Goal: Task Accomplishment & Management: Use online tool/utility

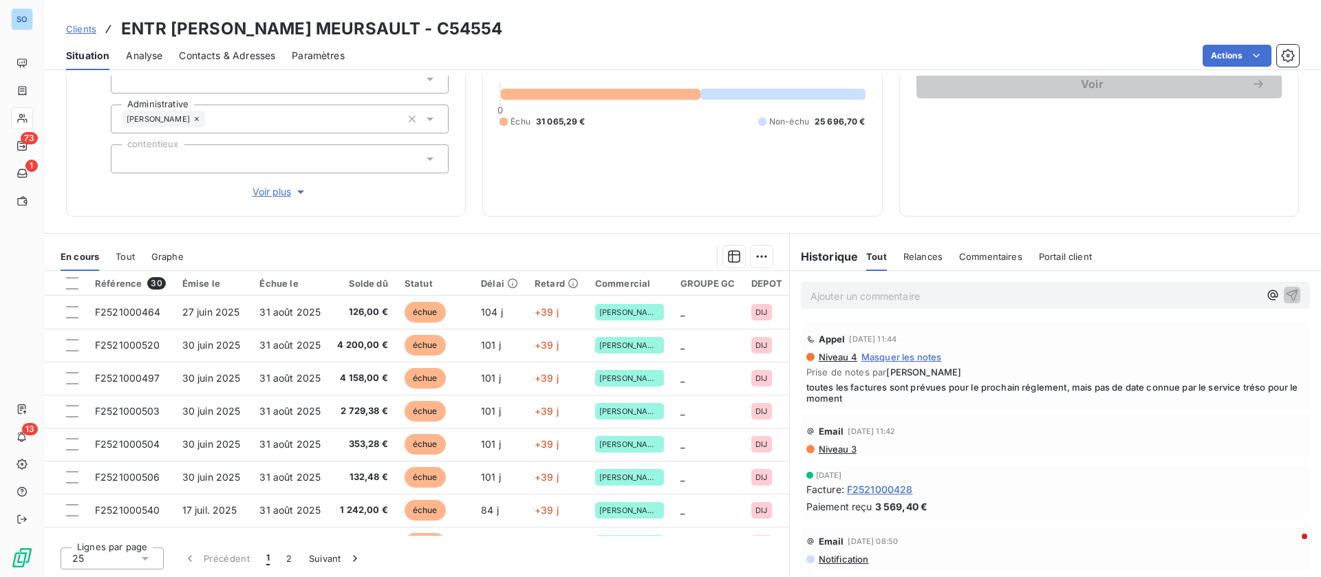
scroll to position [44, 0]
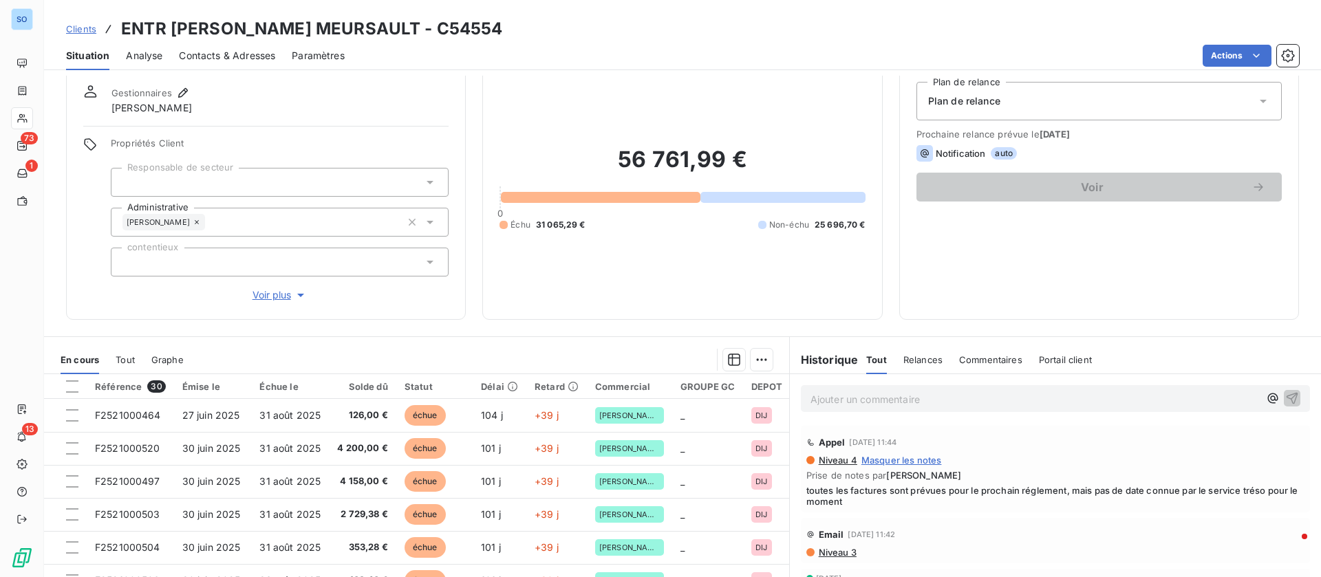
click at [246, 64] on div "Contacts & Adresses" at bounding box center [227, 55] width 96 height 29
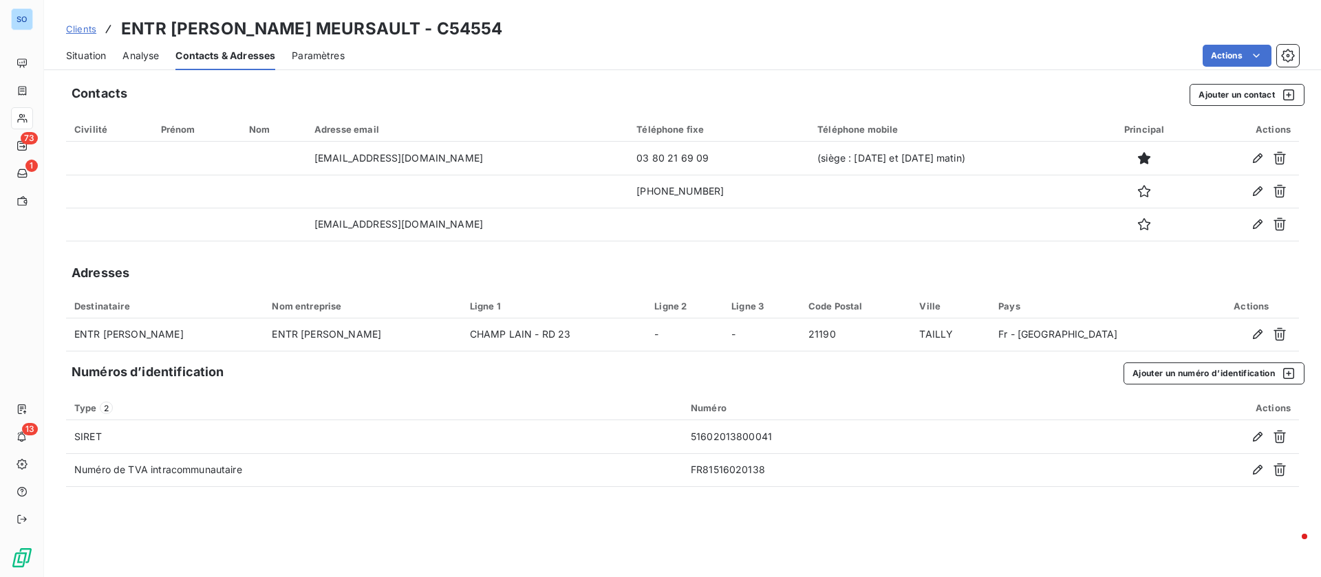
click at [75, 53] on span "Situation" at bounding box center [86, 56] width 40 height 14
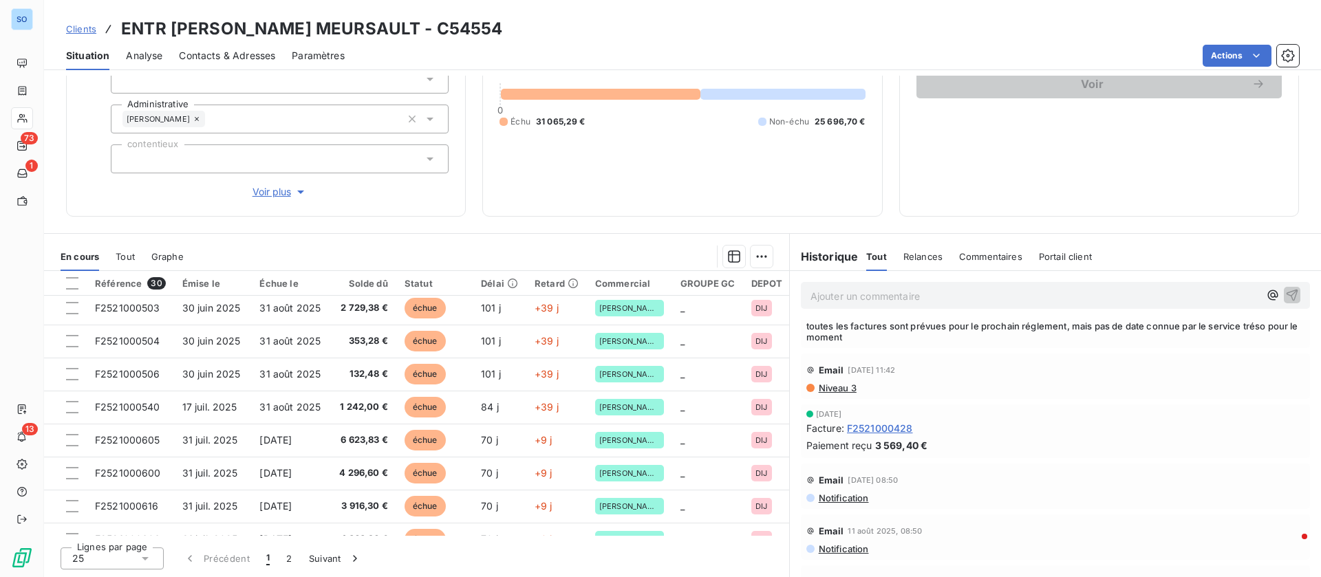
scroll to position [103, 0]
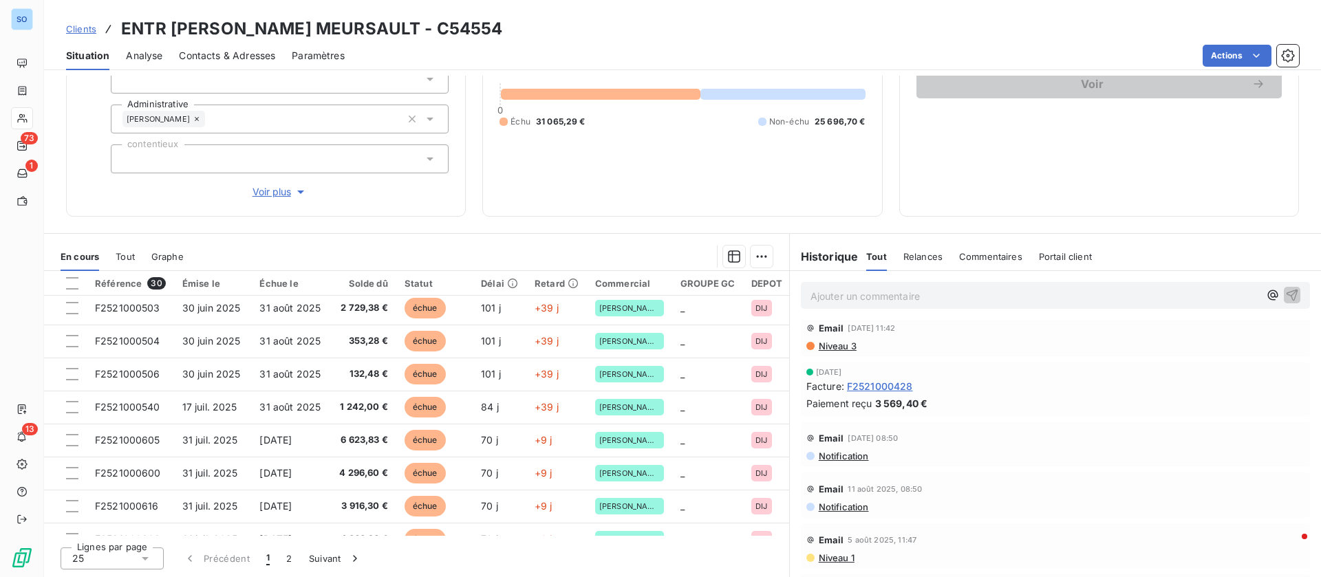
click at [830, 341] on span "Niveau 3" at bounding box center [836, 346] width 39 height 11
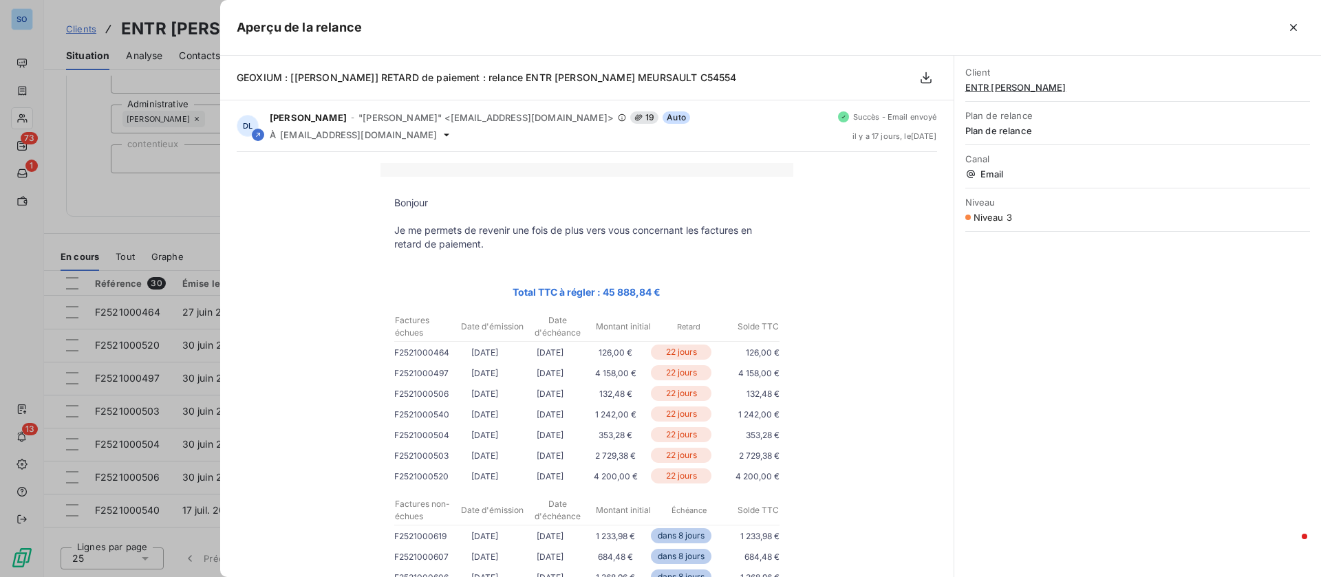
click at [164, 208] on div at bounding box center [660, 288] width 1321 height 577
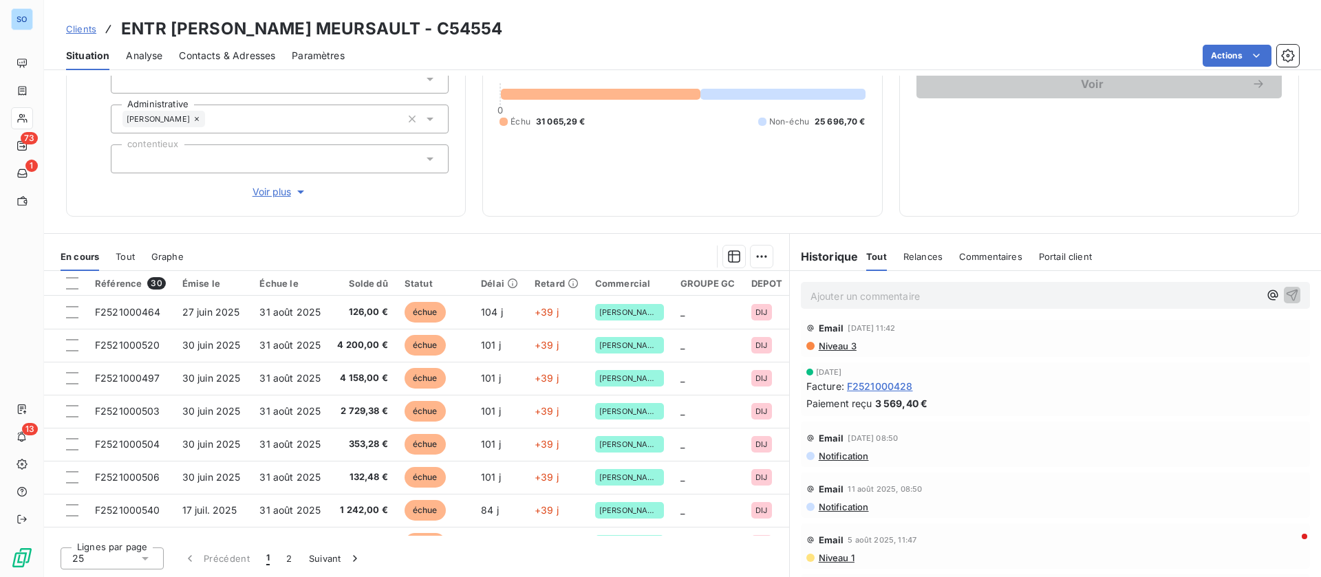
click at [1271, 52] on html "SO 73 1 13 Clients ENTR [PERSON_NAME] MEURSAULT - C54554 Situation Analyse Cont…" at bounding box center [660, 288] width 1321 height 577
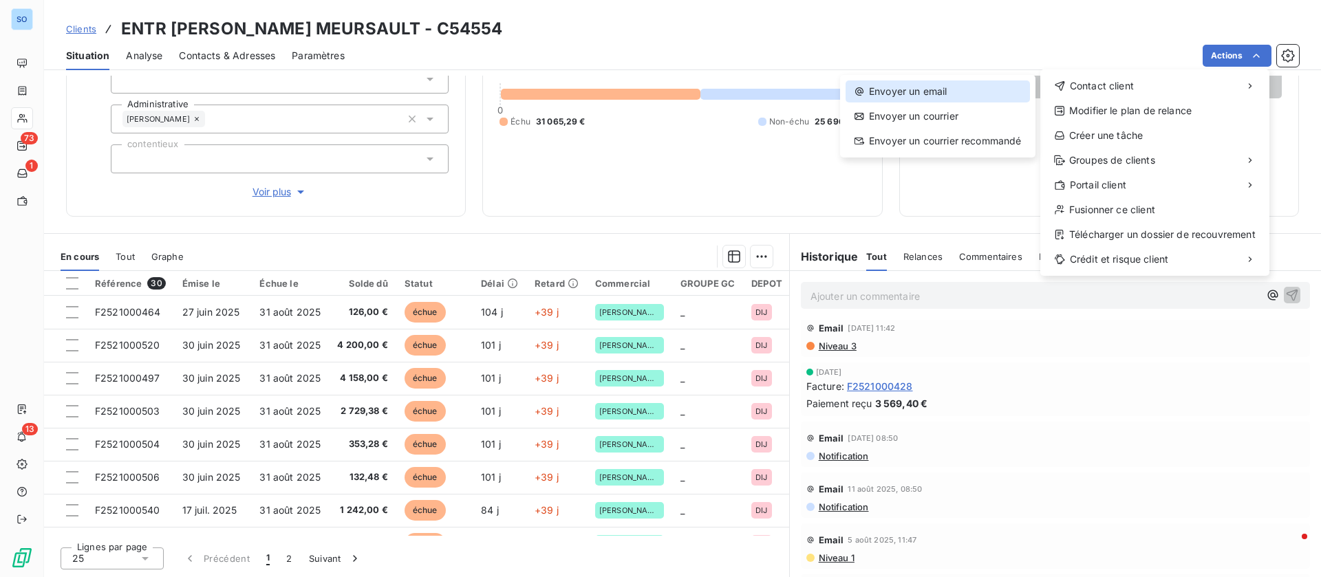
click at [903, 94] on div "Envoyer un email" at bounding box center [937, 91] width 184 height 22
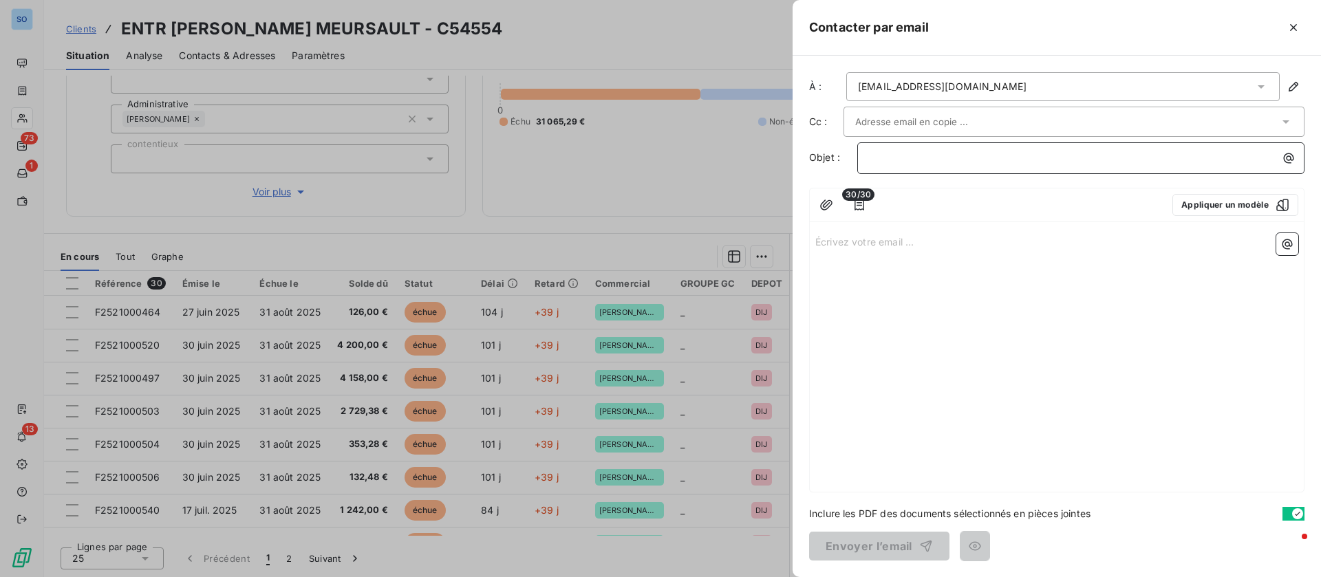
click at [1026, 157] on p "﻿" at bounding box center [1084, 158] width 431 height 16
click at [905, 252] on div "Écrivez votre email ... ﻿" at bounding box center [1057, 360] width 494 height 264
click at [903, 239] on p "Écrivez votre email ... ﻿" at bounding box center [1056, 241] width 483 height 16
click at [901, 160] on span "geoxium : demande date de réglement" at bounding box center [958, 157] width 179 height 12
click at [855, 244] on p "Écrivez votre email ... ﻿" at bounding box center [1056, 241] width 483 height 16
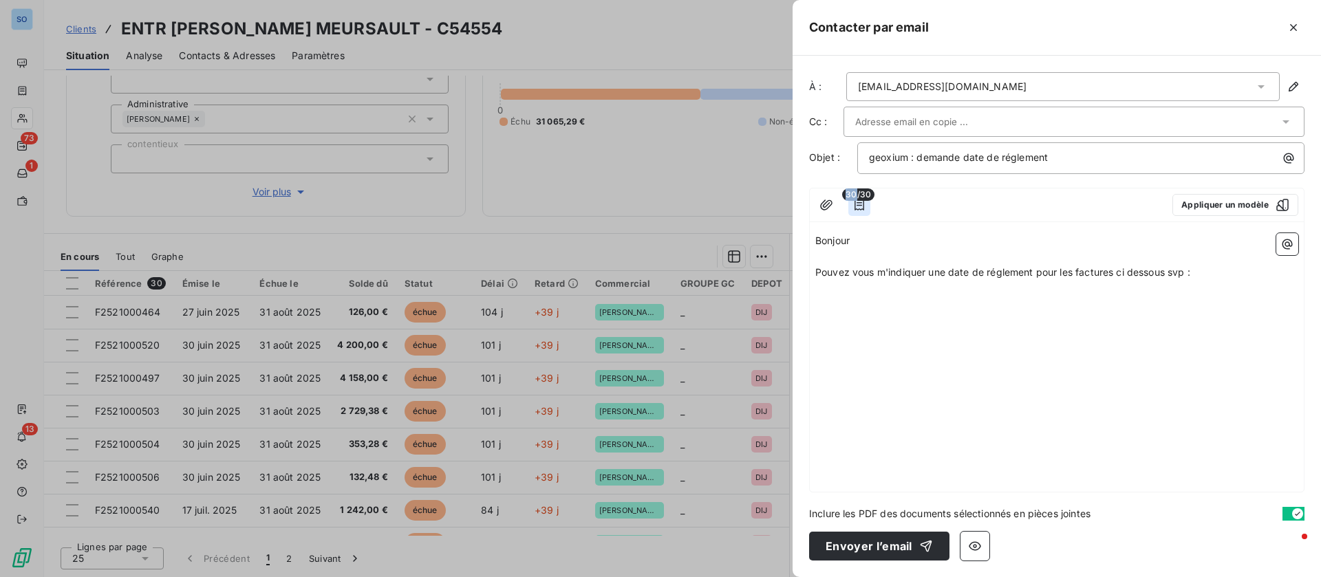
click at [857, 201] on div "30/30" at bounding box center [859, 205] width 22 height 22
click at [858, 209] on icon "button" at bounding box center [859, 205] width 10 height 11
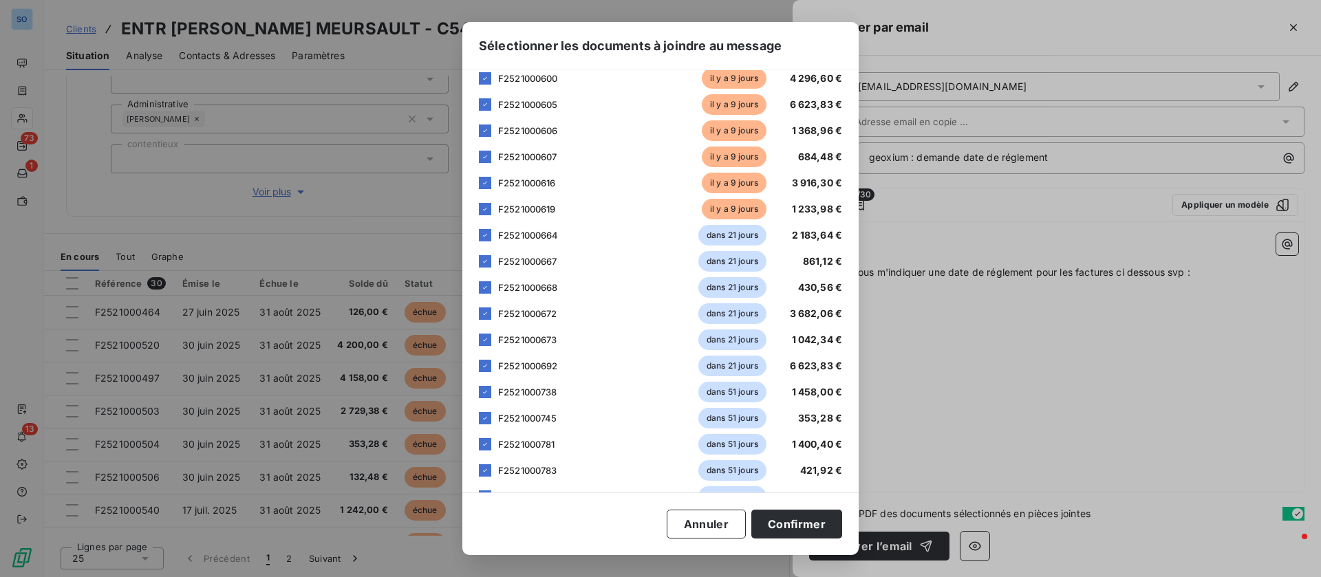
scroll to position [257, 0]
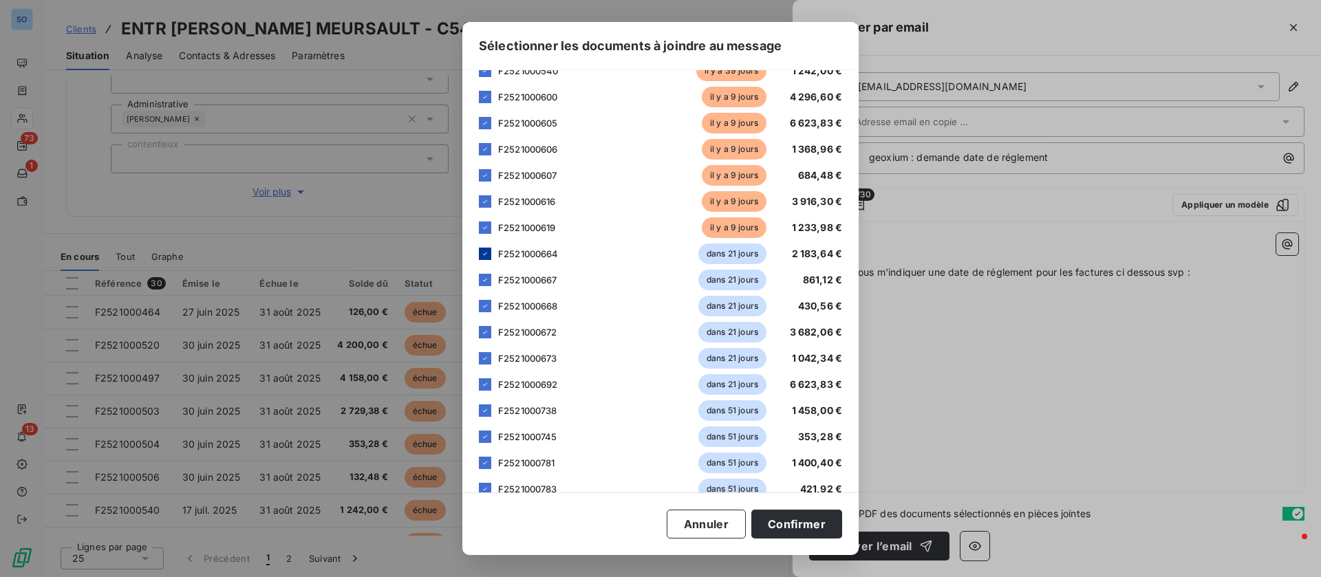
click at [488, 257] on icon at bounding box center [485, 254] width 8 height 8
click at [484, 281] on icon at bounding box center [485, 280] width 8 height 8
click at [488, 302] on icon at bounding box center [485, 306] width 8 height 8
click at [489, 334] on div at bounding box center [485, 332] width 12 height 12
click at [487, 359] on icon at bounding box center [485, 358] width 8 height 8
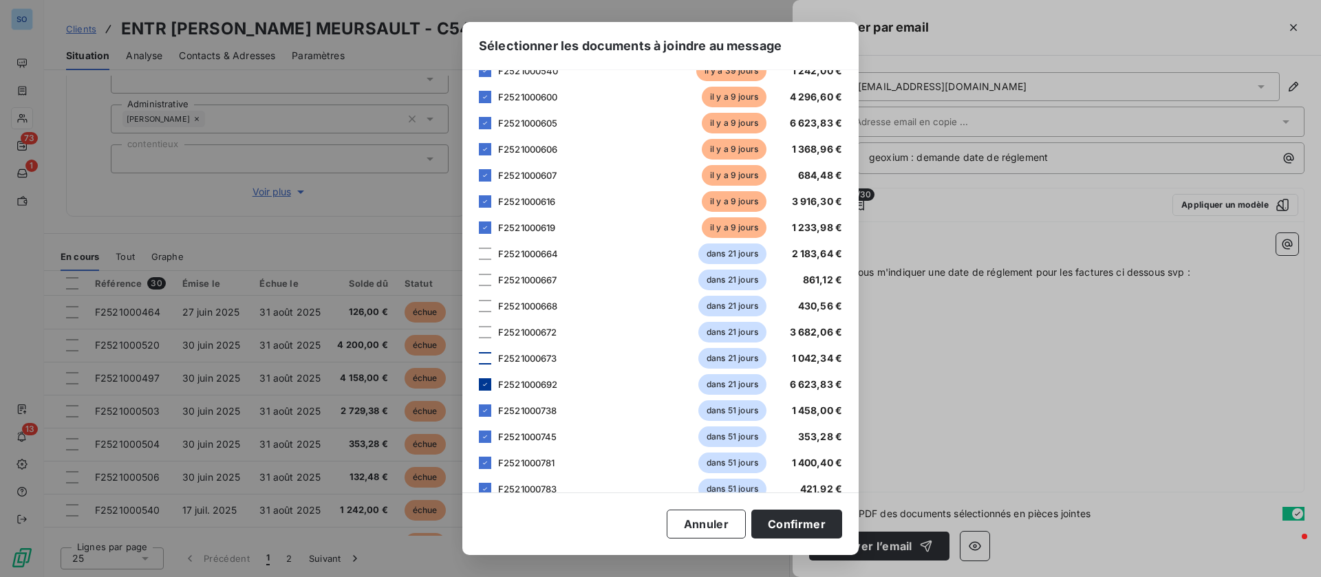
click at [487, 389] on div at bounding box center [485, 384] width 12 height 12
click at [487, 407] on icon at bounding box center [485, 411] width 8 height 8
click at [486, 433] on icon at bounding box center [485, 437] width 8 height 8
click at [489, 458] on div at bounding box center [485, 463] width 12 height 12
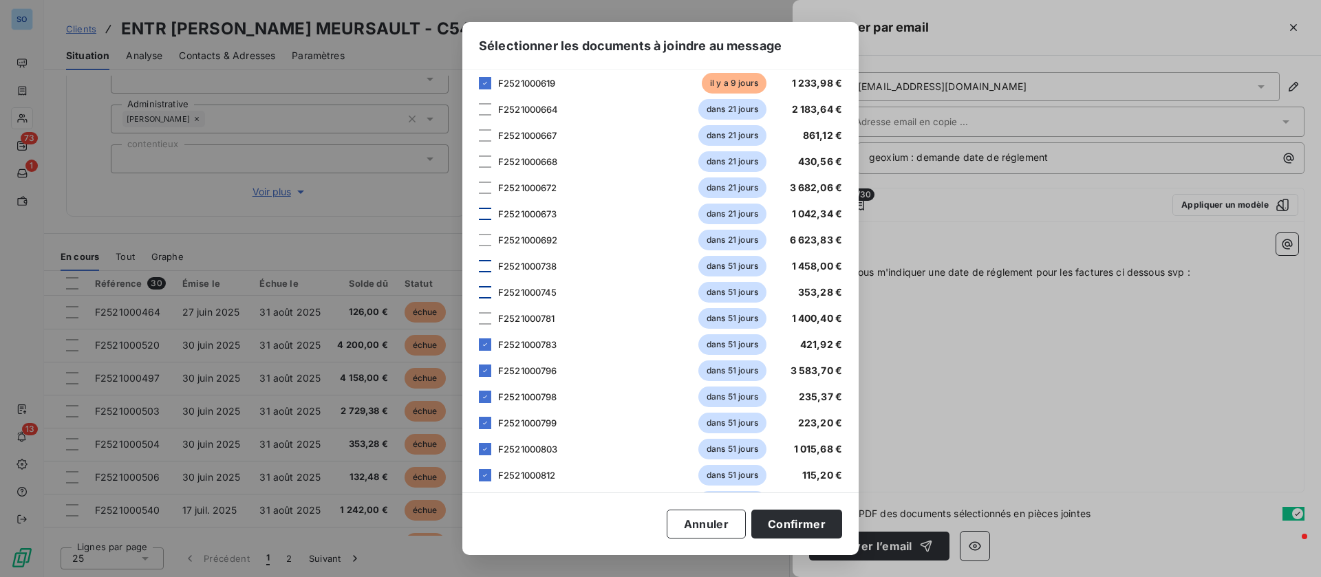
scroll to position [464, 0]
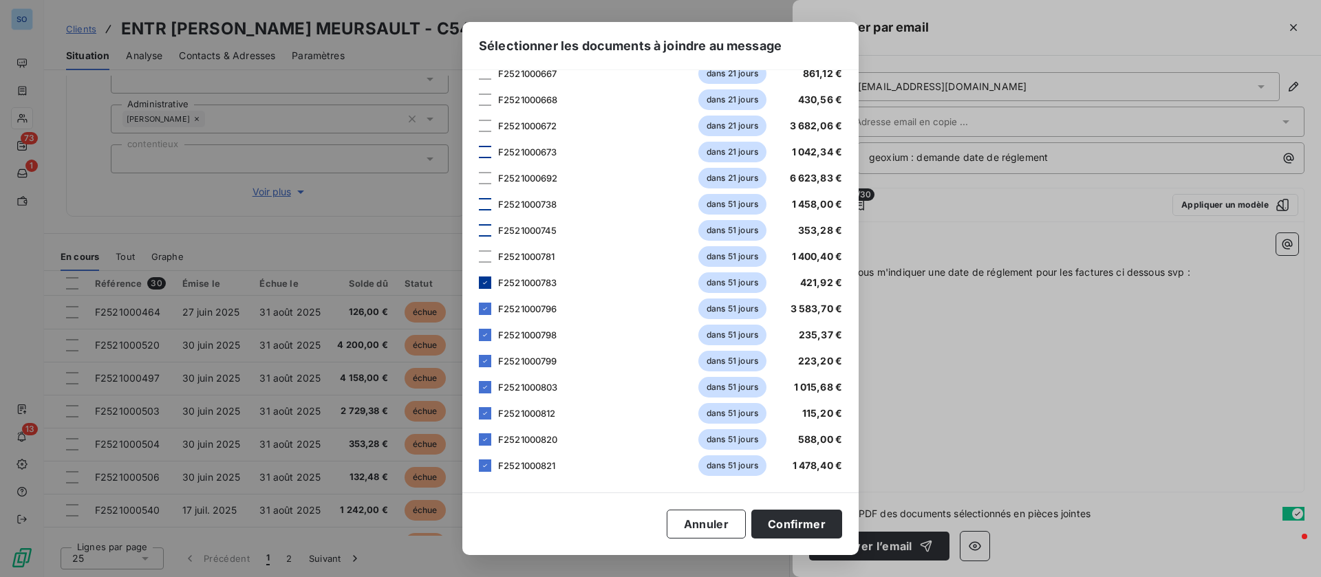
click at [484, 288] on div at bounding box center [485, 283] width 12 height 12
click at [484, 305] on icon at bounding box center [485, 309] width 8 height 8
click at [484, 329] on div at bounding box center [485, 335] width 12 height 12
click at [488, 357] on icon at bounding box center [485, 361] width 8 height 8
click at [486, 387] on icon at bounding box center [485, 387] width 8 height 8
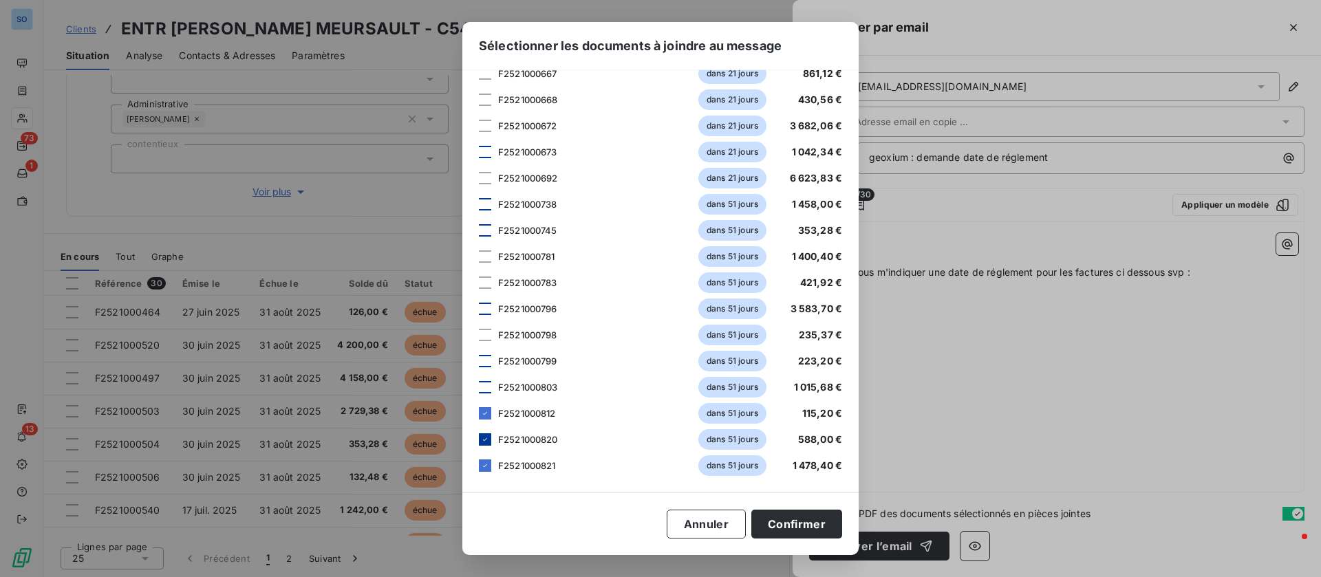
drag, startPoint x: 483, startPoint y: 413, endPoint x: 482, endPoint y: 438, distance: 25.5
click at [484, 416] on icon at bounding box center [485, 413] width 8 height 8
click at [483, 451] on div "15 factures F2521000464 [DATE] 126,00 € F2521000497 [DATE] 4 158,00 € F25210005…" at bounding box center [660, 76] width 363 height 799
drag, startPoint x: 485, startPoint y: 439, endPoint x: 485, endPoint y: 447, distance: 8.3
click at [485, 441] on icon at bounding box center [485, 439] width 8 height 8
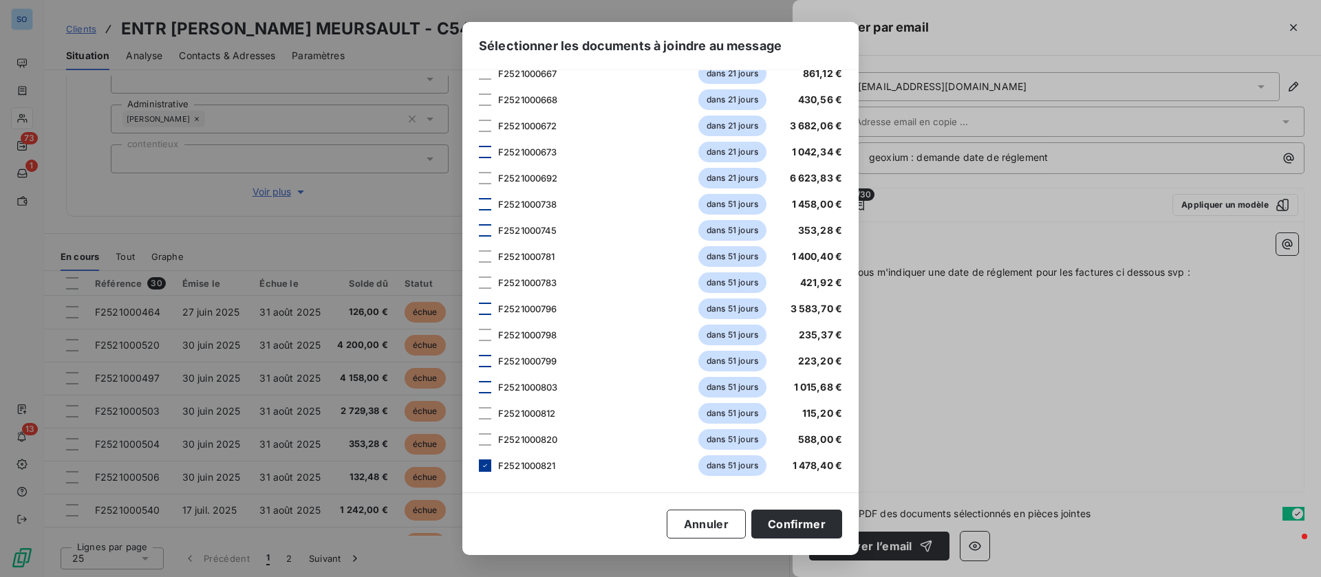
click at [485, 463] on icon at bounding box center [485, 466] width 8 height 8
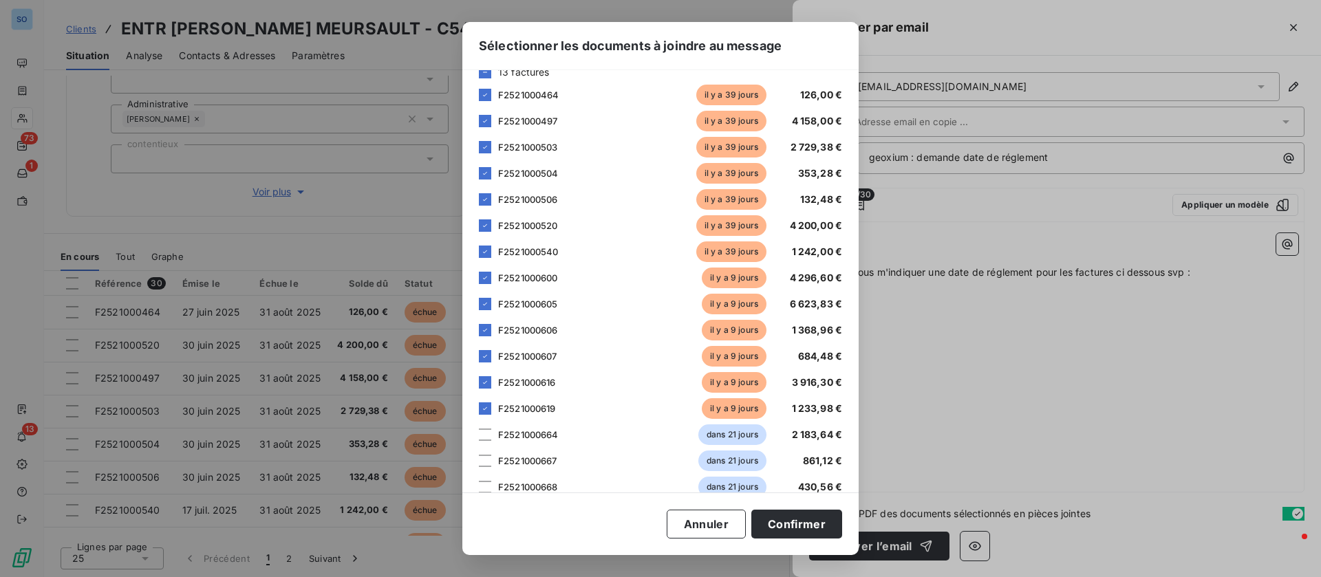
scroll to position [0, 0]
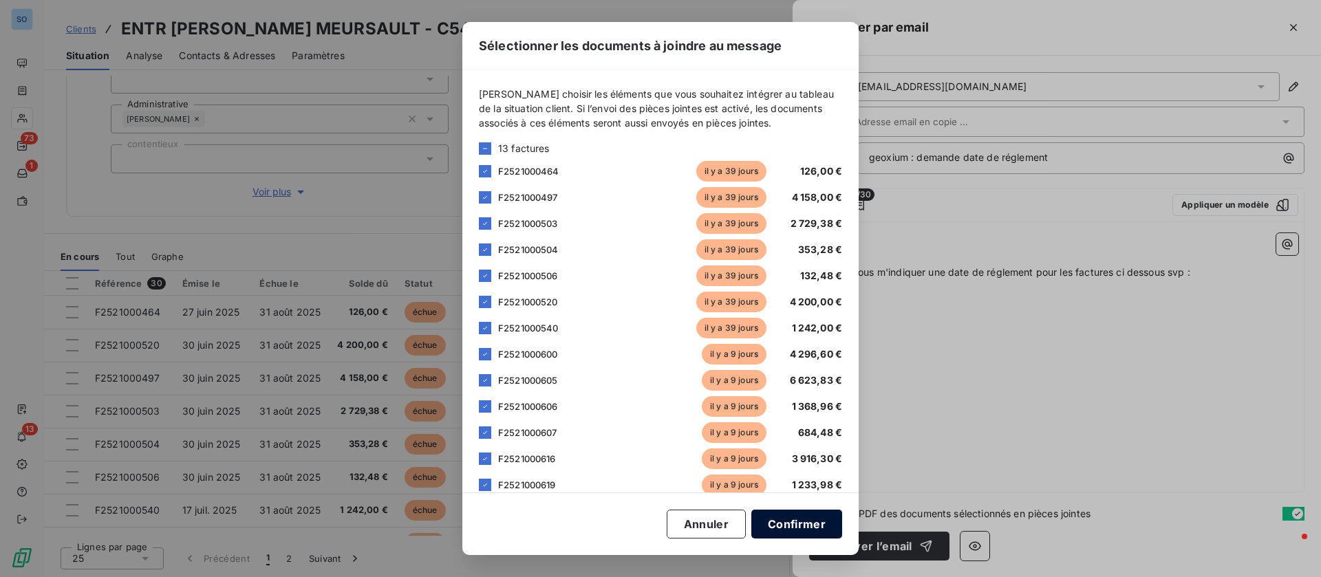
click at [810, 524] on button "Confirmer" at bounding box center [796, 524] width 91 height 29
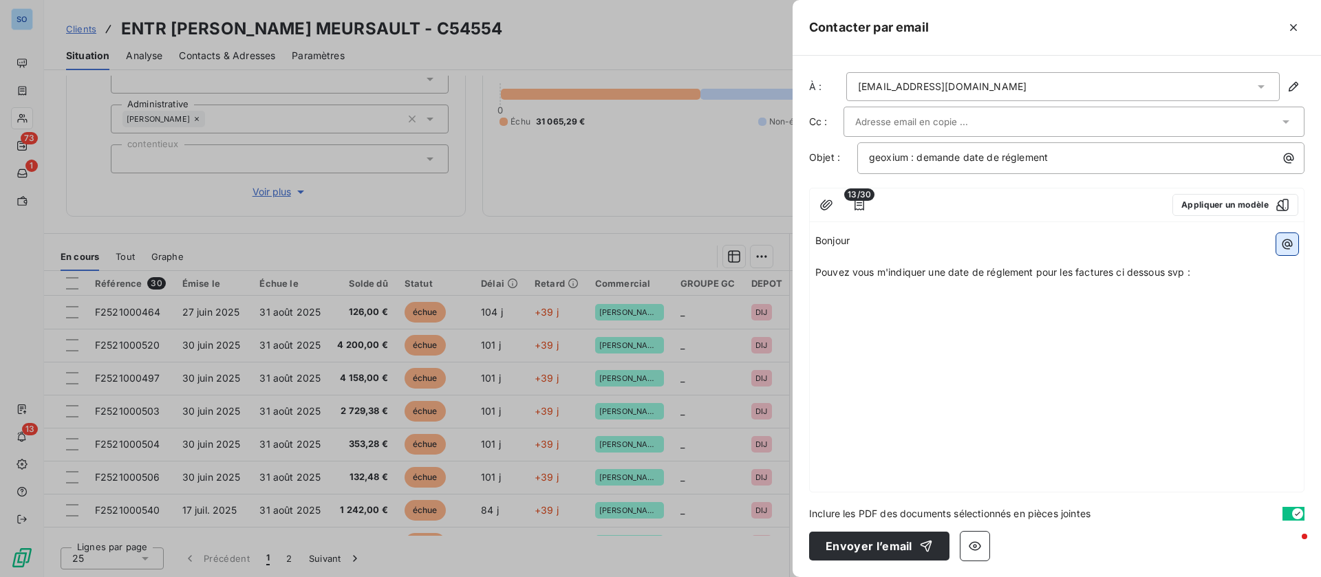
click at [1289, 241] on icon "button" at bounding box center [1287, 244] width 14 height 14
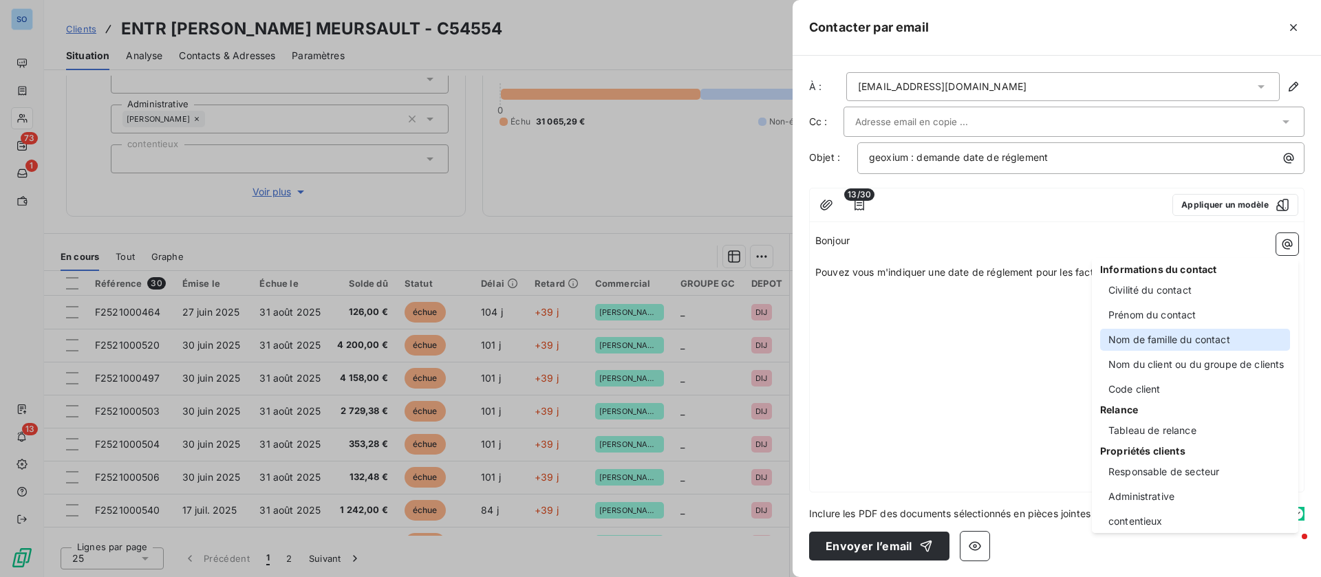
scroll to position [103, 0]
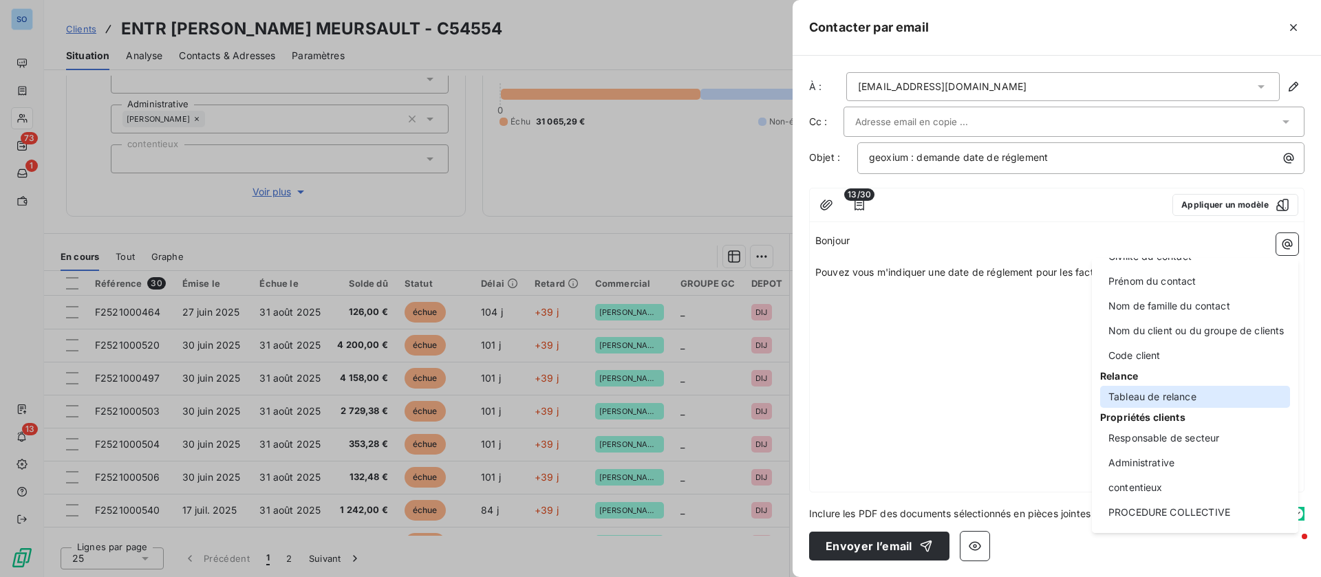
click at [1167, 390] on div "Tableau de relance" at bounding box center [1195, 397] width 190 height 22
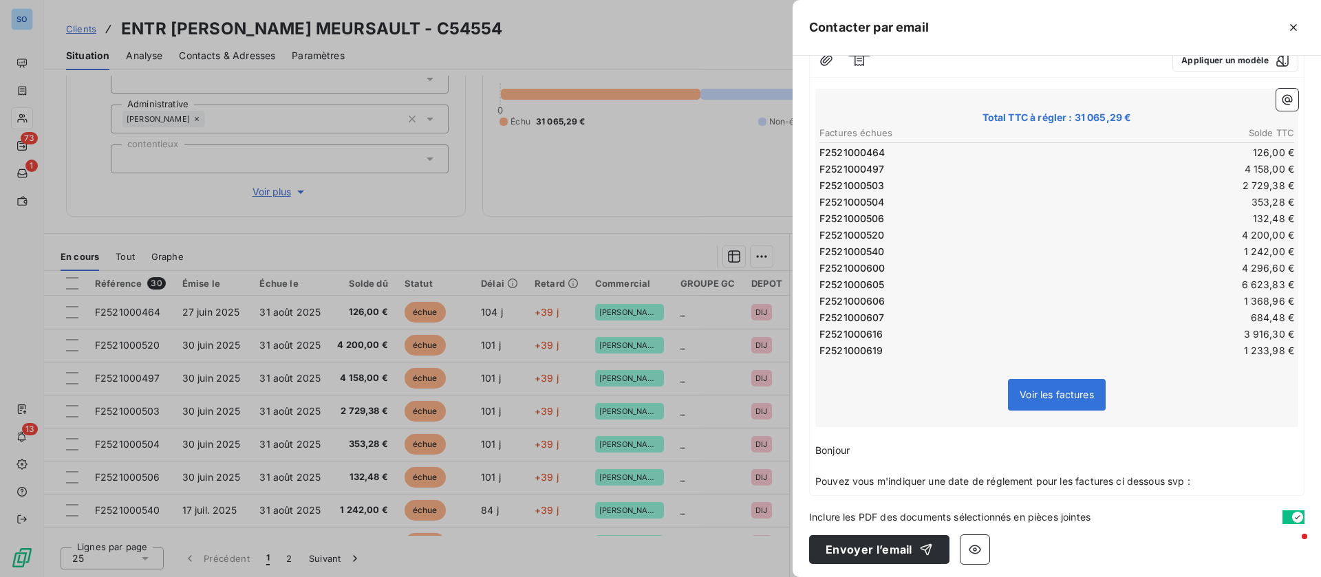
scroll to position [148, 0]
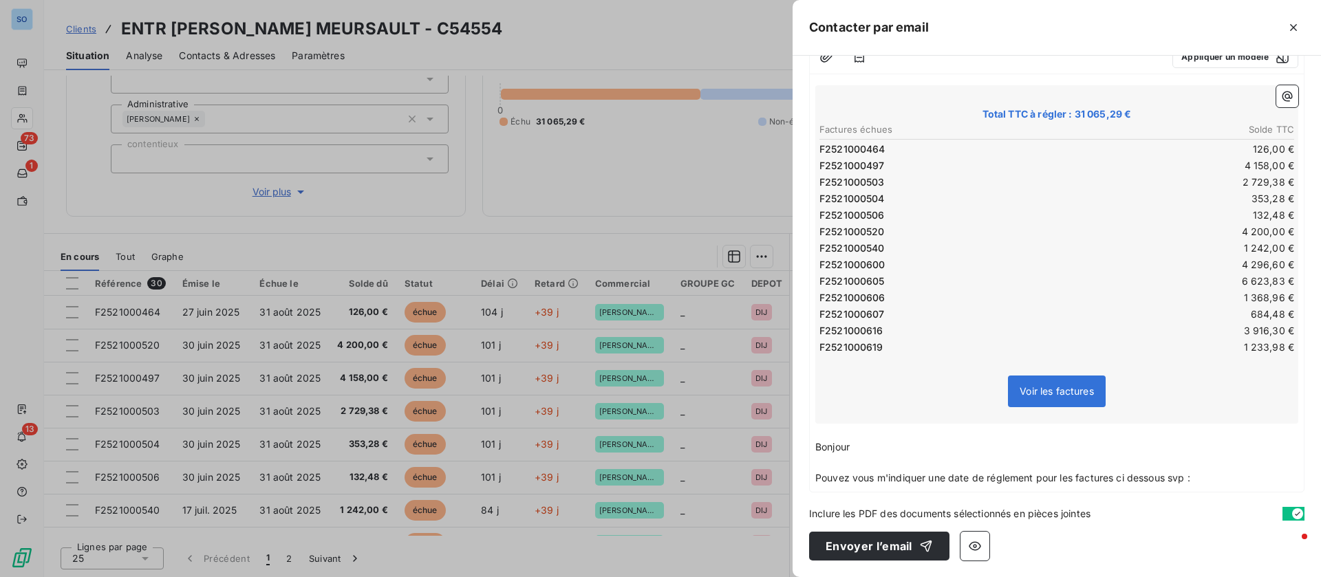
drag, startPoint x: 820, startPoint y: 448, endPoint x: 1240, endPoint y: 520, distance: 425.8
click at [1240, 520] on div "À : [EMAIL_ADDRESS][DOMAIN_NAME] Cc : Objet : geoxium : demande date de régleme…" at bounding box center [1057, 316] width 528 height 521
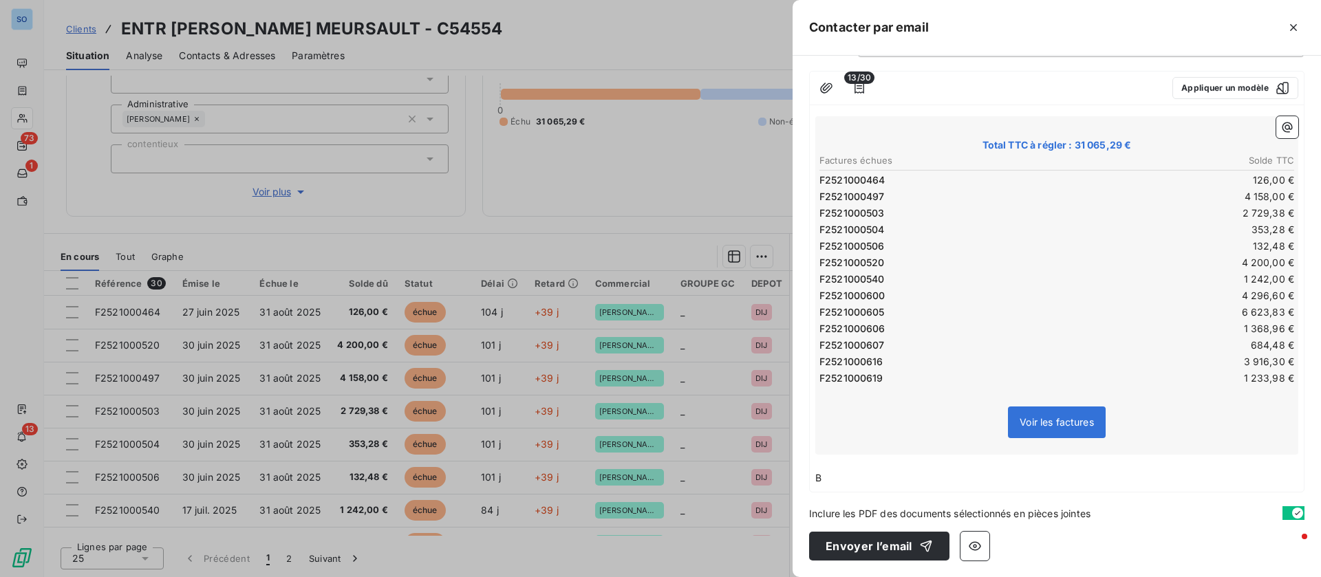
scroll to position [0, 0]
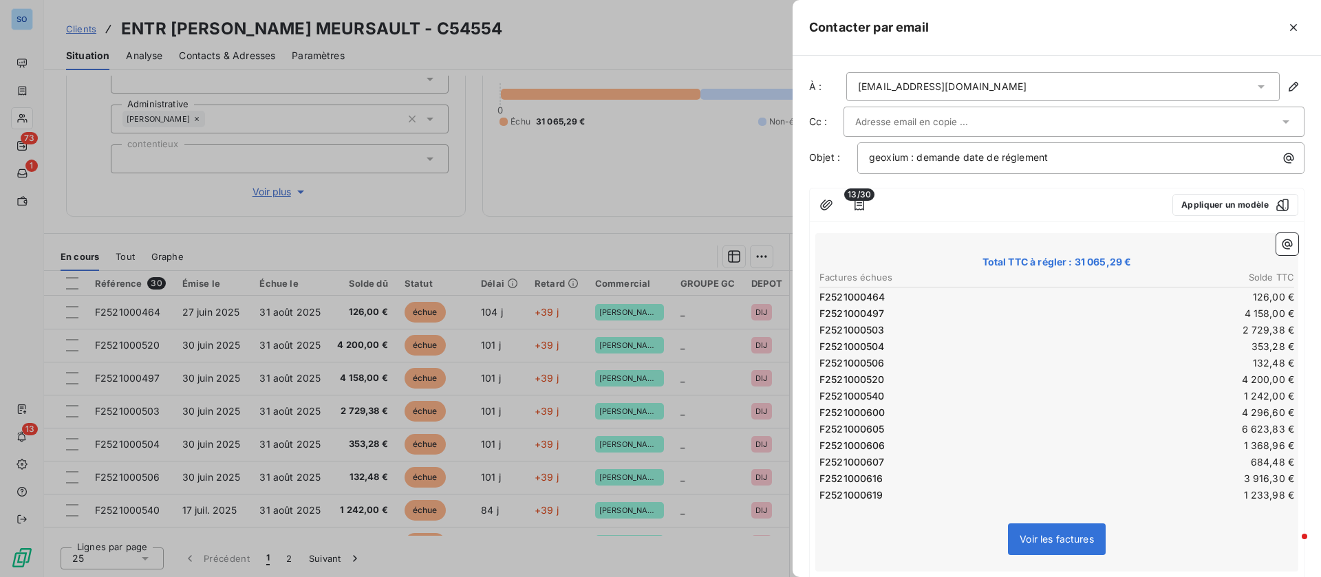
click at [826, 229] on div "Total TTC à régler : 31 065,29 € Factures échues Solde TTC F2521000464 126,00 €…" at bounding box center [1057, 418] width 494 height 381
click at [844, 229] on div "Total TTC à régler : 31 065,29 € Factures échues Solde TTC F2521000464 126,00 €…" at bounding box center [1057, 418] width 494 height 381
click at [846, 229] on div "Total TTC à régler : 31 065,29 € Factures échues Solde TTC F2521000464 126,00 €…" at bounding box center [1057, 418] width 494 height 381
click at [826, 246] on div "Total TTC à régler : 31 065,29 € Factures échues Solde TTC F2521000464 126,00 €…" at bounding box center [1056, 402] width 483 height 338
click at [823, 266] on span "Total TTC à régler : 31 065,29 €" at bounding box center [1056, 262] width 479 height 14
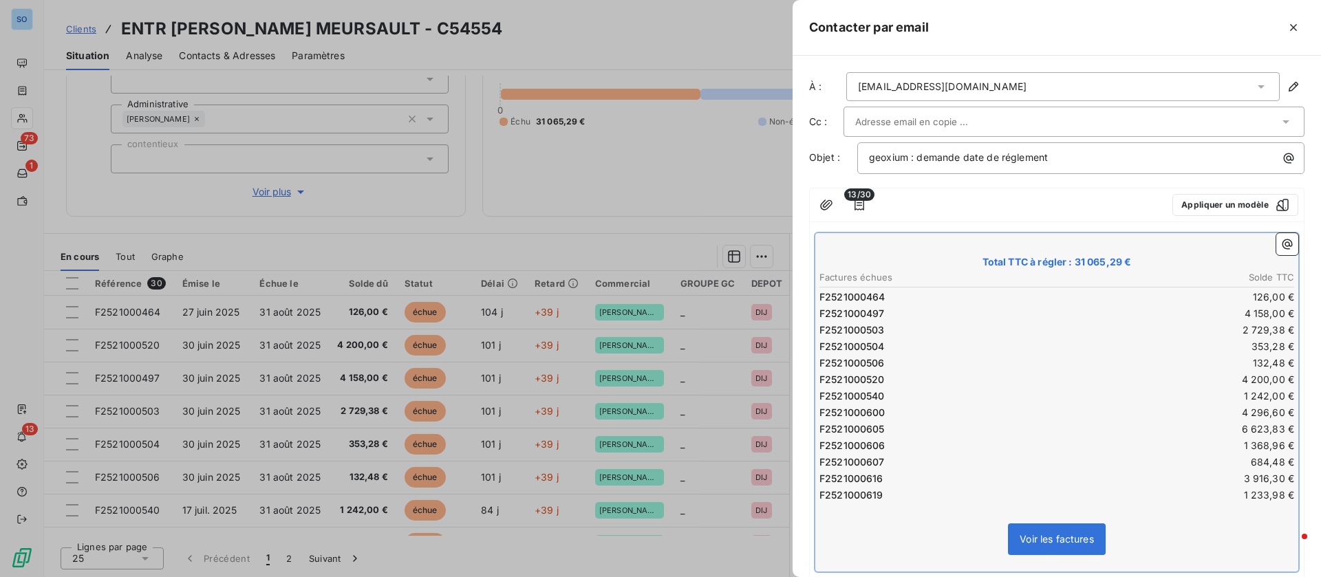
click at [812, 239] on div "Total TTC à régler : 31 065,29 € Factures échues Solde TTC F2521000464 126,00 €…" at bounding box center [1057, 418] width 494 height 381
click at [903, 229] on div "Total TTC à régler : 31 065,29 € Factures échues Solde TTC F2521000464 126,00 €…" at bounding box center [1057, 418] width 494 height 381
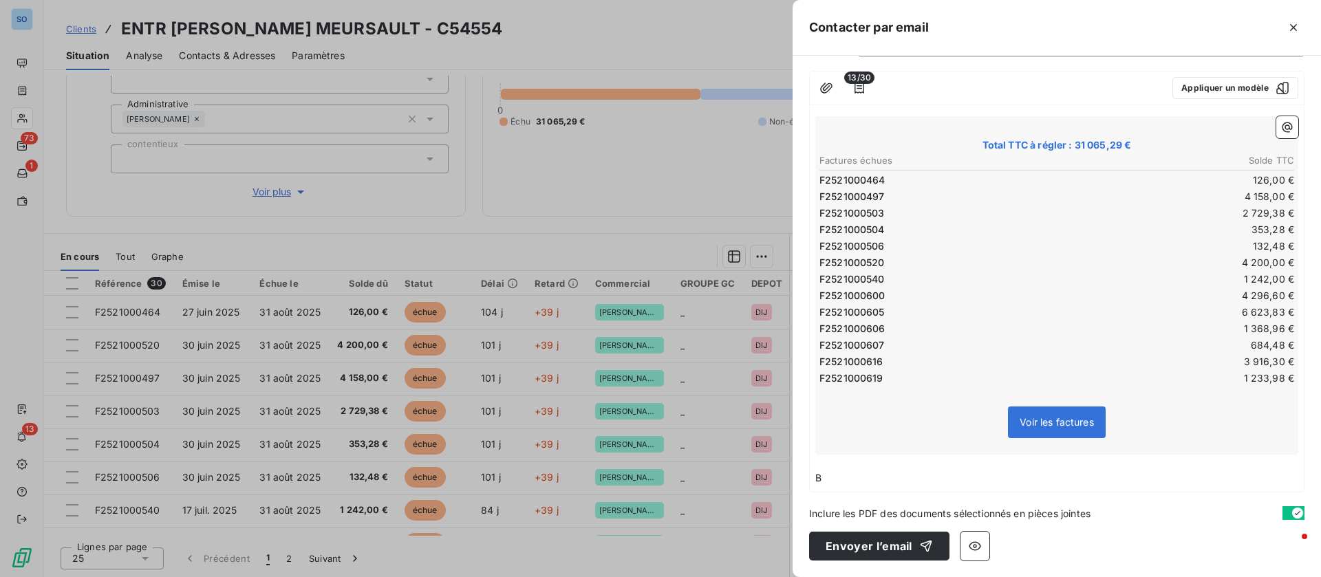
click at [887, 486] on p "B" at bounding box center [1056, 479] width 483 height 16
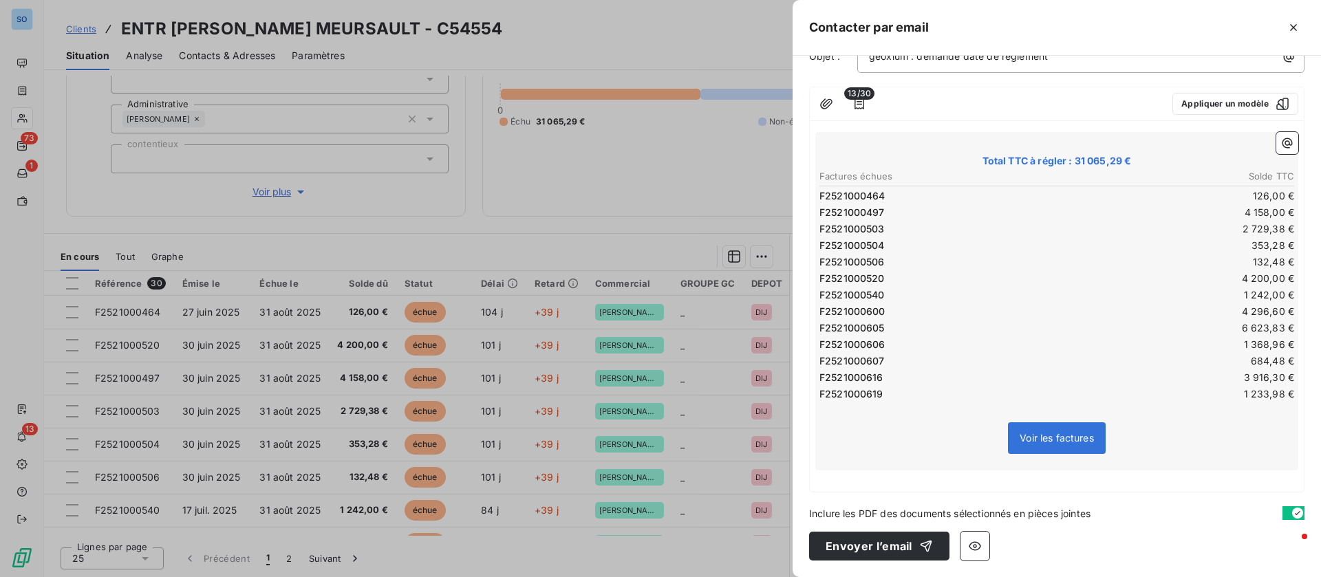
scroll to position [0, 0]
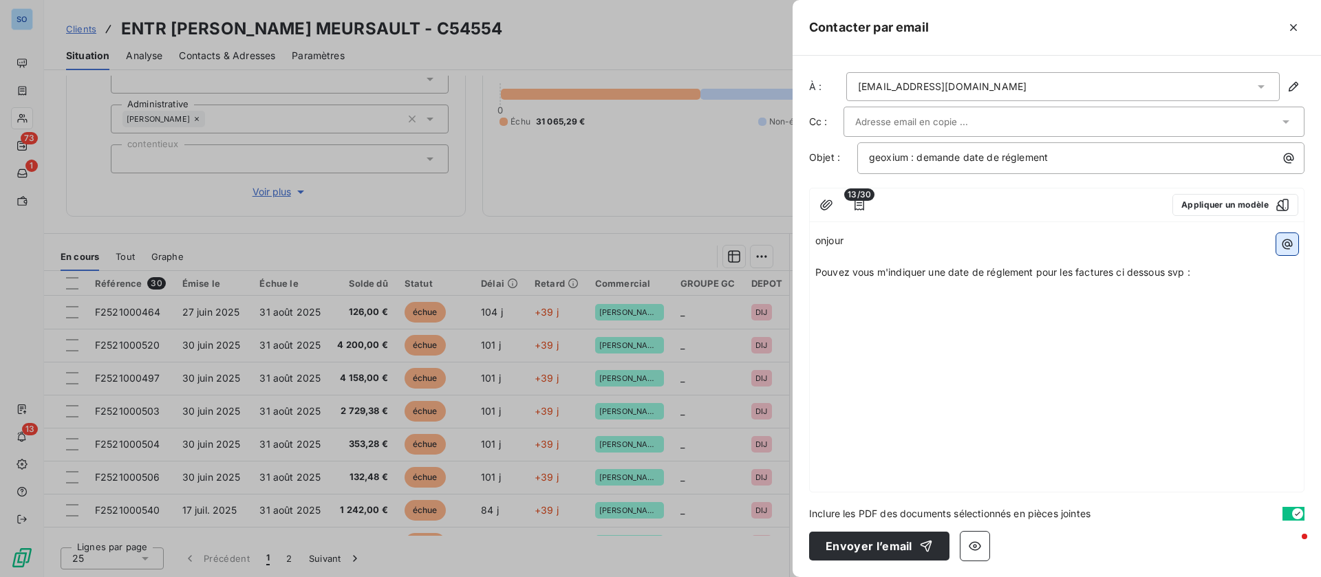
click at [1295, 248] on button "button" at bounding box center [1287, 244] width 22 height 22
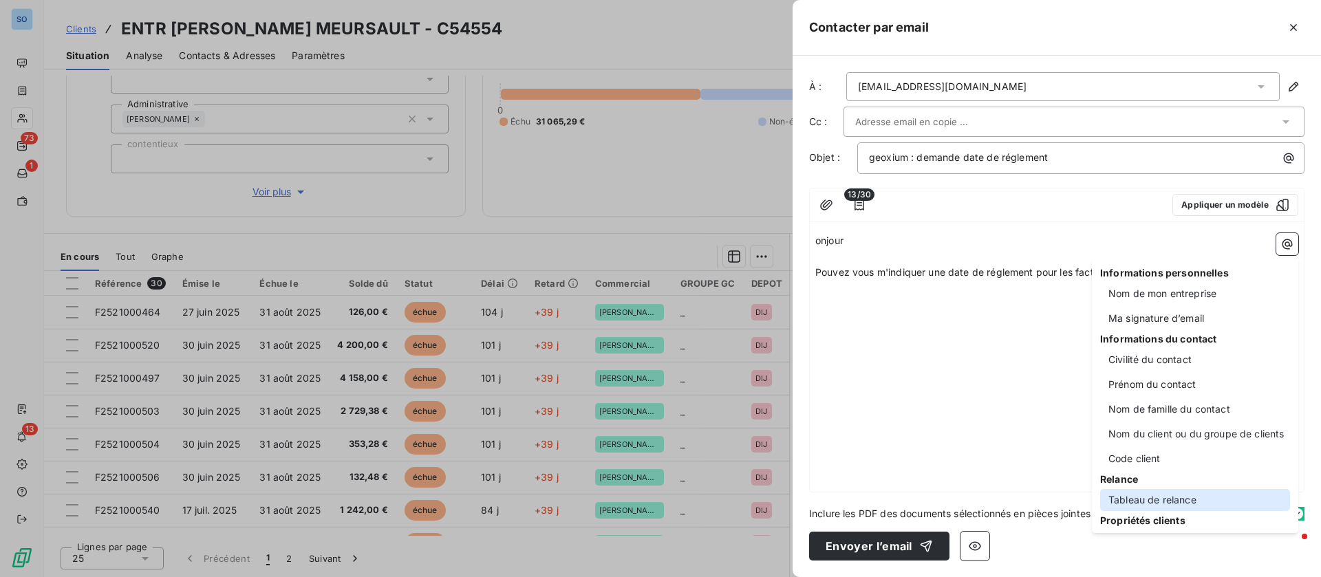
click at [1179, 494] on div "Tableau de relance" at bounding box center [1195, 500] width 190 height 22
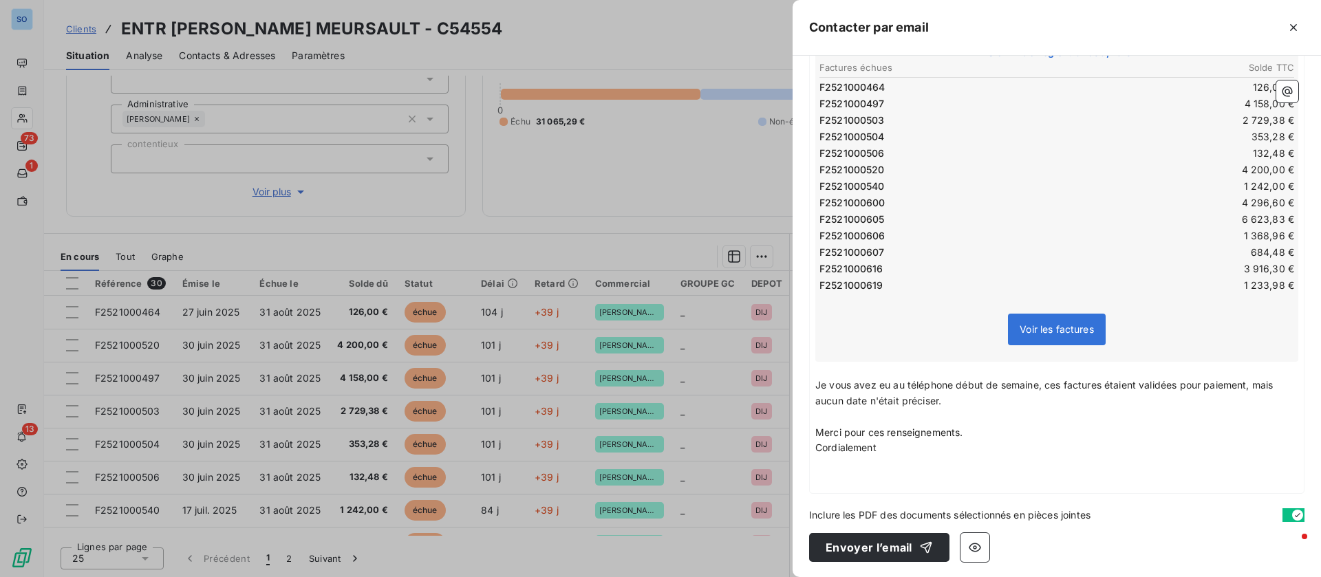
scroll to position [283, 0]
click at [1280, 89] on icon "button" at bounding box center [1287, 92] width 14 height 14
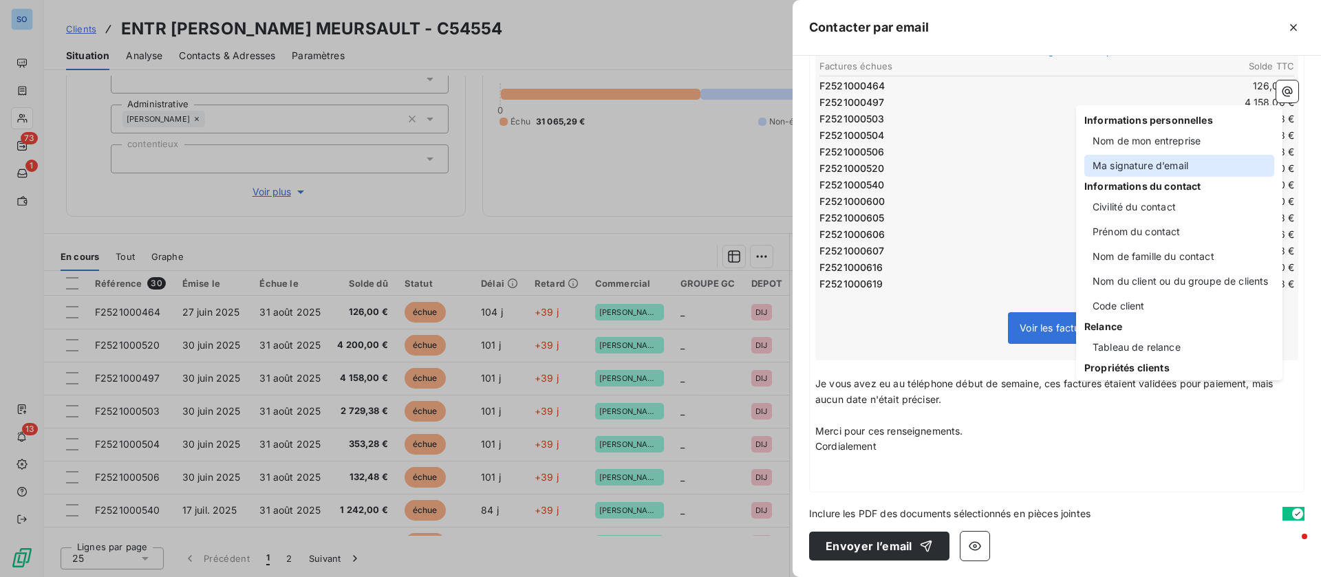
click at [1183, 157] on div "Ma signature d’email" at bounding box center [1179, 166] width 190 height 22
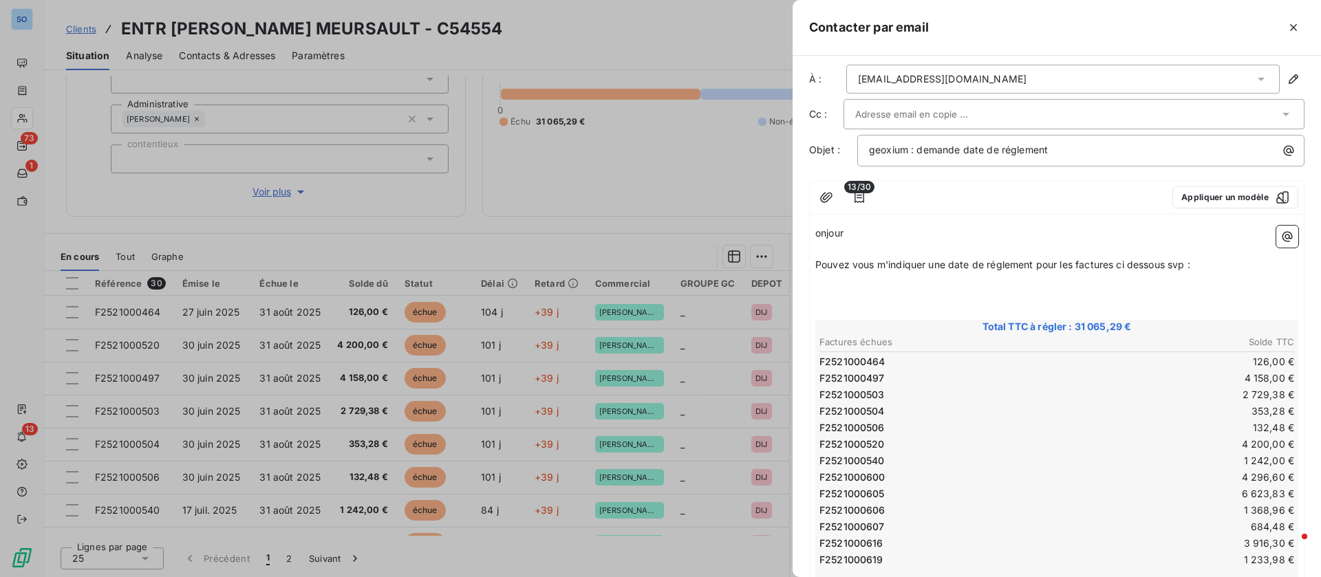
scroll to position [0, 0]
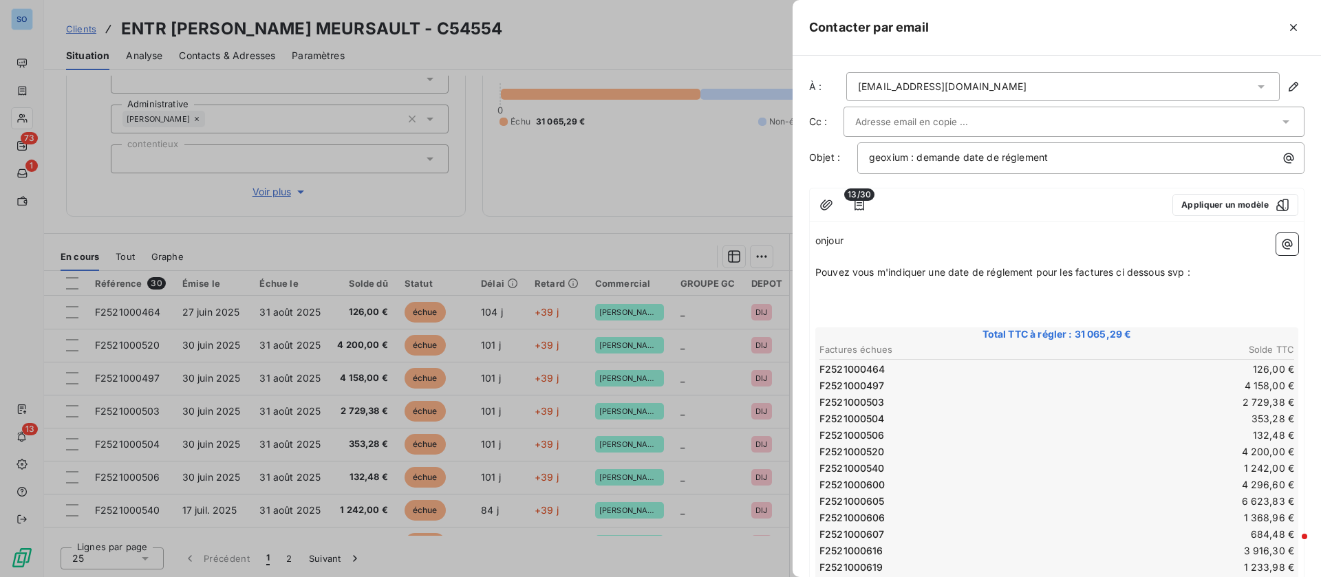
click at [818, 238] on span "onjour" at bounding box center [829, 241] width 28 height 12
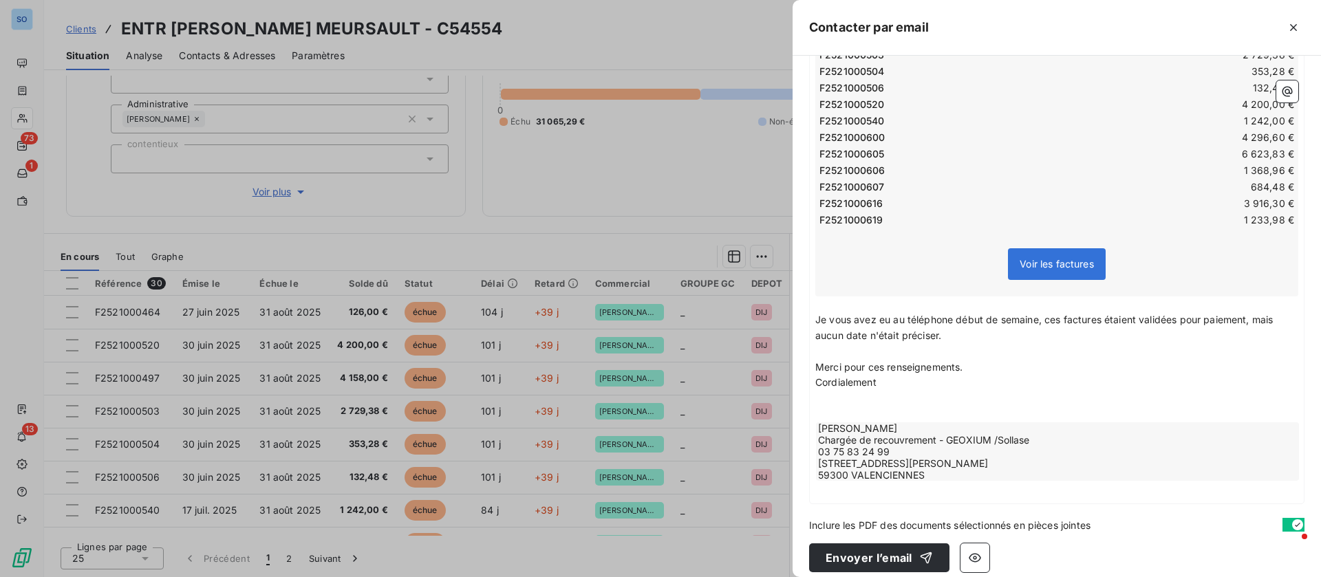
scroll to position [359, 0]
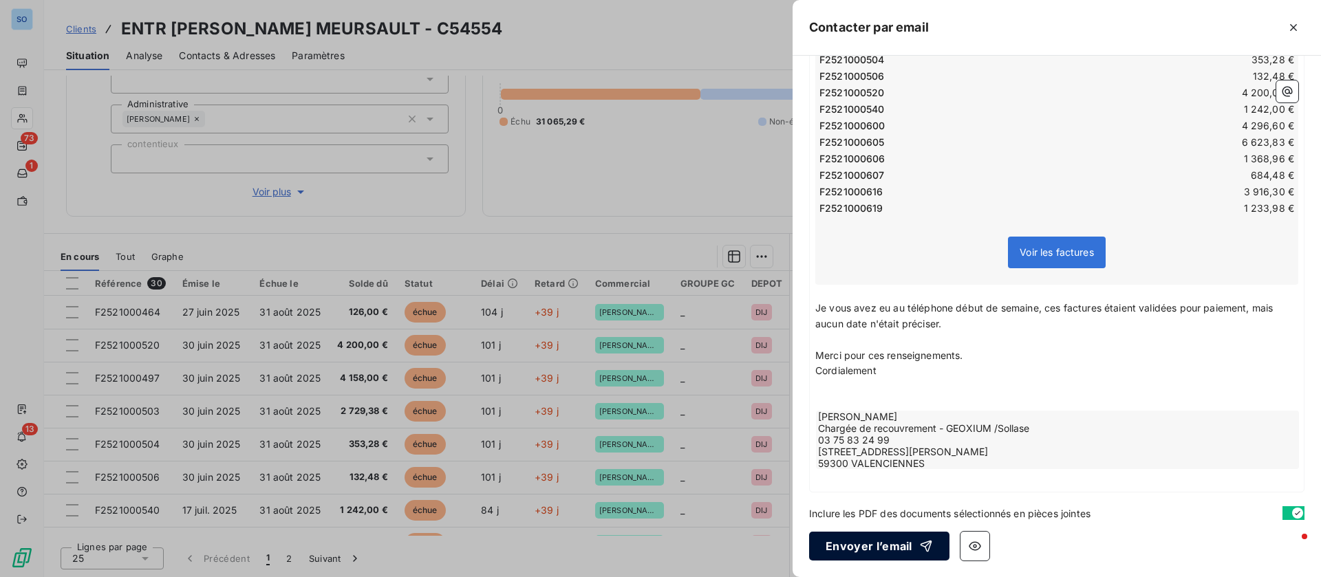
click at [883, 542] on button "Envoyer l’email" at bounding box center [879, 546] width 140 height 29
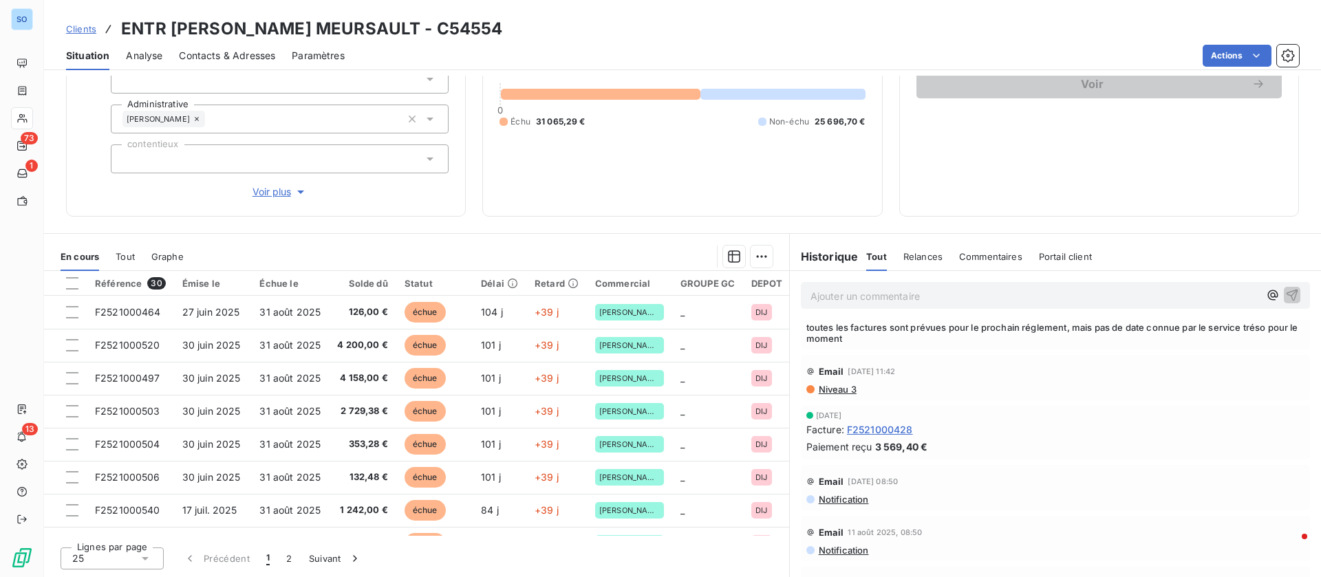
scroll to position [147, 0]
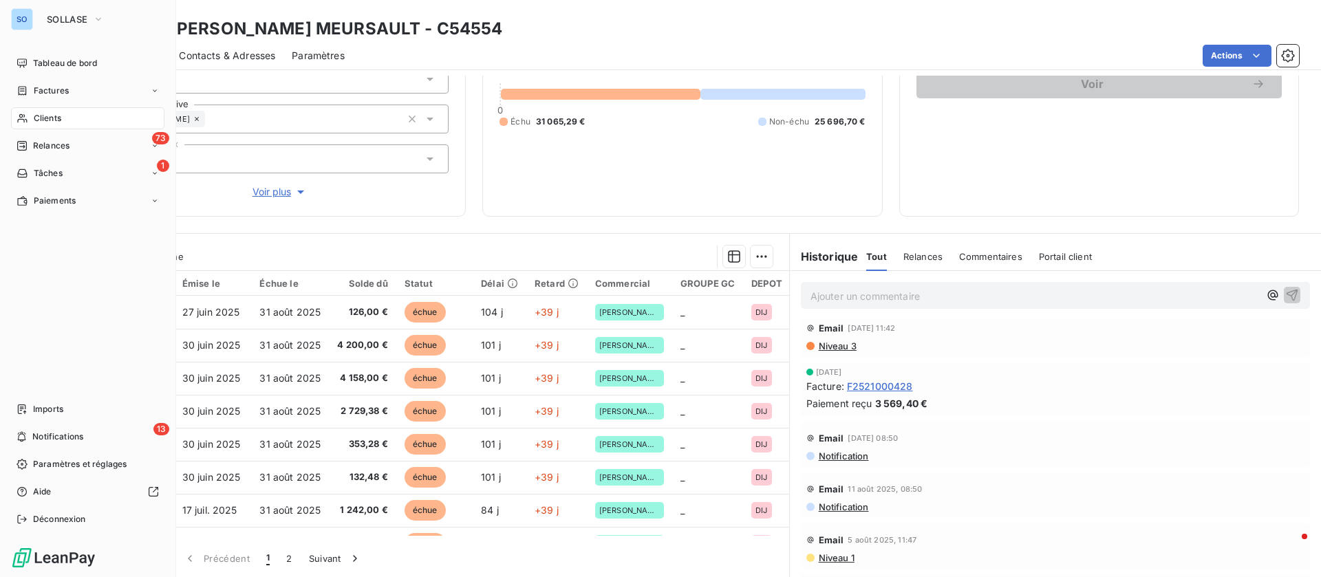
click at [48, 114] on span "Clients" at bounding box center [48, 118] width 28 height 12
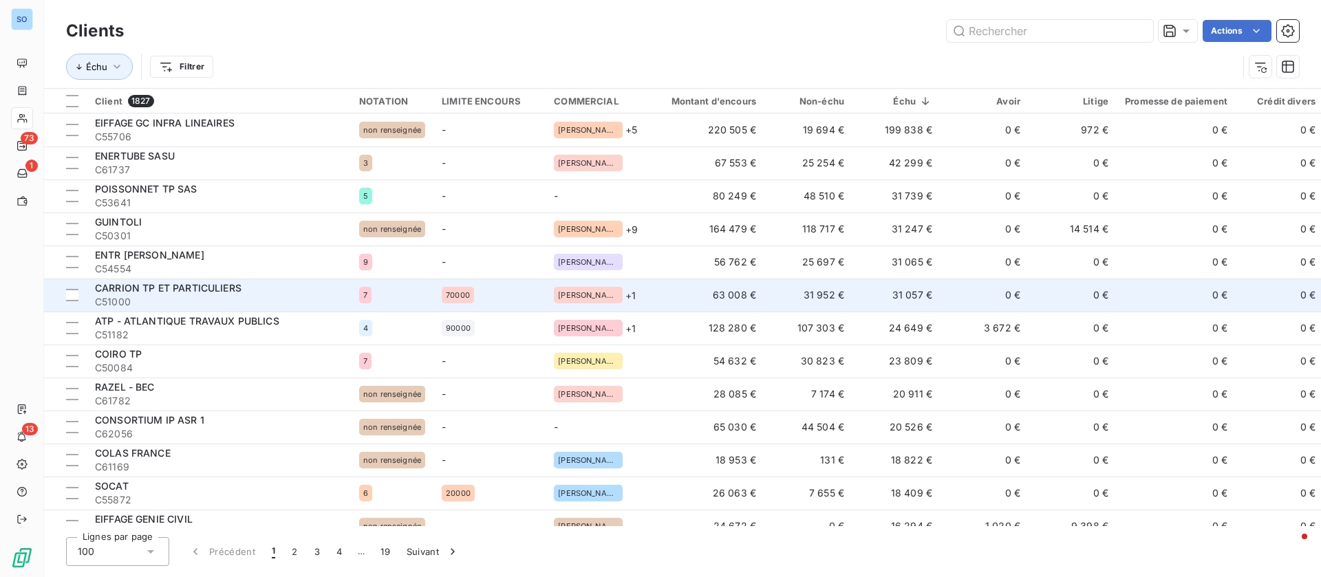
click at [859, 292] on td "31 057 €" at bounding box center [896, 295] width 88 height 33
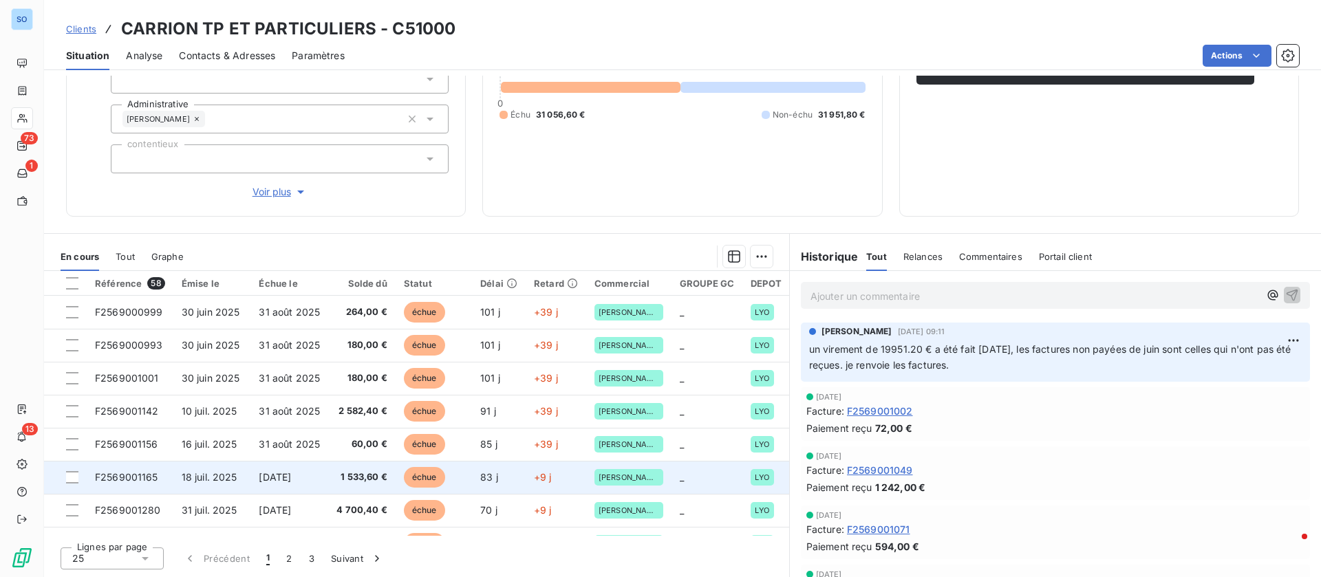
click at [280, 486] on td "[DATE]" at bounding box center [289, 477] width 78 height 33
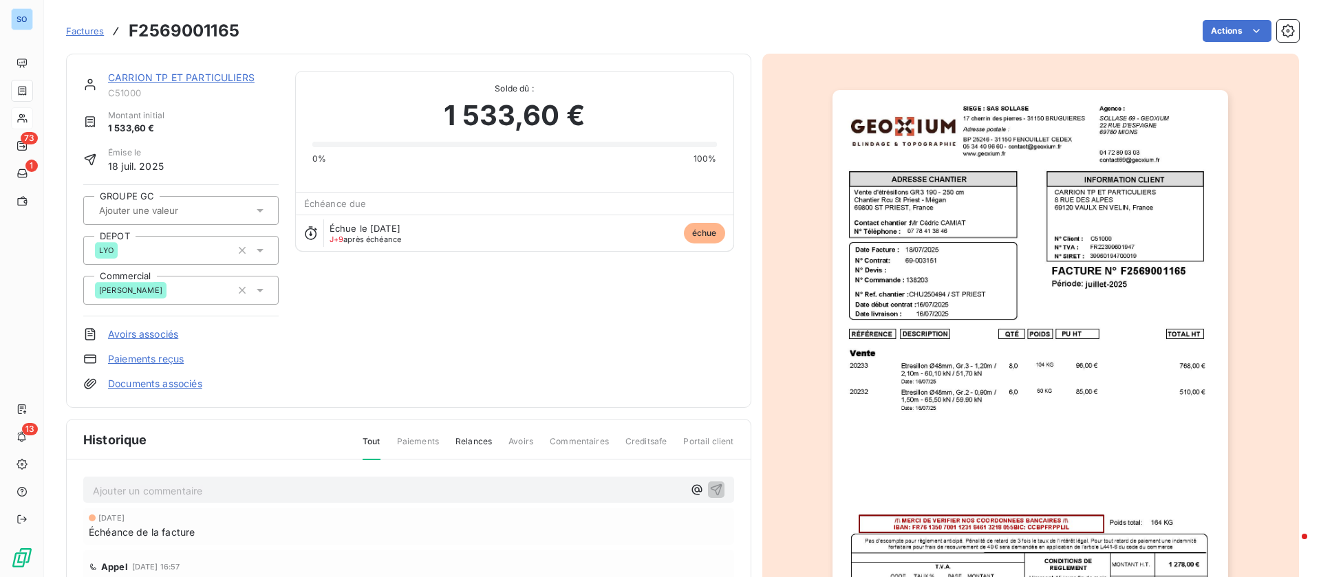
click at [228, 501] on div "Ajouter un commentaire ﻿" at bounding box center [408, 490] width 651 height 27
click at [227, 491] on p "Ajouter un commentaire ﻿" at bounding box center [388, 490] width 590 height 17
click at [709, 491] on icon "button" at bounding box center [716, 489] width 14 height 14
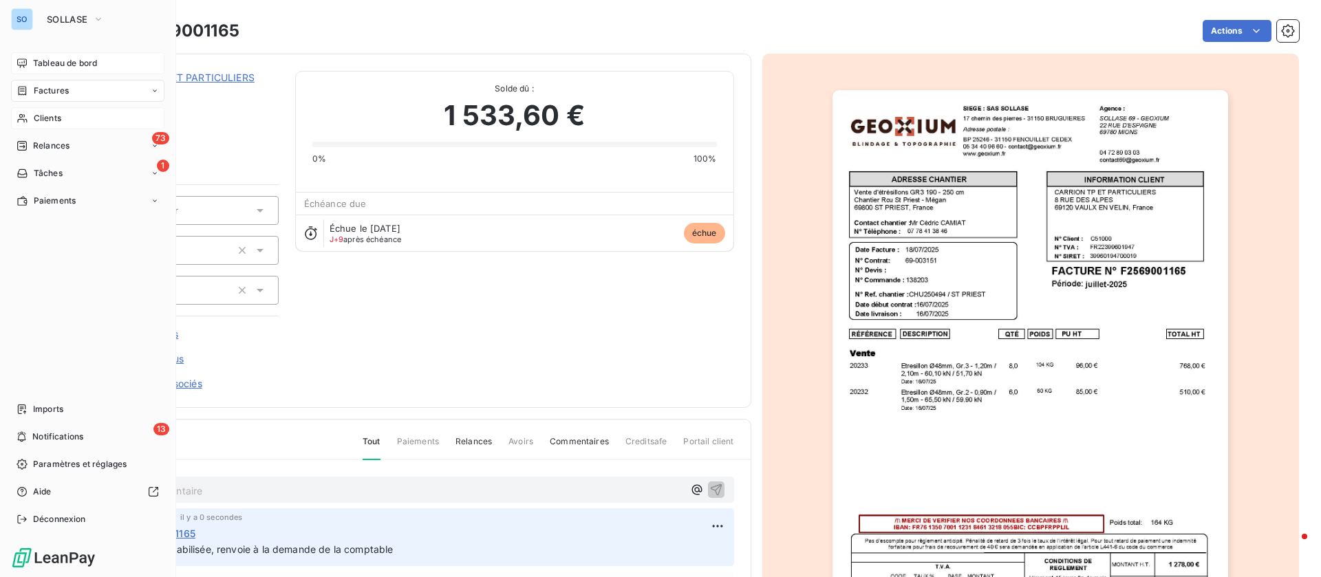
click at [41, 61] on span "Tableau de bord" at bounding box center [65, 63] width 64 height 12
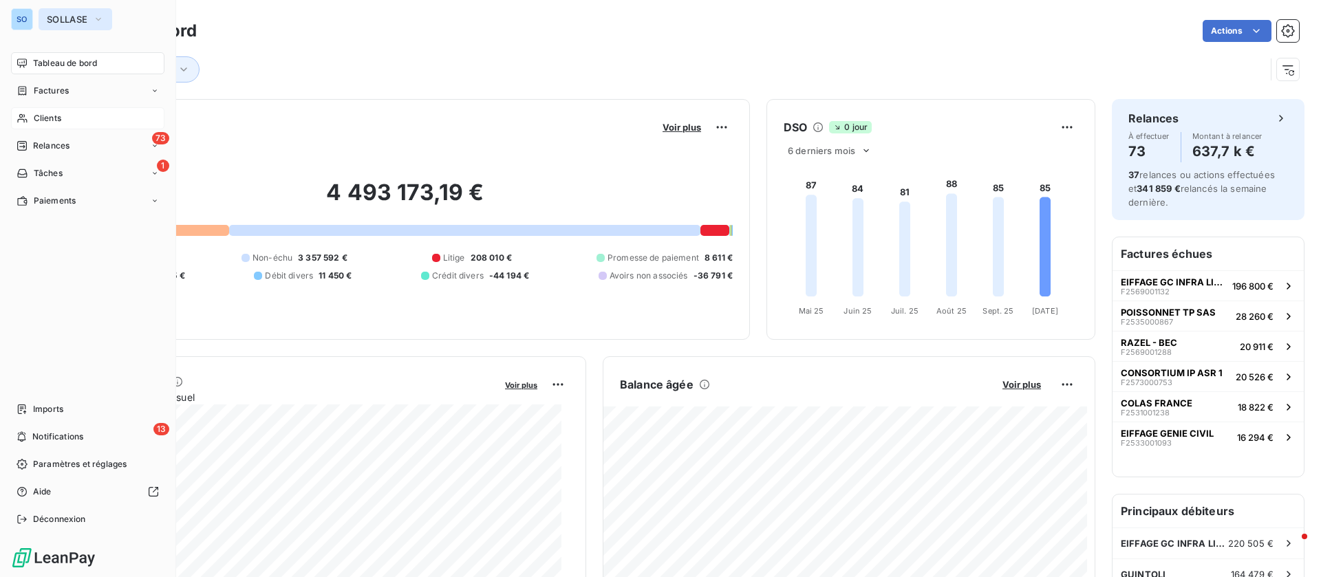
click at [80, 19] on span "SOLLASE" at bounding box center [67, 19] width 41 height 11
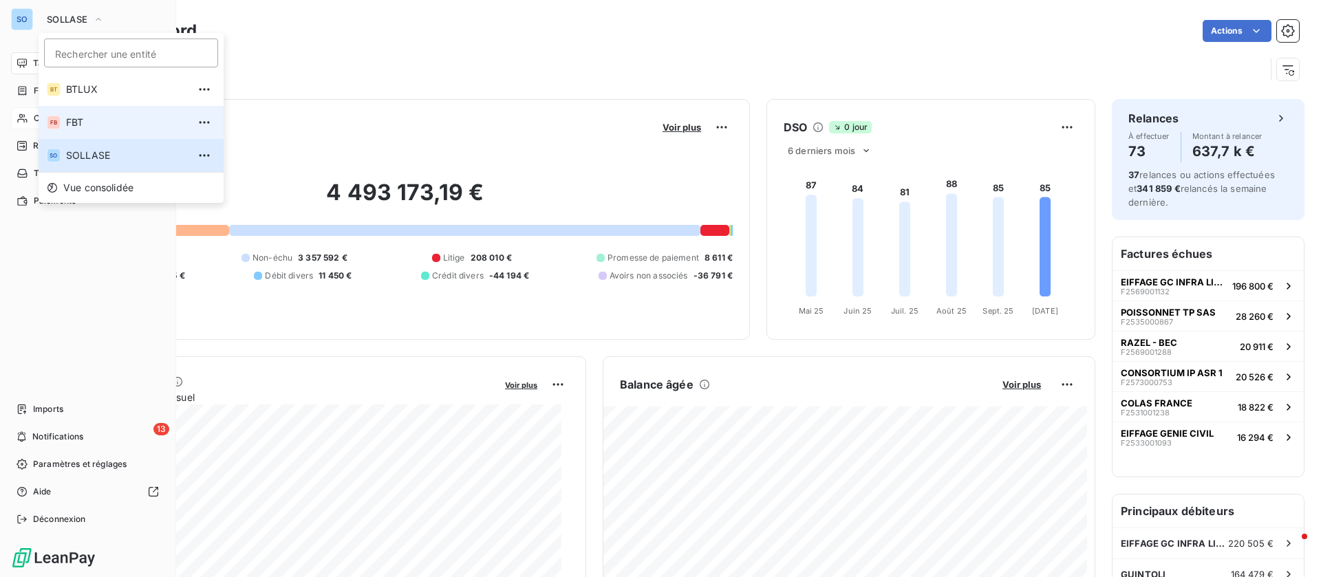
click at [65, 116] on li "FB FBT" at bounding box center [131, 122] width 185 height 33
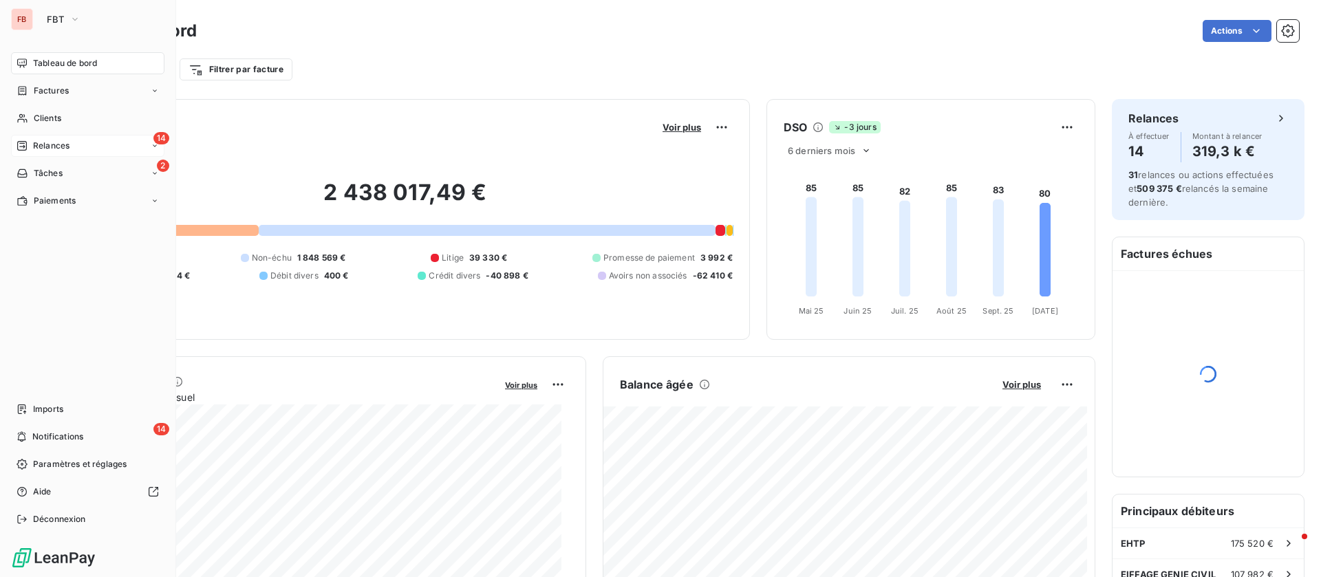
click at [73, 140] on div "14 Relances" at bounding box center [87, 146] width 153 height 22
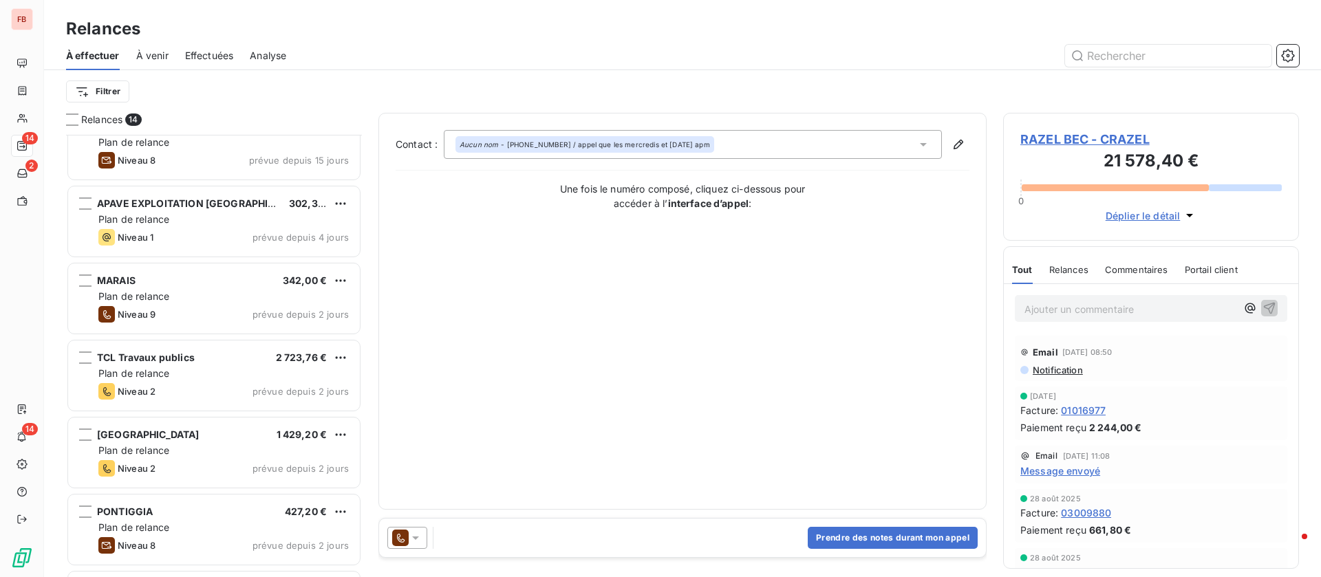
scroll to position [517, 0]
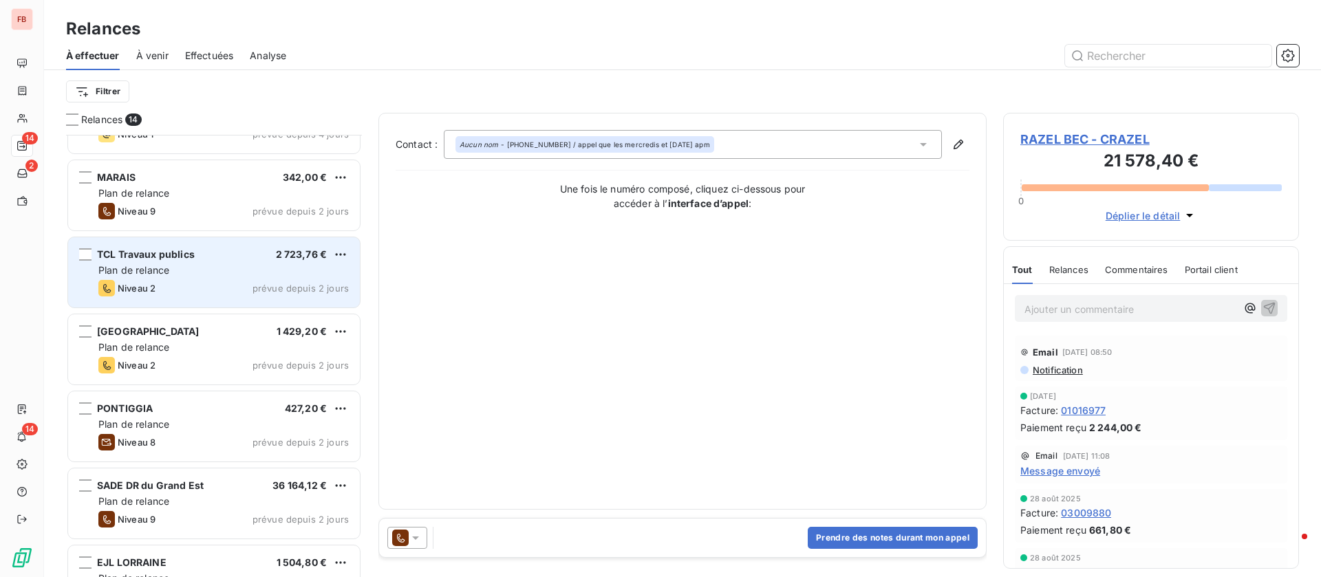
click at [206, 285] on div "Niveau 2 prévue depuis 2 jours" at bounding box center [223, 288] width 250 height 17
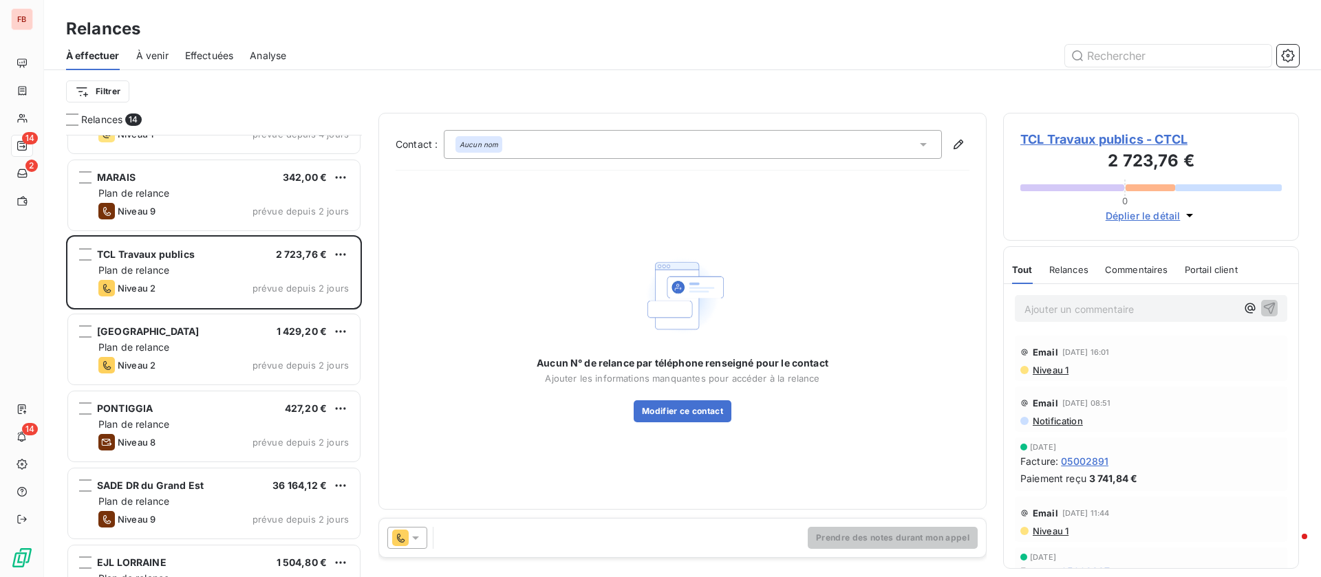
click at [1087, 131] on span "TCL Travaux publics - CTCL" at bounding box center [1150, 139] width 261 height 19
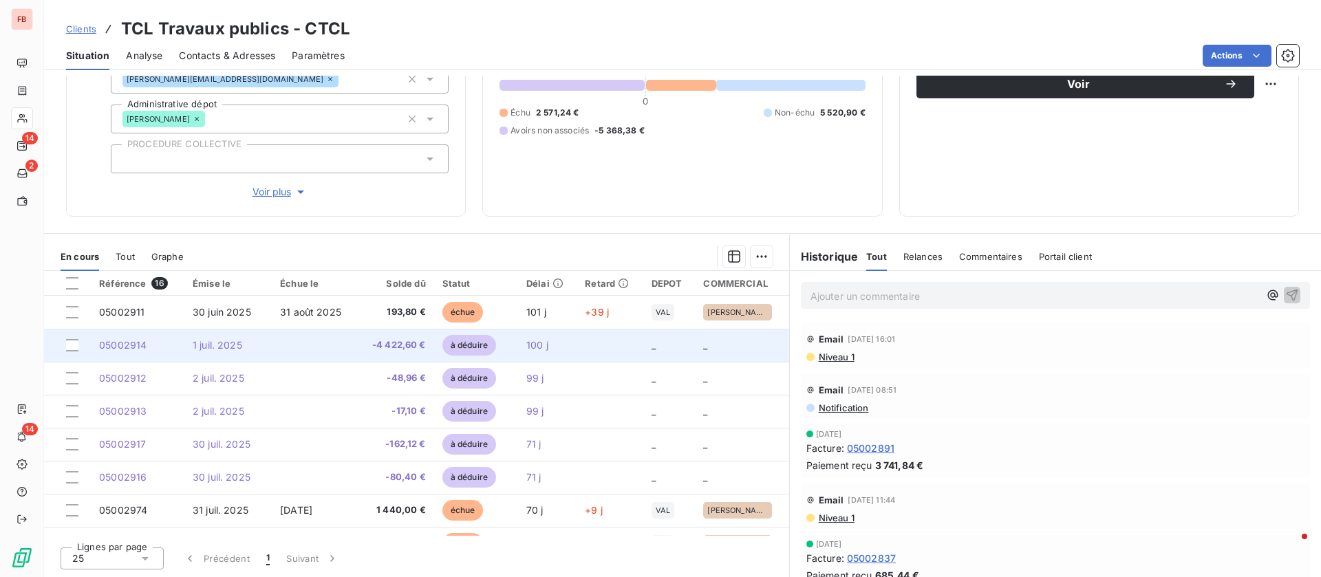
click at [357, 349] on td "-4 422,60 €" at bounding box center [395, 345] width 77 height 33
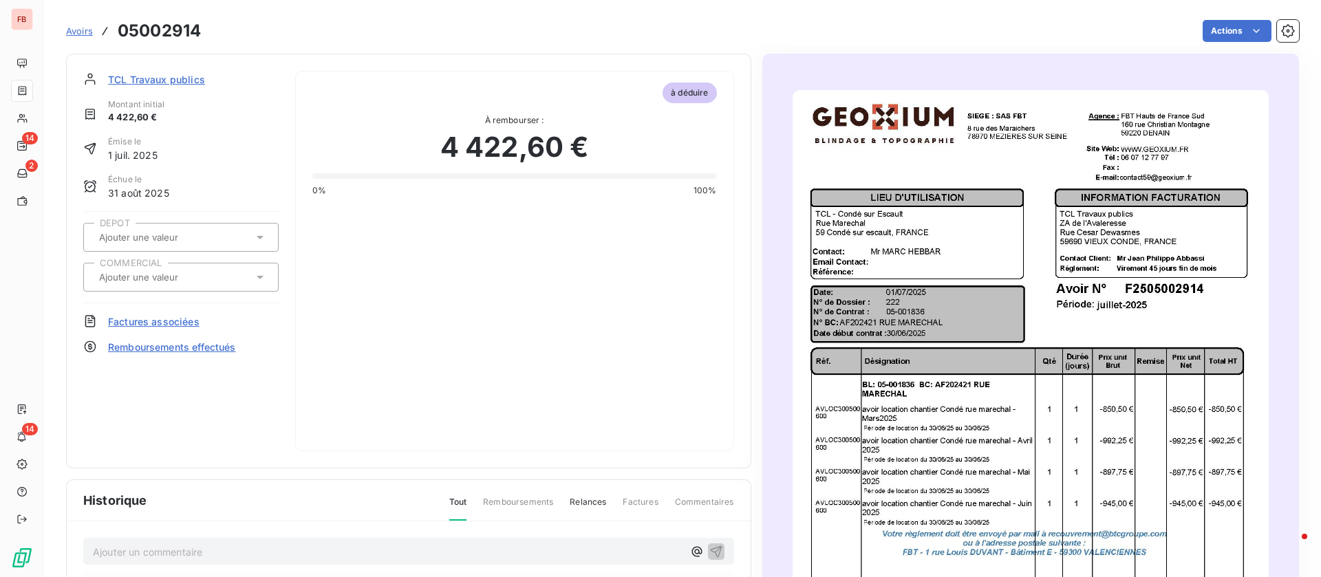
click at [135, 75] on span "TCL Travaux publics" at bounding box center [156, 79] width 97 height 14
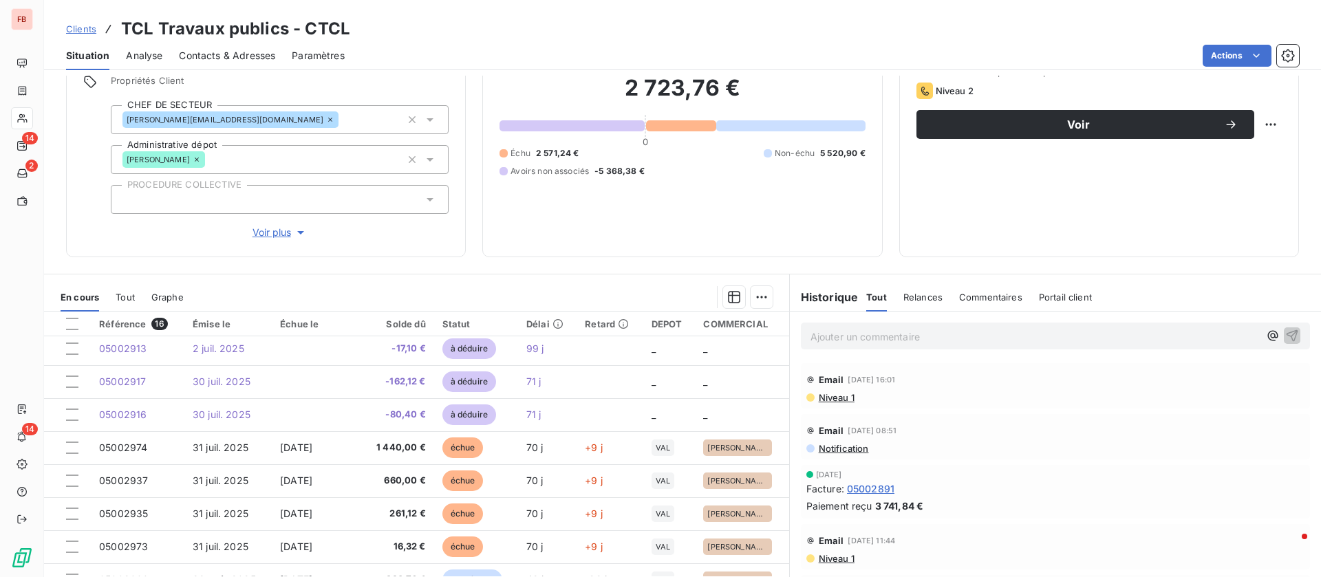
scroll to position [44, 0]
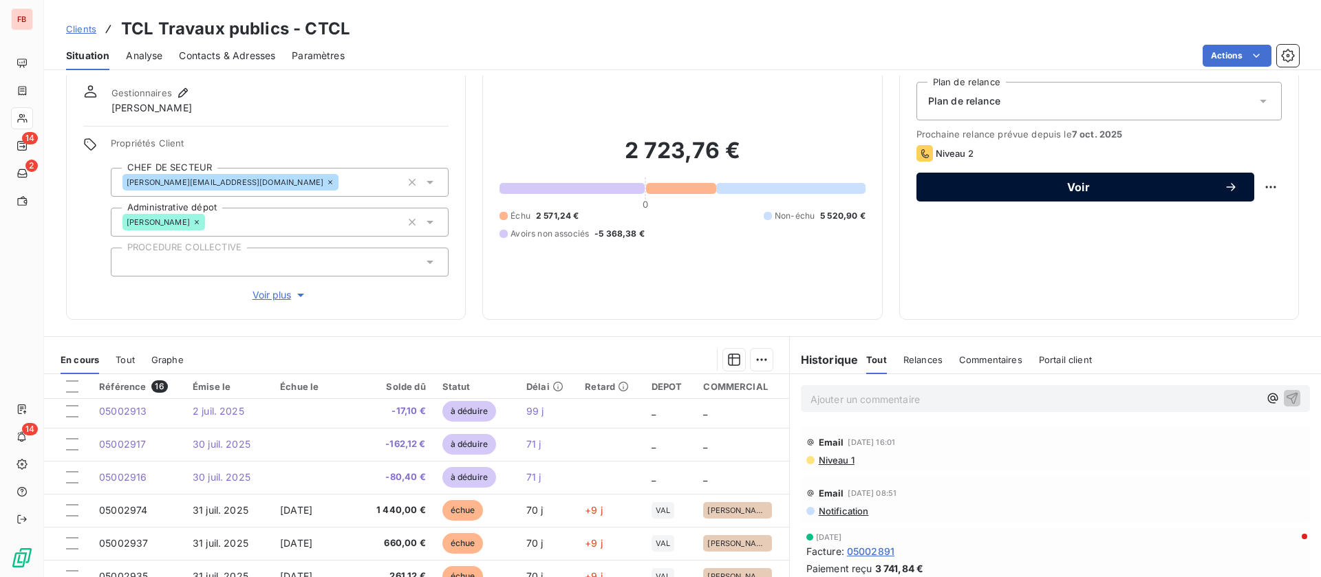
click at [1144, 191] on span "Voir" at bounding box center [1078, 187] width 291 height 11
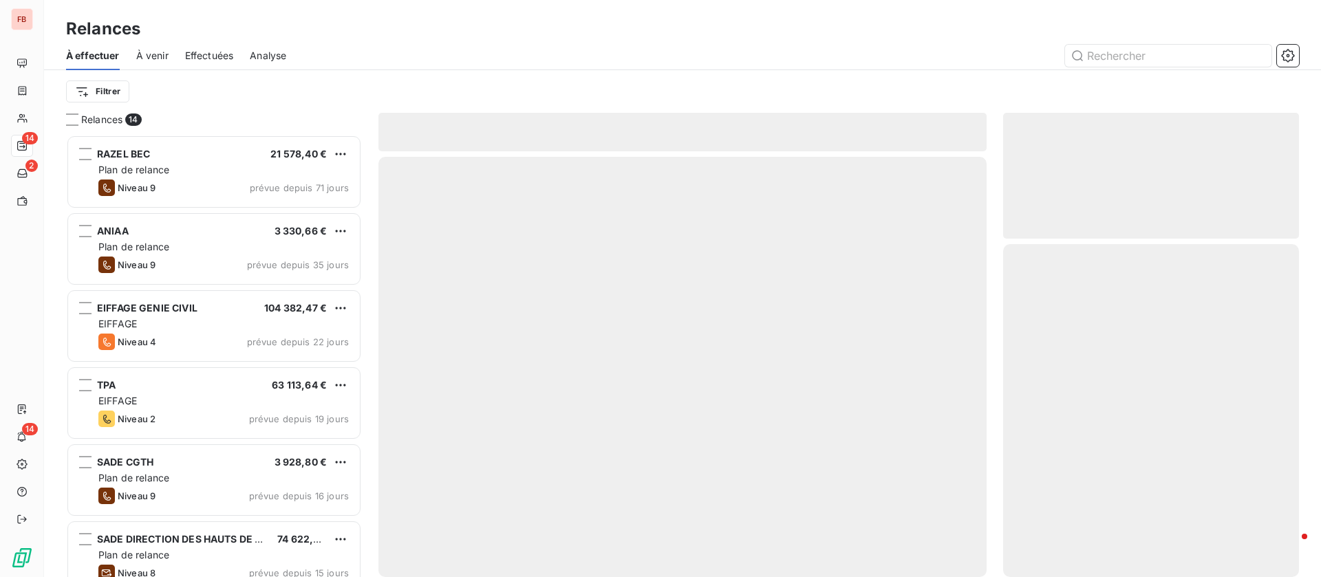
scroll to position [427, 280]
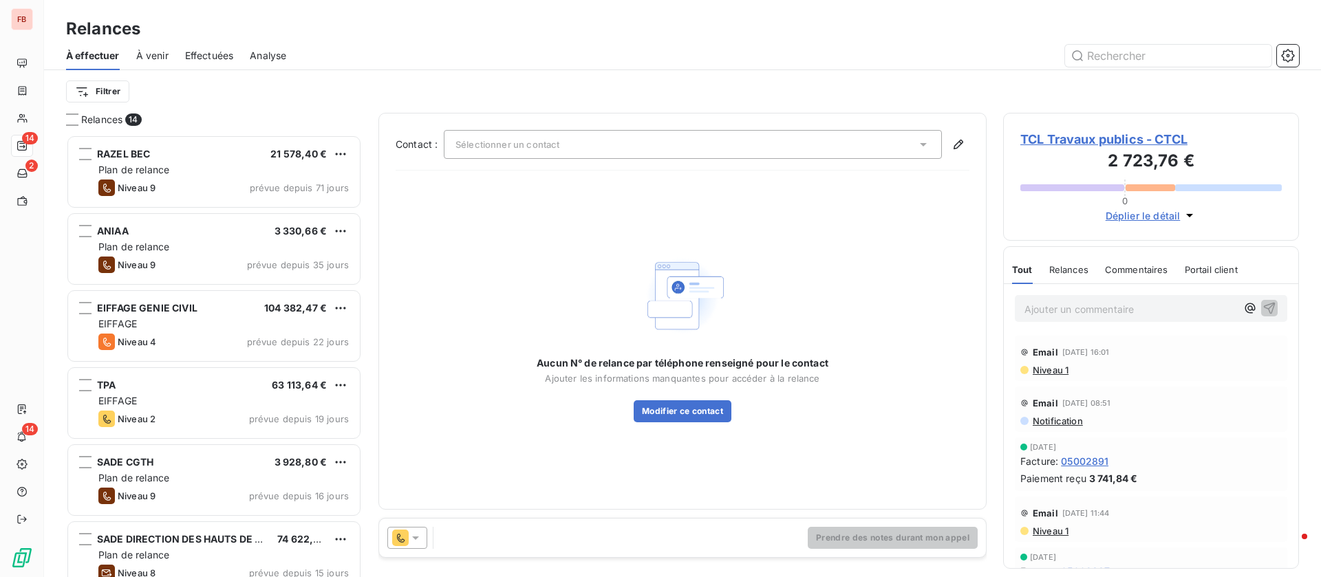
click at [905, 149] on div "Sélectionner un contact" at bounding box center [693, 144] width 498 height 29
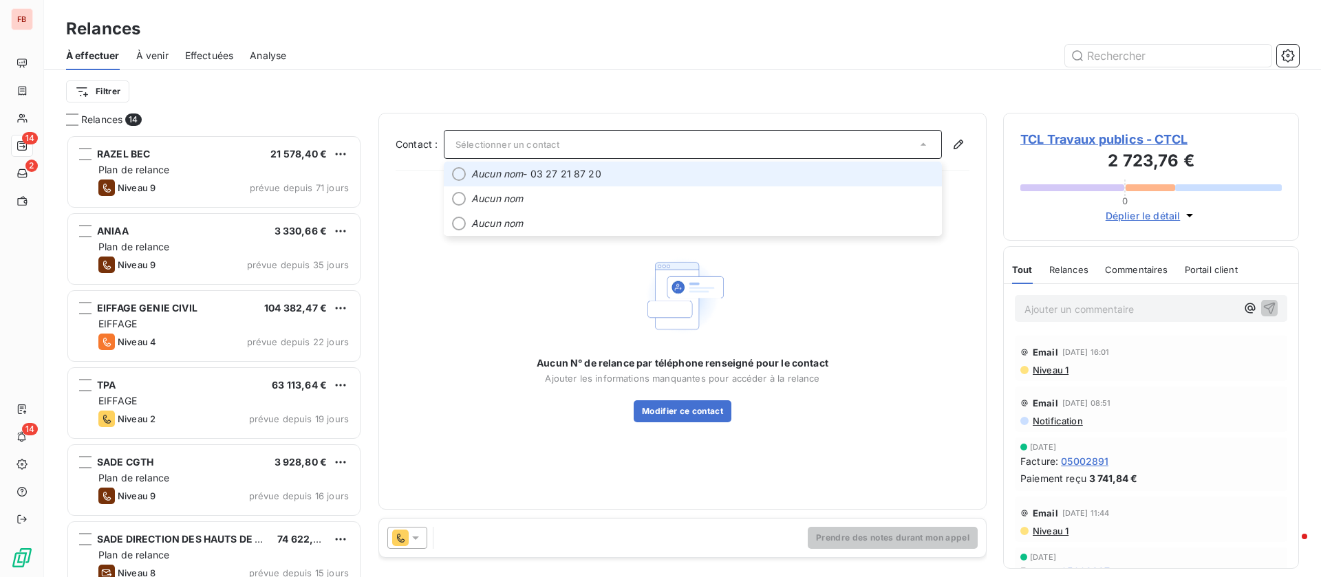
click at [715, 178] on span "Aucun nom - 03 27 21 87 20" at bounding box center [702, 174] width 462 height 14
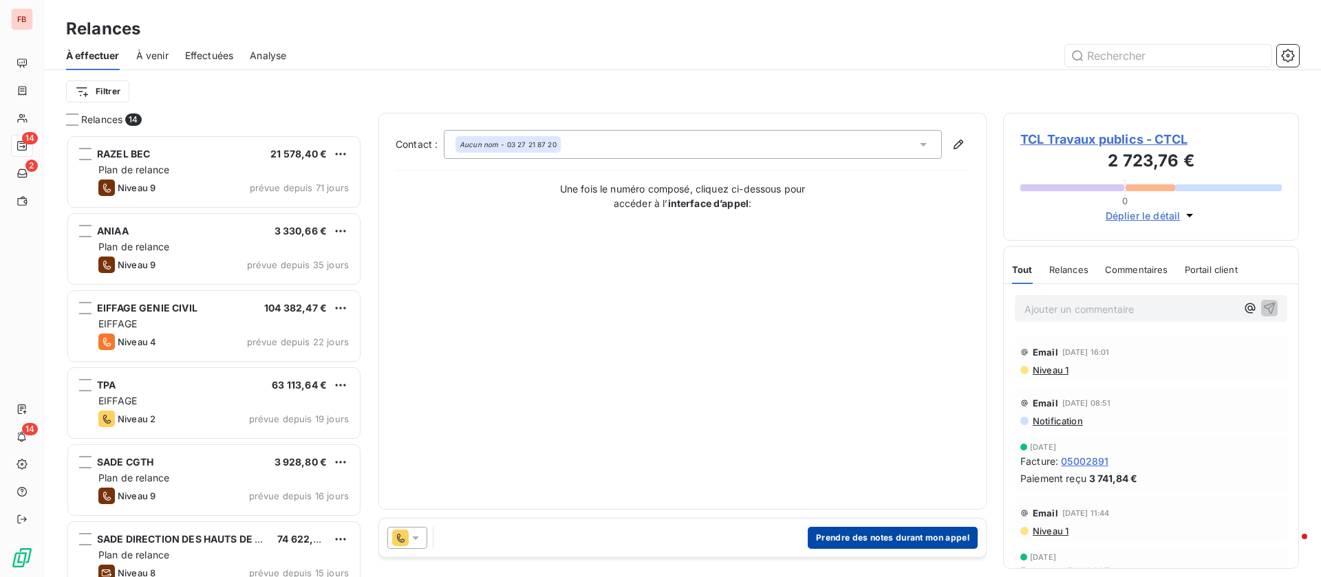
click at [936, 541] on button "Prendre des notes durant mon appel" at bounding box center [893, 538] width 170 height 22
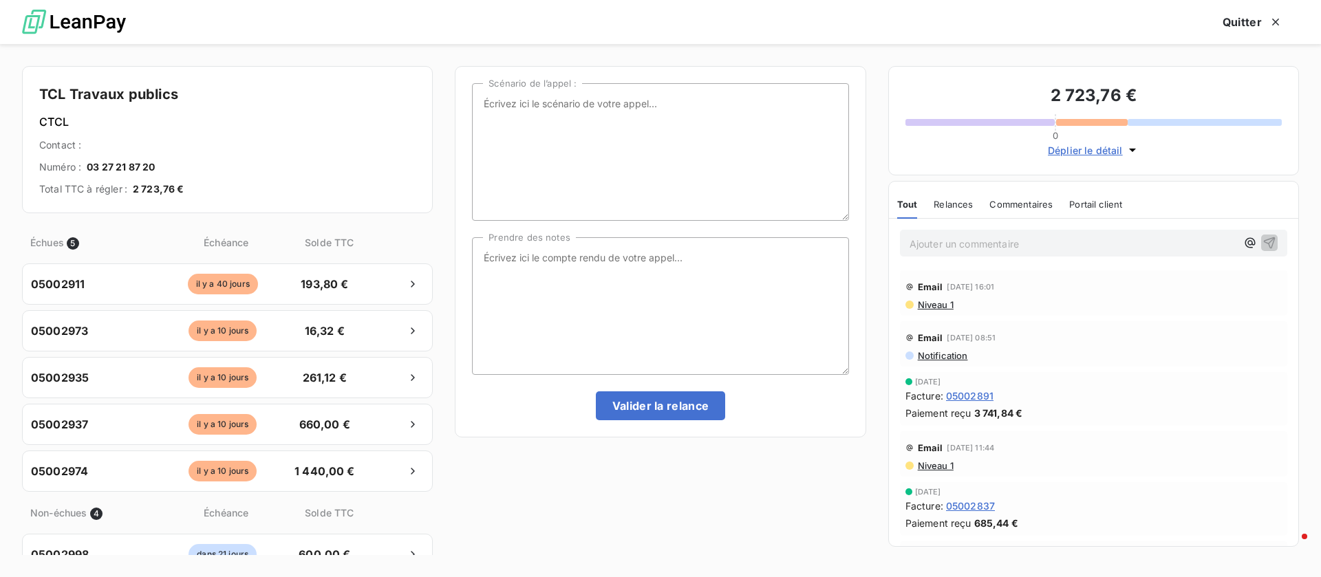
click at [947, 306] on span "Niveau 1" at bounding box center [934, 304] width 37 height 11
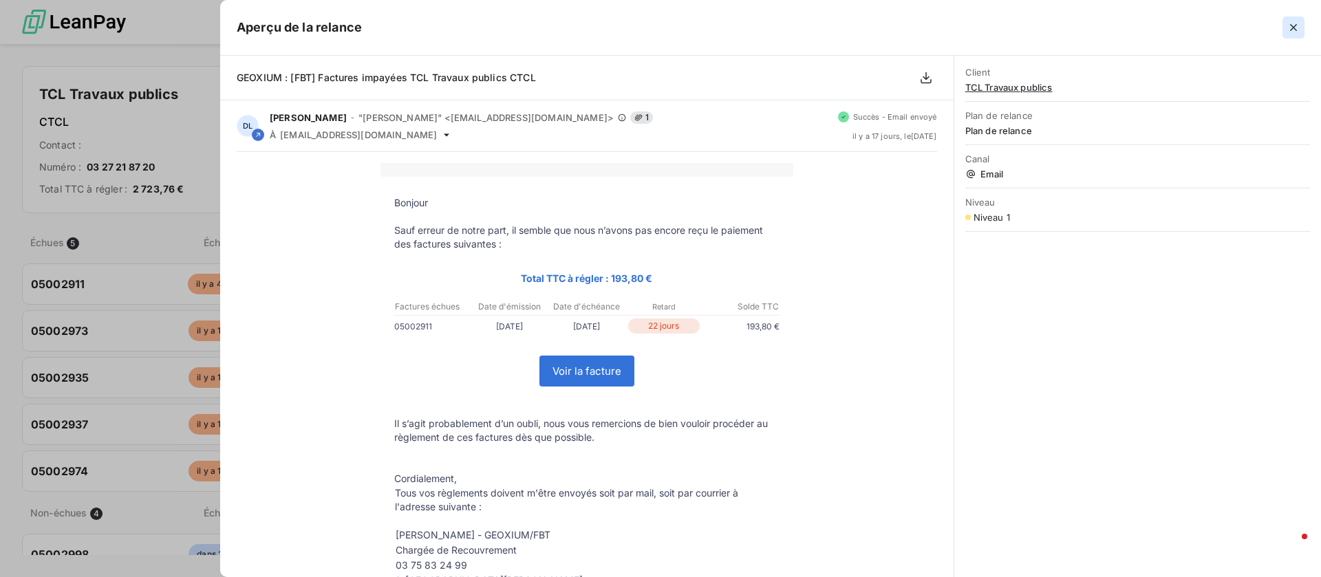
click at [1291, 29] on icon "button" at bounding box center [1293, 27] width 7 height 7
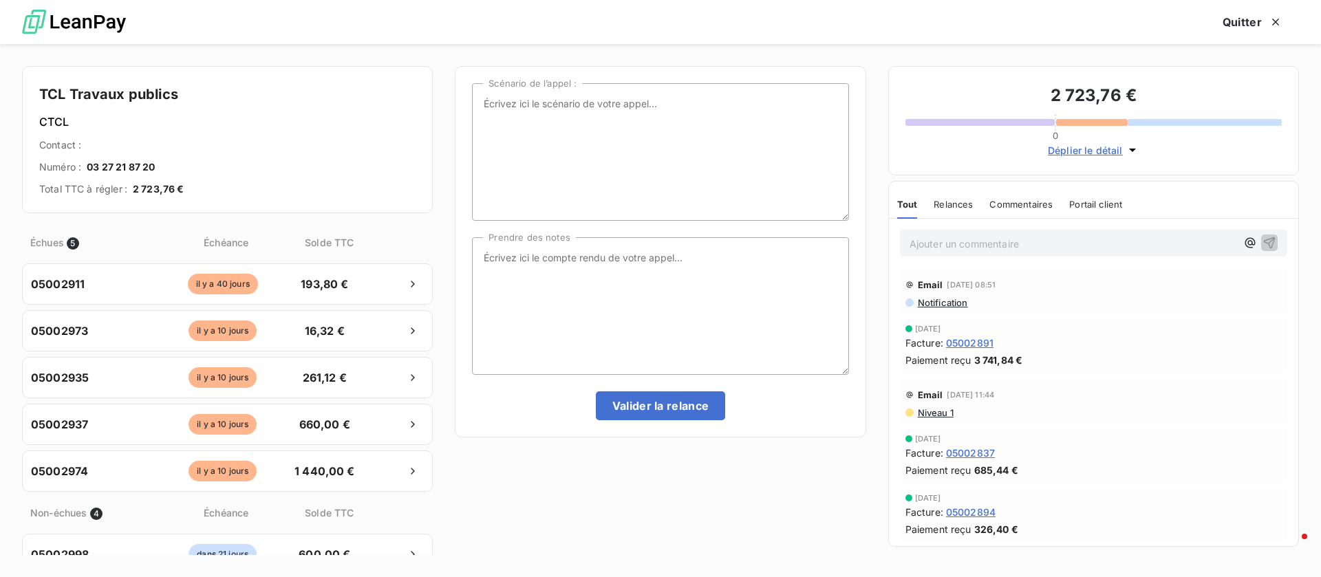
scroll to position [0, 0]
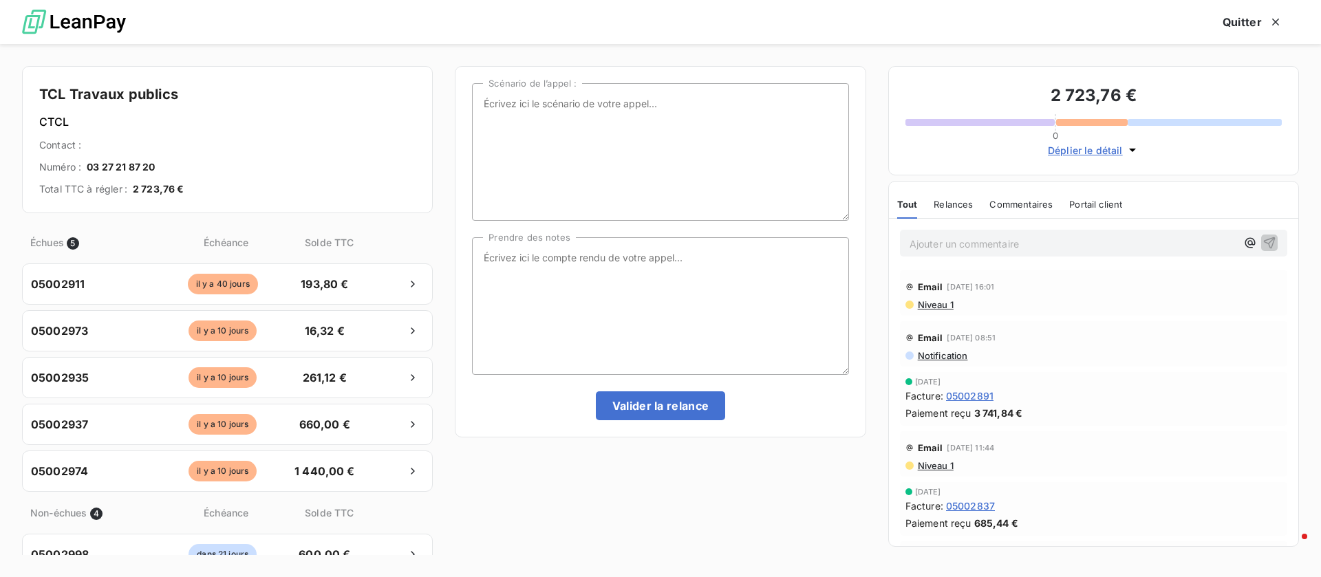
click at [949, 301] on span "Niveau 1" at bounding box center [934, 304] width 37 height 11
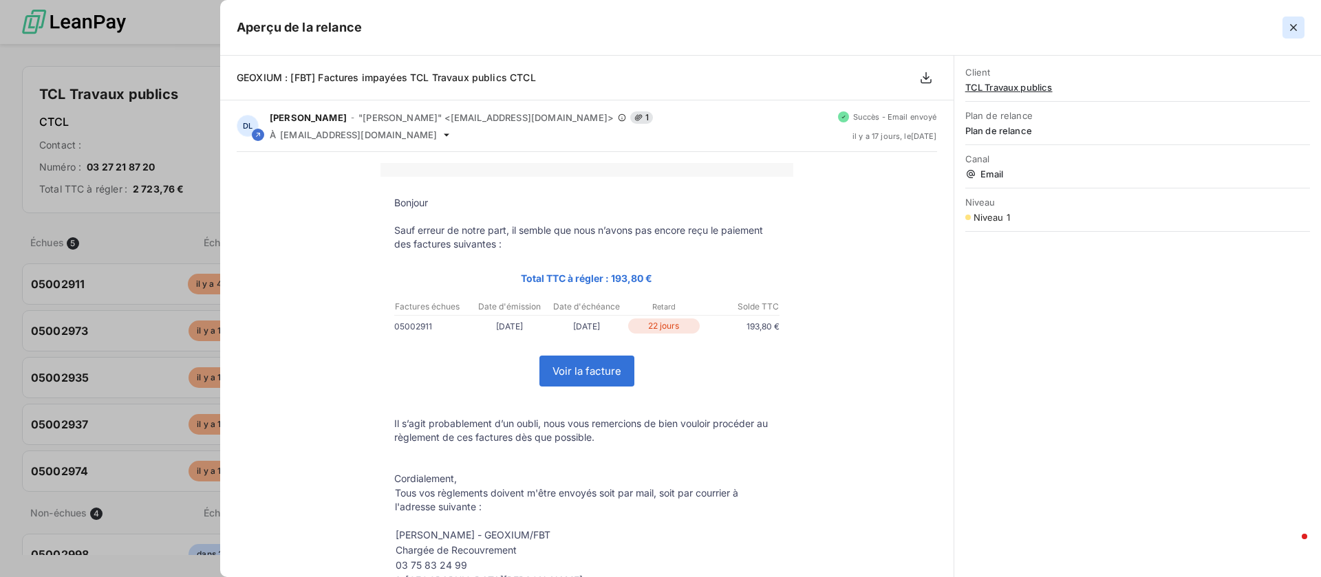
click at [1295, 23] on icon "button" at bounding box center [1293, 28] width 14 height 14
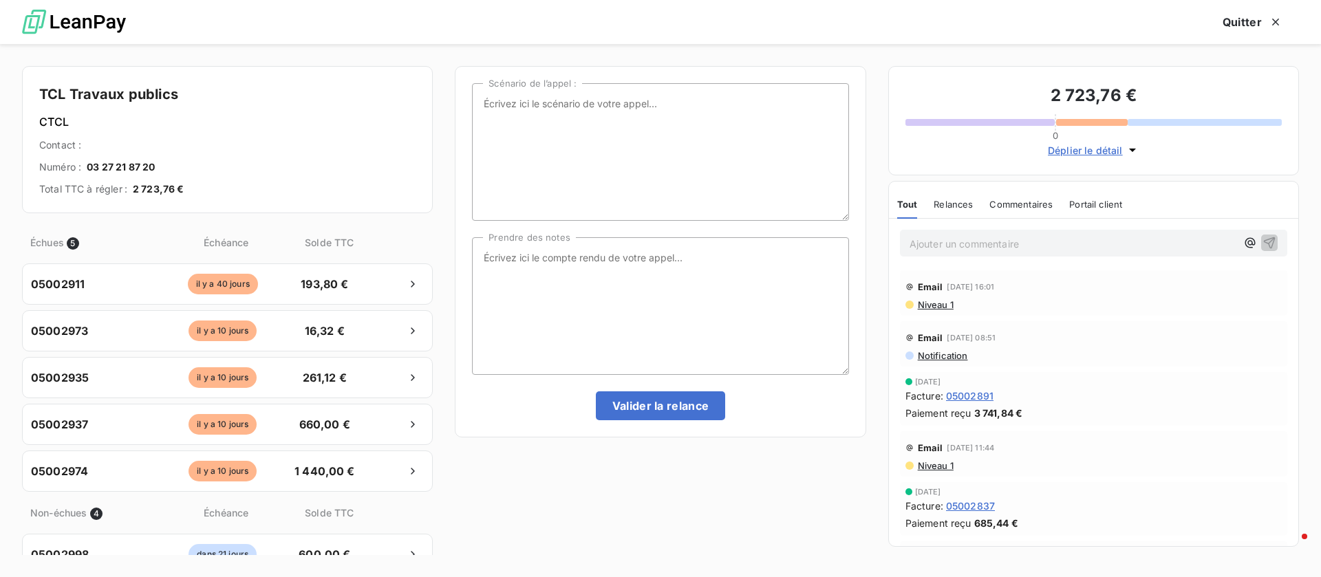
click at [992, 245] on p "Ajouter un commentaire ﻿" at bounding box center [1072, 243] width 327 height 17
click at [1262, 239] on icon "button" at bounding box center [1269, 242] width 14 height 14
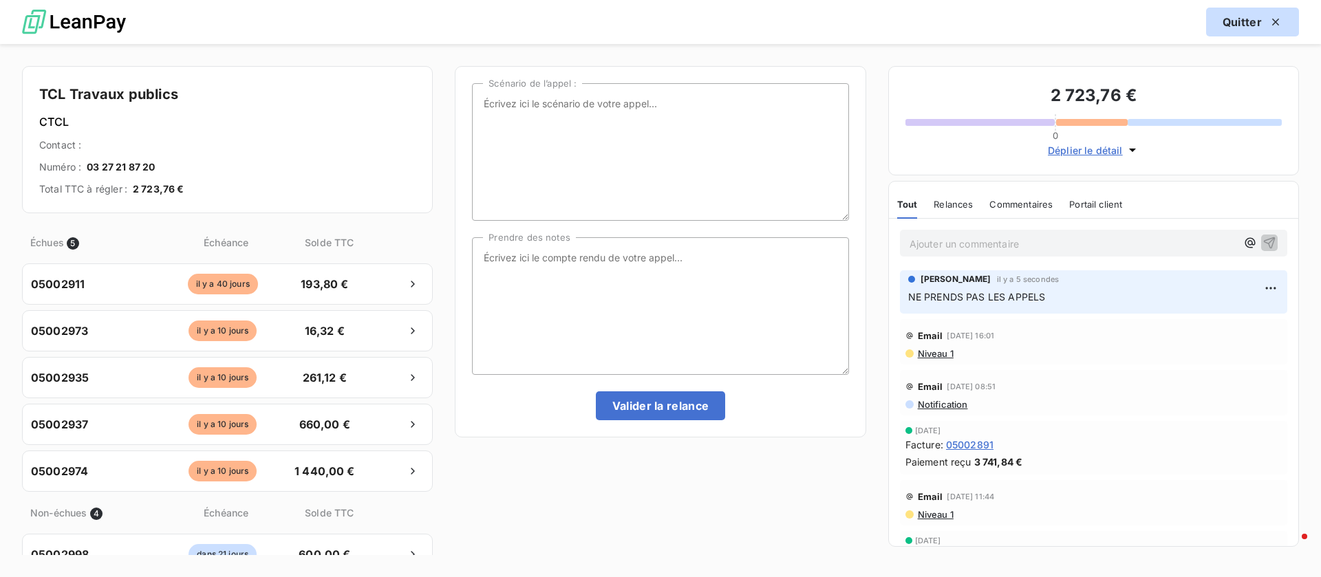
click at [1244, 20] on button "Quitter" at bounding box center [1252, 22] width 93 height 29
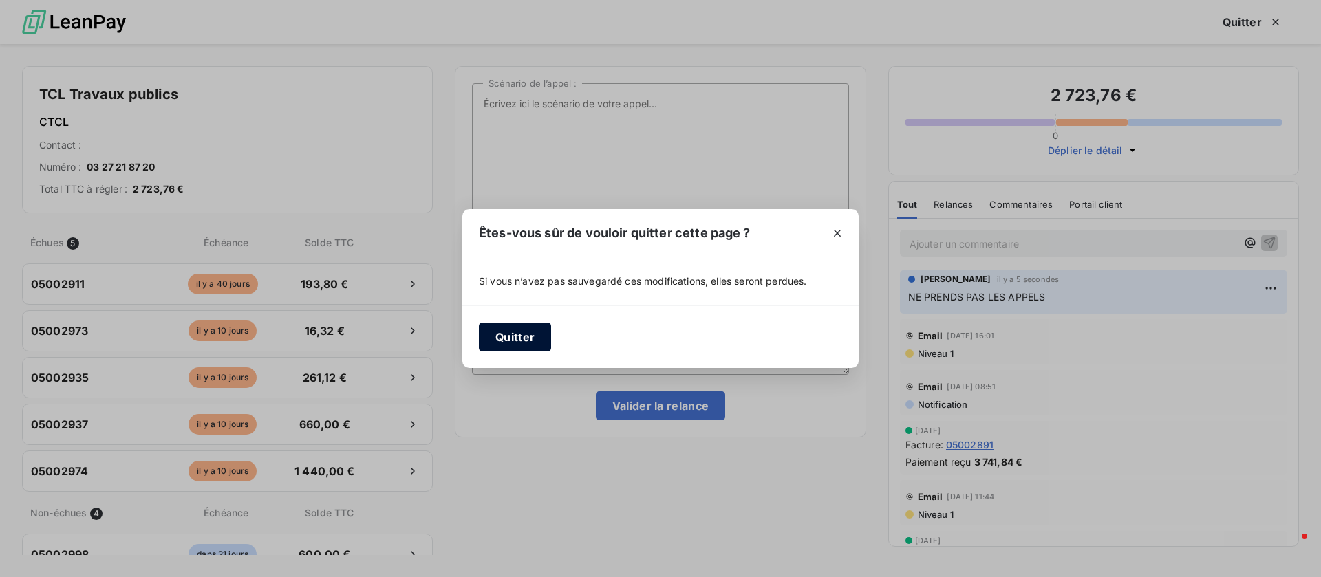
click at [505, 336] on button "Quitter" at bounding box center [515, 337] width 72 height 29
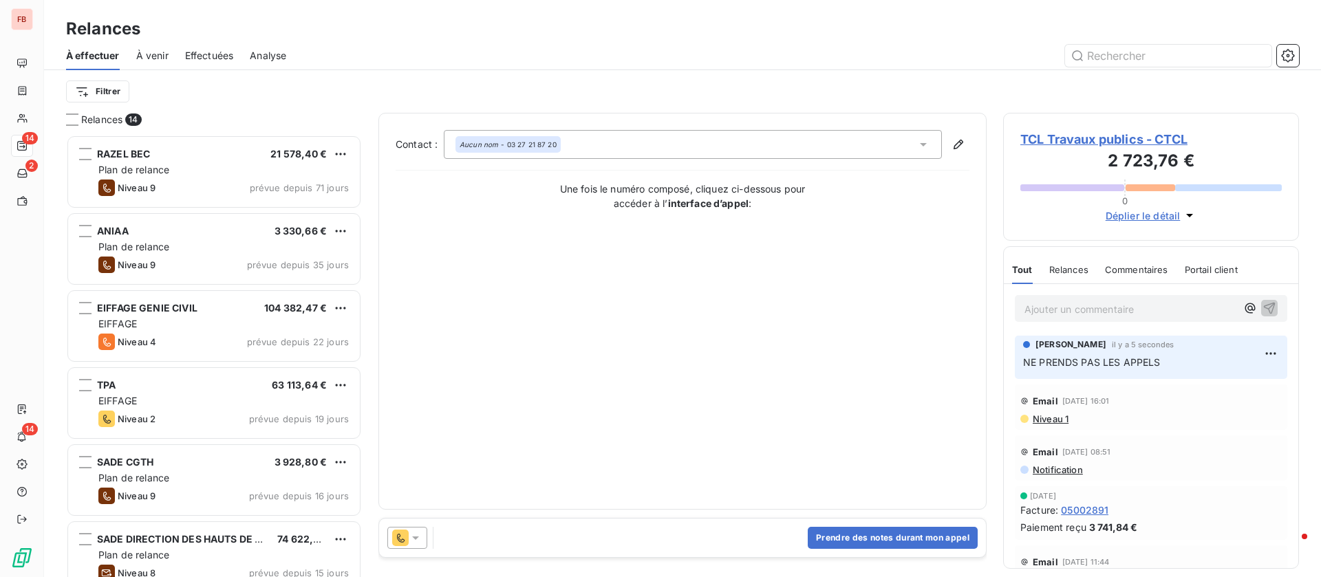
click at [418, 541] on icon at bounding box center [416, 538] width 14 height 14
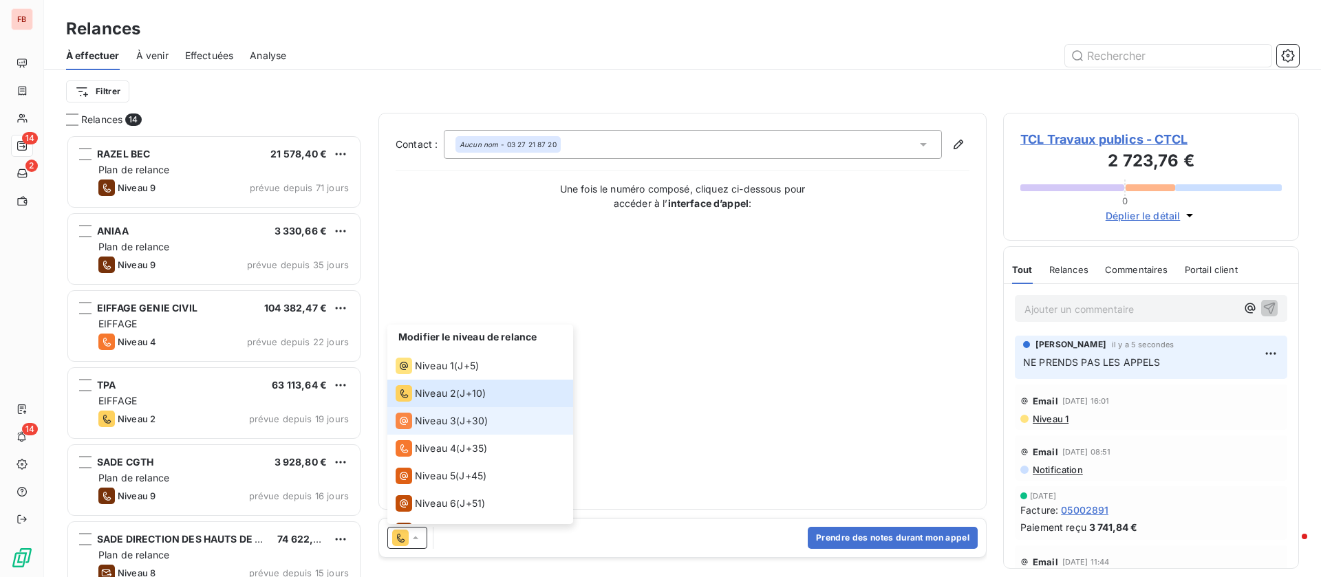
click at [431, 422] on span "Niveau 3" at bounding box center [435, 421] width 41 height 14
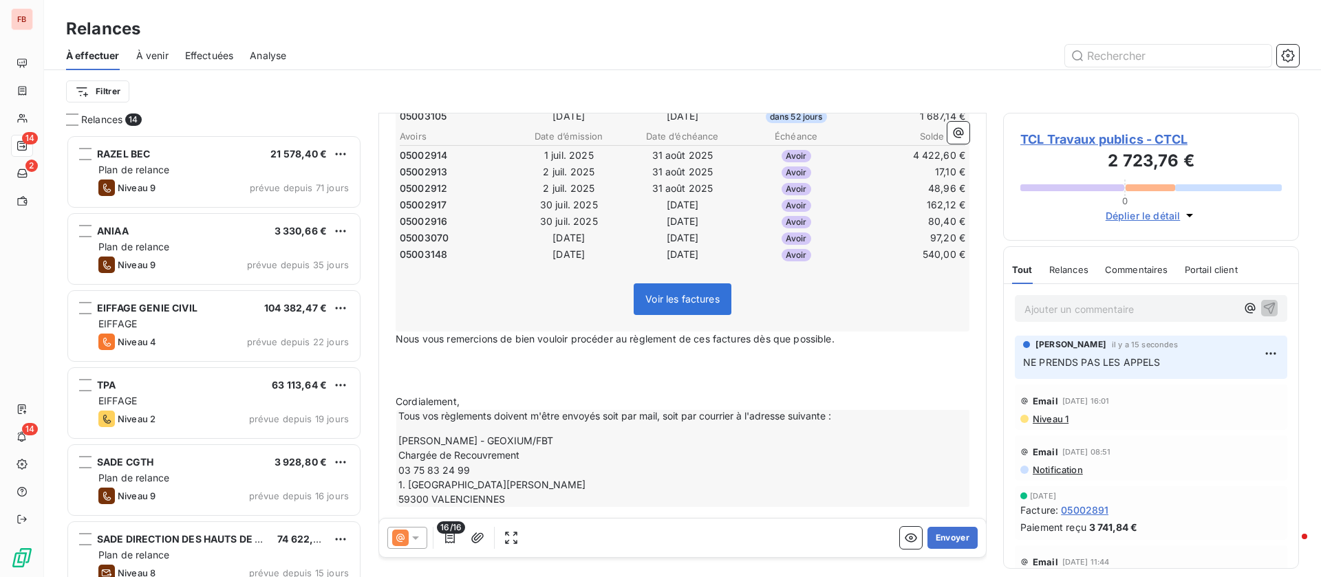
scroll to position [413, 0]
click at [446, 536] on icon "button" at bounding box center [450, 538] width 14 height 14
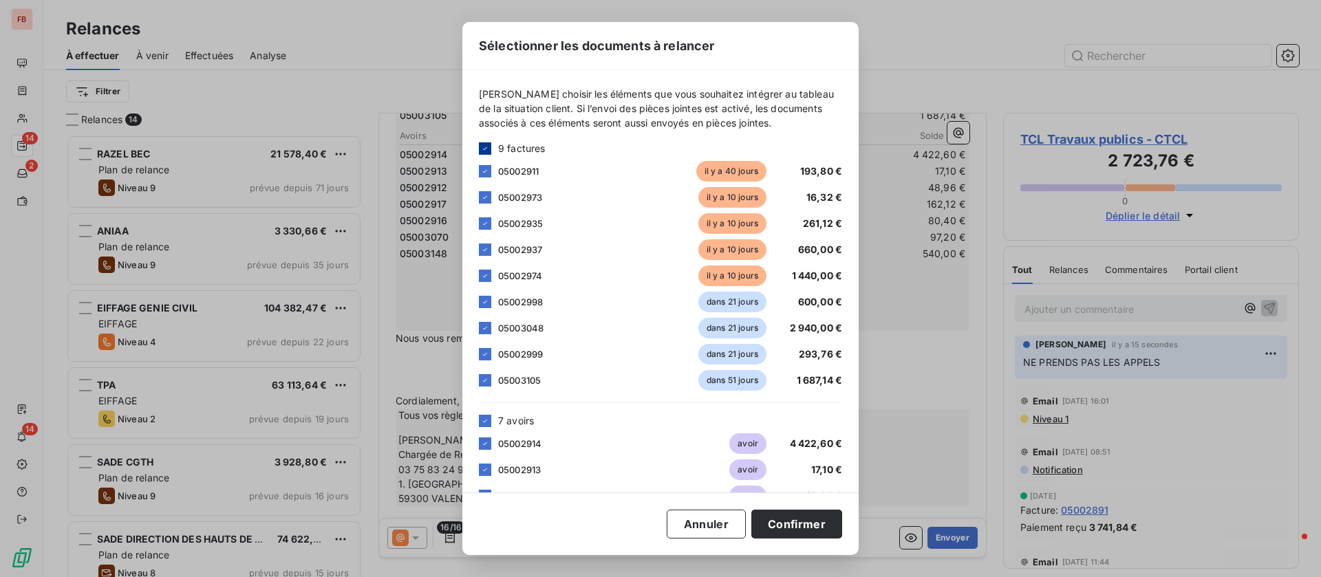
click at [486, 145] on icon at bounding box center [485, 148] width 8 height 8
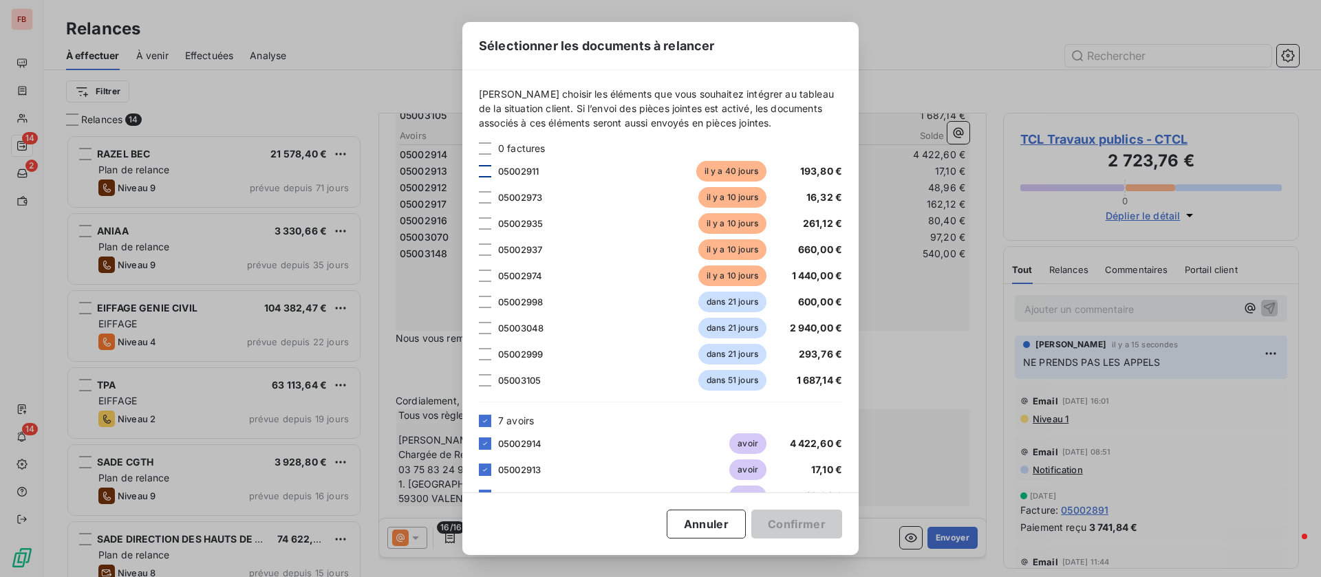
click at [488, 174] on div at bounding box center [485, 171] width 12 height 12
click at [487, 195] on div at bounding box center [485, 197] width 12 height 12
click at [484, 222] on div at bounding box center [485, 223] width 12 height 12
click at [482, 248] on div at bounding box center [485, 250] width 12 height 12
click at [482, 281] on div at bounding box center [485, 276] width 12 height 12
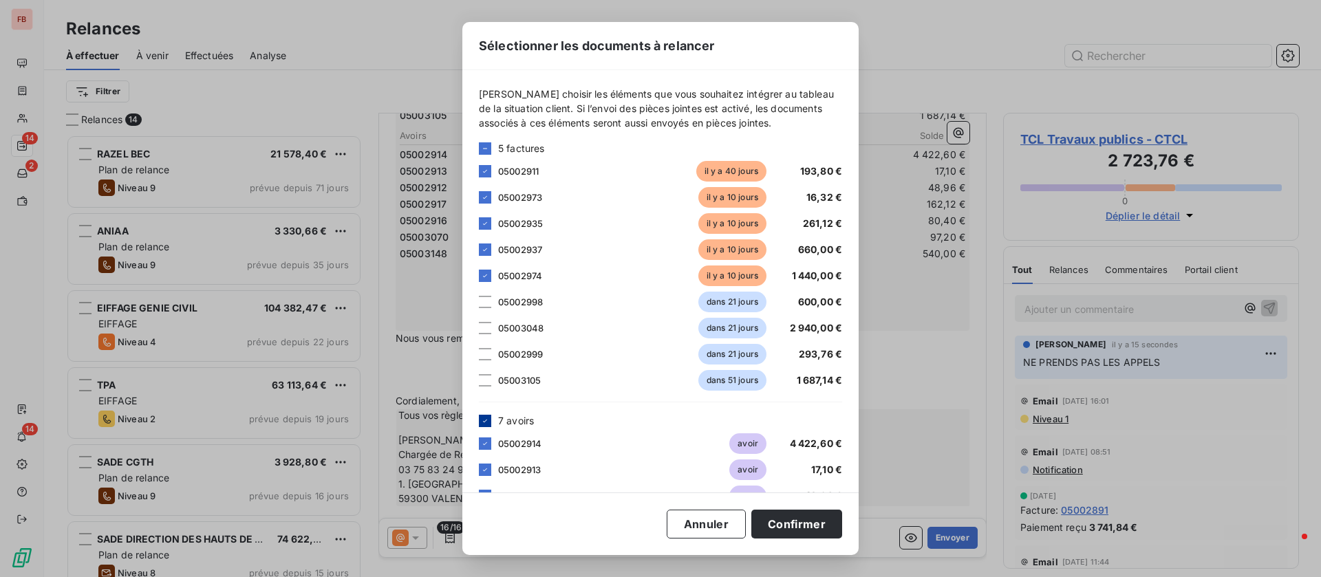
click at [485, 420] on icon at bounding box center [485, 421] width 8 height 8
click at [798, 522] on button "Confirmer" at bounding box center [796, 524] width 91 height 29
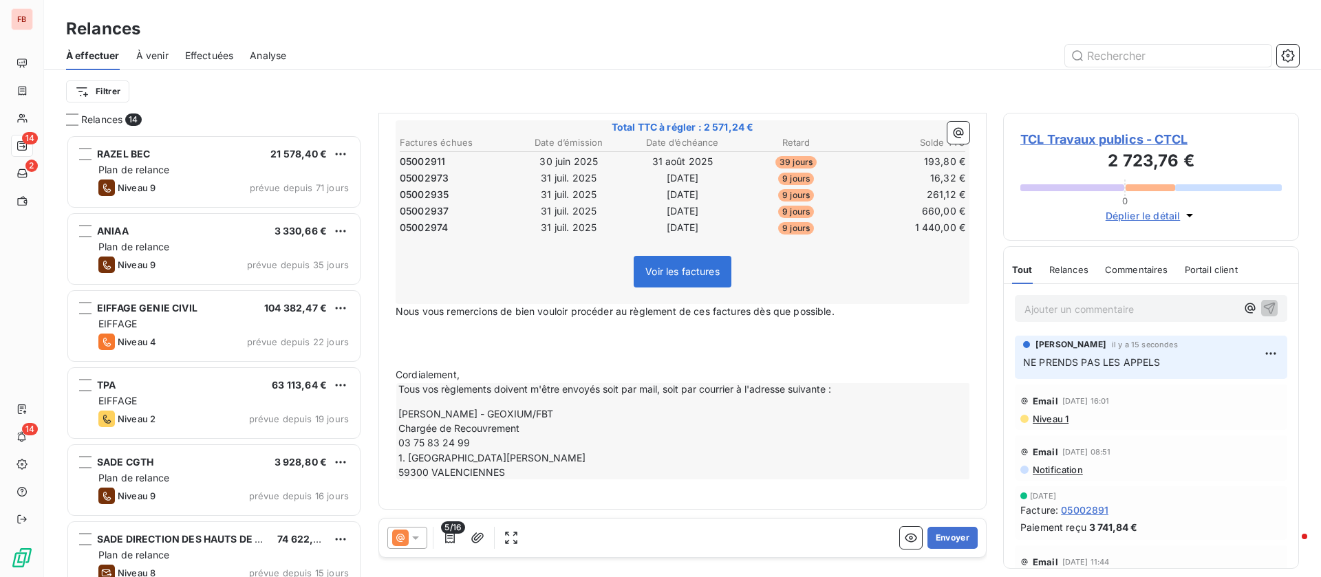
click at [812, 328] on p "﻿" at bounding box center [683, 328] width 574 height 16
click at [943, 535] on button "Envoyer" at bounding box center [952, 538] width 50 height 22
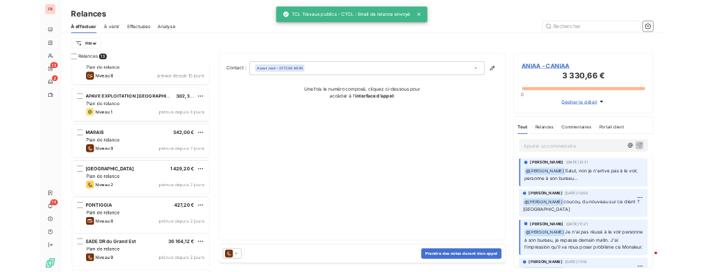
scroll to position [413, 0]
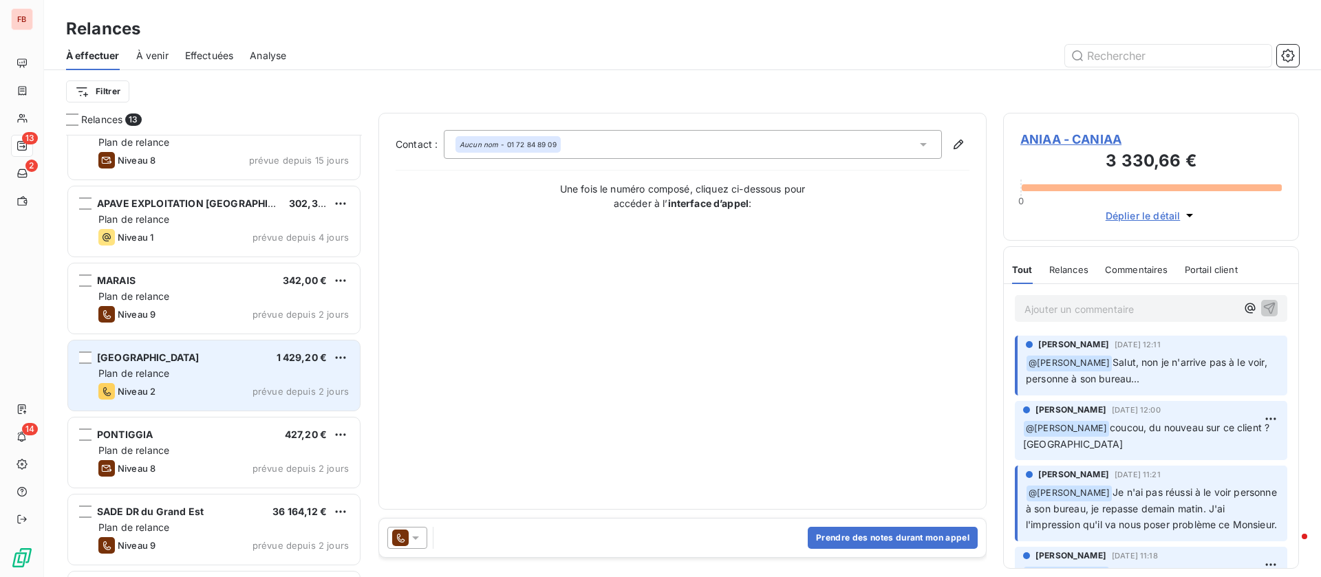
click at [197, 367] on div "Plan de relance" at bounding box center [223, 374] width 250 height 14
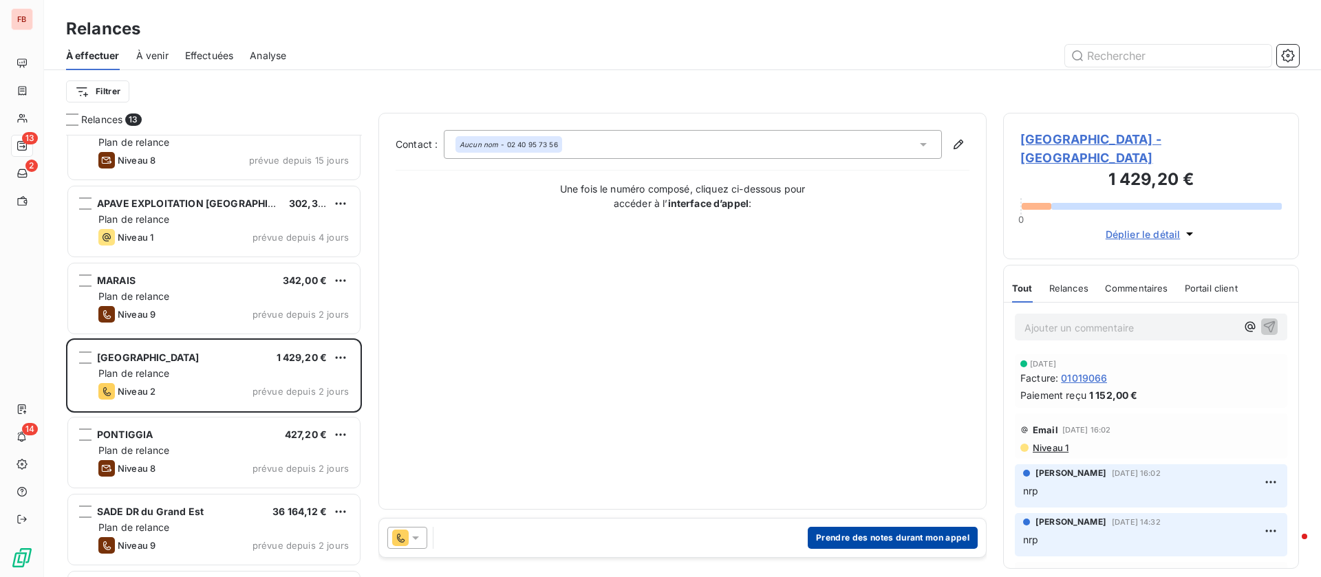
click at [837, 534] on button "Prendre des notes durant mon appel" at bounding box center [893, 538] width 170 height 22
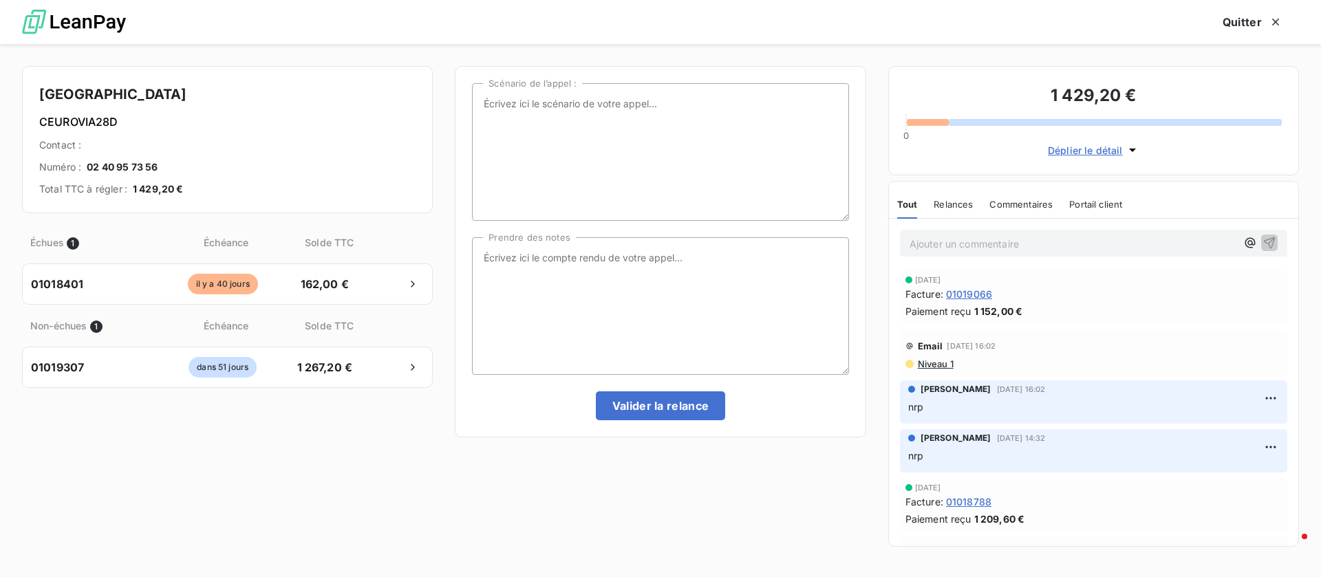
click at [940, 371] on div "Email [DATE] 16:02 Niveau 1" at bounding box center [1093, 352] width 387 height 45
click at [936, 366] on span "Niveau 1" at bounding box center [934, 363] width 37 height 11
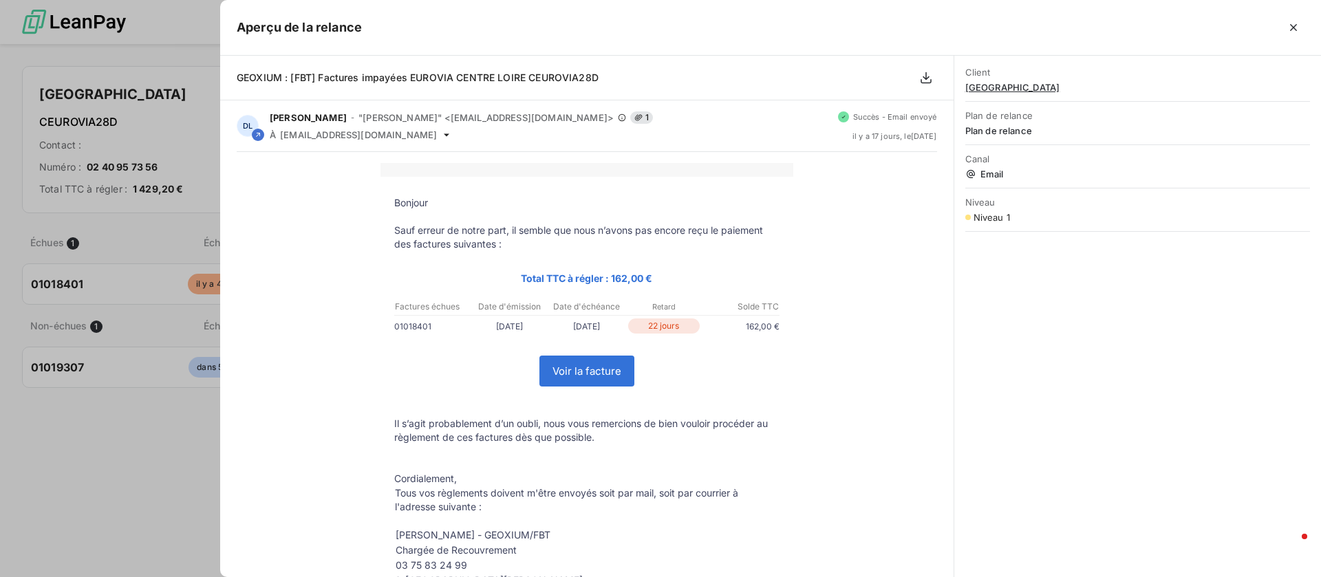
click at [1284, 30] on button "button" at bounding box center [1293, 28] width 22 height 22
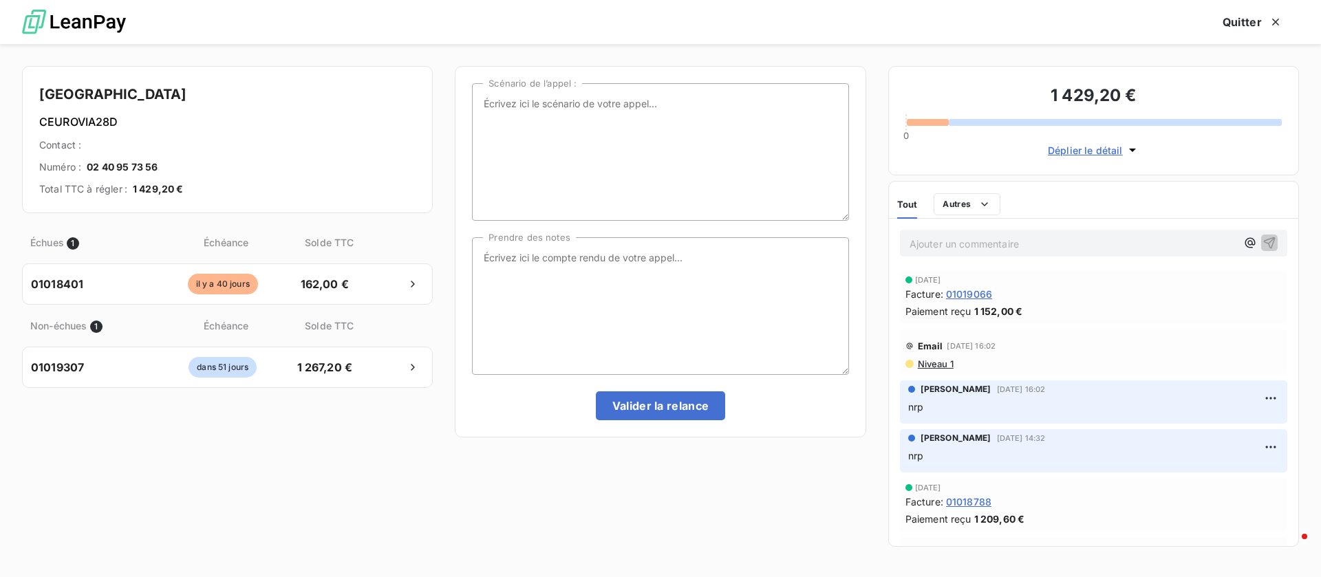
scroll to position [427, 280]
click at [1240, 22] on button "Quitter" at bounding box center [1252, 22] width 93 height 29
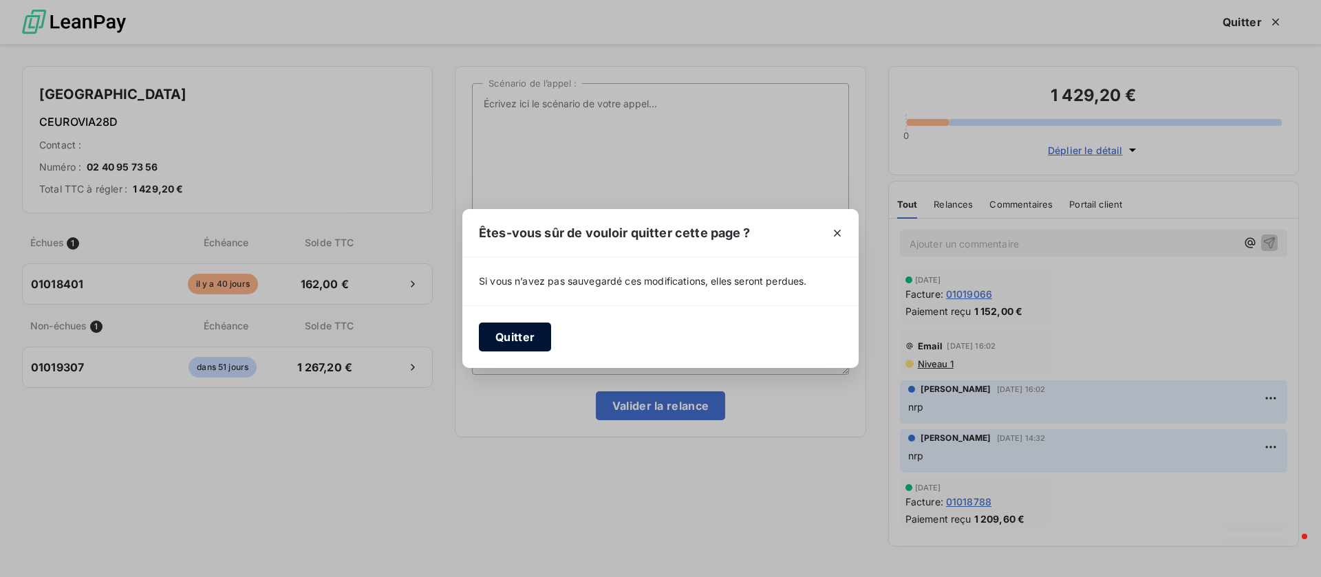
click at [497, 336] on button "Quitter" at bounding box center [515, 337] width 72 height 29
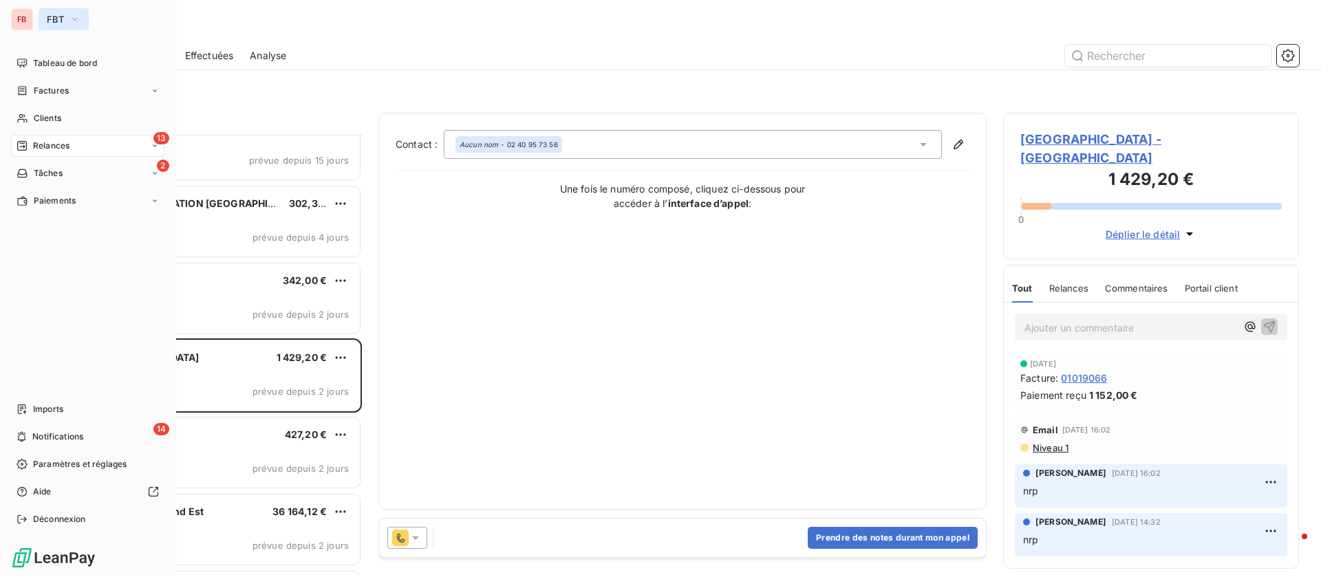
click at [51, 22] on span "FBT" at bounding box center [55, 19] width 17 height 11
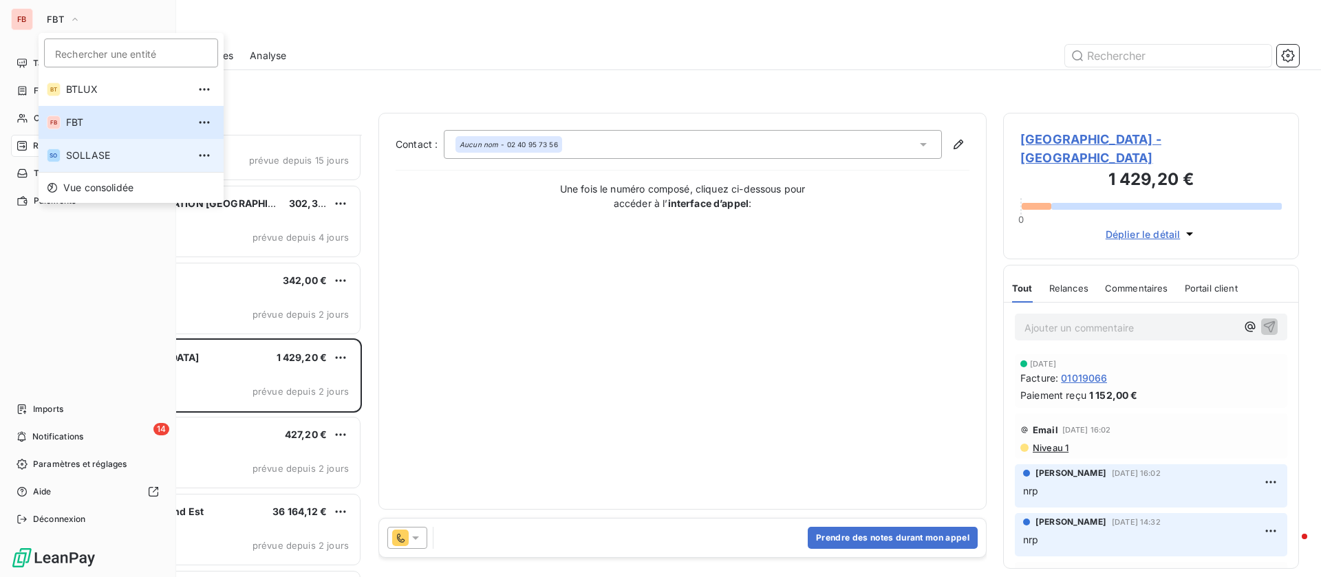
click at [76, 149] on span "SOLLASE" at bounding box center [127, 156] width 122 height 14
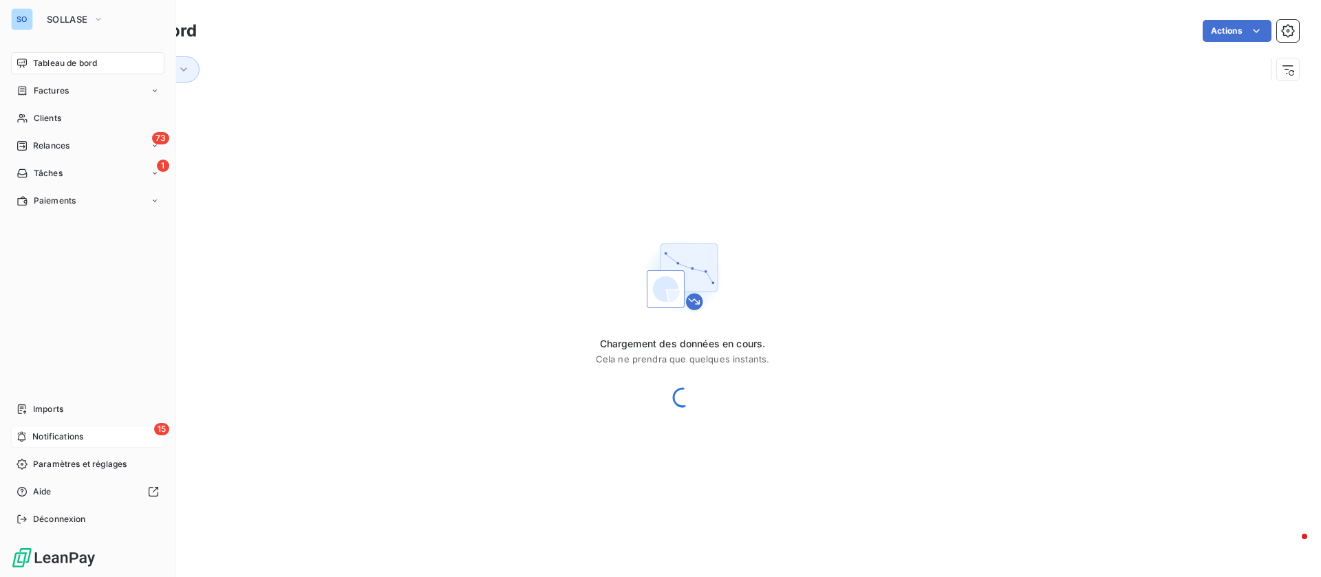
click at [87, 434] on div "15 Notifications" at bounding box center [87, 437] width 153 height 22
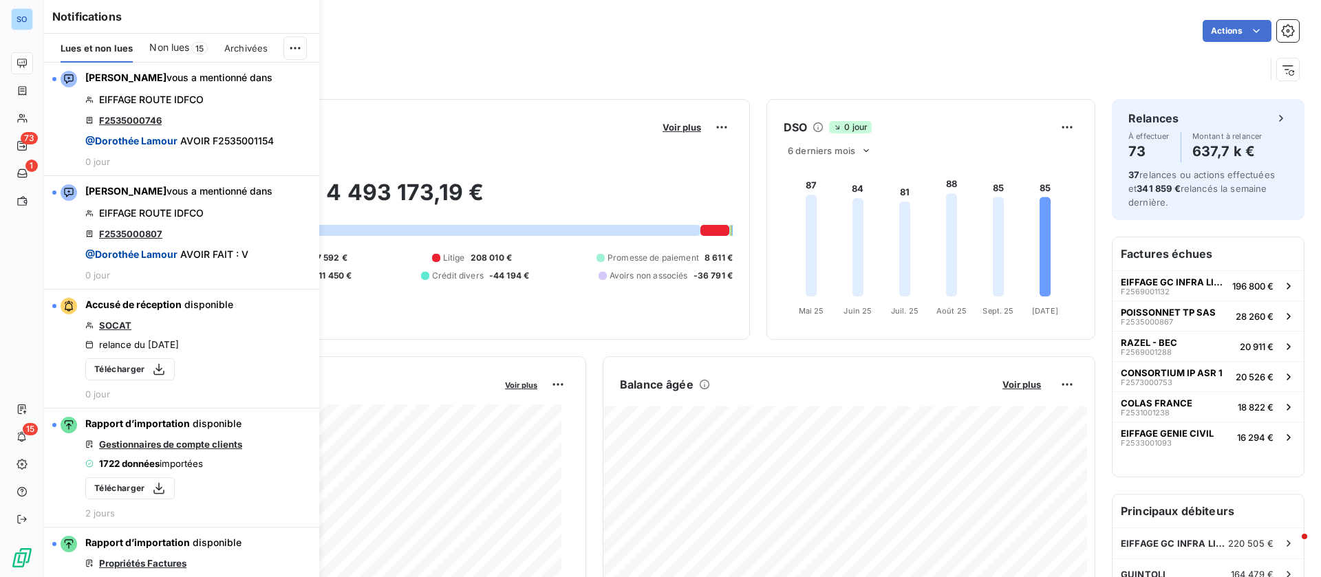
click at [185, 53] on span "Non lues" at bounding box center [169, 48] width 40 height 14
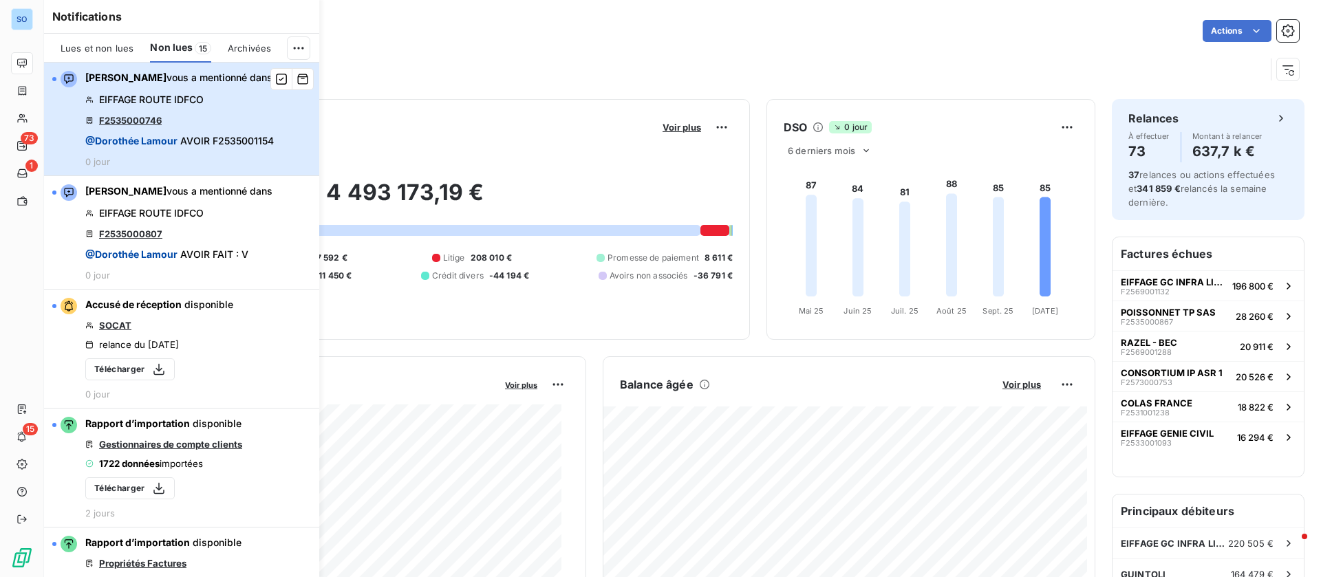
click at [213, 100] on div "[PERSON_NAME] vous a mentionné dans EIFFAGE ROUTE IDFCO F2535000746 @ [PERSON_N…" at bounding box center [179, 119] width 188 height 96
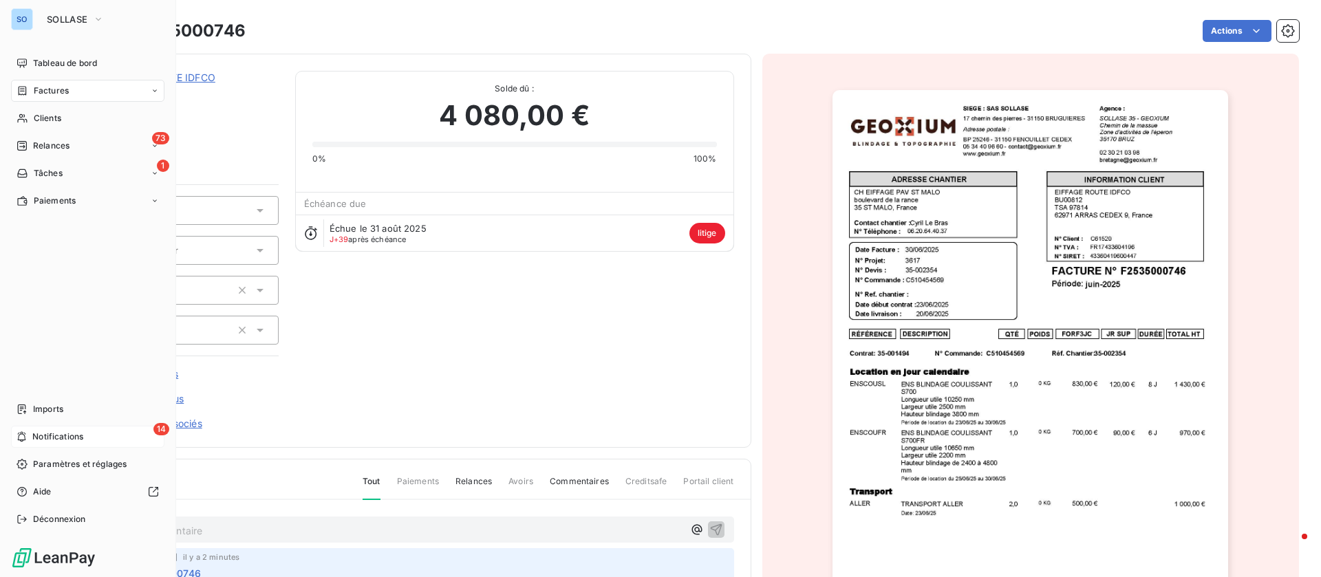
click at [39, 440] on span "Notifications" at bounding box center [57, 437] width 51 height 12
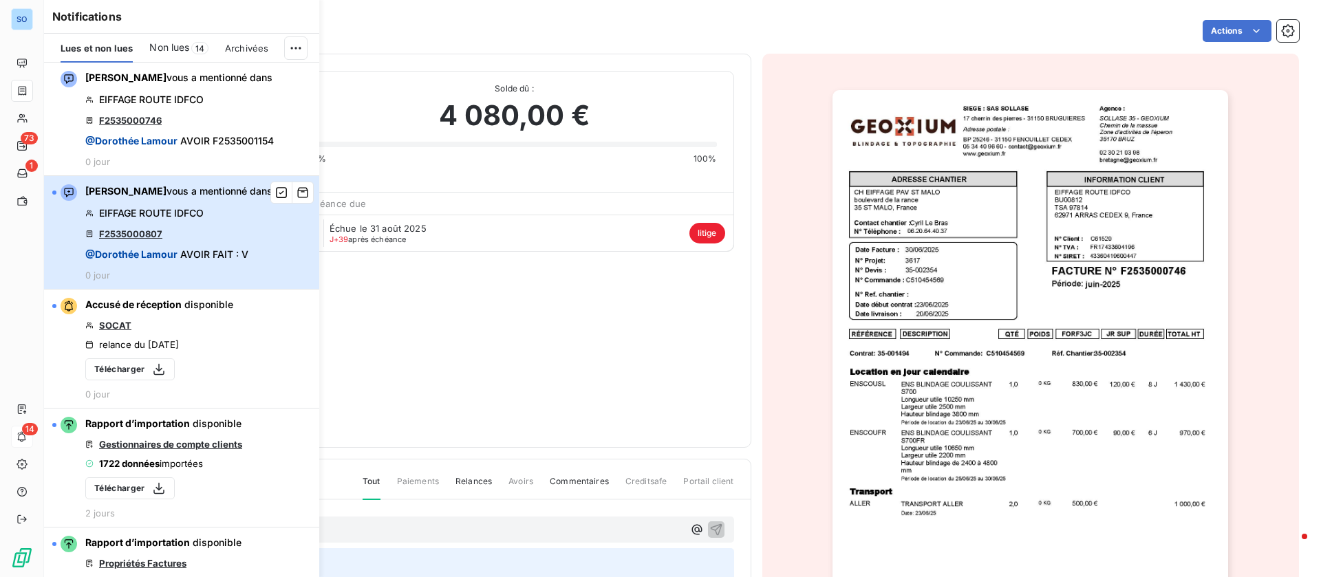
click at [160, 220] on div "[PERSON_NAME] vous a mentionné dans EIFFAGE ROUTE IDFCO F2535000807 @ [PERSON_N…" at bounding box center [178, 232] width 187 height 96
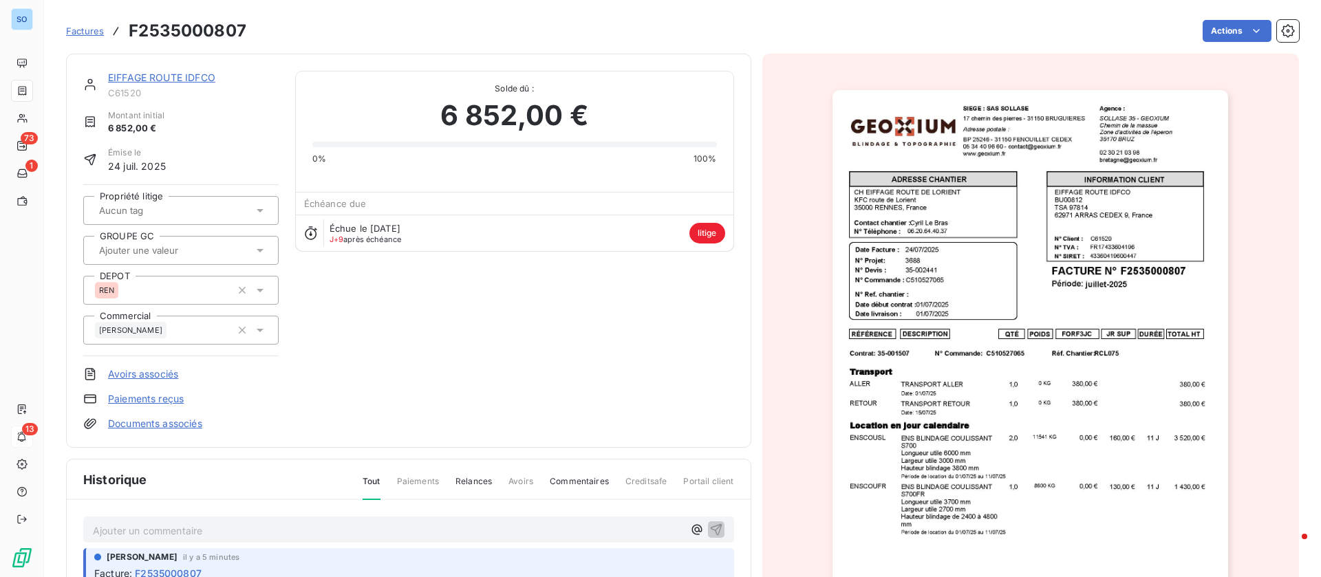
click at [163, 82] on link "EIFFAGE ROUTE IDFCO" at bounding box center [161, 78] width 107 height 12
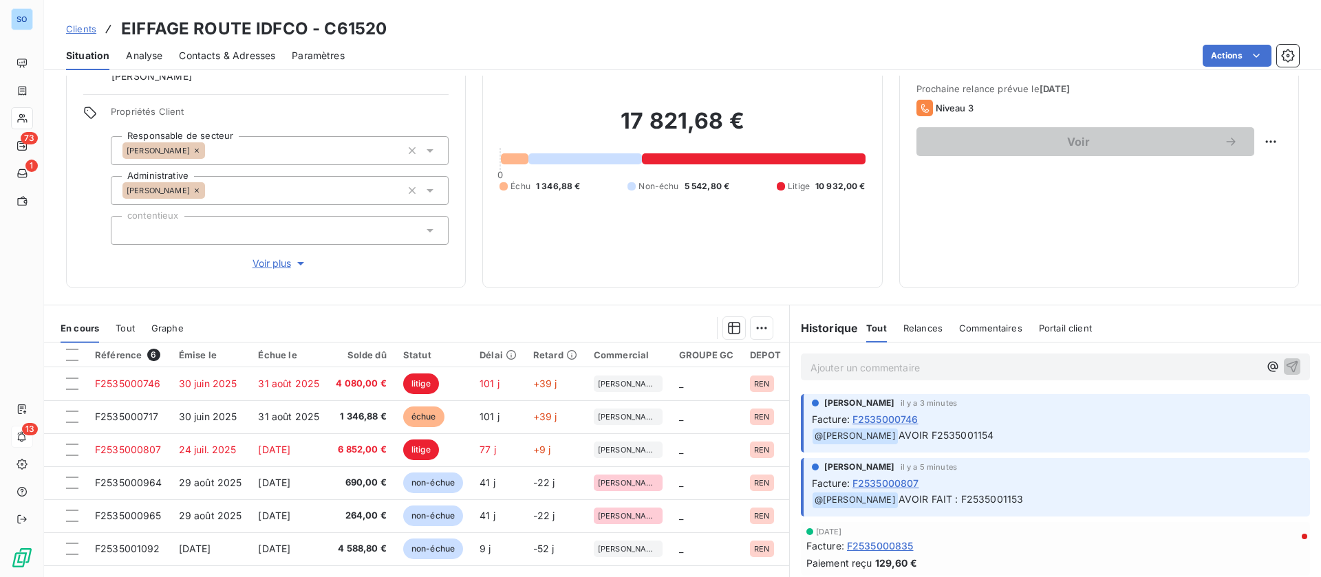
scroll to position [161, 0]
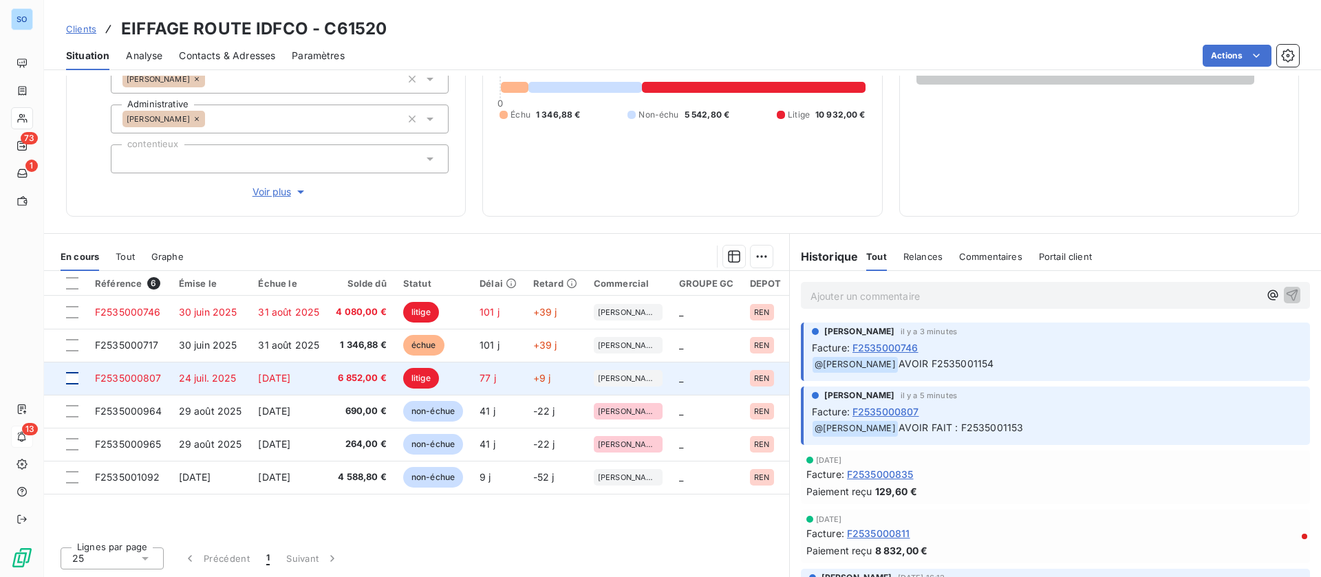
click at [73, 373] on div at bounding box center [72, 378] width 12 height 12
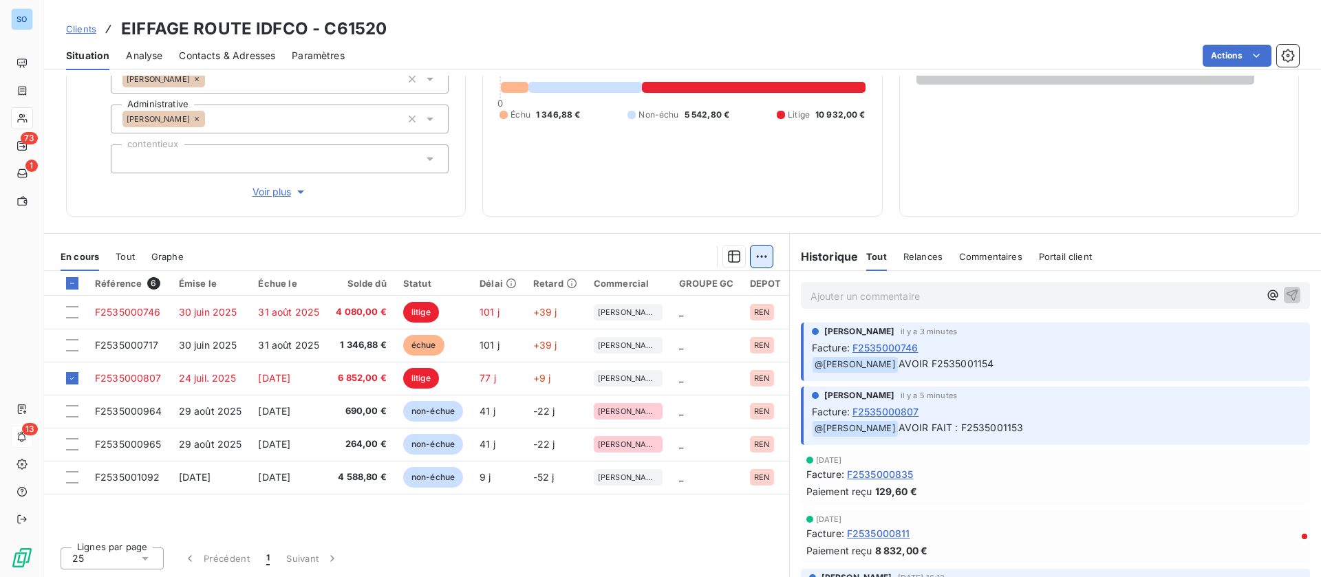
click at [756, 259] on html "SO 73 1 13 Clients EIFFAGE ROUTE IDFCO - C61520 Situation Analyse Contacts & Ad…" at bounding box center [660, 288] width 1321 height 577
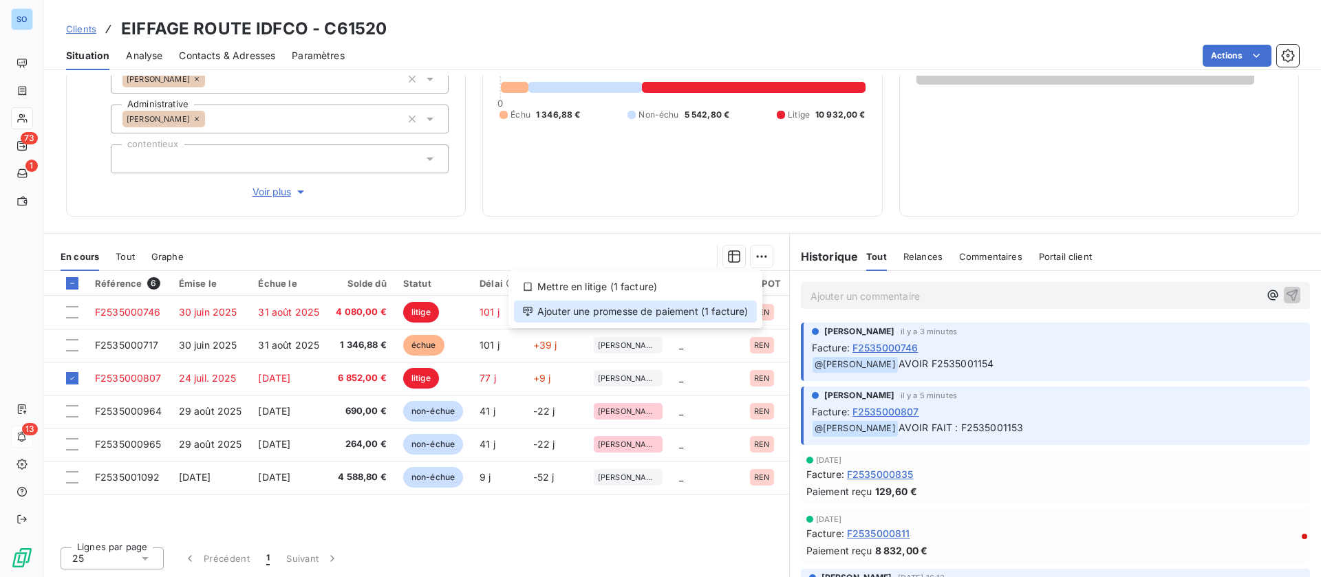
click at [659, 304] on div "Ajouter une promesse de paiement (1 facture)" at bounding box center [635, 312] width 243 height 22
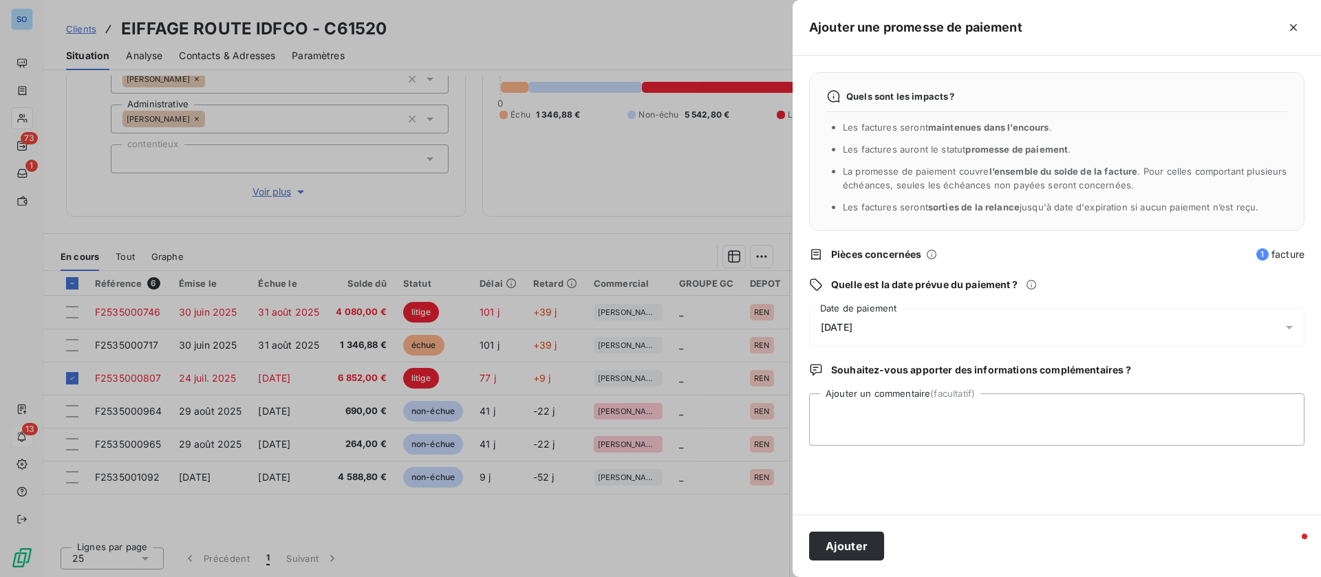
drag, startPoint x: 1293, startPoint y: 29, endPoint x: 876, endPoint y: 148, distance: 433.5
click at [1291, 30] on icon "button" at bounding box center [1293, 28] width 14 height 14
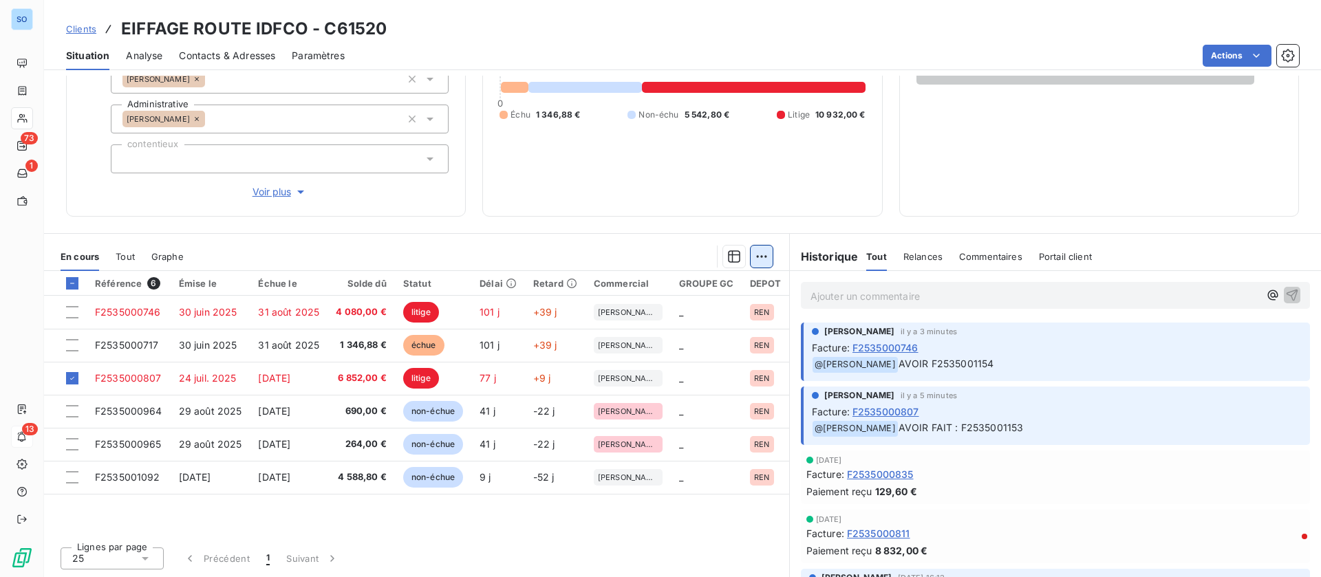
click at [759, 259] on html "SO 73 1 13 Clients EIFFAGE ROUTE IDFCO - C61520 Situation Analyse Contacts & Ad…" at bounding box center [660, 288] width 1321 height 577
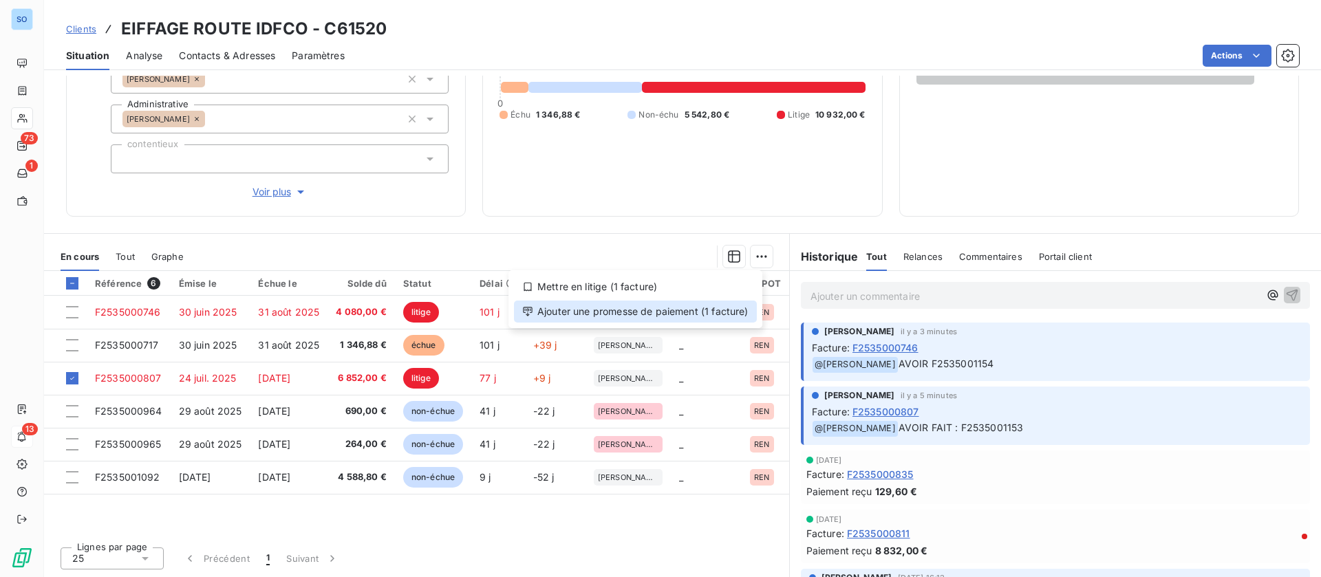
click at [596, 308] on div "Ajouter une promesse de paiement (1 facture)" at bounding box center [635, 312] width 243 height 22
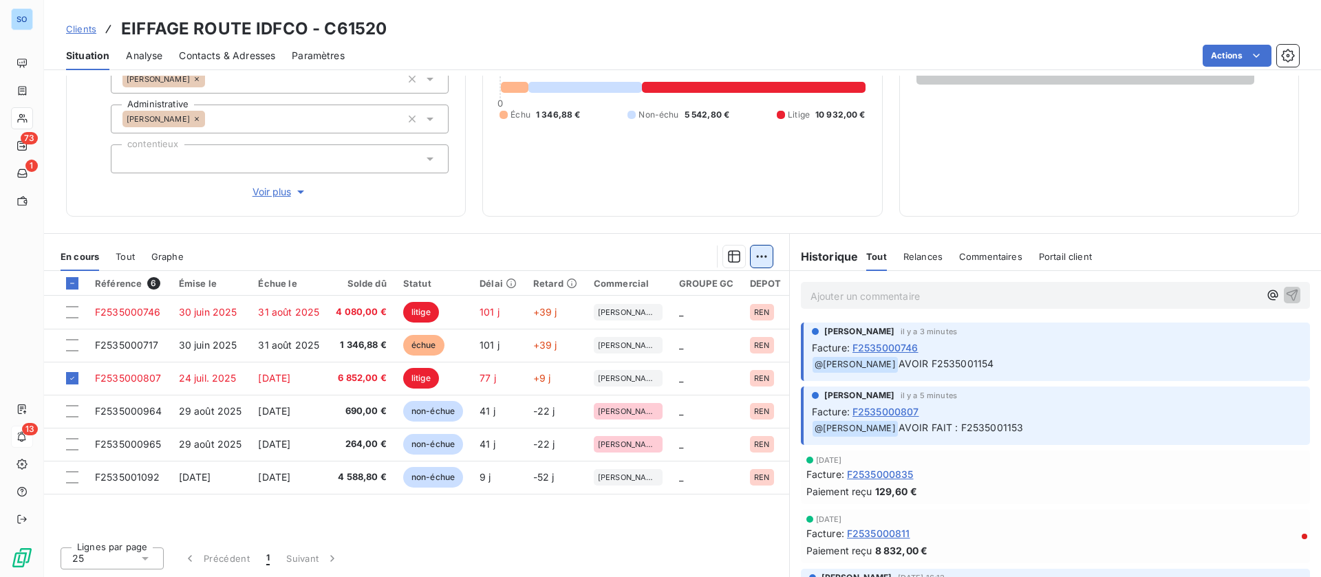
click at [745, 255] on html "SO 73 1 13 Clients EIFFAGE ROUTE IDFCO - C61520 Situation Analyse Contacts & Ad…" at bounding box center [660, 288] width 1321 height 577
click at [219, 378] on html "SO 73 1 13 Clients EIFFAGE ROUTE IDFCO - C61520 Situation Analyse Contacts & Ad…" at bounding box center [660, 288] width 1321 height 577
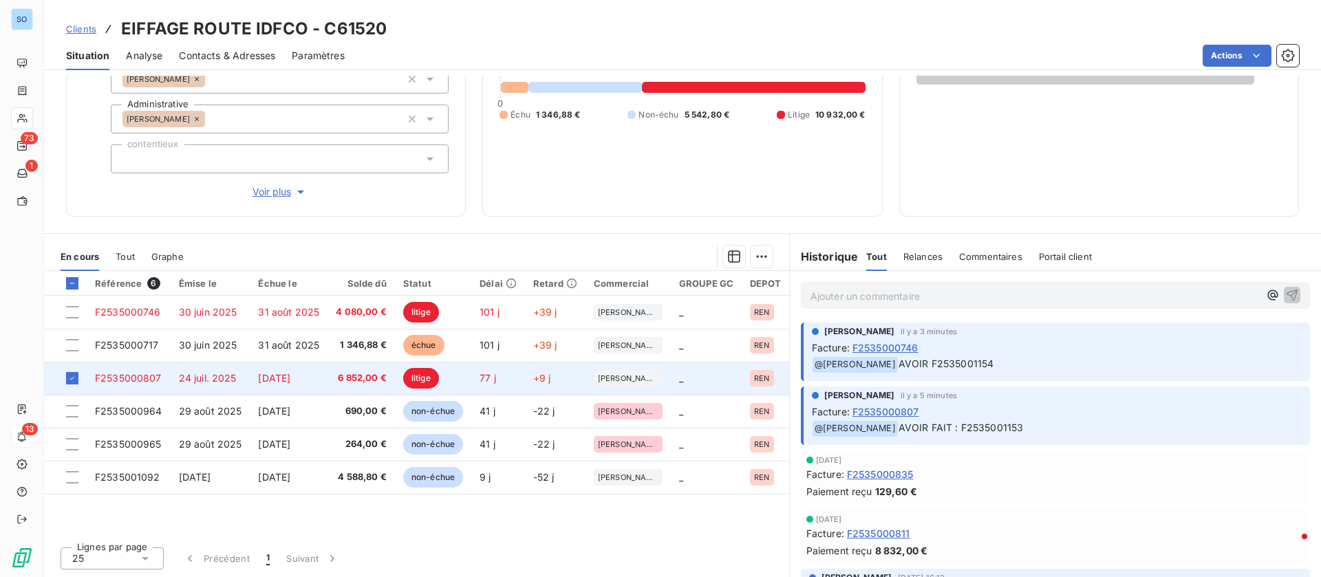
click at [257, 381] on td "[DATE]" at bounding box center [289, 378] width 78 height 33
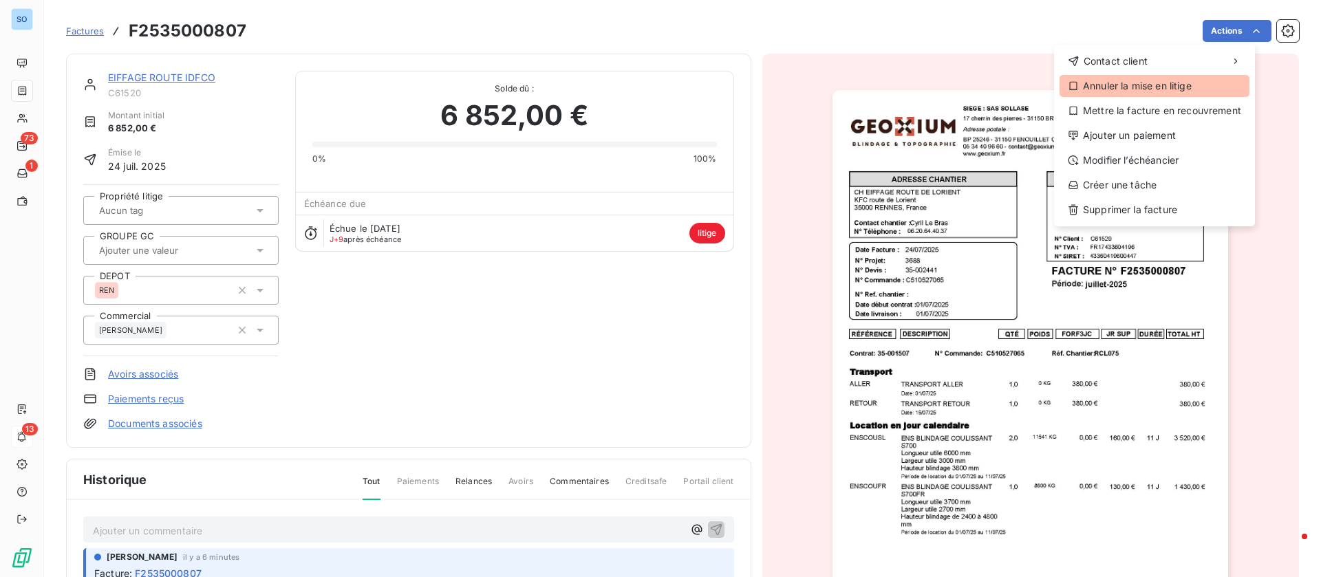
click at [1106, 85] on div "Annuler la mise en litige" at bounding box center [1154, 86] width 190 height 22
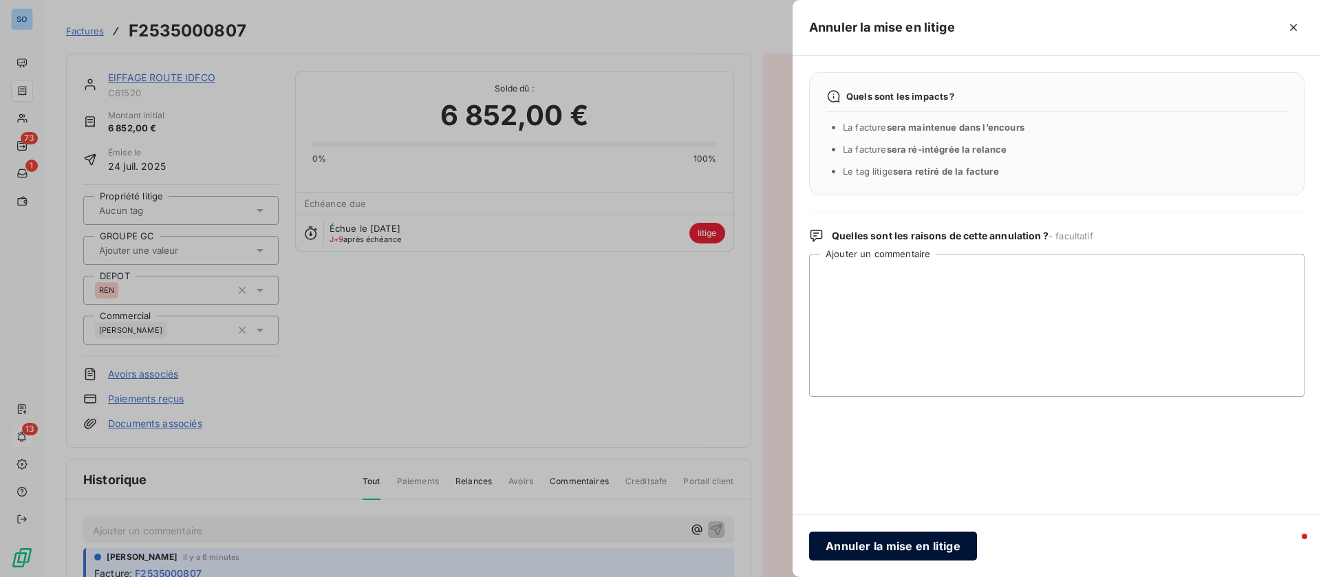
click at [839, 539] on button "Annuler la mise en litige" at bounding box center [893, 546] width 168 height 29
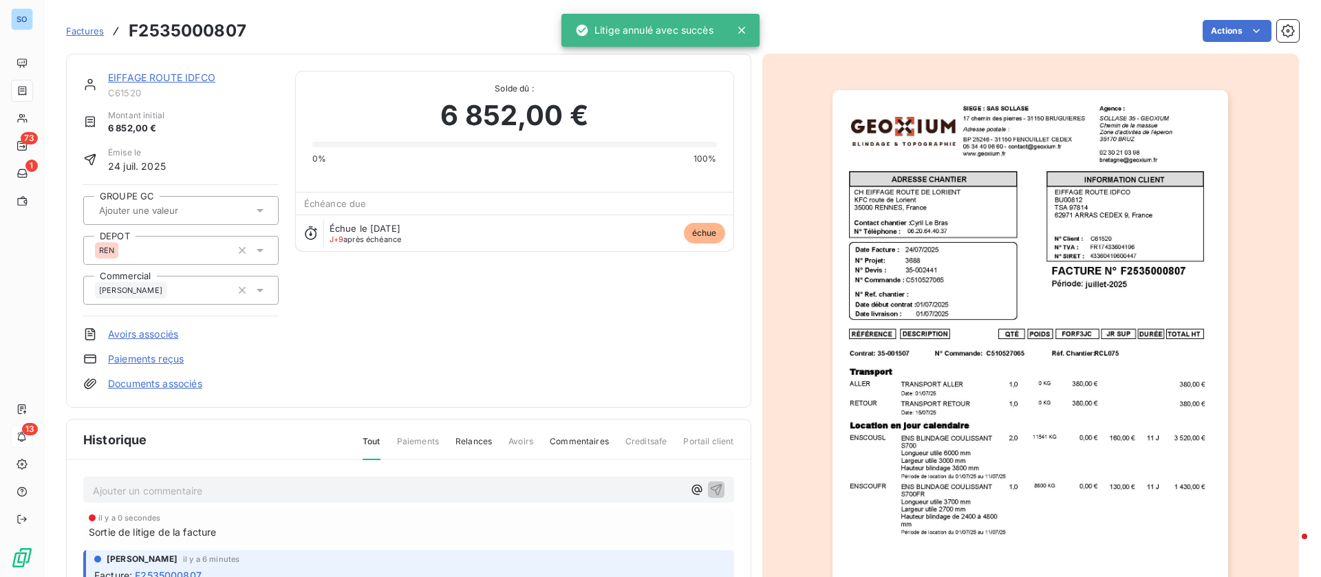
click at [161, 76] on link "EIFFAGE ROUTE IDFCO" at bounding box center [161, 78] width 107 height 12
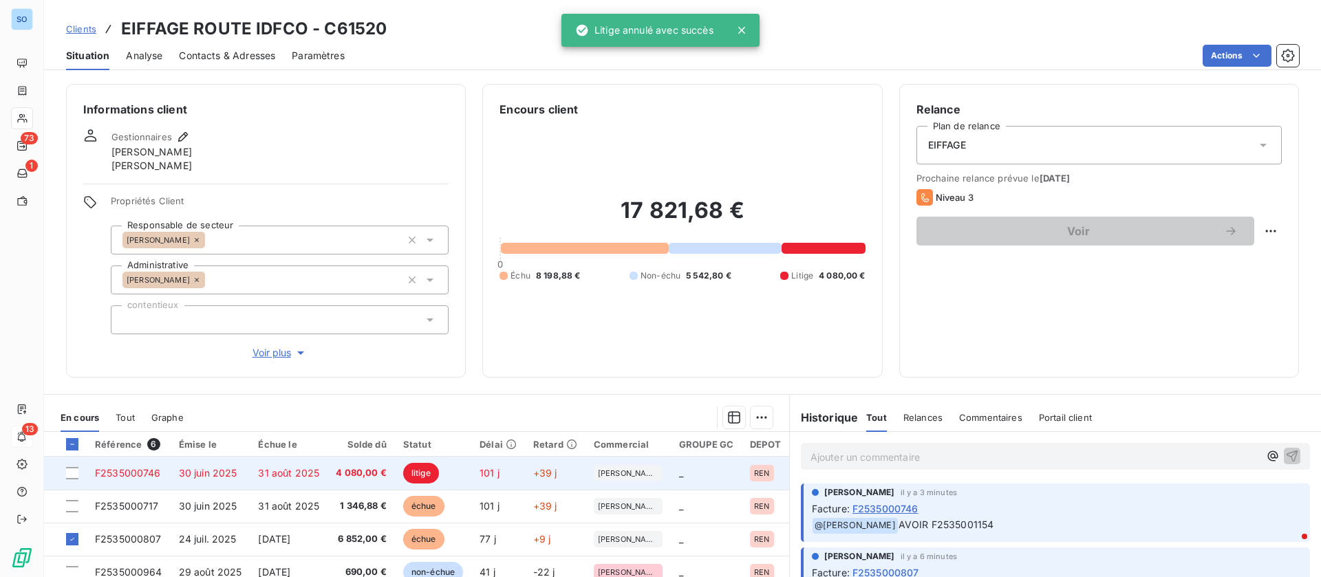
click at [327, 471] on td "31 août 2025" at bounding box center [289, 473] width 78 height 33
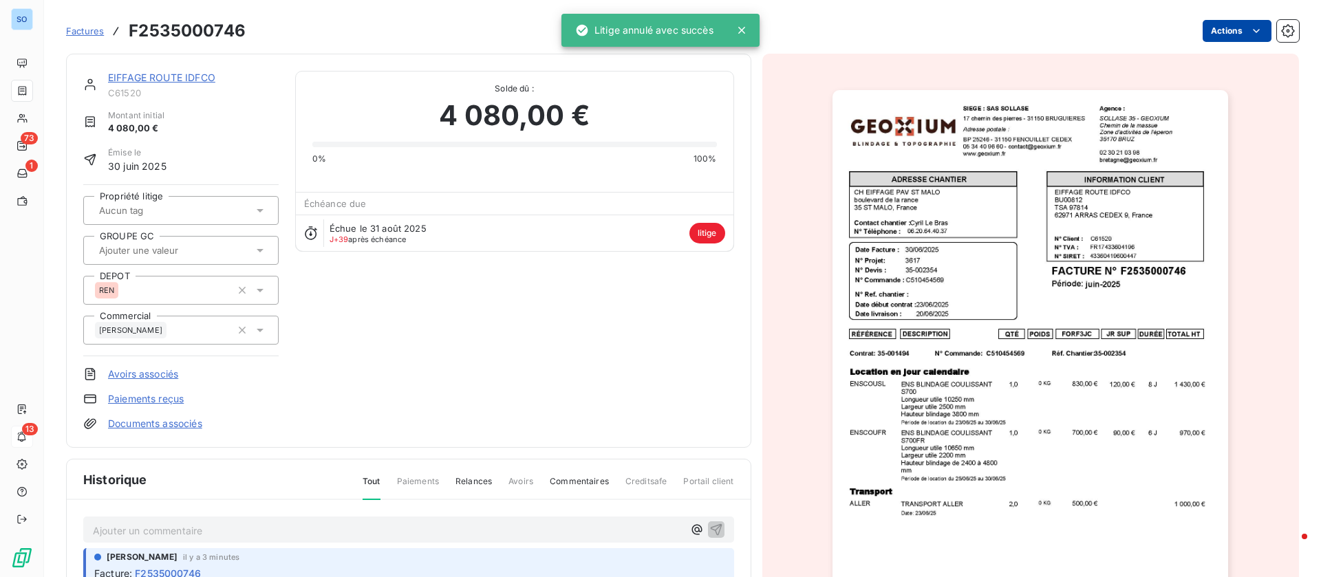
click at [1215, 29] on html "SO 73 1 13 Factures F2535000746 Actions EIFFAGE ROUTE IDFCO C61520 Montant init…" at bounding box center [660, 288] width 1321 height 577
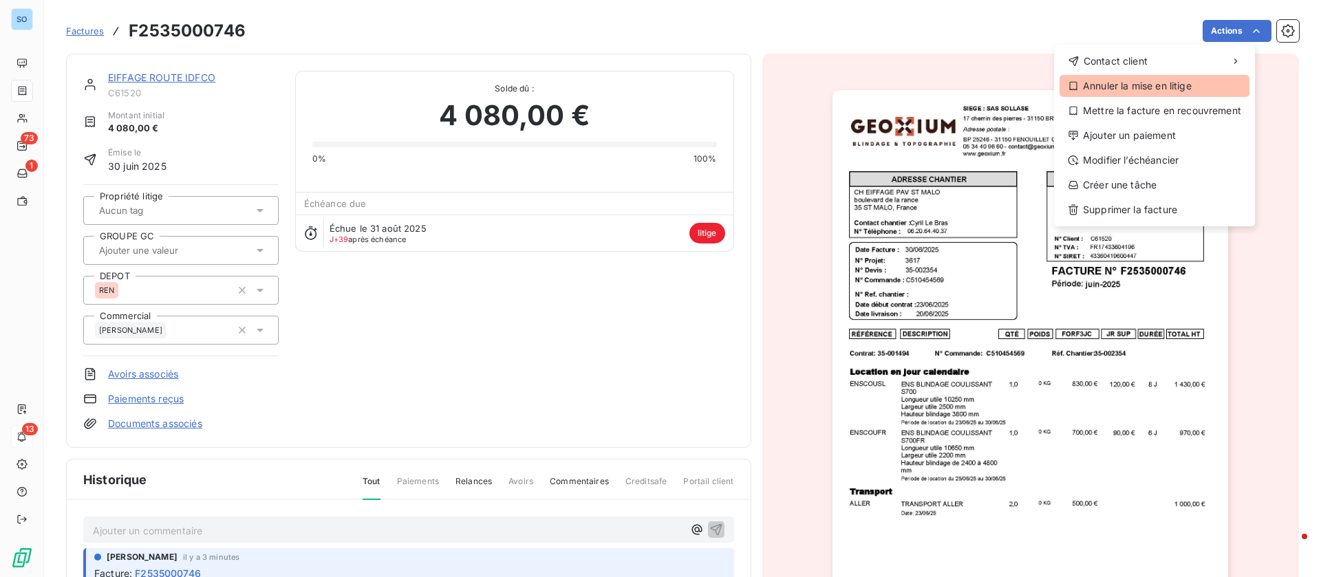
click at [1125, 85] on div "Annuler la mise en litige" at bounding box center [1154, 86] width 190 height 22
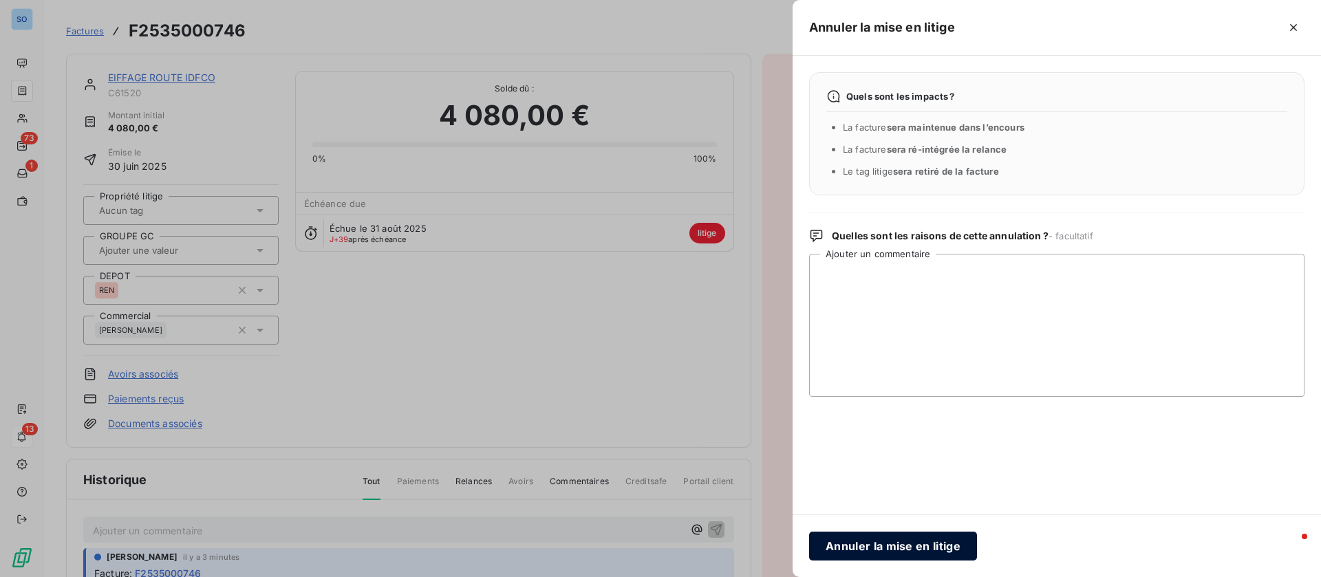
click at [860, 533] on button "Annuler la mise en litige" at bounding box center [893, 546] width 168 height 29
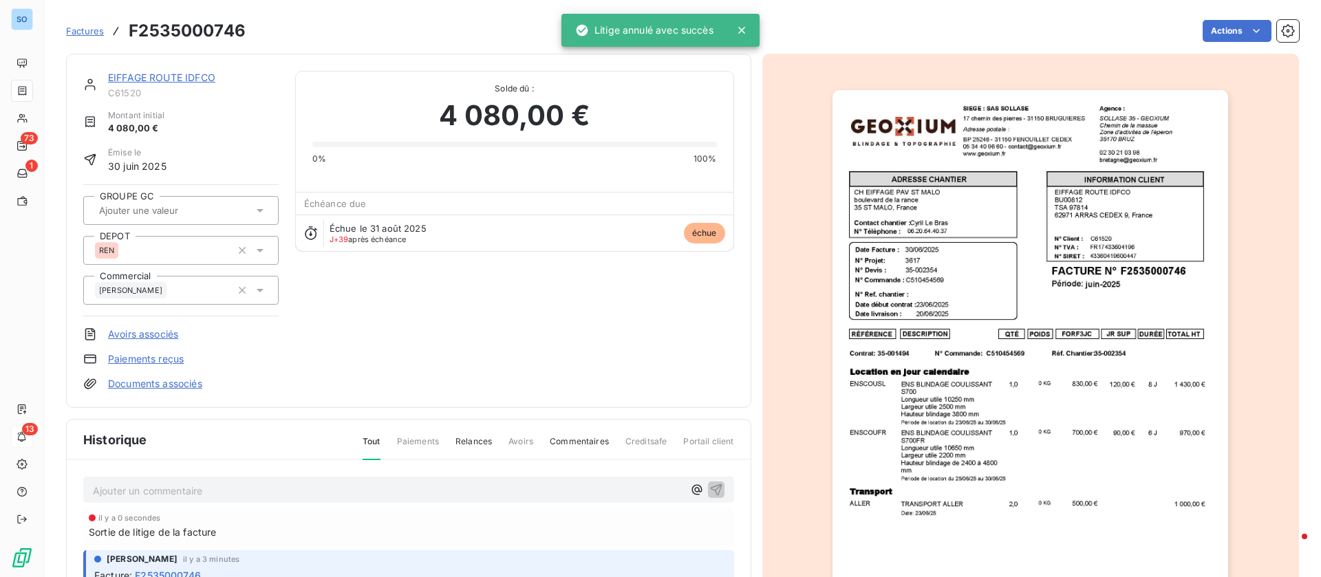
click at [158, 79] on link "EIFFAGE ROUTE IDFCO" at bounding box center [161, 78] width 107 height 12
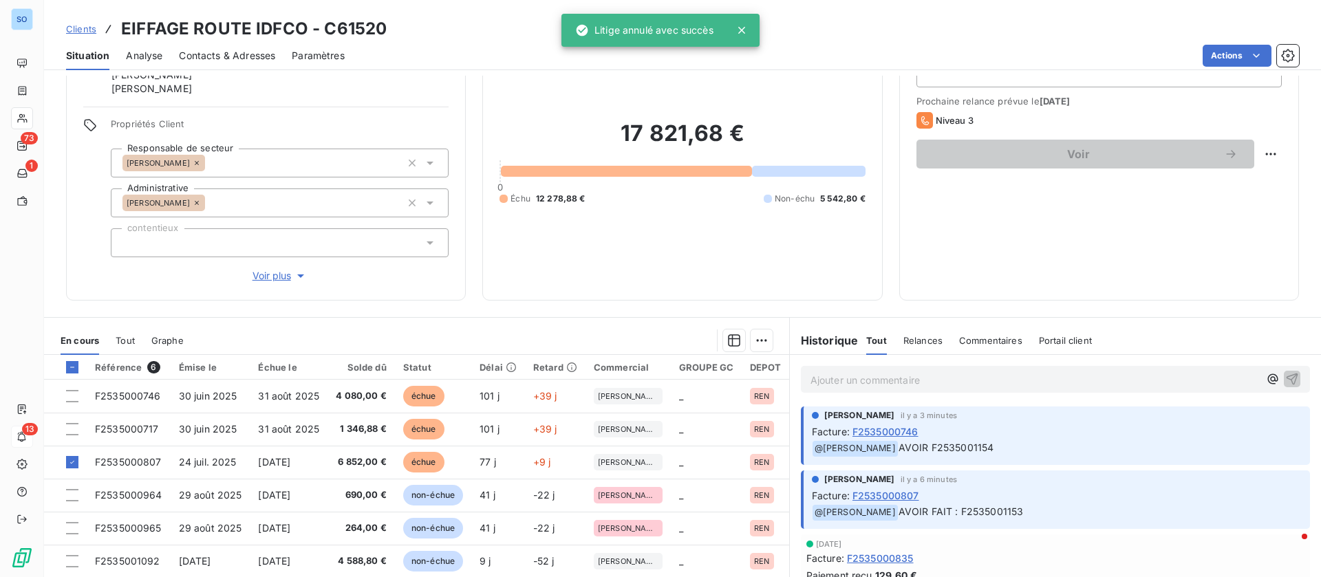
scroll to position [103, 0]
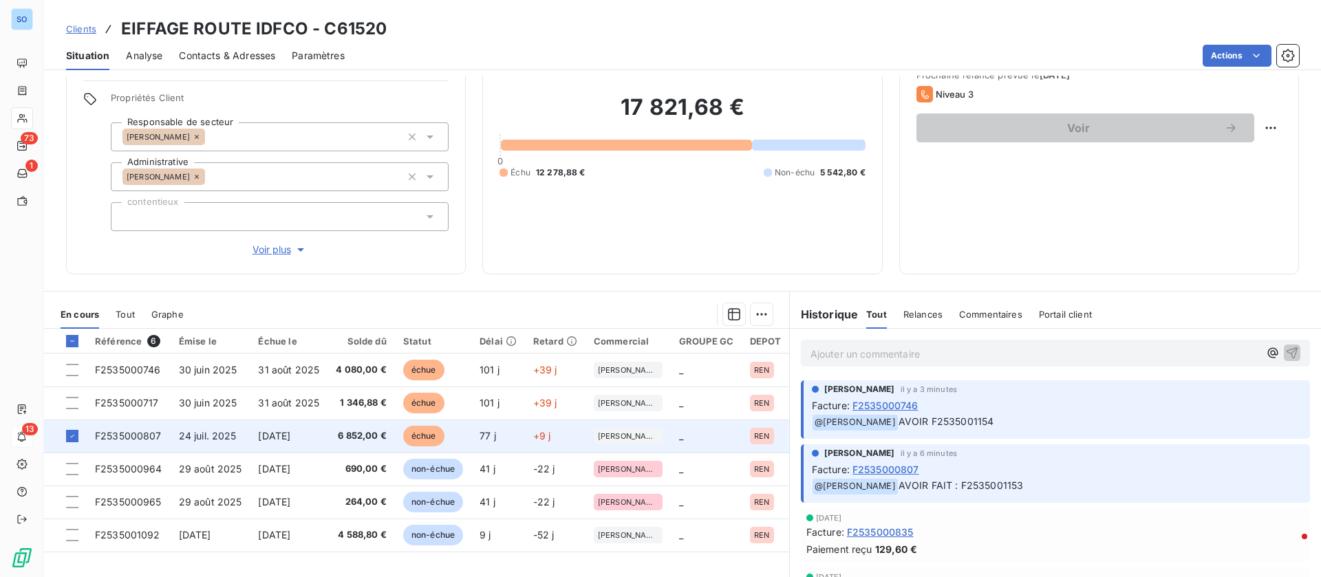
click at [78, 436] on td at bounding box center [65, 436] width 43 height 33
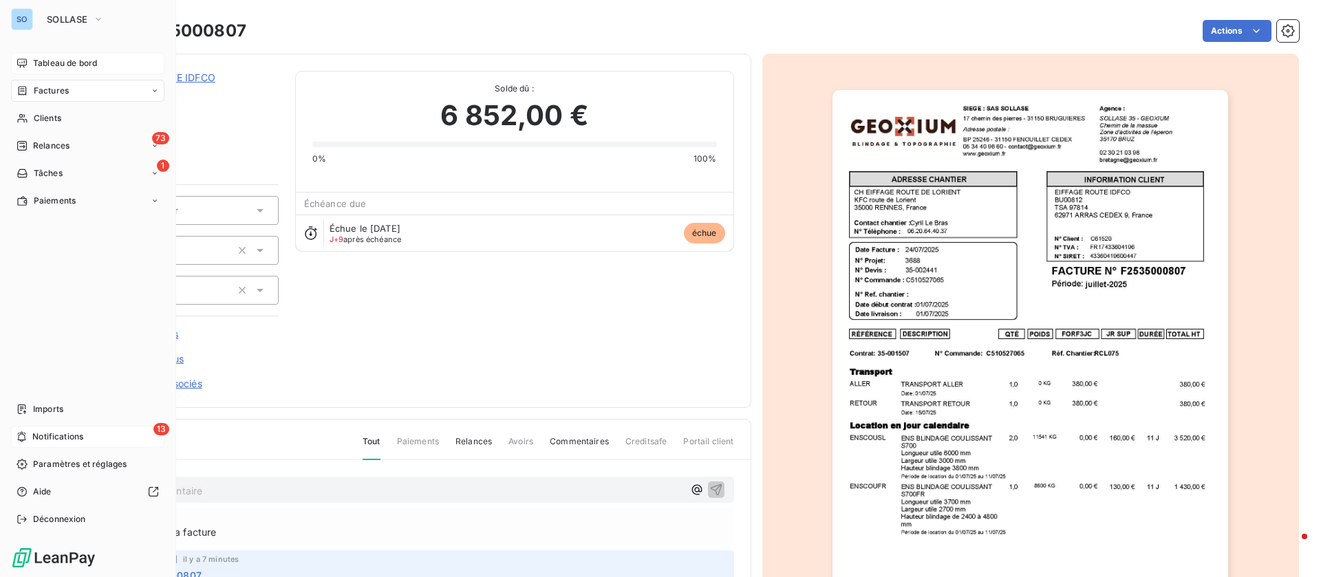
click at [34, 60] on span "Tableau de bord" at bounding box center [65, 63] width 64 height 12
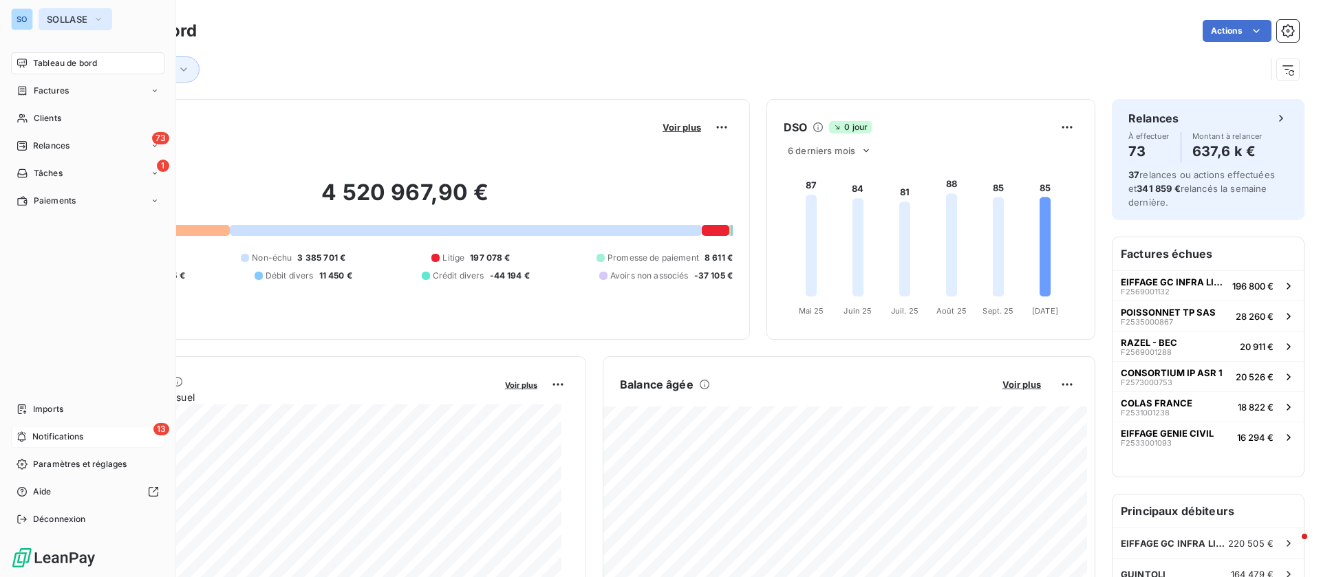
click at [73, 21] on span "SOLLASE" at bounding box center [67, 19] width 41 height 11
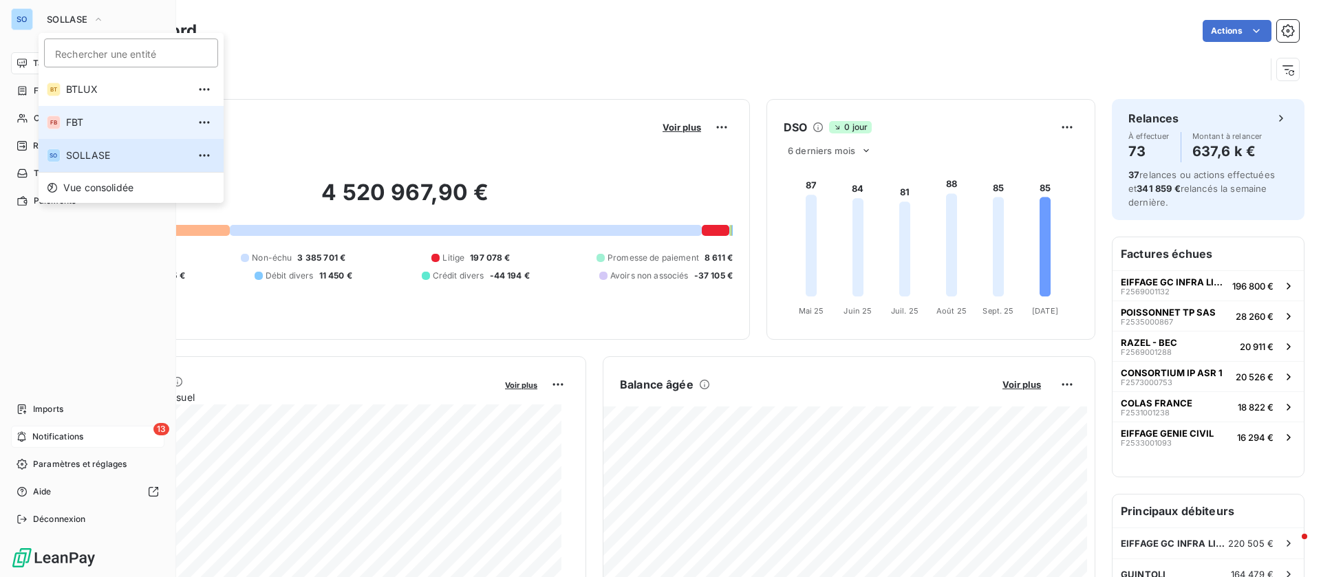
click at [91, 116] on span "FBT" at bounding box center [127, 123] width 122 height 14
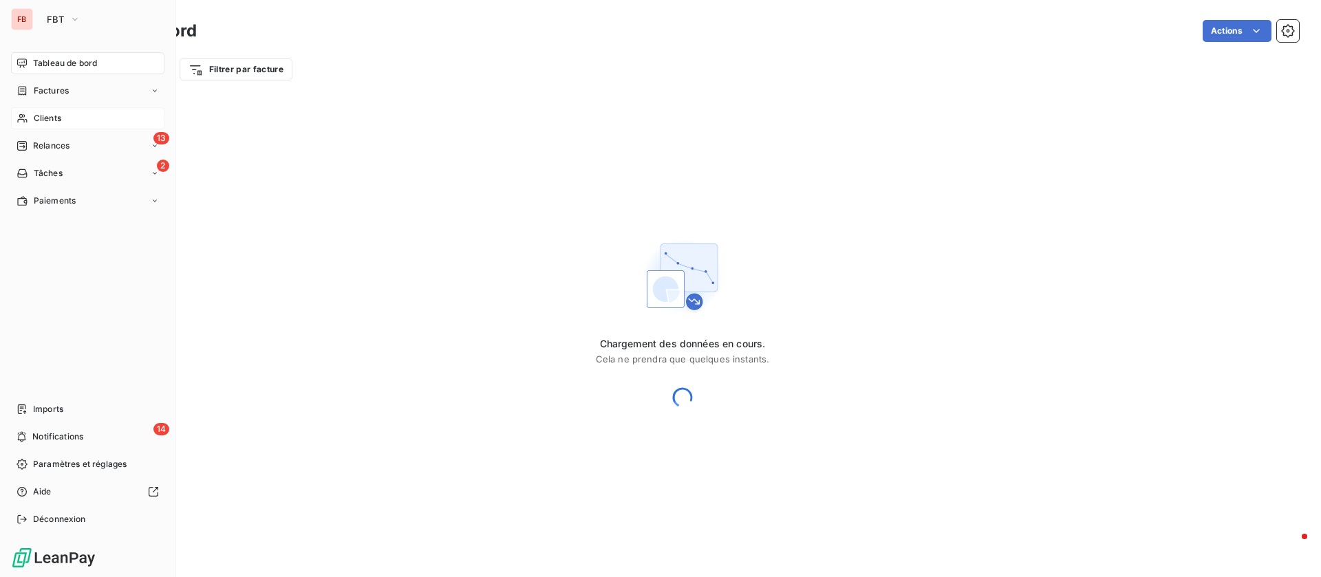
click at [47, 121] on span "Clients" at bounding box center [48, 118] width 28 height 12
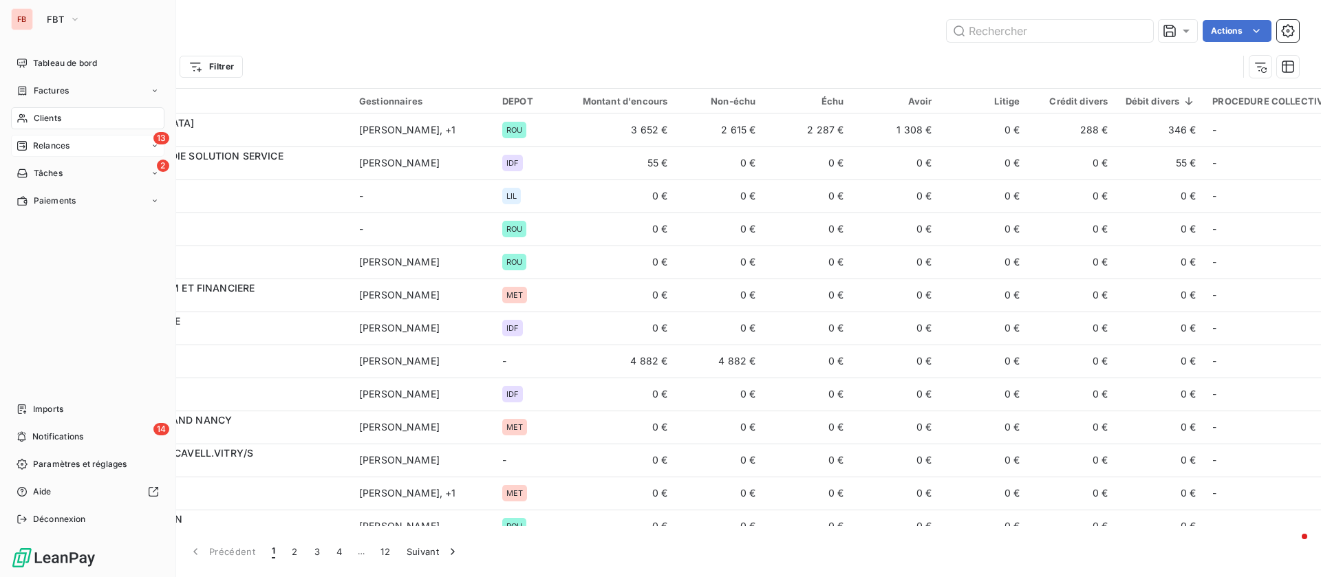
click at [33, 145] on span "Relances" at bounding box center [51, 146] width 36 height 12
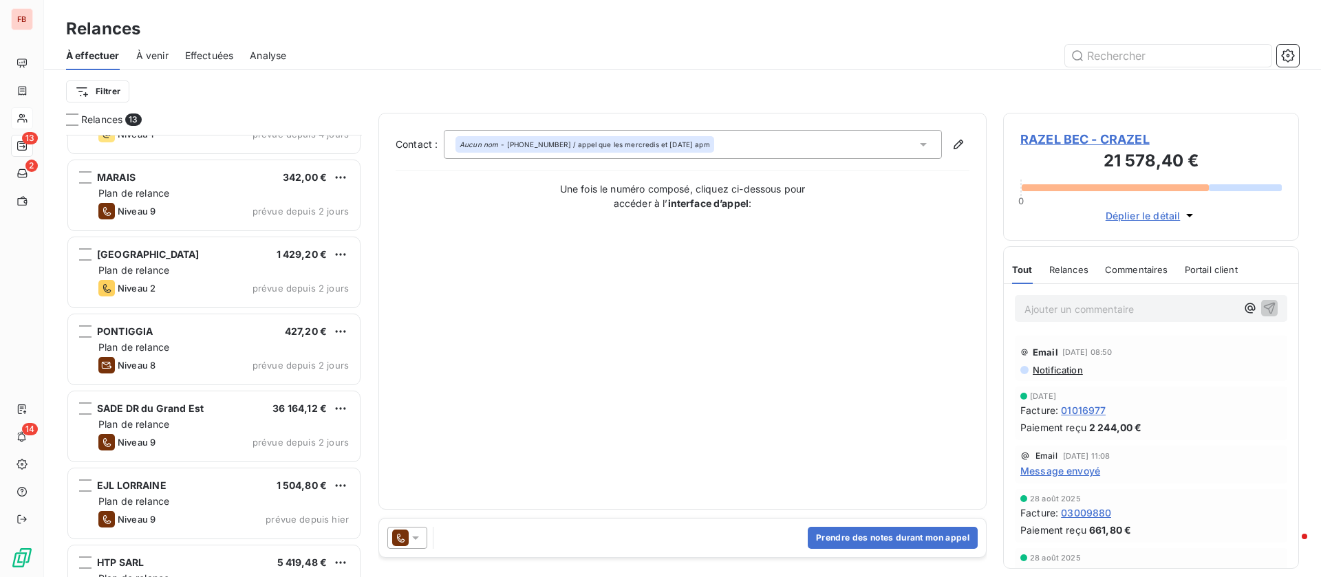
scroll to position [560, 0]
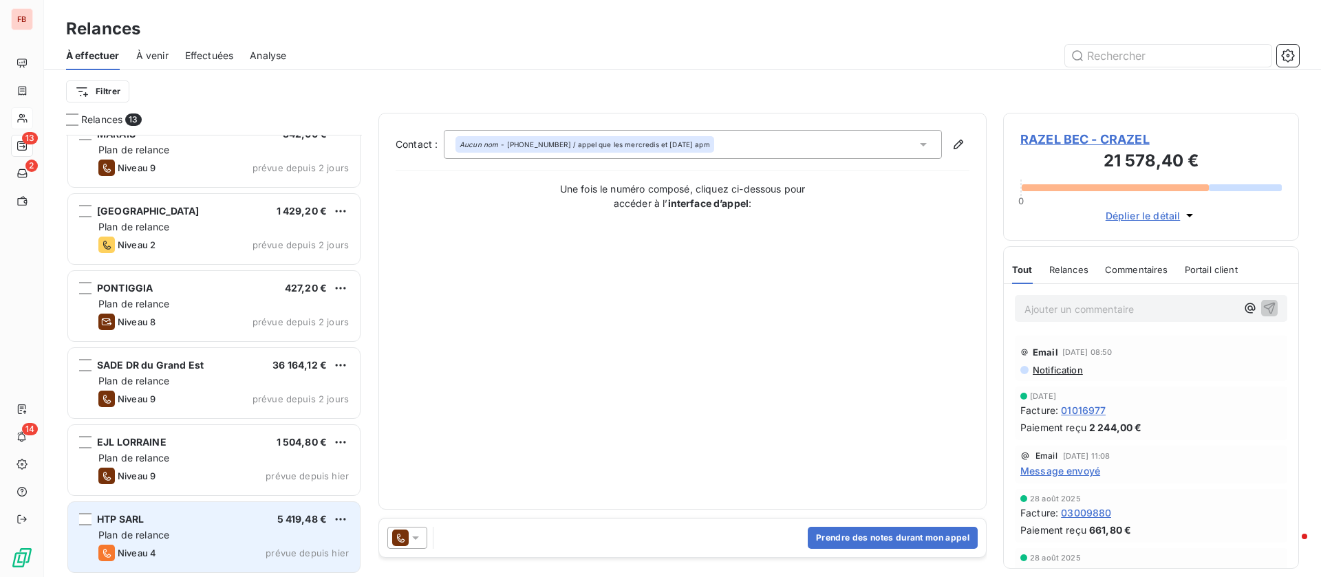
click at [208, 521] on div "HTP SARL 5 419,48 €" at bounding box center [223, 519] width 250 height 12
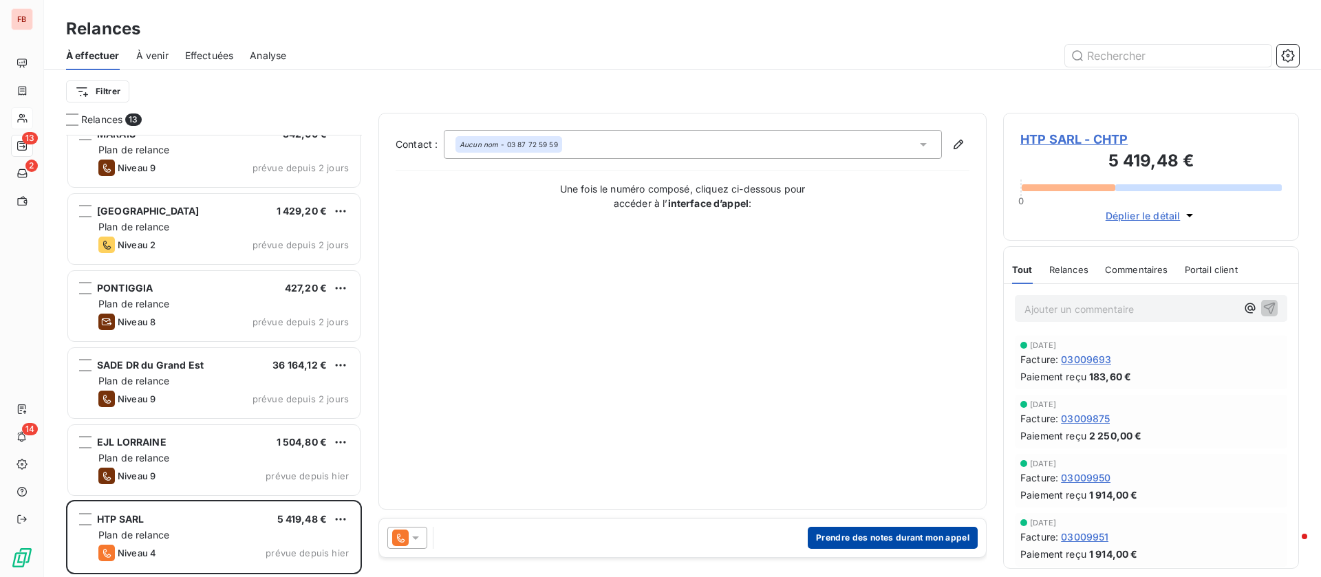
click at [859, 535] on button "Prendre des notes durant mon appel" at bounding box center [893, 538] width 170 height 22
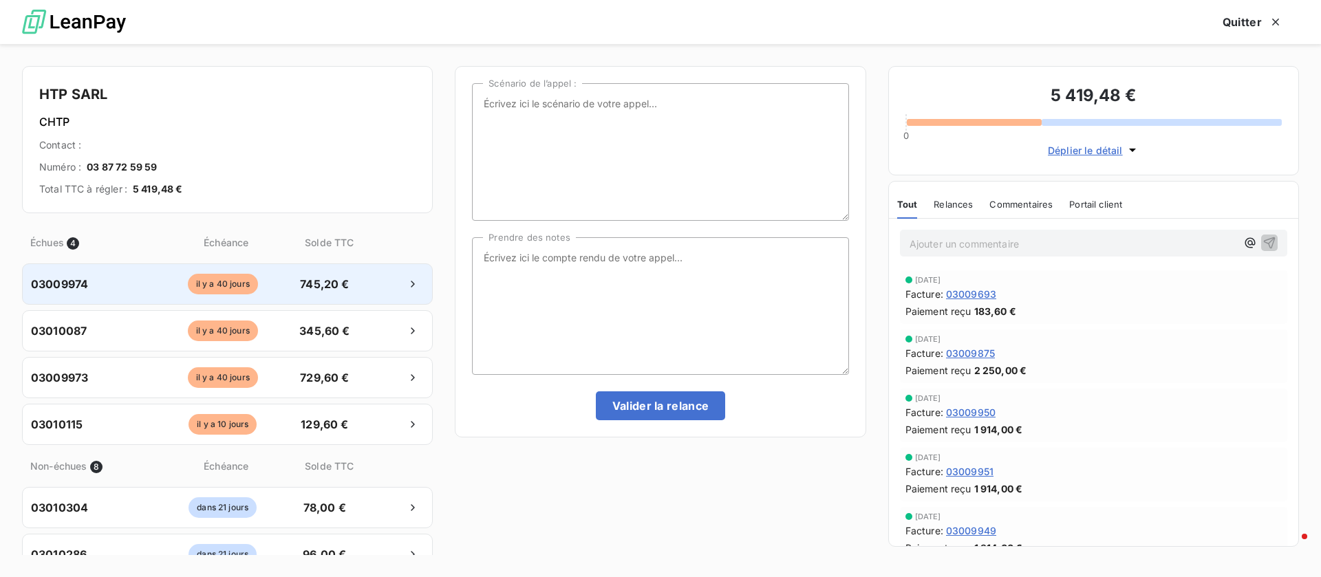
click at [339, 279] on span "745,20 €" at bounding box center [324, 284] width 72 height 17
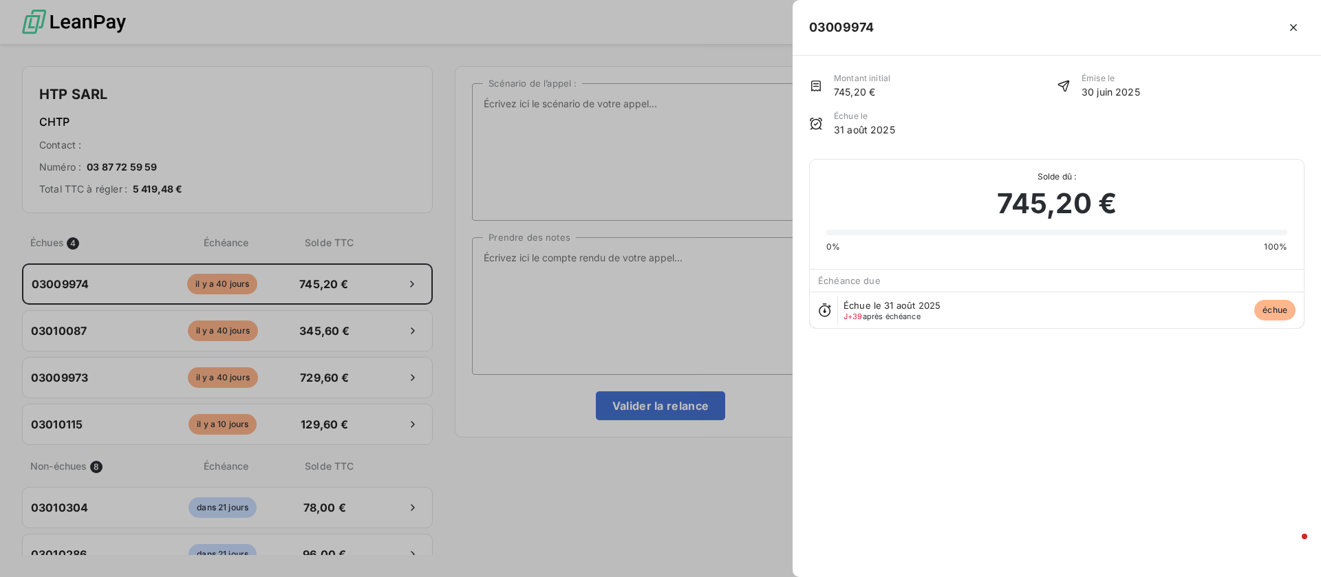
click at [656, 290] on div at bounding box center [660, 288] width 1321 height 577
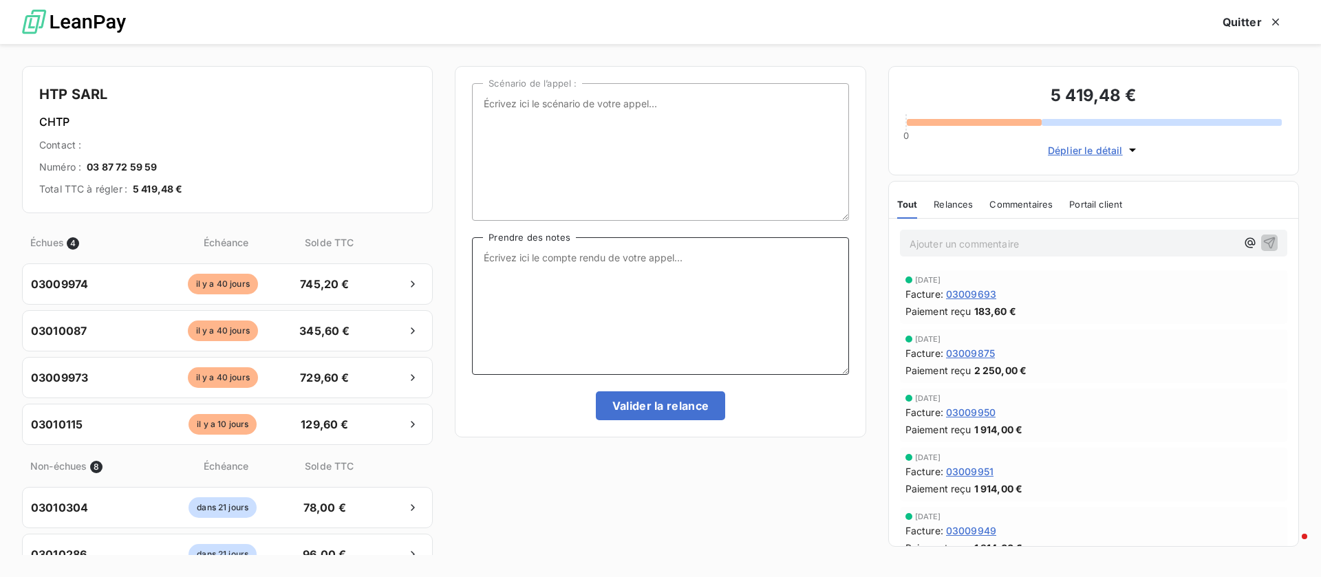
click at [636, 263] on textarea "Prendre des notes" at bounding box center [660, 306] width 376 height 138
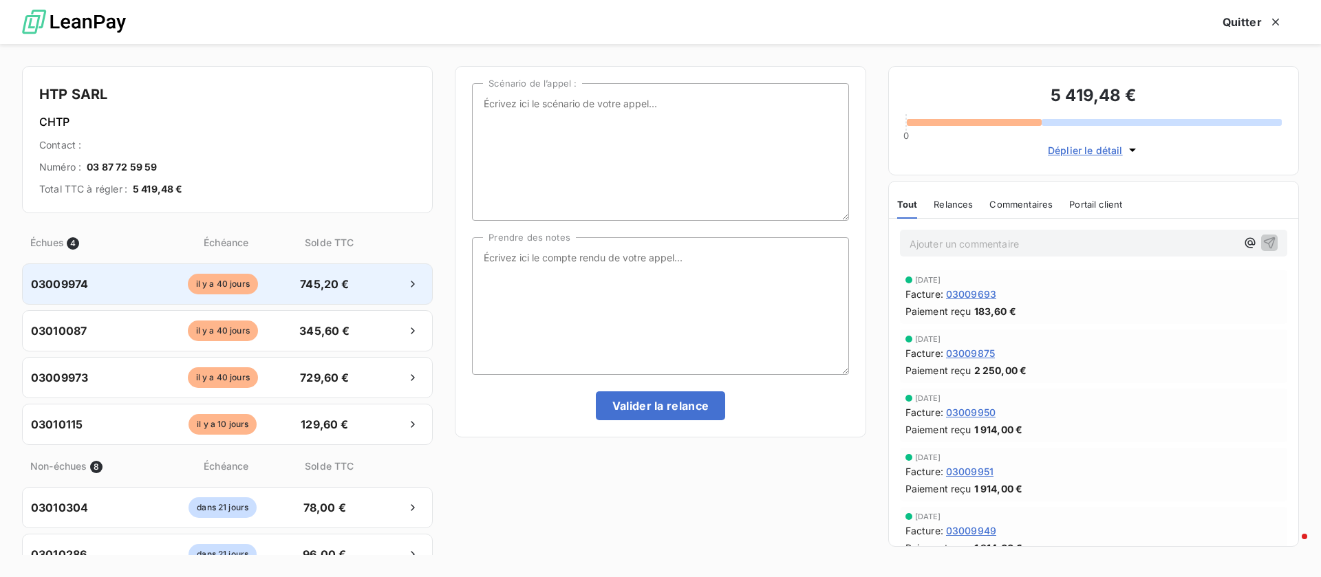
click at [212, 292] on span "il y a 40 jours" at bounding box center [223, 284] width 70 height 21
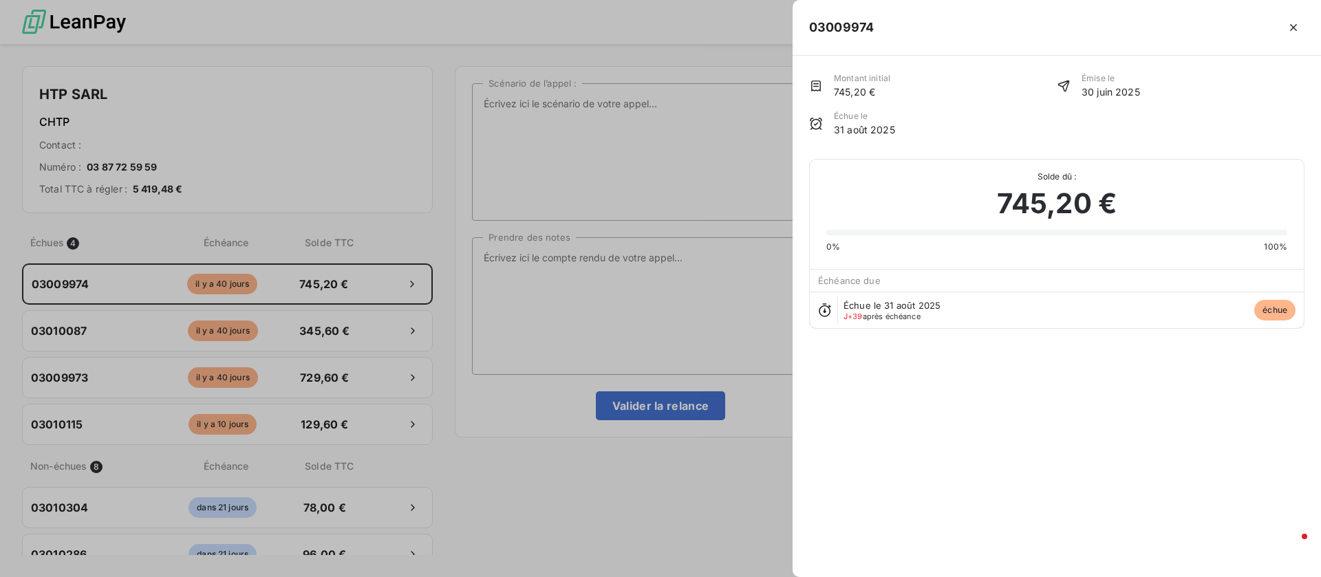
click at [547, 283] on div at bounding box center [660, 288] width 1321 height 577
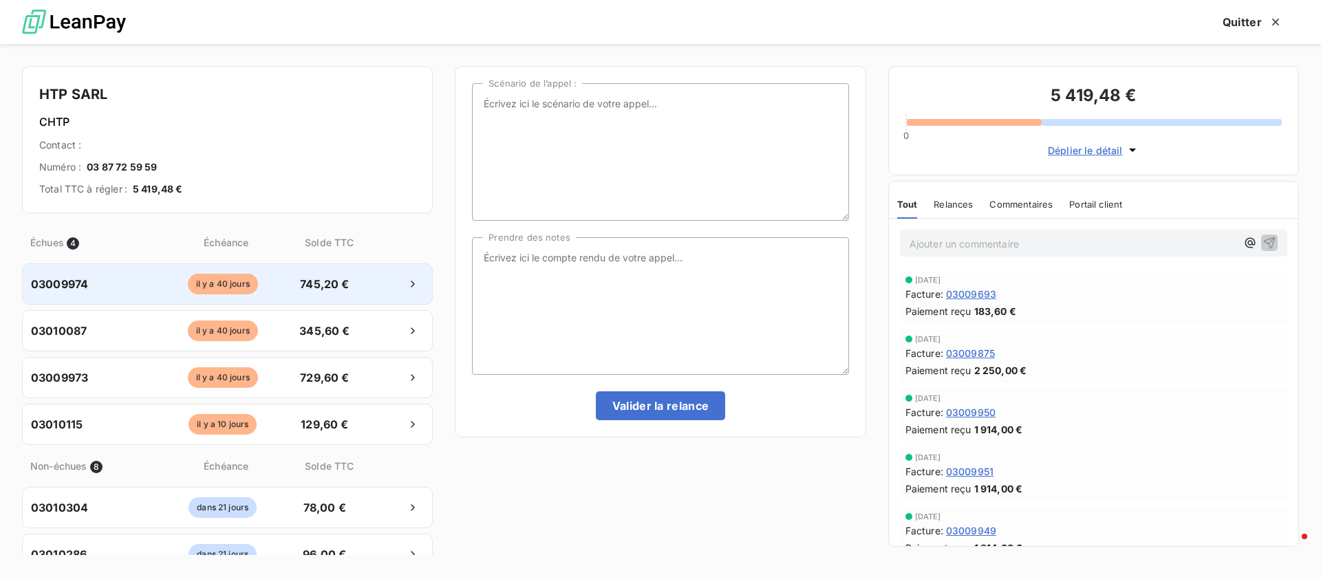
click at [363, 272] on div "03009974 [DATE] 745,20 €" at bounding box center [227, 283] width 411 height 41
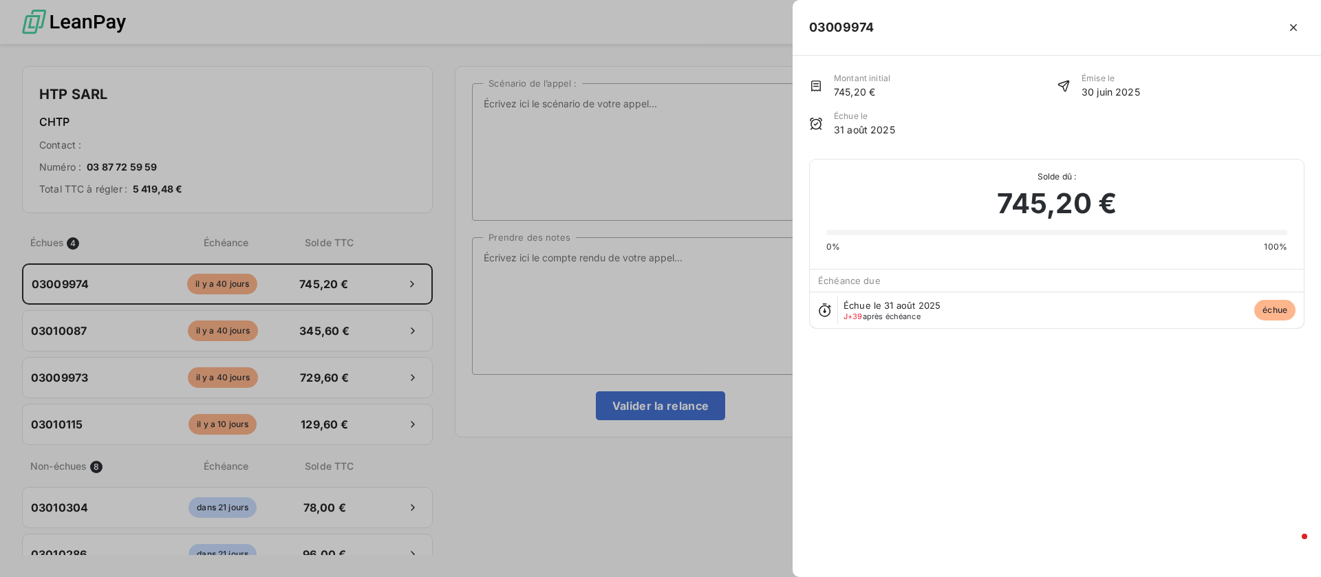
click at [651, 254] on div at bounding box center [660, 288] width 1321 height 577
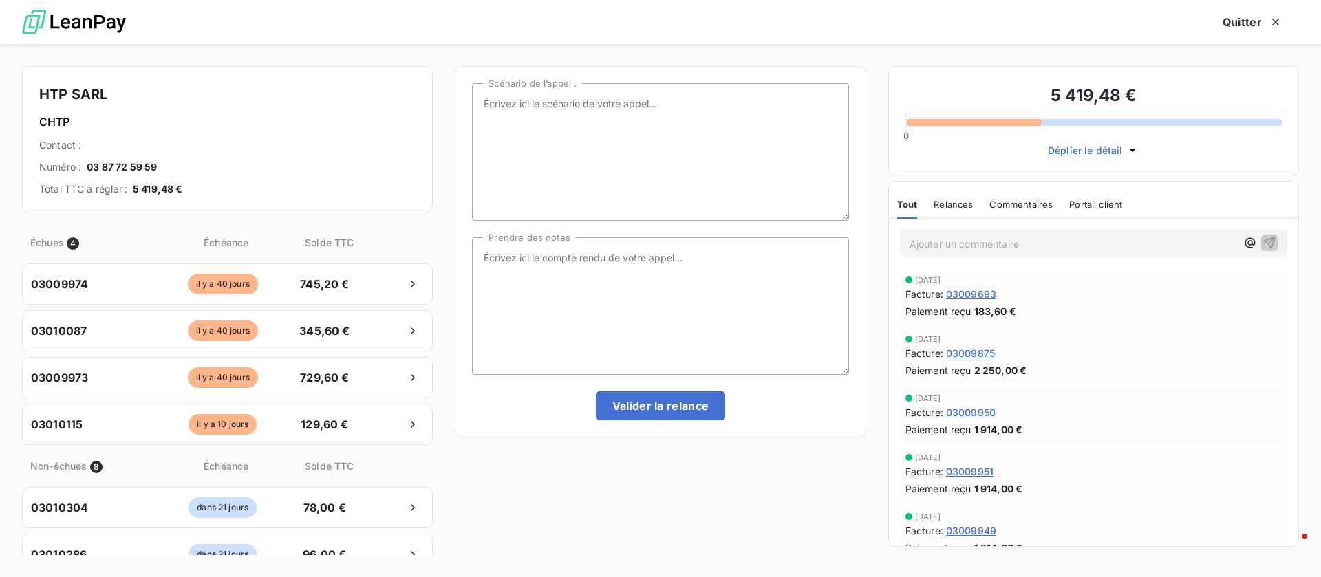
click at [666, 235] on div "Scénario de l’appel : Prendre des notes Valider la relance" at bounding box center [660, 251] width 376 height 337
click at [666, 259] on textarea "Prendre des notes" at bounding box center [660, 306] width 376 height 138
click at [1106, 148] on span "Déplier le détail" at bounding box center [1085, 150] width 75 height 14
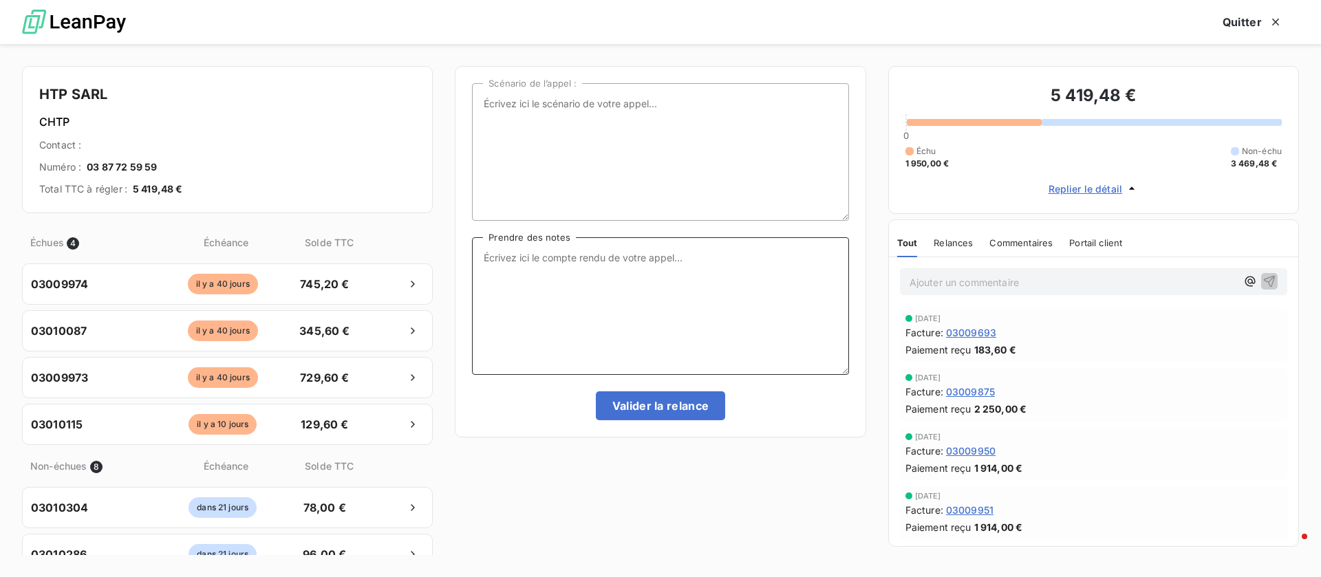
click at [726, 281] on textarea "Prendre des notes" at bounding box center [660, 306] width 376 height 138
click at [724, 303] on textarea "Prendre des notes" at bounding box center [660, 306] width 376 height 138
type textarea "F"
click at [579, 255] on textarea "factures BAP, peut etre" at bounding box center [660, 306] width 376 height 138
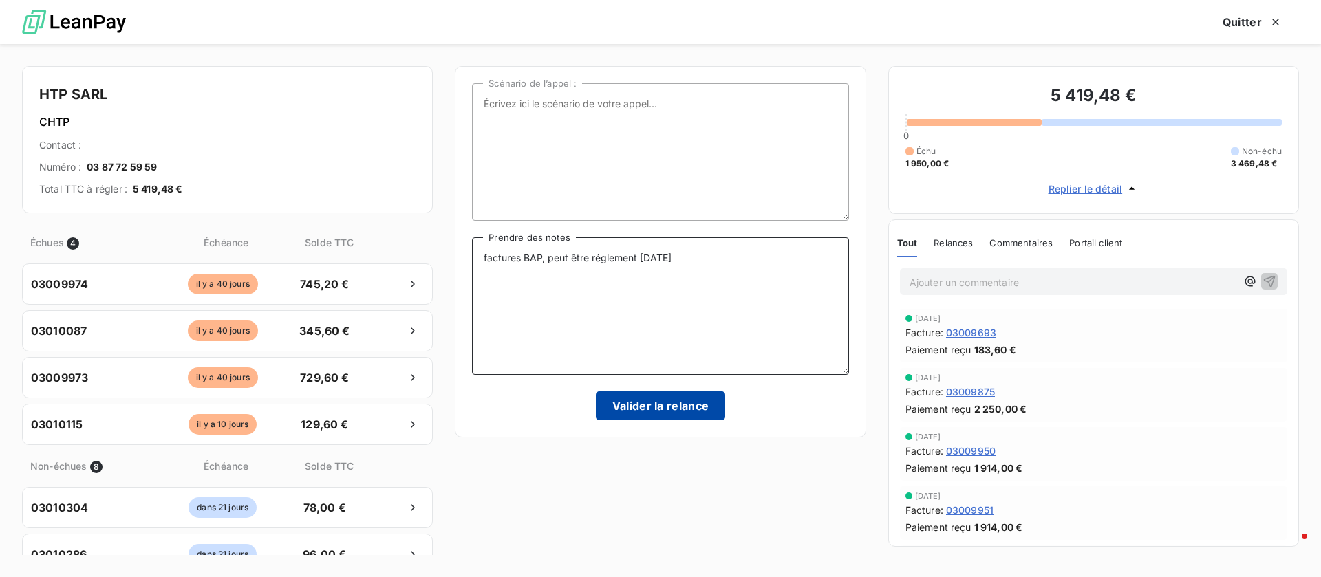
type textarea "factures BAP, peut être réglement [DATE]"
click at [687, 414] on button "Valider la relance" at bounding box center [661, 405] width 130 height 29
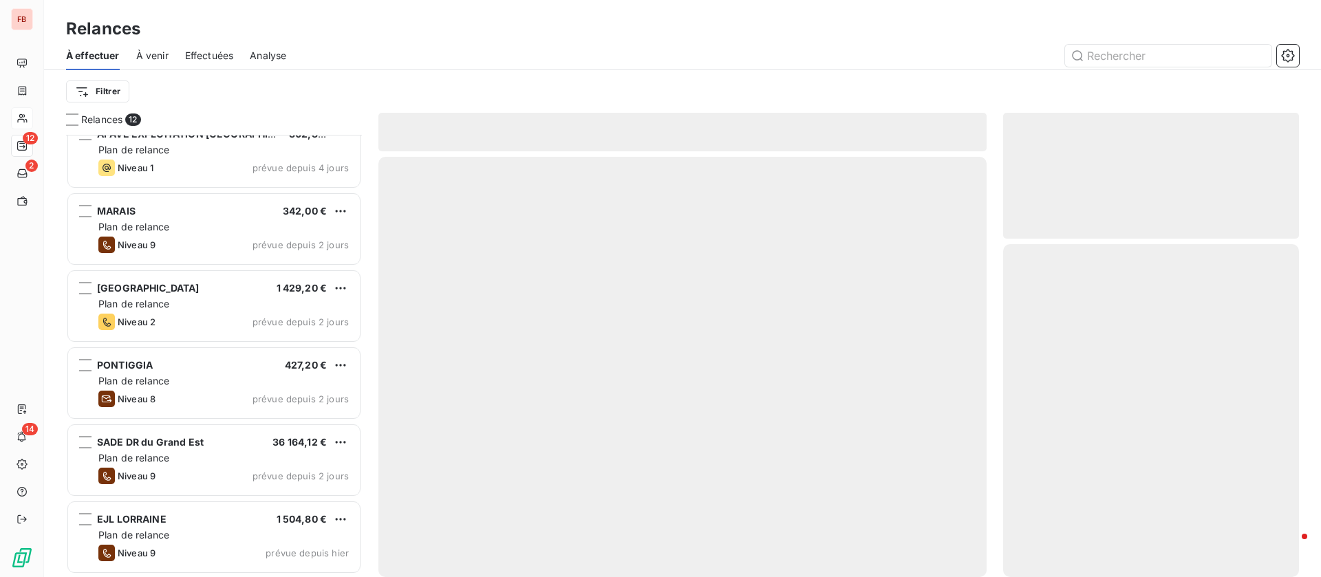
scroll to position [482, 0]
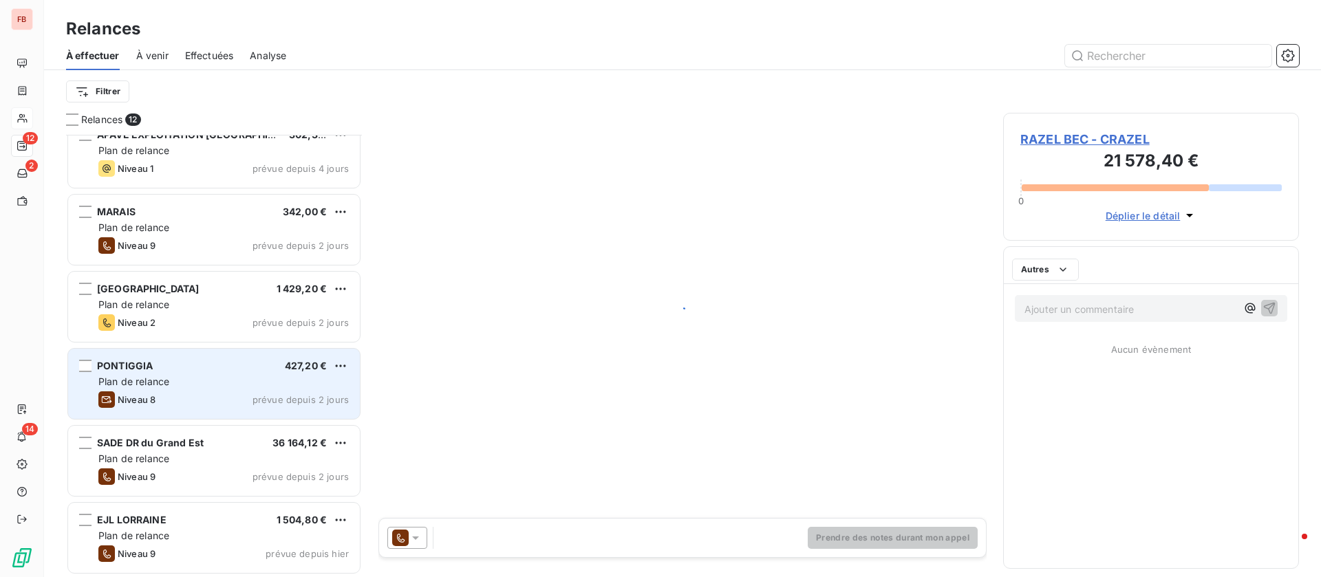
scroll to position [483, 0]
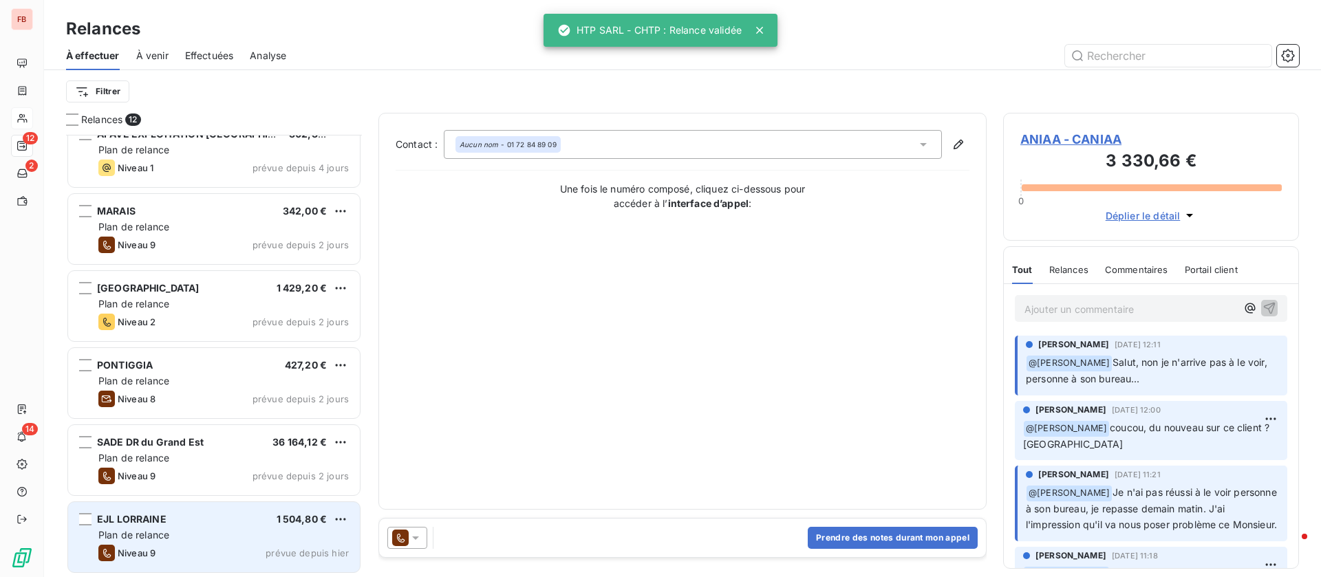
click at [252, 527] on div "EJL LORRAINE 1 504,80 € Plan de relance Niveau 9 prévue depuis [DATE]" at bounding box center [214, 537] width 292 height 70
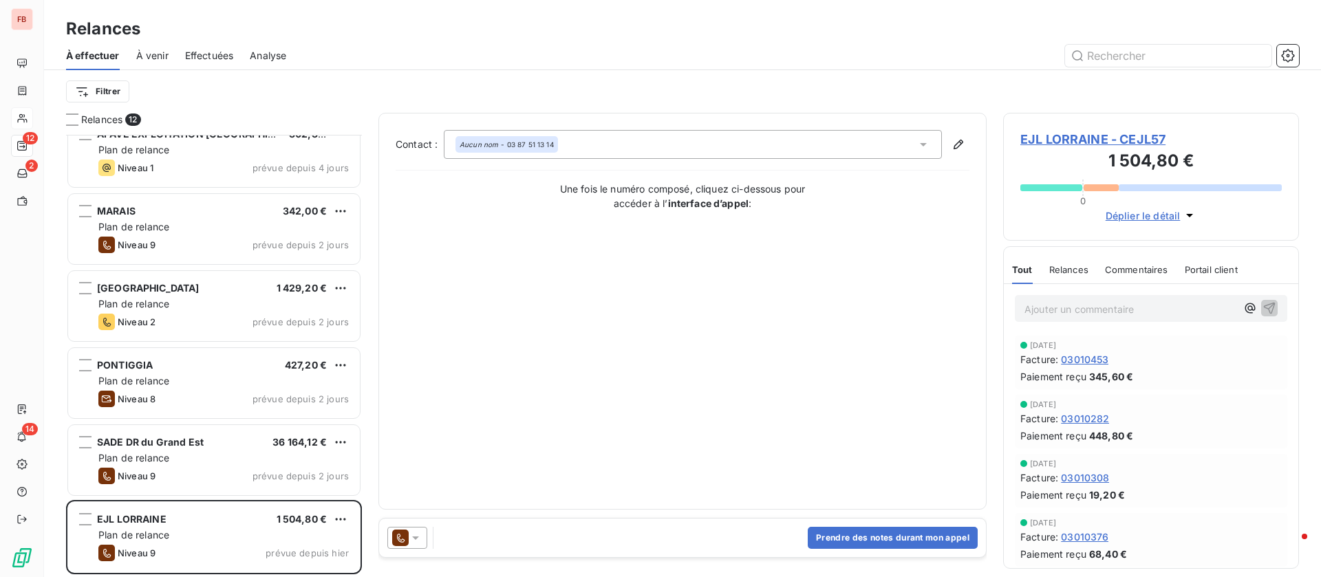
click at [1142, 140] on span "EJL LORRAINE - CEJL57" at bounding box center [1150, 139] width 261 height 19
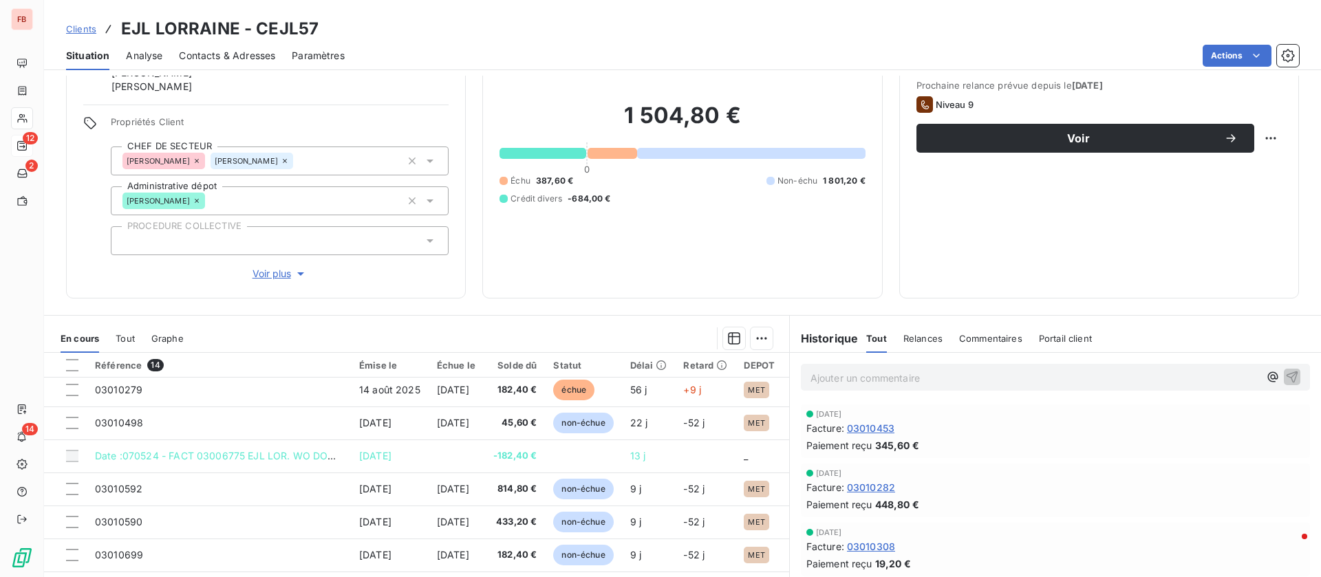
scroll to position [175, 0]
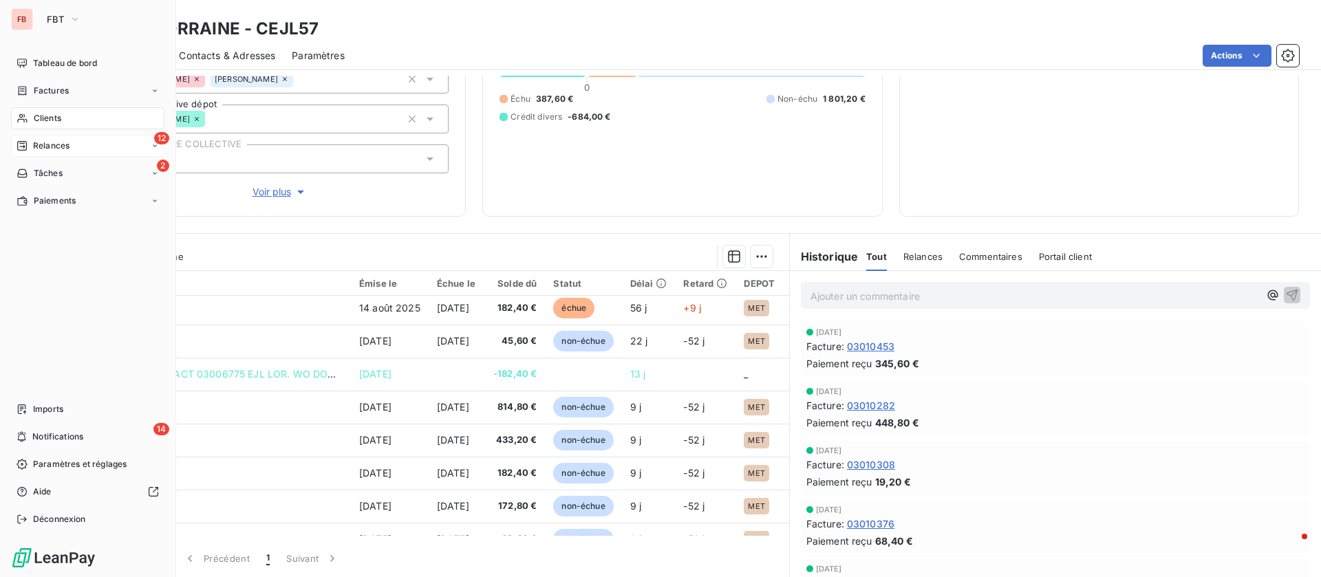
click at [43, 114] on span "Clients" at bounding box center [48, 118] width 28 height 12
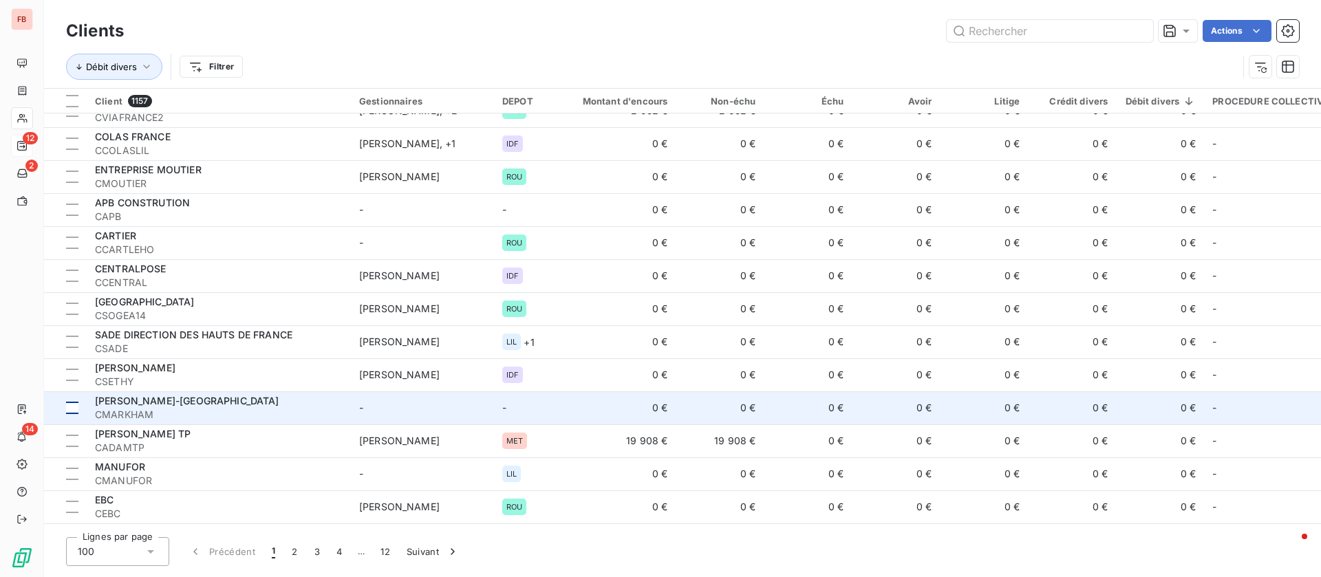
scroll to position [722, 0]
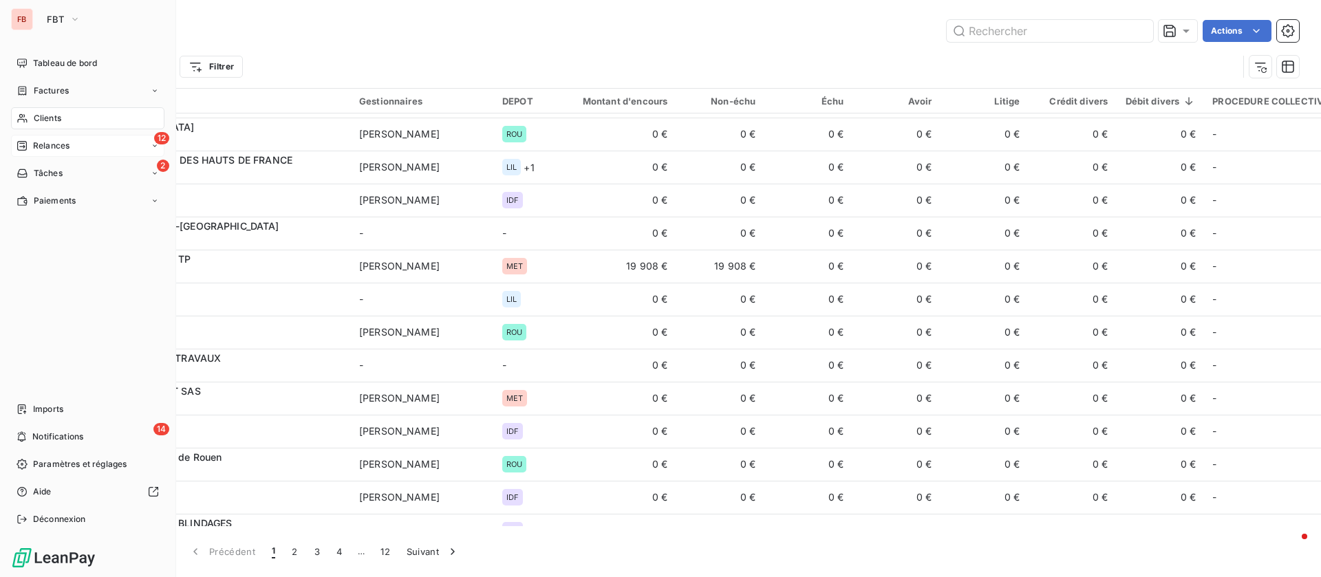
click at [39, 140] on span "Relances" at bounding box center [51, 146] width 36 height 12
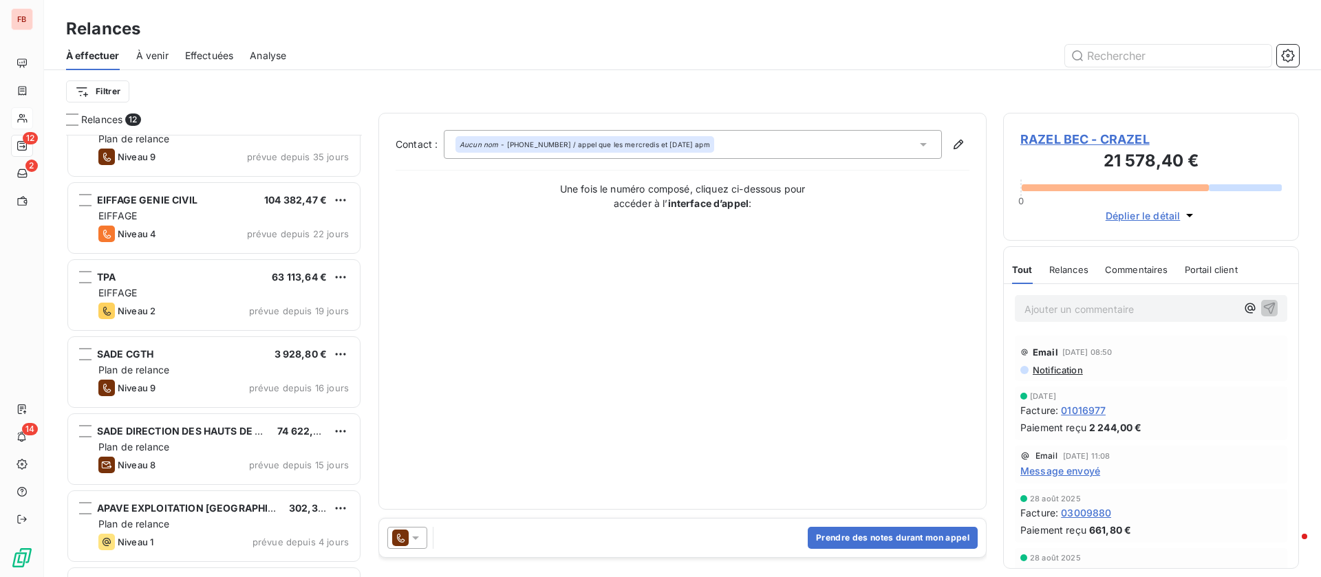
scroll to position [483, 0]
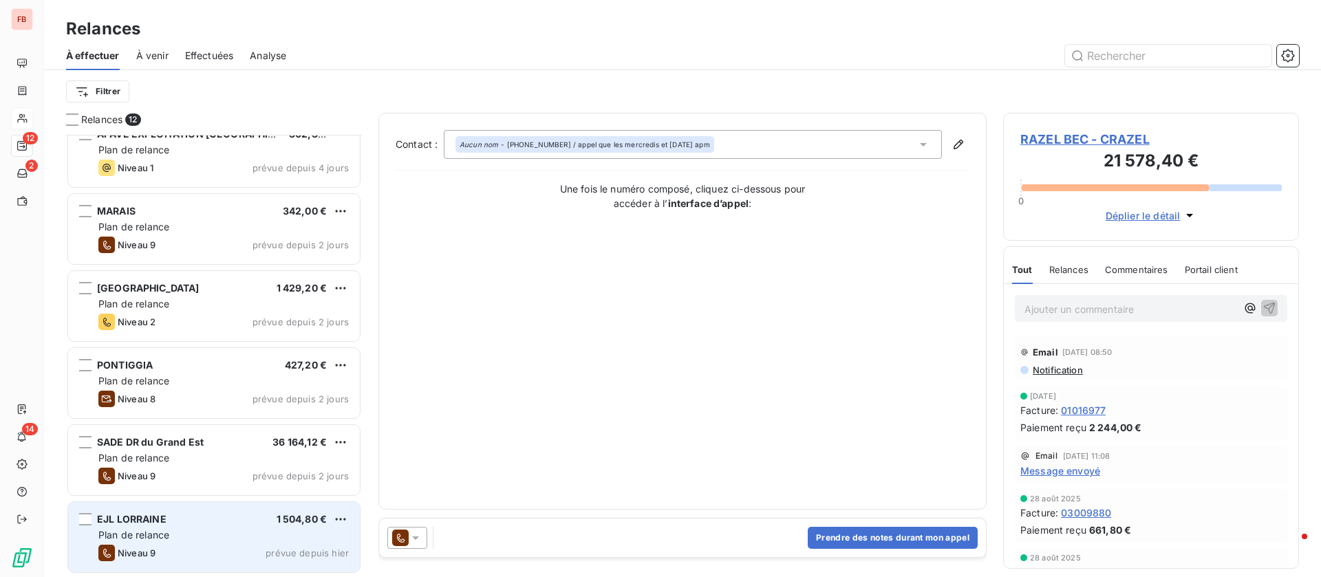
click at [214, 530] on div "Plan de relance" at bounding box center [223, 535] width 250 height 14
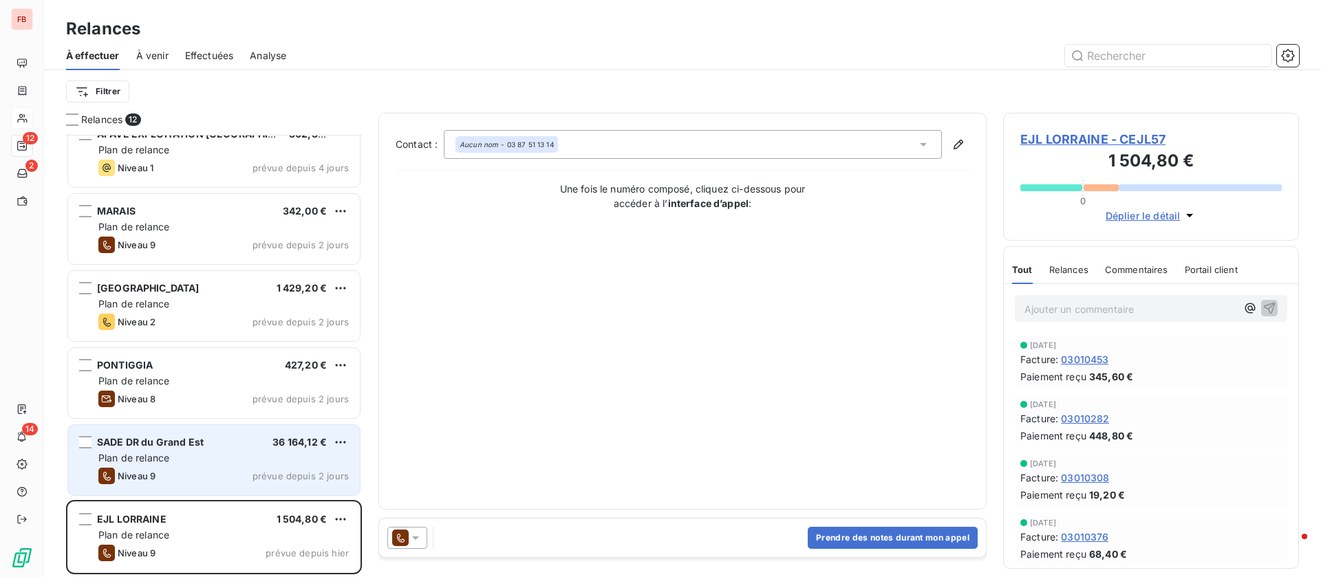
click at [193, 471] on div "Niveau 9 prévue depuis 2 jours" at bounding box center [223, 476] width 250 height 17
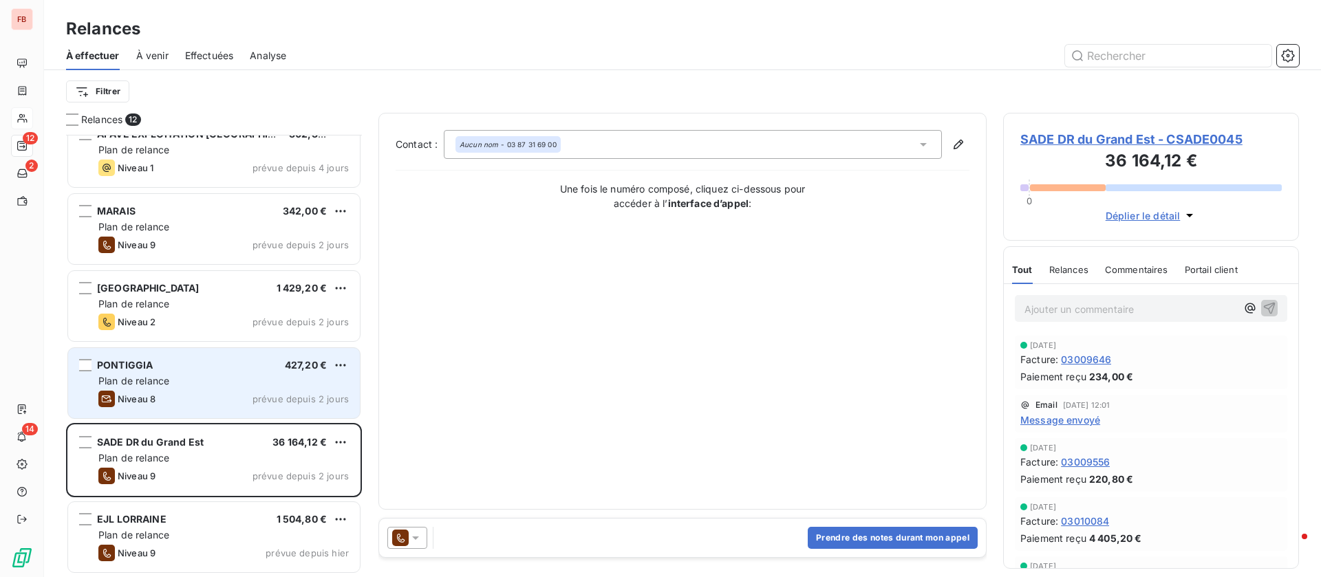
click at [219, 389] on div "PONTIGGIA 427,20 € Plan de relance Niveau 8 prévue depuis 2 jours" at bounding box center [214, 383] width 292 height 70
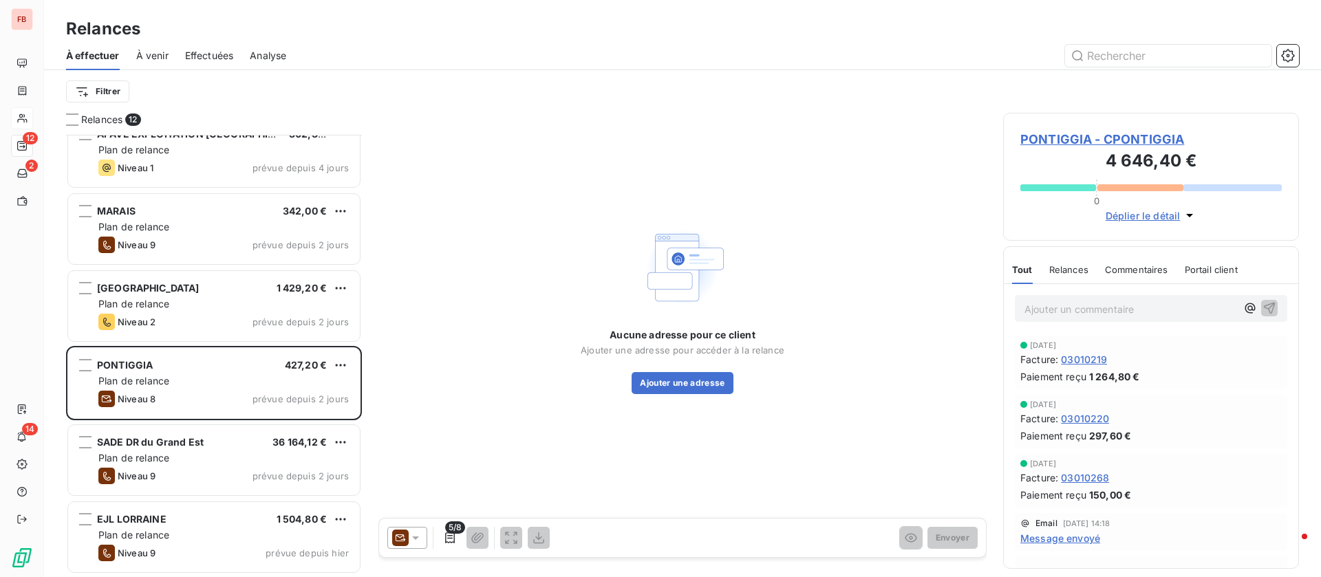
click at [1043, 278] on div "Tout Relances Commentaires Portail client" at bounding box center [1125, 269] width 226 height 29
click at [1064, 270] on span "Relances" at bounding box center [1068, 269] width 39 height 11
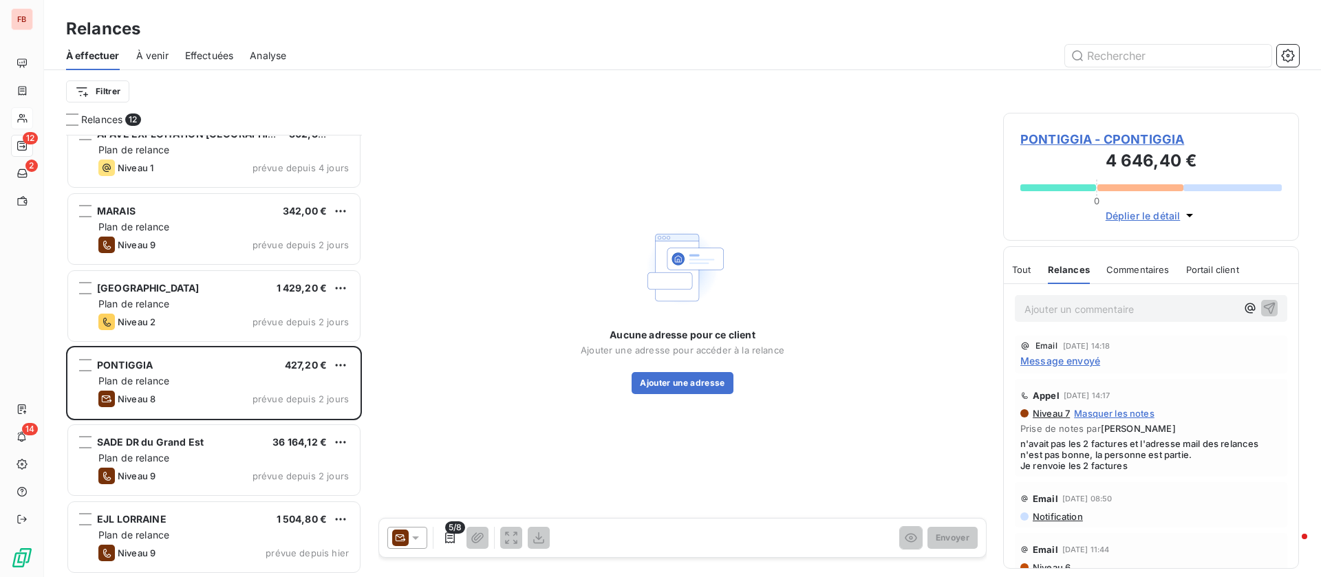
click at [407, 530] on icon at bounding box center [400, 538] width 17 height 17
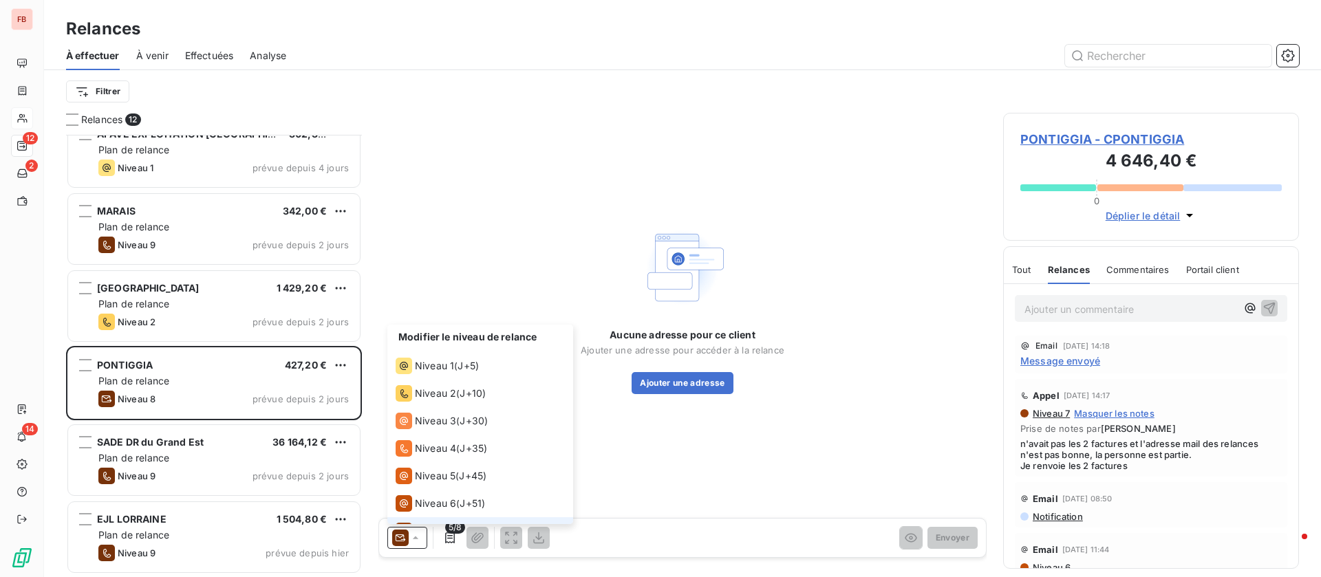
scroll to position [48, 0]
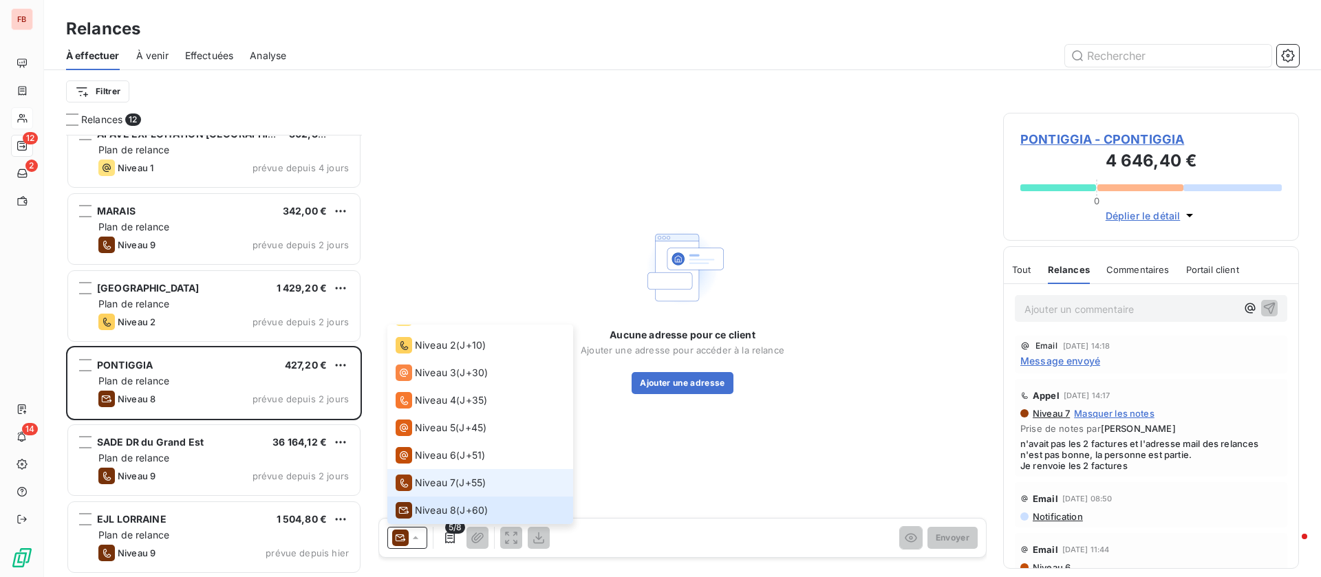
click at [418, 476] on span "Niveau 7" at bounding box center [435, 483] width 41 height 14
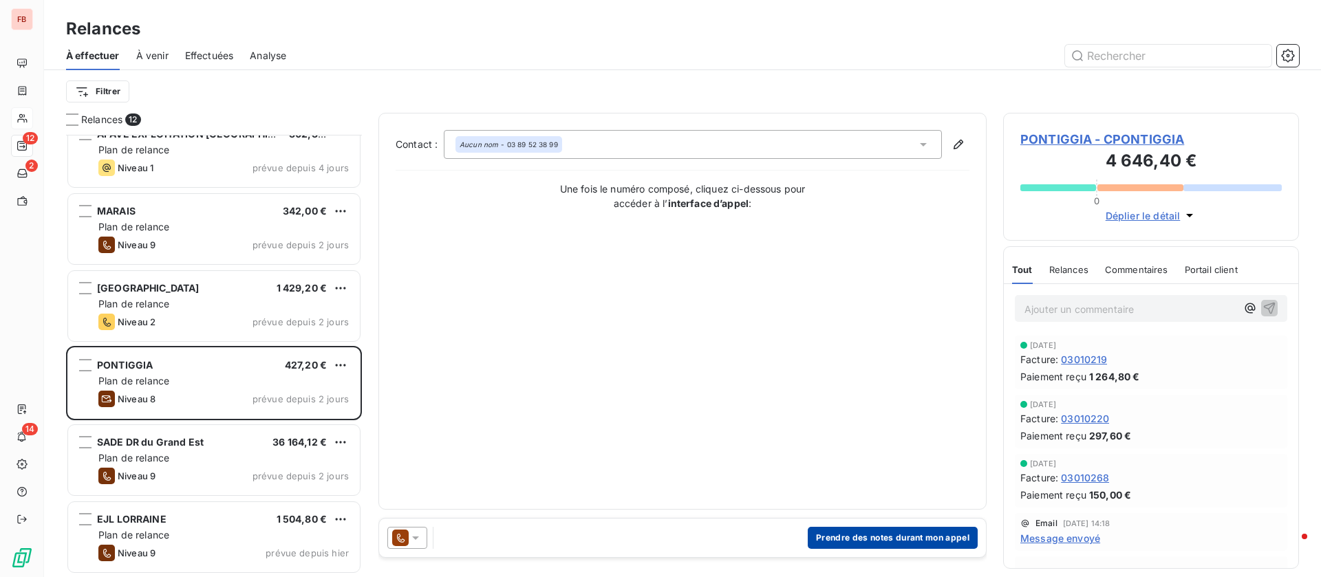
click at [868, 541] on button "Prendre des notes durant mon appel" at bounding box center [893, 538] width 170 height 22
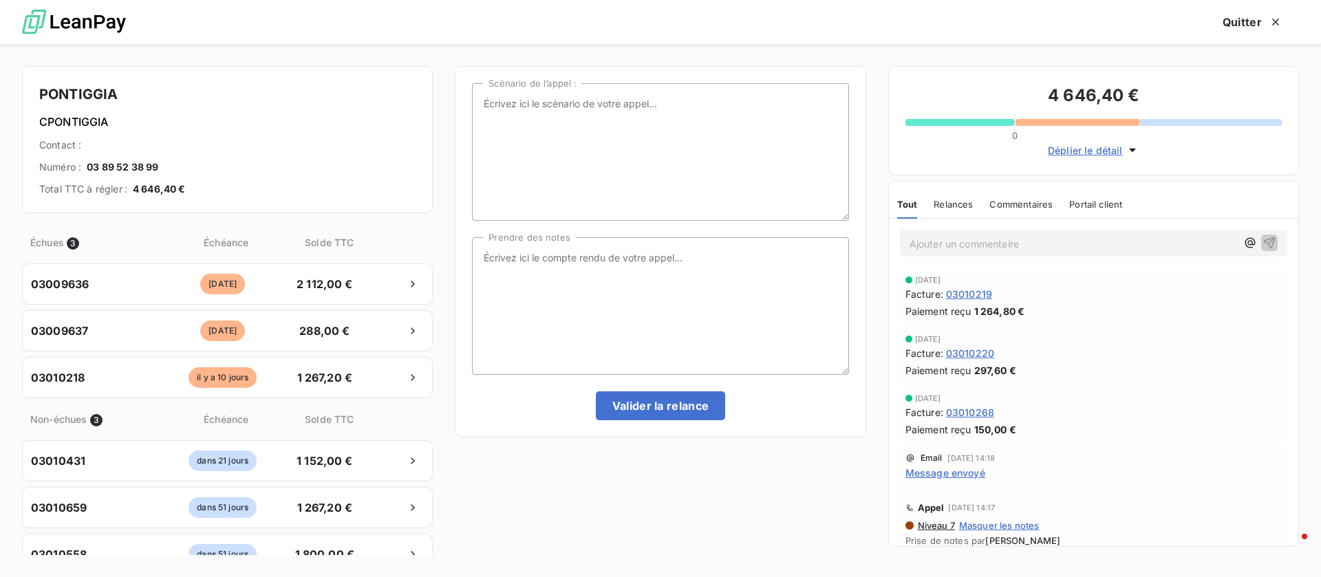
scroll to position [103, 0]
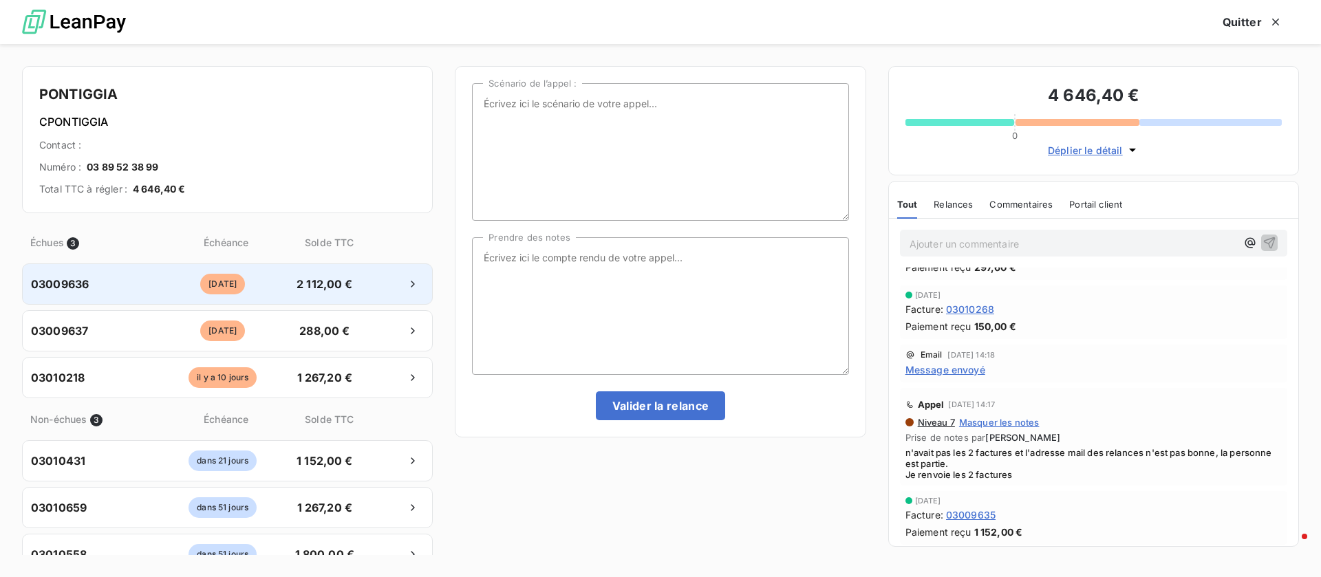
click at [313, 283] on span "2 112,00 €" at bounding box center [324, 284] width 72 height 17
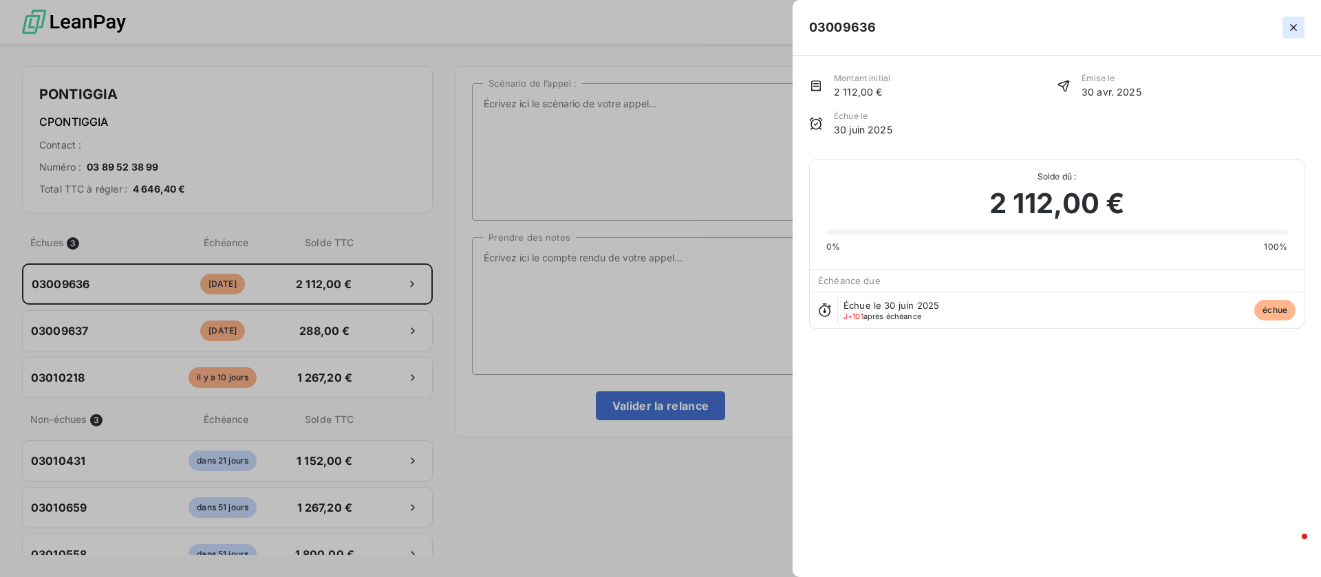
click at [1293, 28] on icon "button" at bounding box center [1293, 28] width 14 height 14
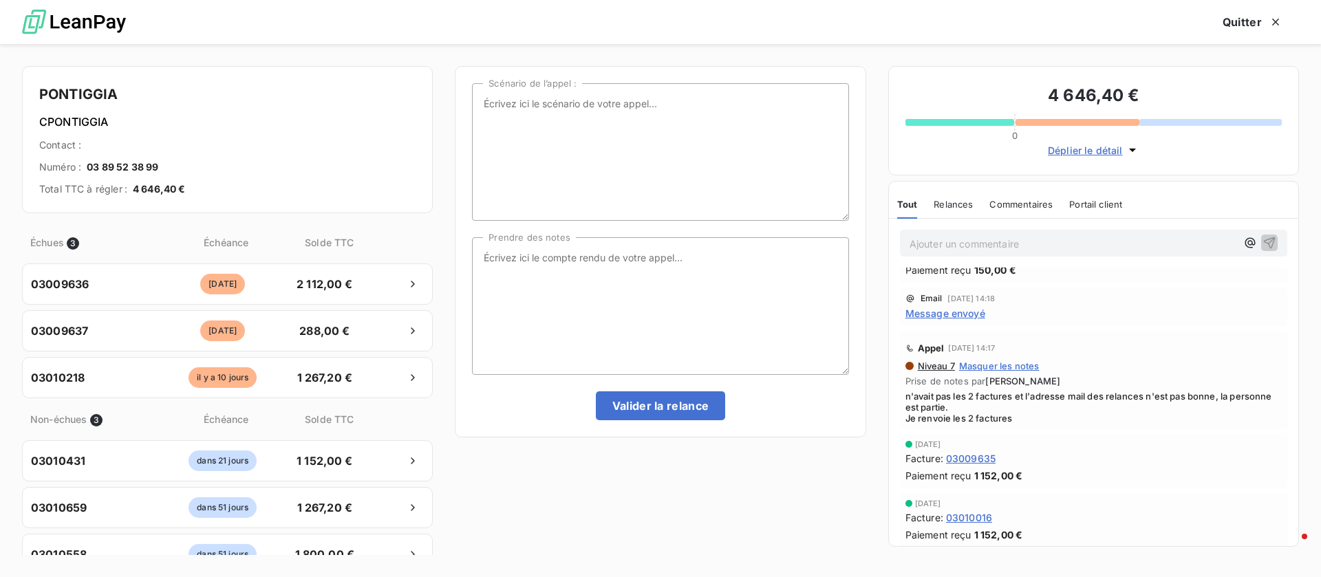
scroll to position [206, 0]
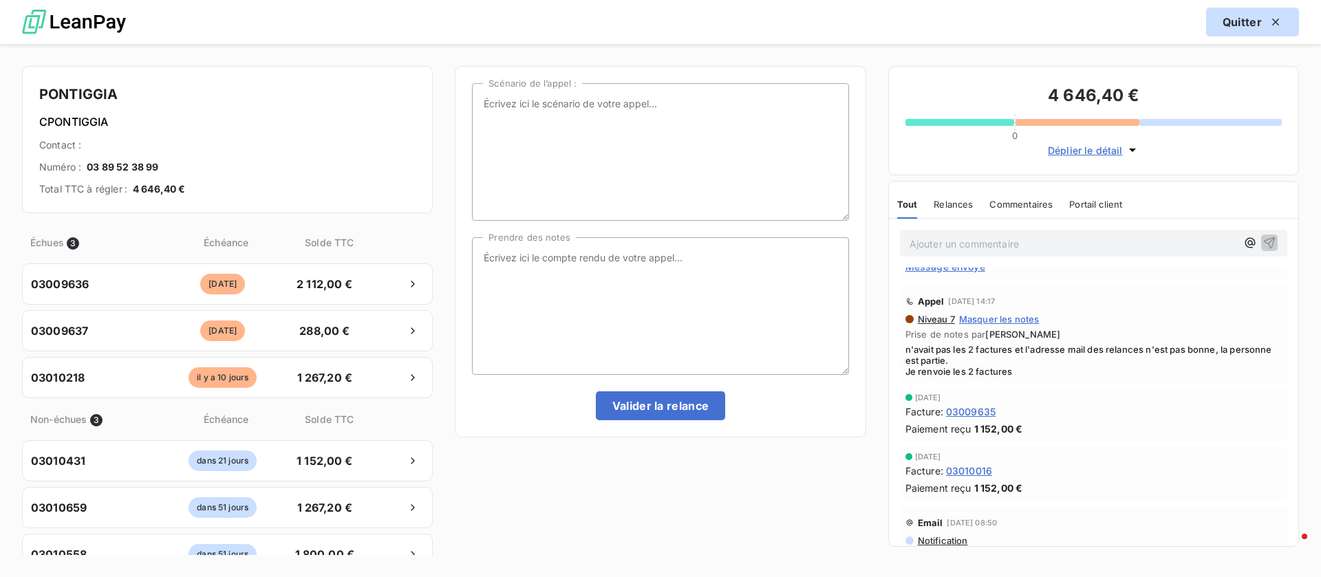
click at [1236, 17] on button "Quitter" at bounding box center [1252, 22] width 93 height 29
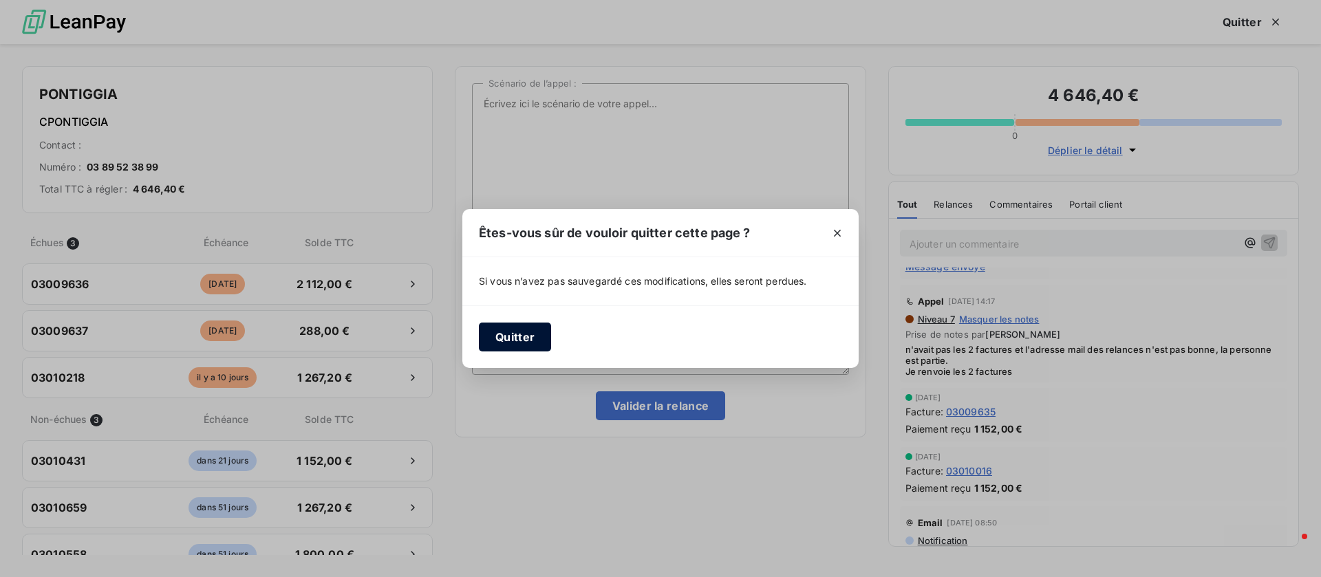
click at [524, 341] on button "Quitter" at bounding box center [515, 337] width 72 height 29
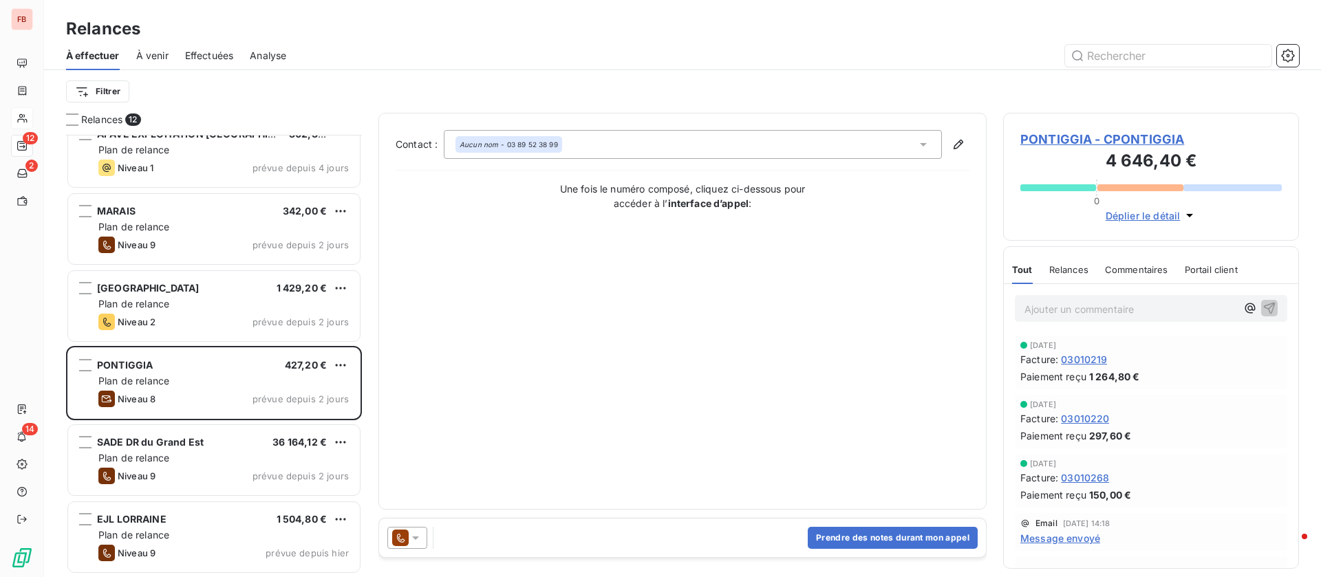
click at [1081, 142] on span "PONTIGGIA - CPONTIGGIA" at bounding box center [1150, 139] width 261 height 19
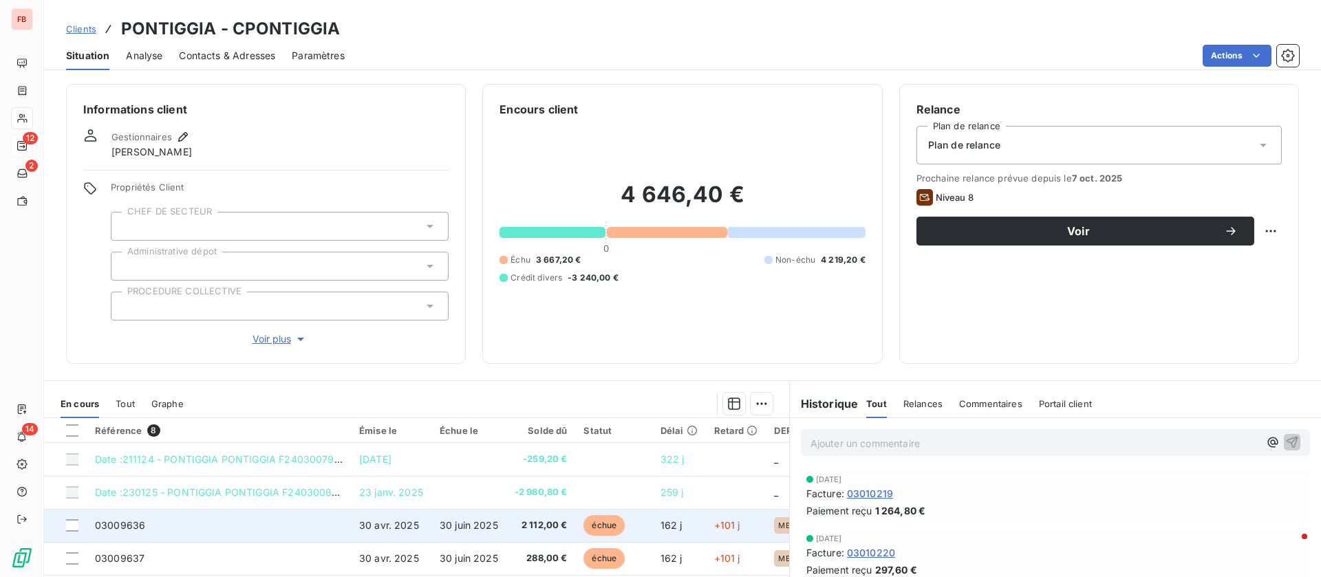
click at [308, 530] on td "03009636" at bounding box center [219, 525] width 264 height 33
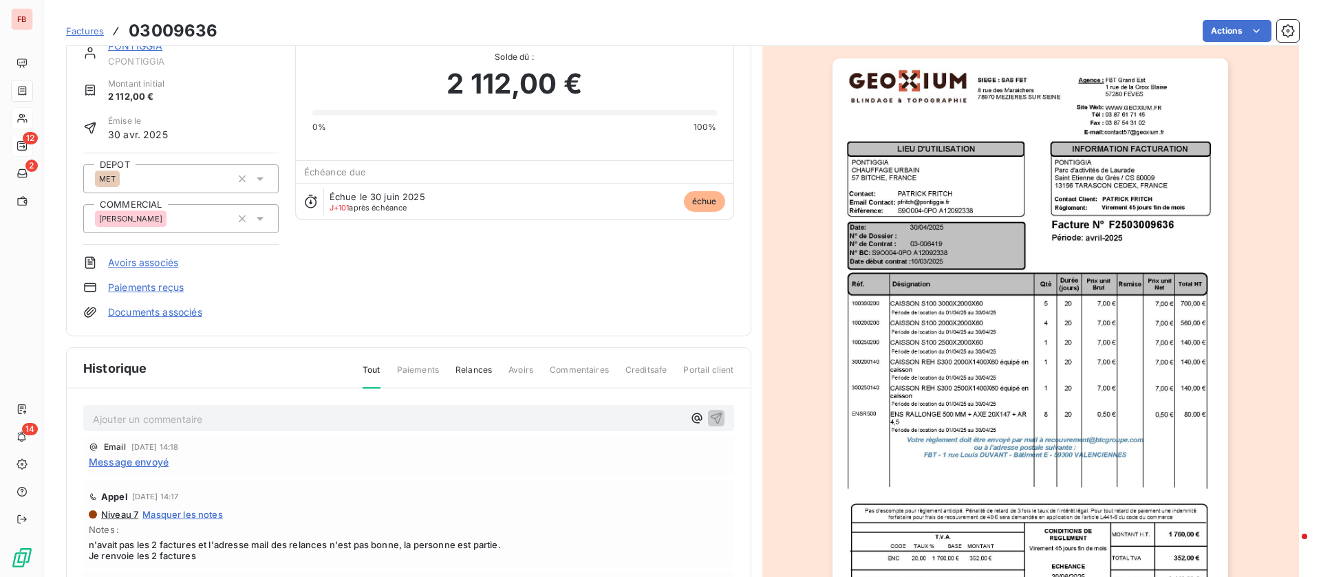
scroll to position [1, 0]
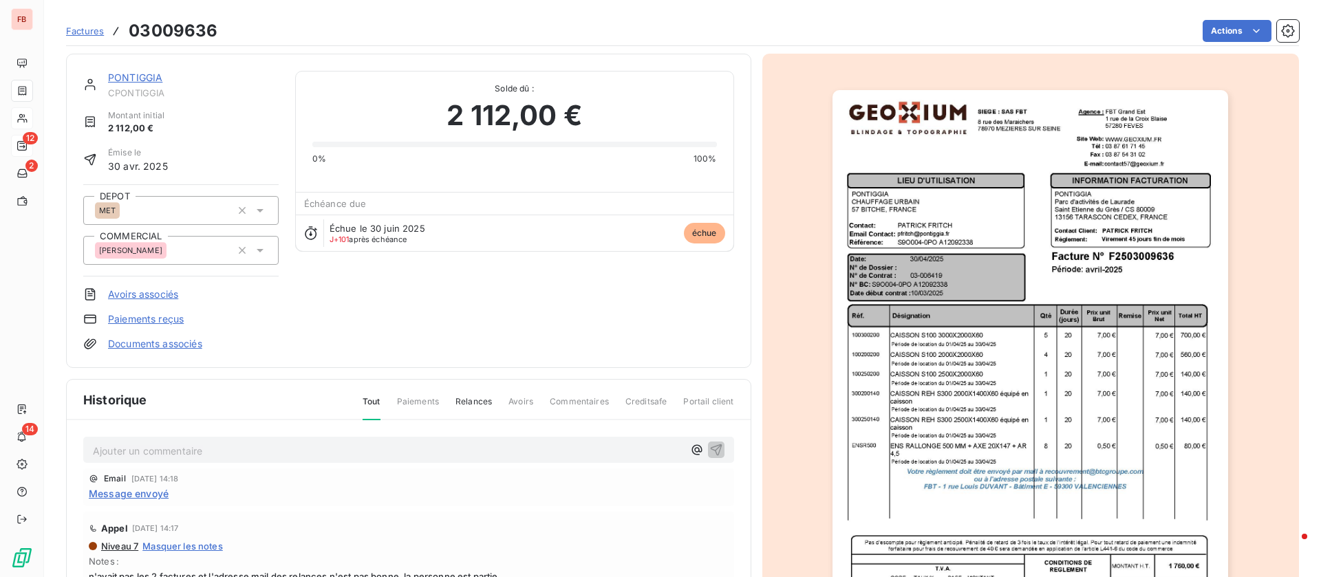
click at [134, 71] on div "PONTIGGIA" at bounding box center [193, 78] width 171 height 14
click at [140, 79] on link "PONTIGGIA" at bounding box center [135, 78] width 54 height 12
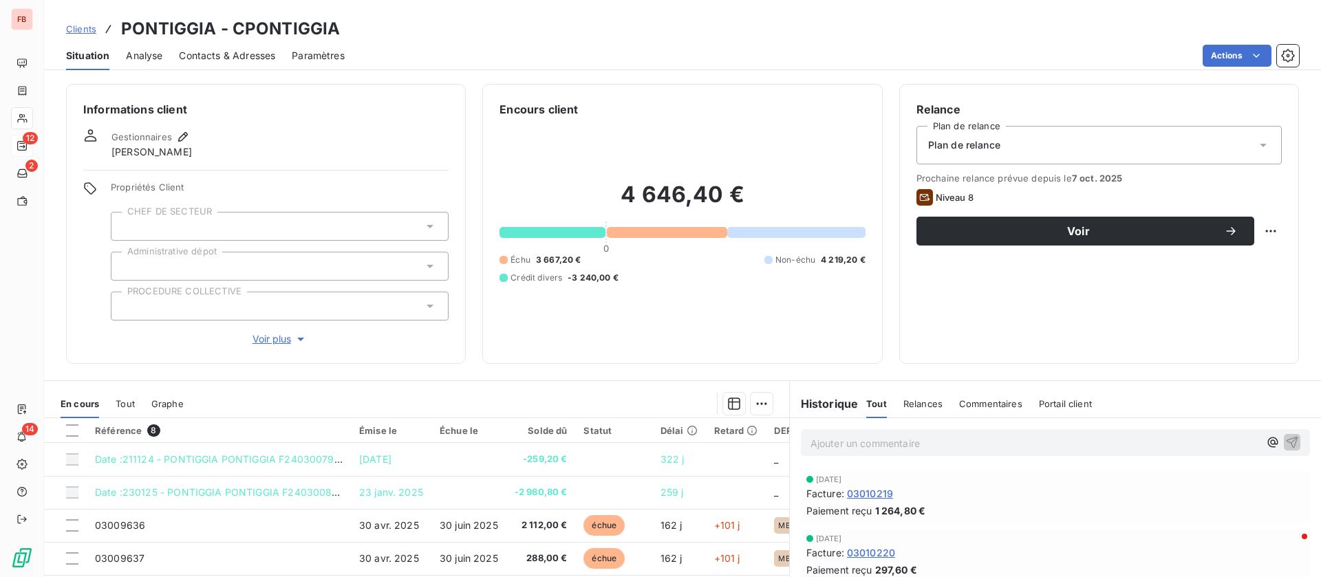
click at [237, 50] on span "Contacts & Adresses" at bounding box center [227, 56] width 96 height 14
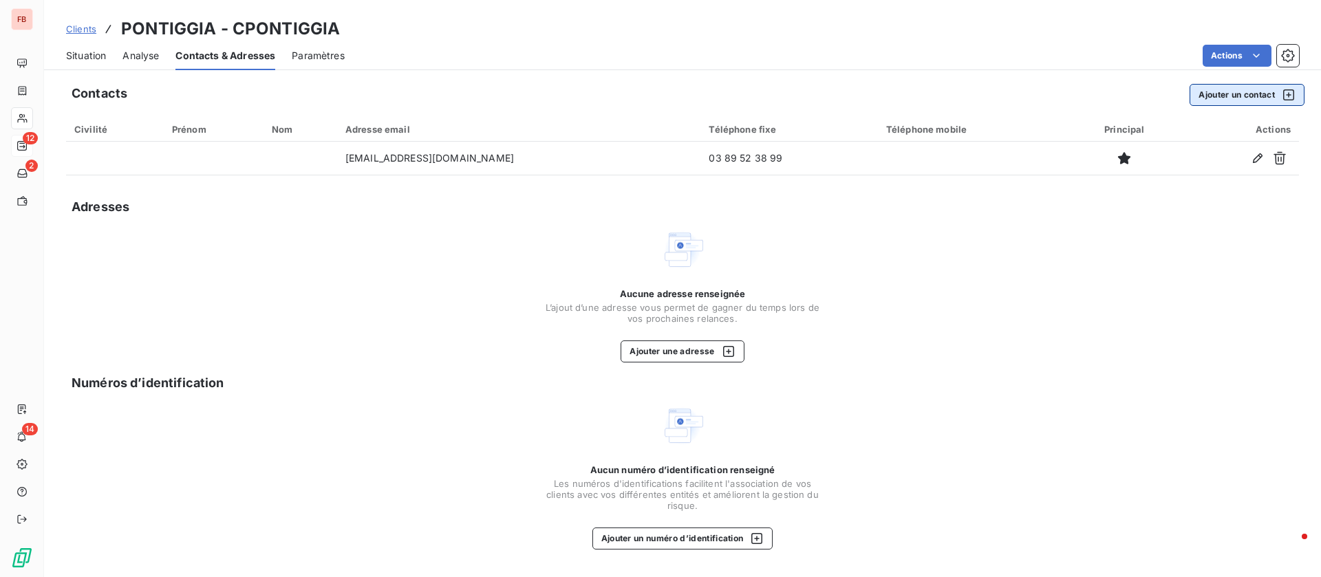
click at [1230, 91] on button "Ajouter un contact" at bounding box center [1246, 95] width 115 height 22
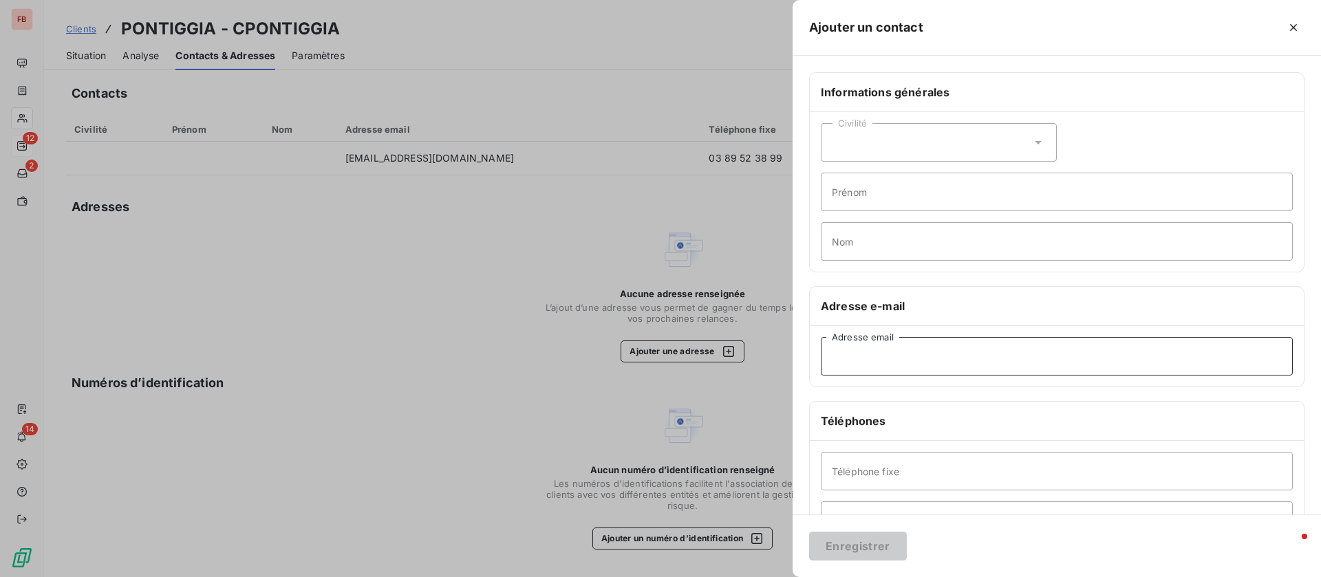
drag, startPoint x: 920, startPoint y: 352, endPoint x: 921, endPoint y: 369, distance: 17.2
click at [920, 352] on input "Adresse email" at bounding box center [1057, 356] width 472 height 39
click at [905, 469] on input "Téléphone fixe" at bounding box center [1057, 471] width 472 height 39
type input "03 88 21 24 80"
drag, startPoint x: 864, startPoint y: 544, endPoint x: 806, endPoint y: 540, distance: 57.9
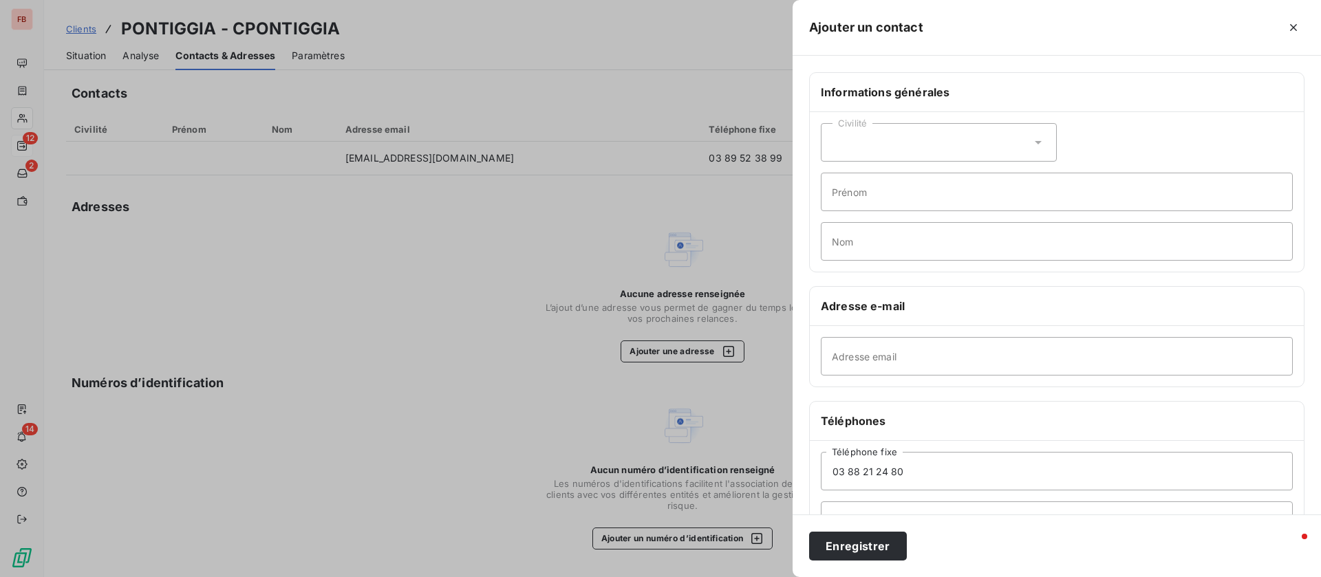
click at [864, 546] on button "Enregistrer" at bounding box center [858, 546] width 98 height 29
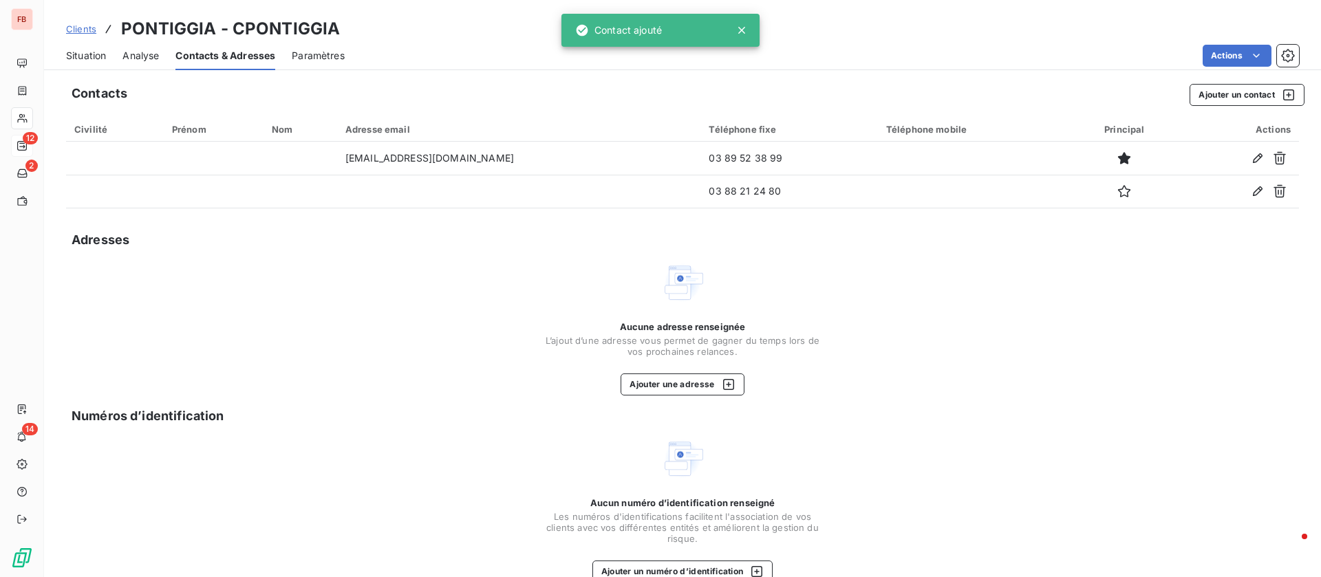
click at [80, 54] on span "Situation" at bounding box center [86, 56] width 40 height 14
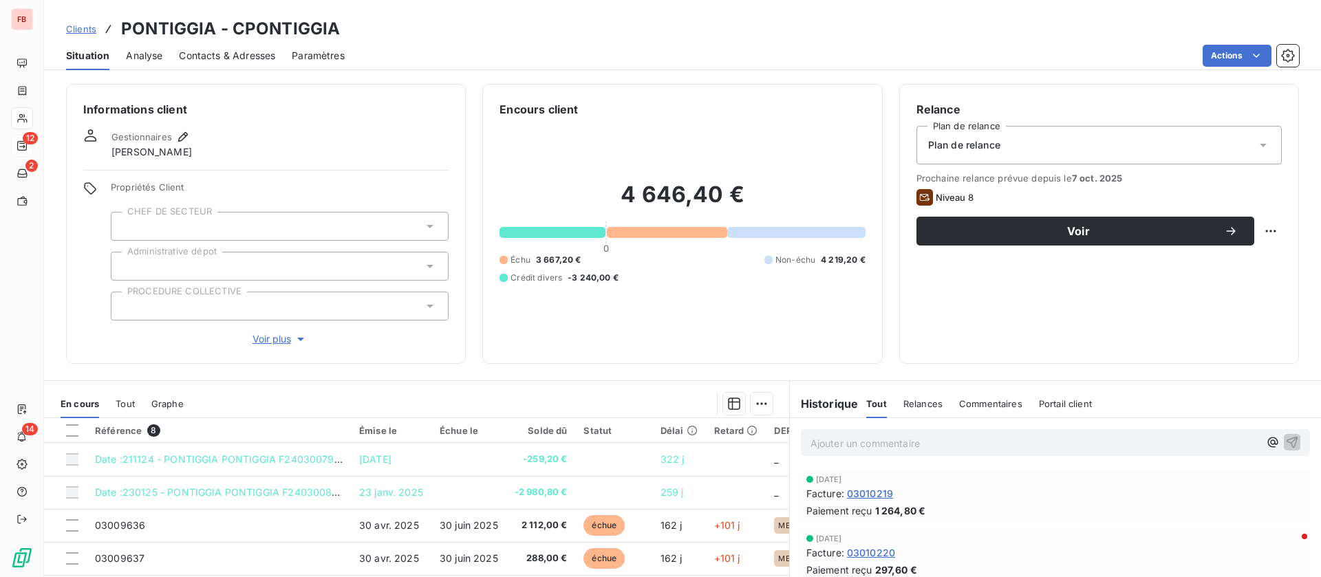
click at [199, 53] on span "Contacts & Adresses" at bounding box center [227, 56] width 96 height 14
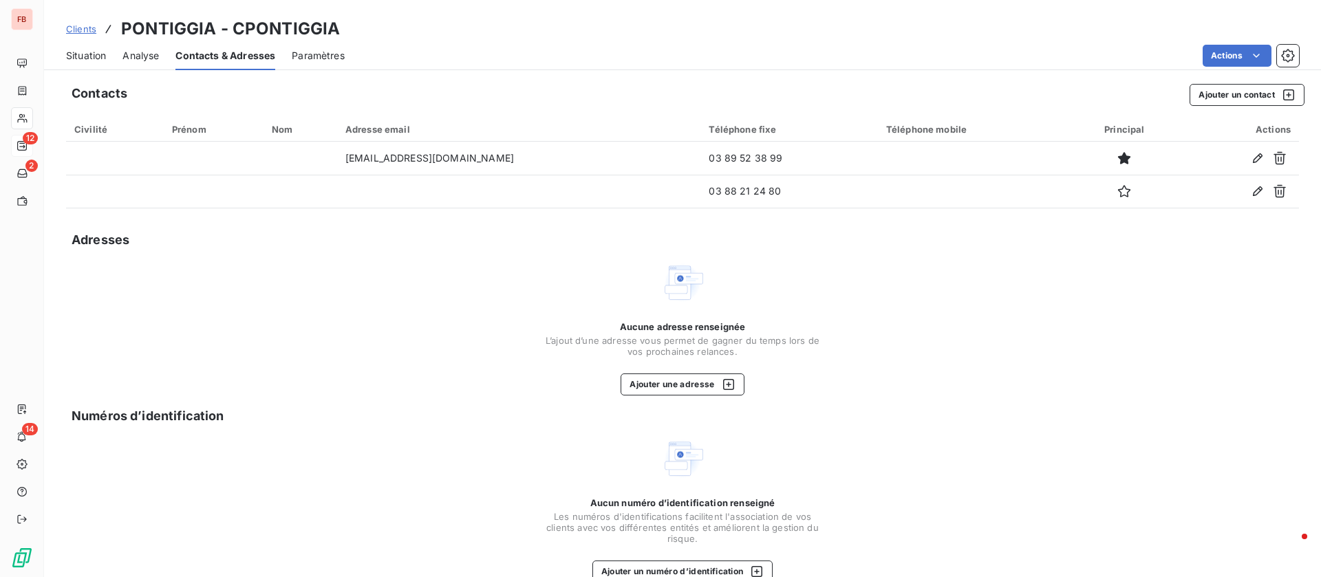
click at [83, 30] on span "Clients" at bounding box center [81, 28] width 30 height 11
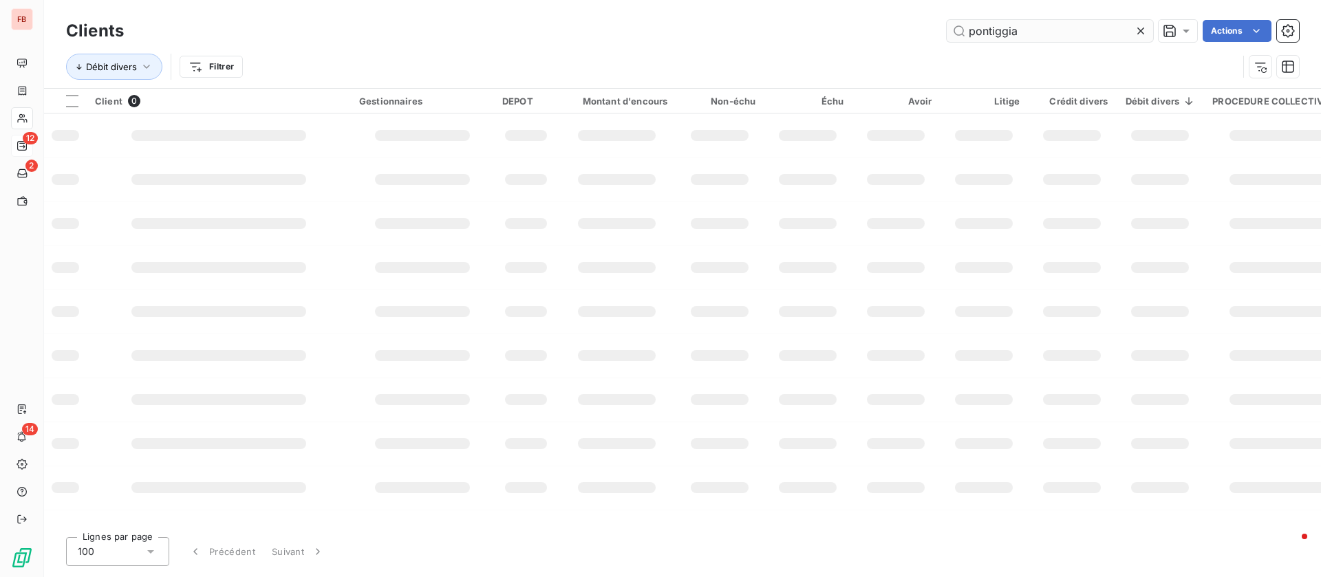
type input "pontiggia"
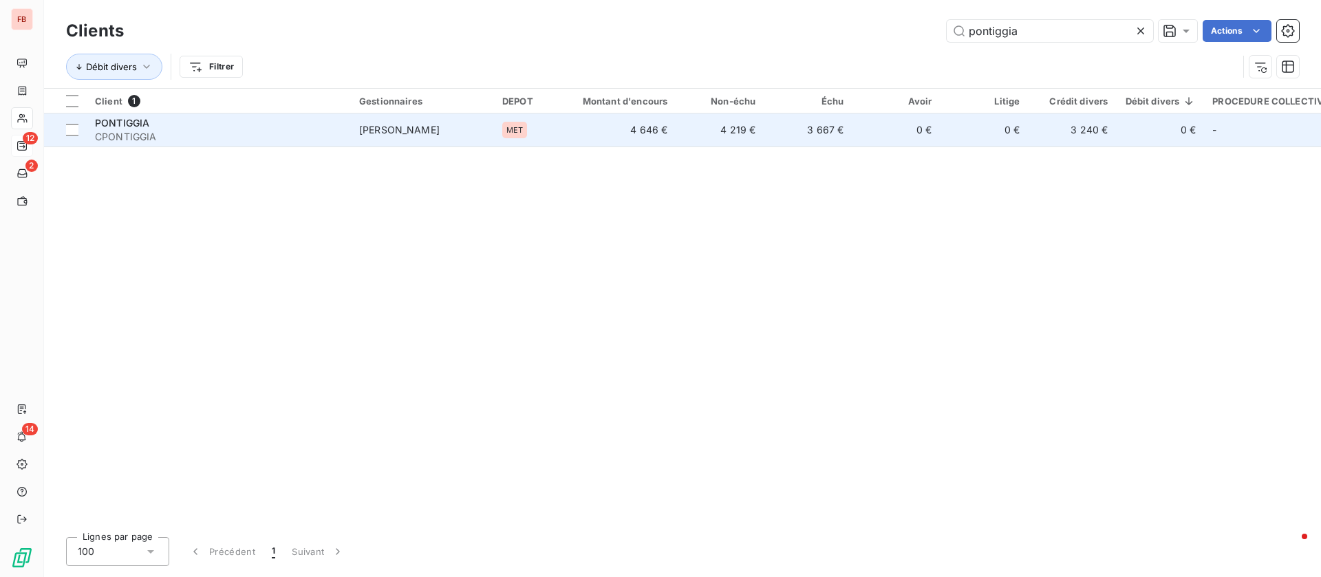
click at [176, 133] on span "CPONTIGGIA" at bounding box center [219, 137] width 248 height 14
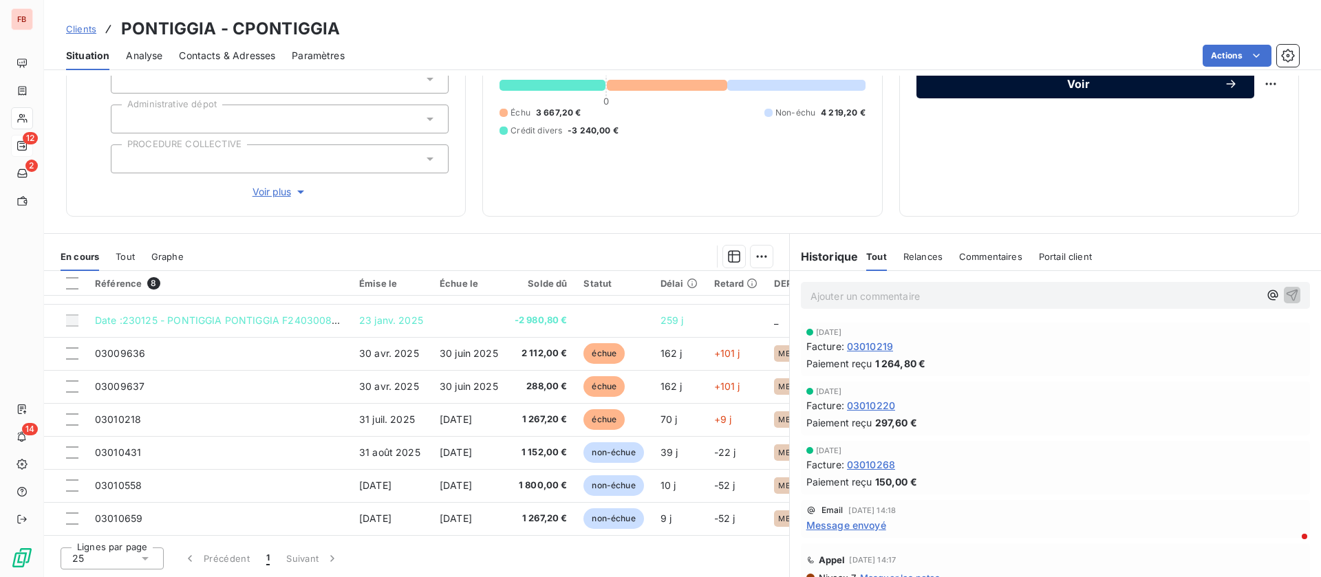
click at [1099, 93] on button "Voir" at bounding box center [1085, 83] width 338 height 29
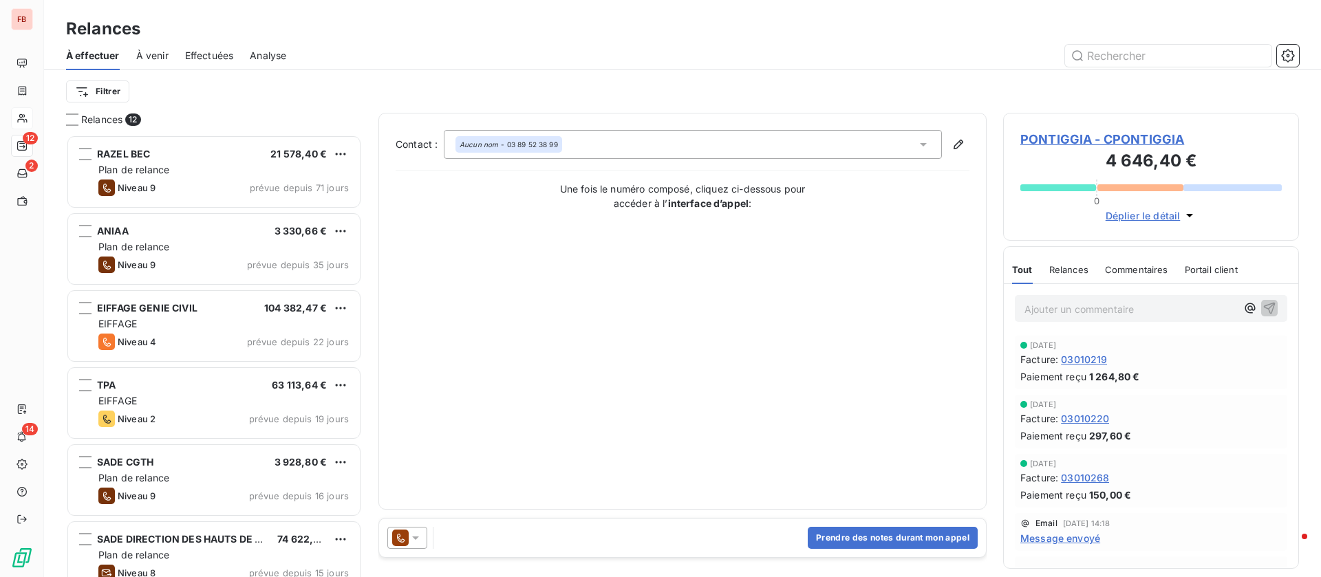
scroll to position [427, 280]
click at [901, 532] on button "Prendre des notes durant mon appel" at bounding box center [893, 538] width 170 height 22
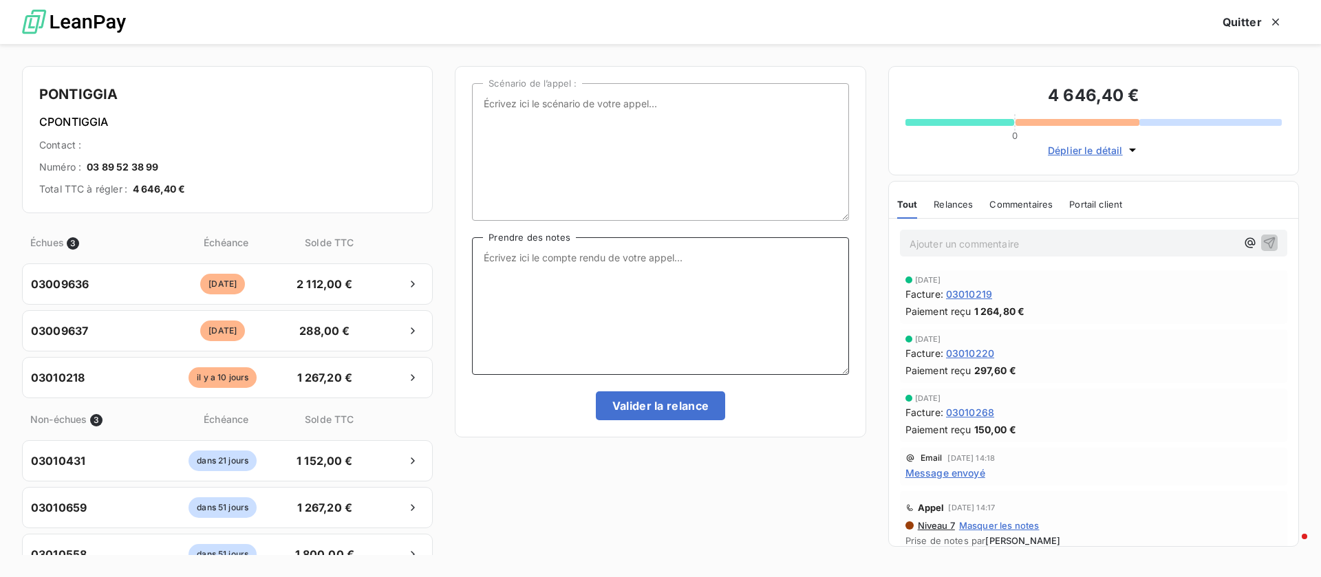
click at [609, 295] on textarea "Prendre des notes" at bounding box center [660, 306] width 376 height 138
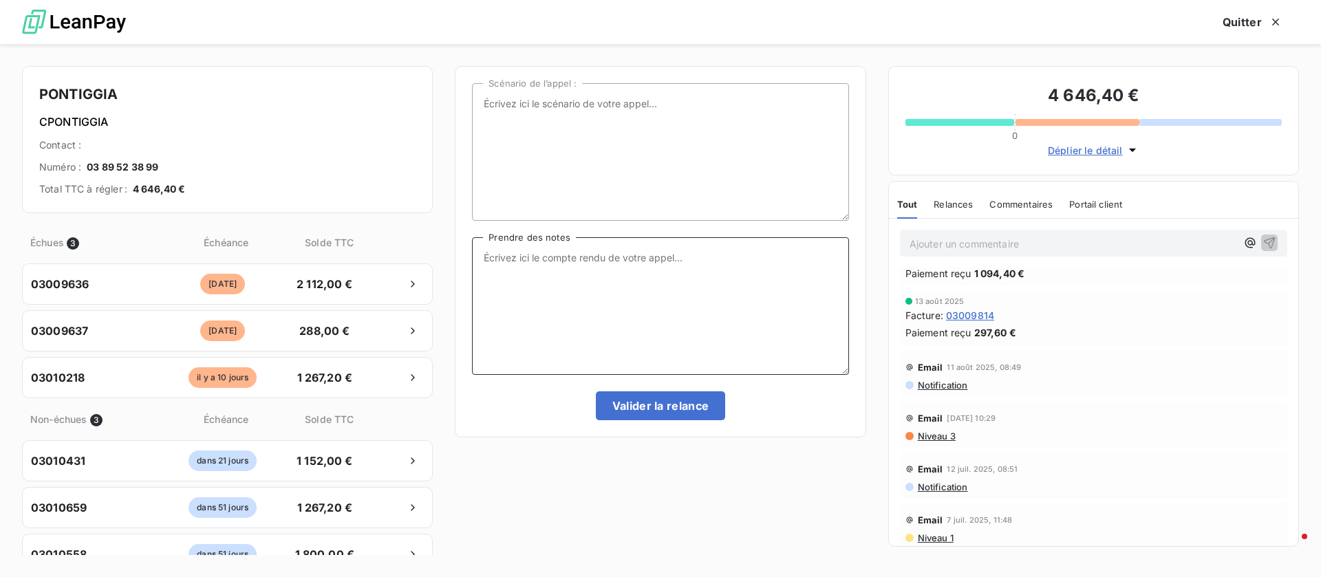
scroll to position [865, 0]
click at [590, 308] on textarea "Prendre des notes" at bounding box center [660, 306] width 376 height 138
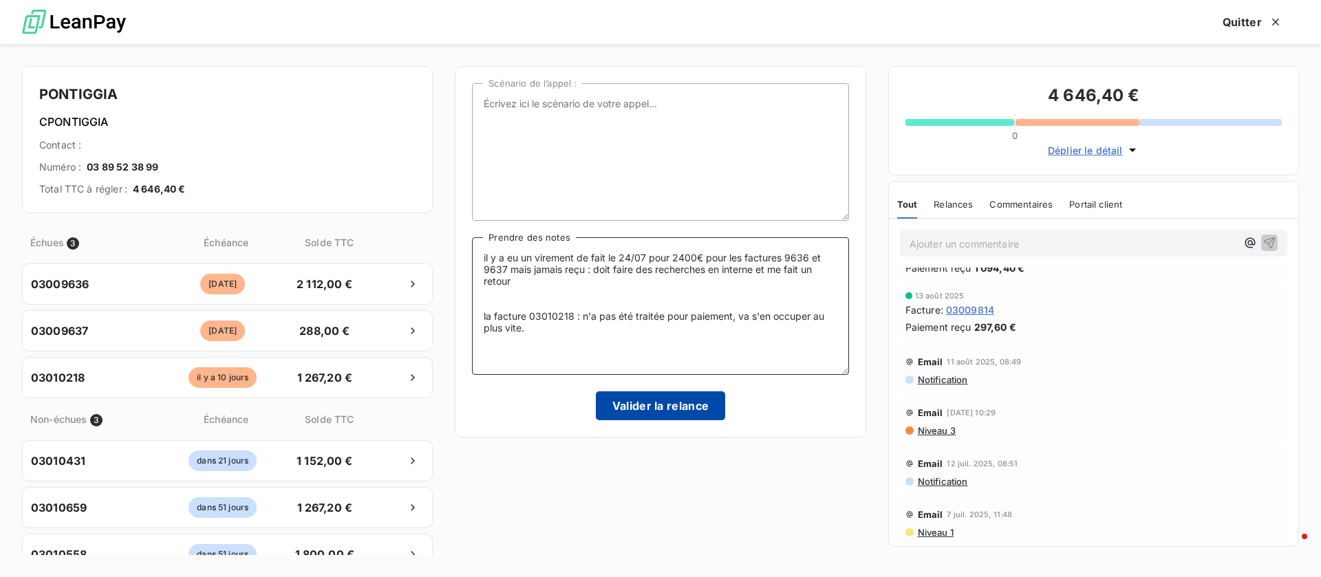
type textarea "il y a eu un virement de fait le 24/07 pour 2400€ pour les factures 9636 et 963…"
click at [654, 410] on button "Valider la relance" at bounding box center [661, 405] width 130 height 29
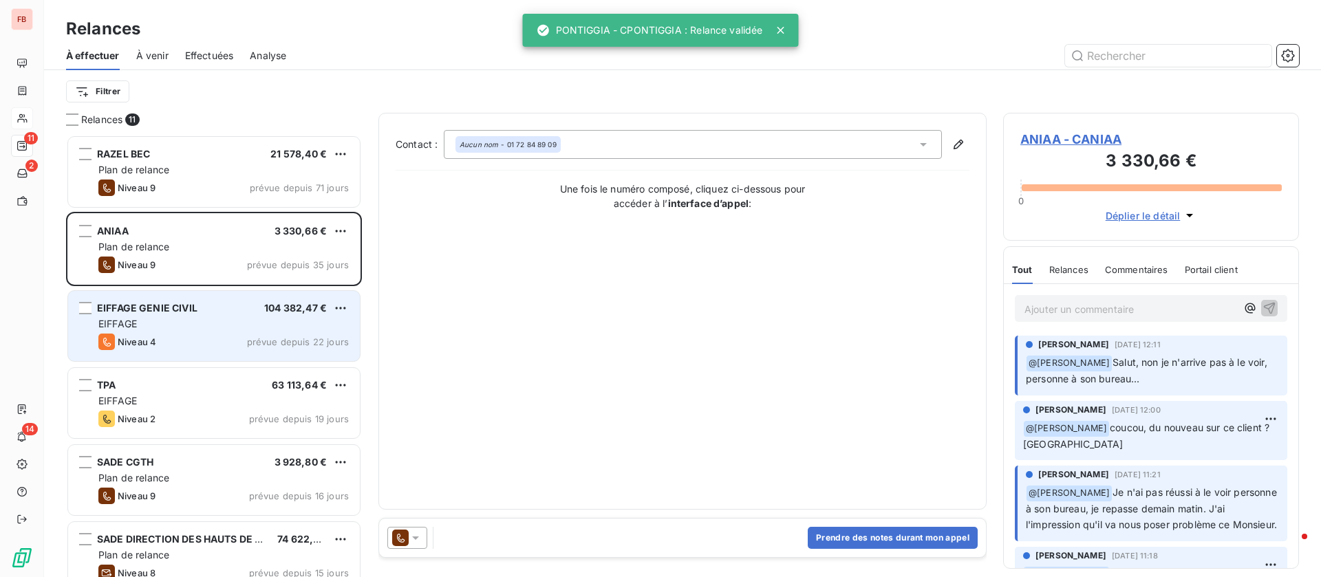
click at [193, 319] on div "EIFFAGE" at bounding box center [223, 324] width 250 height 14
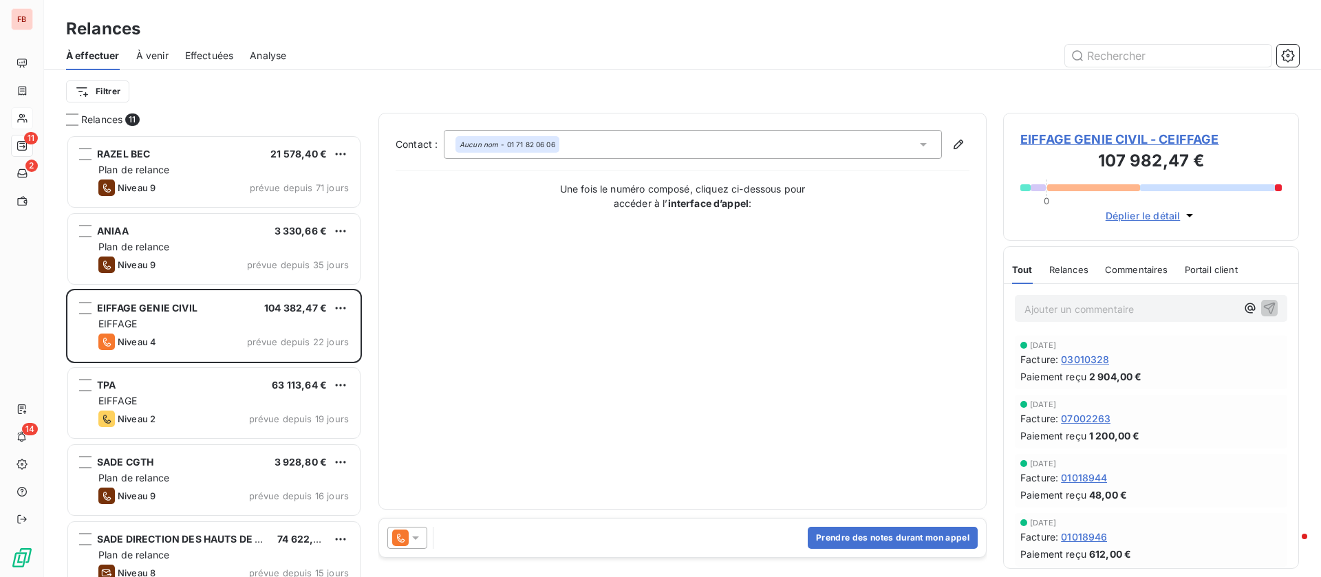
click at [1131, 269] on span "Commentaires" at bounding box center [1136, 269] width 63 height 11
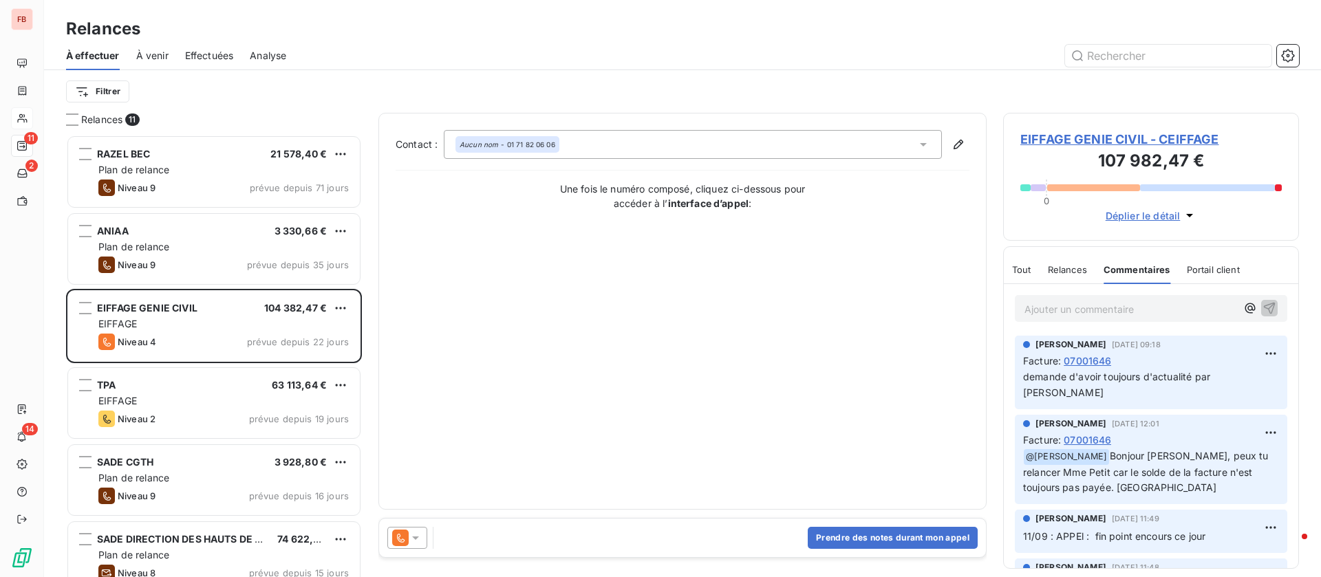
click at [1071, 263] on div "Relances" at bounding box center [1067, 269] width 39 height 29
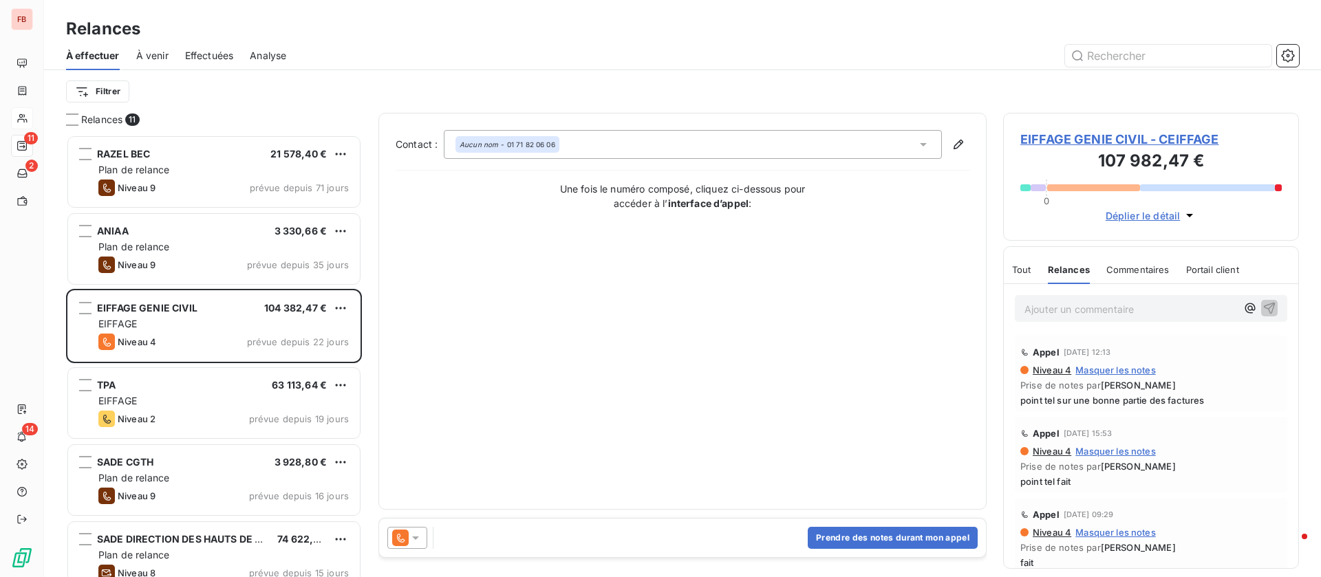
click at [1082, 137] on span "EIFFAGE GENIE CIVIL - CEIFFAGE" at bounding box center [1150, 139] width 261 height 19
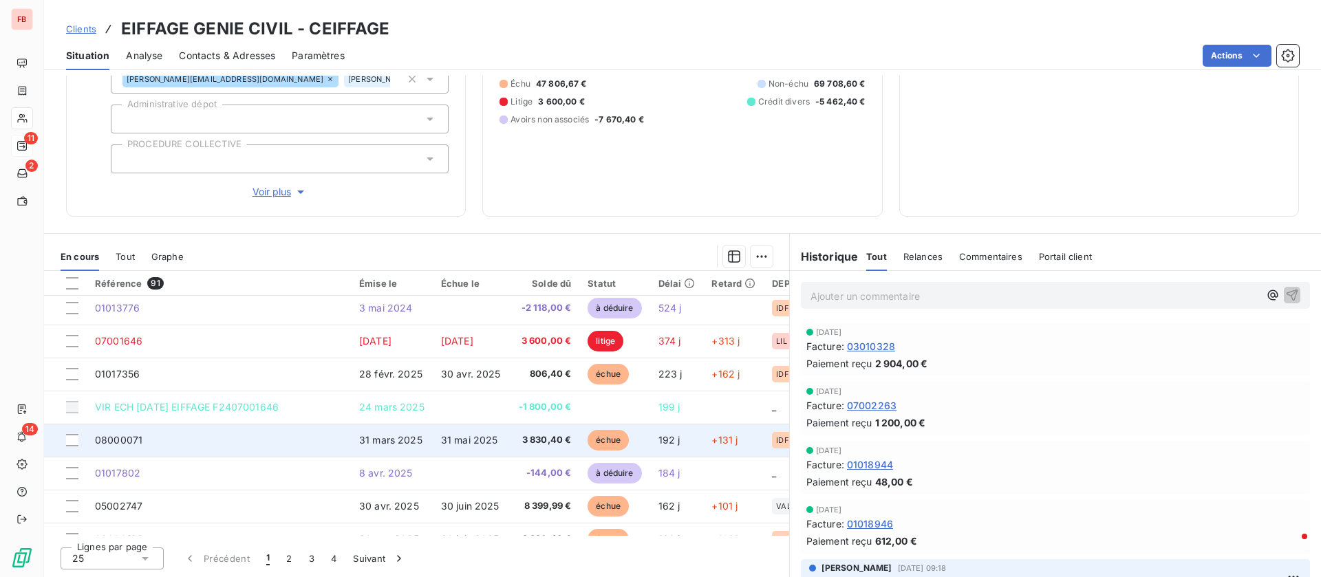
scroll to position [206, 0]
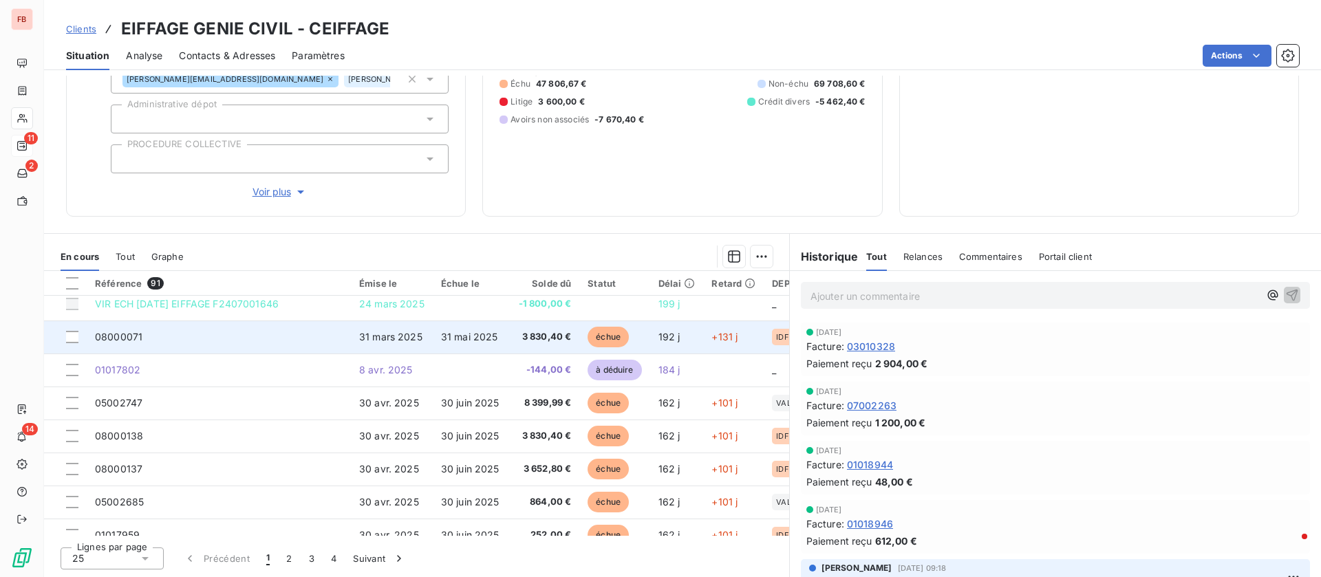
click at [485, 343] on td "31 mai 2025" at bounding box center [472, 337] width 78 height 33
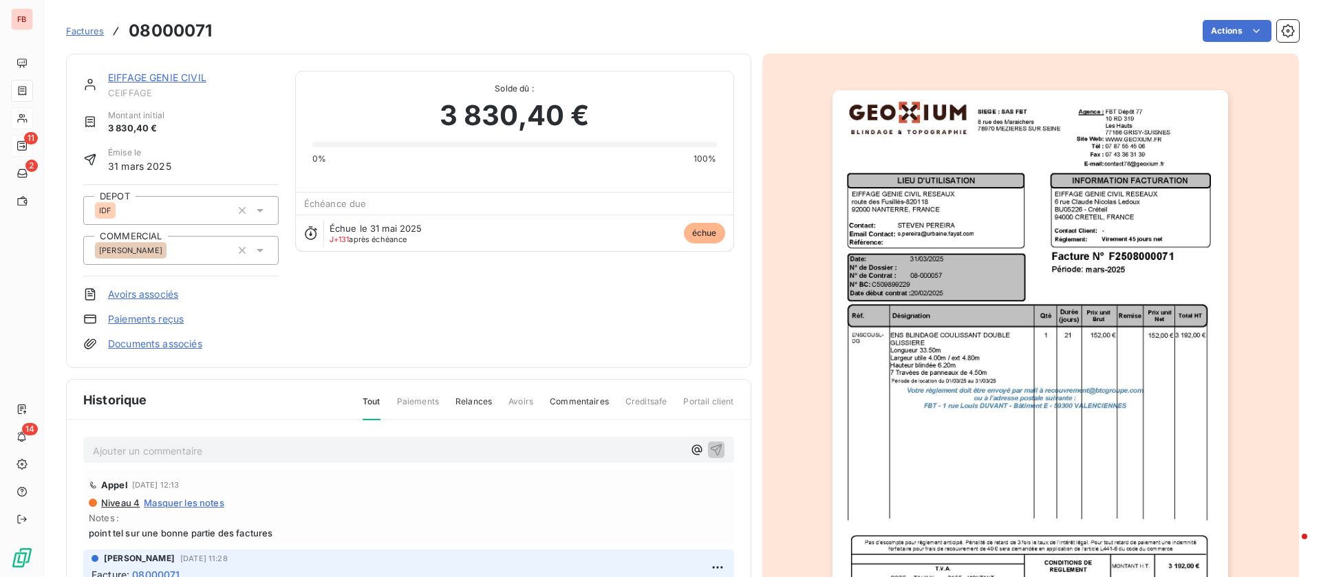
click at [180, 75] on link "EIFFAGE GENIE CIVIL" at bounding box center [157, 78] width 98 height 12
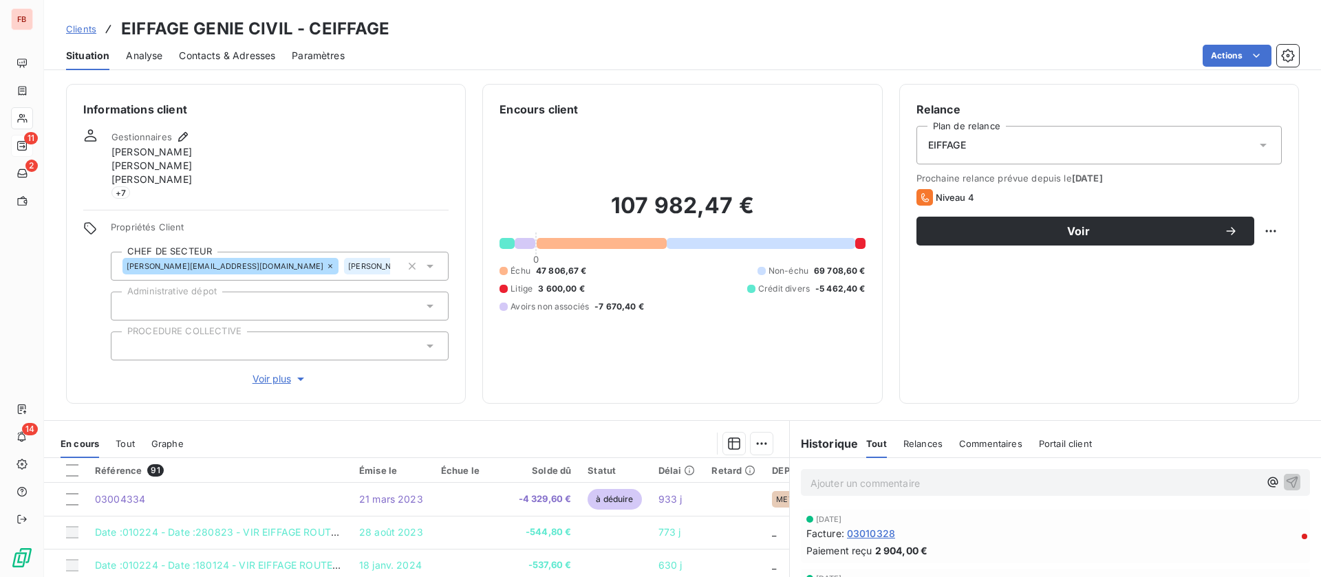
click at [252, 54] on span "Contacts & Adresses" at bounding box center [227, 56] width 96 height 14
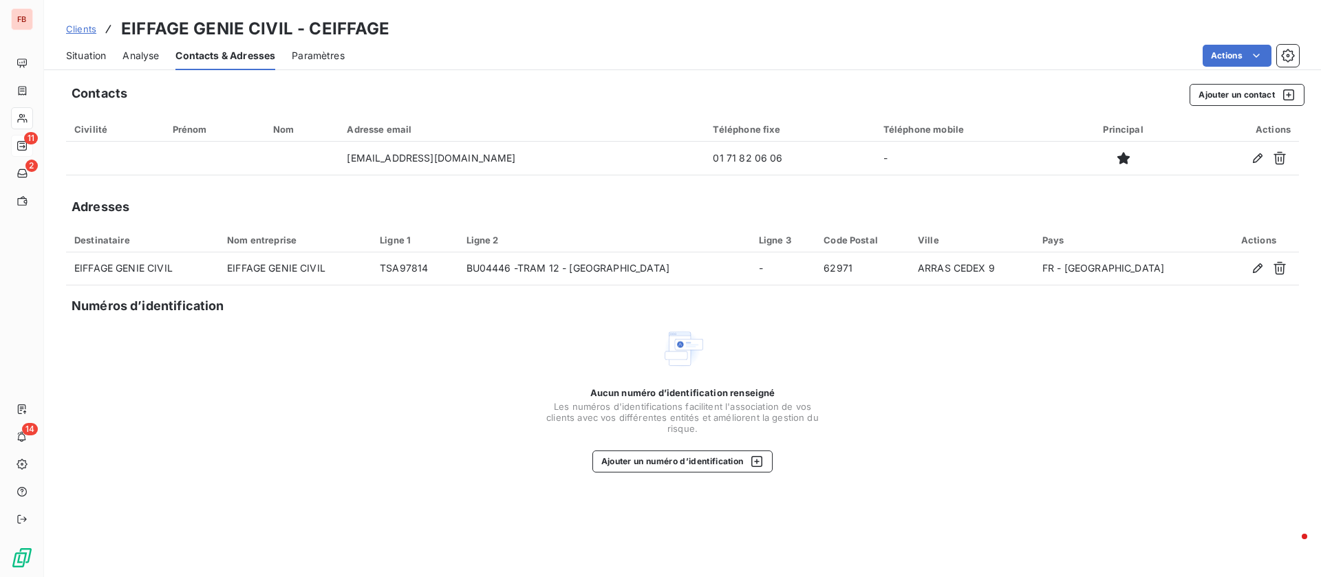
click at [100, 56] on span "Situation" at bounding box center [86, 56] width 40 height 14
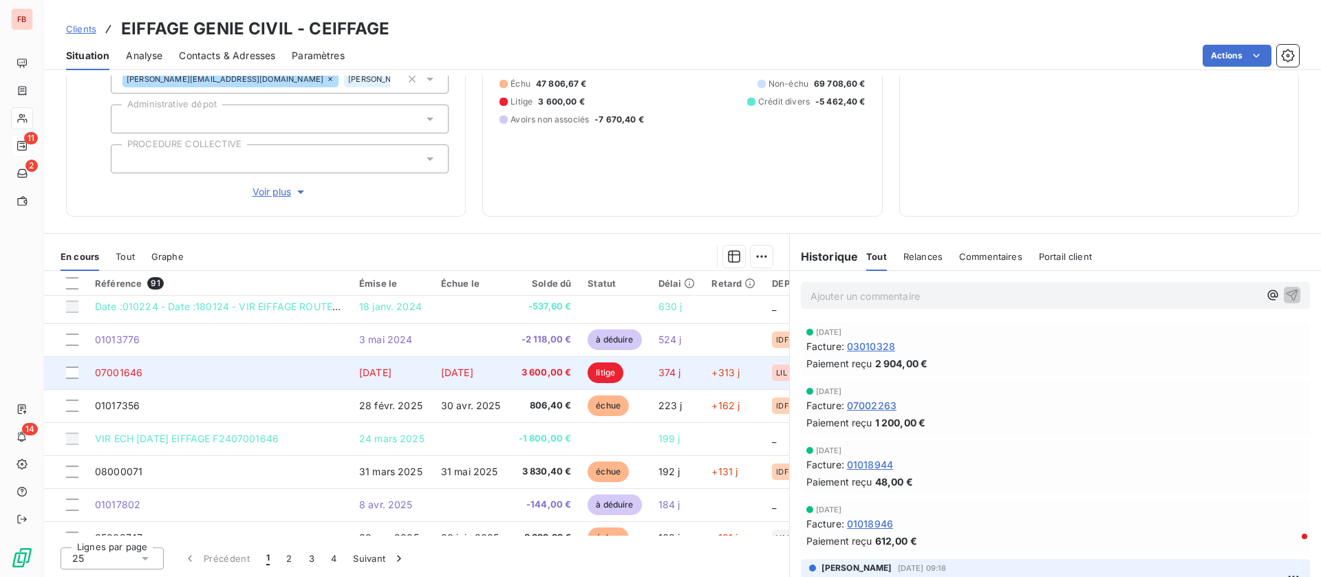
scroll to position [103, 0]
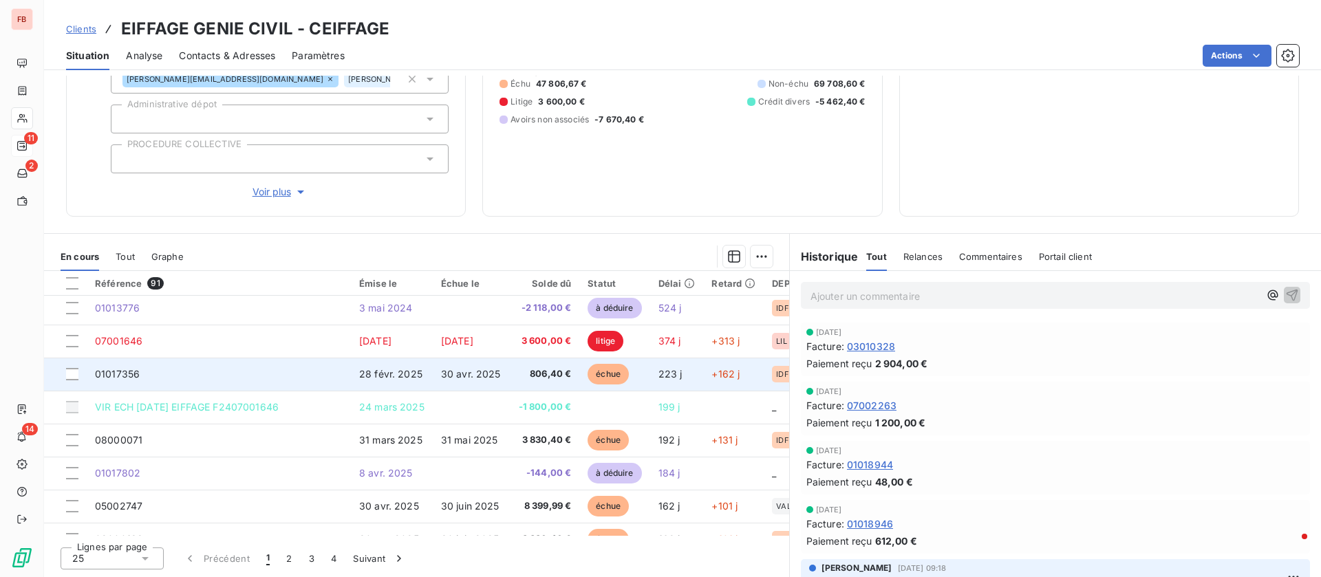
click at [405, 374] on span "28 févr. 2025" at bounding box center [390, 374] width 63 height 12
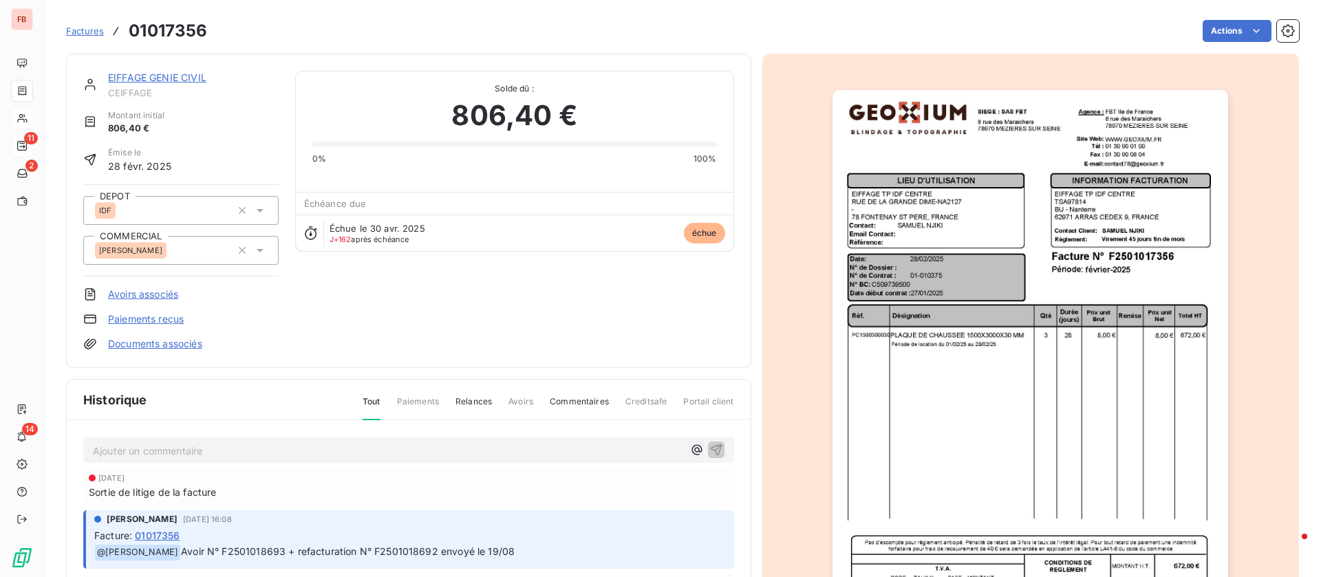
click at [136, 74] on link "EIFFAGE GENIE CIVIL" at bounding box center [157, 78] width 98 height 12
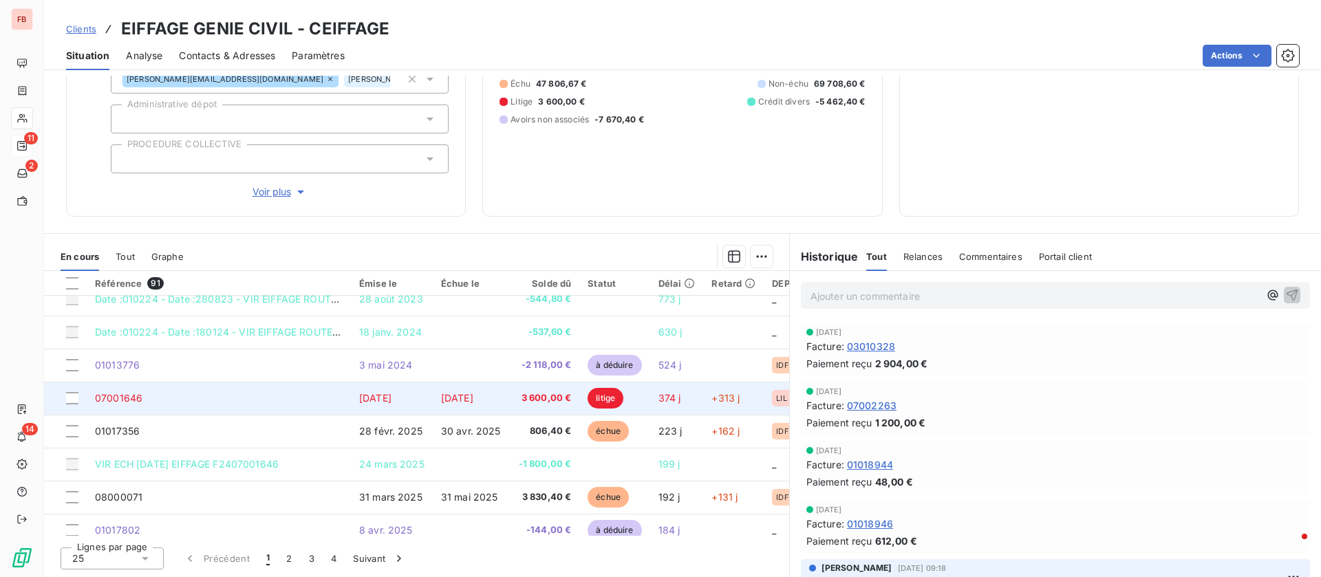
scroll to position [103, 0]
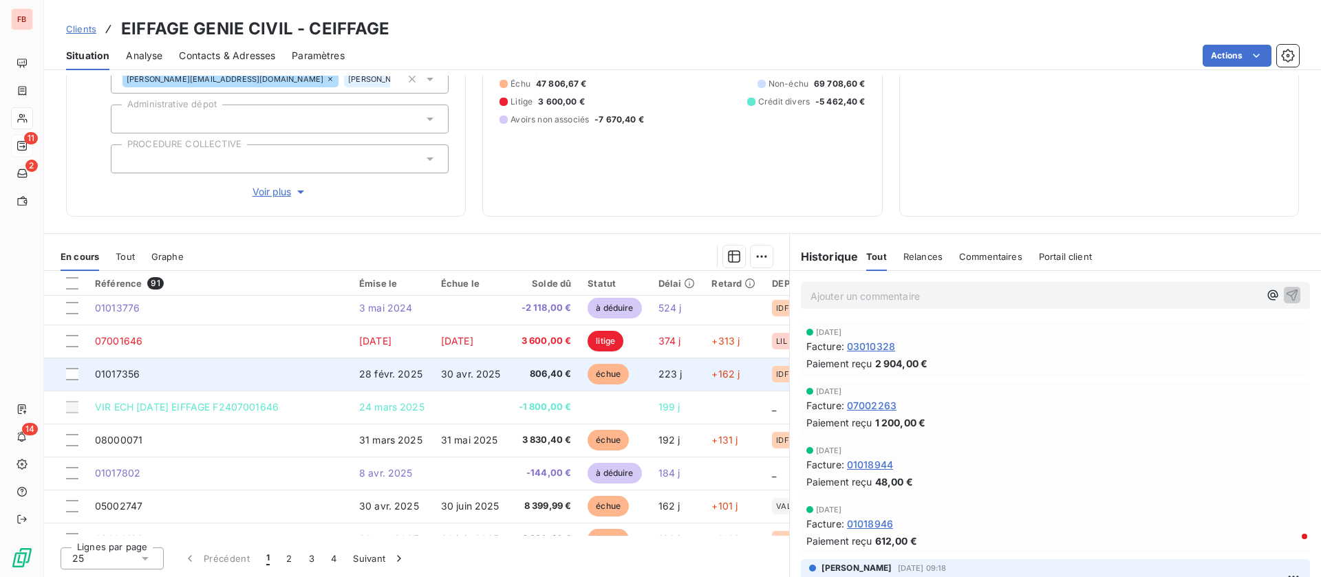
click at [472, 371] on span "30 avr. 2025" at bounding box center [471, 374] width 60 height 12
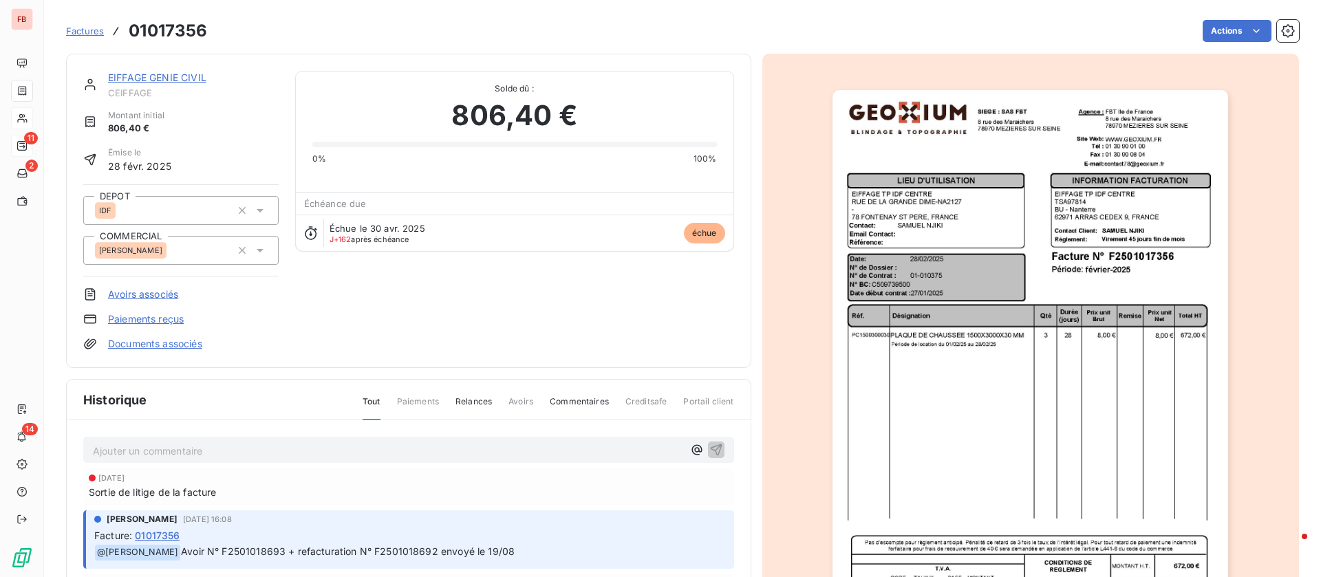
click at [193, 68] on div "EIFFAGE GENIE CIVIL CEIFFAGE Montant initial 806,40 € Émise le [DATE] DEPOT IDF…" at bounding box center [408, 211] width 685 height 314
click at [189, 75] on link "EIFFAGE GENIE CIVIL" at bounding box center [157, 78] width 98 height 12
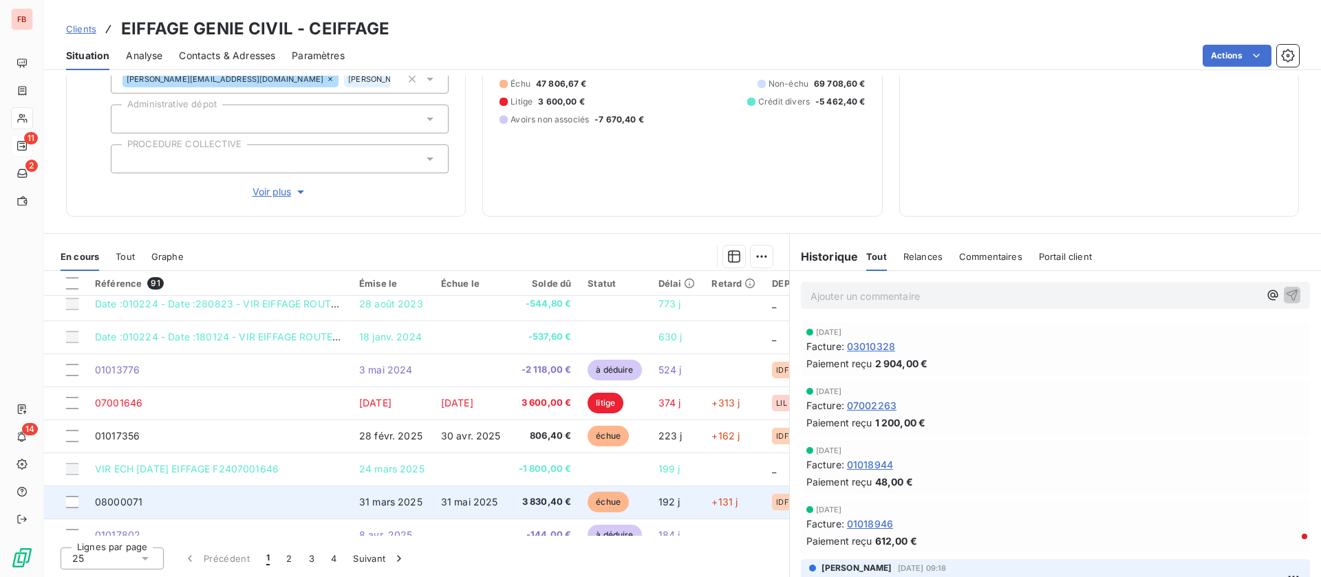
scroll to position [103, 0]
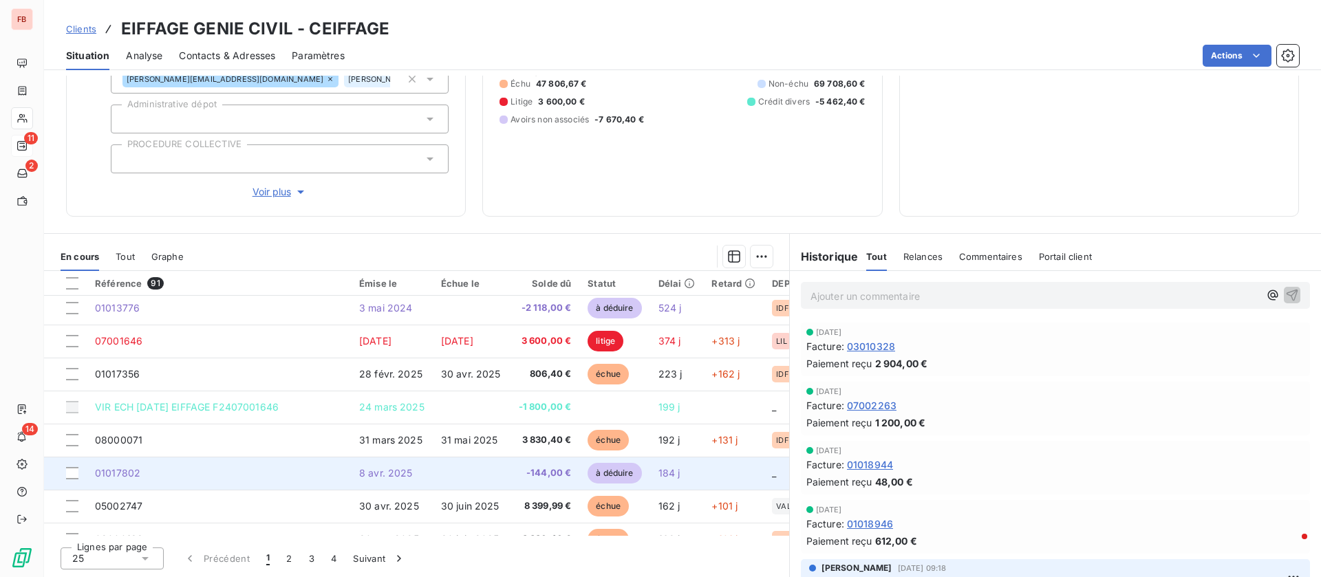
click at [450, 460] on td at bounding box center [472, 473] width 78 height 33
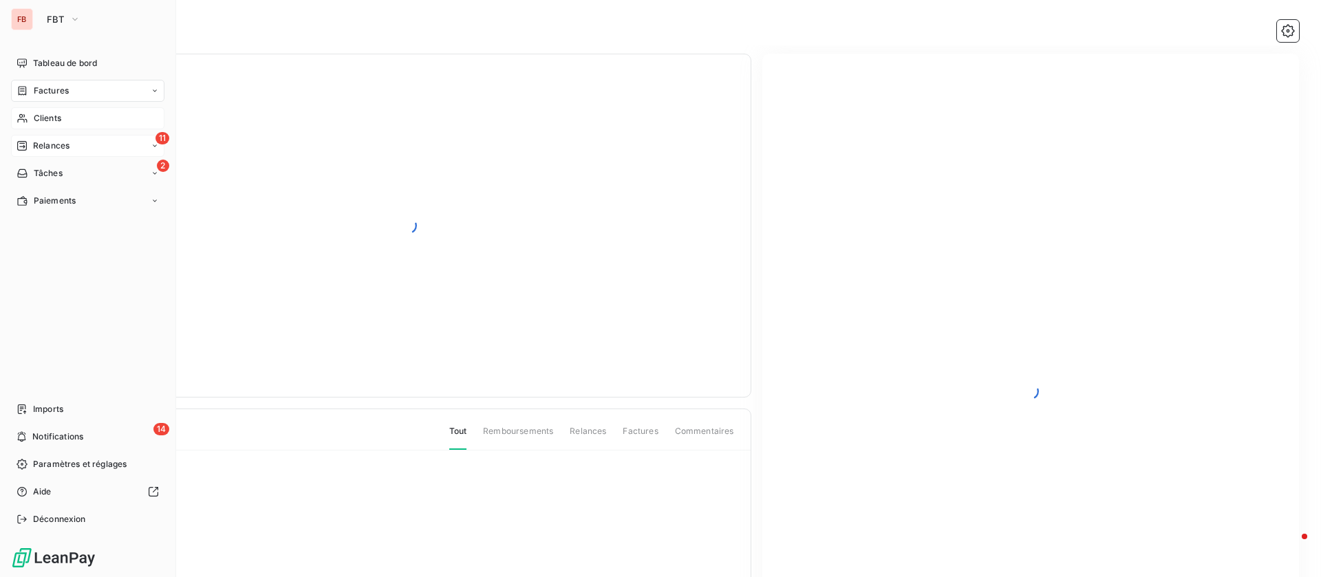
click at [54, 121] on span "Clients" at bounding box center [48, 118] width 28 height 12
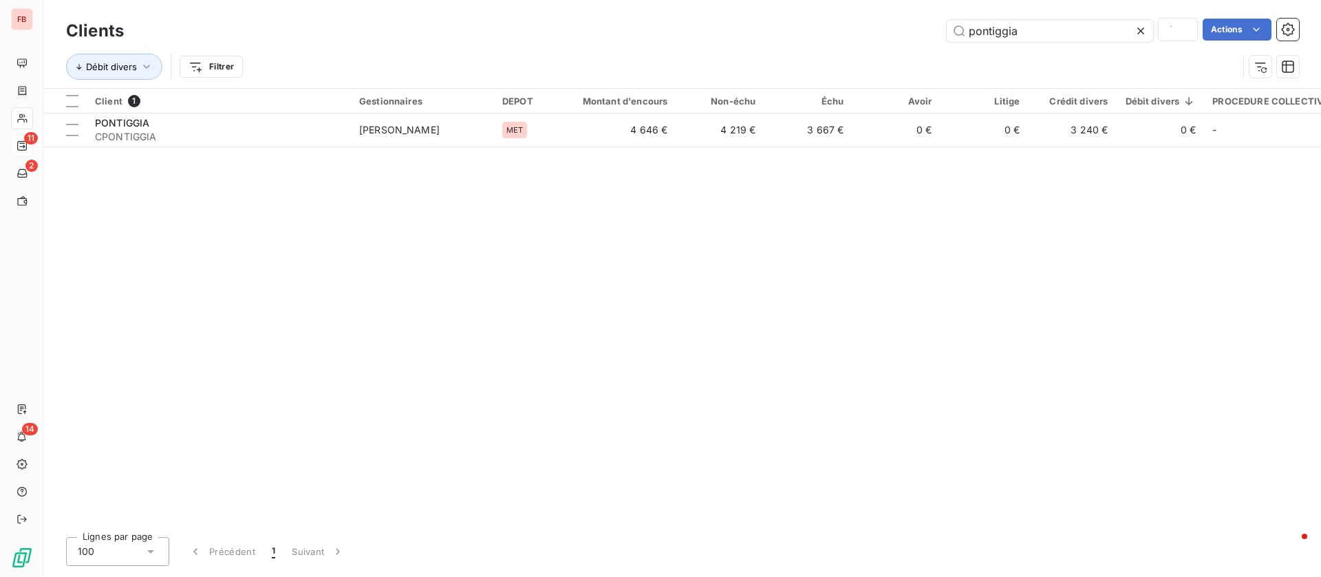
drag, startPoint x: 1031, startPoint y: 32, endPoint x: 681, endPoint y: 33, distance: 350.2
click at [681, 33] on div "pontiggia Actions" at bounding box center [719, 31] width 1158 height 24
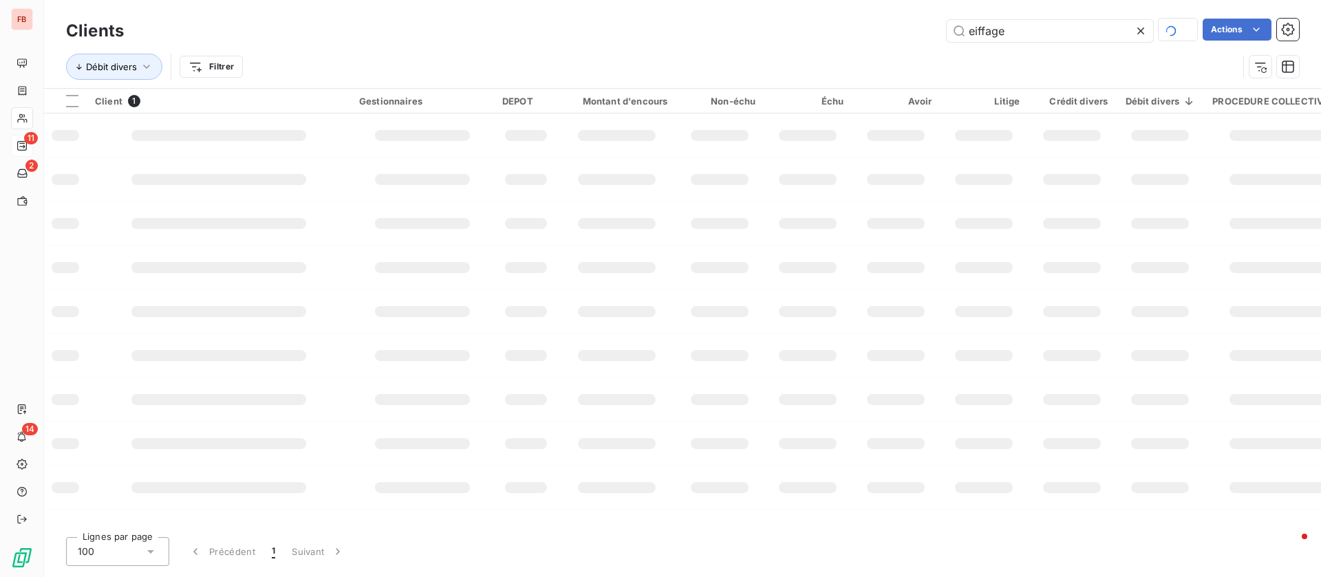
type input "eiffage"
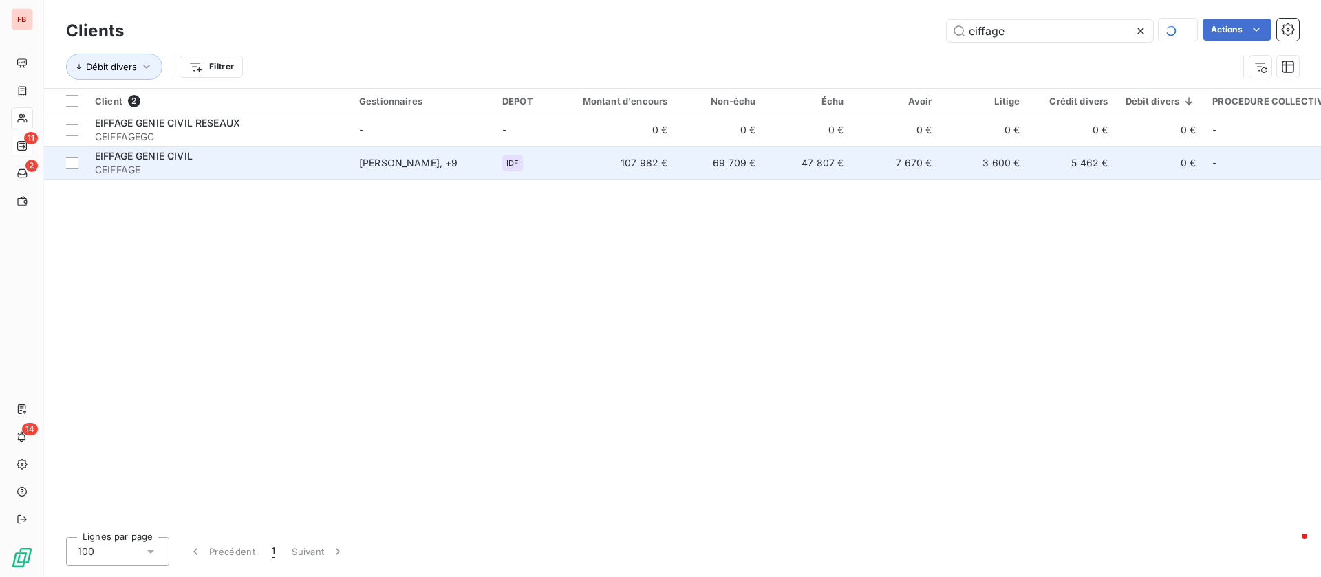
click at [305, 160] on div "EIFFAGE GENIE CIVIL" at bounding box center [219, 156] width 248 height 14
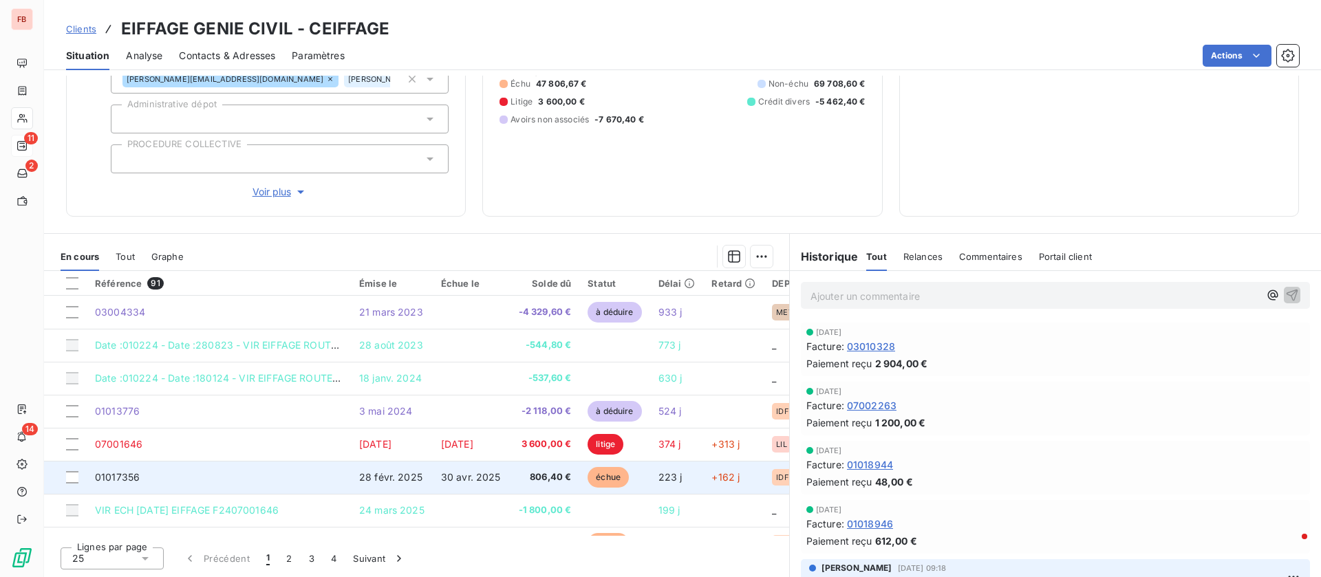
scroll to position [103, 0]
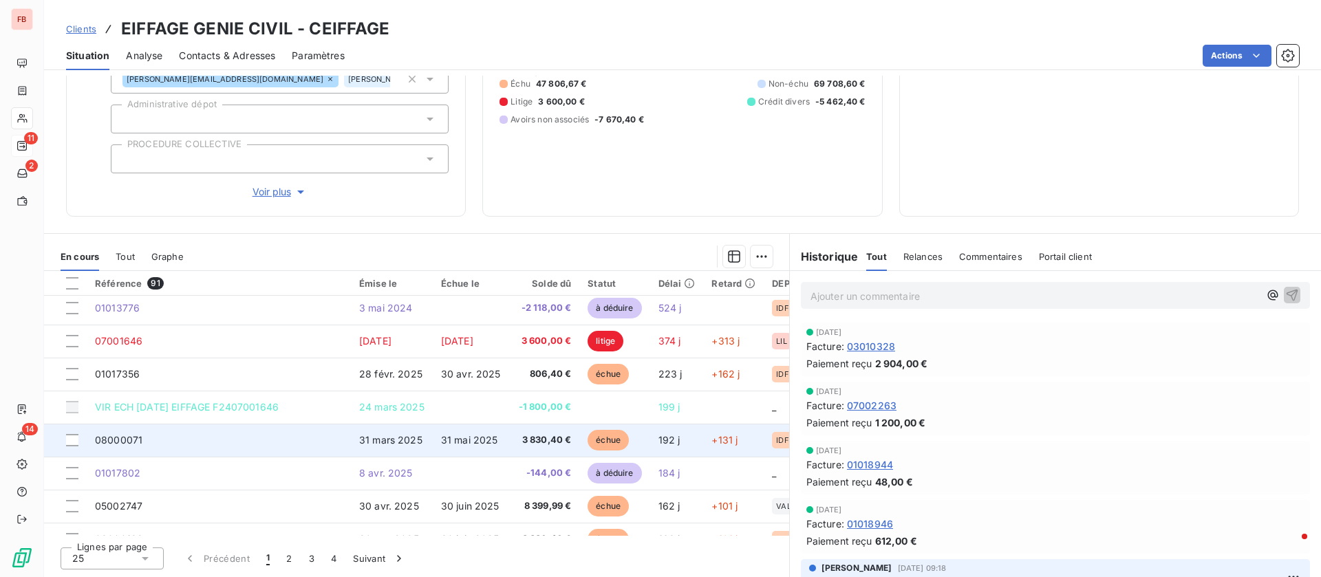
click at [451, 437] on span "31 mai 2025" at bounding box center [469, 440] width 57 height 12
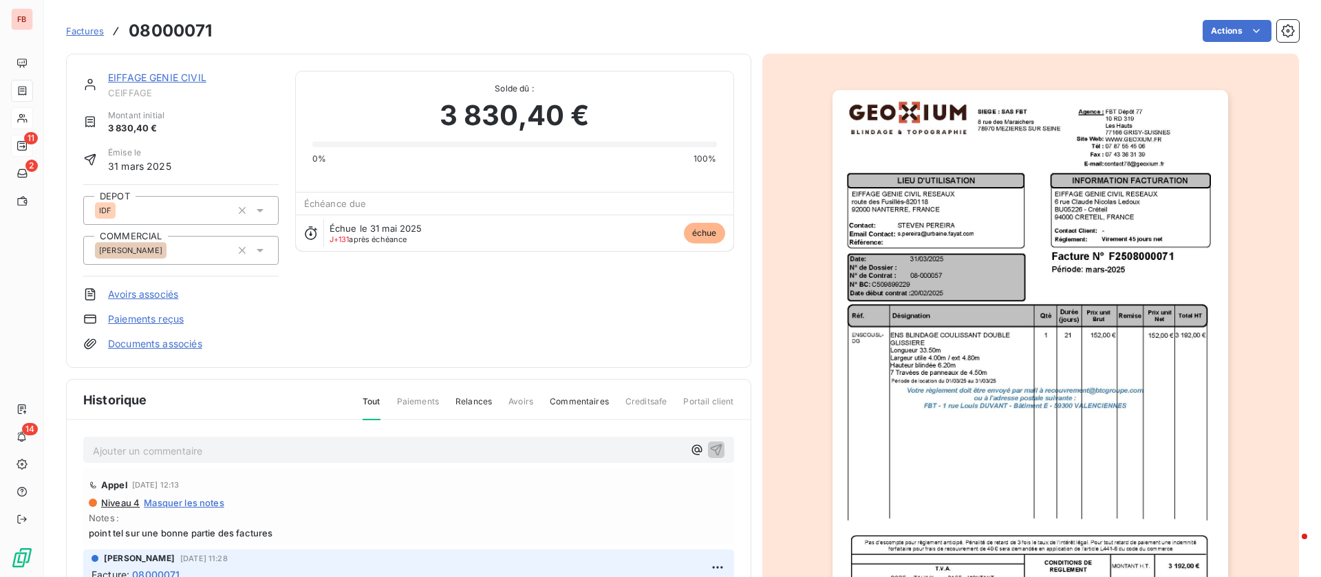
scroll to position [104, 0]
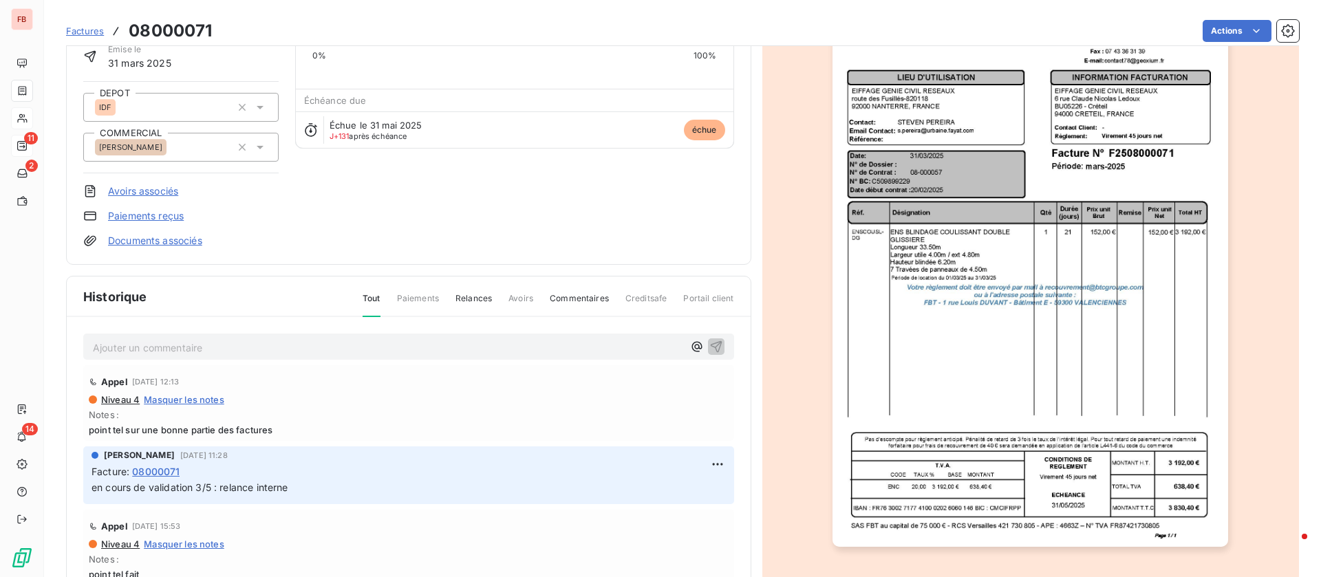
click at [241, 352] on p "Ajouter un commentaire ﻿" at bounding box center [388, 347] width 590 height 17
click at [709, 347] on icon "button" at bounding box center [716, 346] width 14 height 14
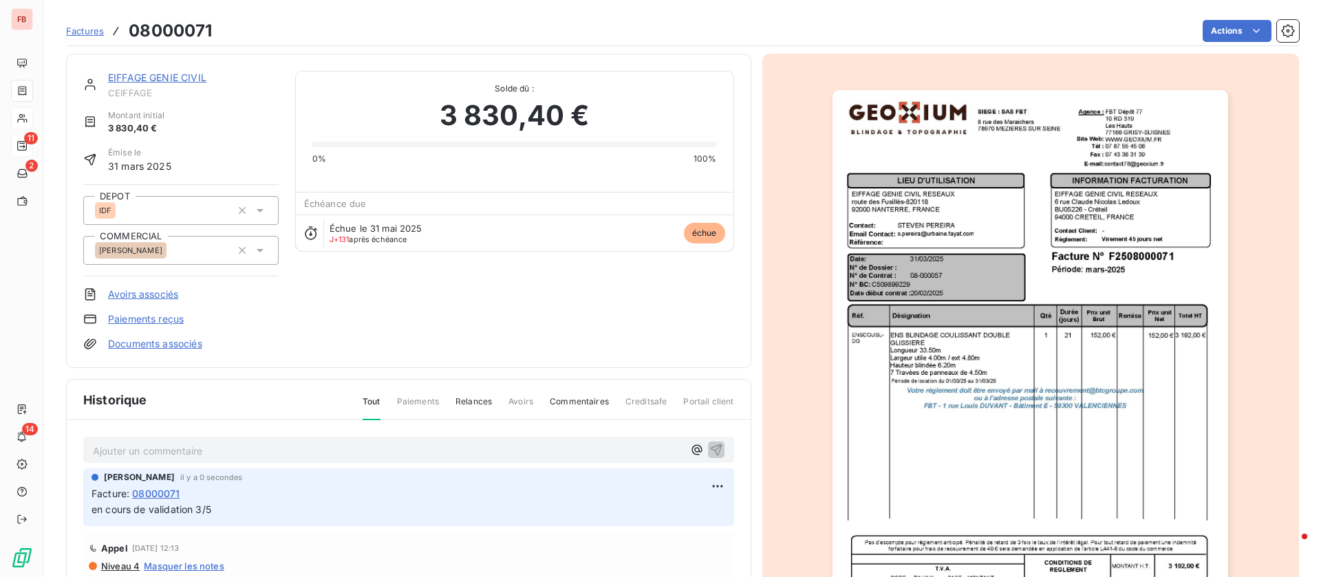
scroll to position [0, 0]
click at [171, 78] on link "EIFFAGE GENIE CIVIL" at bounding box center [157, 78] width 98 height 12
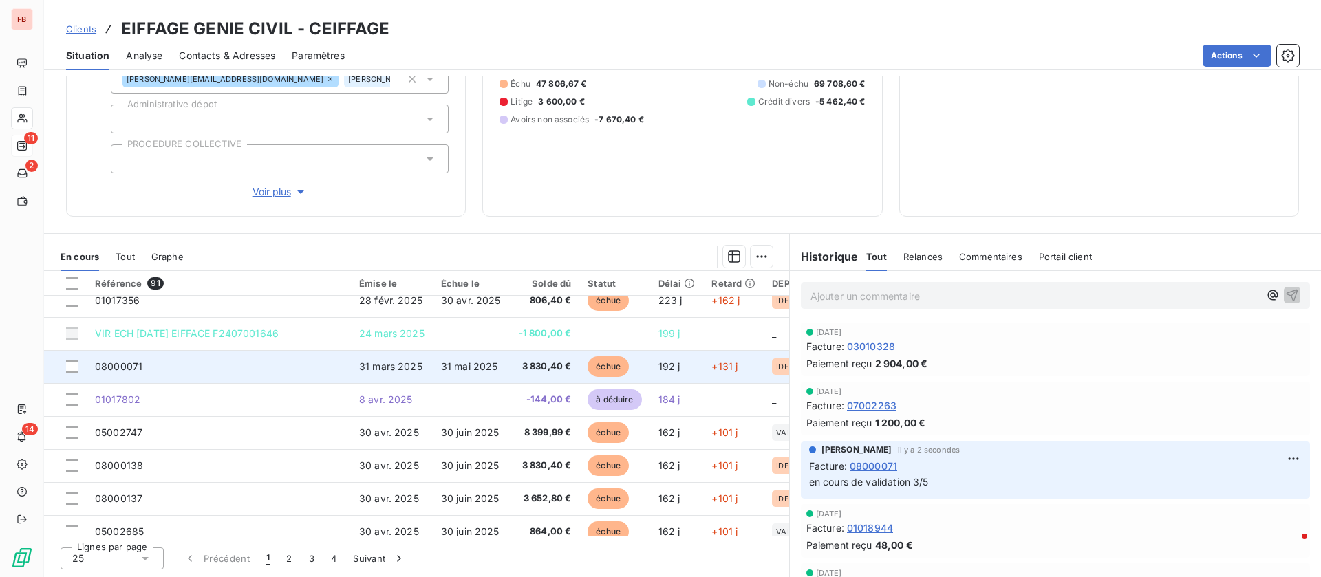
scroll to position [103, 0]
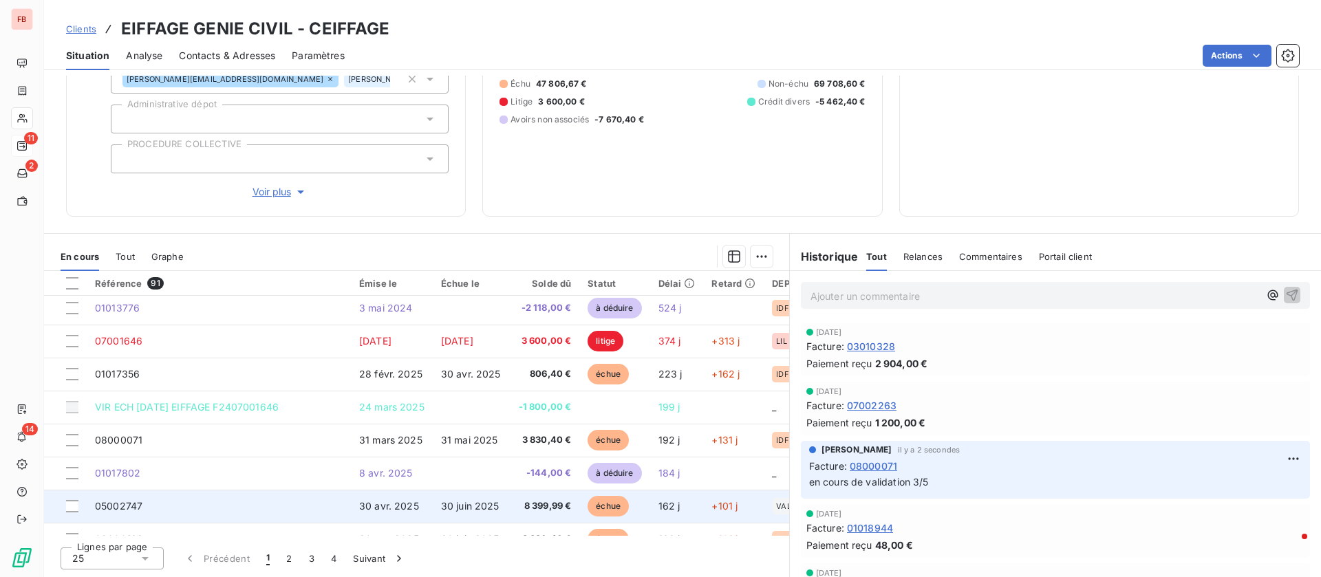
click at [479, 509] on span "30 juin 2025" at bounding box center [470, 506] width 58 height 12
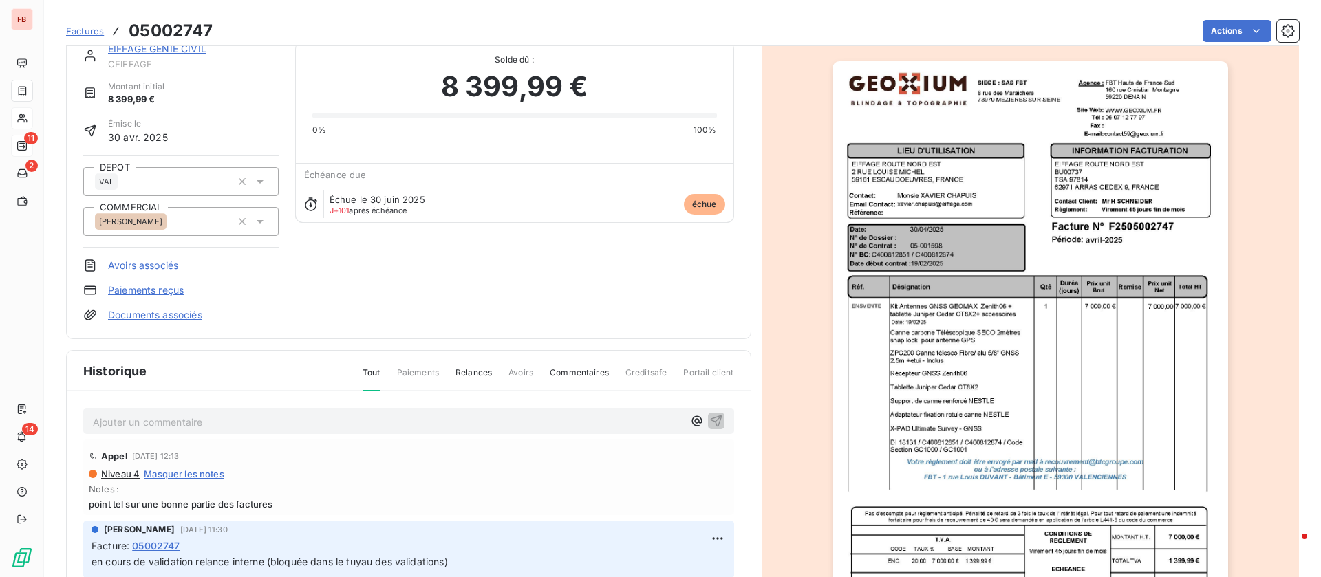
scroll to position [1, 0]
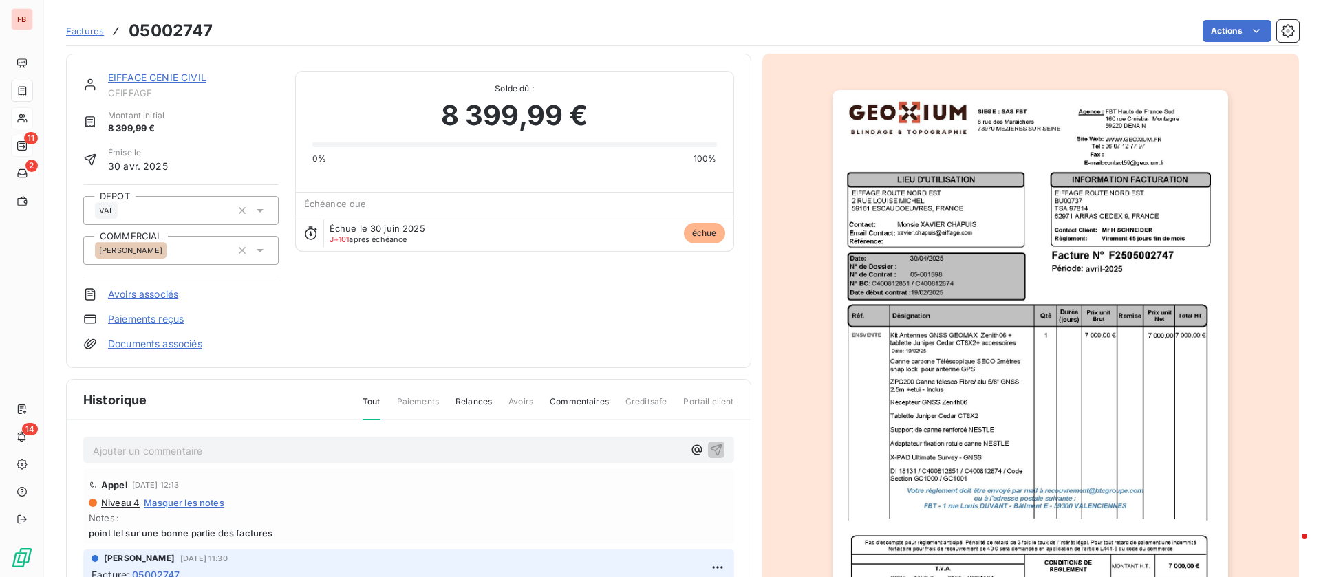
click at [197, 453] on p "Ajouter un commentaire ﻿" at bounding box center [388, 450] width 590 height 17
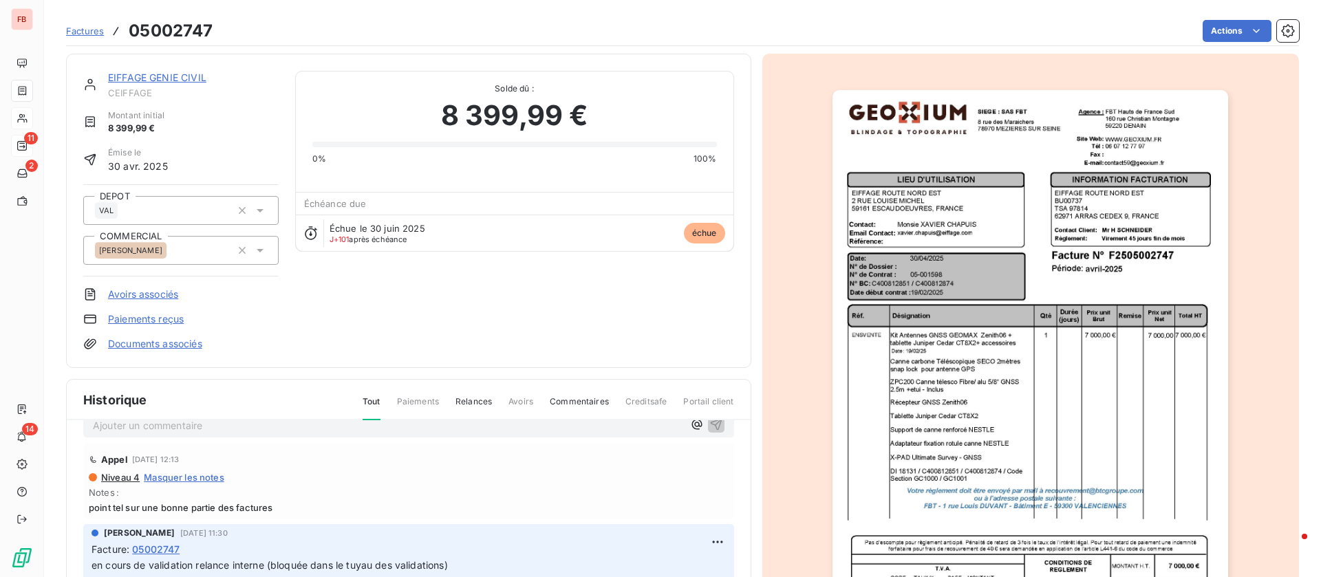
scroll to position [0, 0]
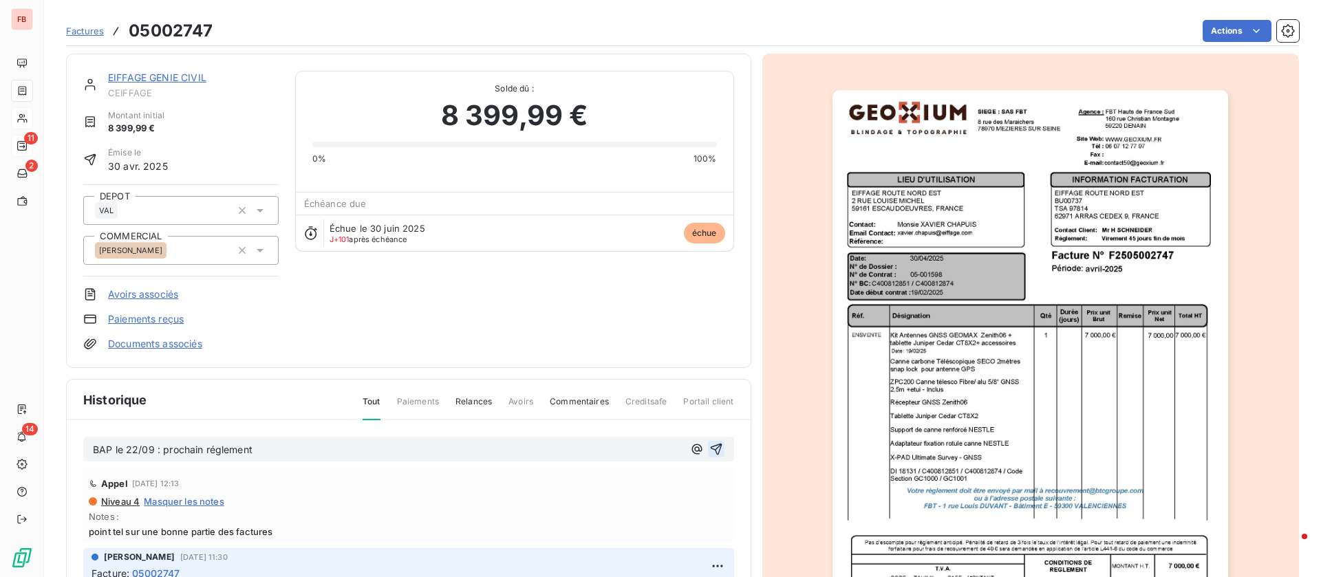
click at [710, 445] on icon "button" at bounding box center [716, 450] width 12 height 12
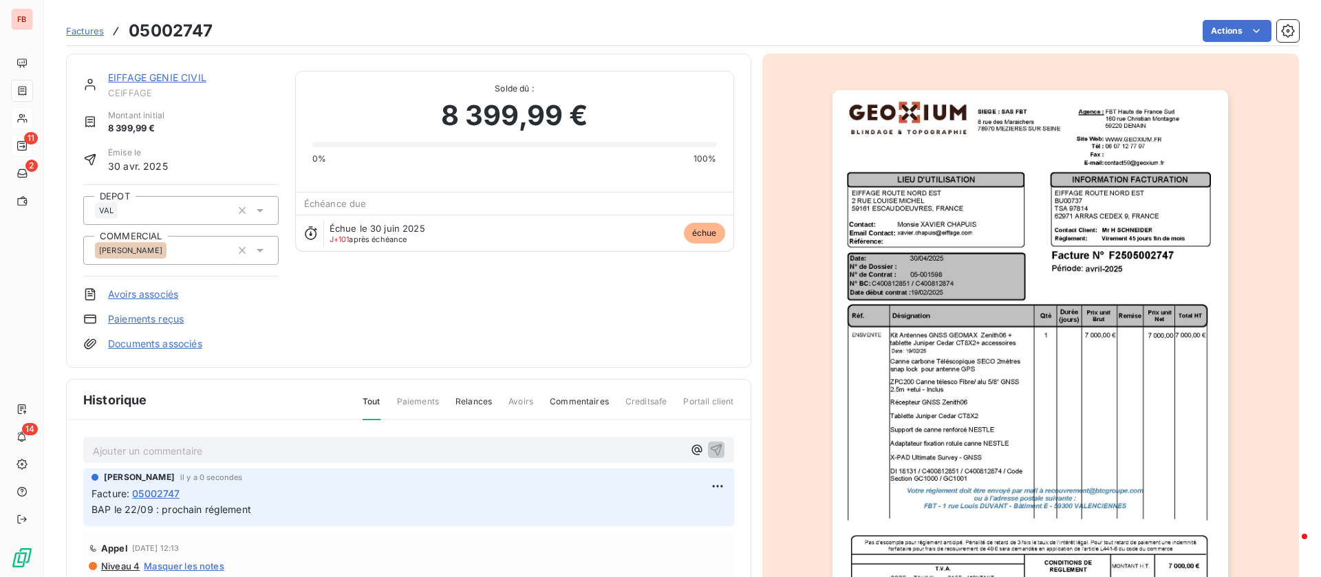
click at [175, 75] on link "EIFFAGE GENIE CIVIL" at bounding box center [157, 78] width 98 height 12
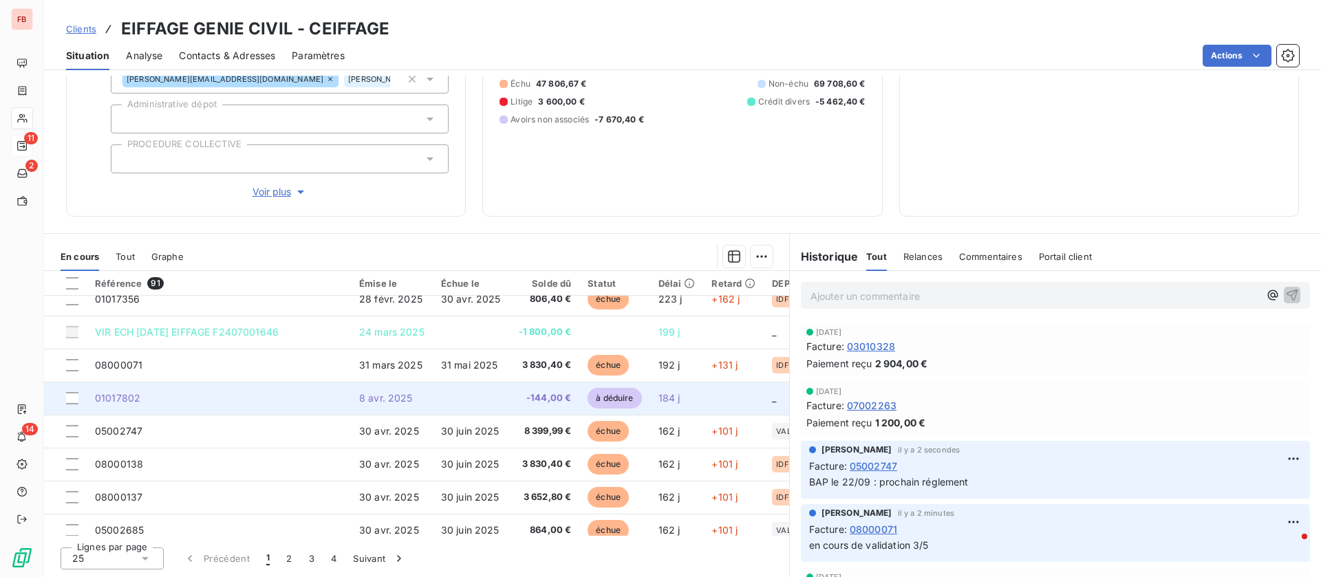
scroll to position [206, 0]
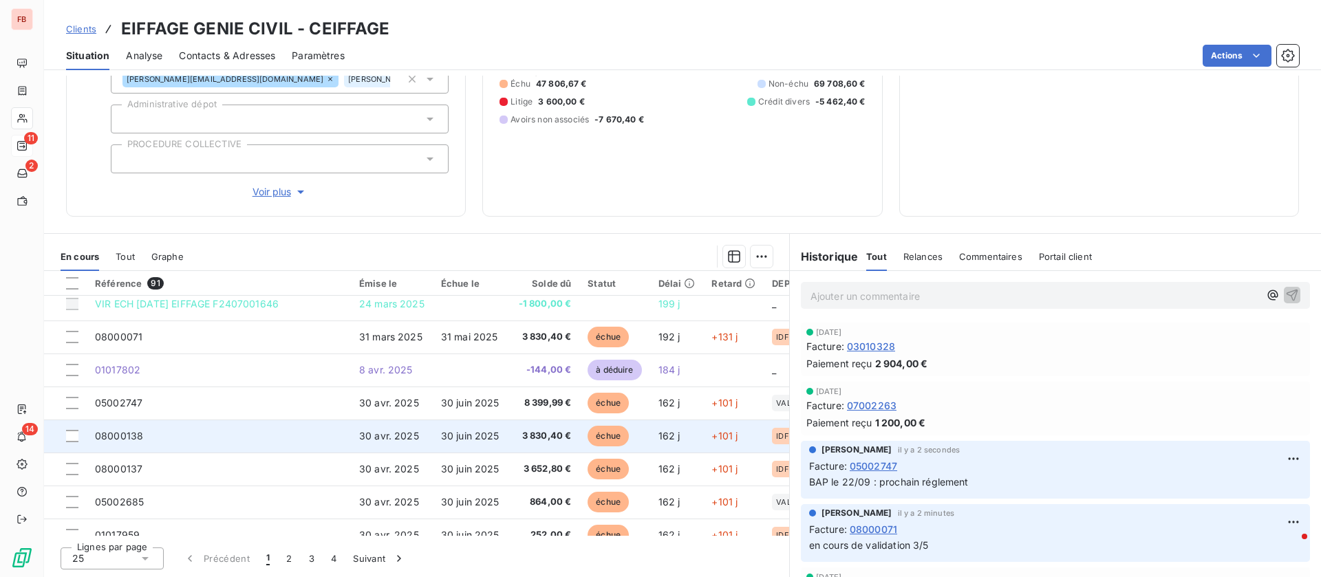
click at [460, 440] on span "30 juin 2025" at bounding box center [470, 436] width 58 height 12
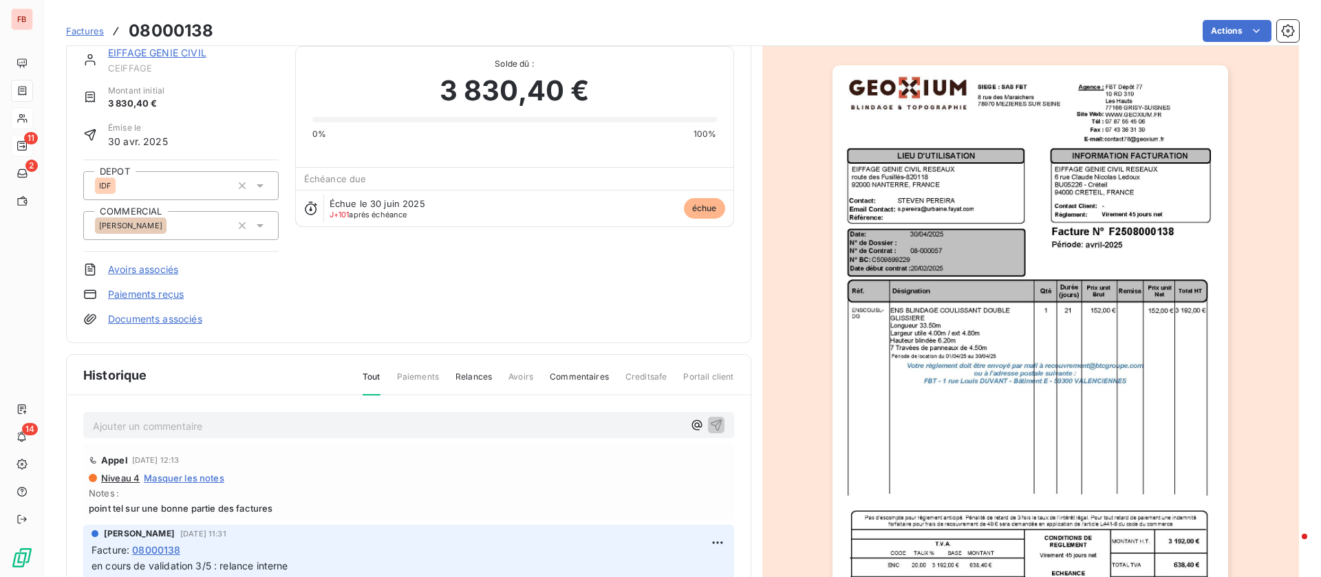
scroll to position [1, 0]
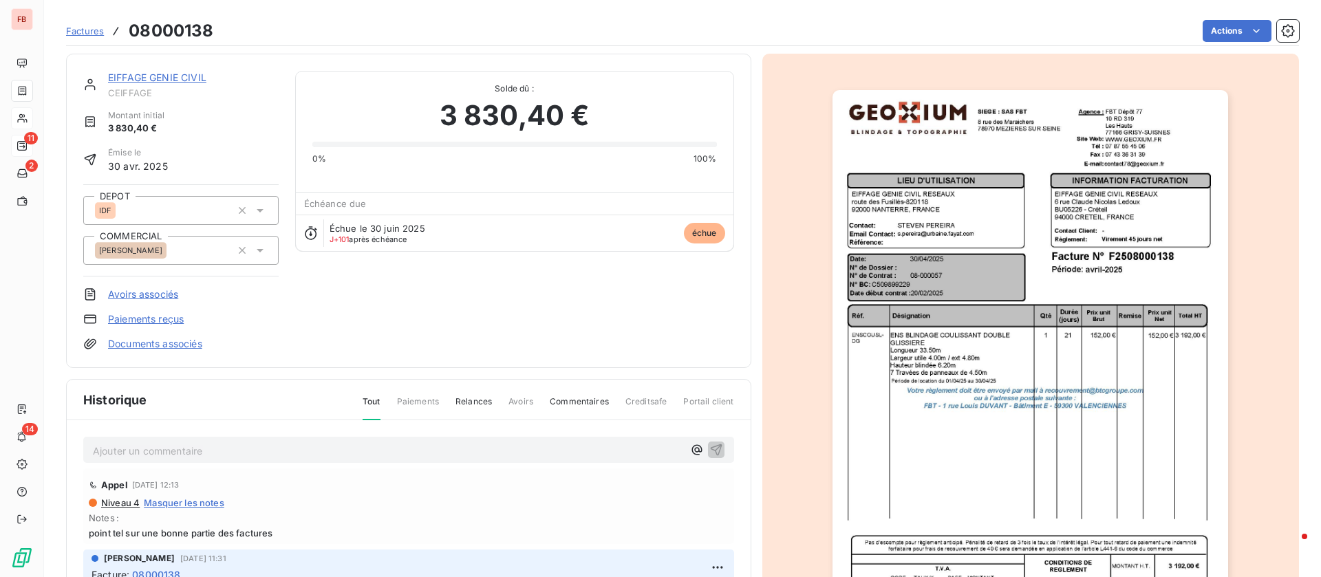
click at [185, 452] on p "Ajouter un commentaire ﻿" at bounding box center [388, 450] width 590 height 17
click at [709, 448] on icon "button" at bounding box center [716, 449] width 14 height 14
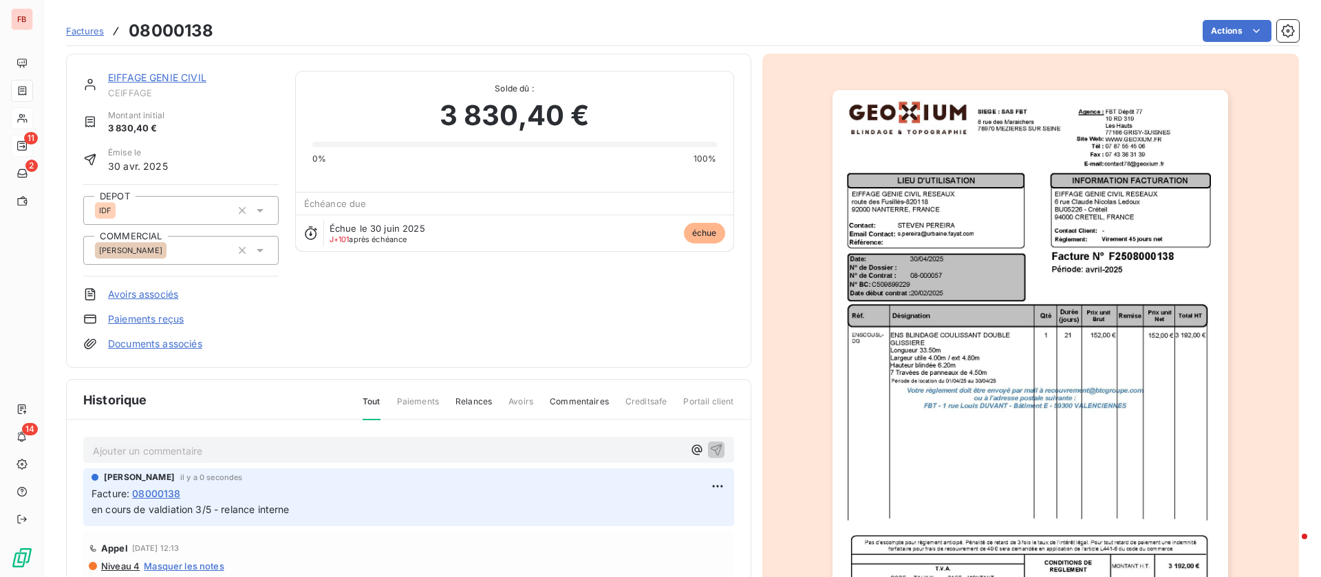
click at [196, 79] on link "EIFFAGE GENIE CIVIL" at bounding box center [157, 78] width 98 height 12
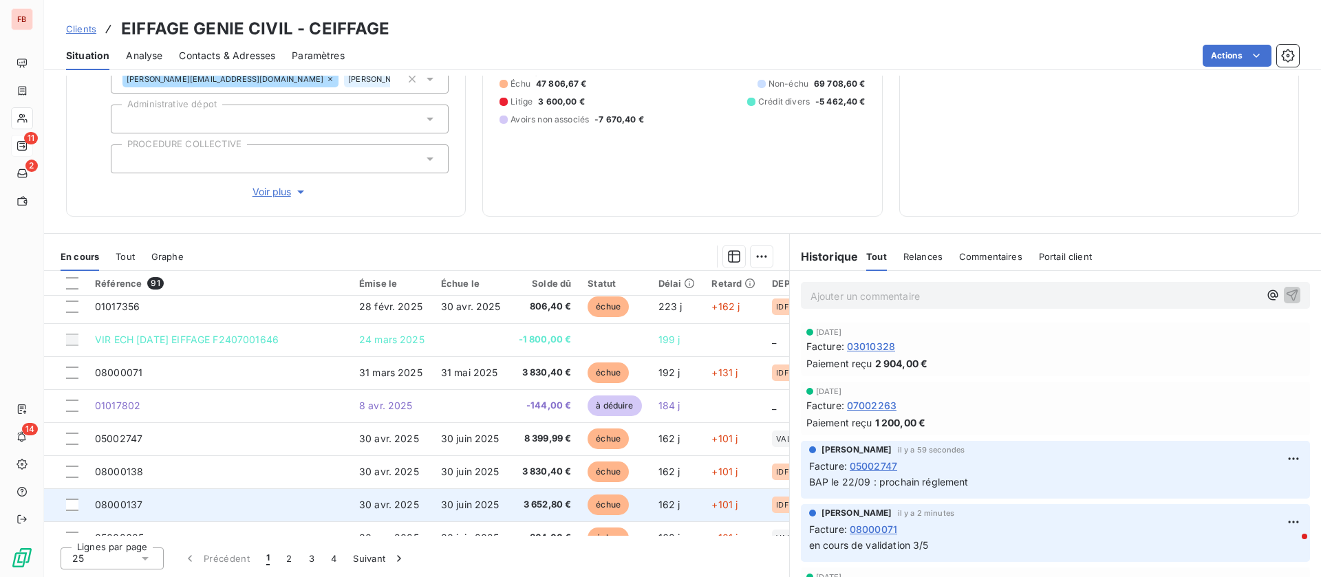
scroll to position [206, 0]
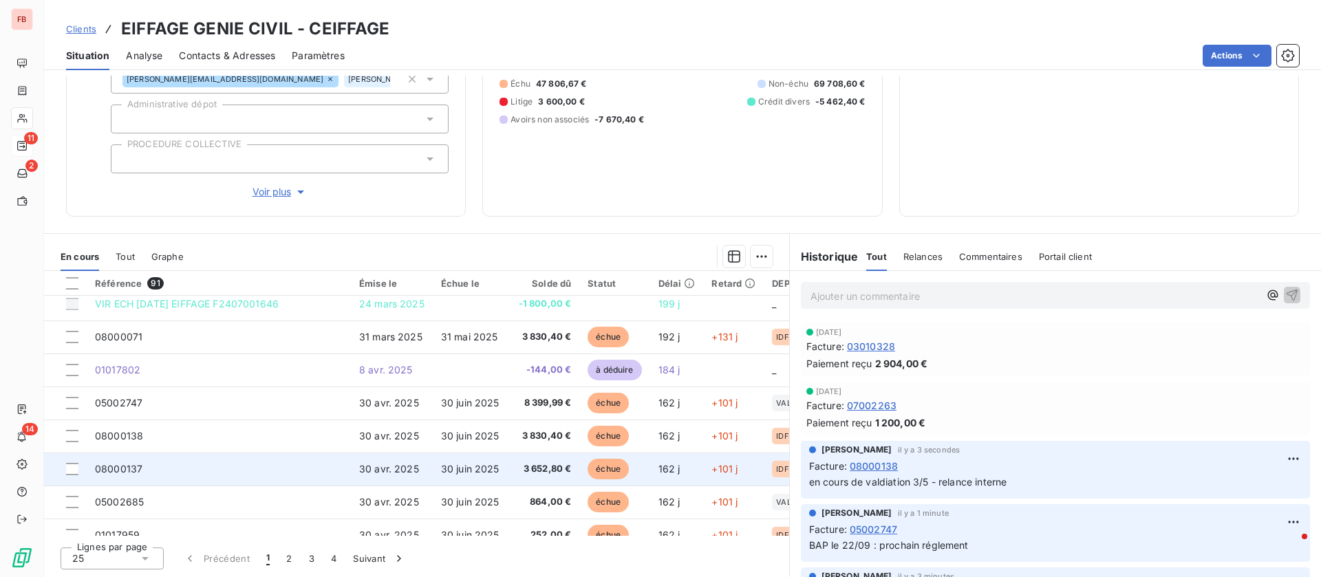
click at [465, 470] on span "30 juin 2025" at bounding box center [470, 469] width 58 height 12
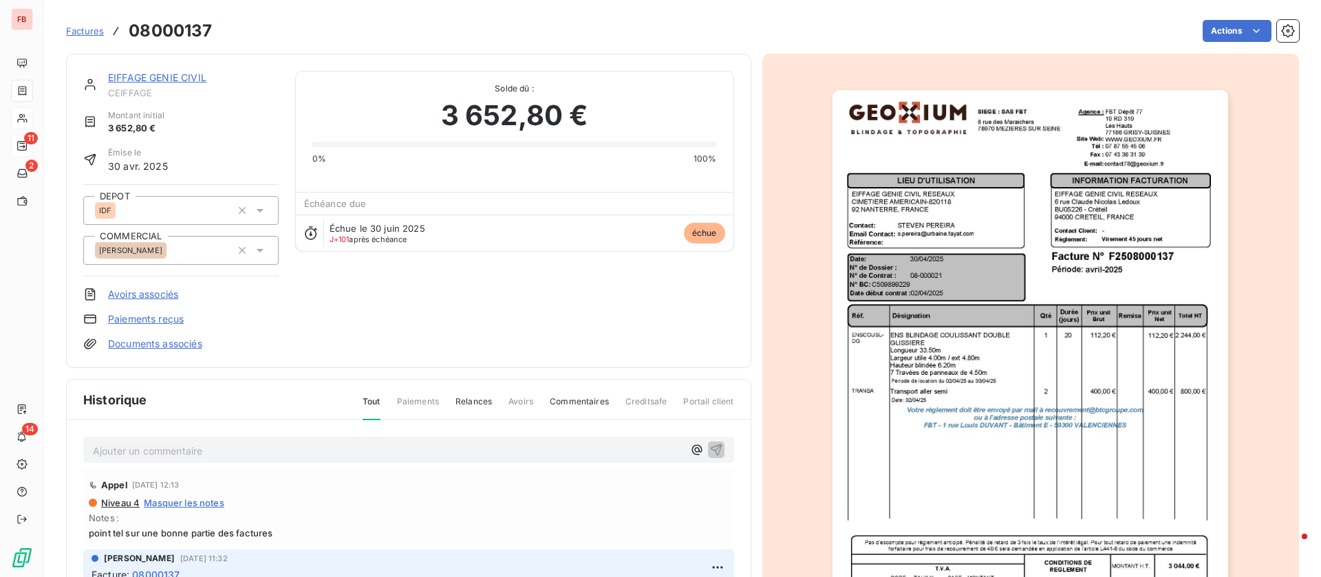
click at [425, 445] on p "Ajouter un commentaire ﻿" at bounding box center [388, 450] width 590 height 17
click at [709, 450] on icon "button" at bounding box center [716, 449] width 14 height 14
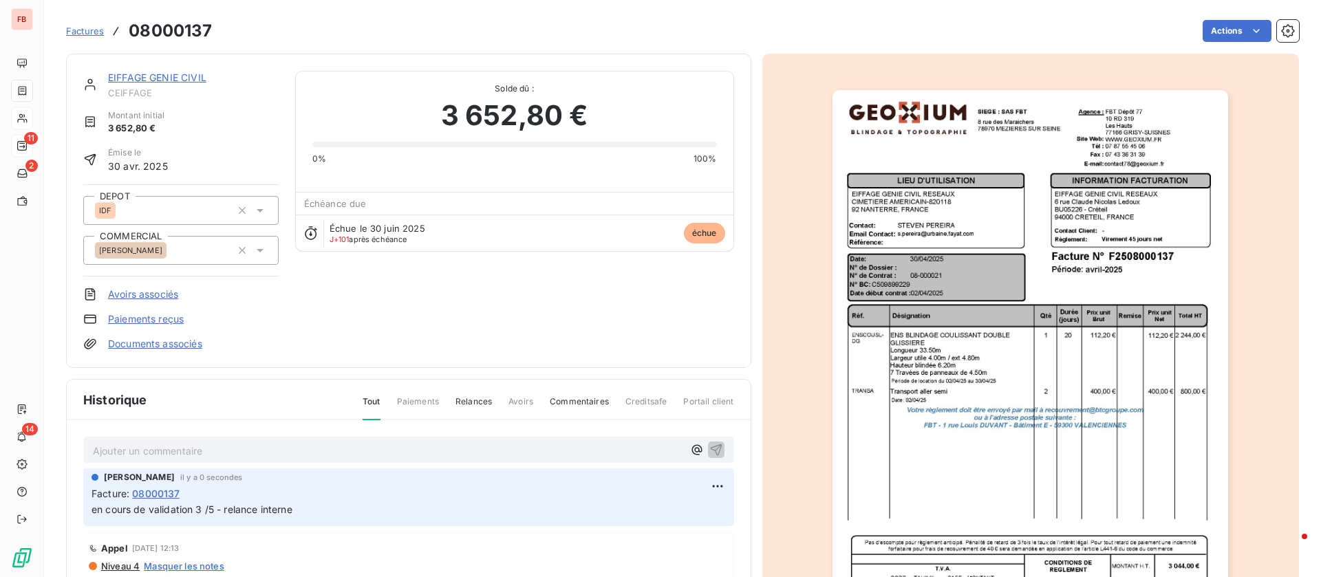
click at [165, 80] on link "EIFFAGE GENIE CIVIL" at bounding box center [157, 78] width 98 height 12
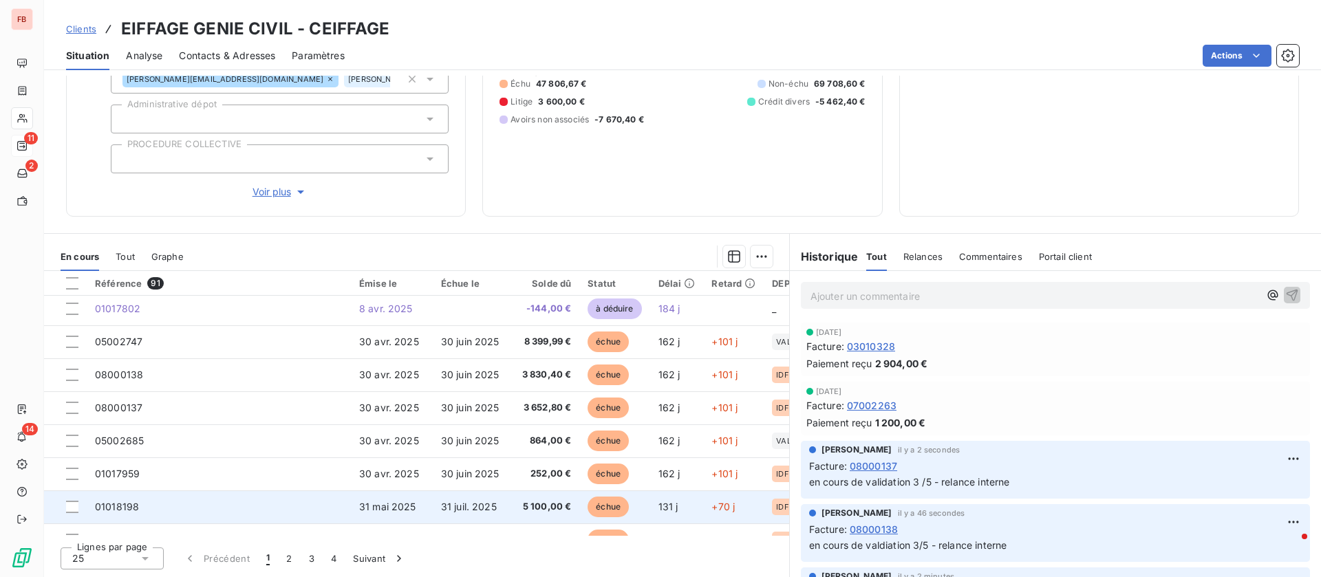
scroll to position [310, 0]
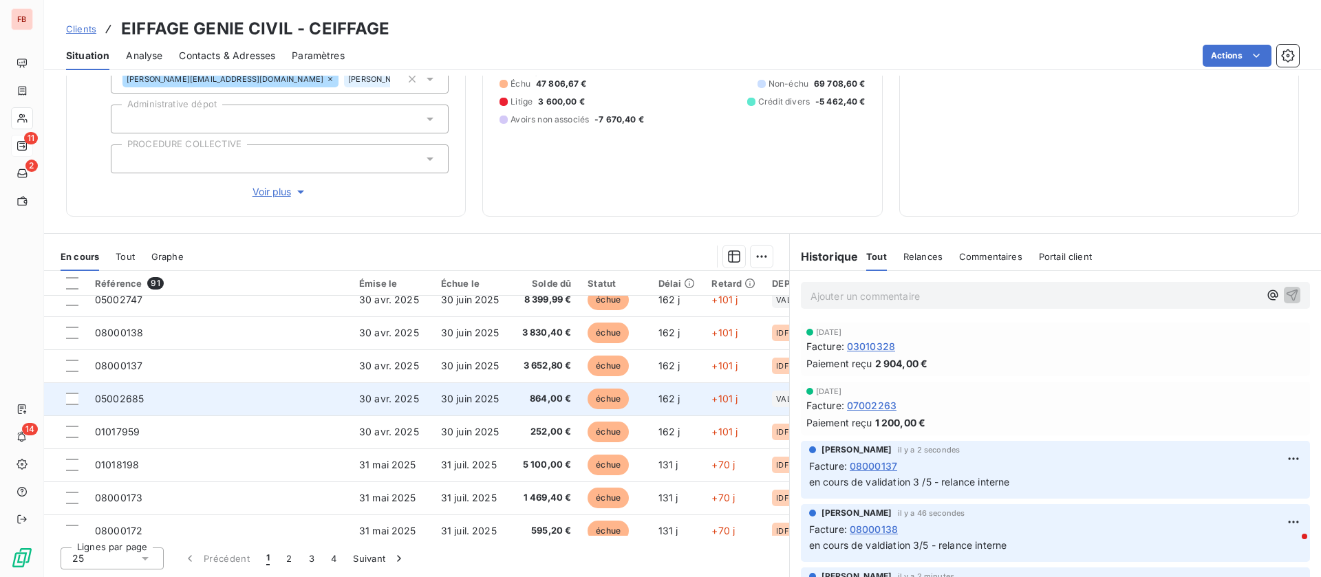
click at [194, 405] on td "05002685" at bounding box center [219, 398] width 264 height 33
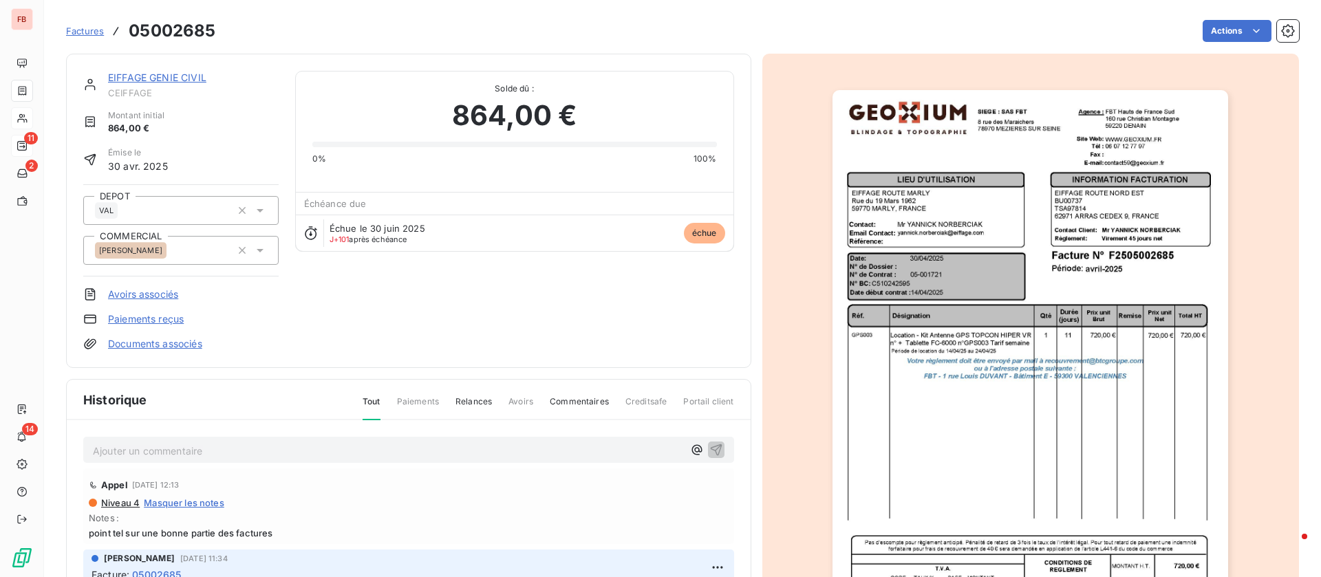
click at [263, 440] on div "Ajouter un commentaire ﻿" at bounding box center [408, 450] width 651 height 27
click at [247, 446] on p "Ajouter un commentaire ﻿" at bounding box center [388, 450] width 590 height 17
click at [709, 446] on icon "button" at bounding box center [716, 449] width 14 height 14
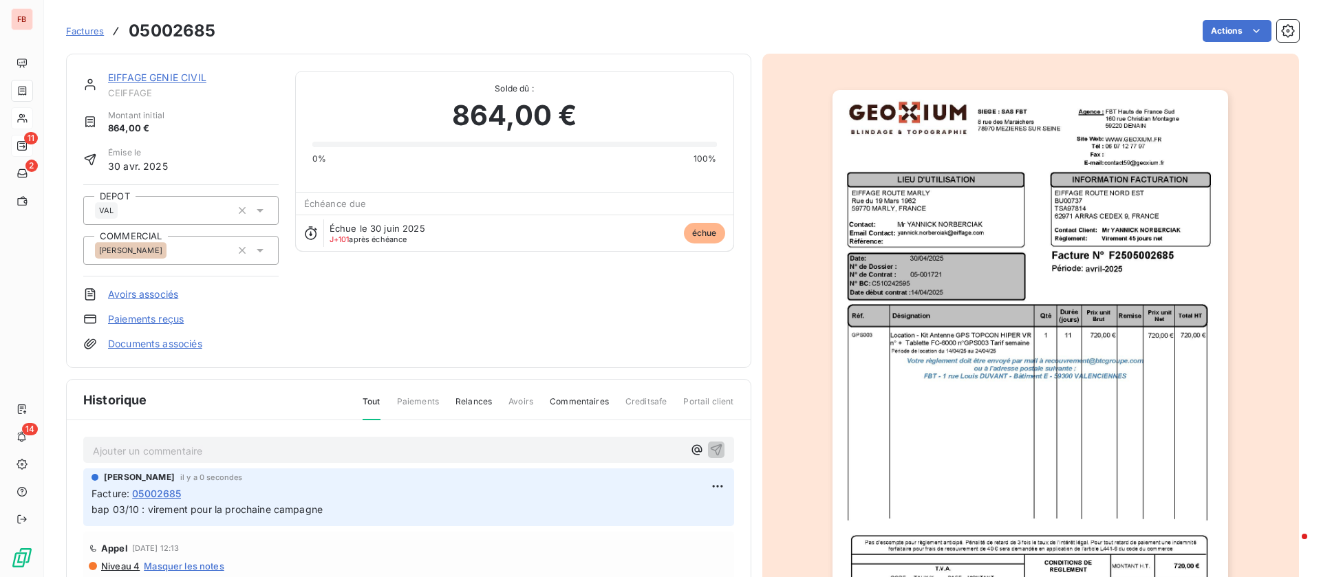
click at [188, 74] on link "EIFFAGE GENIE CIVIL" at bounding box center [157, 78] width 98 height 12
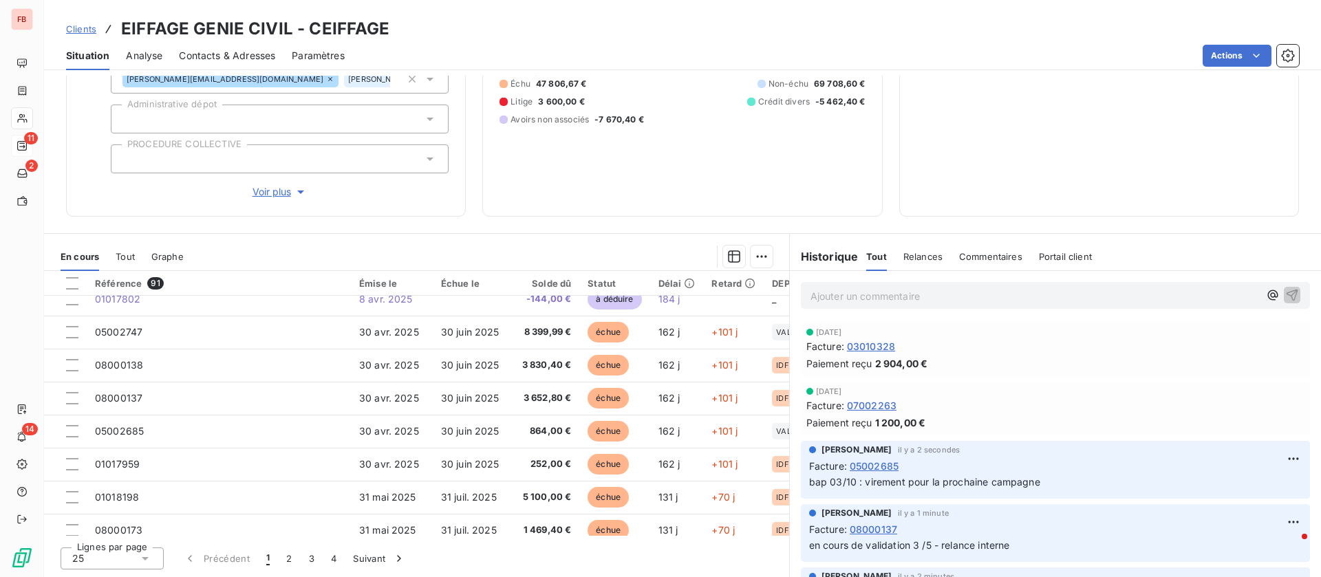
scroll to position [310, 0]
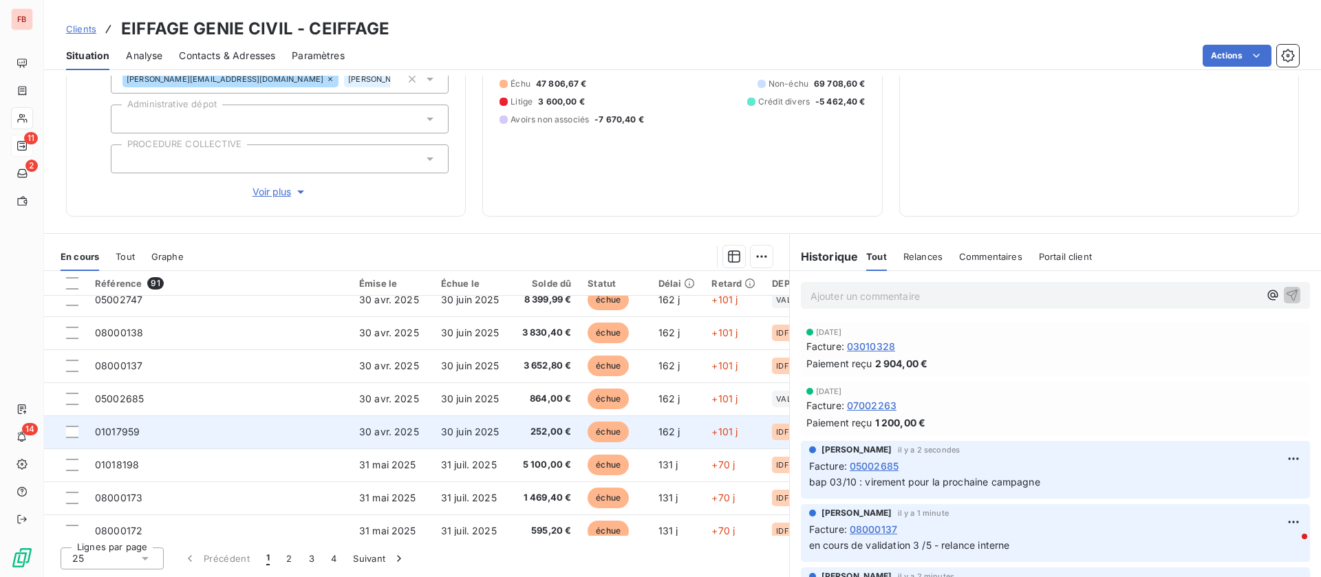
click at [285, 431] on td "01017959" at bounding box center [219, 432] width 264 height 33
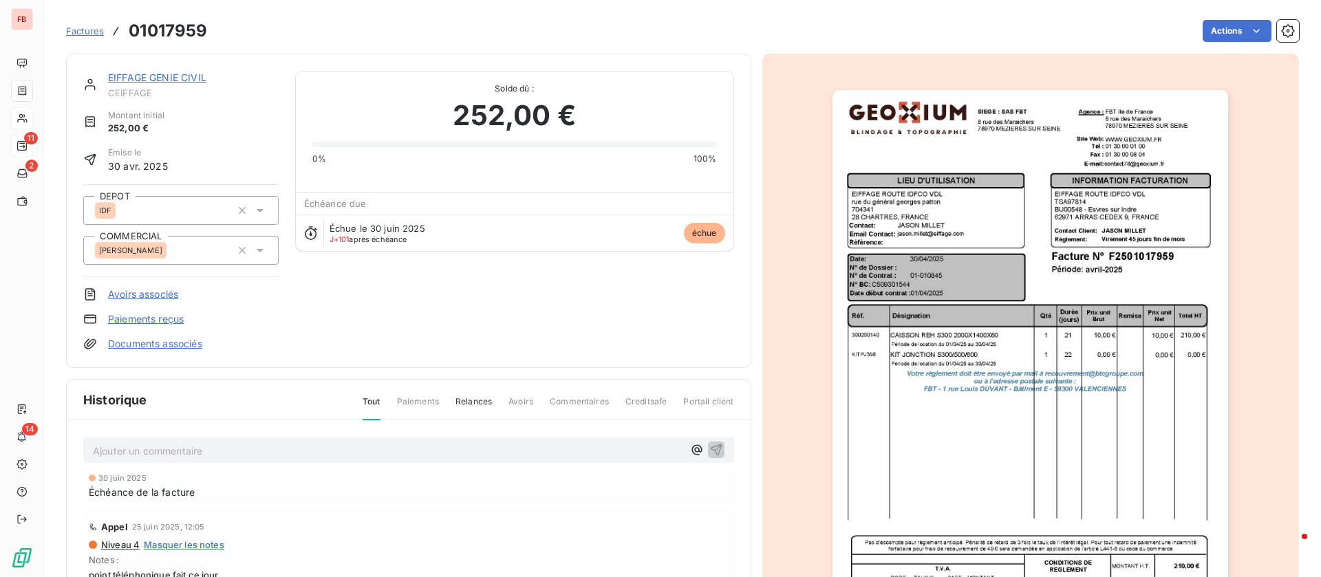
click at [194, 449] on p "Ajouter un commentaire ﻿" at bounding box center [388, 450] width 590 height 17
click at [709, 446] on icon "button" at bounding box center [716, 449] width 14 height 14
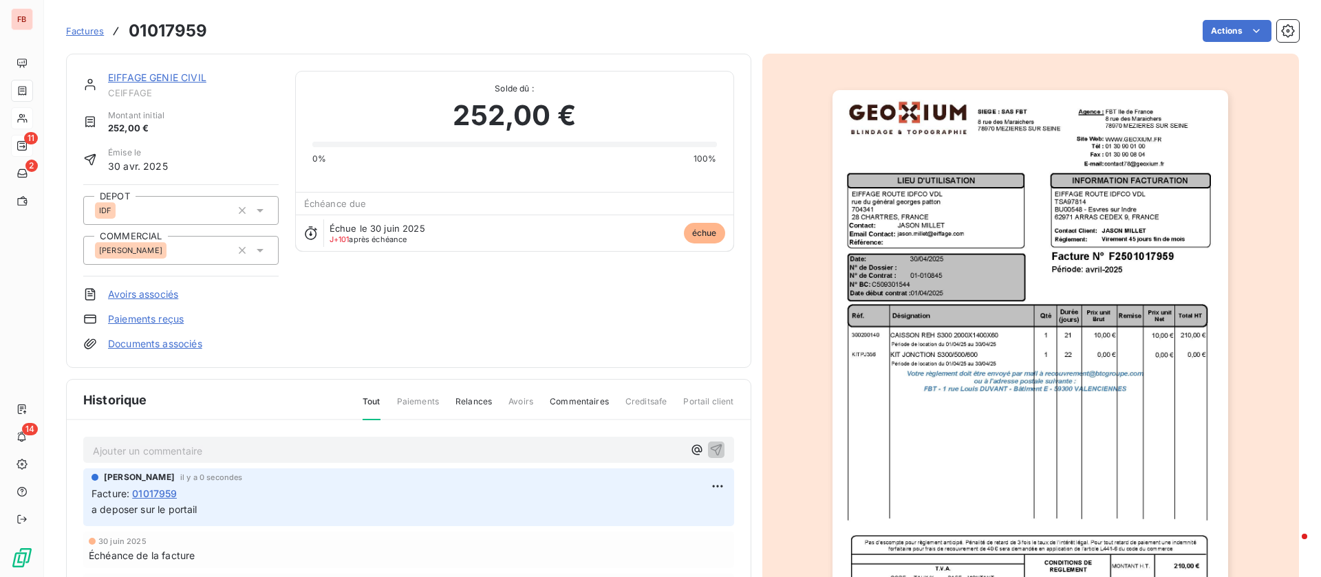
click at [162, 72] on link "EIFFAGE GENIE CIVIL" at bounding box center [157, 78] width 98 height 12
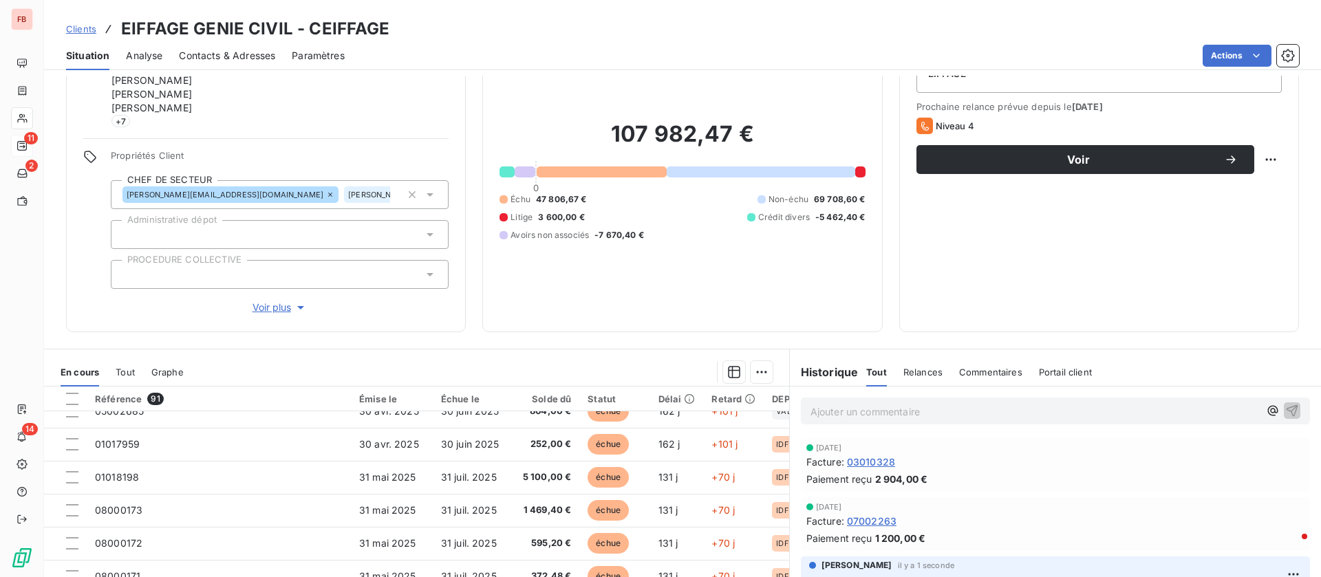
scroll to position [103, 0]
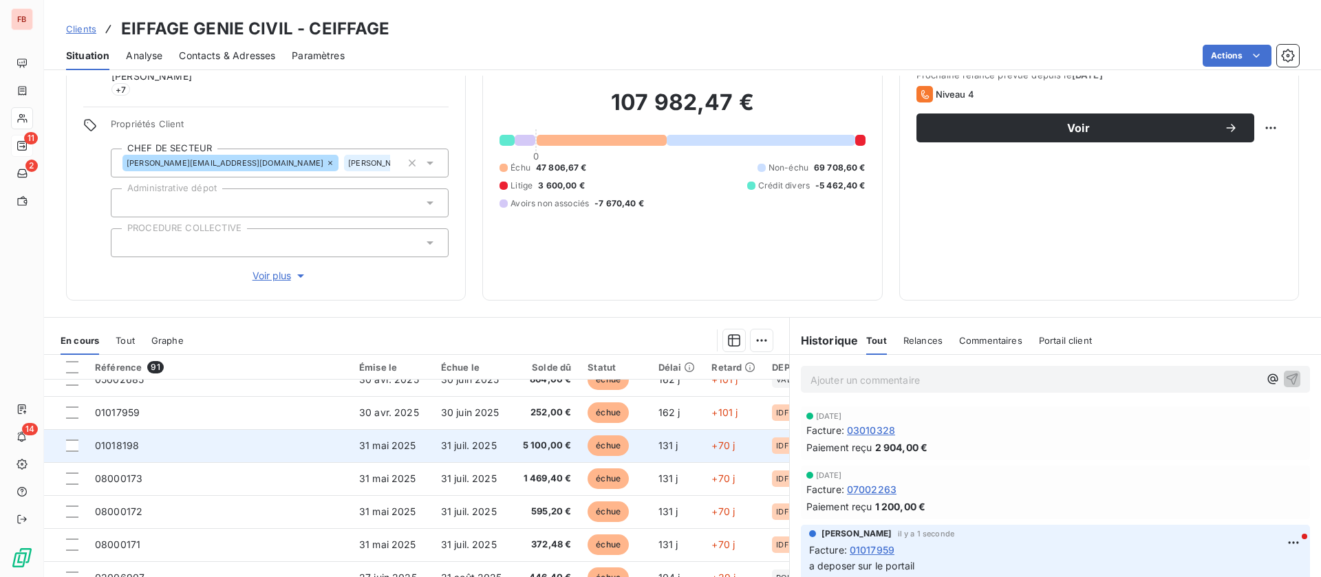
click at [195, 441] on td "01018198" at bounding box center [219, 445] width 264 height 33
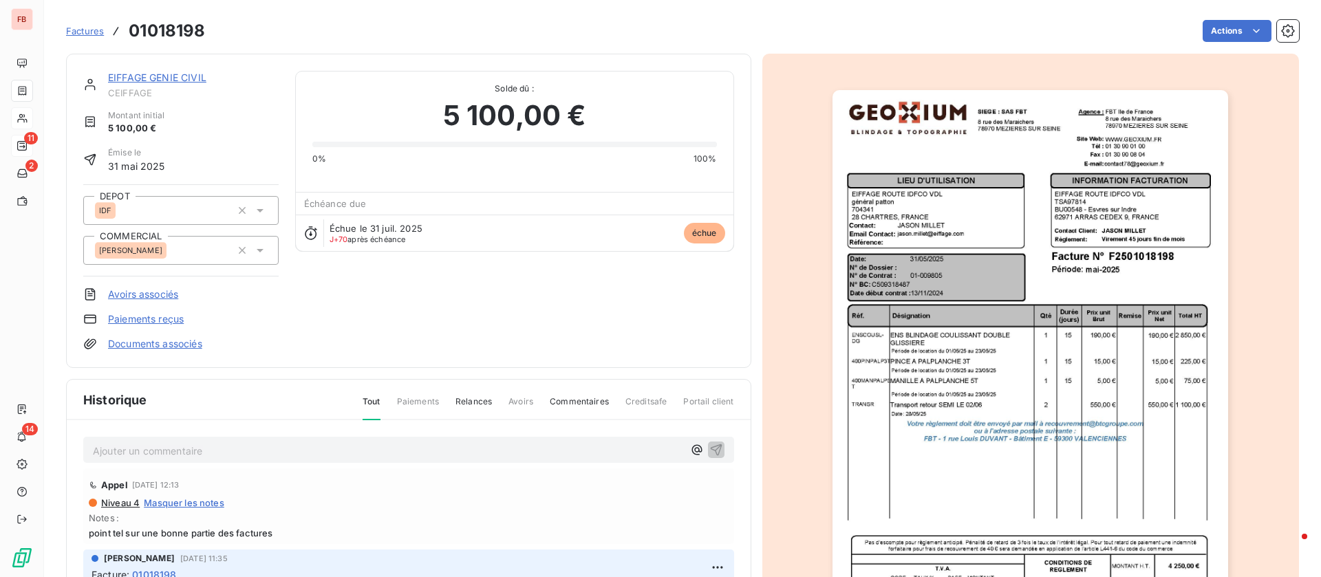
click at [232, 448] on p "Ajouter un commentaire ﻿" at bounding box center [388, 450] width 590 height 17
click at [709, 447] on icon "button" at bounding box center [716, 449] width 14 height 14
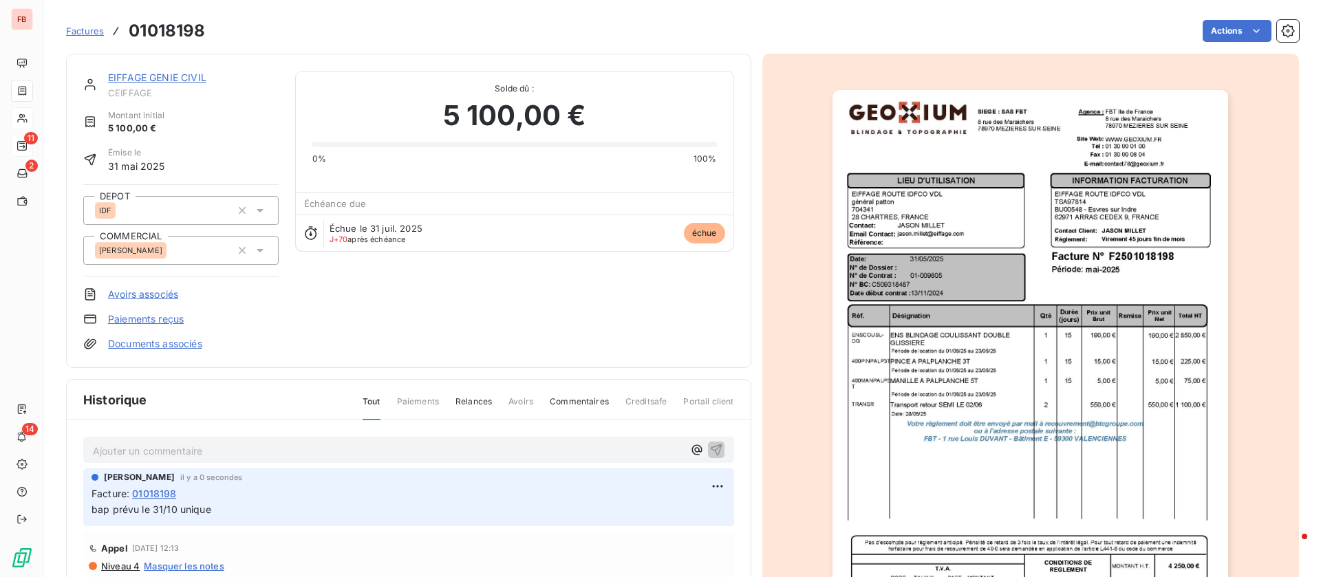
click at [171, 77] on link "EIFFAGE GENIE CIVIL" at bounding box center [157, 78] width 98 height 12
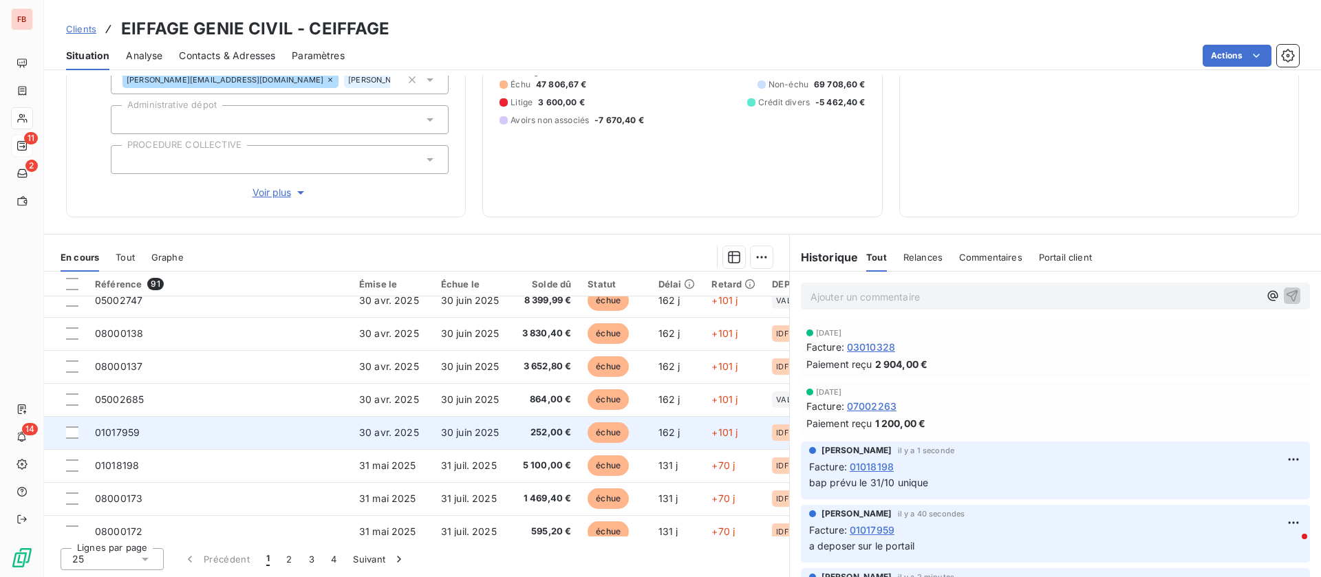
scroll to position [187, 0]
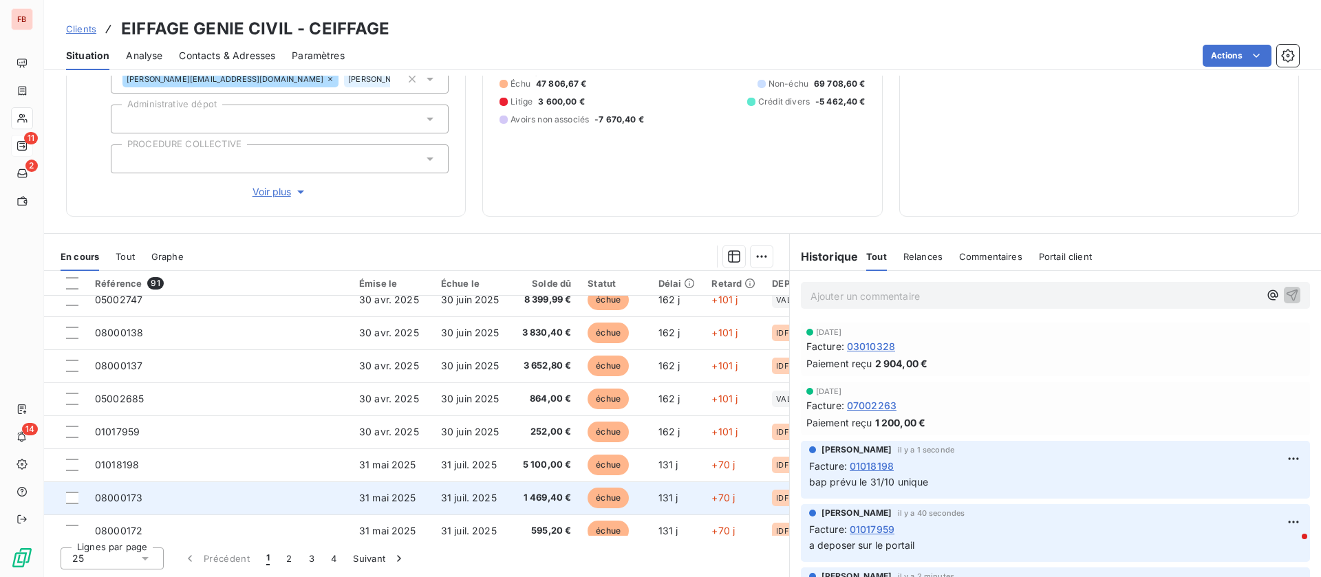
click at [251, 502] on td "08000173" at bounding box center [219, 498] width 264 height 33
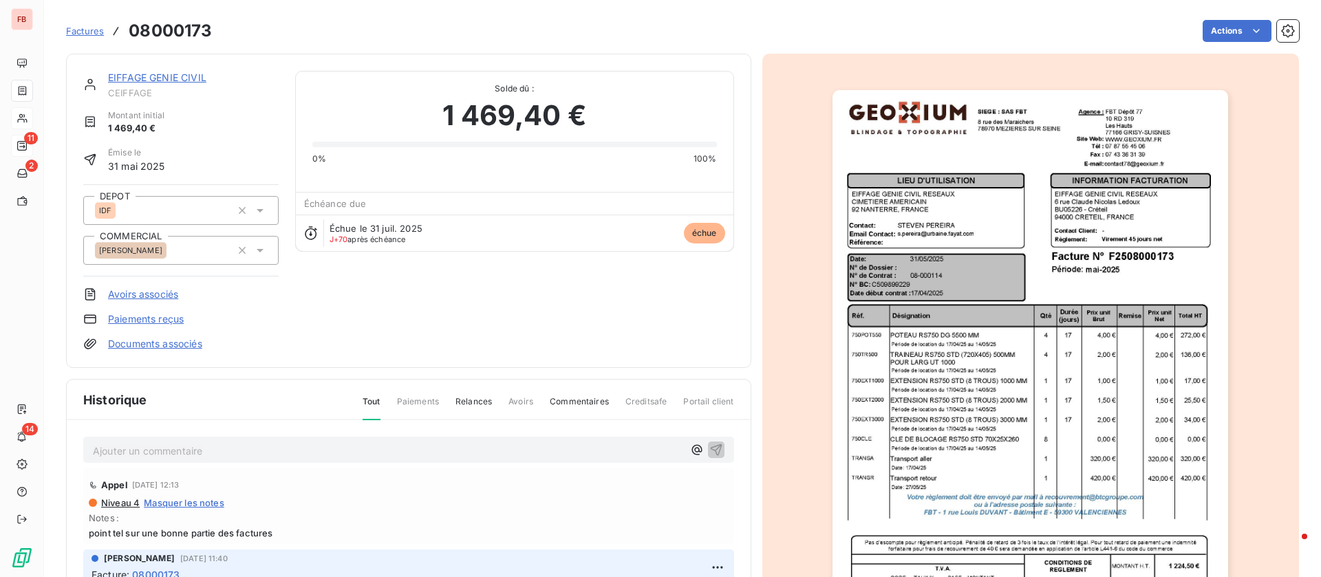
click at [247, 451] on p "Ajouter un commentaire ﻿" at bounding box center [388, 450] width 590 height 17
click at [709, 447] on icon "button" at bounding box center [716, 449] width 14 height 14
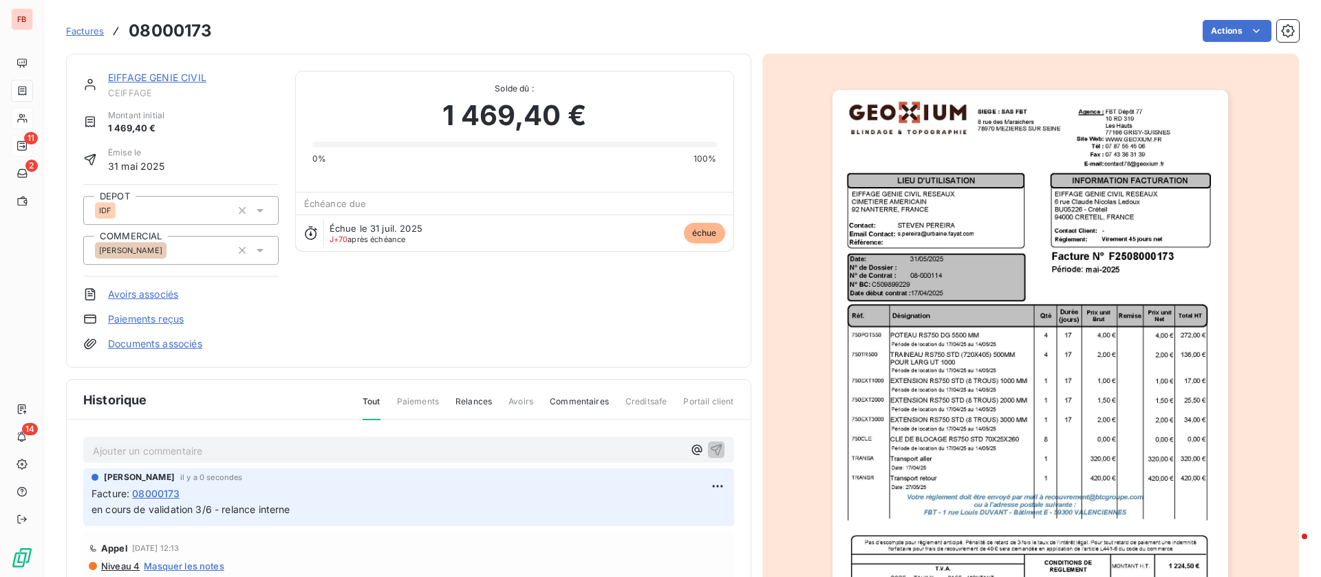
click at [153, 82] on link "EIFFAGE GENIE CIVIL" at bounding box center [157, 78] width 98 height 12
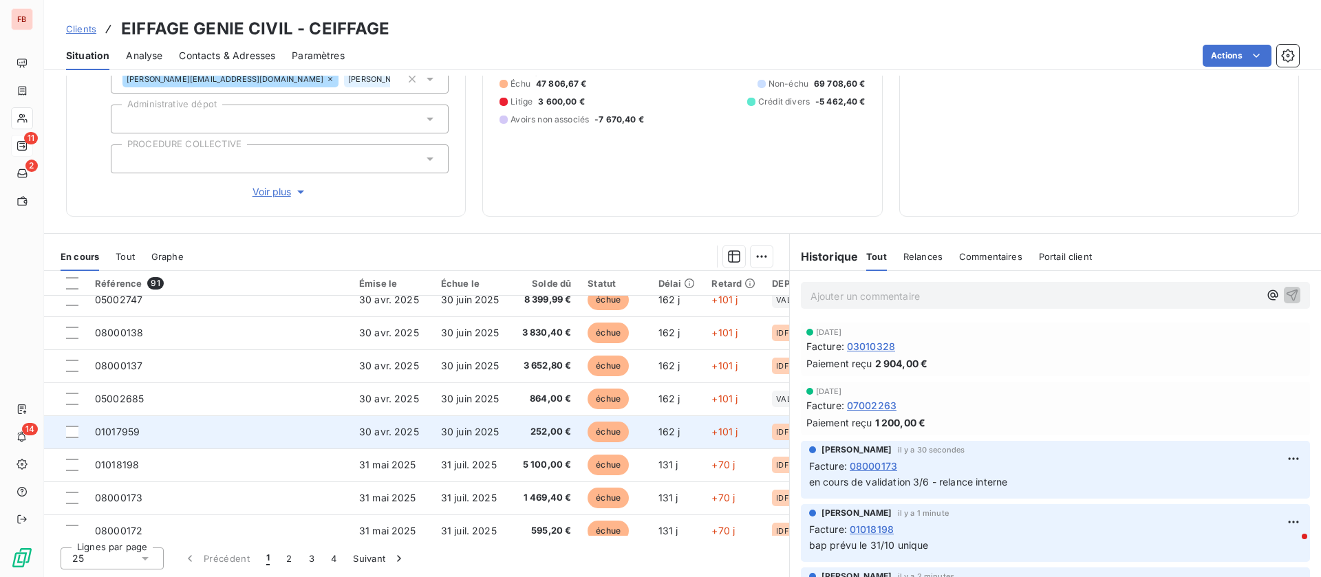
scroll to position [413, 0]
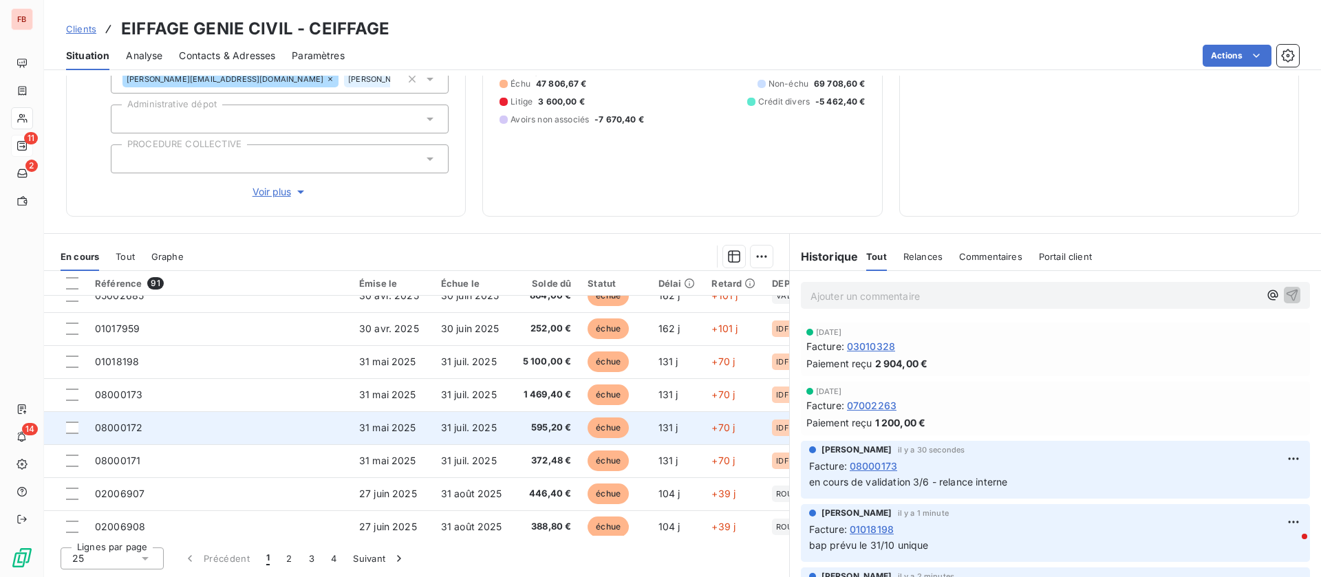
click at [165, 422] on td "08000172" at bounding box center [219, 427] width 264 height 33
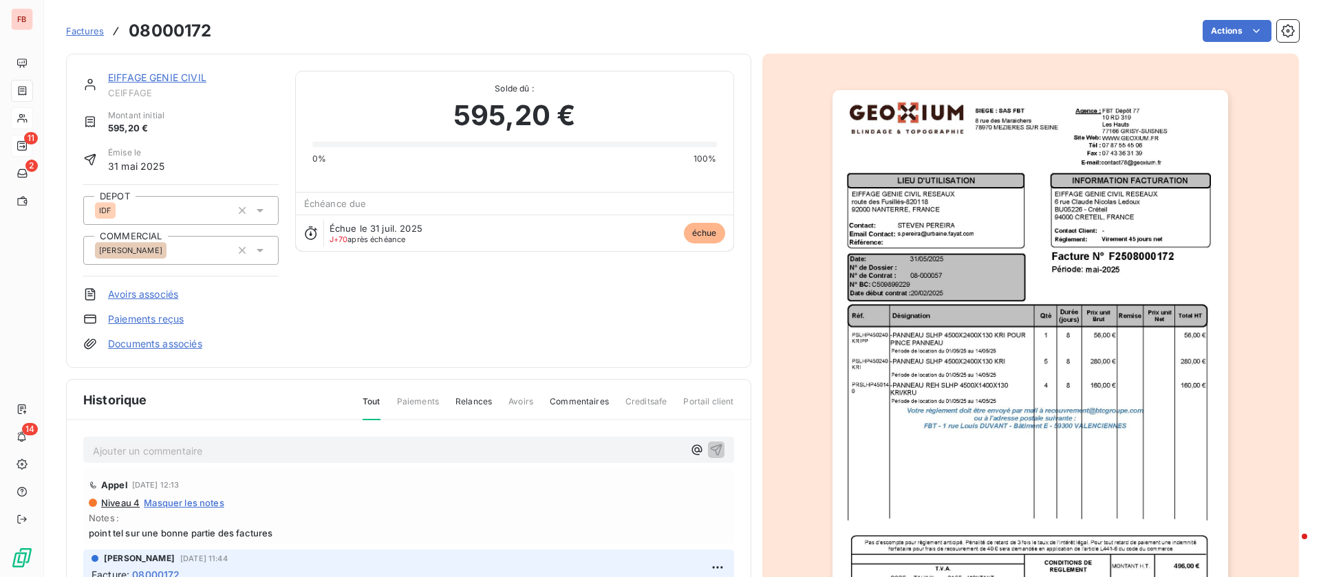
click at [262, 444] on p "Ajouter un commentaire ﻿" at bounding box center [388, 450] width 590 height 17
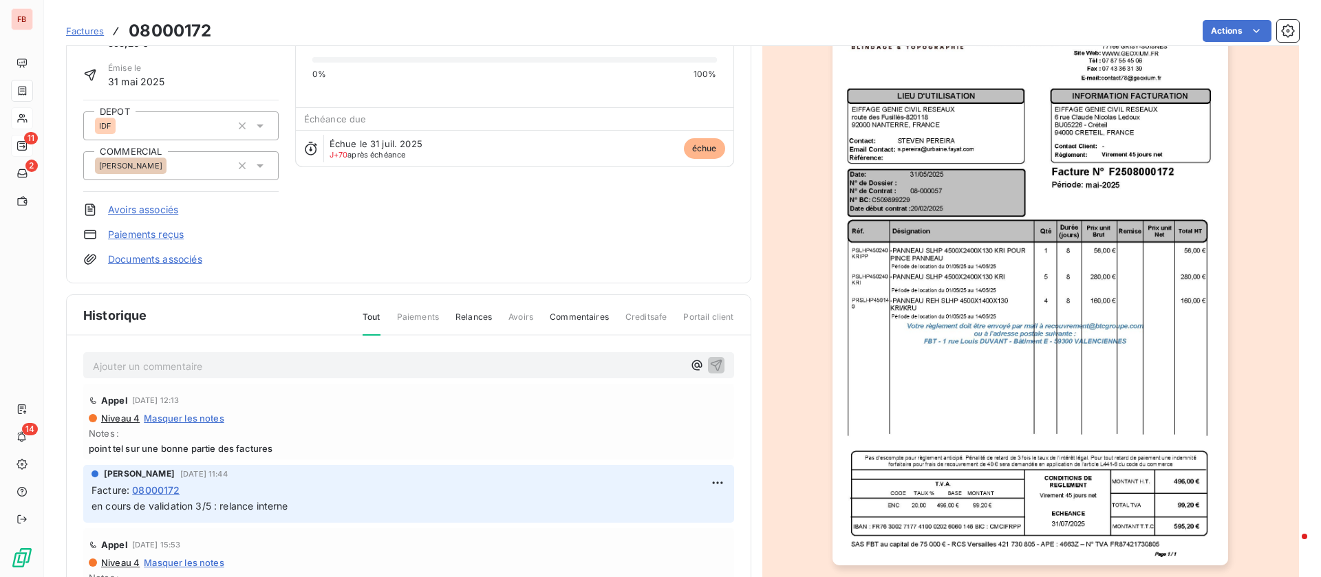
scroll to position [104, 0]
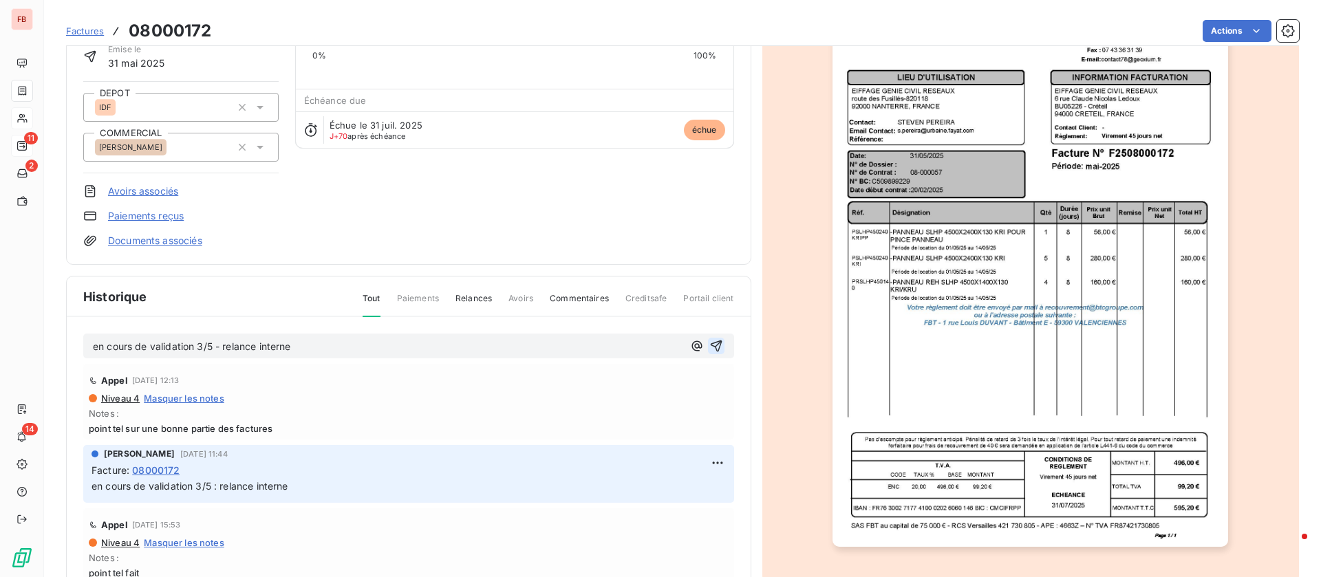
click at [709, 346] on icon "button" at bounding box center [716, 346] width 14 height 14
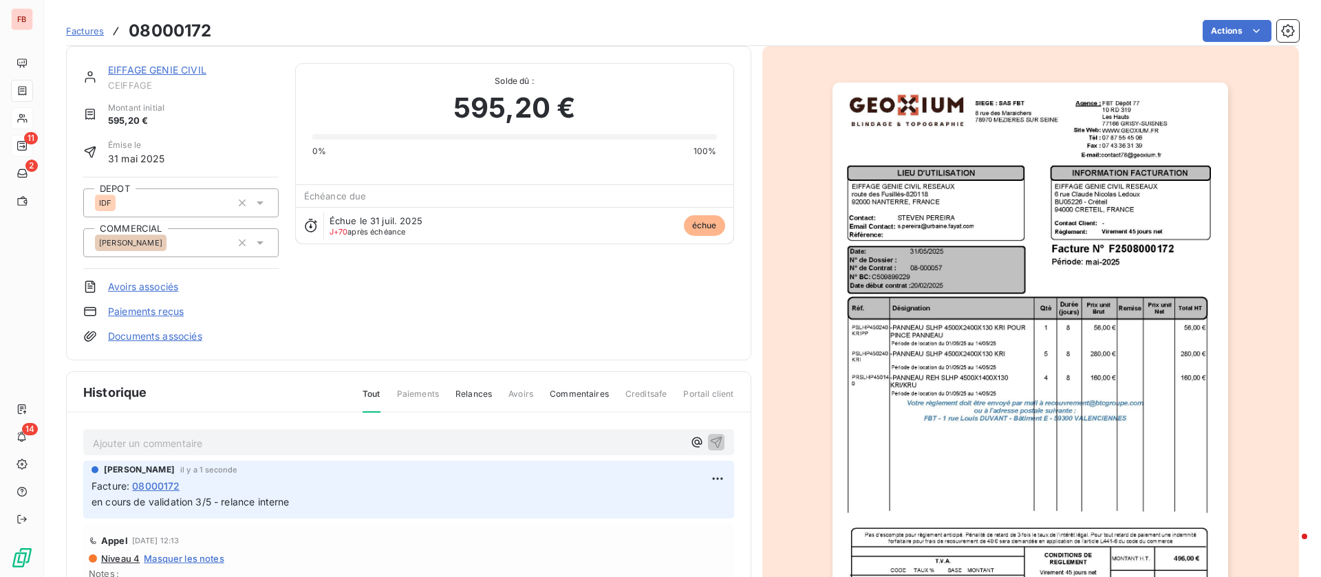
scroll to position [0, 0]
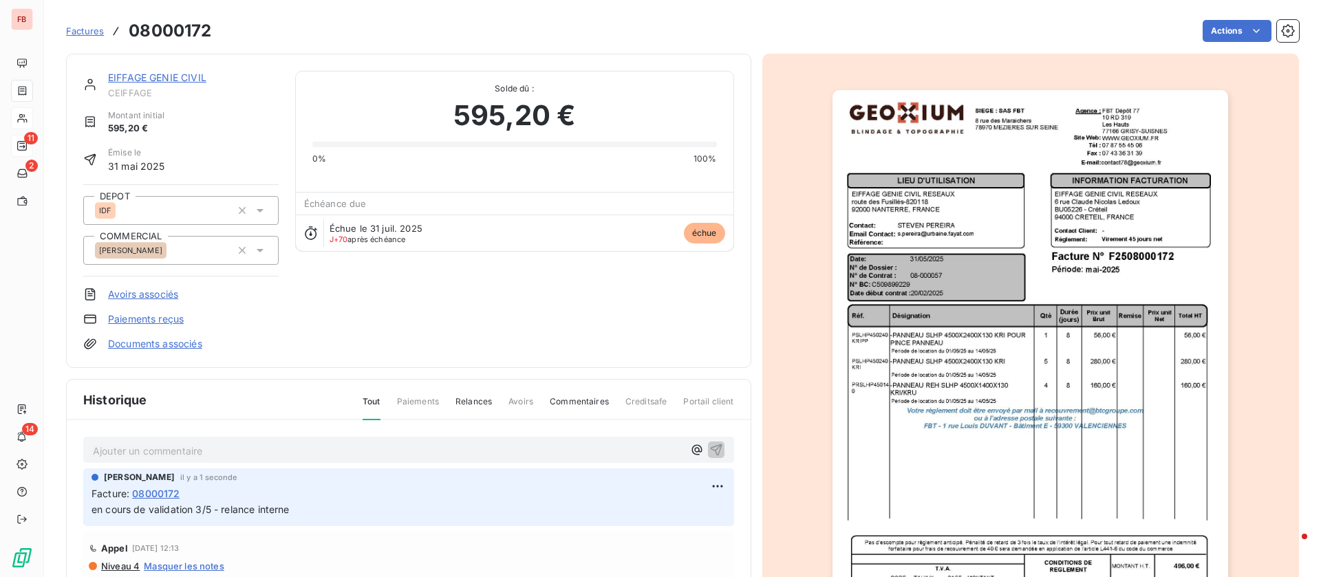
click at [151, 72] on link "EIFFAGE GENIE CIVIL" at bounding box center [157, 78] width 98 height 12
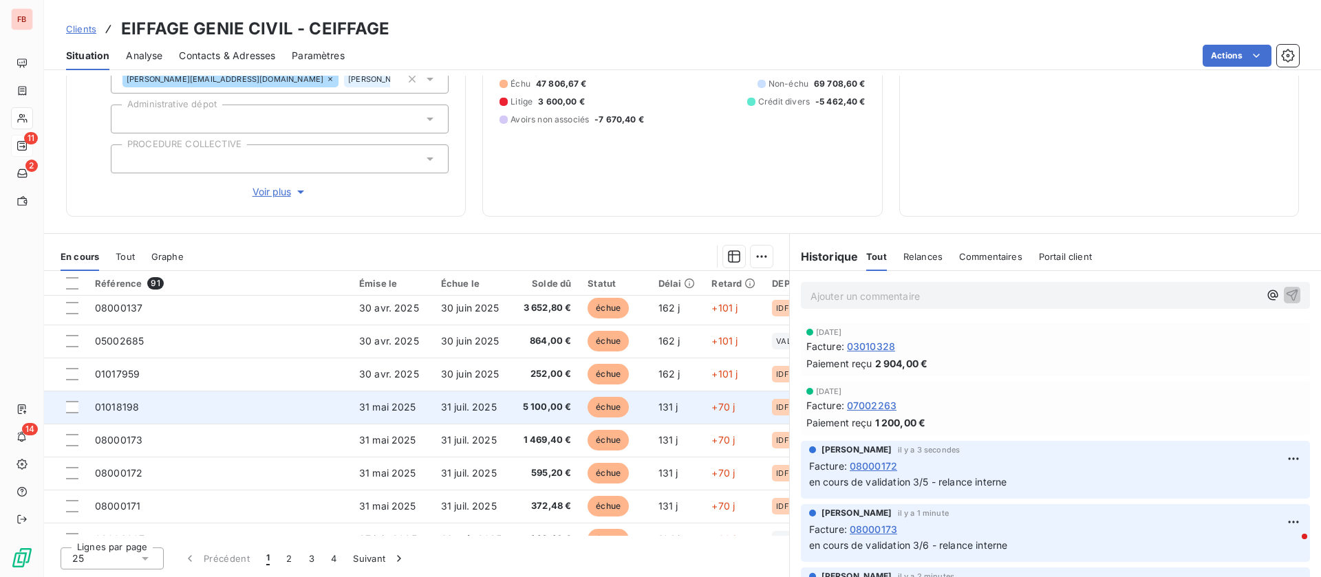
scroll to position [413, 0]
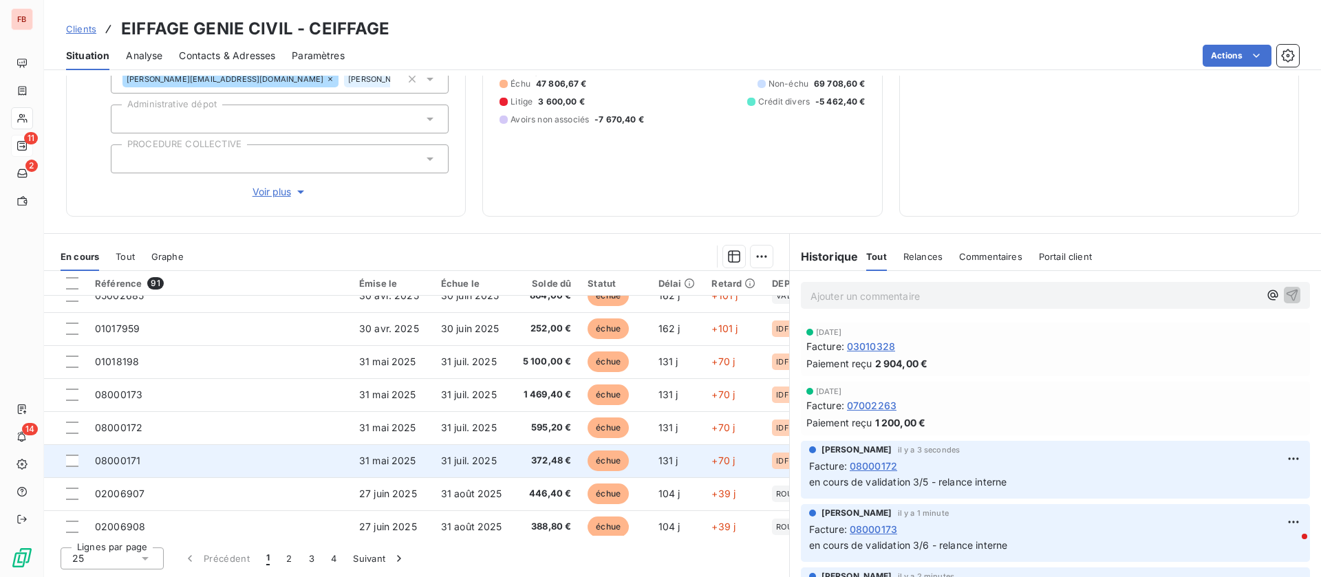
click at [252, 466] on td "08000171" at bounding box center [219, 460] width 264 height 33
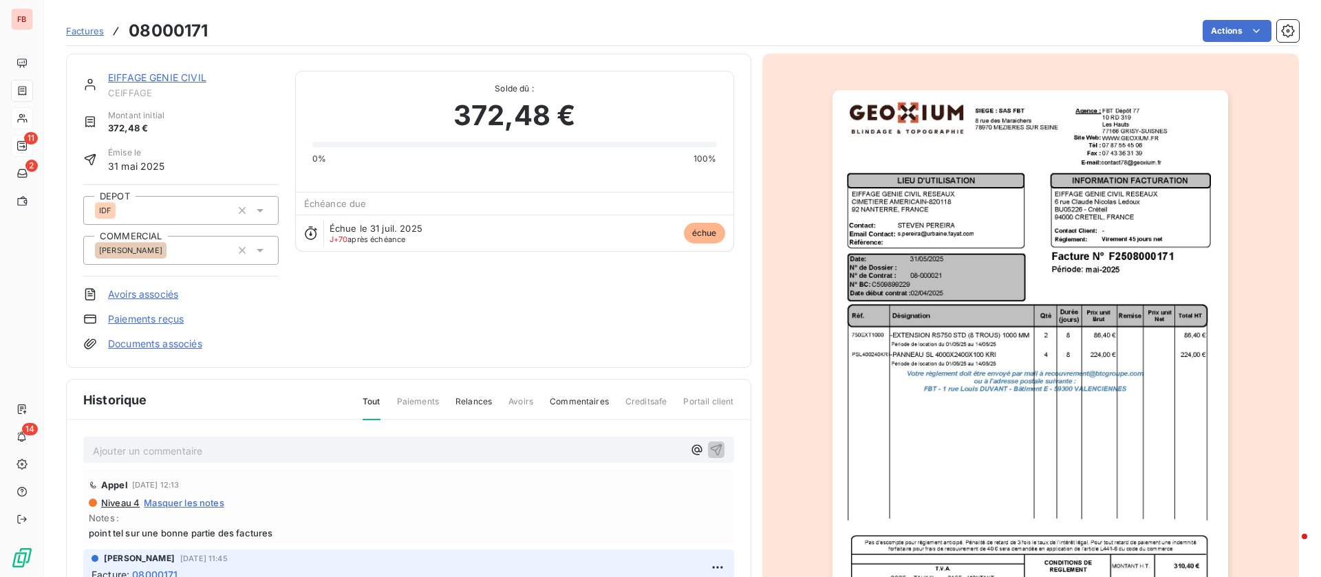
scroll to position [104, 0]
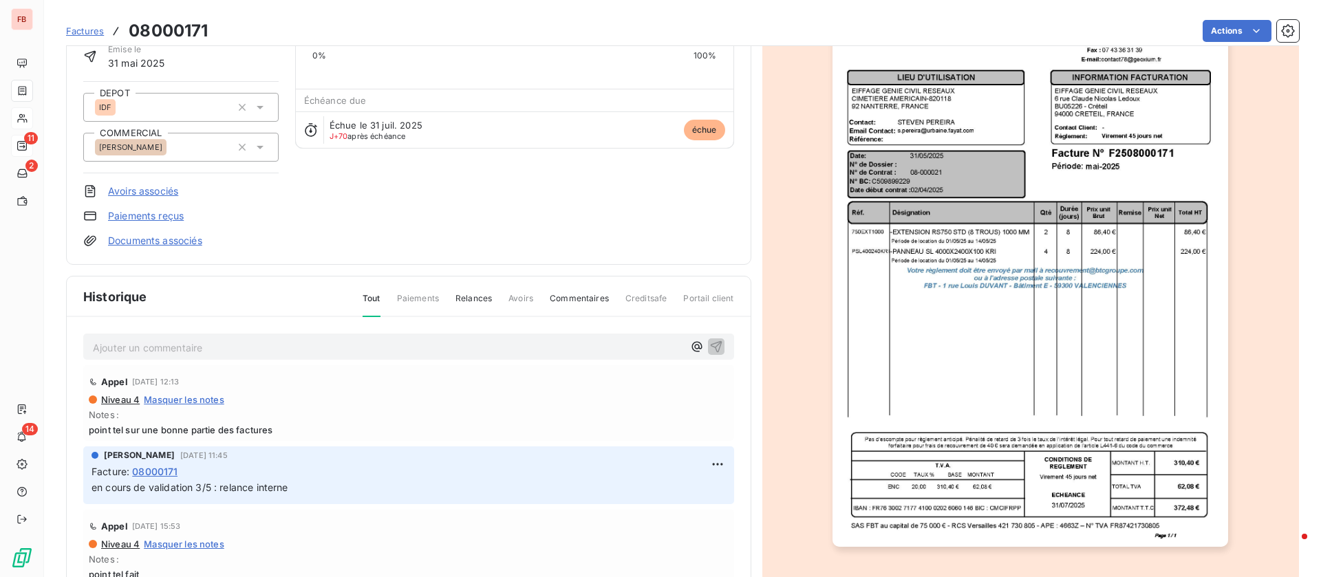
click at [244, 345] on p "Ajouter un commentaire ﻿" at bounding box center [388, 347] width 590 height 17
click at [708, 338] on button "button" at bounding box center [716, 346] width 17 height 17
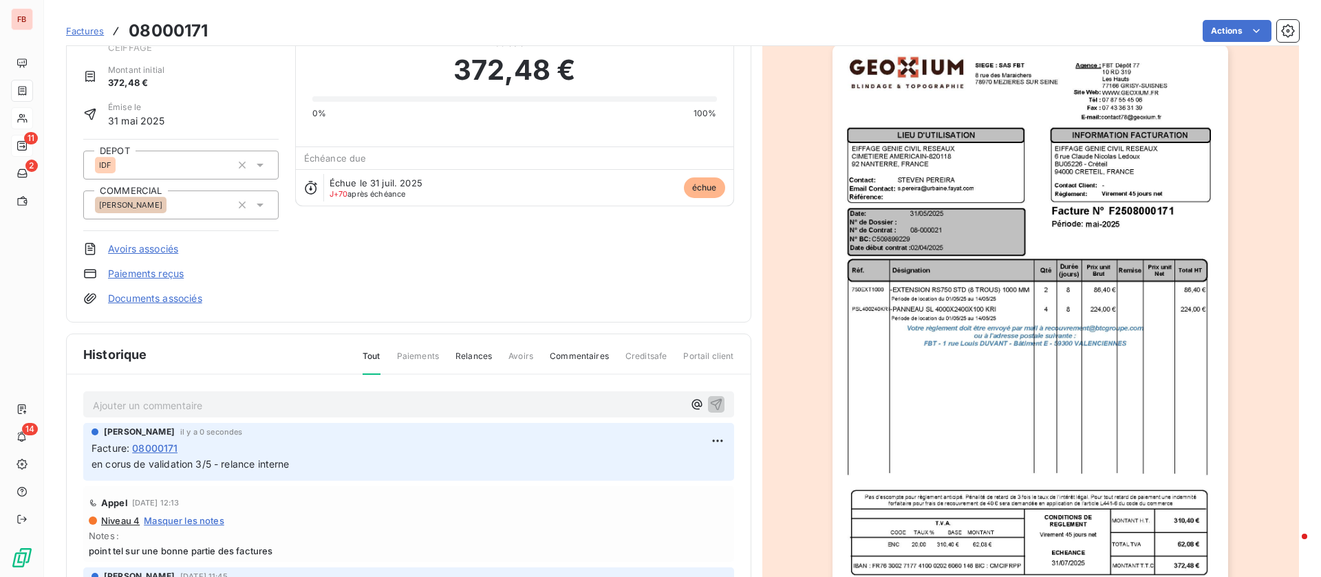
scroll to position [0, 0]
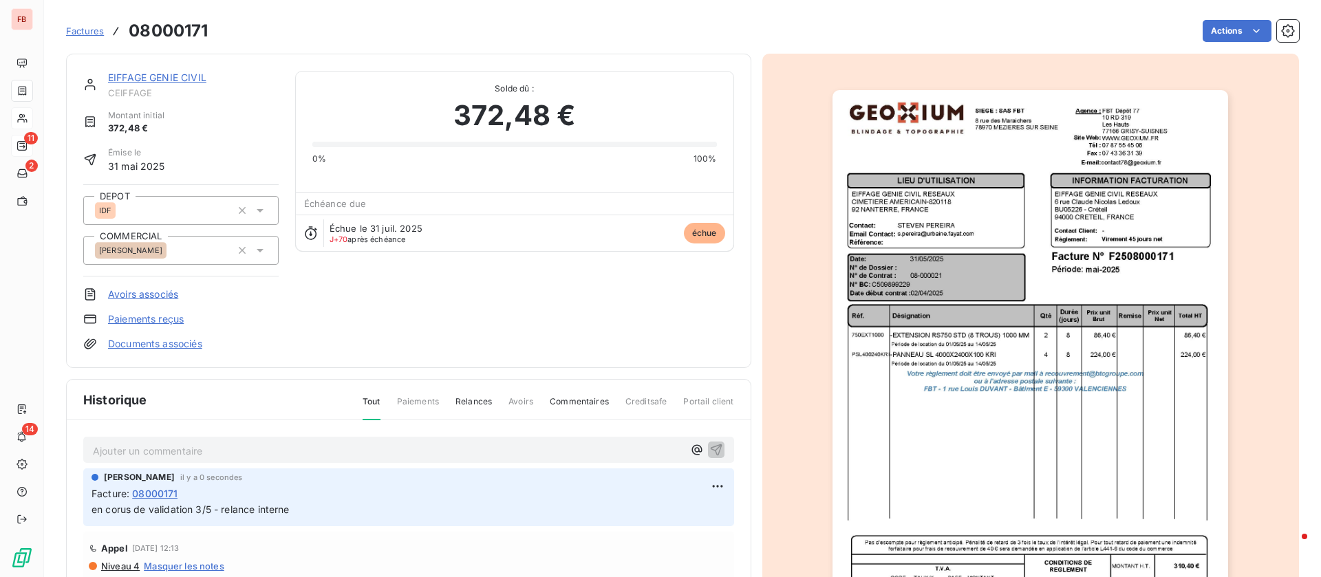
click at [157, 76] on link "EIFFAGE GENIE CIVIL" at bounding box center [157, 78] width 98 height 12
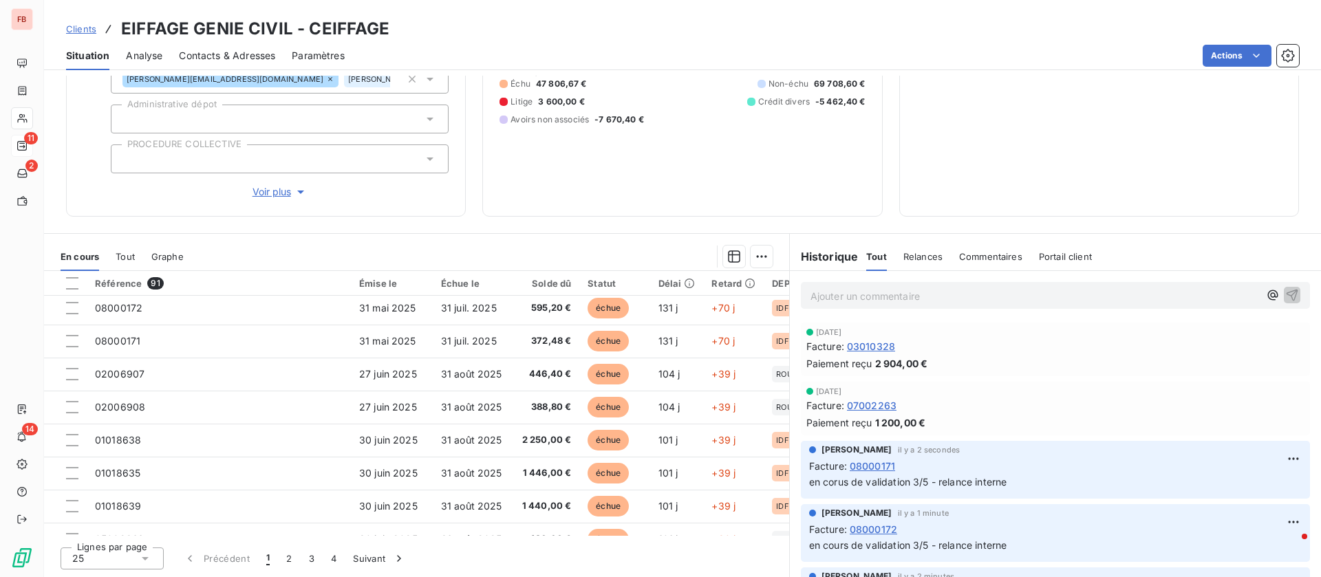
scroll to position [488, 0]
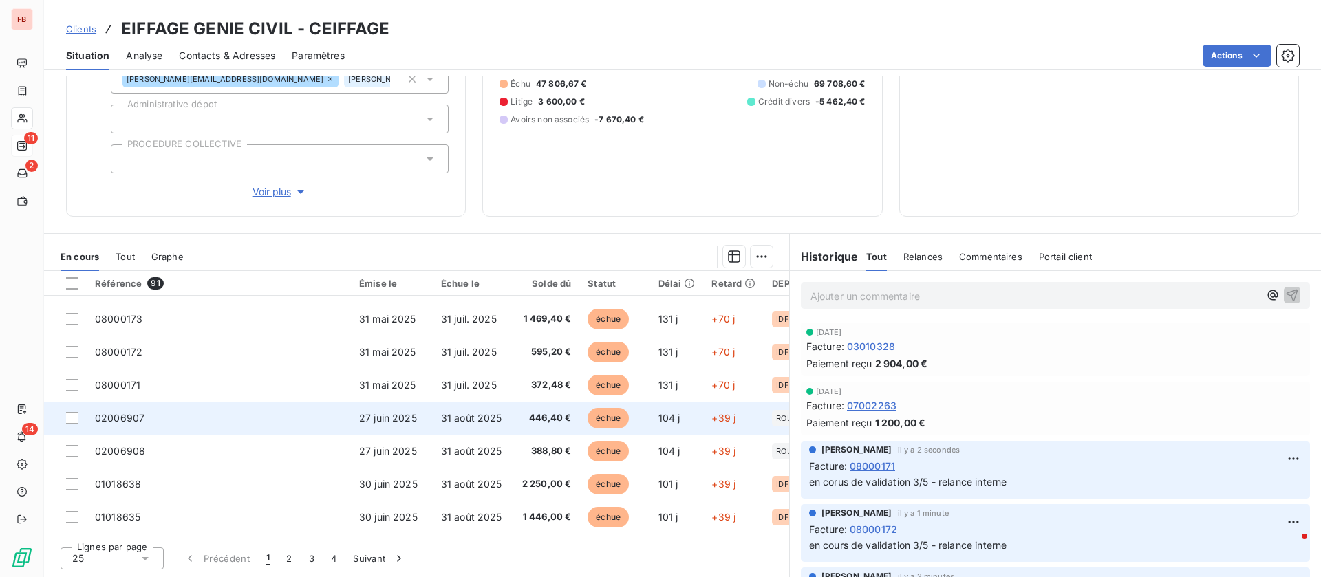
click at [255, 409] on td "02006907" at bounding box center [219, 418] width 264 height 33
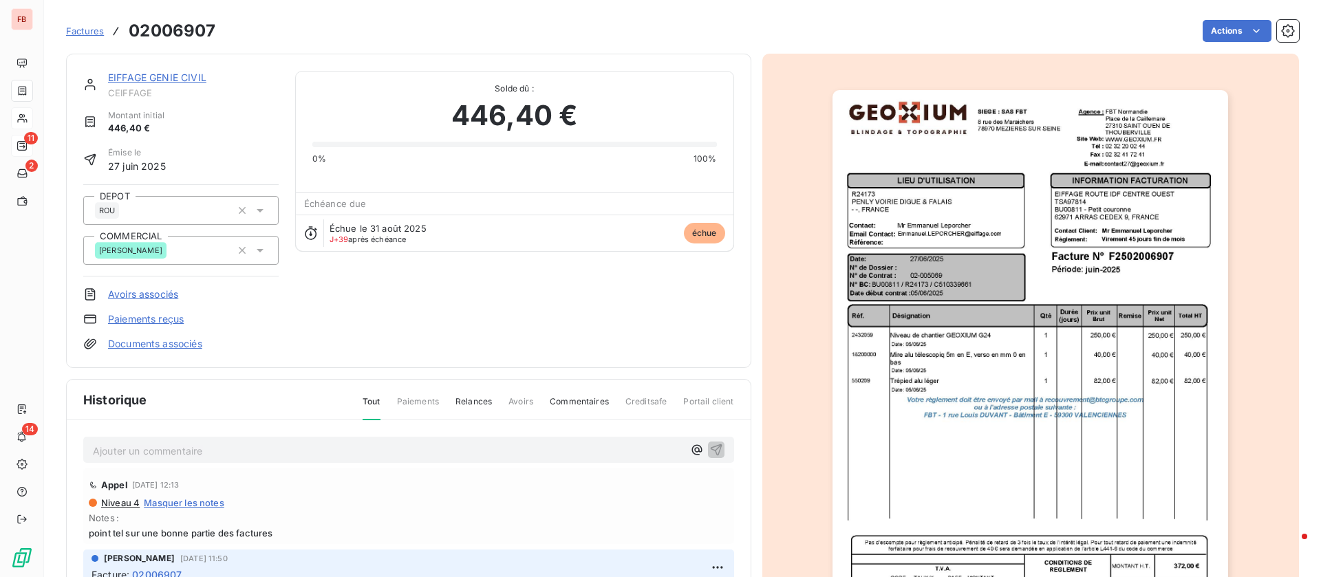
click at [257, 449] on p "Ajouter un commentaire ﻿" at bounding box center [388, 450] width 590 height 17
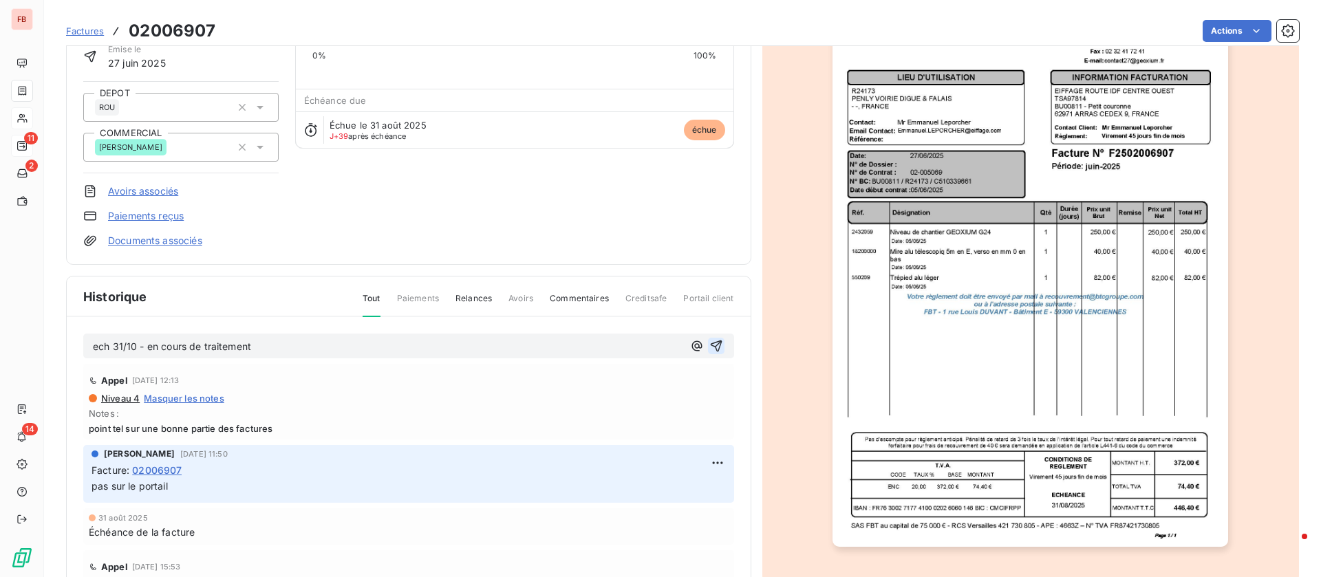
click at [710, 345] on icon "button" at bounding box center [716, 347] width 12 height 12
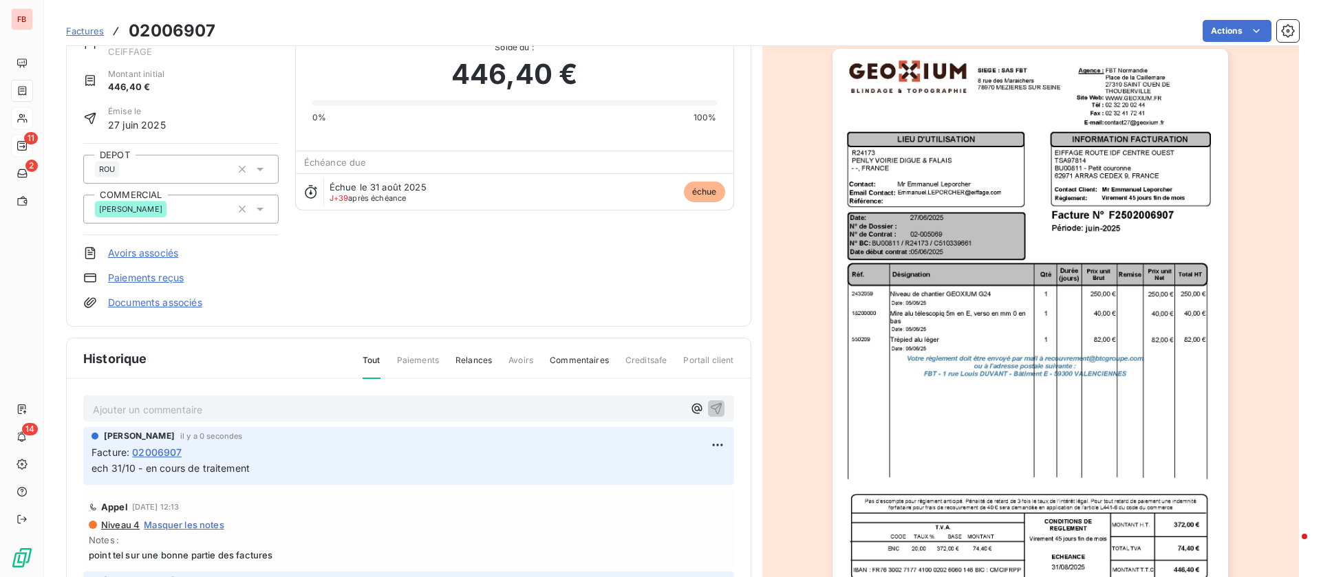
scroll to position [0, 0]
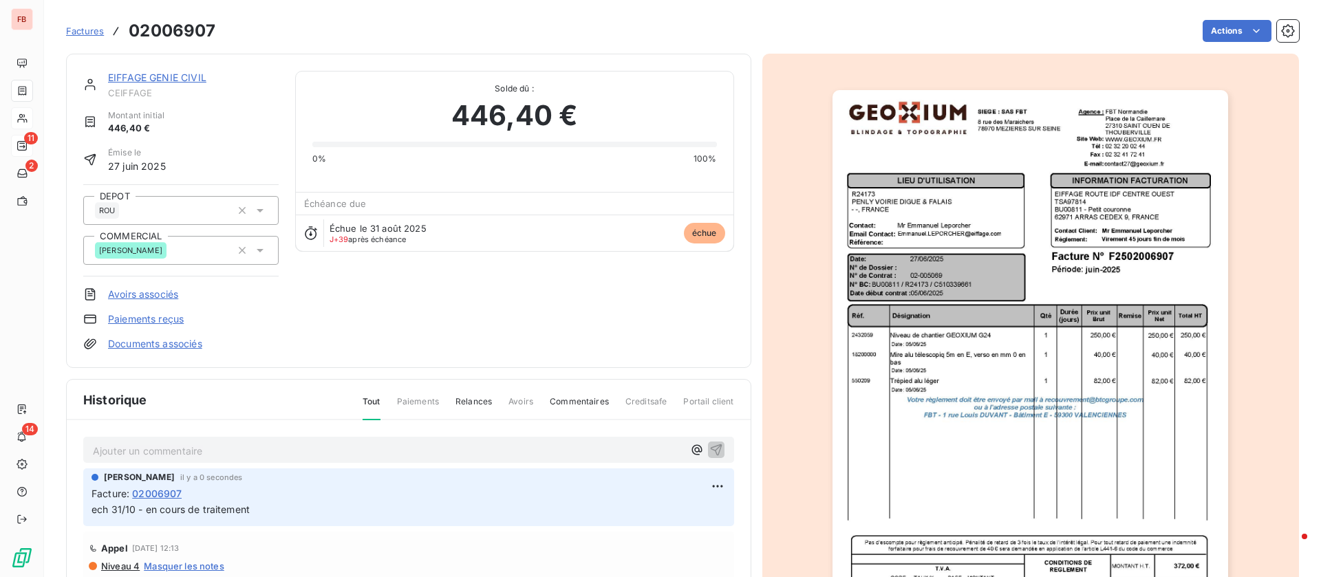
click at [156, 74] on link "EIFFAGE GENIE CIVIL" at bounding box center [157, 78] width 98 height 12
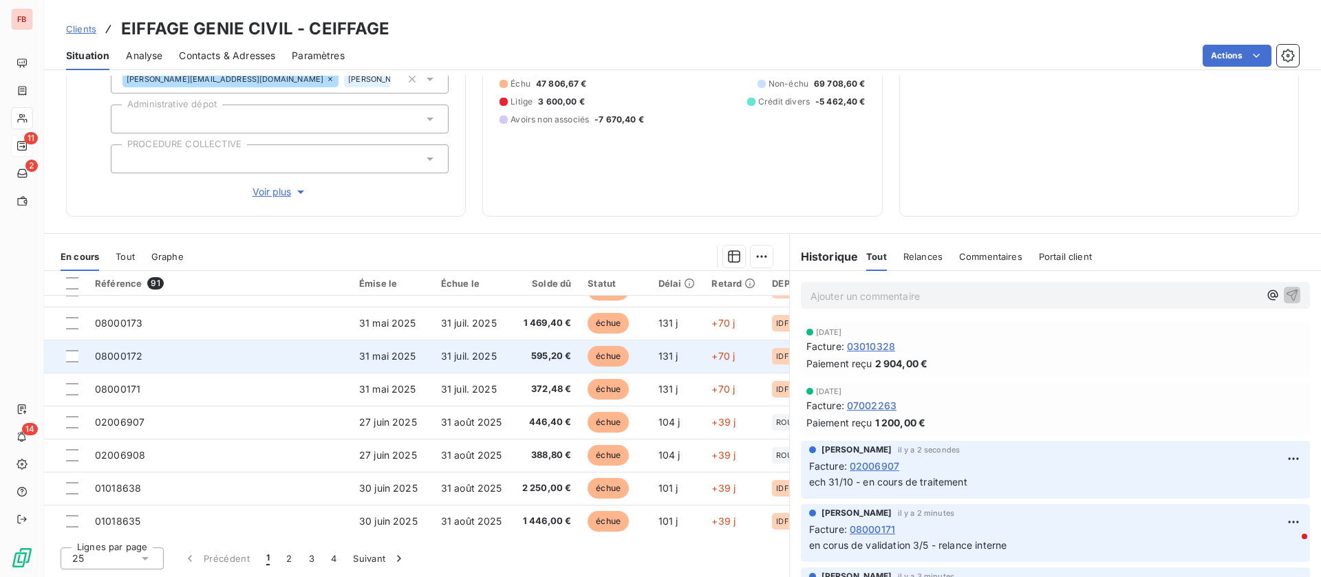
scroll to position [516, 0]
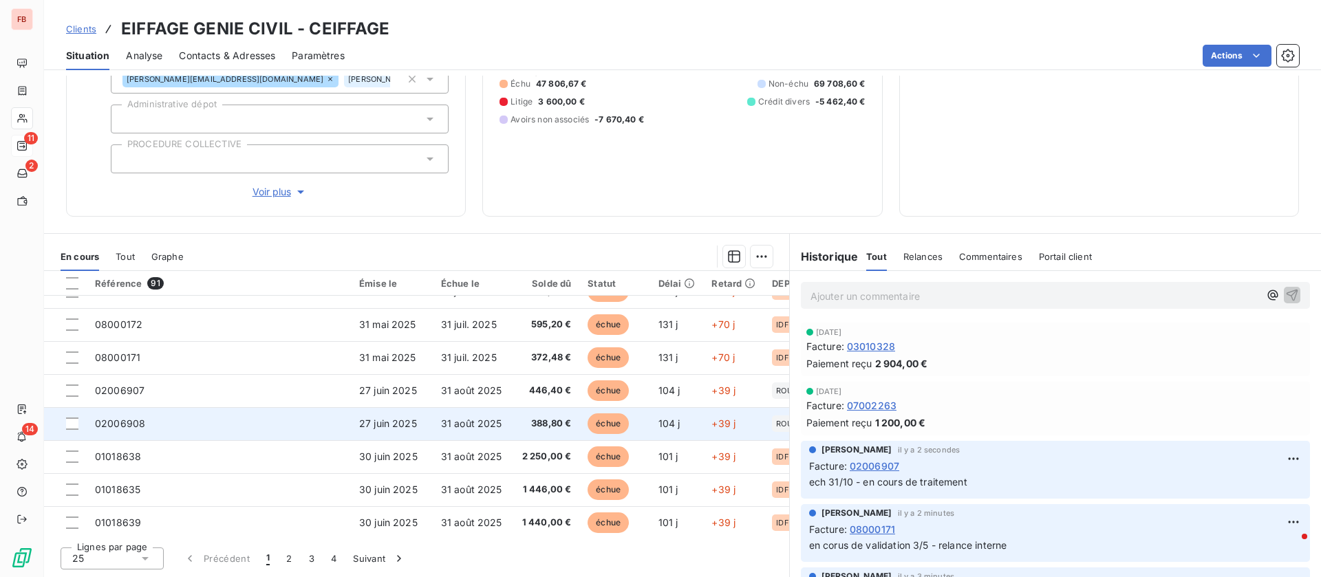
click at [160, 429] on td "02006908" at bounding box center [219, 423] width 264 height 33
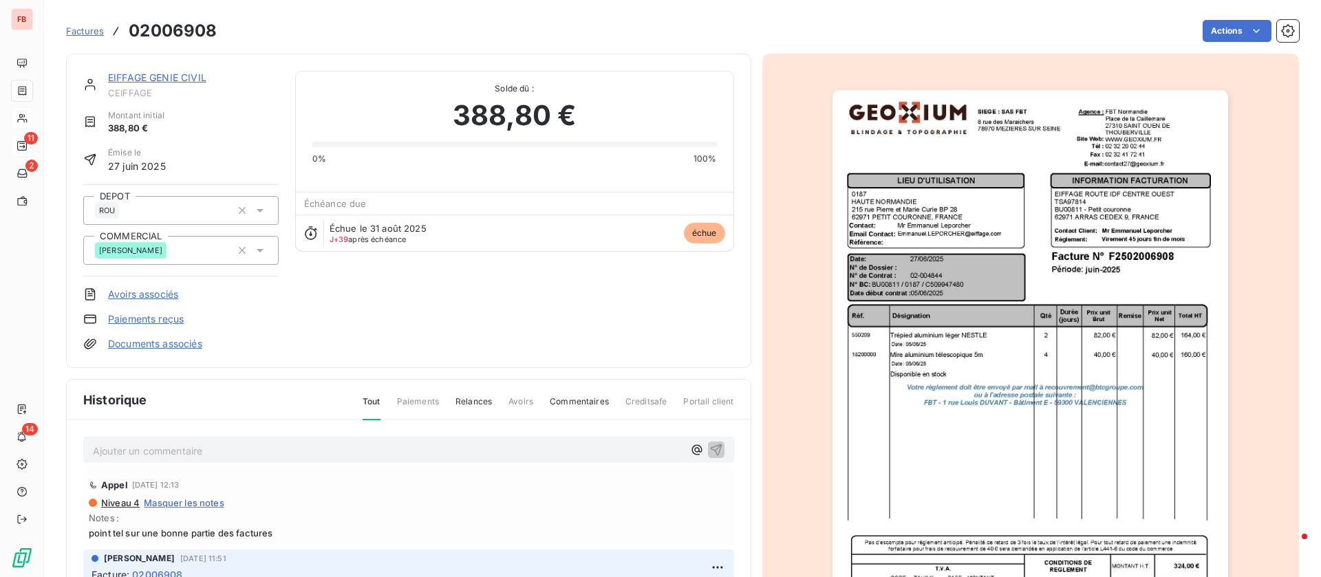
click at [336, 445] on p "Ajouter un commentaire ﻿" at bounding box center [388, 450] width 590 height 17
click at [197, 80] on link "EIFFAGE GENIE CIVIL" at bounding box center [157, 78] width 98 height 12
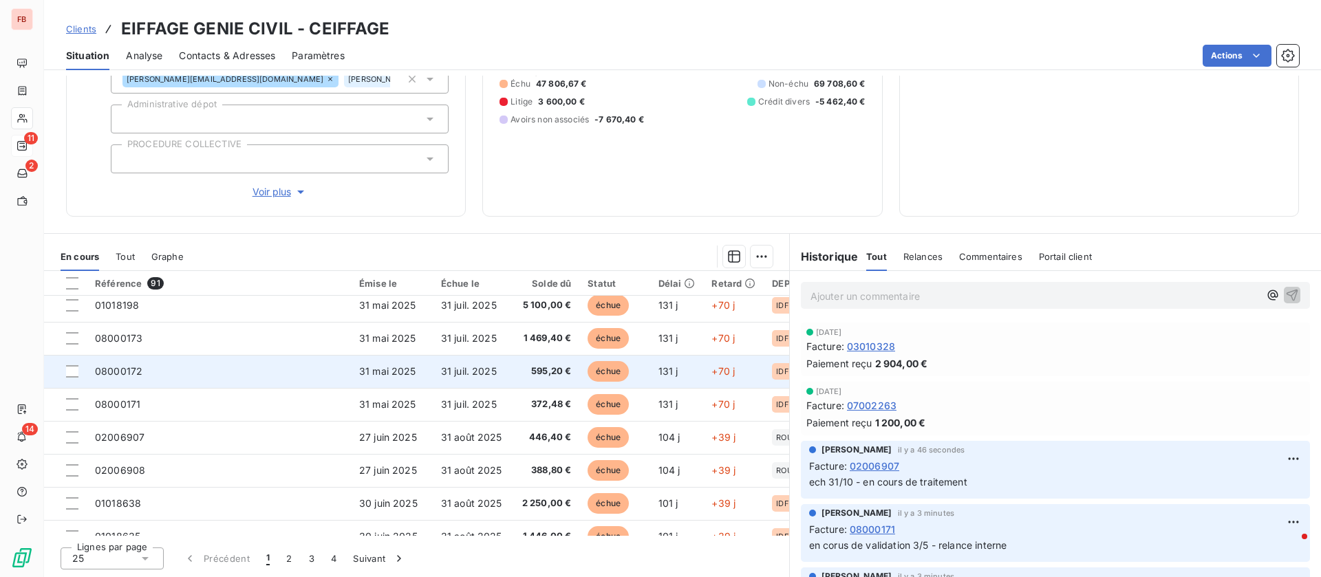
scroll to position [516, 0]
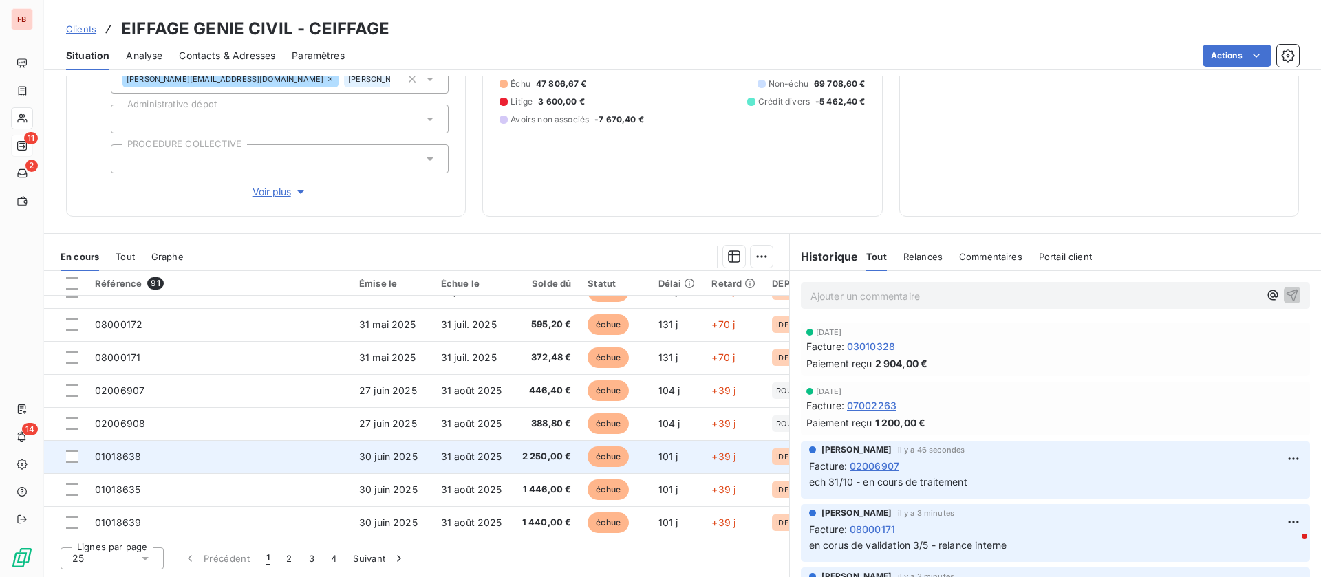
click at [160, 449] on td "01018638" at bounding box center [219, 456] width 264 height 33
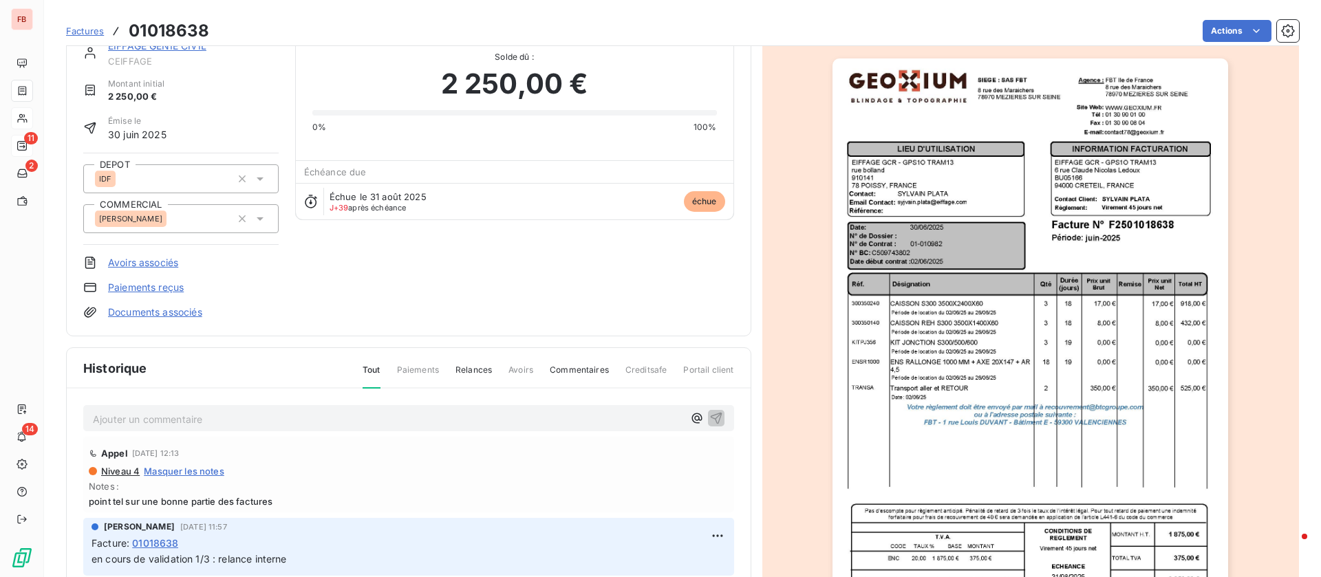
scroll to position [1, 0]
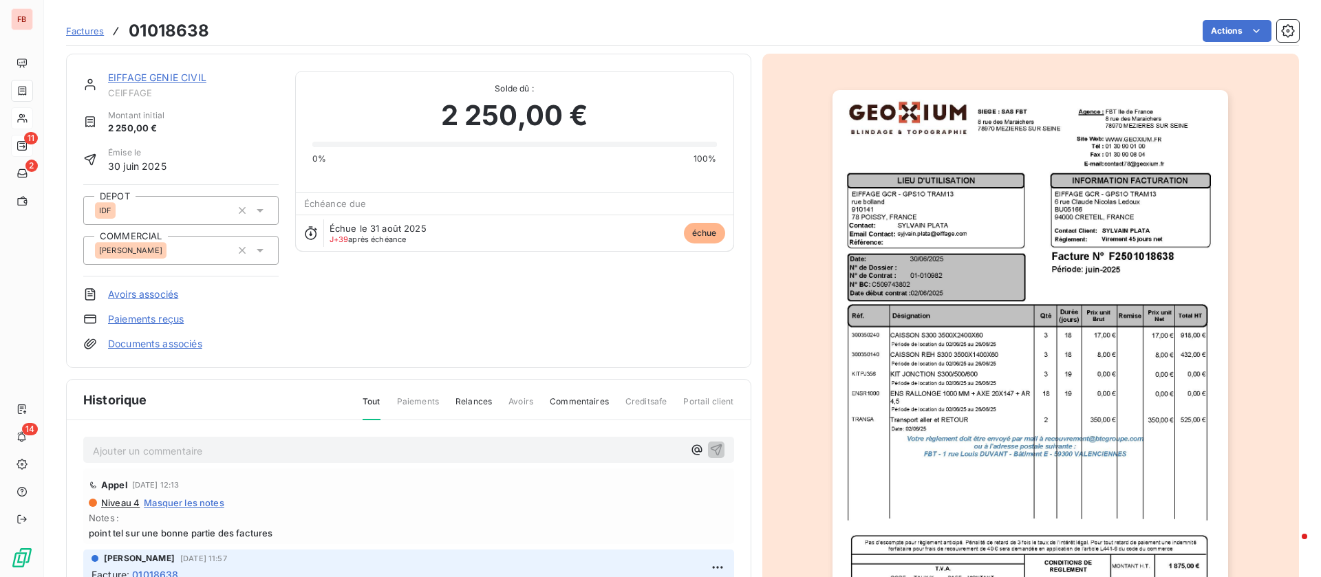
click at [228, 446] on p "Ajouter un commentaire ﻿" at bounding box center [388, 450] width 590 height 17
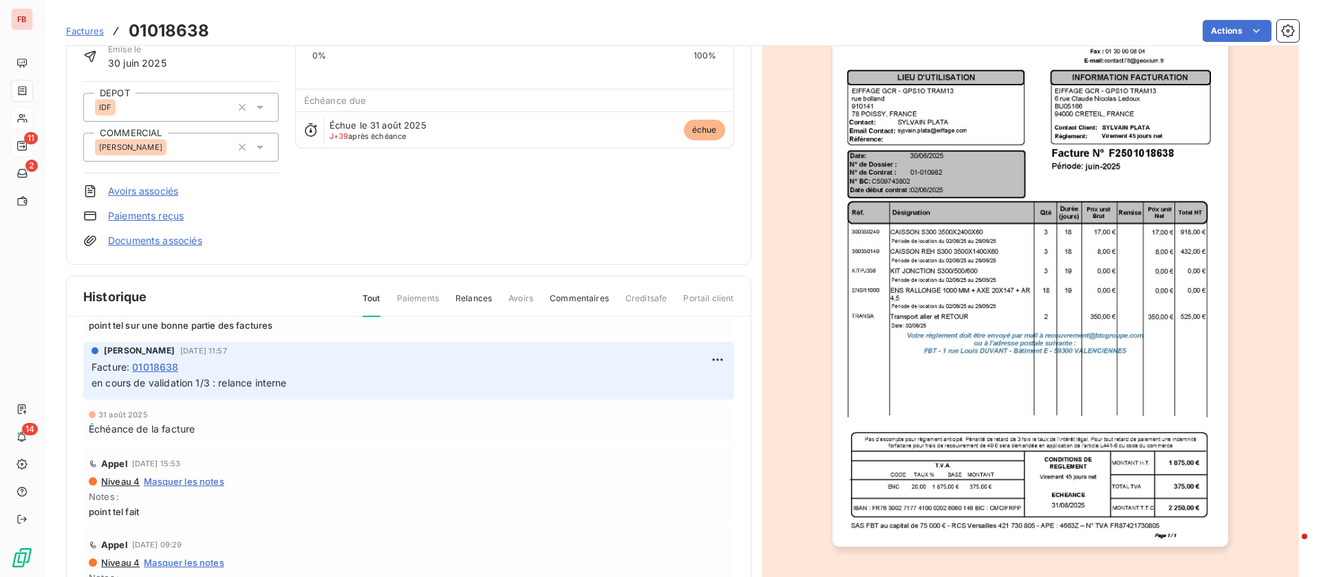
scroll to position [0, 0]
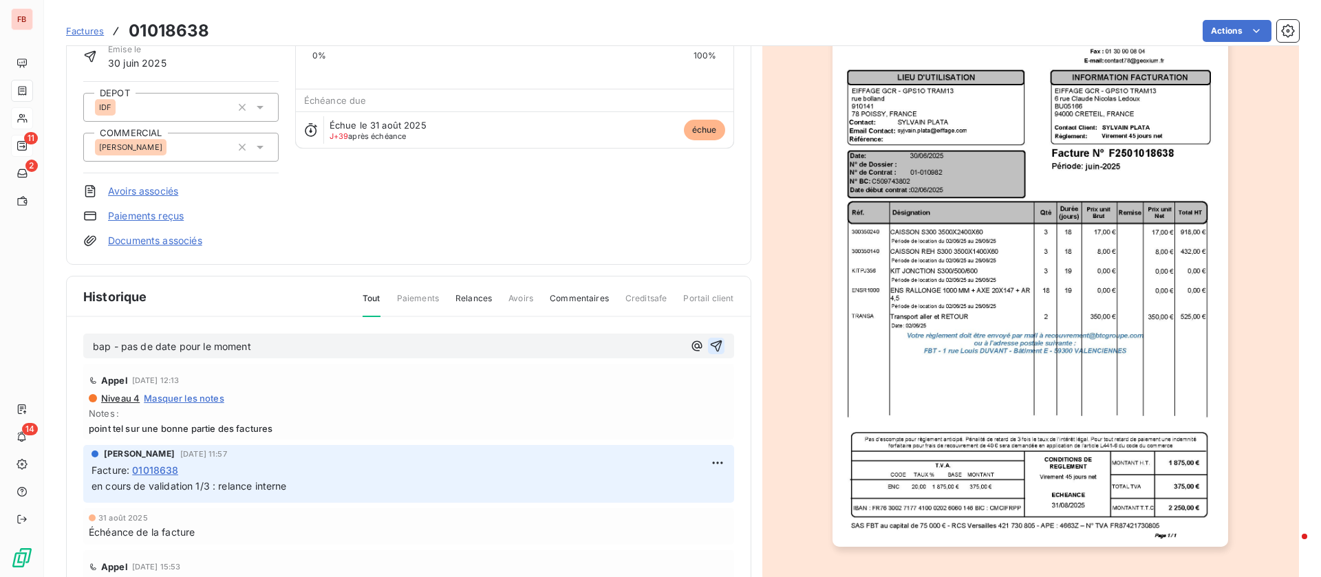
click at [710, 344] on icon "button" at bounding box center [716, 347] width 12 height 12
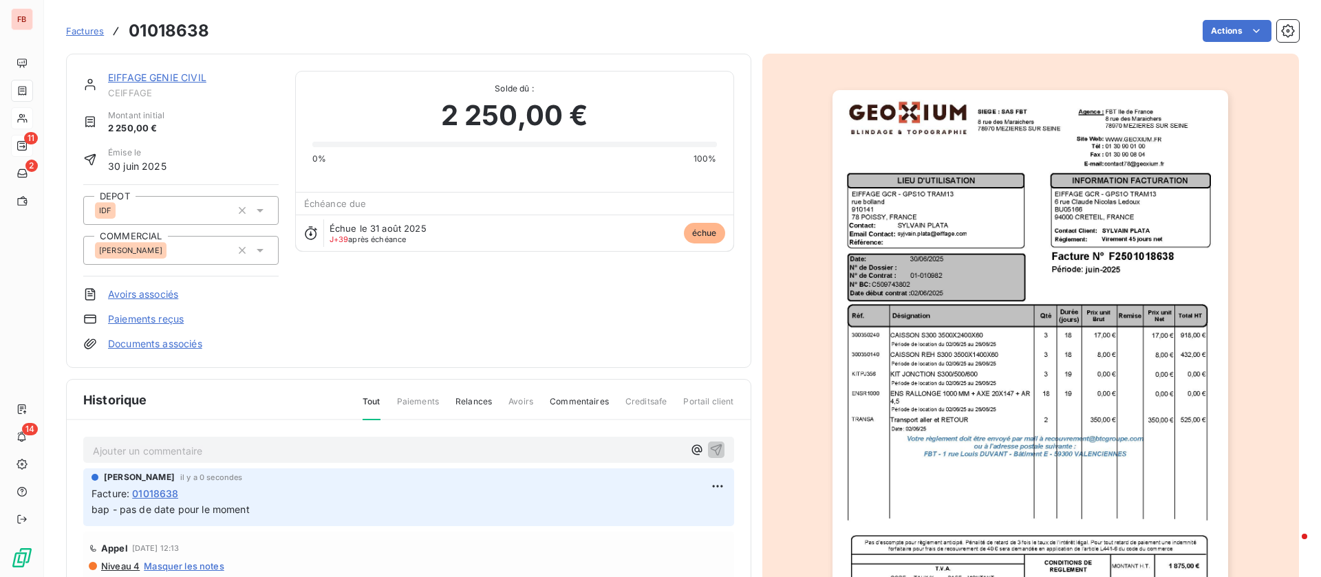
click at [162, 81] on link "EIFFAGE GENIE CIVIL" at bounding box center [157, 78] width 98 height 12
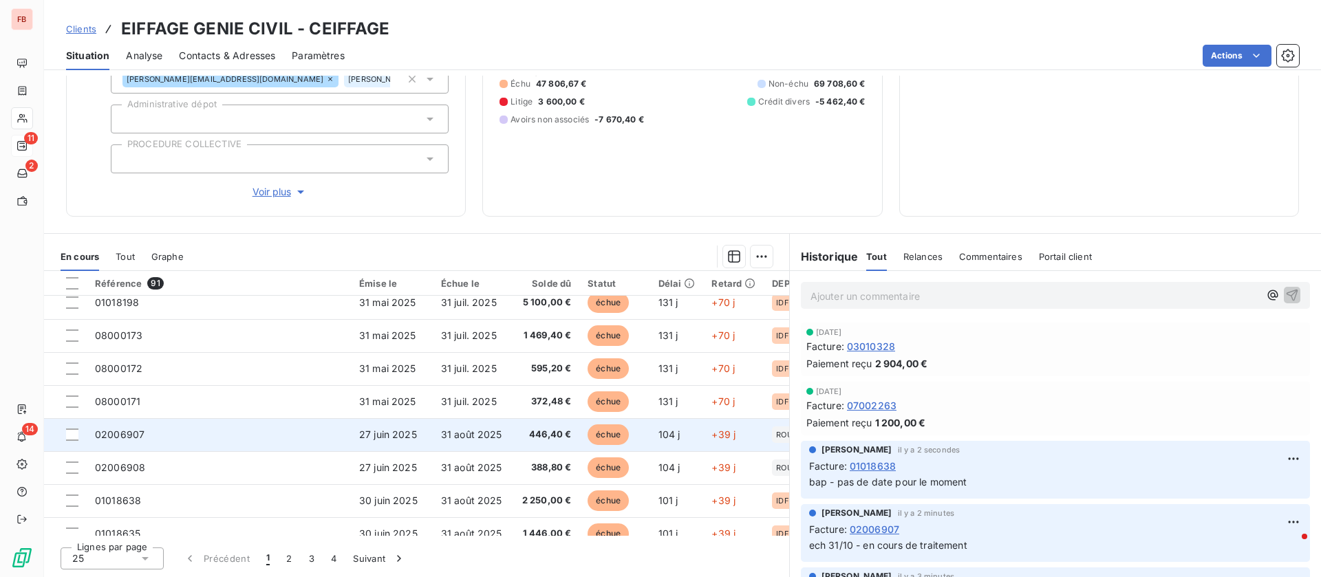
scroll to position [516, 0]
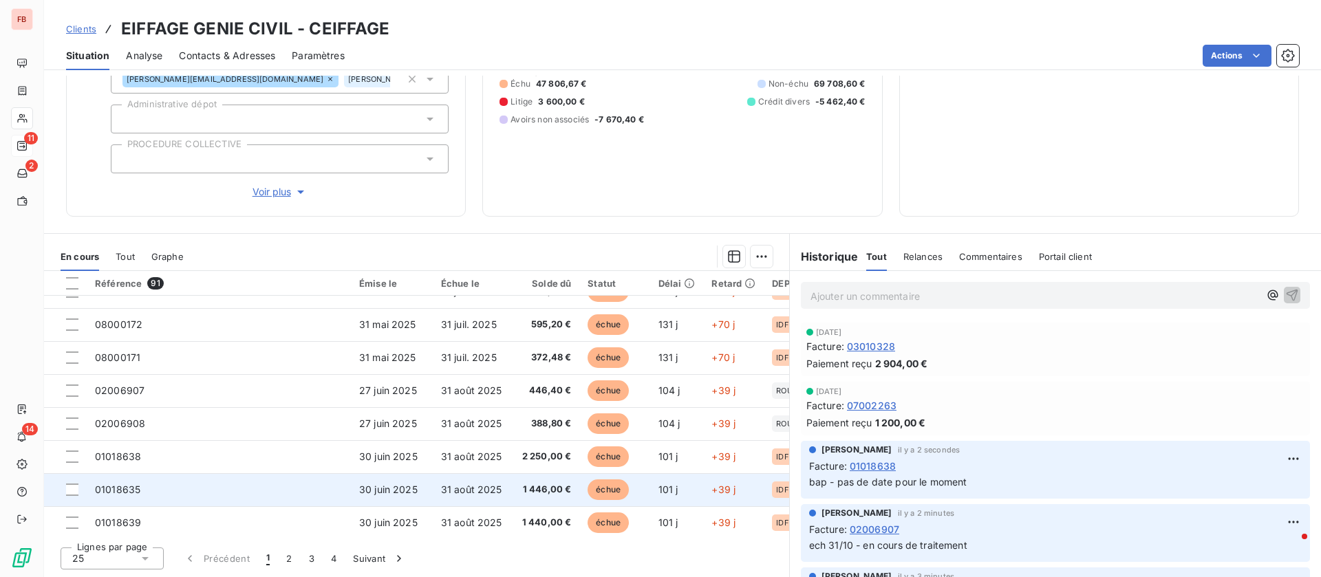
click at [219, 488] on td "01018635" at bounding box center [219, 489] width 264 height 33
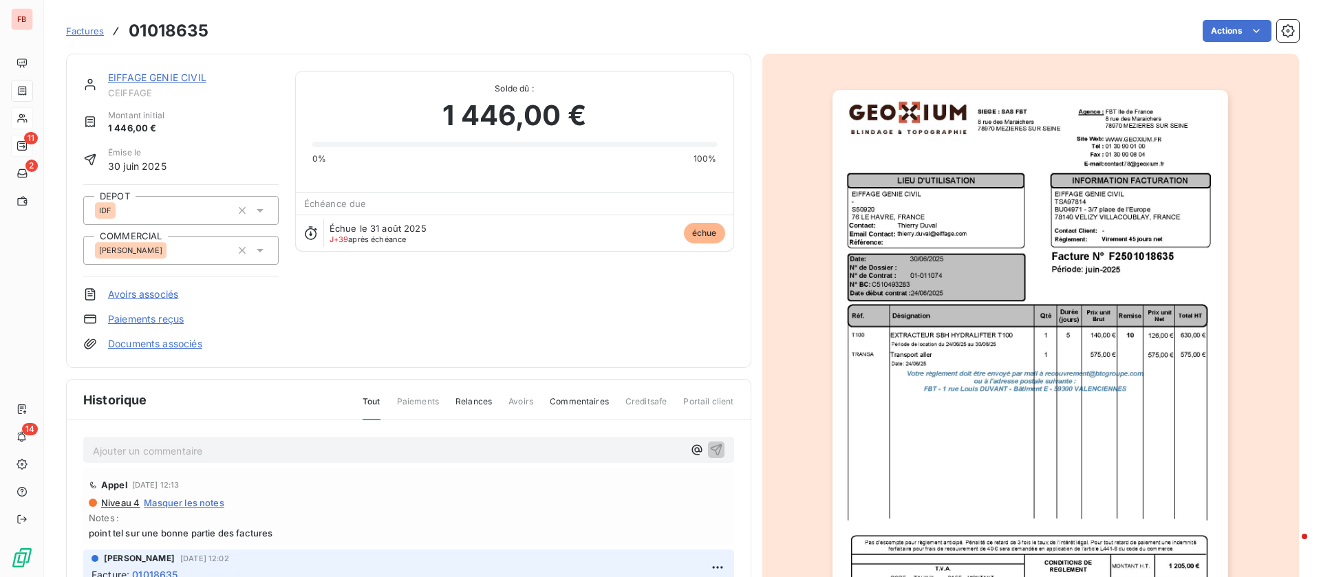
click at [200, 444] on p "Ajouter un commentaire ﻿" at bounding box center [388, 450] width 590 height 17
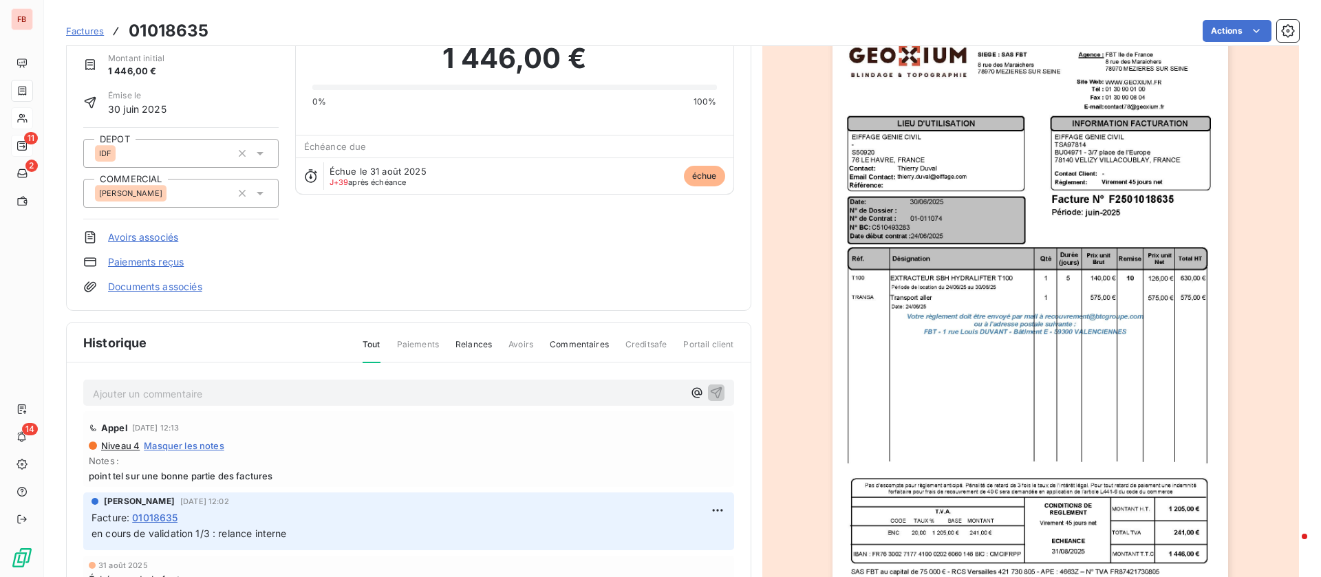
scroll to position [104, 0]
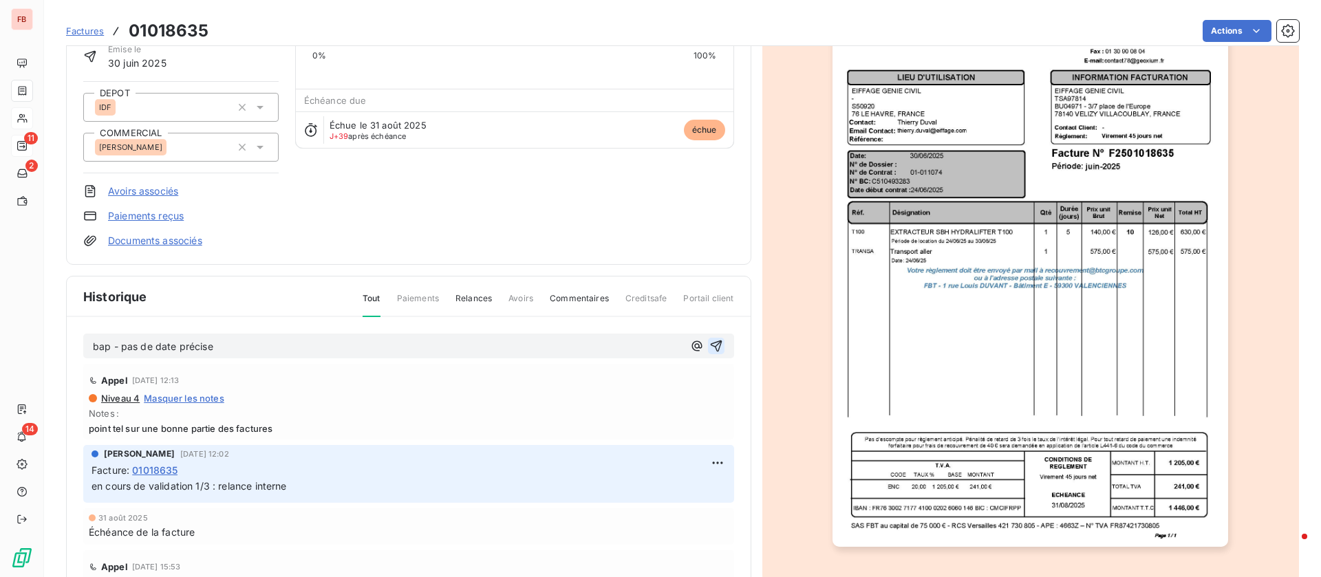
click at [709, 342] on icon "button" at bounding box center [716, 346] width 14 height 14
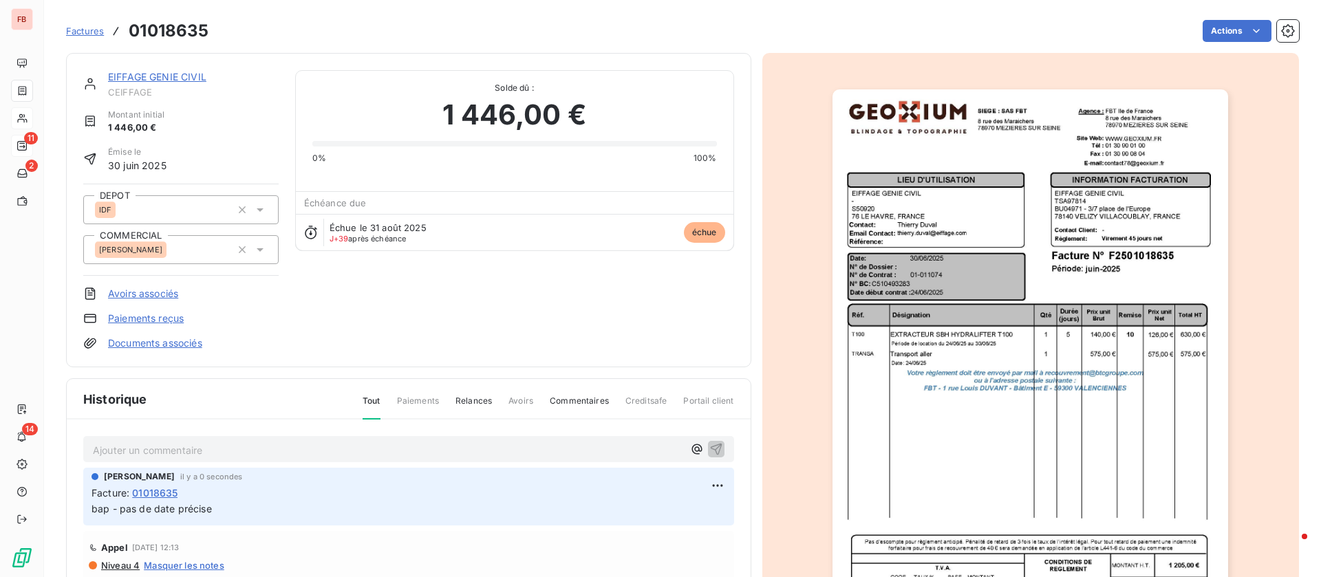
scroll to position [0, 0]
click at [183, 72] on link "EIFFAGE GENIE CIVIL" at bounding box center [157, 78] width 98 height 12
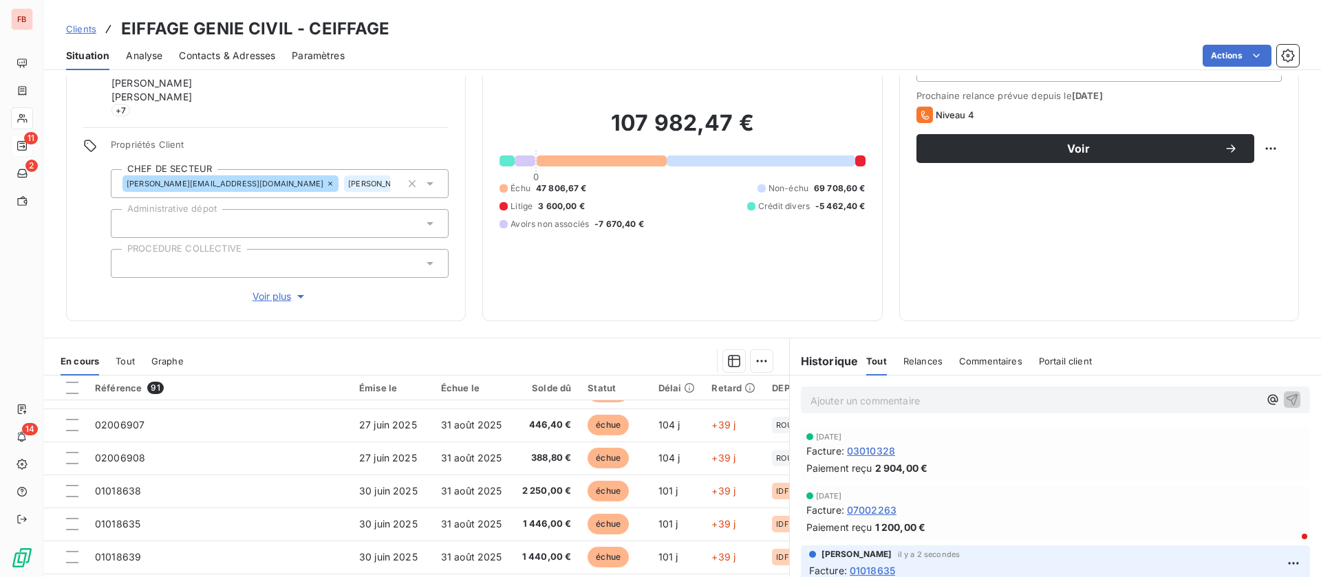
scroll to position [187, 0]
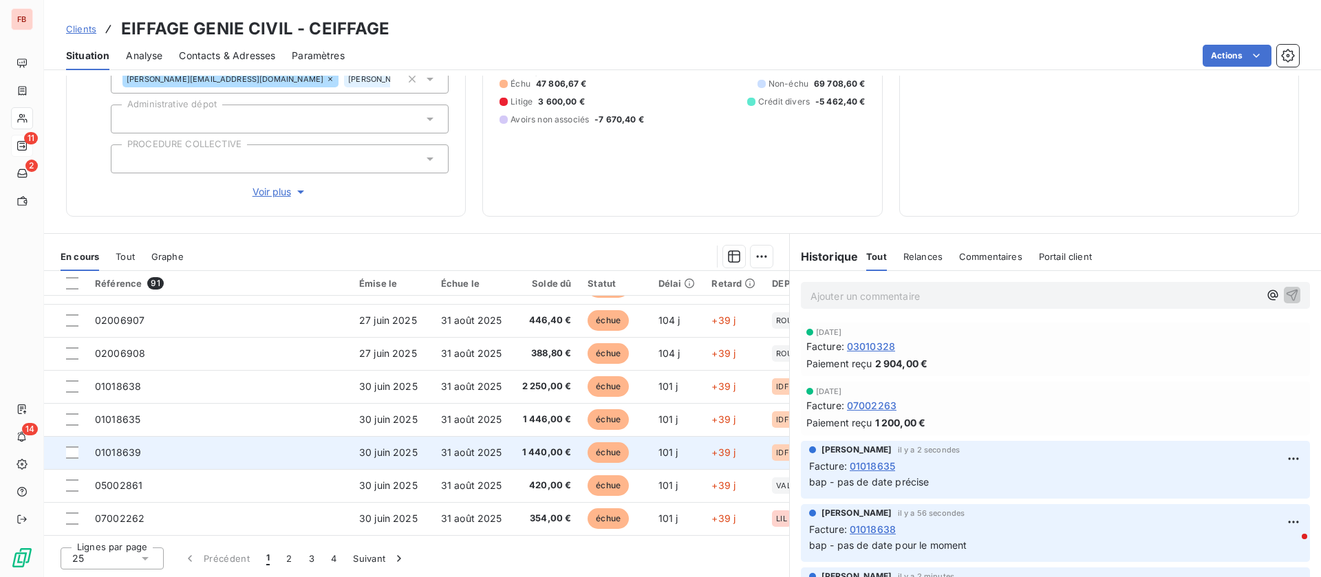
click at [191, 440] on td "01018639" at bounding box center [219, 452] width 264 height 33
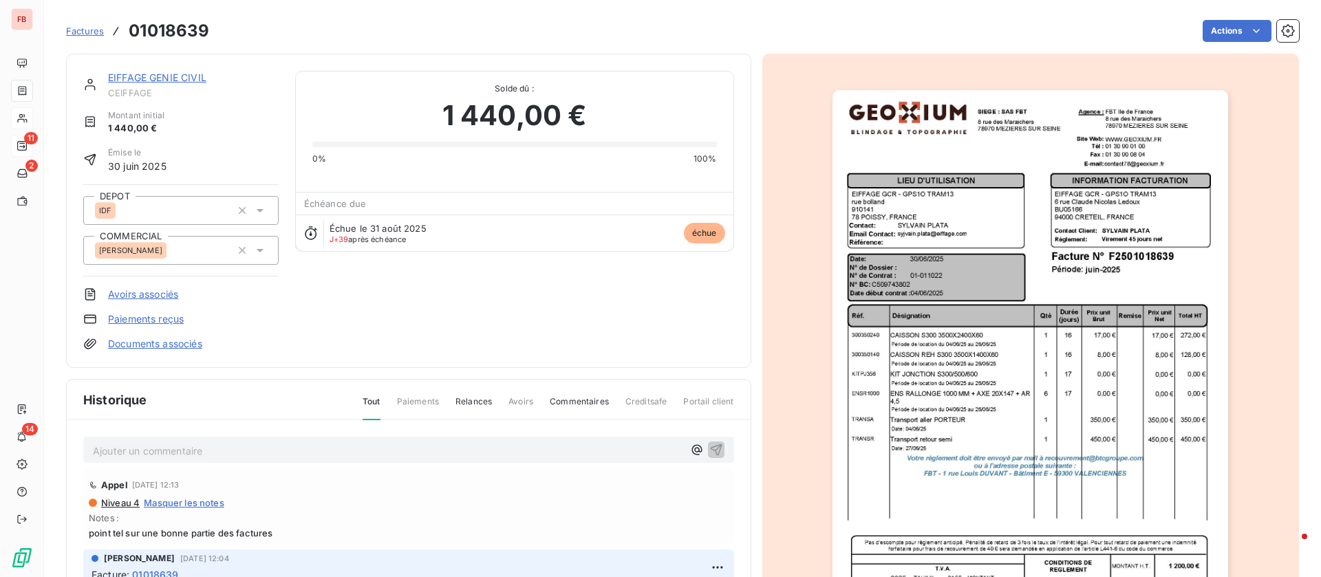
click at [241, 452] on p "Ajouter un commentaire ﻿" at bounding box center [388, 450] width 590 height 17
click at [710, 449] on icon "button" at bounding box center [716, 450] width 12 height 12
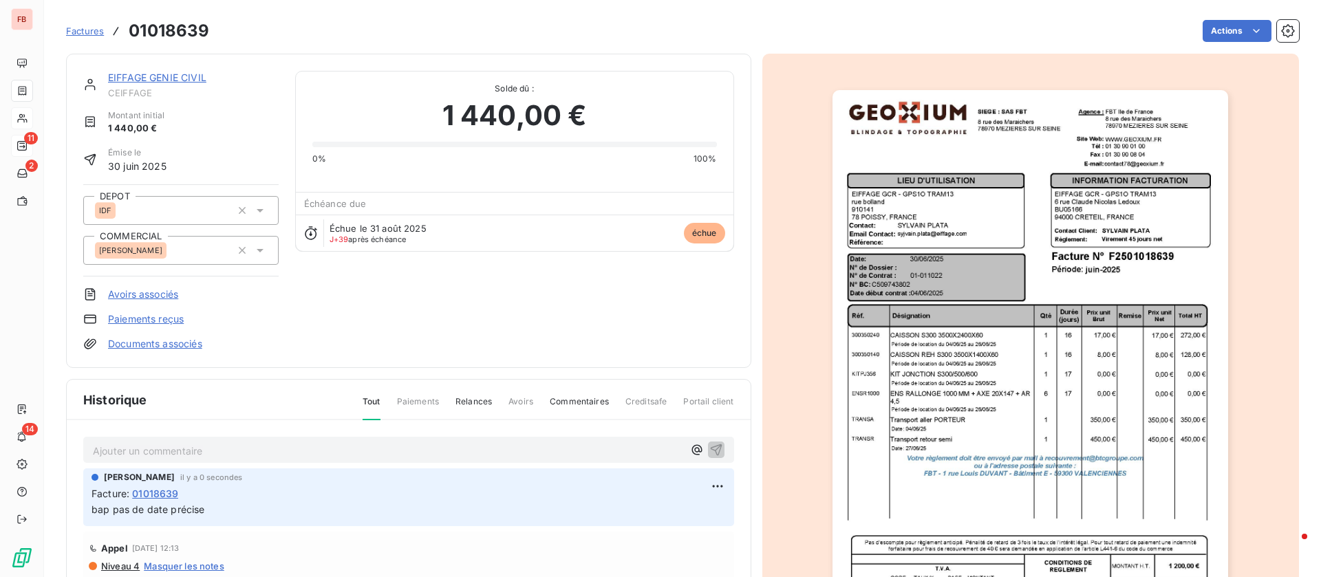
click at [120, 75] on link "EIFFAGE GENIE CIVIL" at bounding box center [157, 78] width 98 height 12
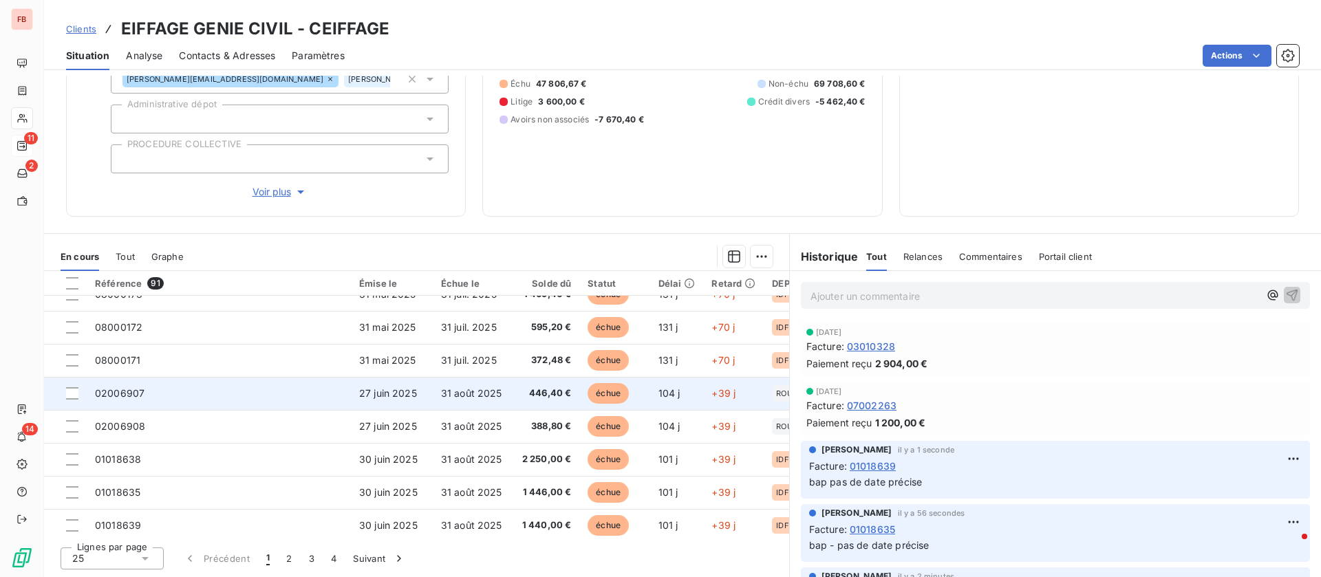
scroll to position [516, 0]
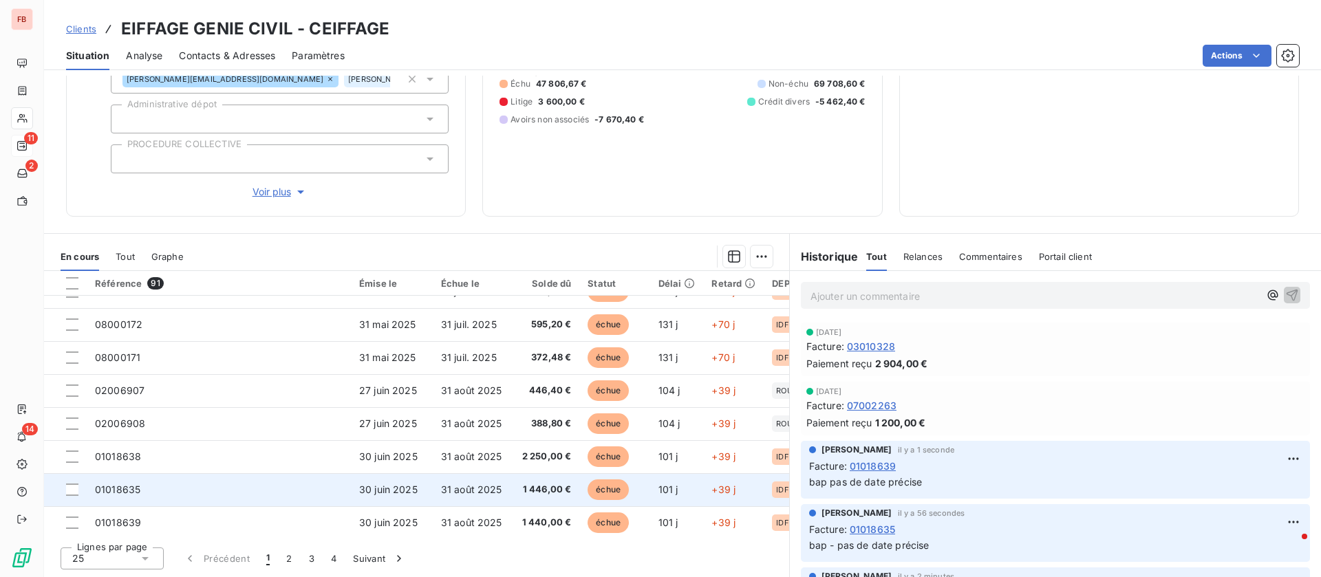
click at [189, 491] on td "01018635" at bounding box center [219, 489] width 264 height 33
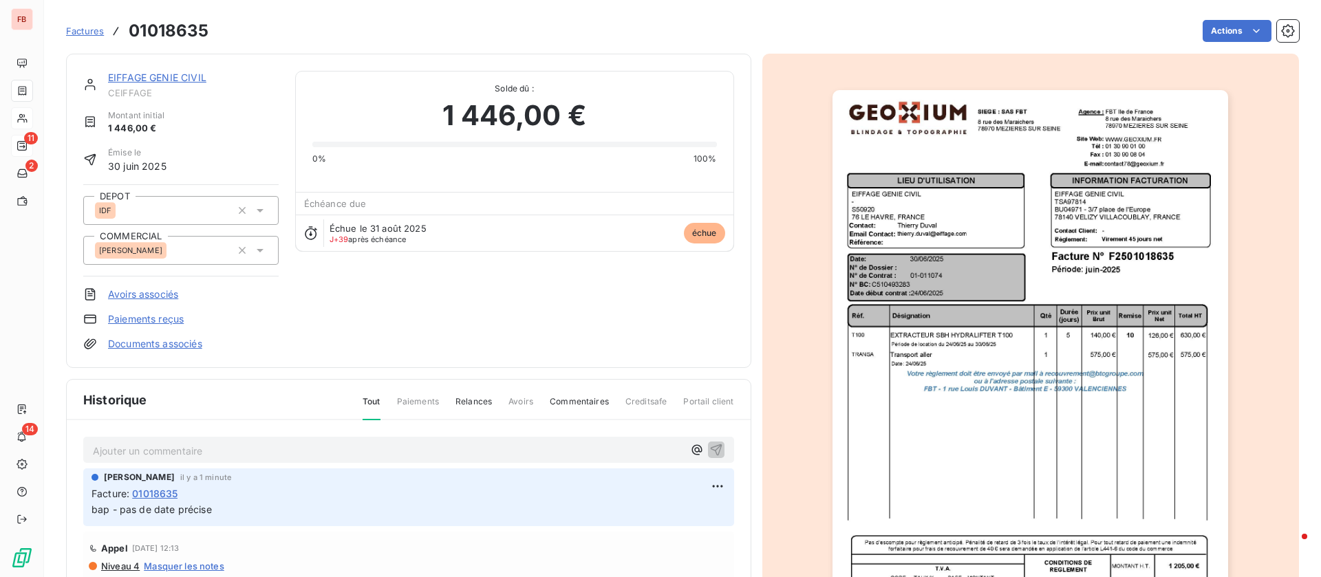
click at [144, 73] on link "EIFFAGE GENIE CIVIL" at bounding box center [157, 78] width 98 height 12
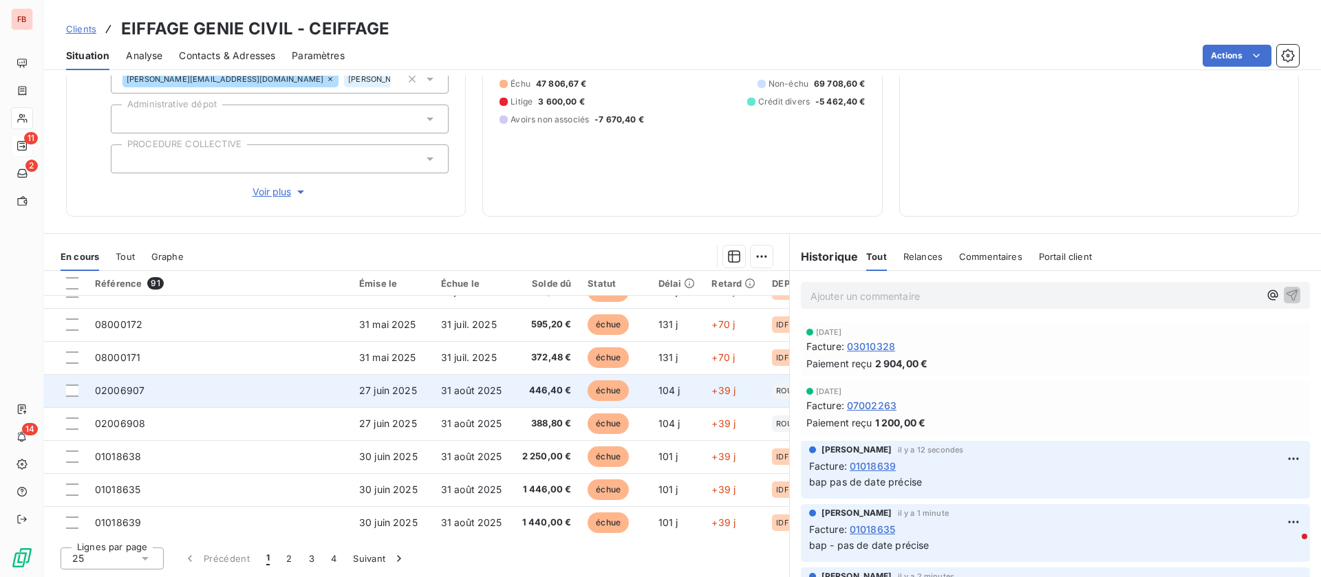
scroll to position [592, 0]
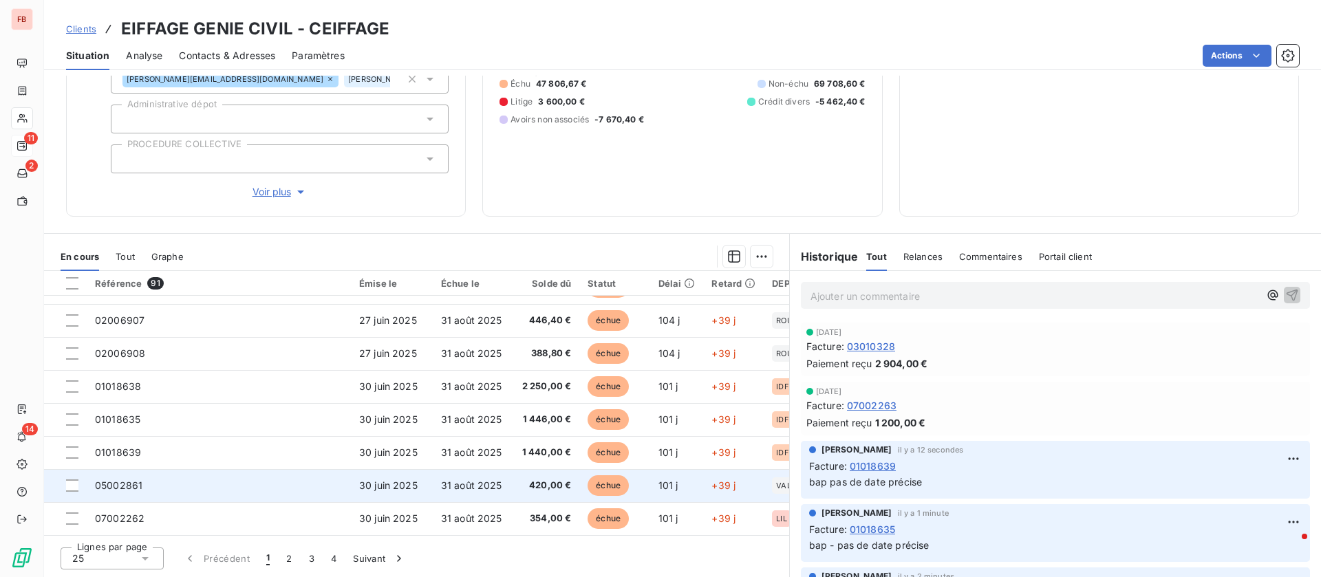
click at [170, 479] on td "05002861" at bounding box center [219, 485] width 264 height 33
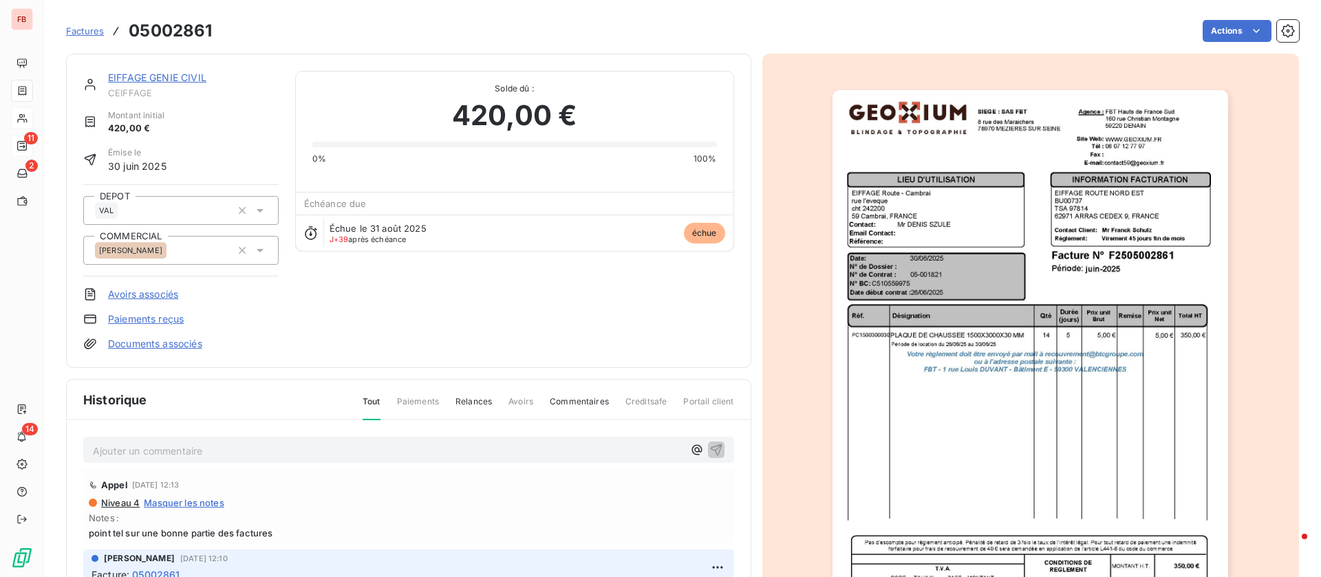
click at [191, 453] on p "Ajouter un commentaire ﻿" at bounding box center [388, 450] width 590 height 17
click at [132, 74] on link "EIFFAGE GENIE CIVIL" at bounding box center [157, 78] width 98 height 12
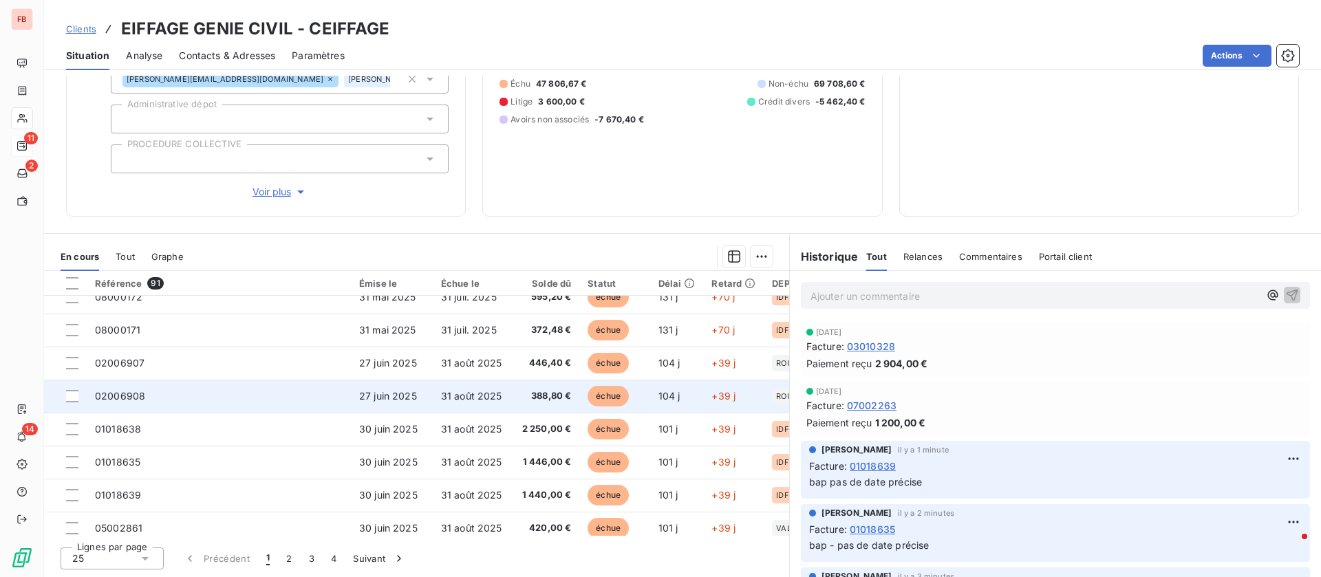
scroll to position [592, 0]
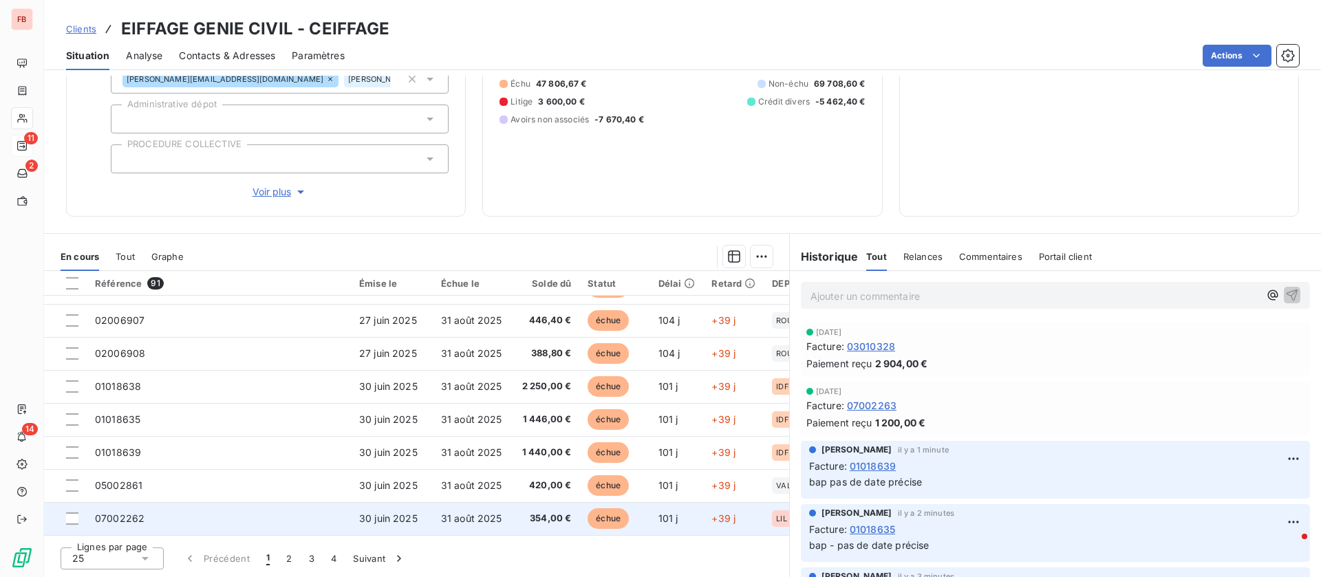
click at [199, 504] on td "07002262" at bounding box center [219, 518] width 264 height 33
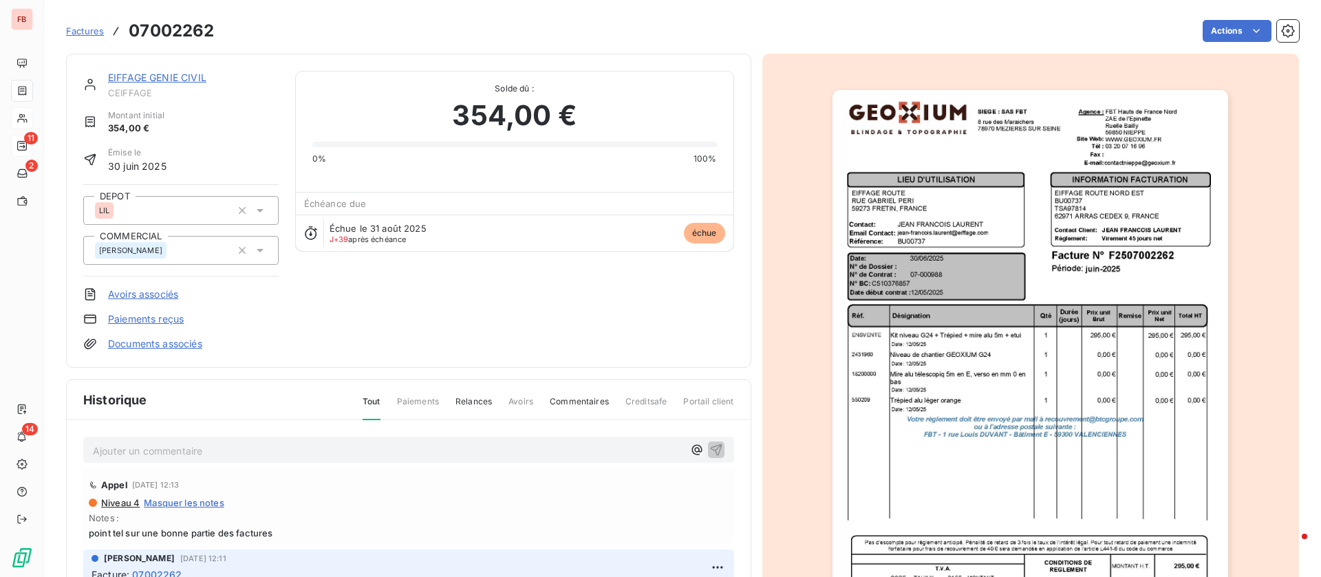
click at [319, 449] on p "Ajouter un commentaire ﻿" at bounding box center [388, 450] width 590 height 17
click at [374, 447] on p "Ajouter un commentaire ﻿" at bounding box center [388, 450] width 590 height 17
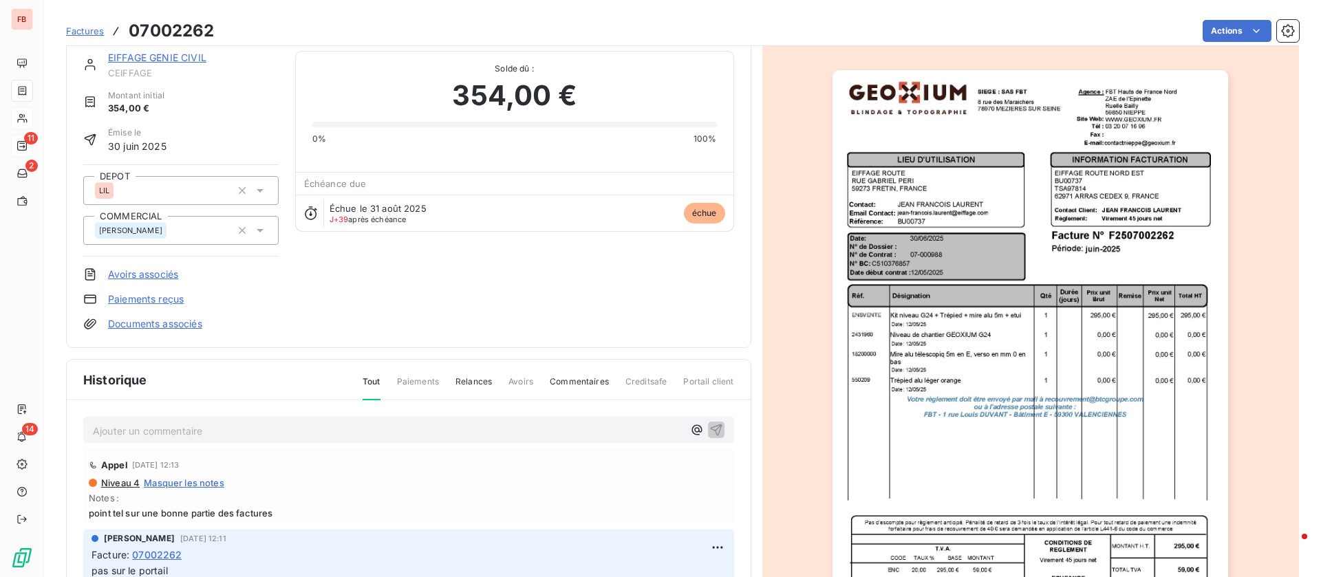
scroll to position [1, 0]
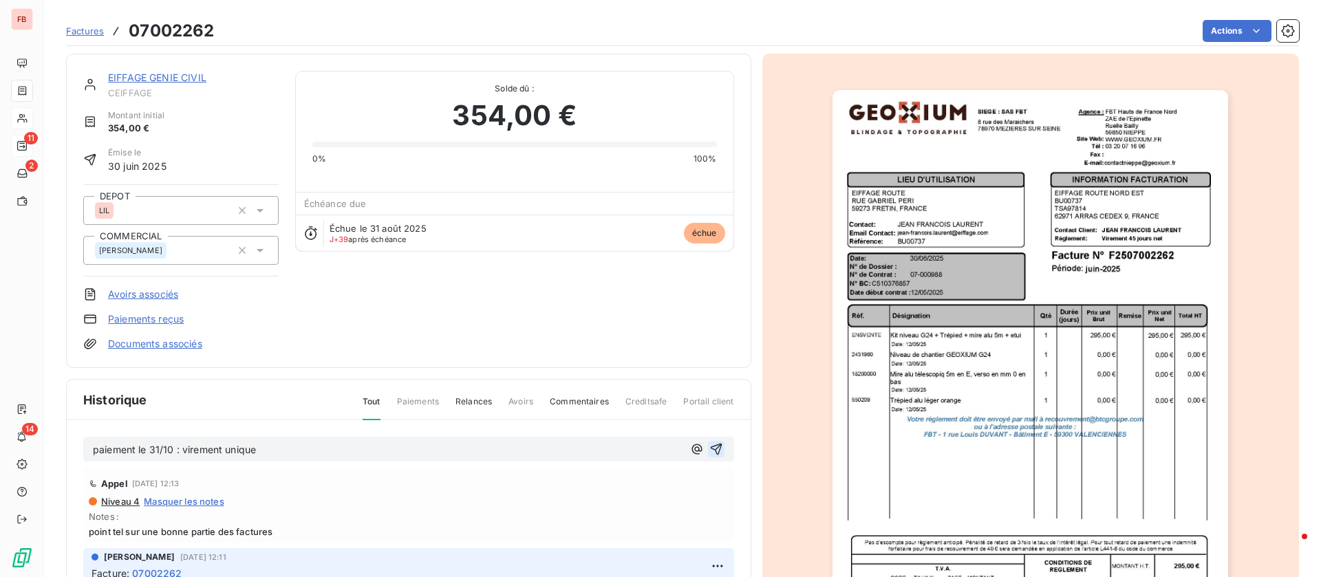
click at [709, 449] on icon "button" at bounding box center [716, 449] width 14 height 14
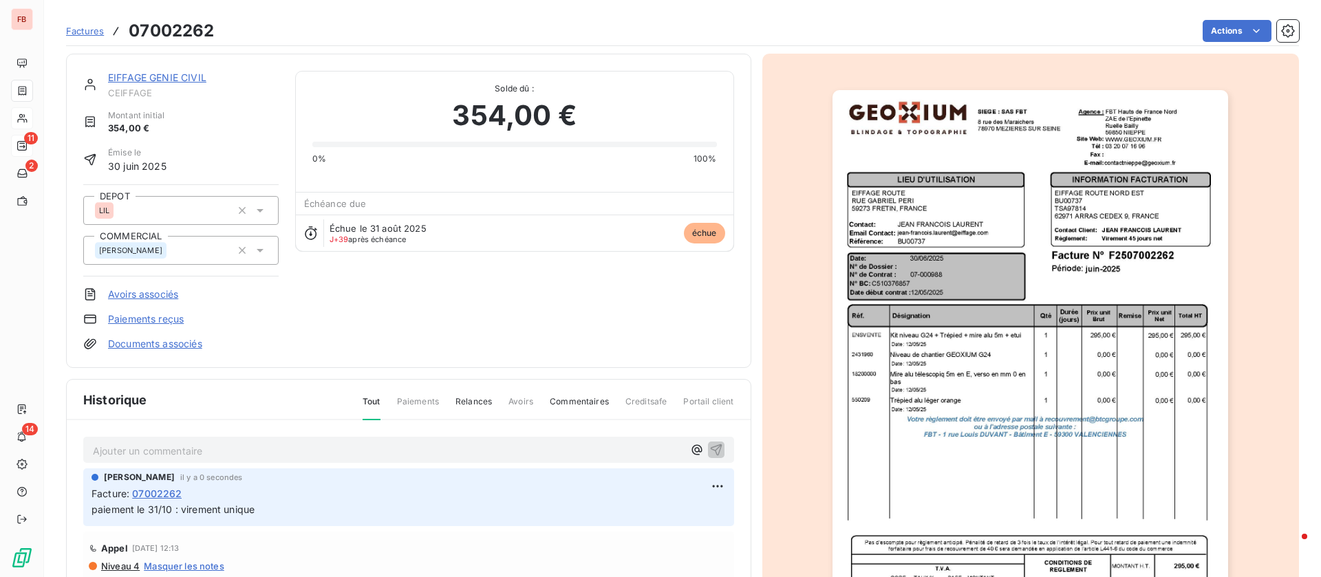
click at [147, 78] on link "EIFFAGE GENIE CIVIL" at bounding box center [157, 78] width 98 height 12
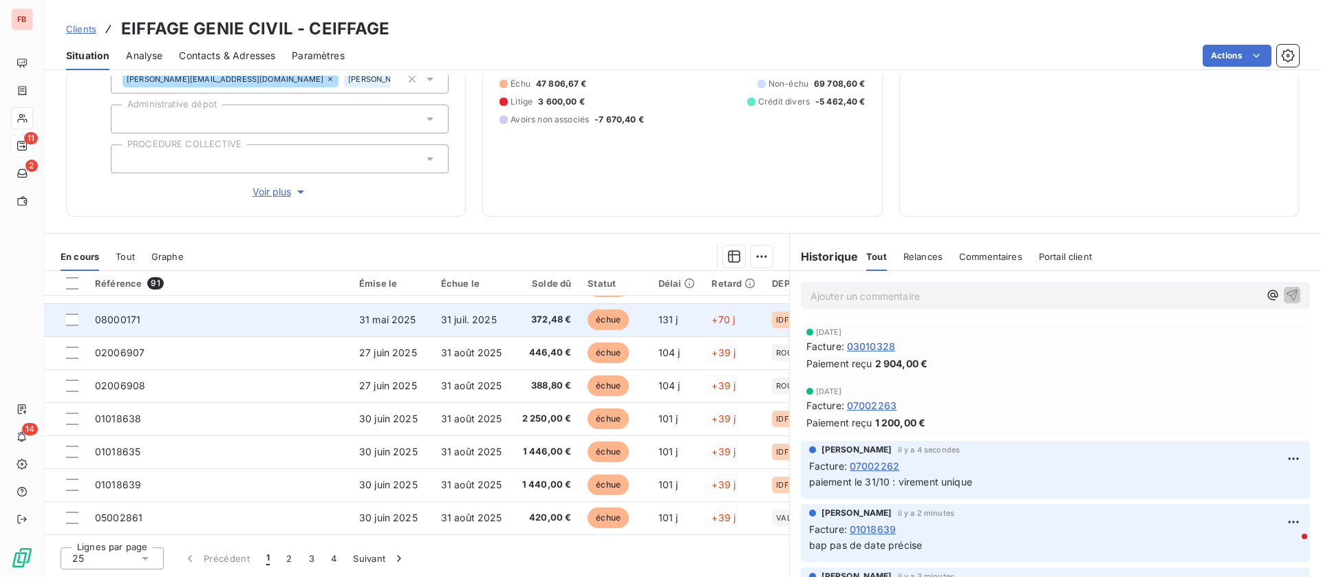
scroll to position [592, 0]
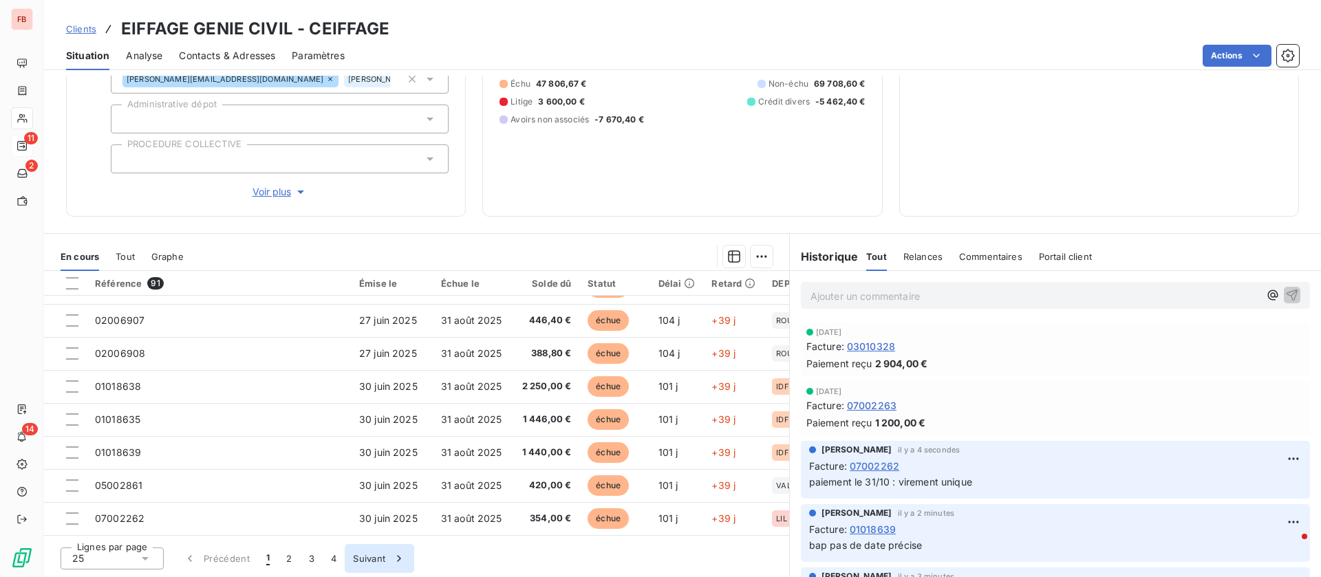
click at [292, 561] on button "2" at bounding box center [289, 558] width 22 height 29
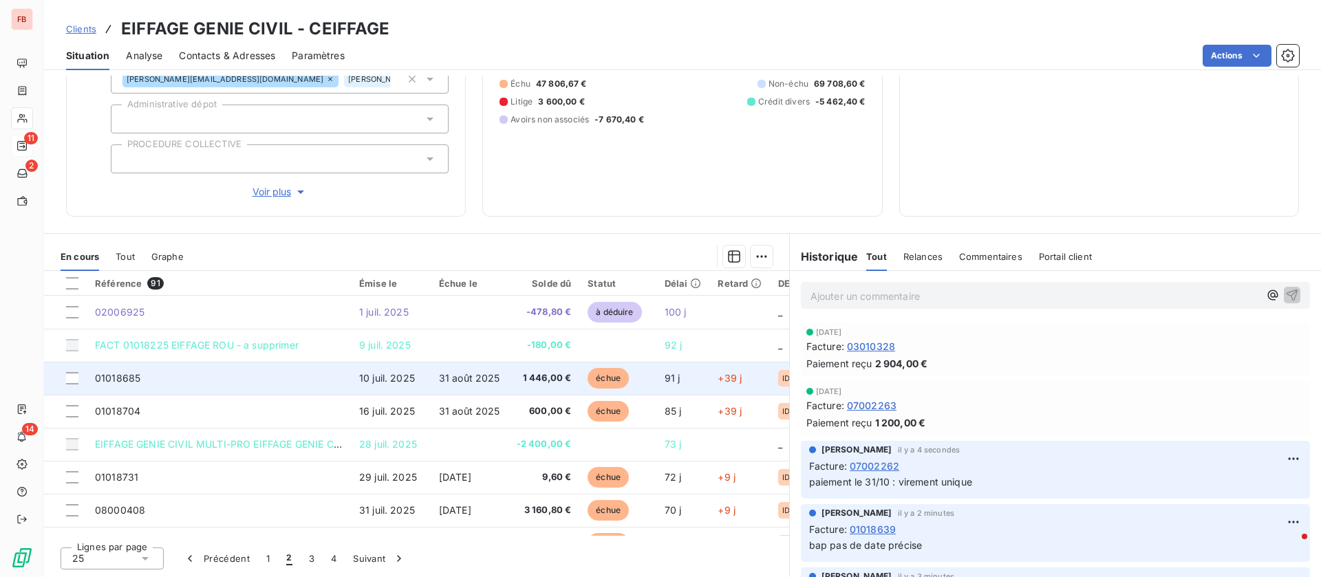
click at [235, 383] on td "01018685" at bounding box center [219, 378] width 264 height 33
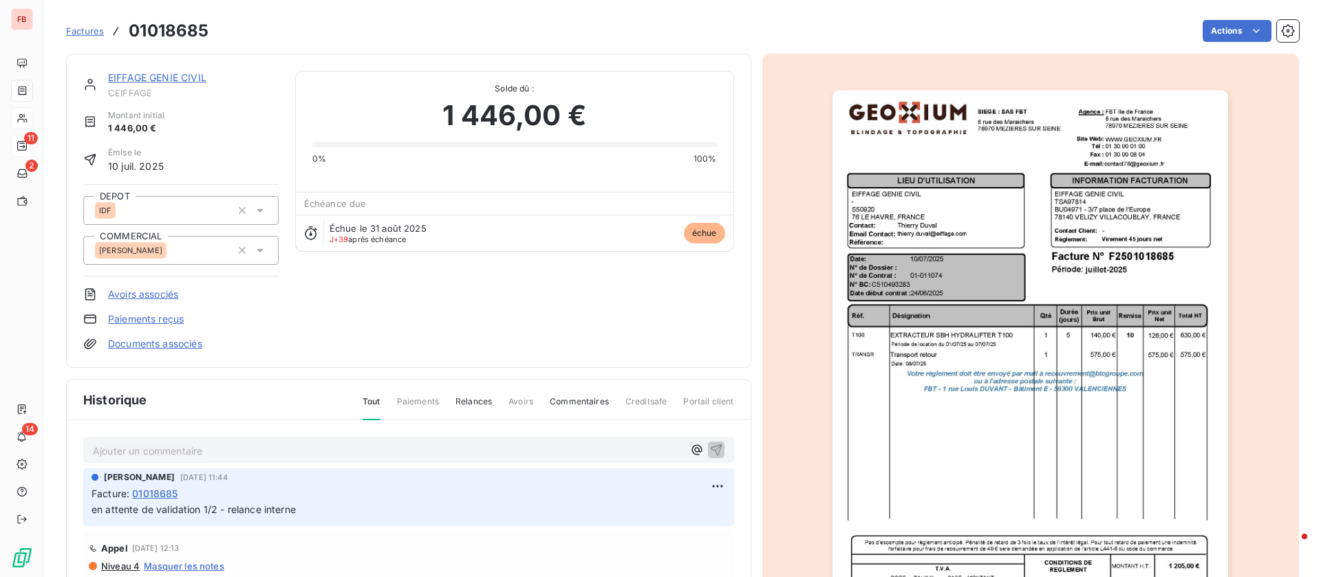
click at [186, 444] on p "Ajouter un commentaire ﻿" at bounding box center [388, 450] width 590 height 17
click at [710, 449] on icon "button" at bounding box center [716, 450] width 12 height 12
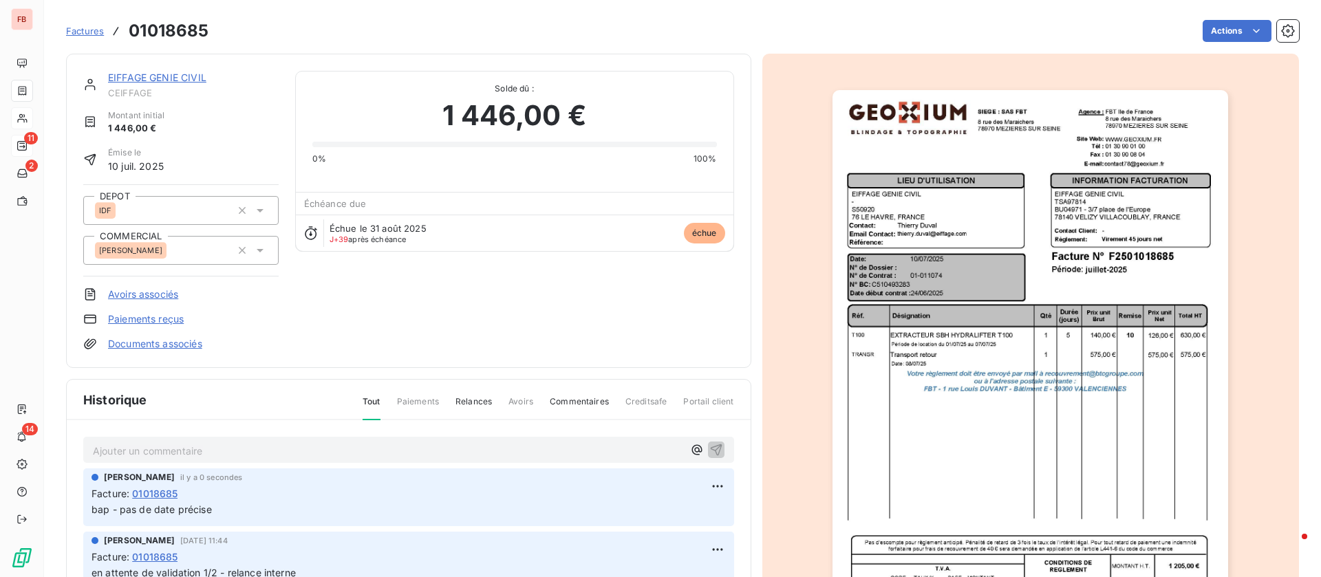
click at [135, 72] on link "EIFFAGE GENIE CIVIL" at bounding box center [157, 78] width 98 height 12
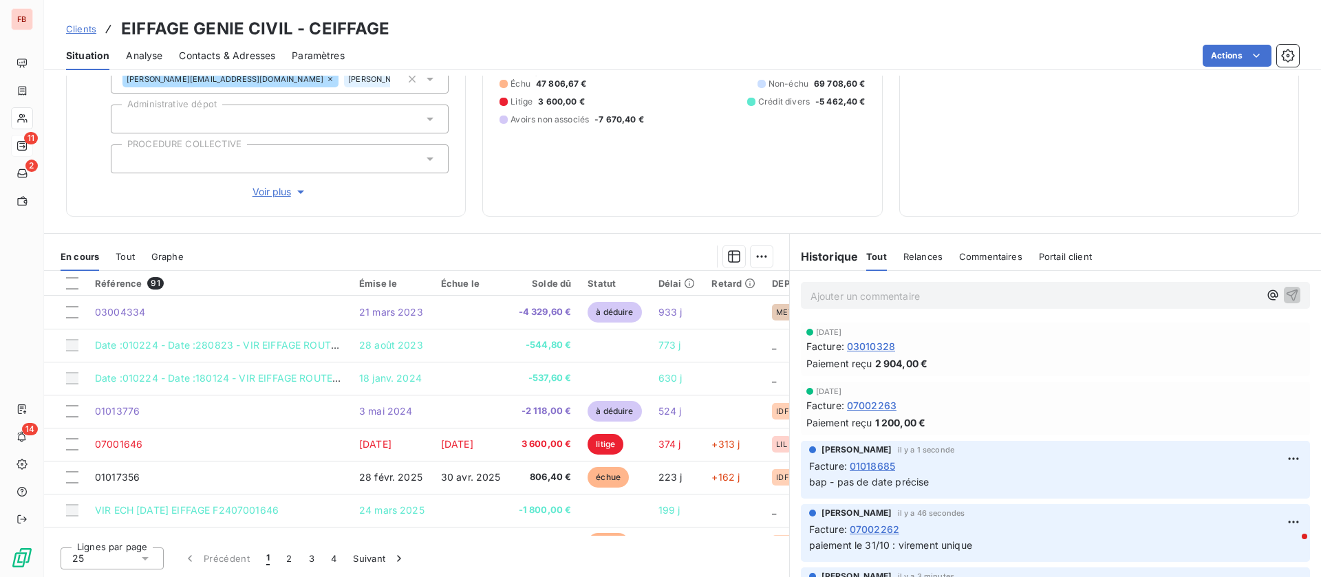
scroll to position [592, 0]
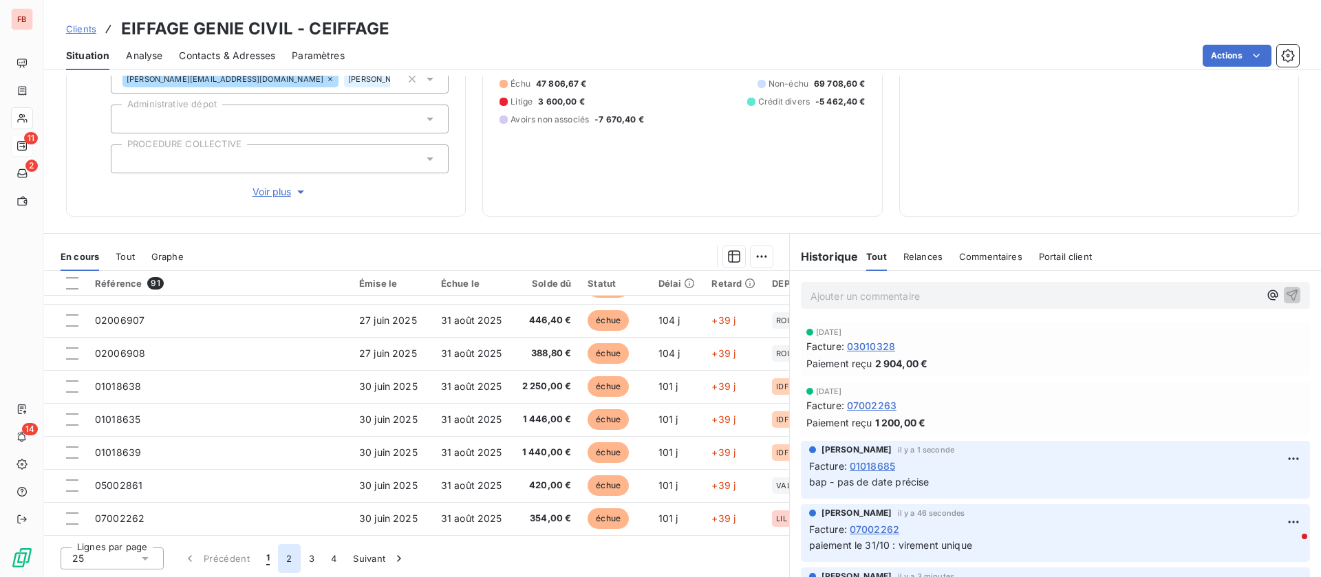
click at [296, 558] on button "2" at bounding box center [289, 558] width 22 height 29
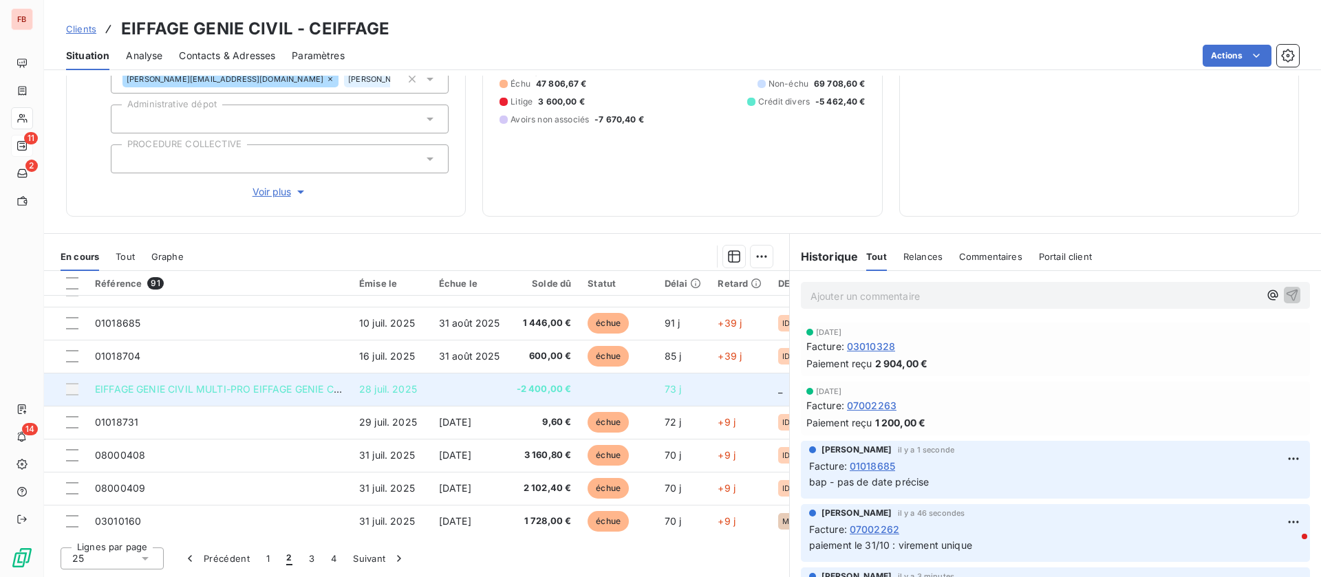
scroll to position [0, 0]
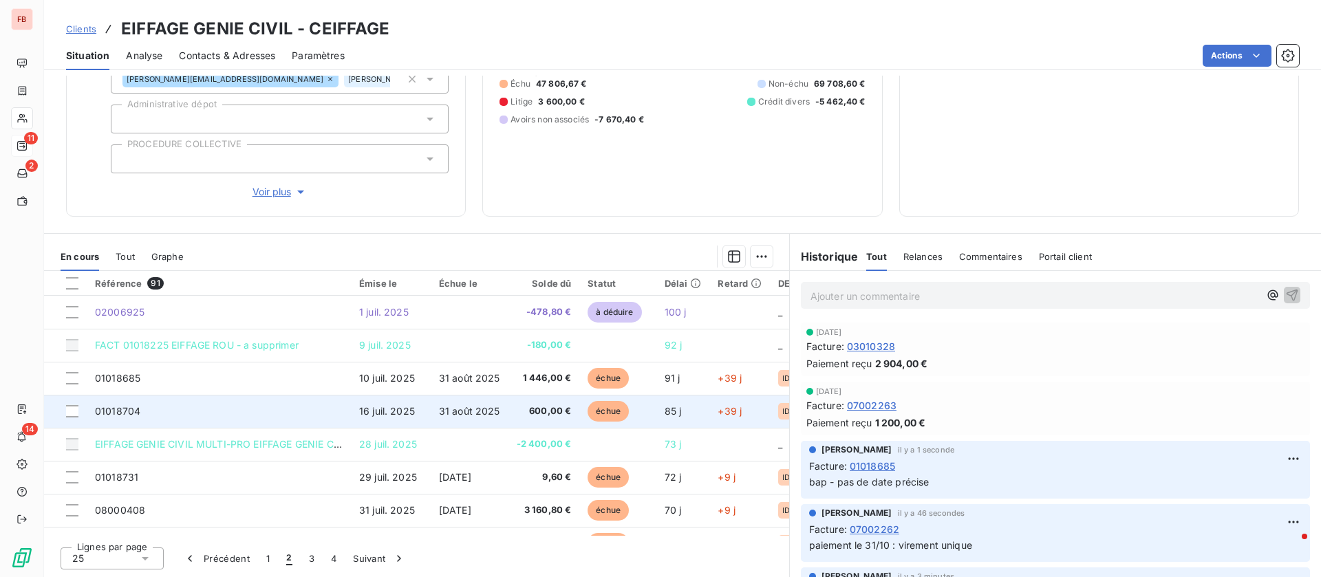
click at [250, 408] on td "01018704" at bounding box center [219, 411] width 264 height 33
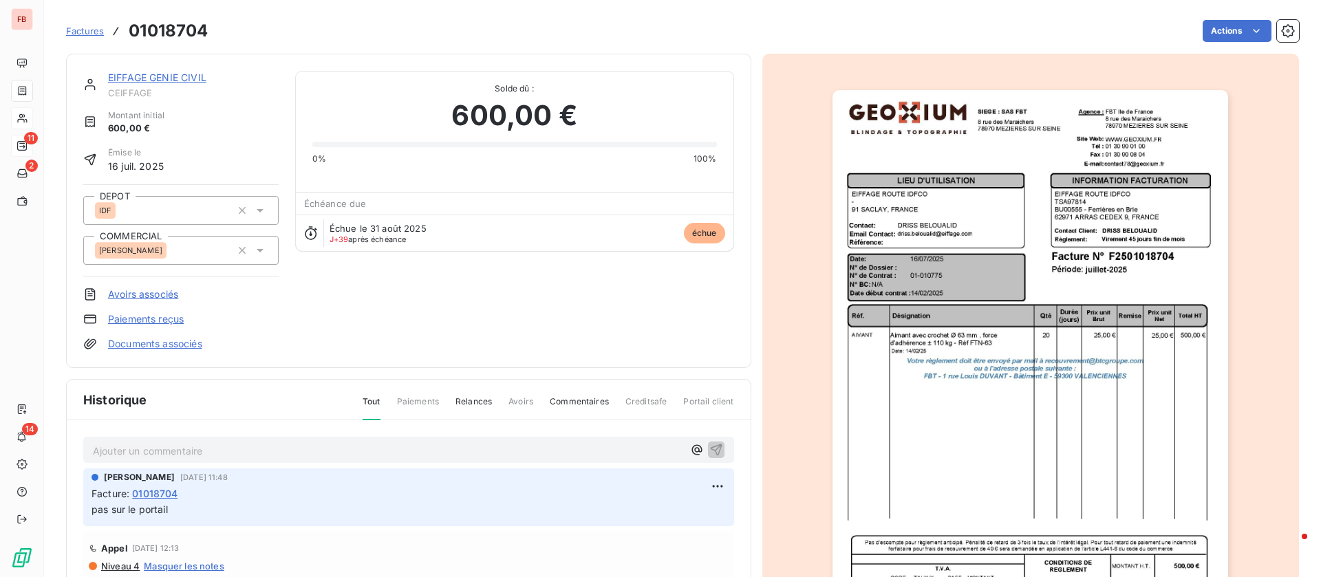
click at [213, 456] on p "Ajouter un commentaire ﻿" at bounding box center [388, 450] width 590 height 17
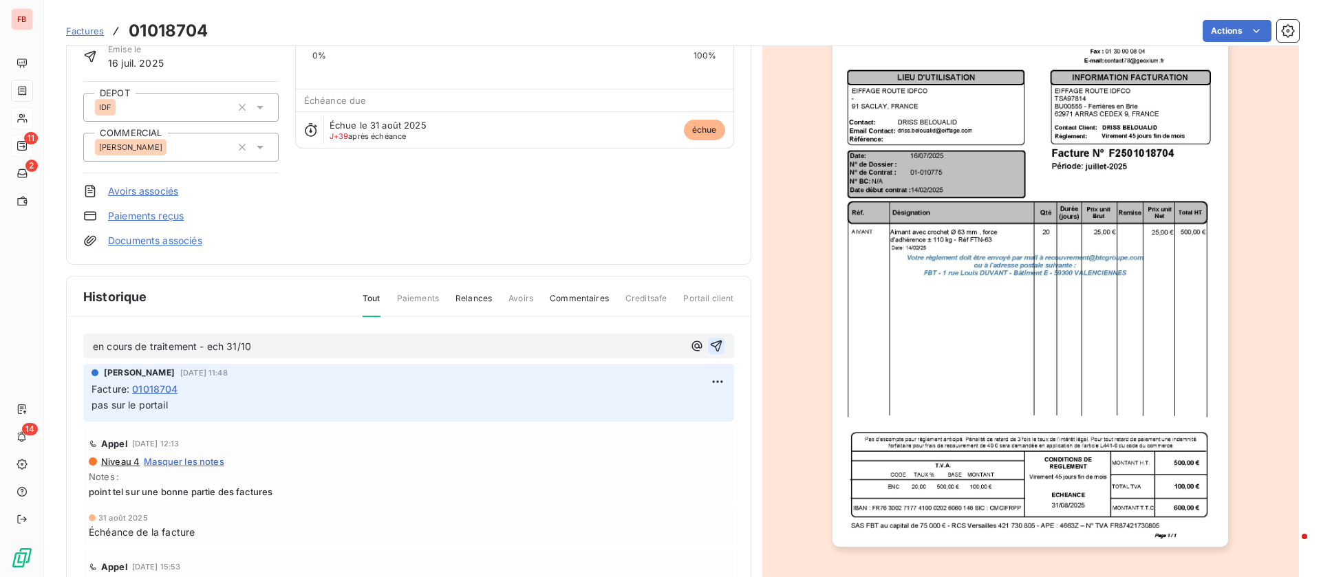
click at [710, 347] on icon "button" at bounding box center [716, 347] width 12 height 12
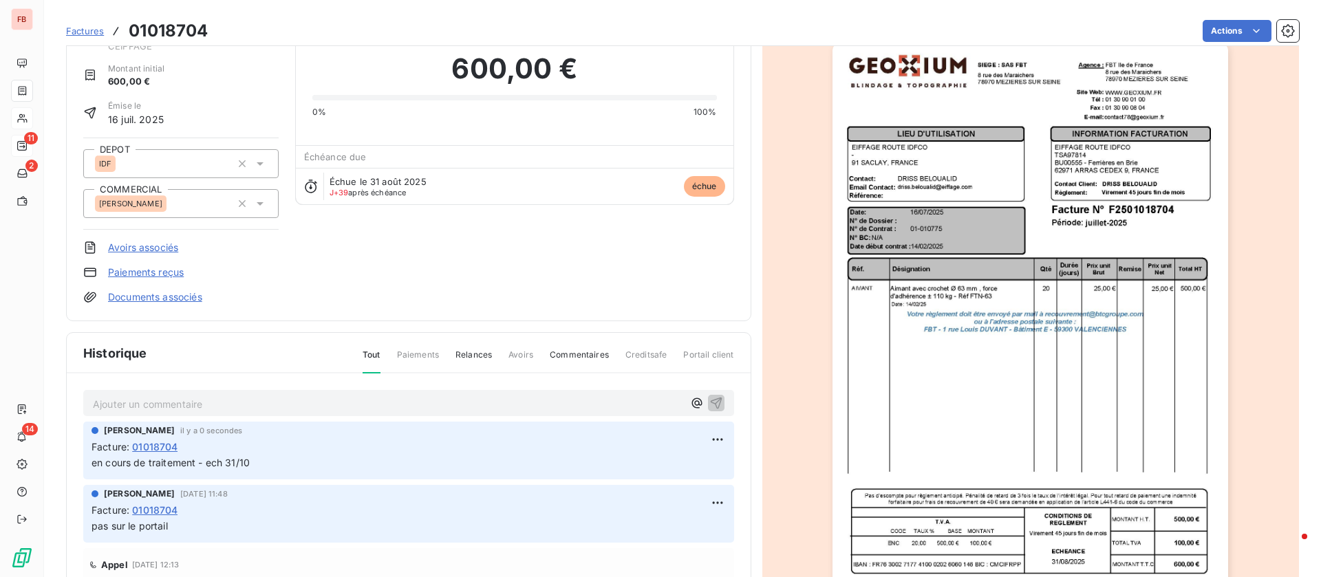
scroll to position [0, 0]
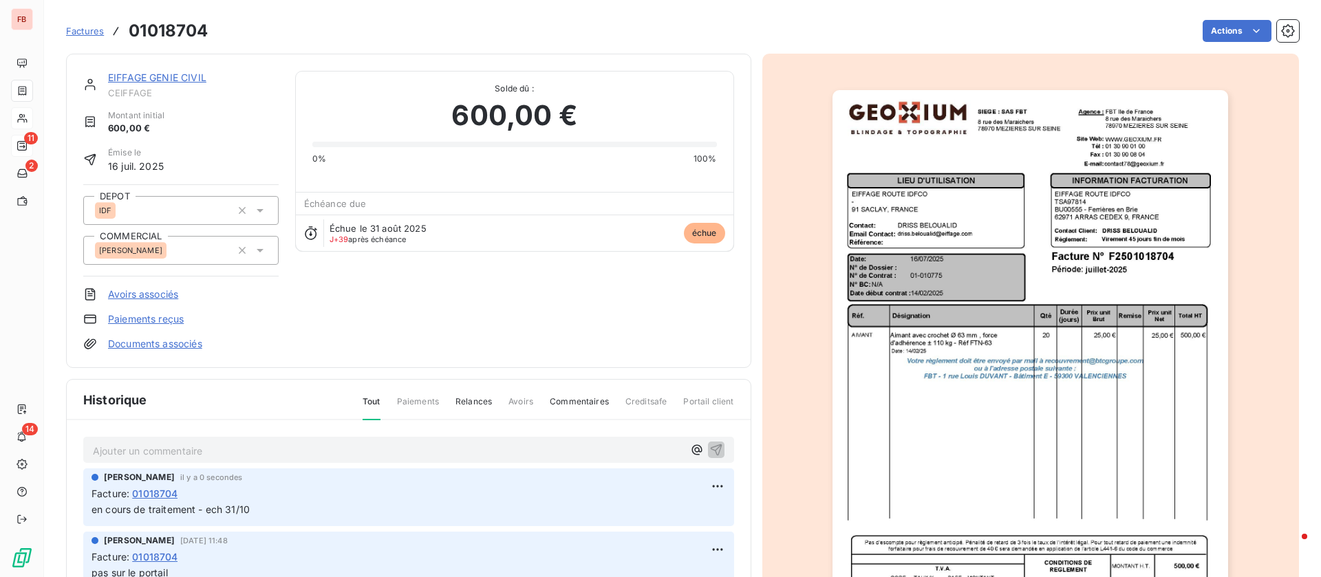
click at [163, 79] on link "EIFFAGE GENIE CIVIL" at bounding box center [157, 78] width 98 height 12
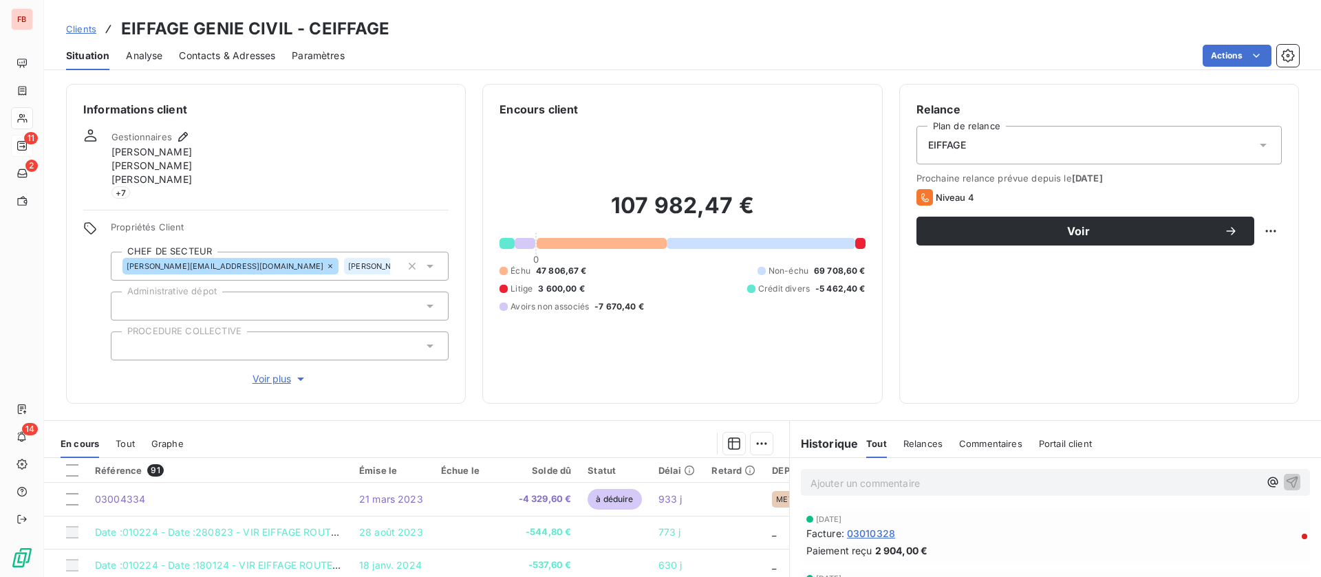
scroll to position [187, 0]
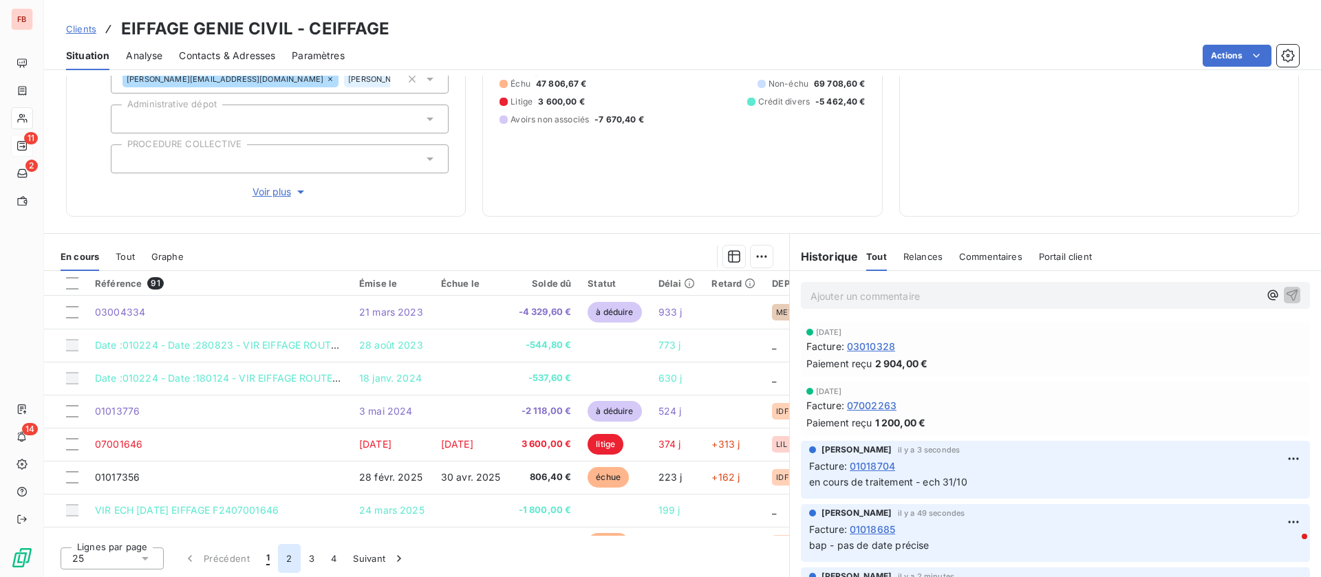
click at [296, 563] on button "2" at bounding box center [289, 558] width 22 height 29
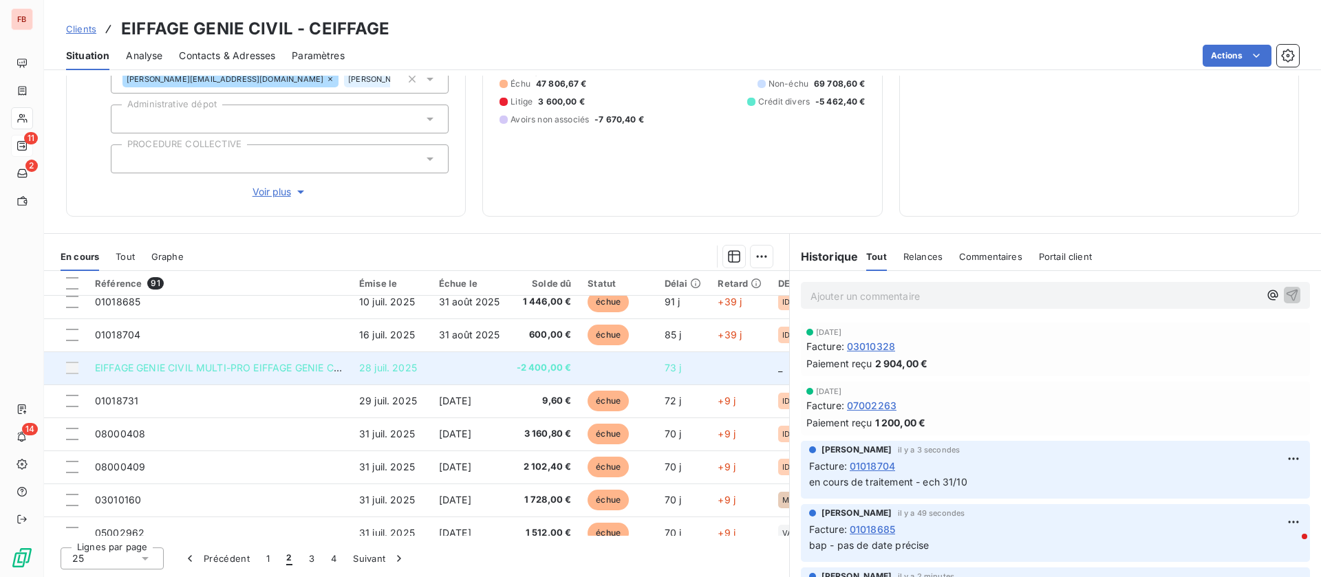
scroll to position [103, 0]
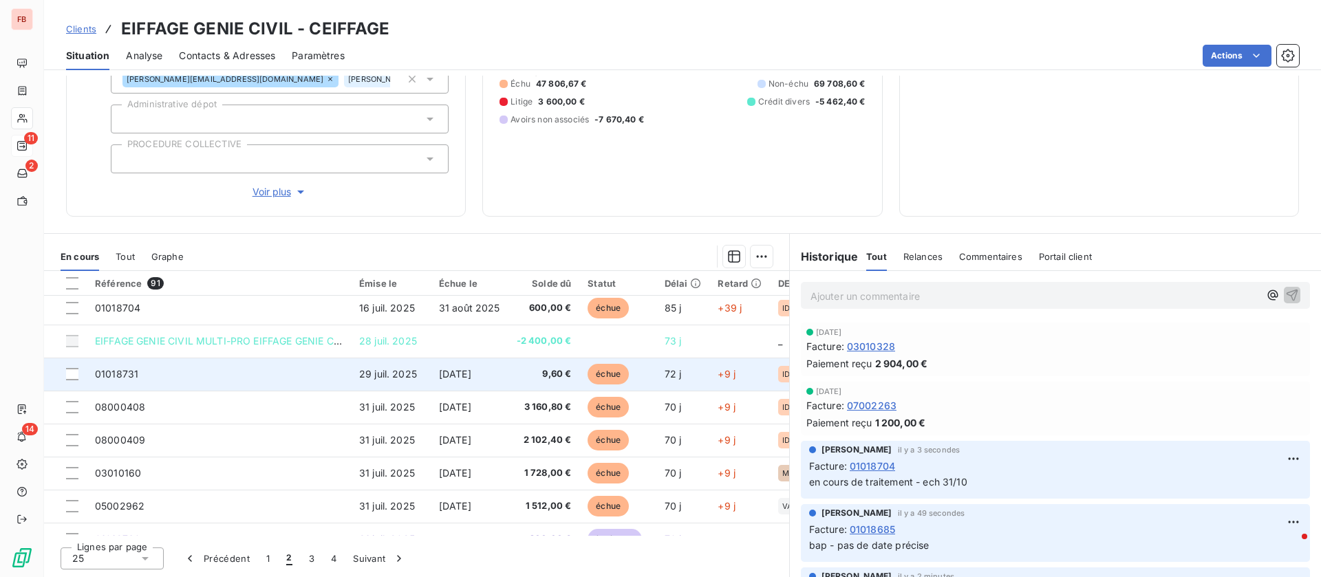
click at [279, 369] on td "01018731" at bounding box center [219, 374] width 264 height 33
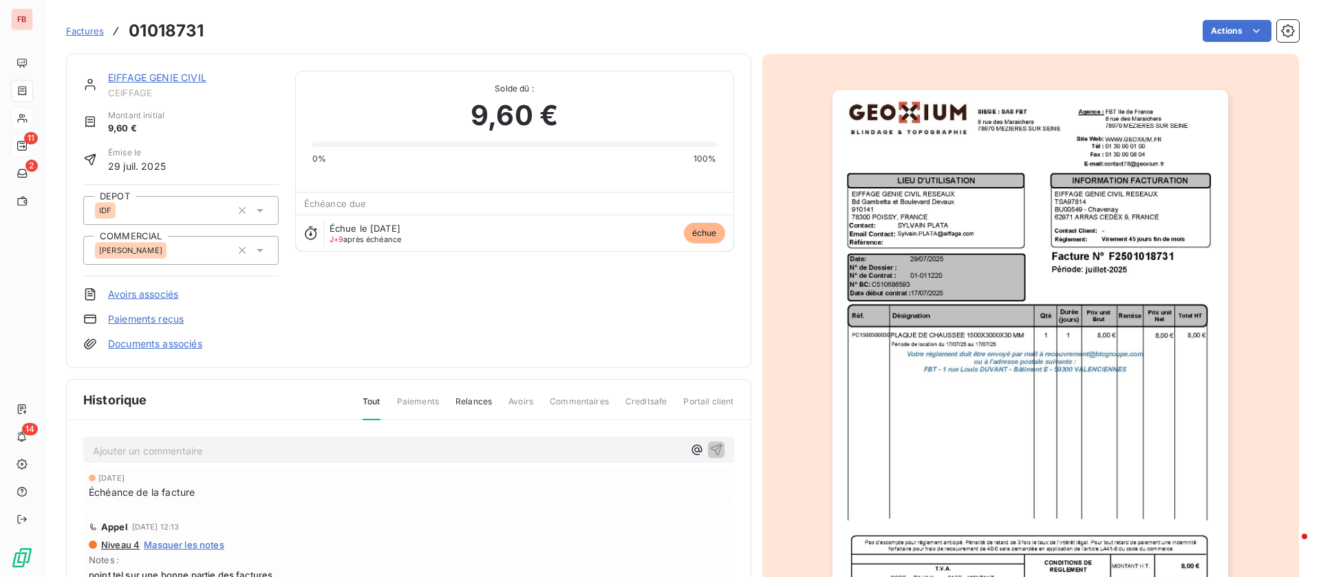
click at [204, 465] on div "Ajouter un commentaire ﻿ [DATE] Échéance de la facture Appel [DATE] 12:13 Nivea…" at bounding box center [409, 579] width 684 height 319
click at [213, 449] on p "Ajouter un commentaire ﻿" at bounding box center [388, 450] width 590 height 17
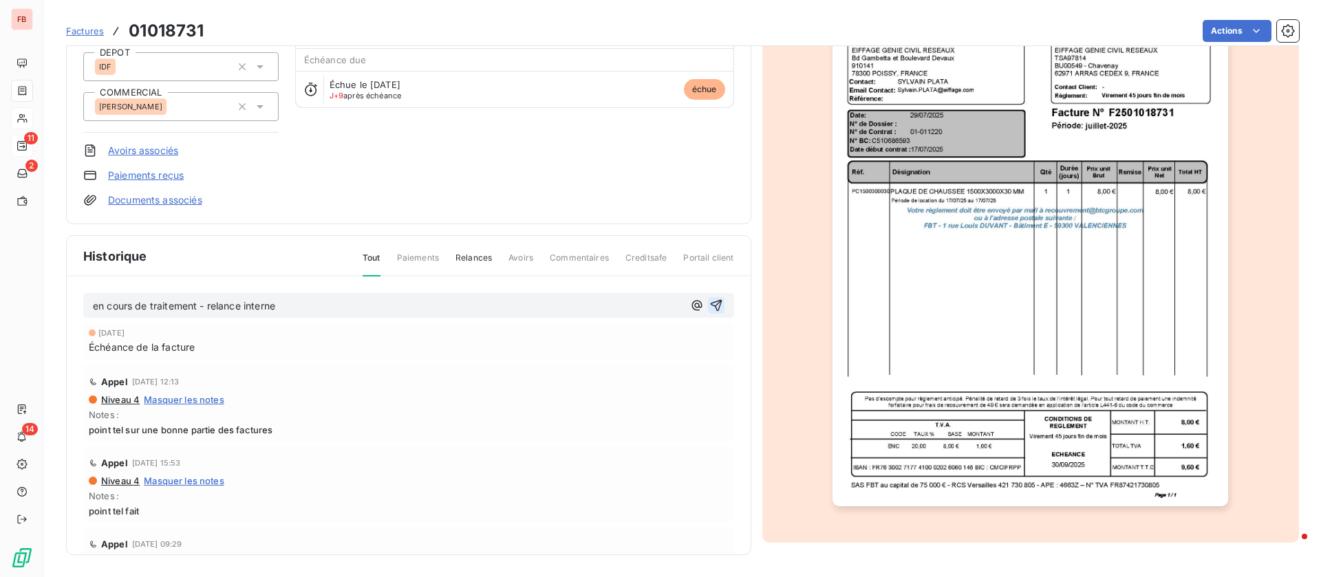
click at [709, 302] on icon "button" at bounding box center [716, 306] width 14 height 14
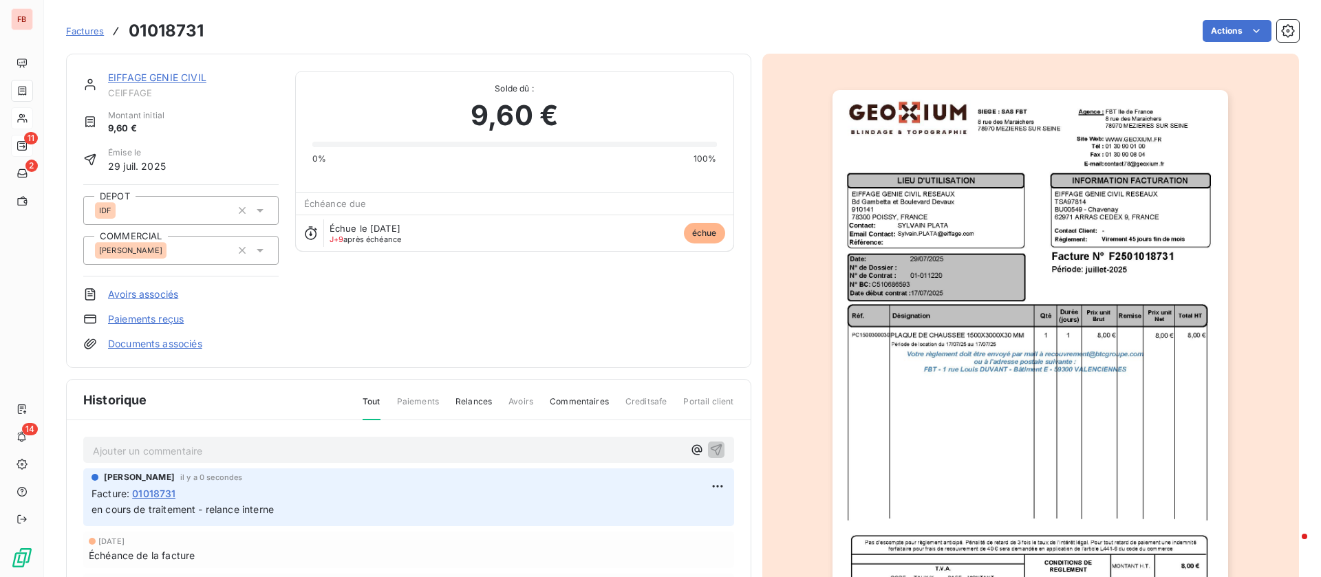
click at [174, 72] on link "EIFFAGE GENIE CIVIL" at bounding box center [157, 78] width 98 height 12
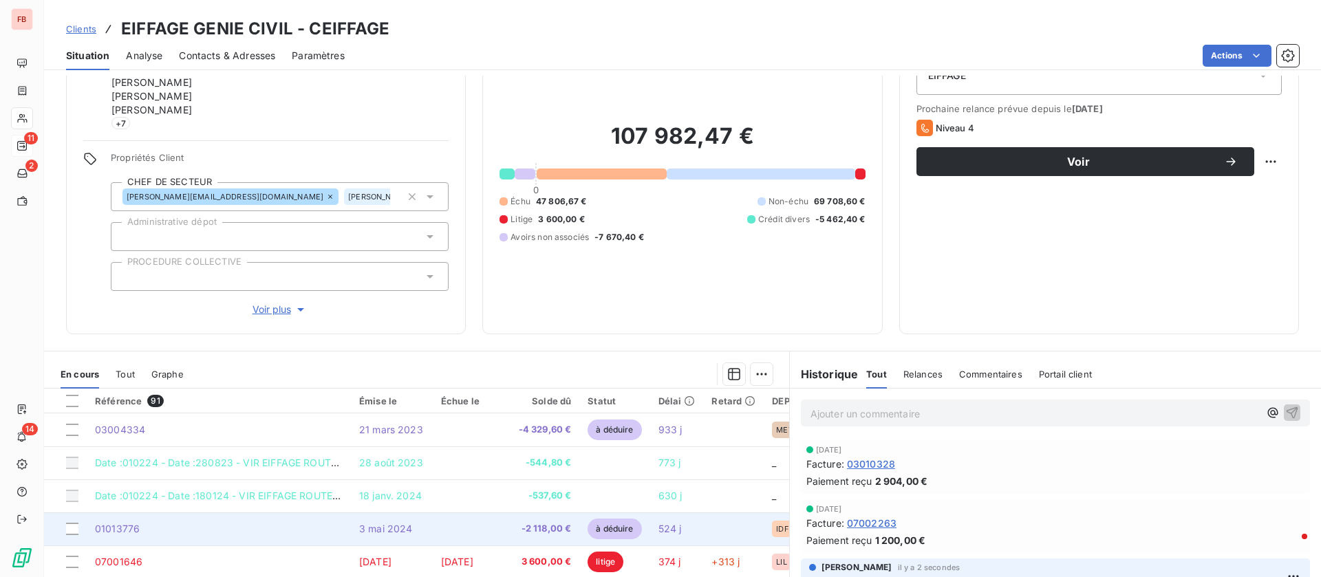
scroll to position [187, 0]
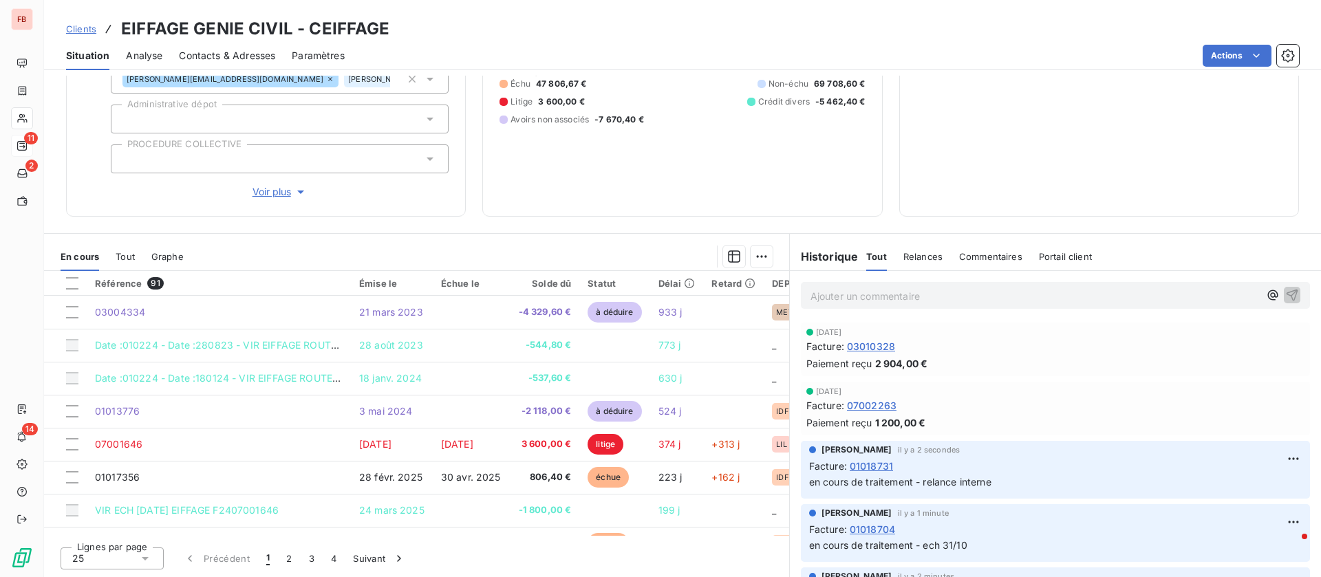
click at [285, 557] on button "2" at bounding box center [289, 558] width 22 height 29
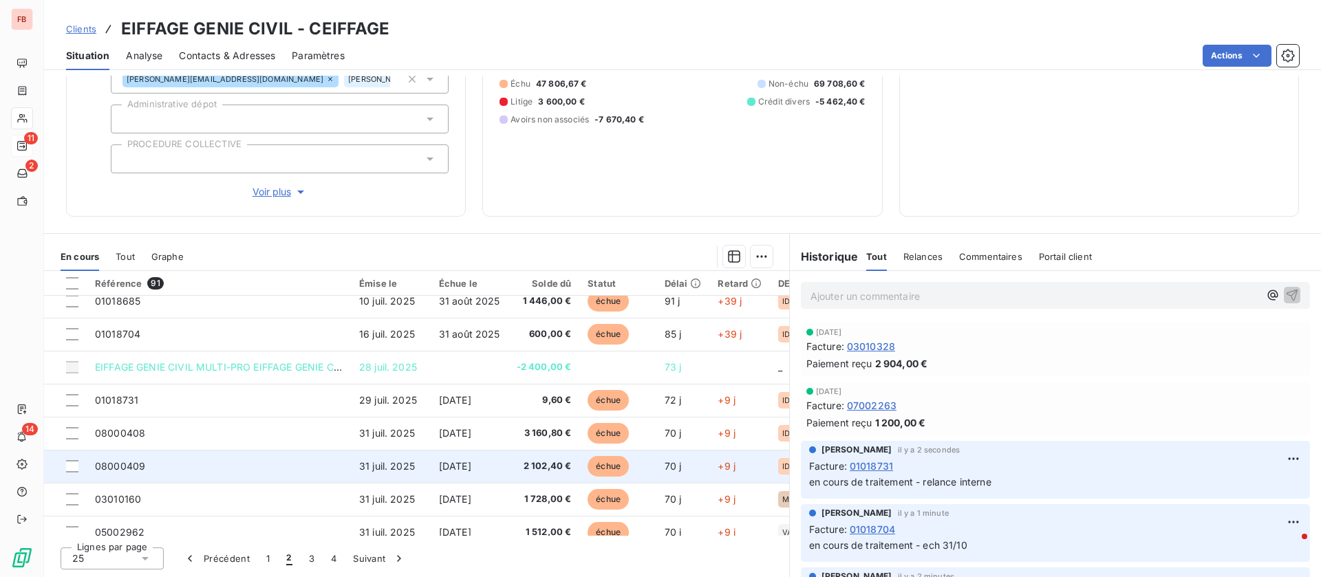
scroll to position [103, 0]
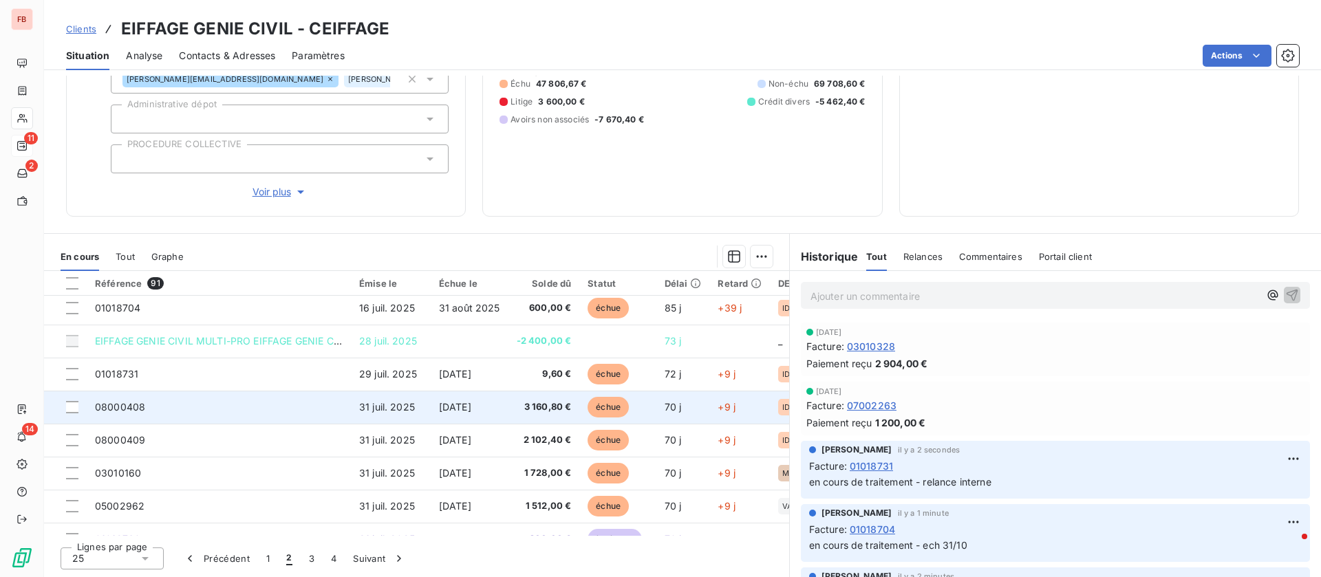
click at [218, 413] on td "08000408" at bounding box center [219, 407] width 264 height 33
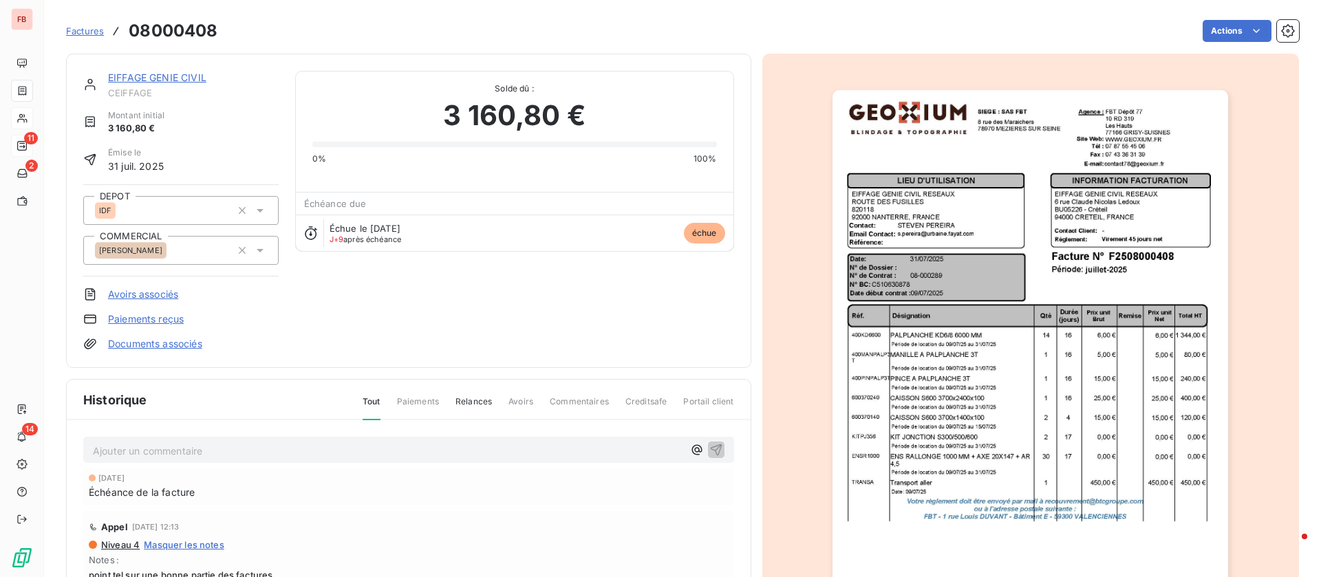
click at [197, 453] on p "Ajouter un commentaire ﻿" at bounding box center [388, 450] width 590 height 17
click at [194, 442] on p "Ajouter un commentaire ﻿" at bounding box center [388, 450] width 590 height 17
click at [224, 449] on p "Ajouter un commentaire ﻿" at bounding box center [388, 450] width 590 height 17
click at [709, 455] on icon "button" at bounding box center [716, 449] width 14 height 14
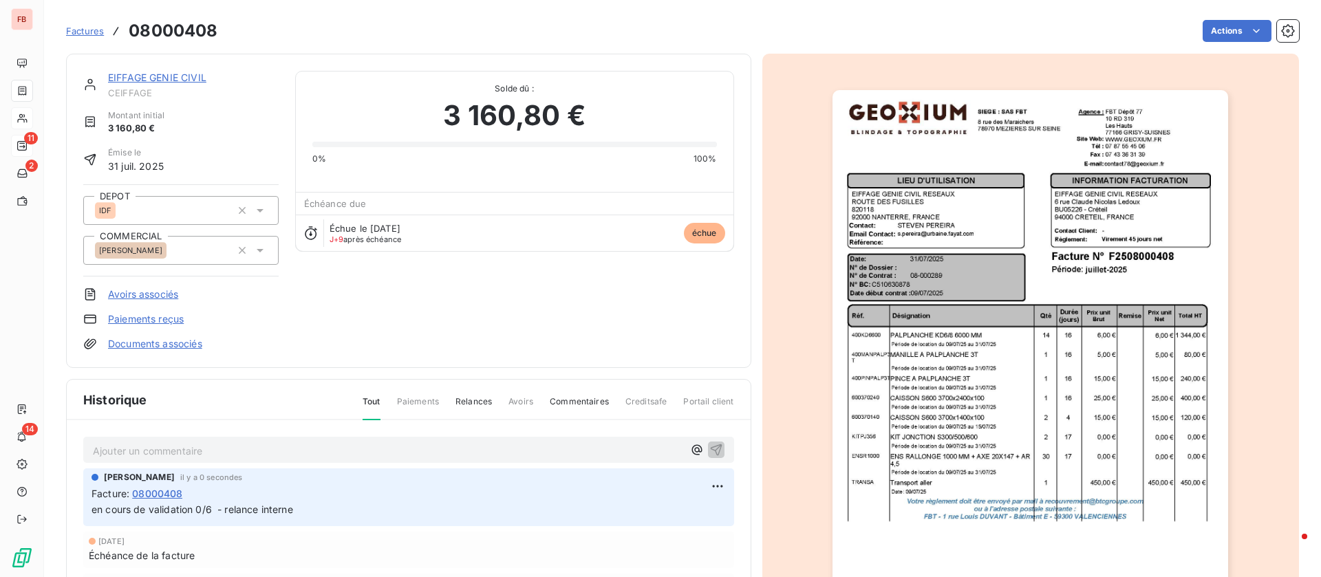
click at [143, 72] on link "EIFFAGE GENIE CIVIL" at bounding box center [157, 78] width 98 height 12
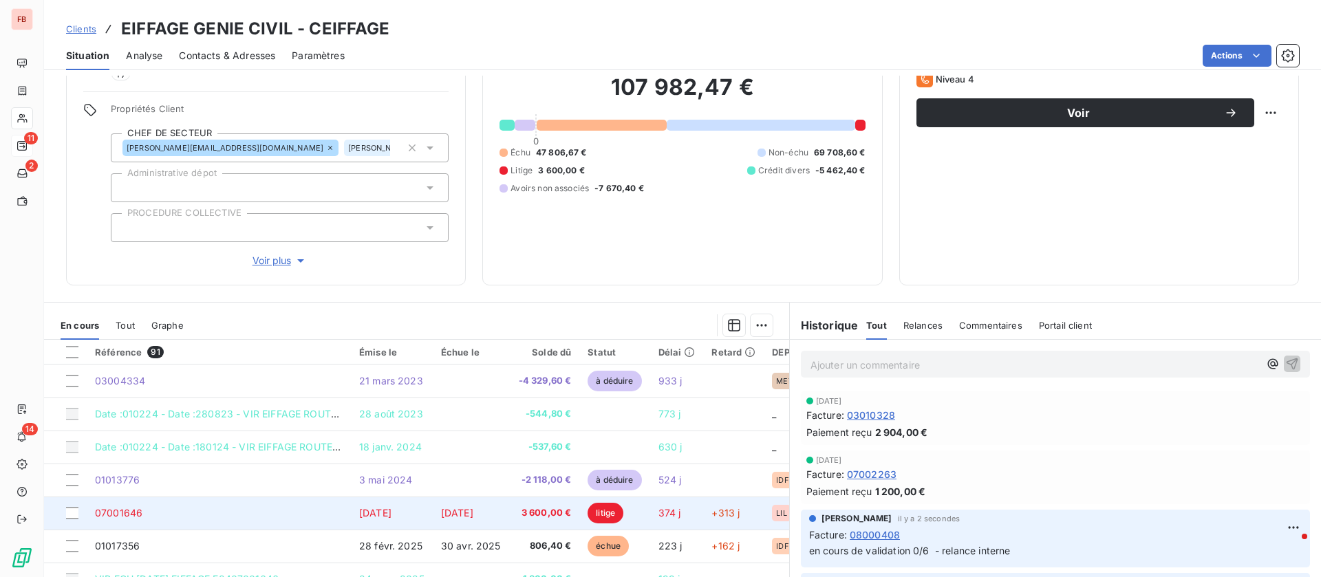
scroll to position [187, 0]
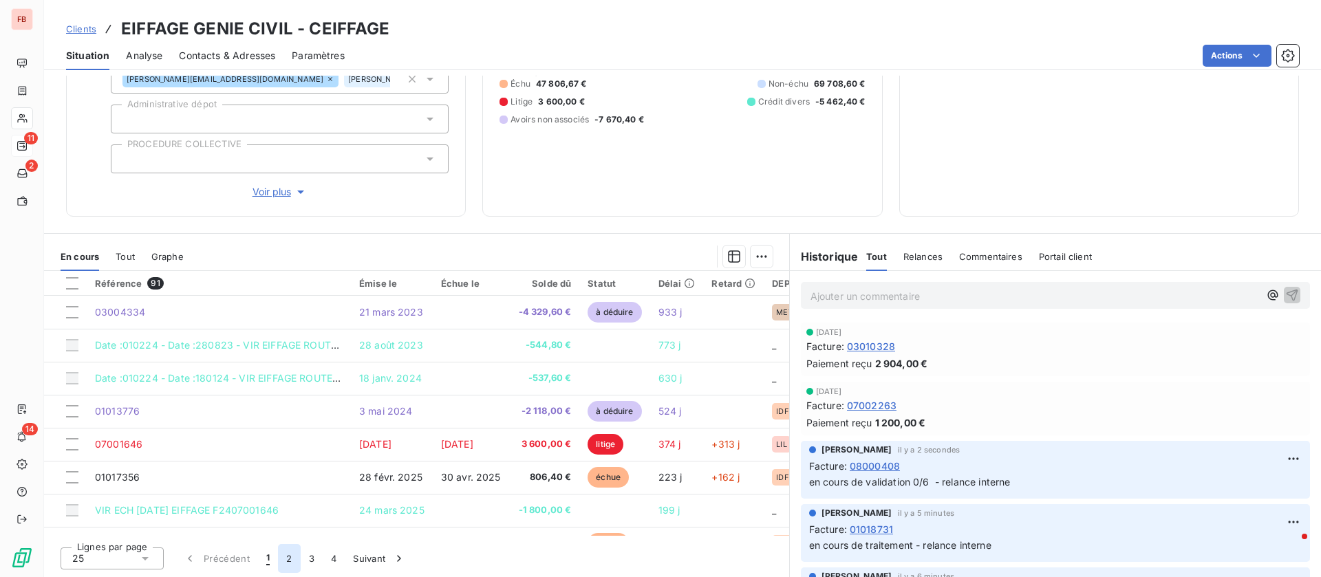
click at [283, 559] on button "2" at bounding box center [289, 558] width 22 height 29
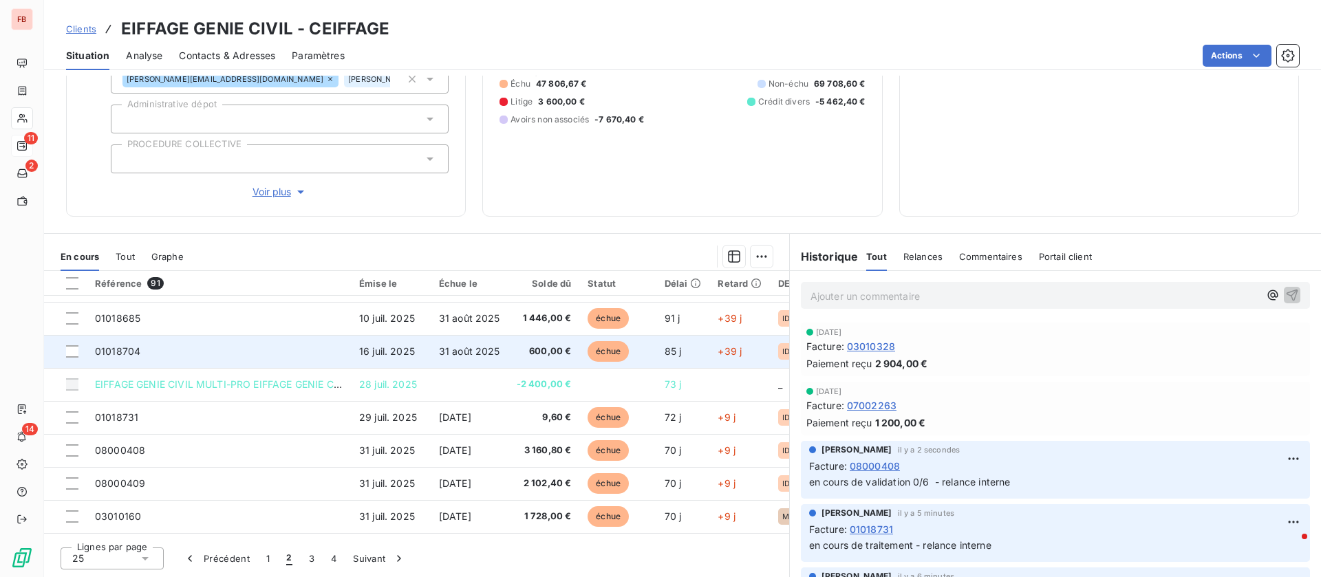
scroll to position [103, 0]
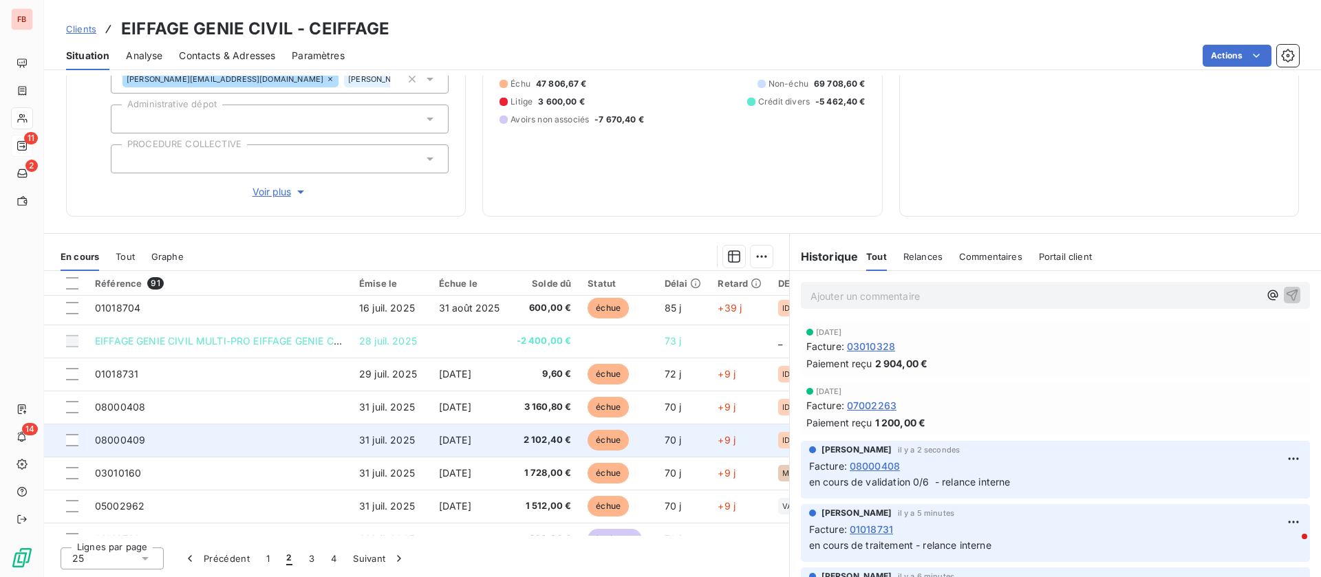
click at [206, 435] on td "08000409" at bounding box center [219, 440] width 264 height 33
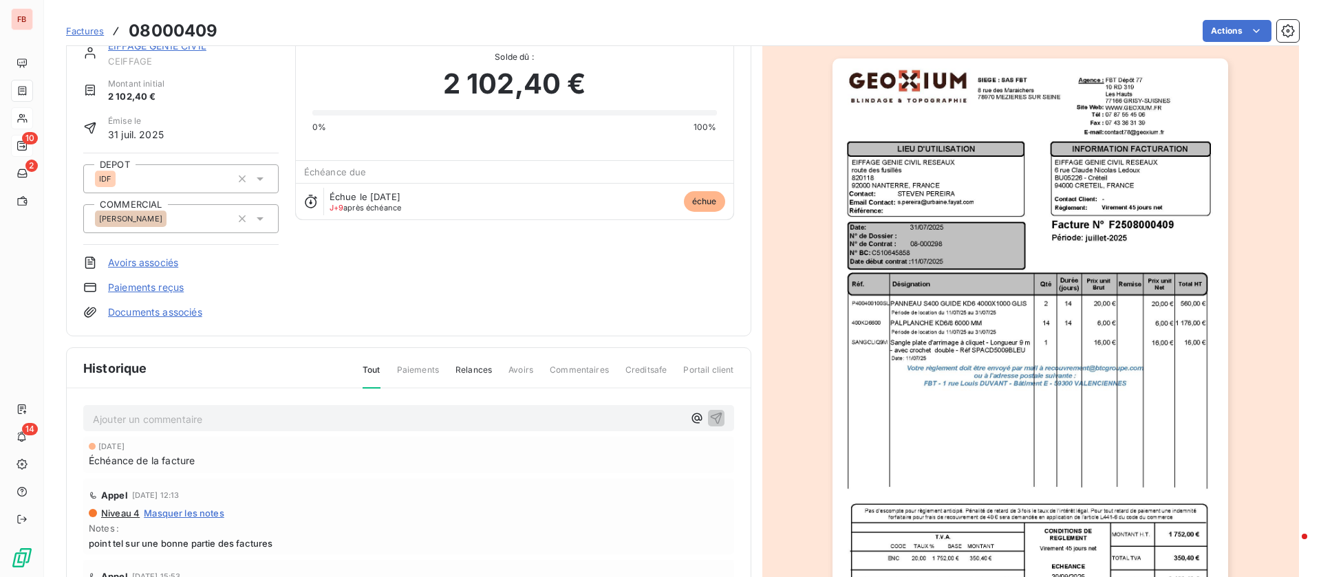
scroll to position [1, 0]
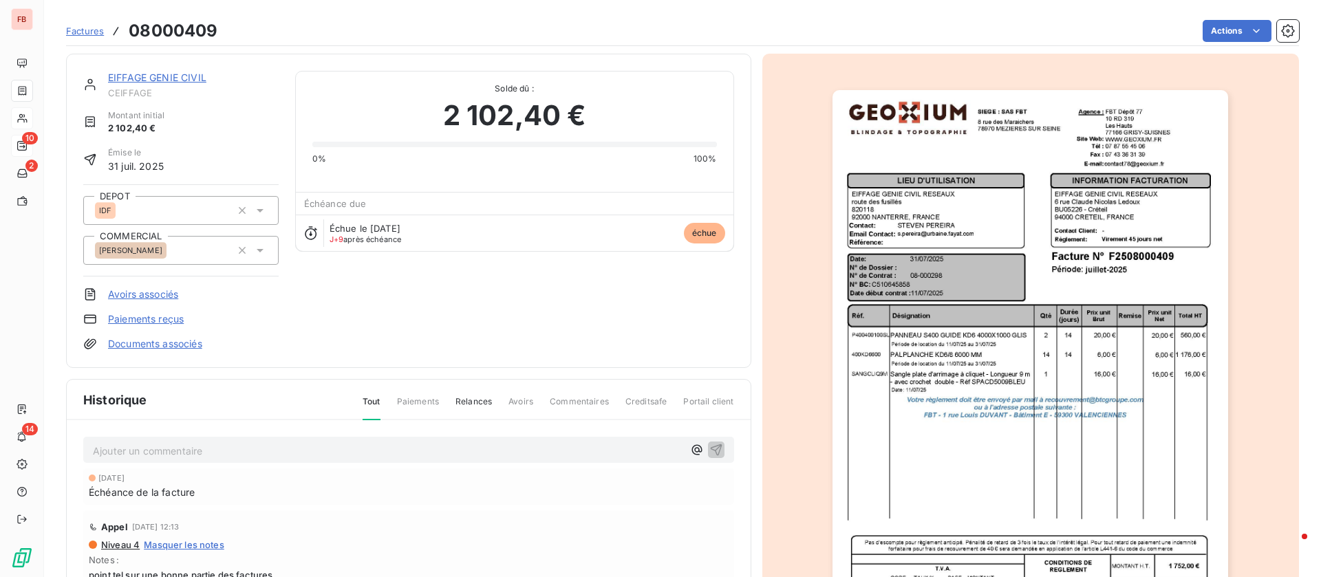
click at [235, 451] on p "Ajouter un commentaire ﻿" at bounding box center [388, 450] width 590 height 17
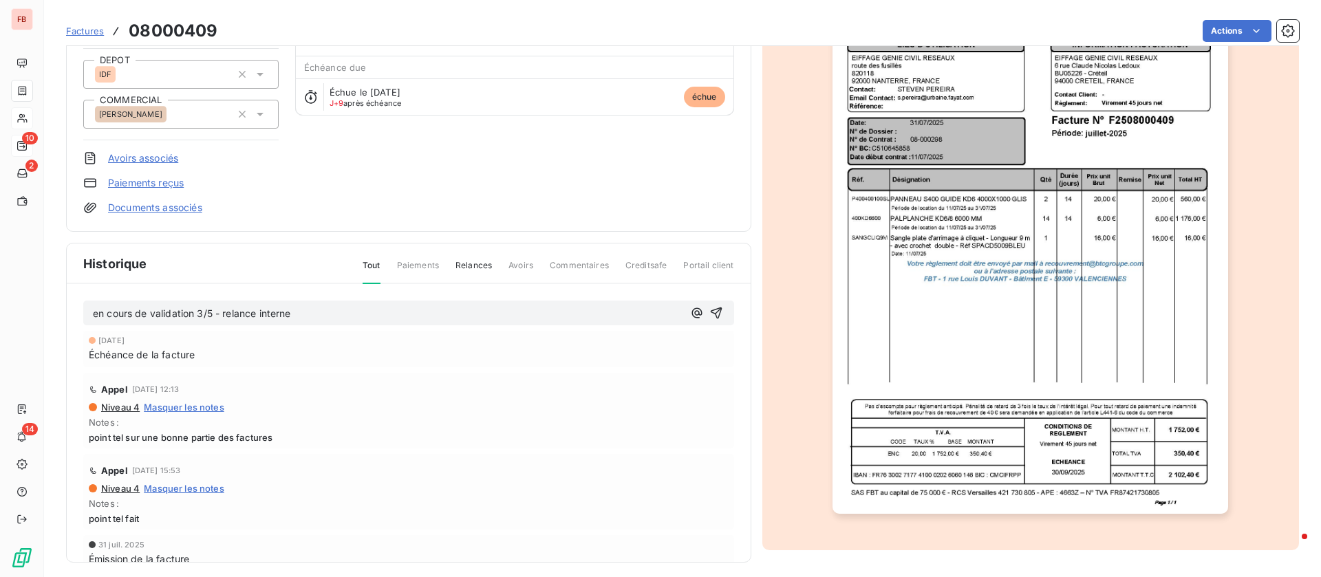
scroll to position [144, 0]
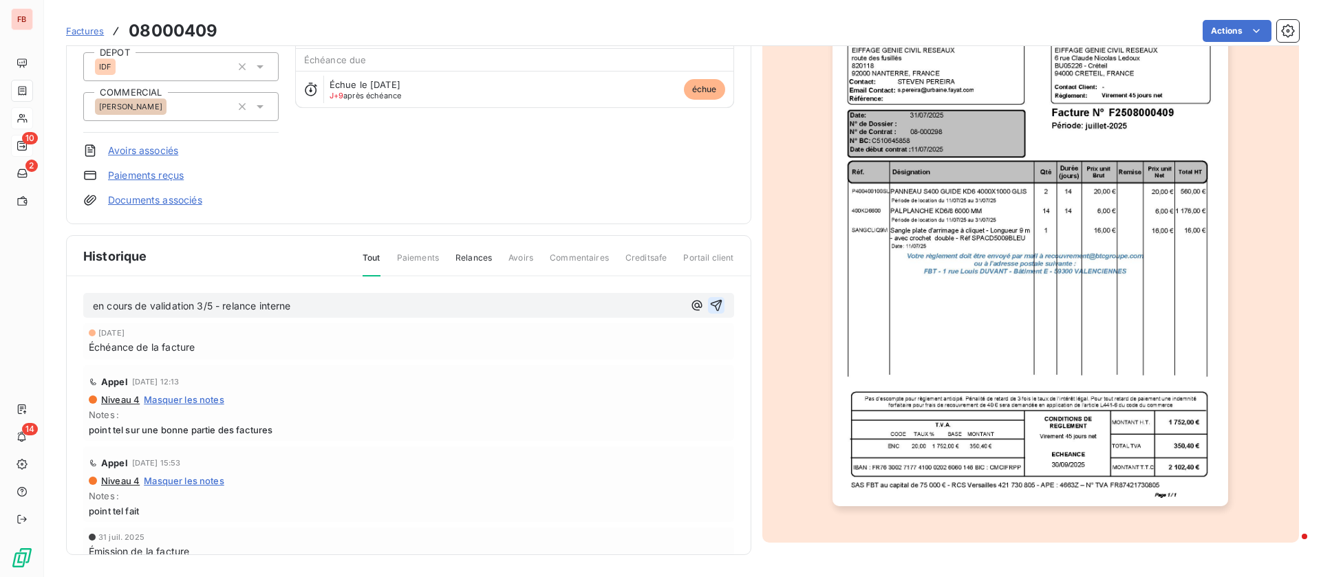
click at [709, 305] on icon "button" at bounding box center [716, 306] width 14 height 14
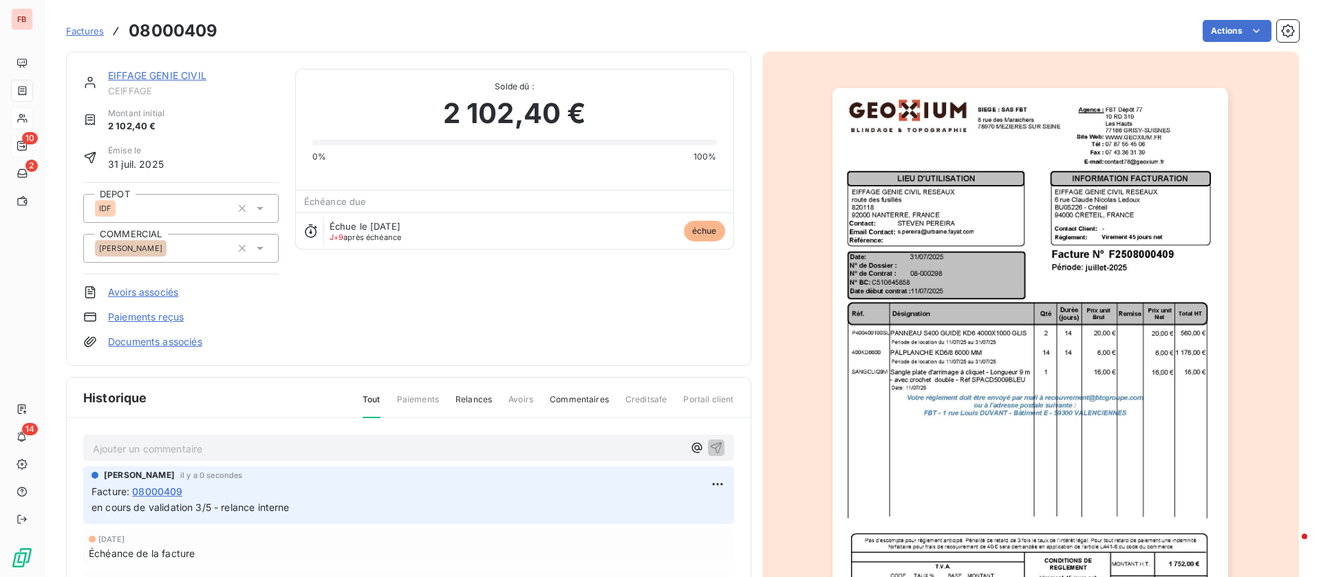
scroll to position [0, 0]
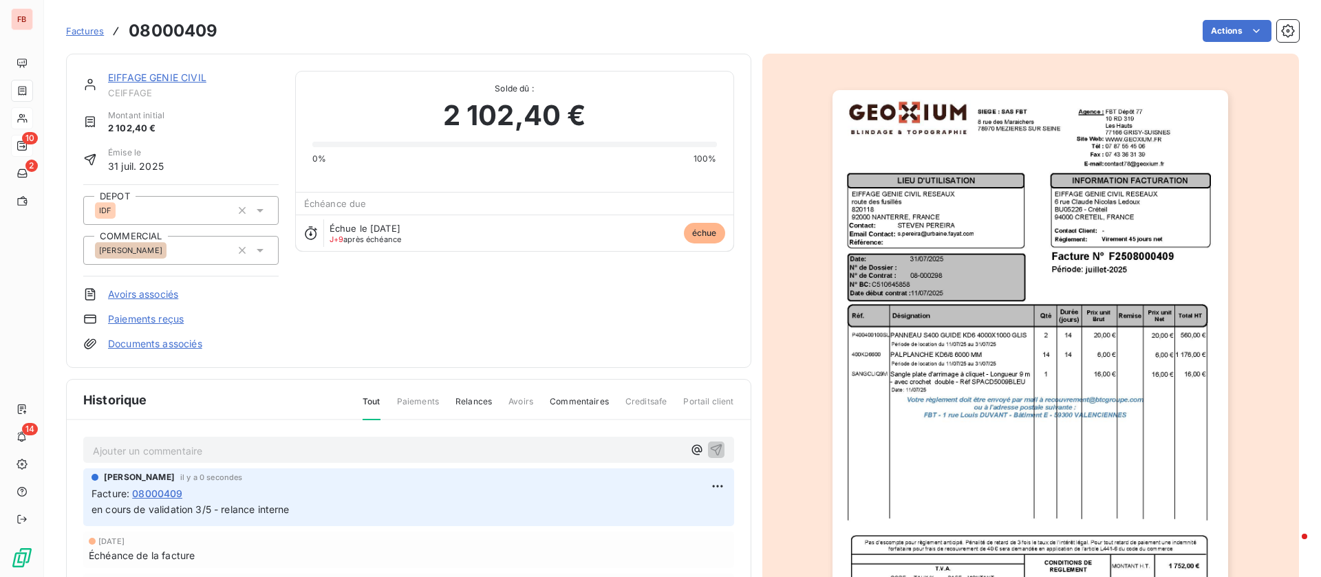
click at [160, 73] on link "EIFFAGE GENIE CIVIL" at bounding box center [157, 78] width 98 height 12
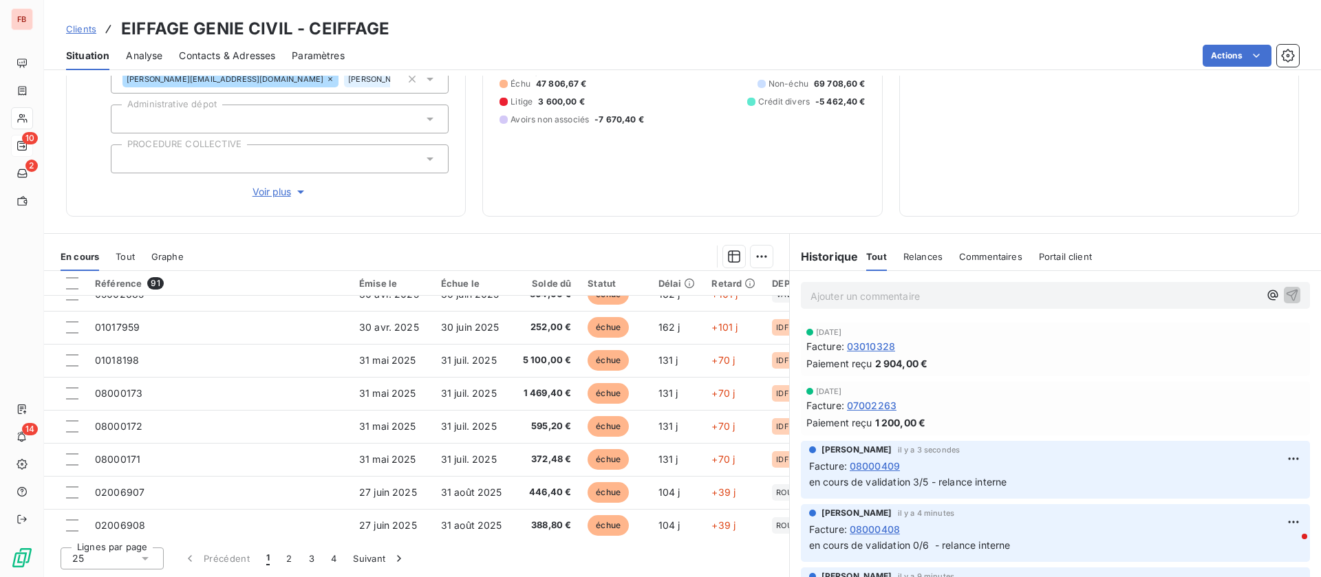
scroll to position [516, 0]
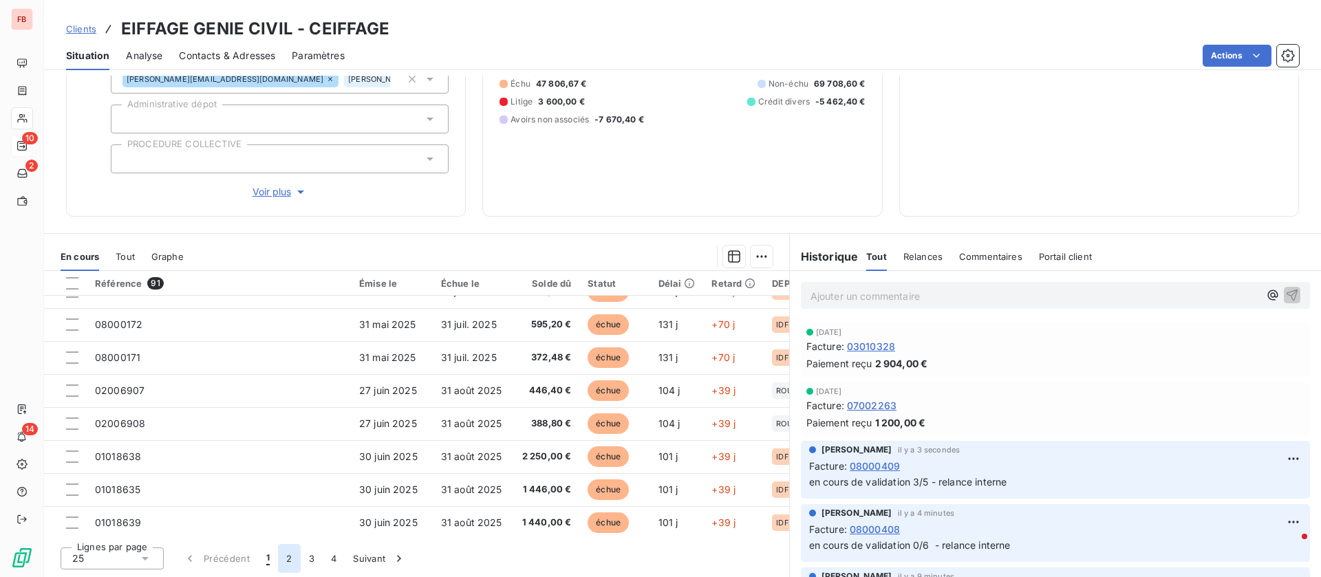
click at [291, 560] on button "2" at bounding box center [289, 558] width 22 height 29
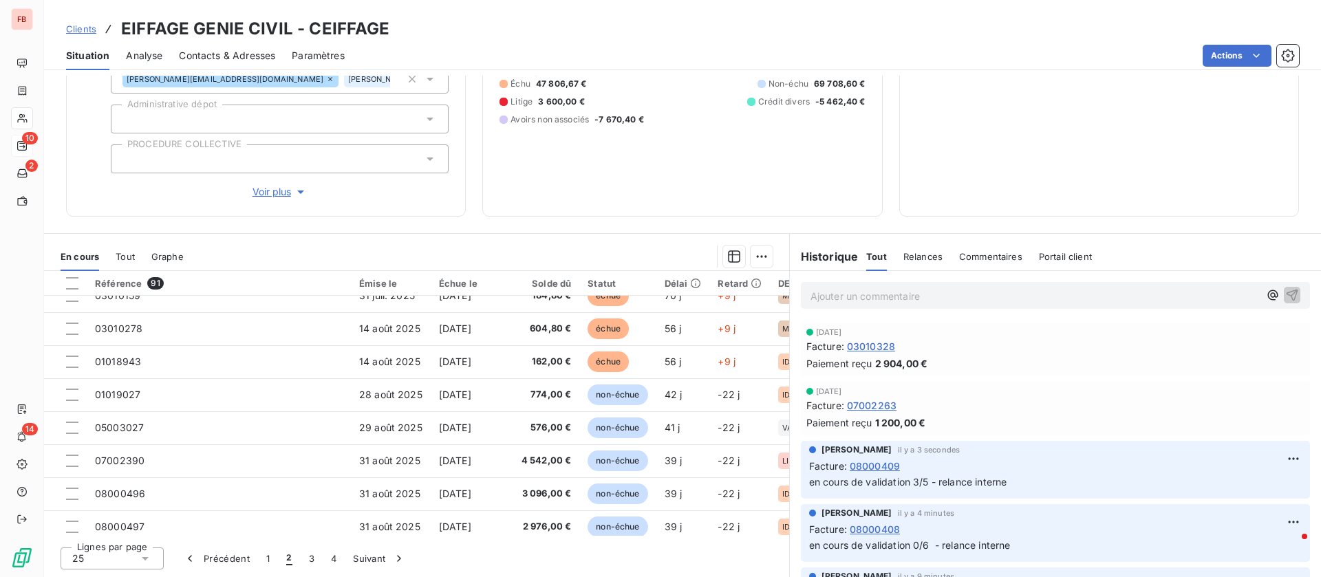
scroll to position [206, 0]
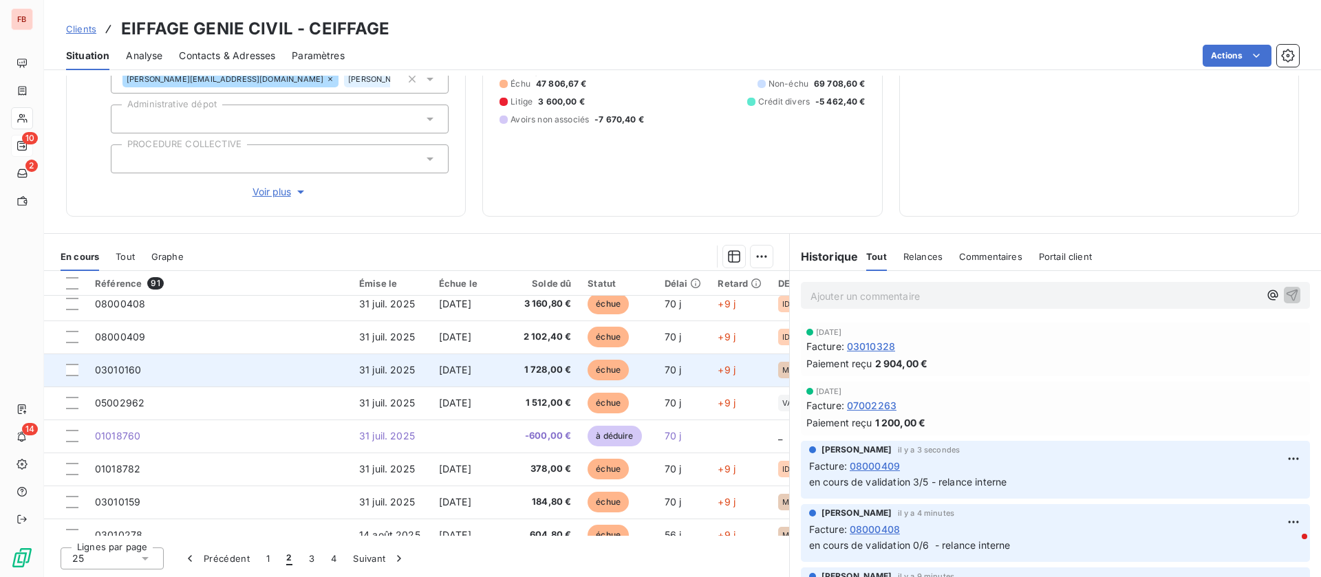
click at [292, 374] on td "03010160" at bounding box center [219, 370] width 264 height 33
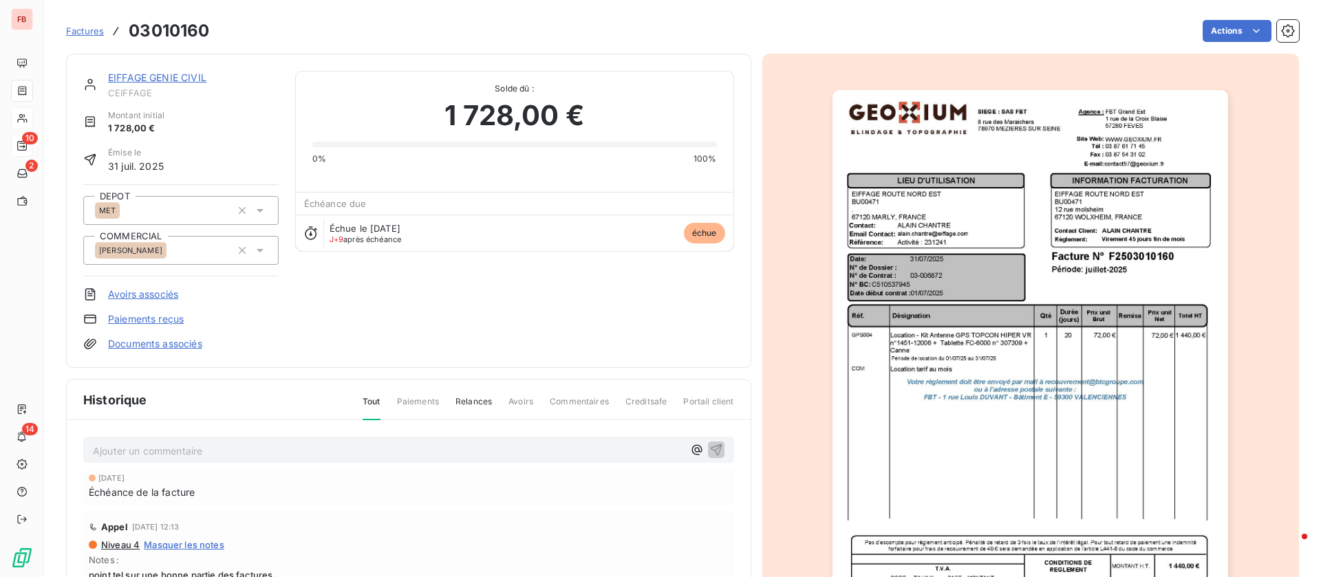
click at [242, 456] on p "Ajouter un commentaire ﻿" at bounding box center [388, 450] width 590 height 17
click at [710, 453] on icon "button" at bounding box center [716, 450] width 12 height 12
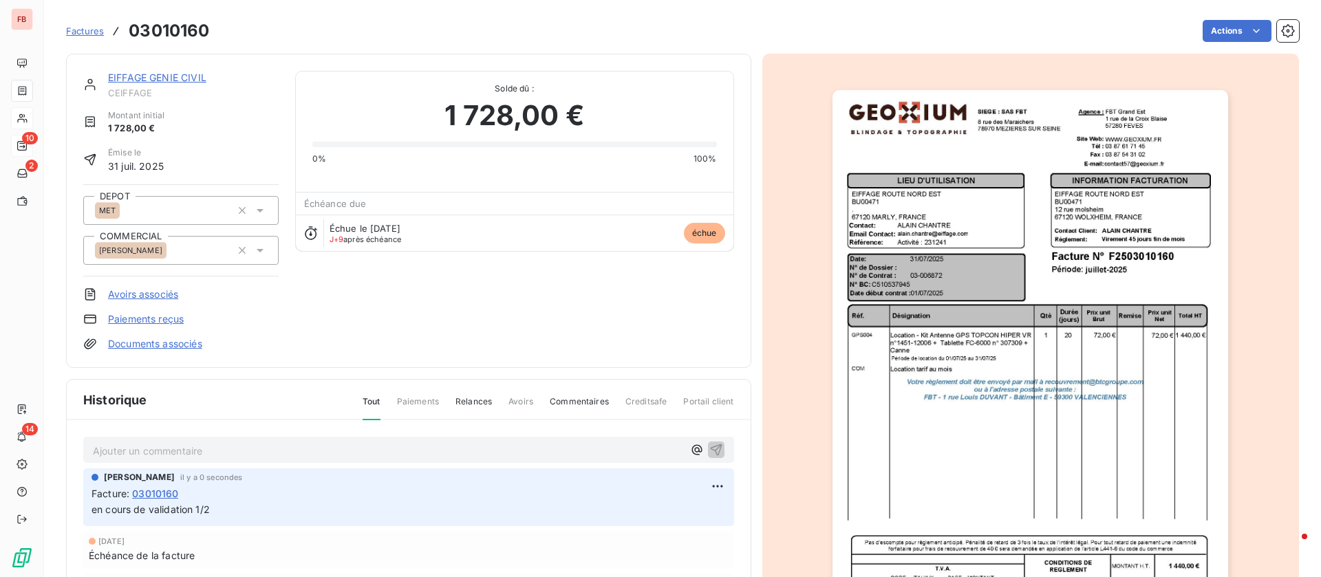
click at [171, 80] on link "EIFFAGE GENIE CIVIL" at bounding box center [157, 78] width 98 height 12
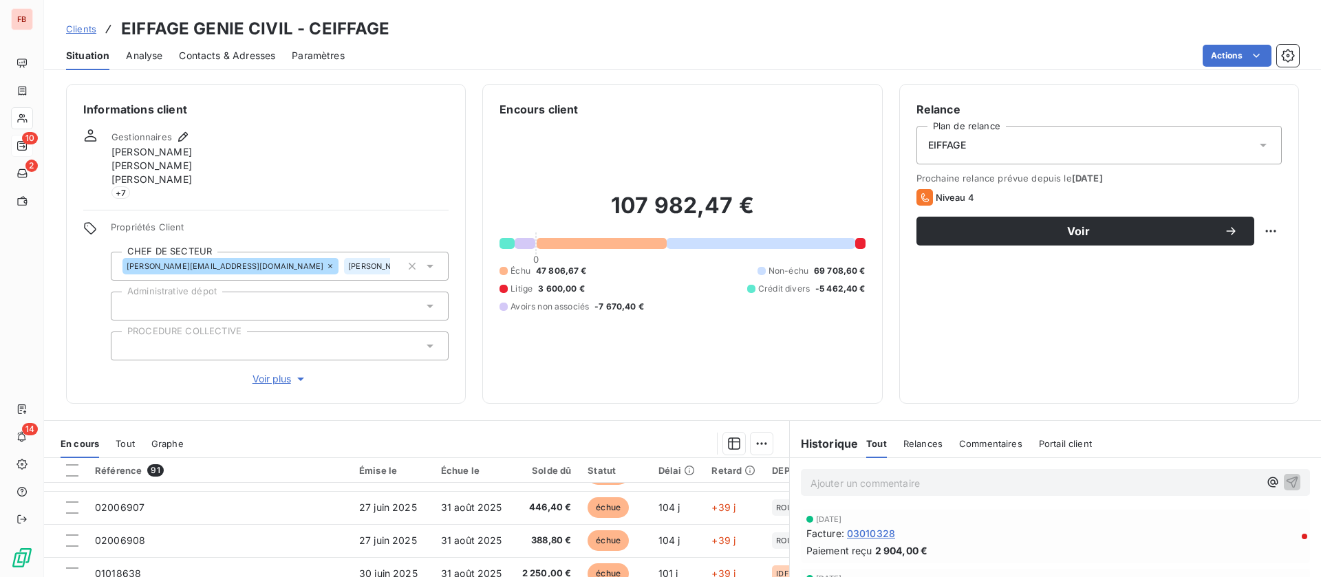
scroll to position [187, 0]
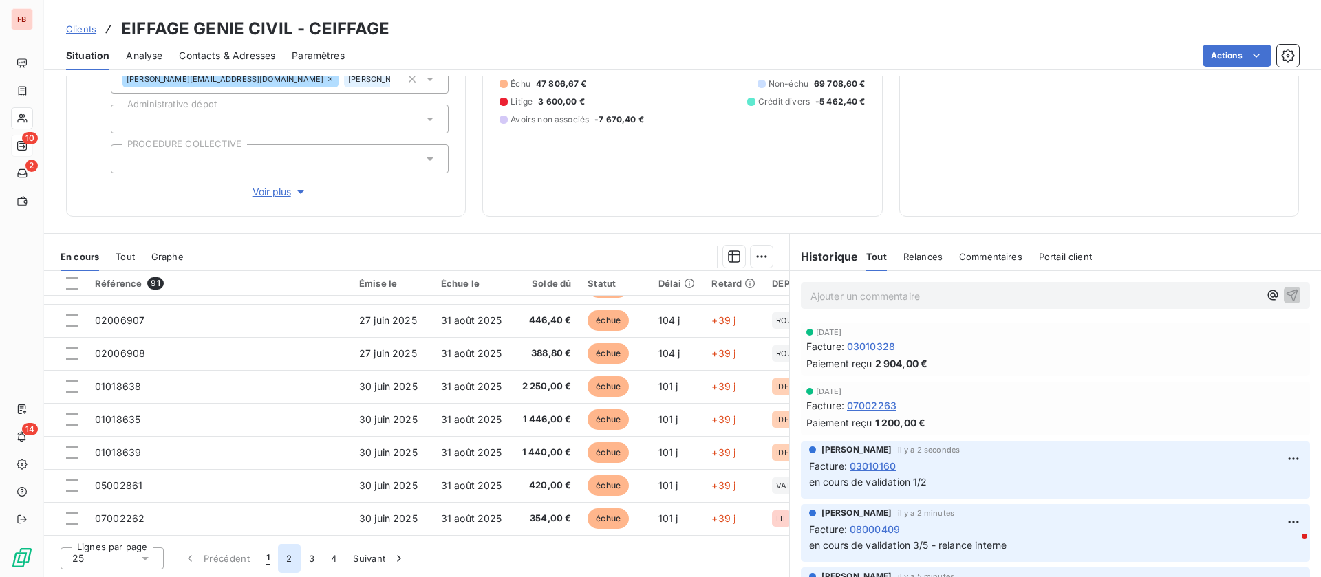
click at [286, 560] on button "2" at bounding box center [289, 558] width 22 height 29
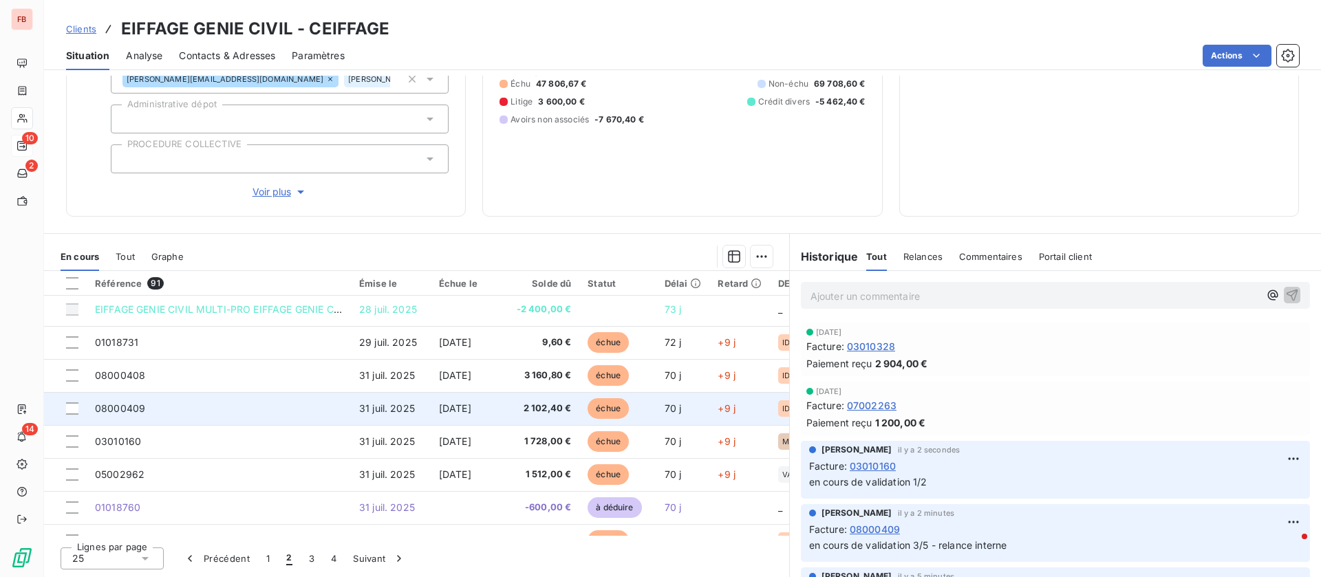
scroll to position [179, 0]
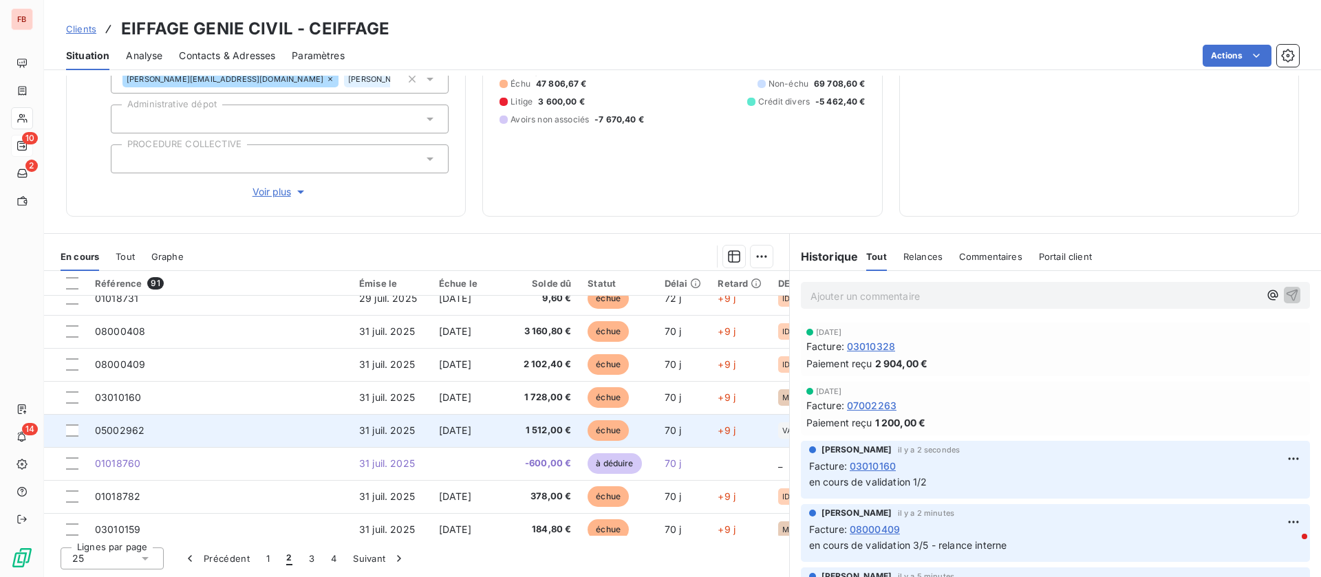
click at [181, 425] on td "05002962" at bounding box center [219, 430] width 264 height 33
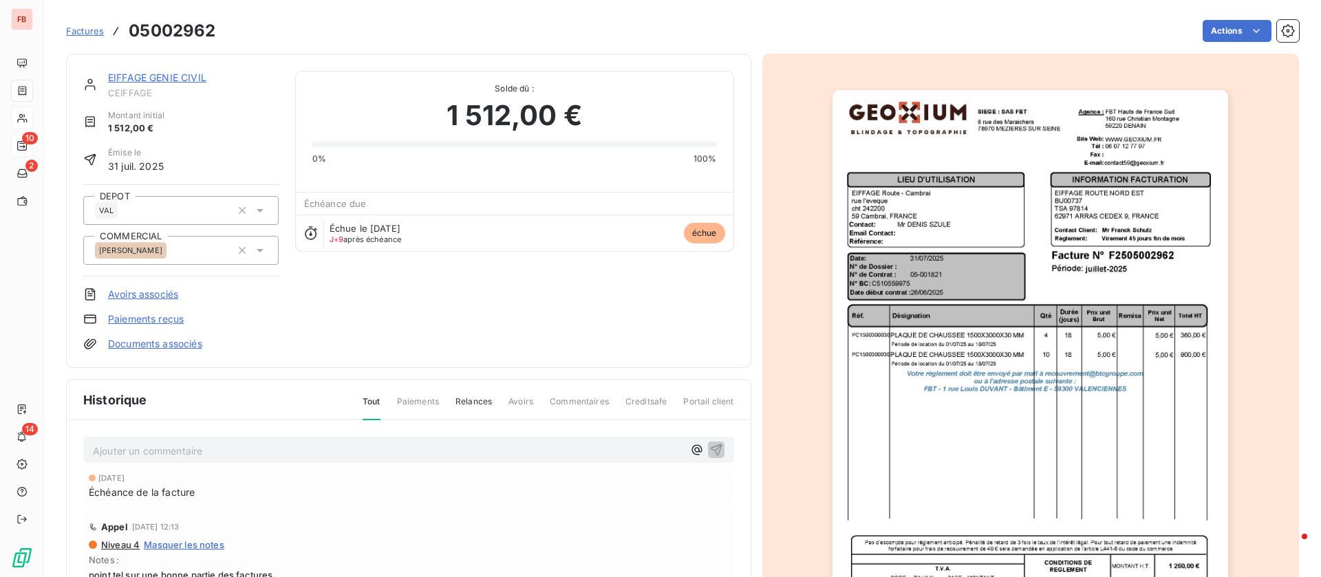
click at [173, 464] on div "Ajouter un commentaire ﻿ [DATE] Échéance de la facture Appel [DATE] 12:13 Nivea…" at bounding box center [409, 579] width 684 height 319
click at [175, 455] on p "Ajouter un commentaire ﻿" at bounding box center [388, 450] width 590 height 17
click at [189, 74] on link "EIFFAGE GENIE CIVIL" at bounding box center [157, 78] width 98 height 12
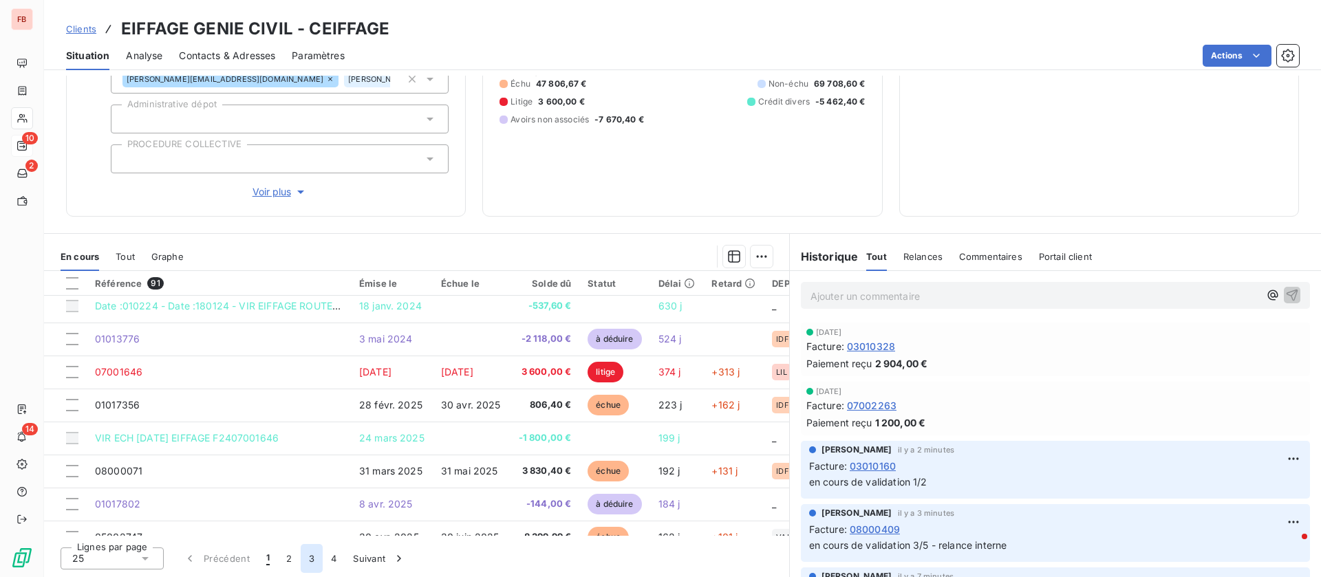
scroll to position [103, 0]
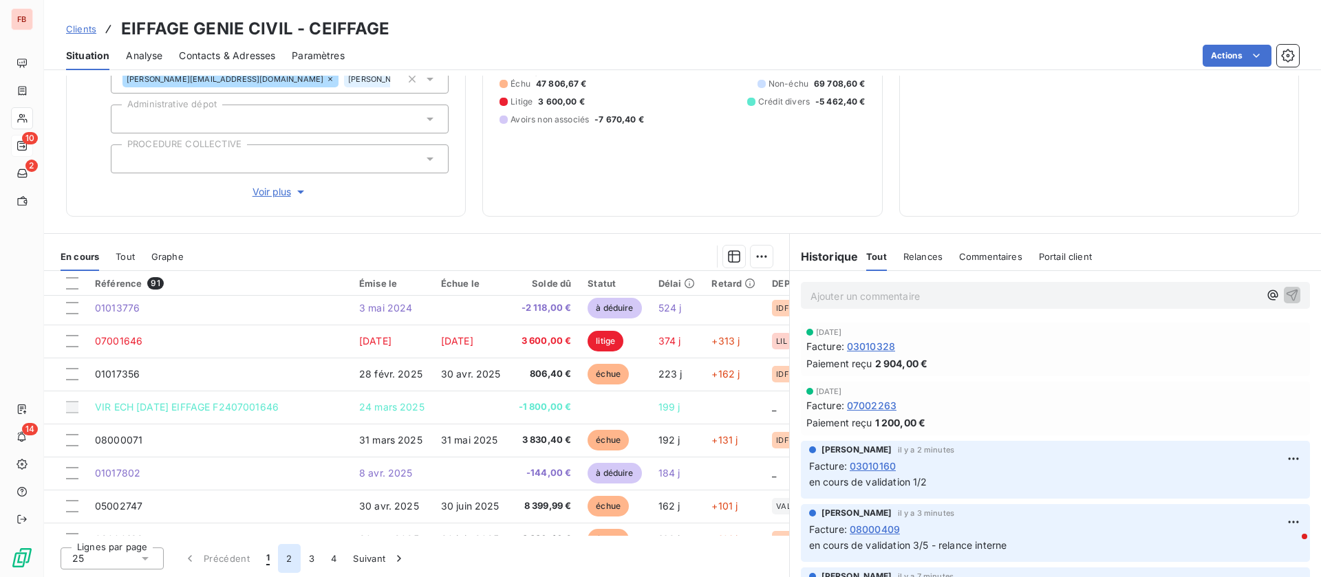
click at [286, 559] on button "2" at bounding box center [289, 558] width 22 height 29
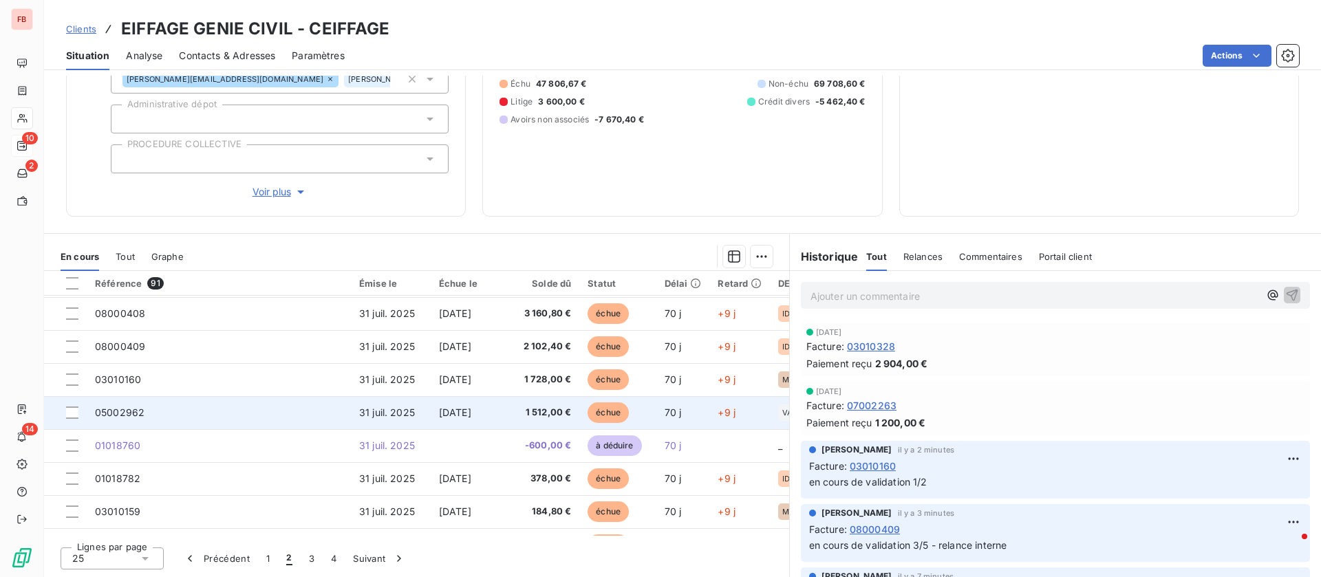
scroll to position [206, 0]
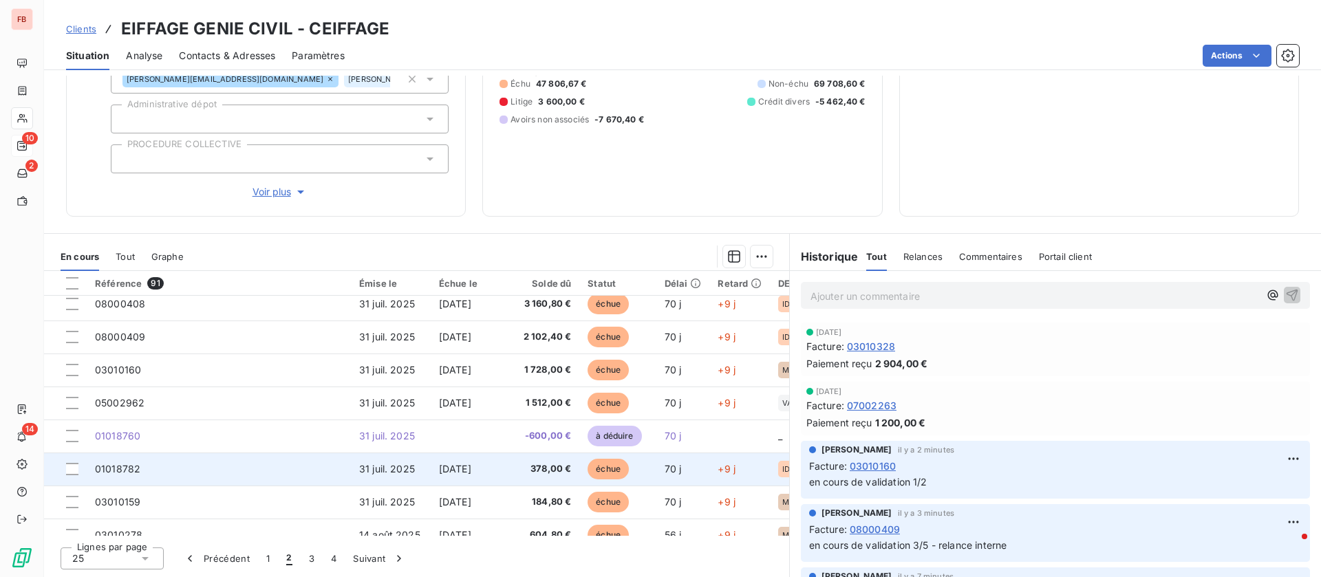
click at [204, 468] on td "01018782" at bounding box center [219, 469] width 264 height 33
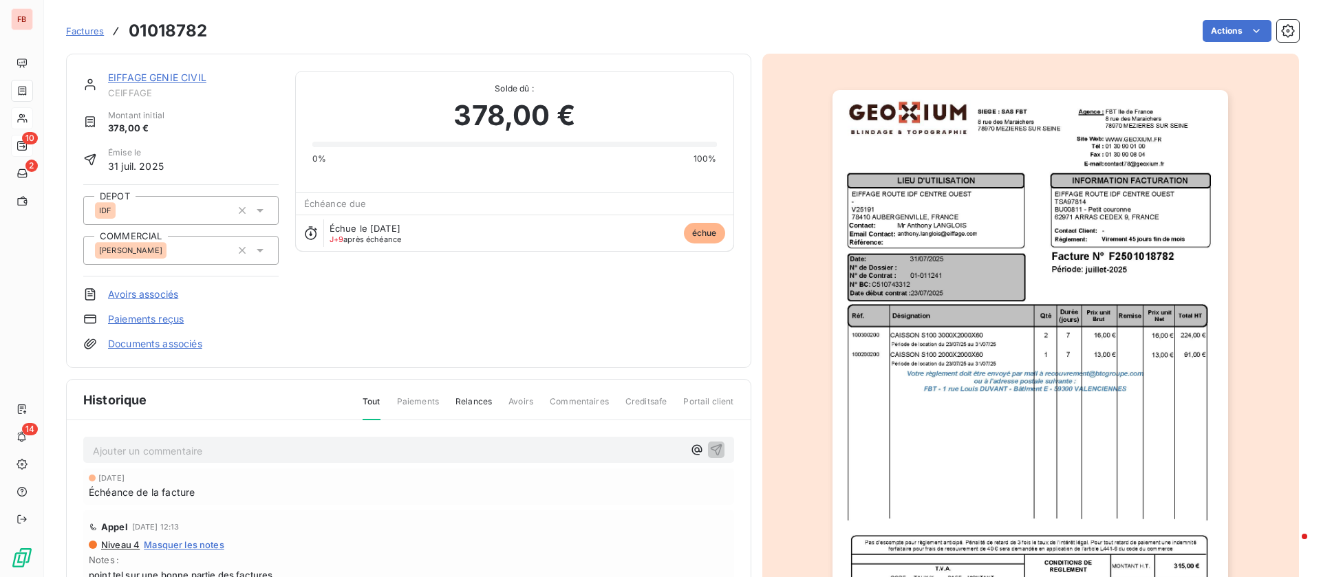
click at [257, 446] on p "Ajouter un commentaire ﻿" at bounding box center [388, 450] width 590 height 17
click at [709, 451] on icon "button" at bounding box center [716, 449] width 14 height 14
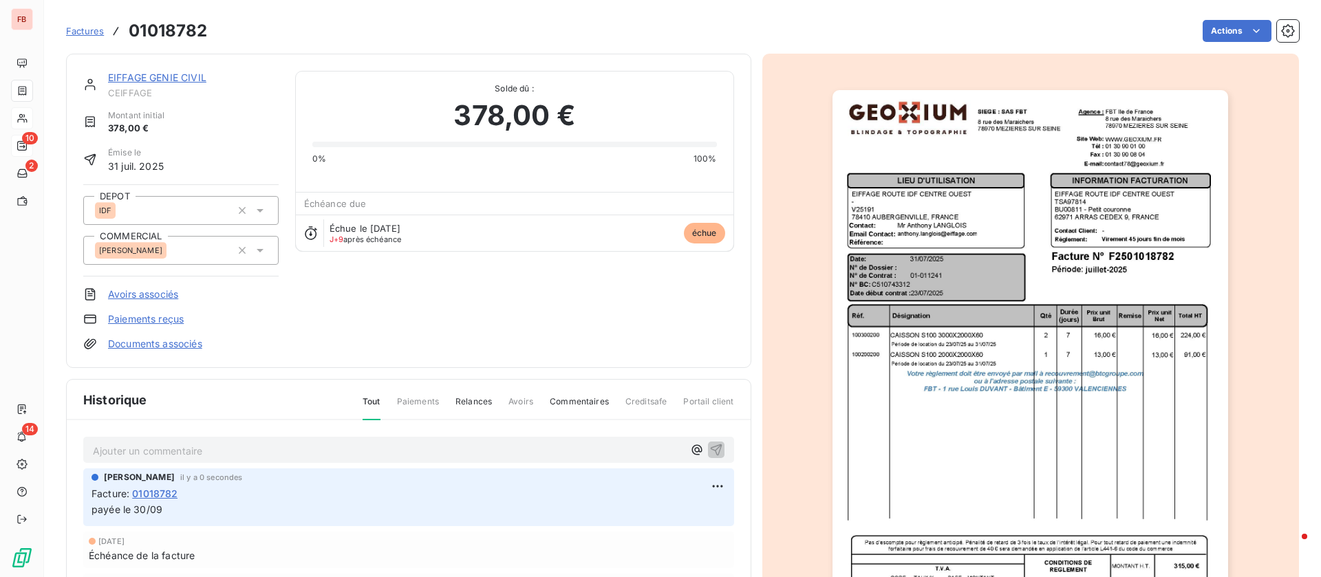
click at [152, 72] on link "EIFFAGE GENIE CIVIL" at bounding box center [157, 78] width 98 height 12
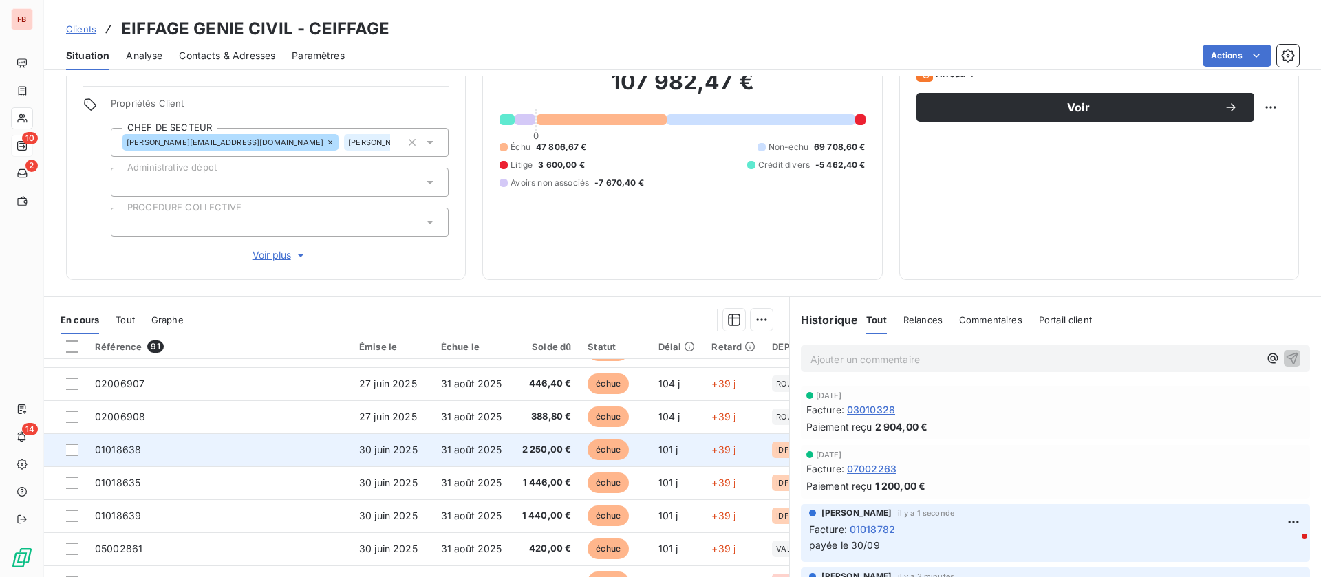
scroll to position [187, 0]
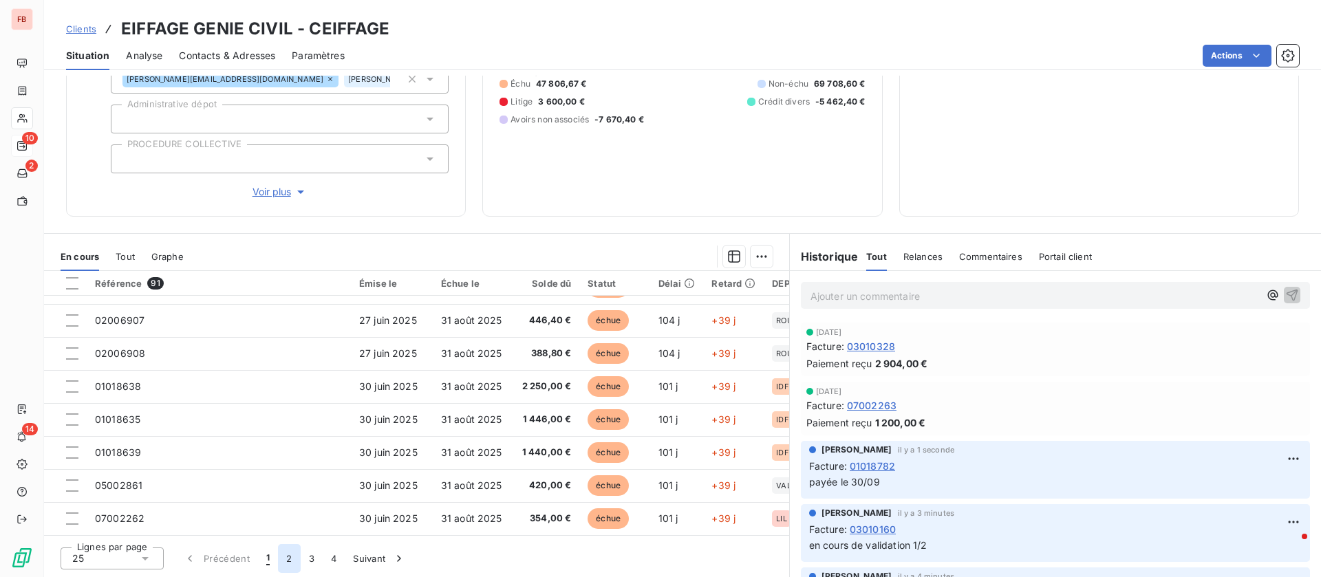
click at [284, 554] on button "2" at bounding box center [289, 558] width 22 height 29
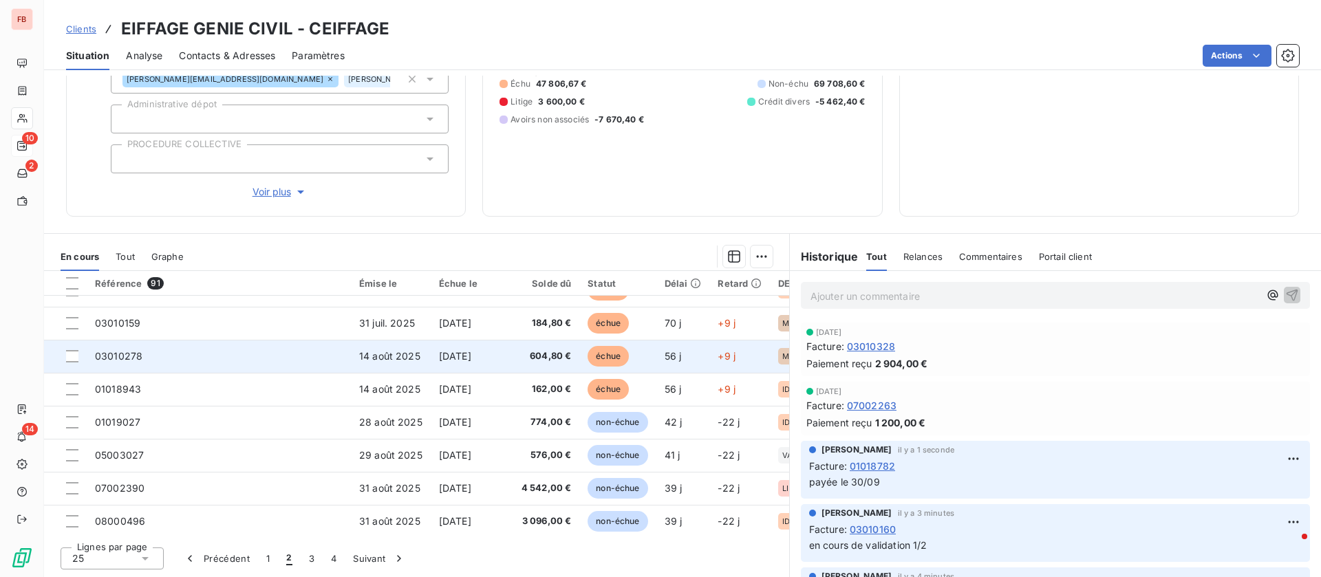
scroll to position [282, 0]
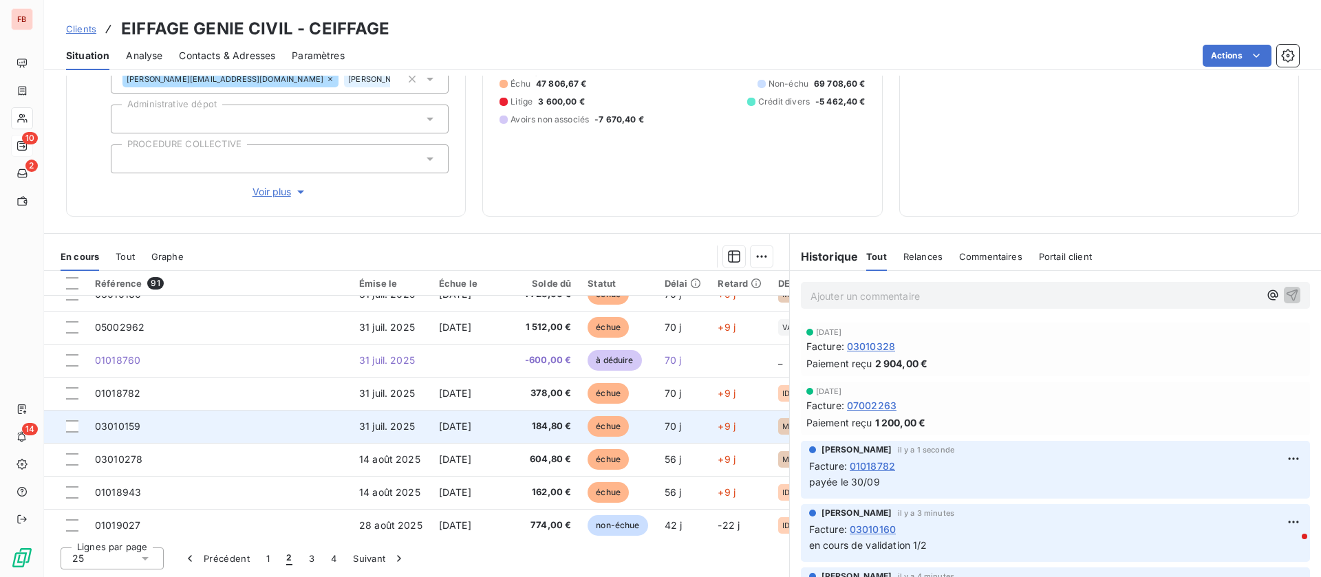
click at [209, 420] on td "03010159" at bounding box center [219, 426] width 264 height 33
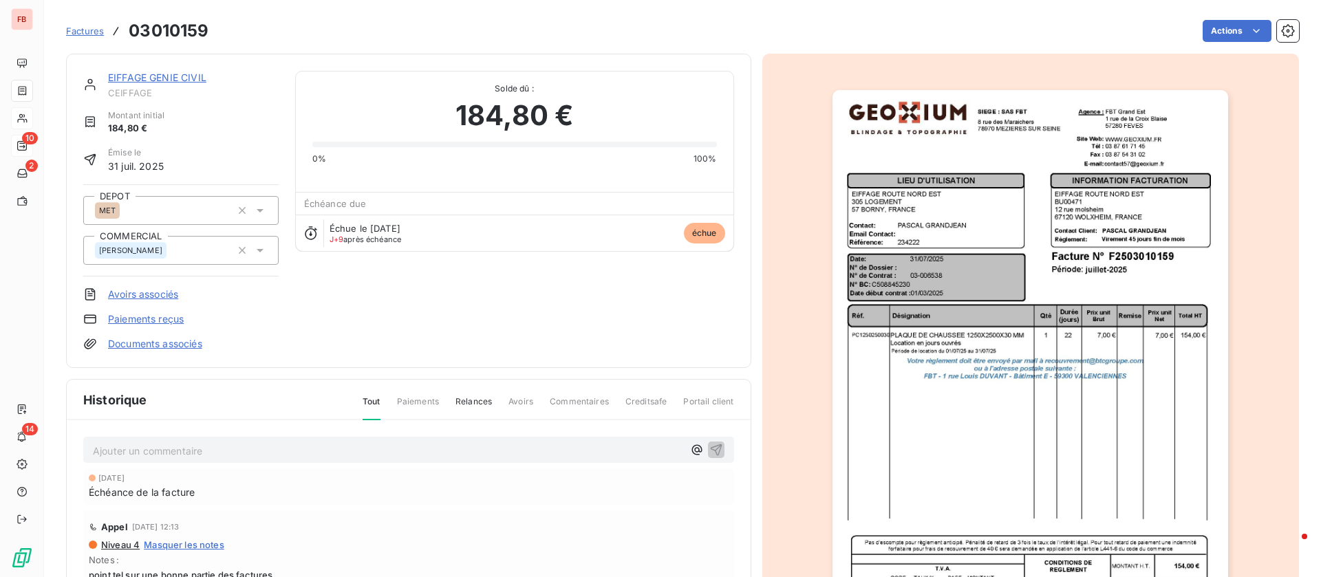
click at [210, 451] on p "Ajouter un commentaire ﻿" at bounding box center [388, 450] width 590 height 17
click at [709, 449] on icon "button" at bounding box center [716, 449] width 14 height 14
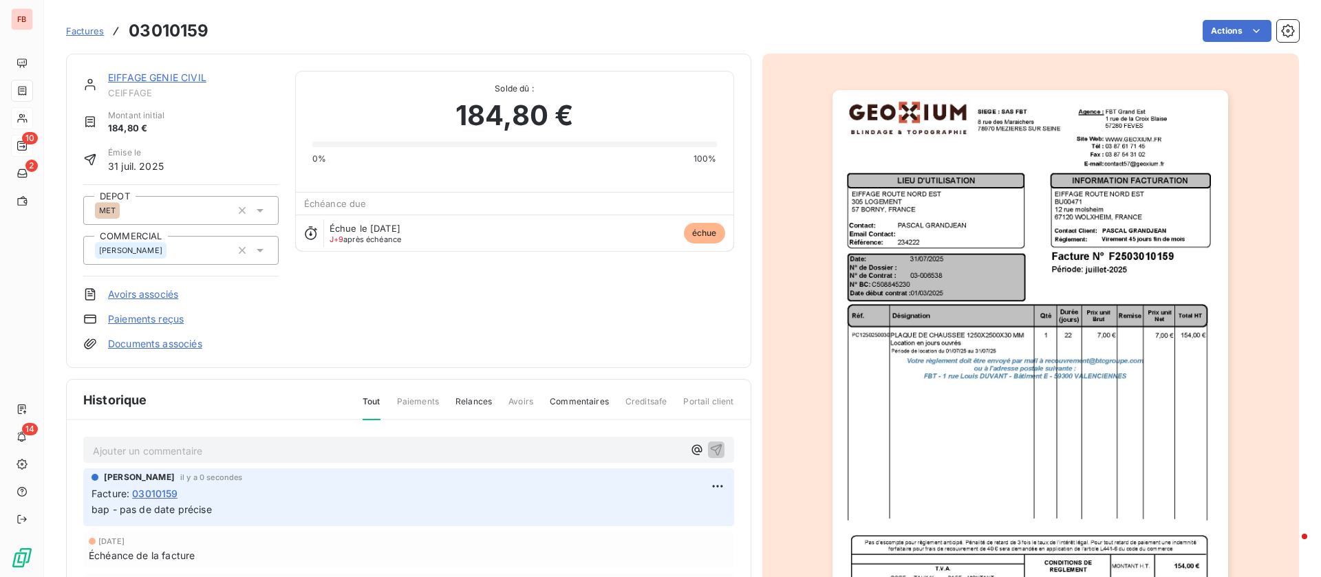
click at [171, 72] on link "EIFFAGE GENIE CIVIL" at bounding box center [157, 78] width 98 height 12
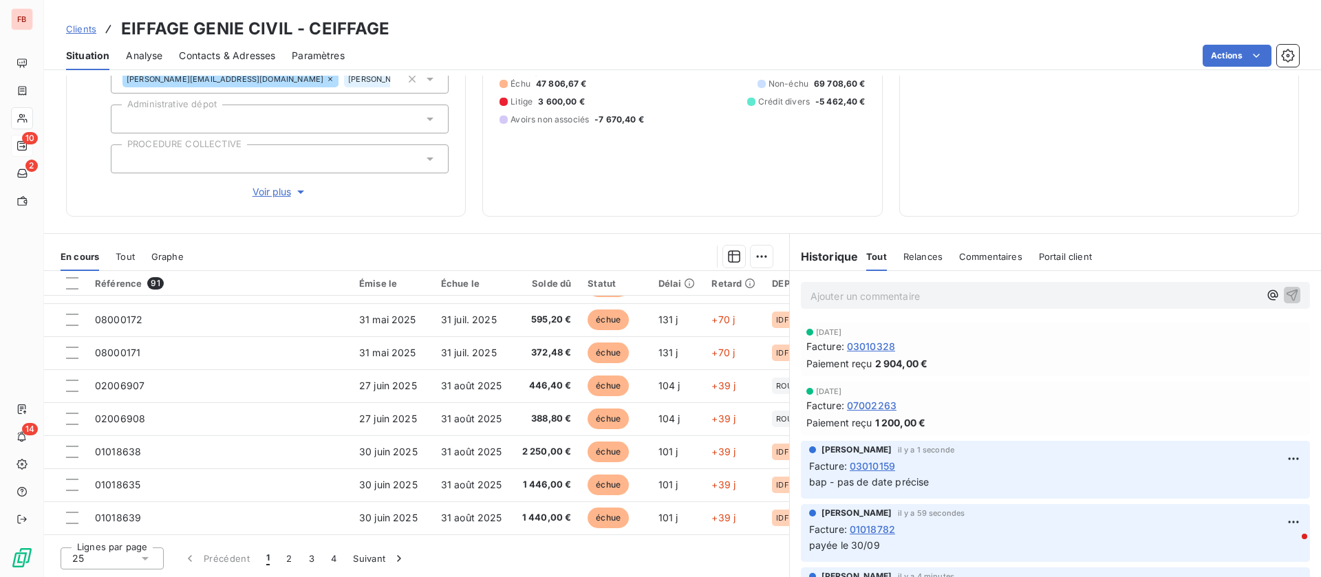
scroll to position [592, 0]
click at [289, 559] on button "2" at bounding box center [289, 558] width 22 height 29
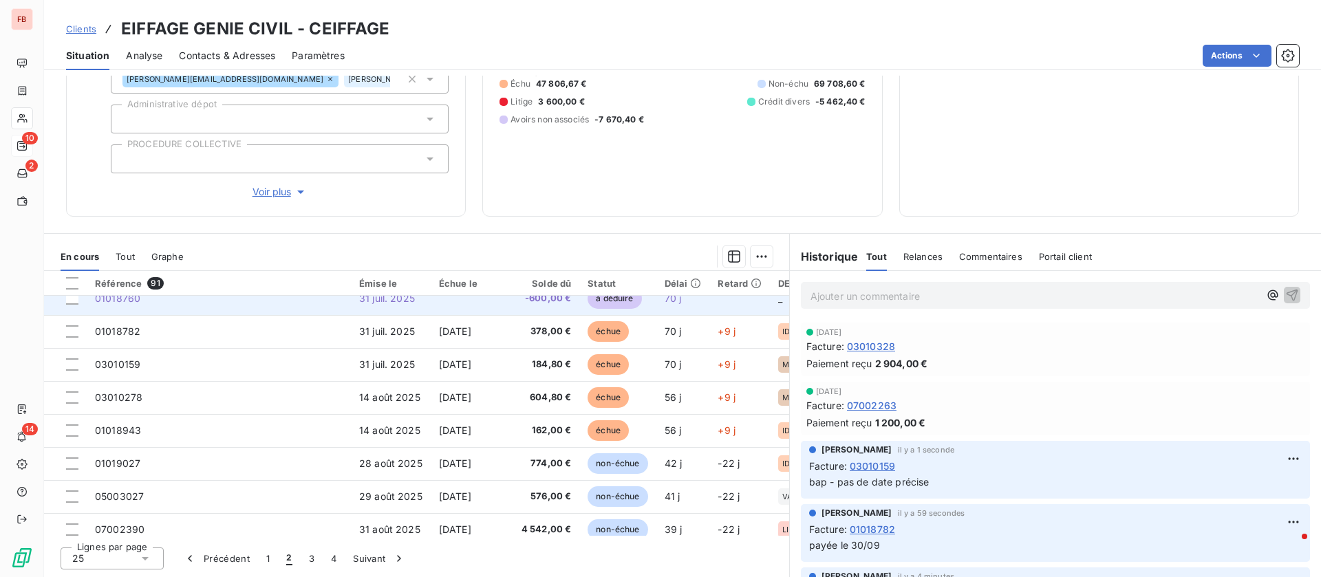
scroll to position [282, 0]
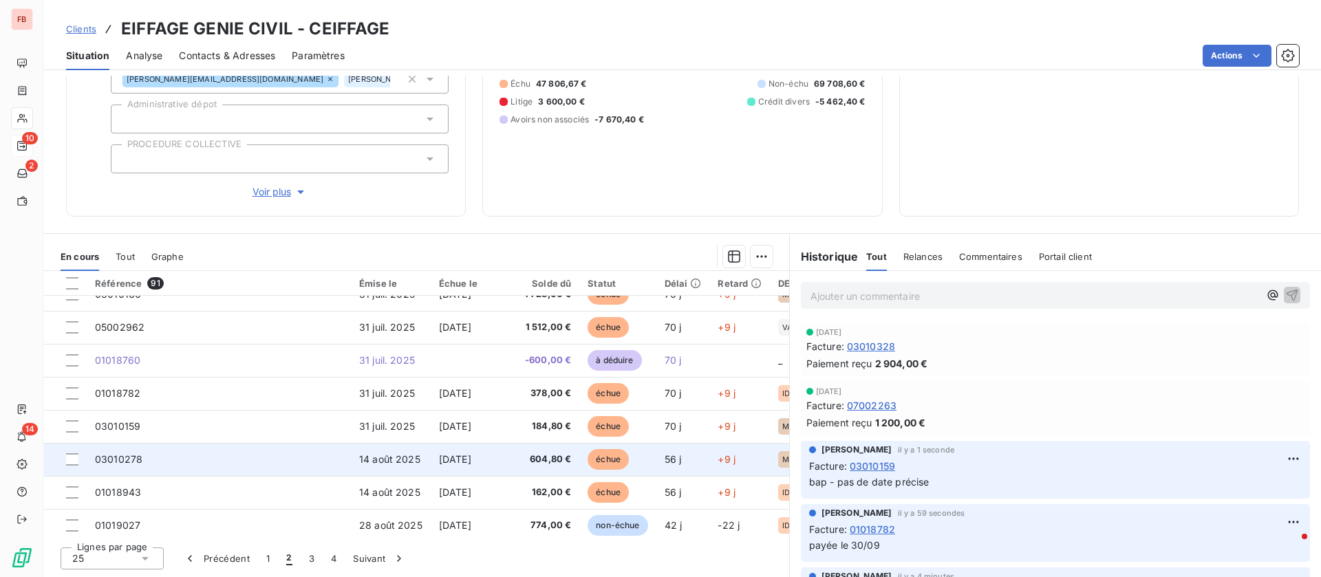
click at [424, 457] on td "14 août 2025" at bounding box center [391, 459] width 80 height 33
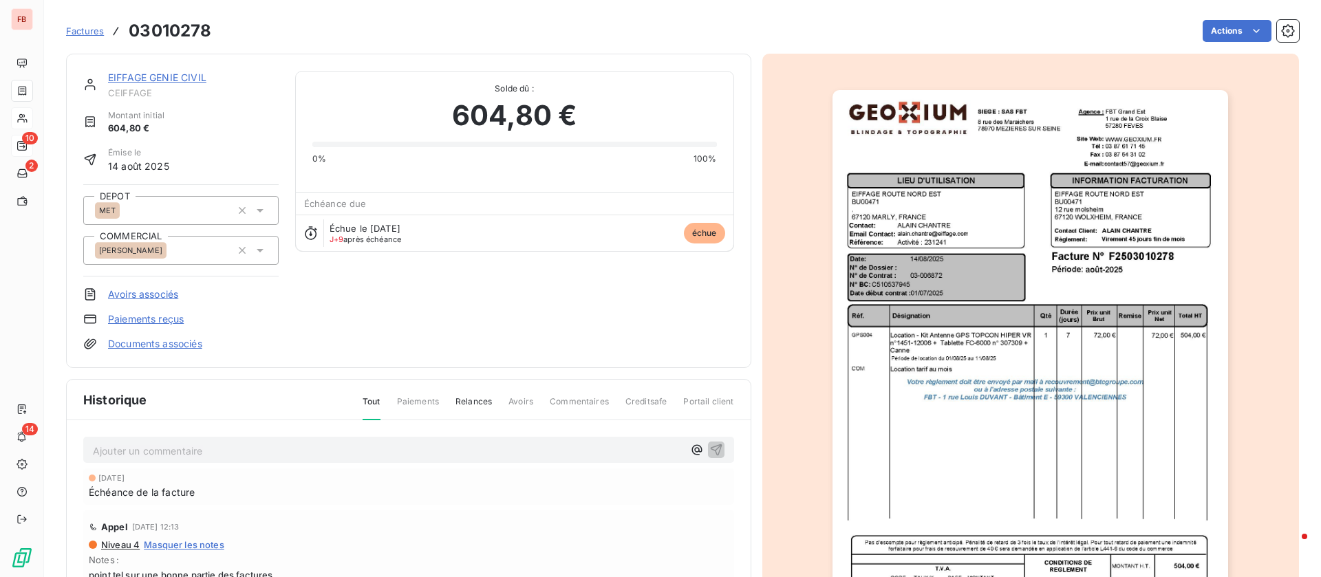
click at [217, 444] on p "Ajouter un commentaire ﻿" at bounding box center [388, 450] width 590 height 17
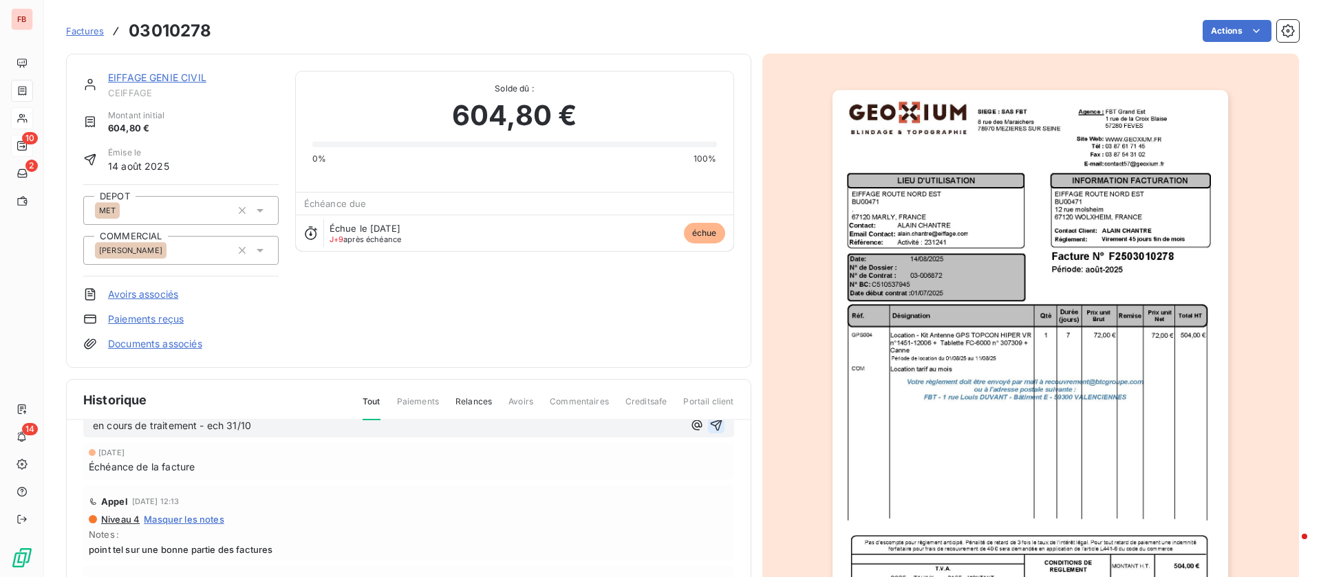
click at [710, 422] on icon "button" at bounding box center [716, 426] width 12 height 12
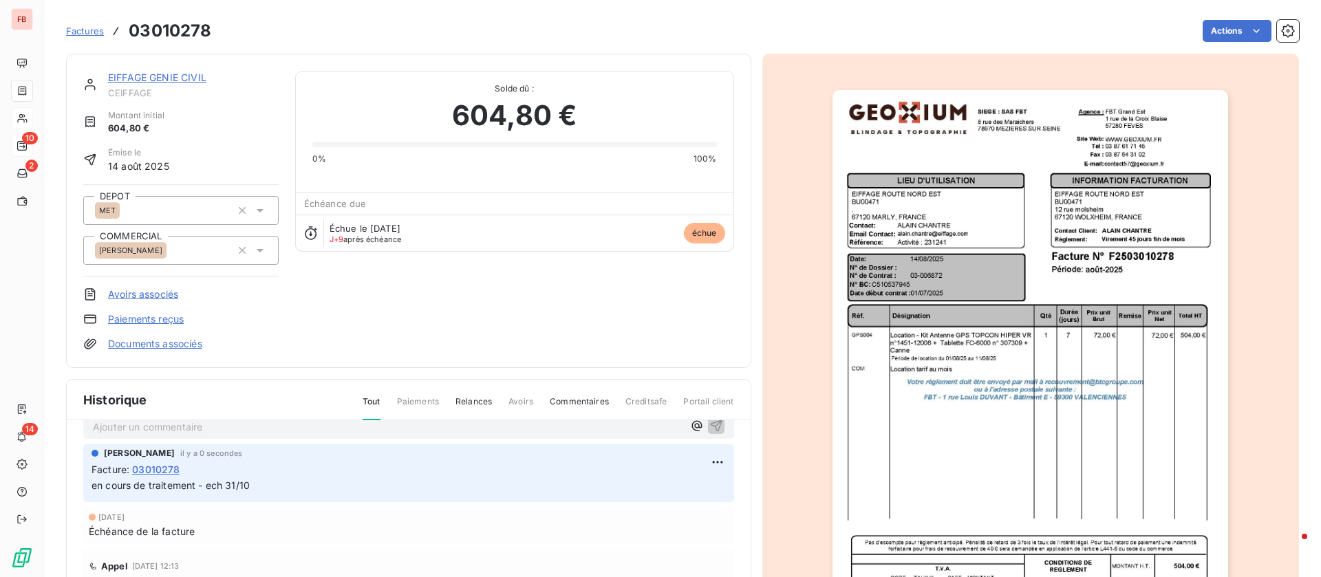
click at [166, 78] on link "EIFFAGE GENIE CIVIL" at bounding box center [157, 78] width 98 height 12
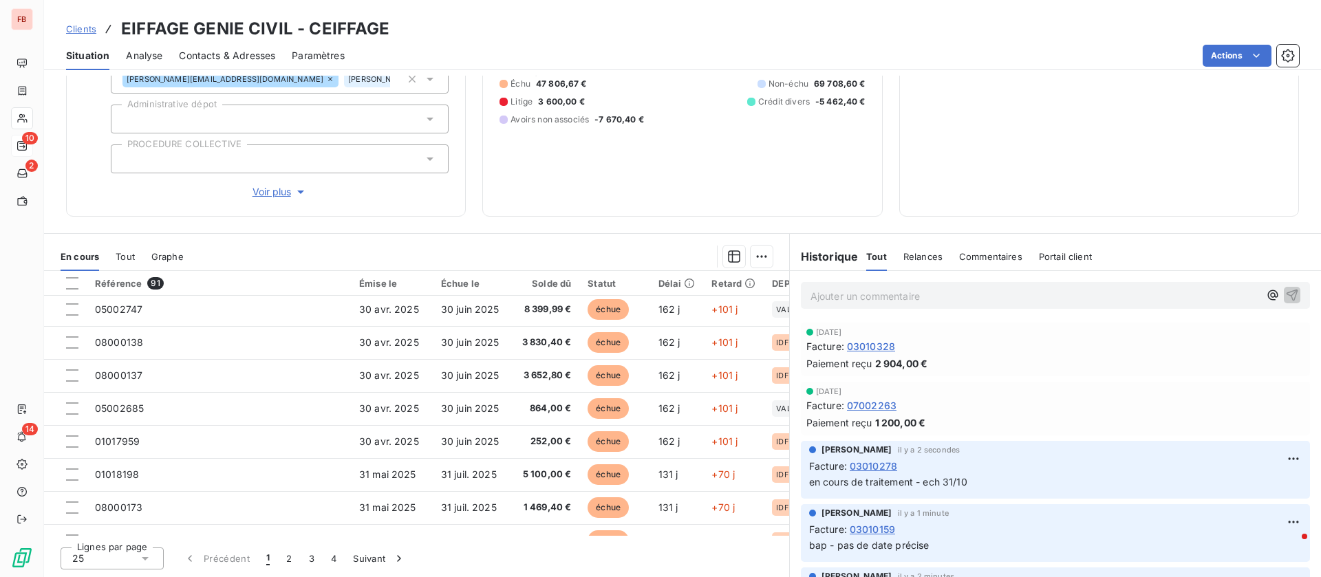
scroll to position [413, 0]
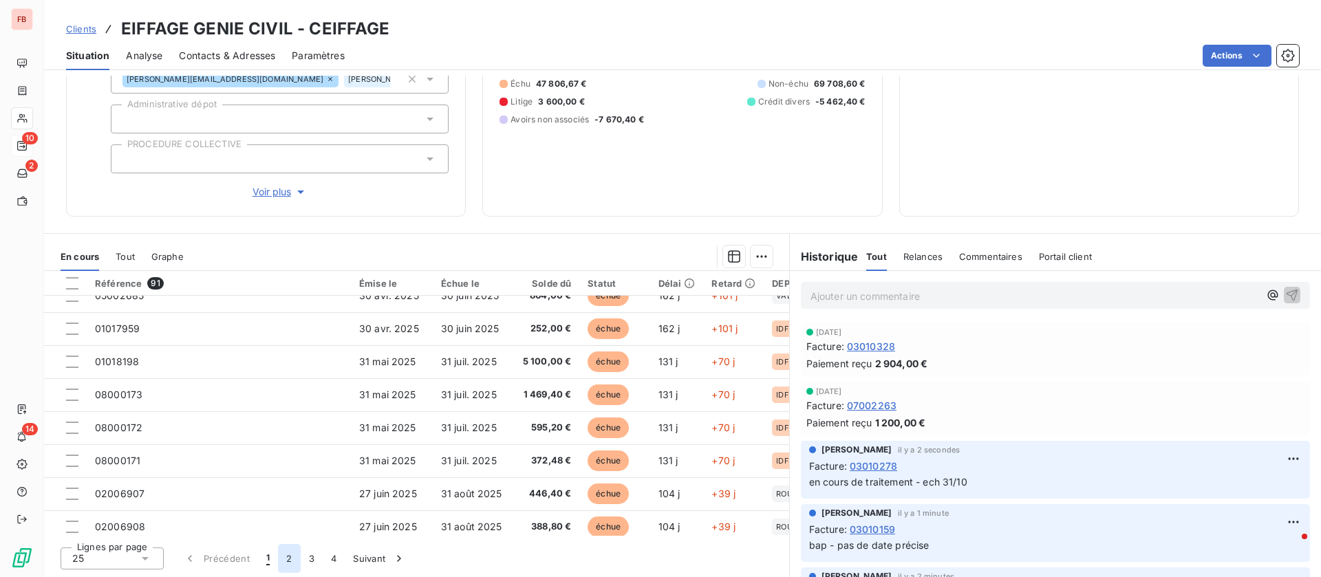
click at [288, 560] on button "2" at bounding box center [289, 558] width 22 height 29
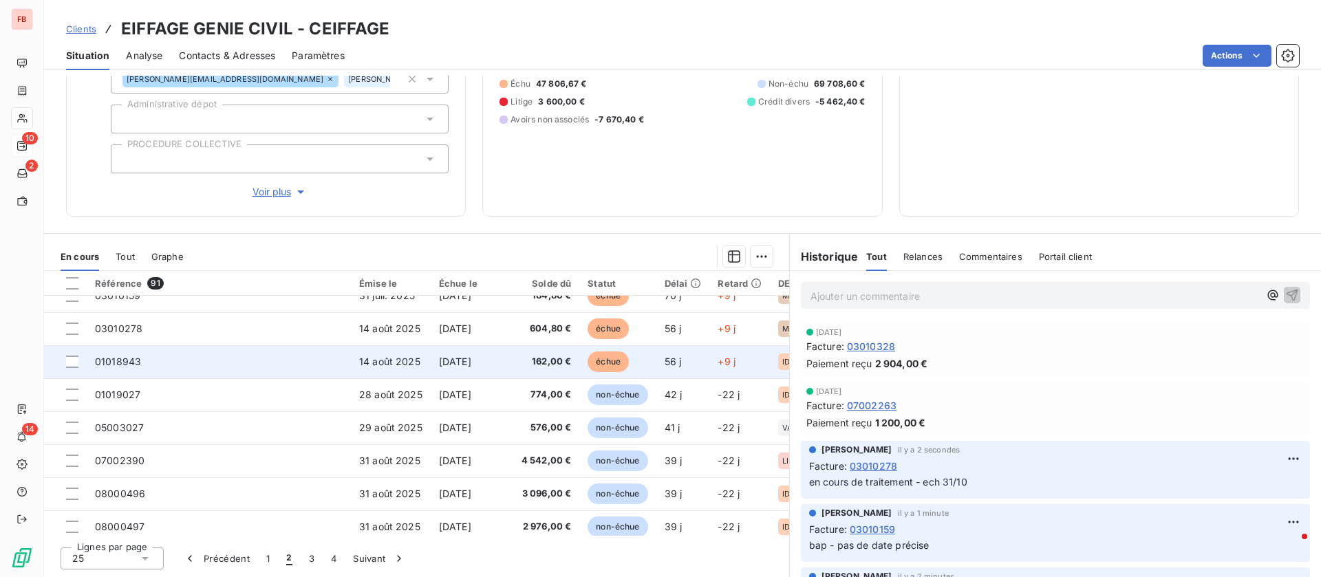
click at [291, 363] on td "01018943" at bounding box center [219, 361] width 264 height 33
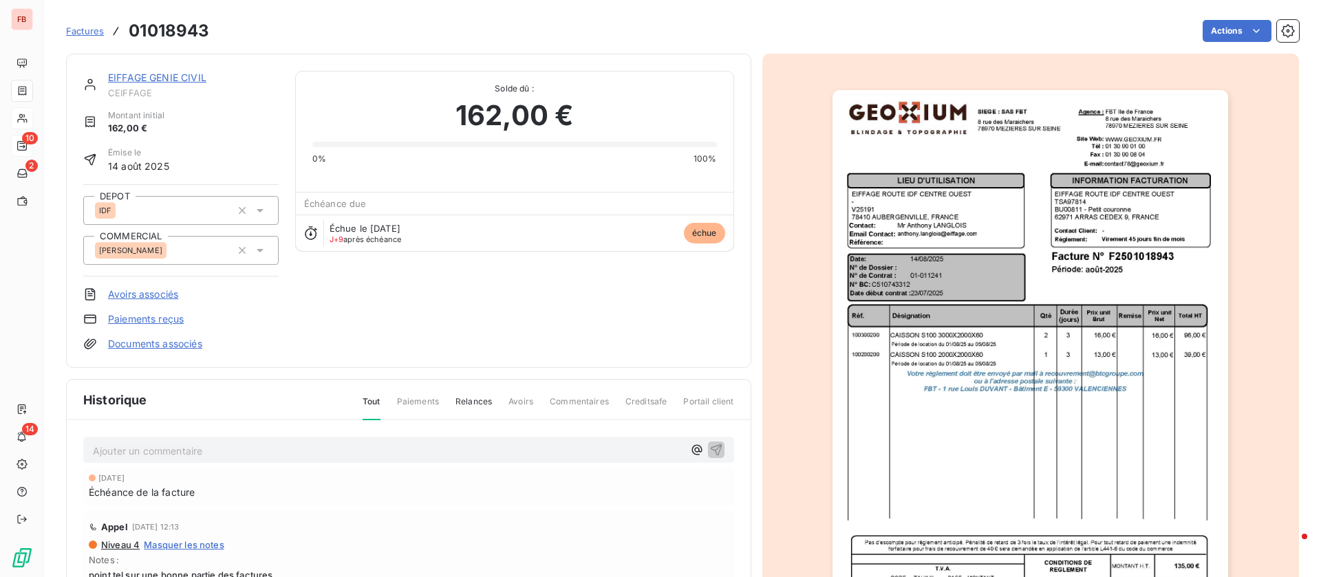
click at [224, 460] on div "Ajouter un commentaire ﻿" at bounding box center [408, 450] width 651 height 27
click at [221, 450] on p "Ajouter un commentaire ﻿" at bounding box center [388, 450] width 590 height 17
click at [177, 457] on p "Ajouter un commentaire ﻿" at bounding box center [388, 450] width 590 height 17
click at [710, 448] on icon "button" at bounding box center [716, 450] width 12 height 12
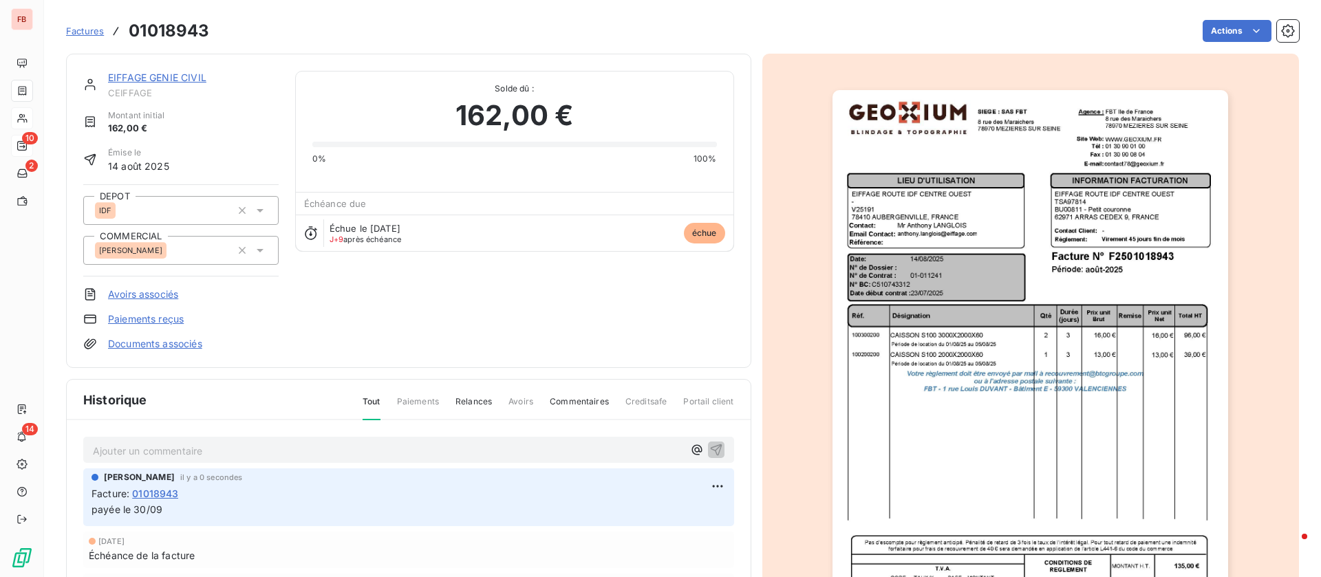
click at [161, 78] on link "EIFFAGE GENIE CIVIL" at bounding box center [157, 78] width 98 height 12
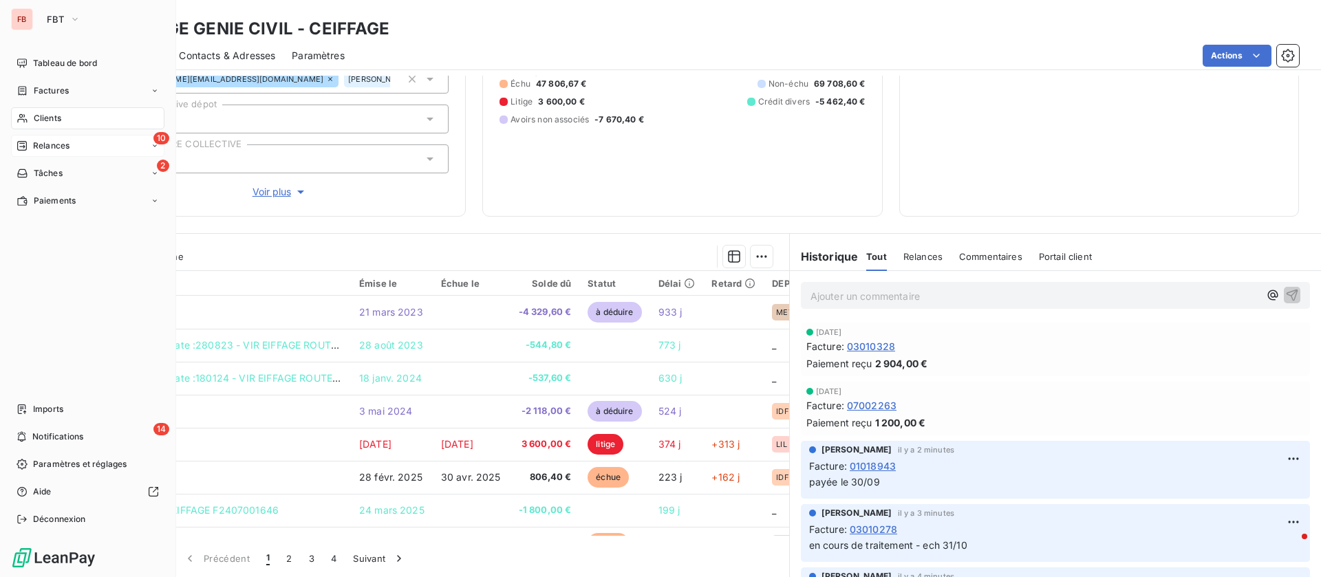
click at [58, 118] on span "Clients" at bounding box center [48, 118] width 28 height 12
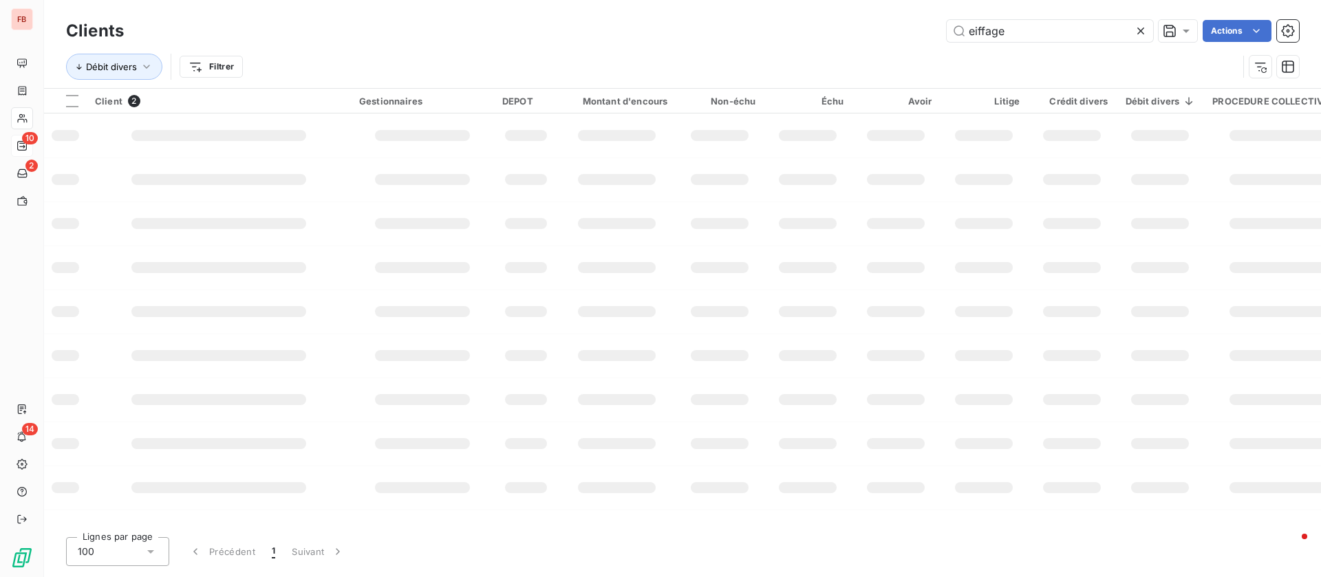
drag, startPoint x: 1047, startPoint y: 31, endPoint x: 618, endPoint y: 26, distance: 428.6
click at [618, 26] on div "eiffage Actions" at bounding box center [719, 31] width 1158 height 22
type input "moselle"
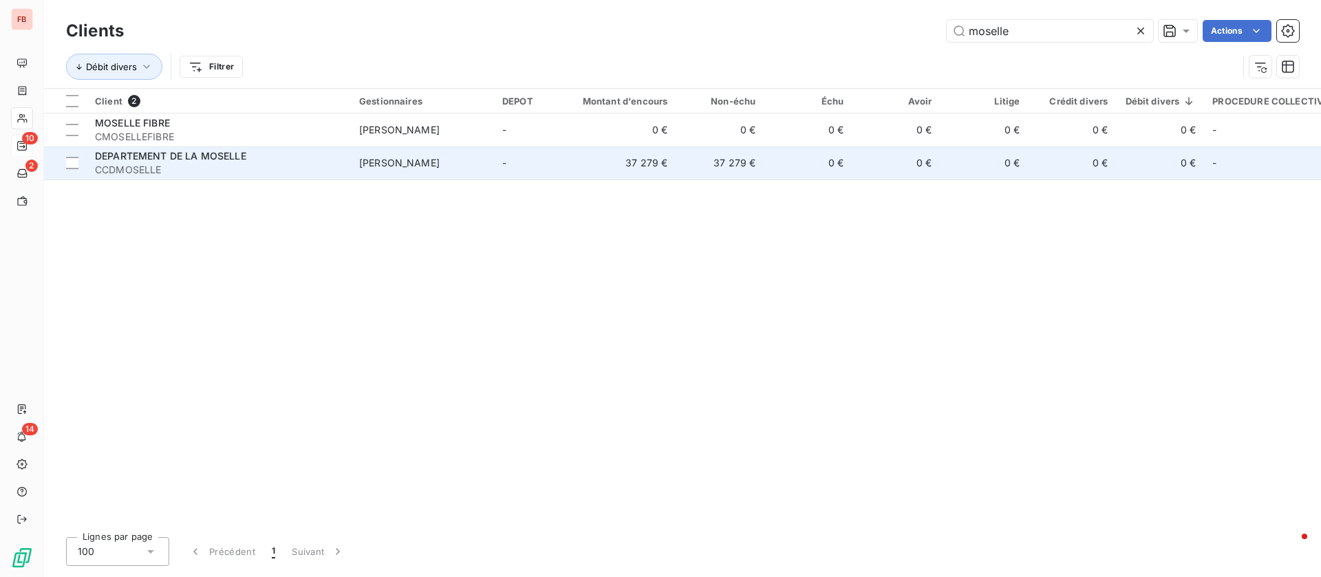
click at [293, 164] on span "CCDMOSELLE" at bounding box center [219, 170] width 248 height 14
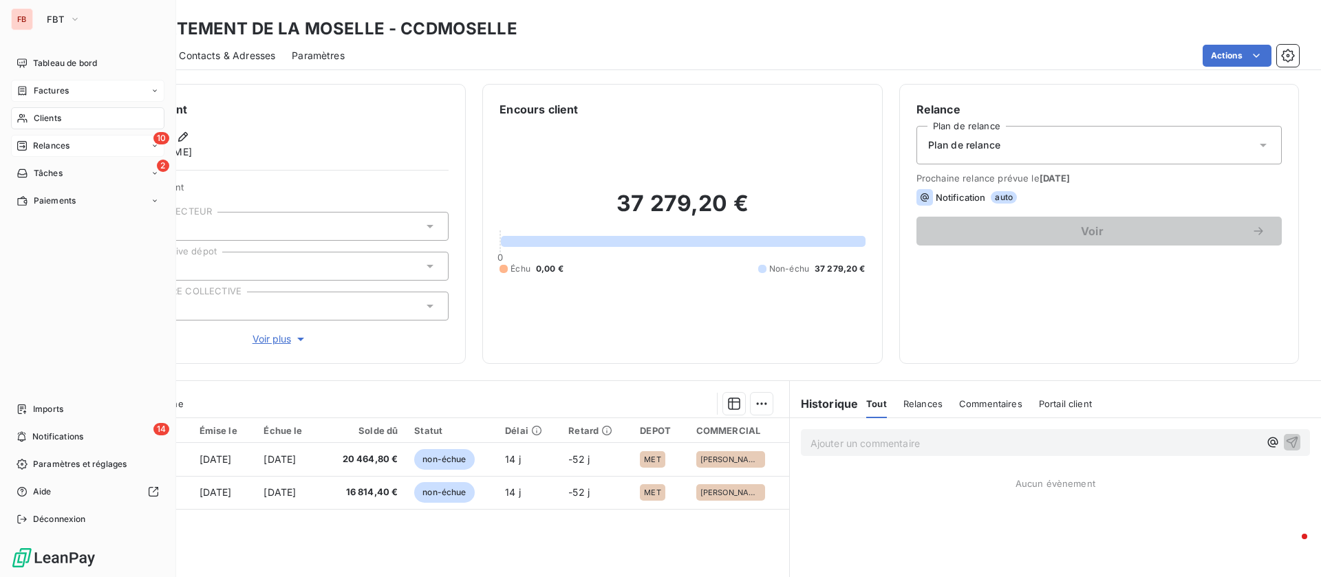
click at [45, 88] on span "Factures" at bounding box center [51, 91] width 35 height 12
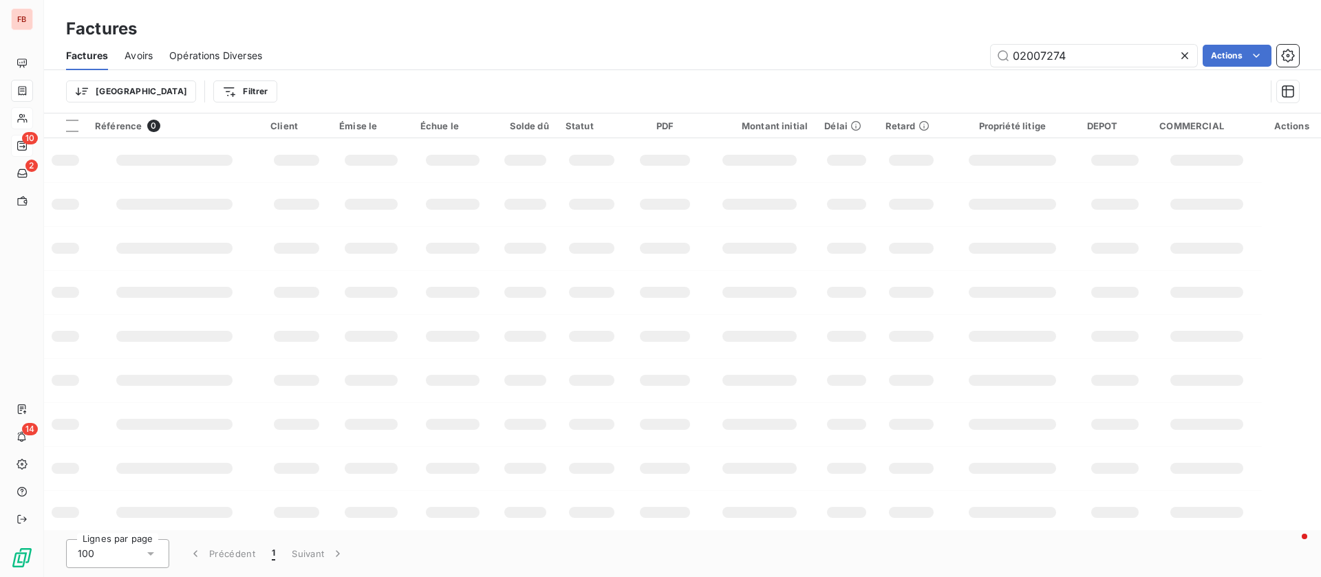
drag, startPoint x: 1089, startPoint y: 44, endPoint x: 940, endPoint y: 46, distance: 149.3
click at [940, 46] on div "02007274 Actions" at bounding box center [789, 56] width 1020 height 22
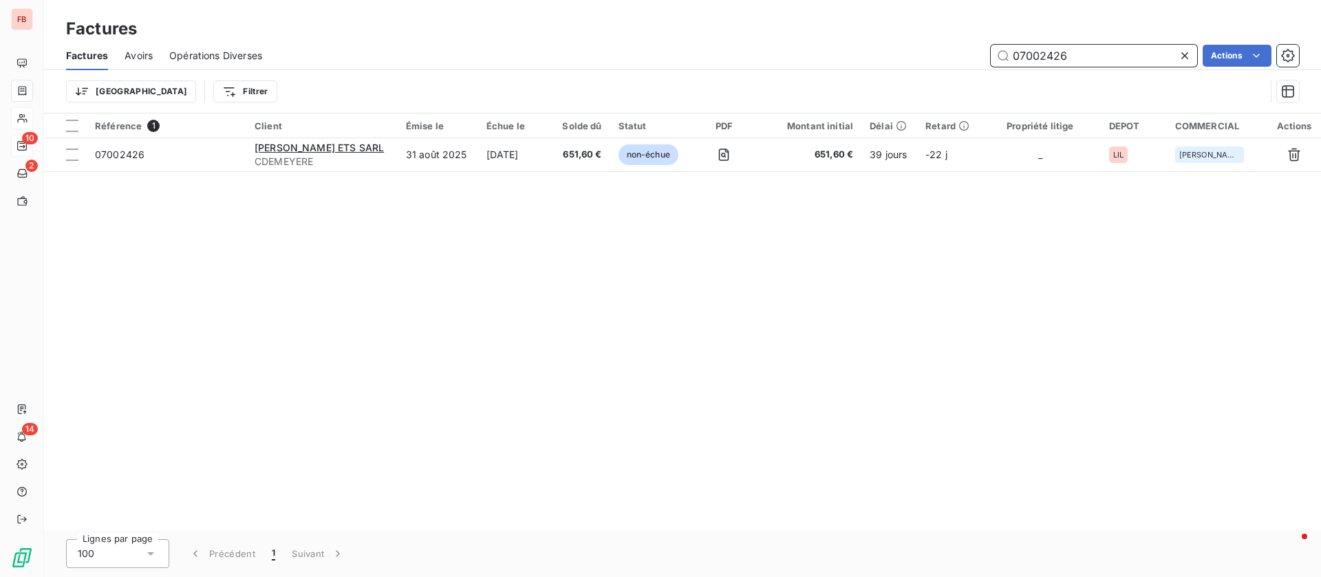
drag, startPoint x: 1085, startPoint y: 48, endPoint x: 826, endPoint y: 52, distance: 258.7
click at [826, 52] on div "07002426 Actions" at bounding box center [789, 56] width 1020 height 22
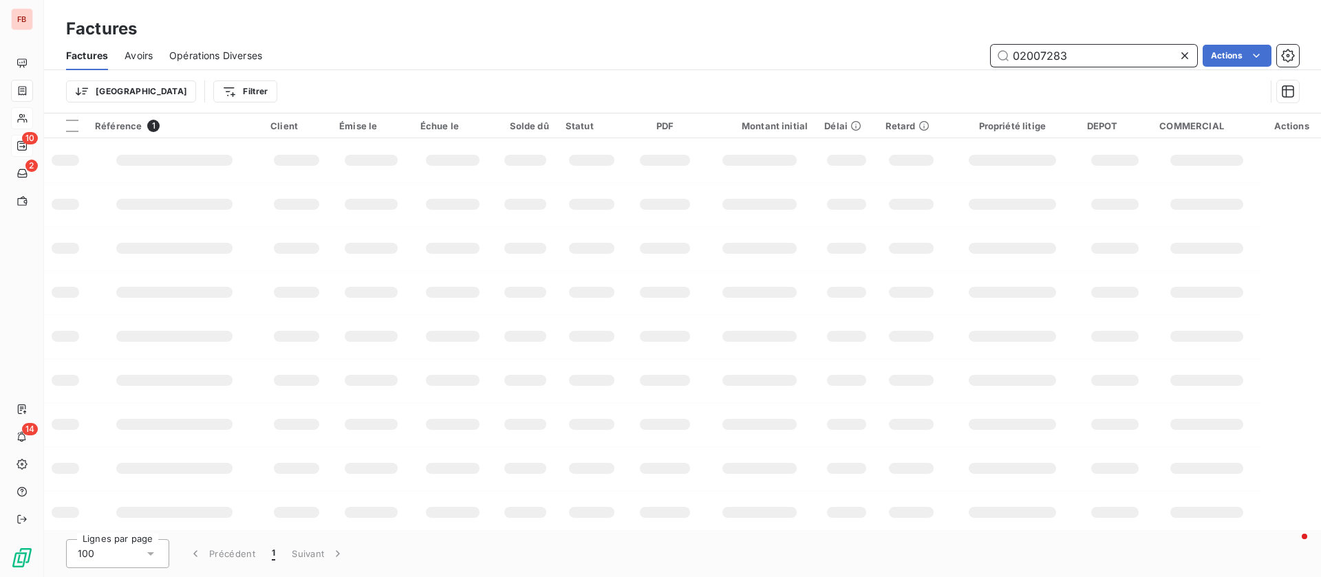
type input "02007283"
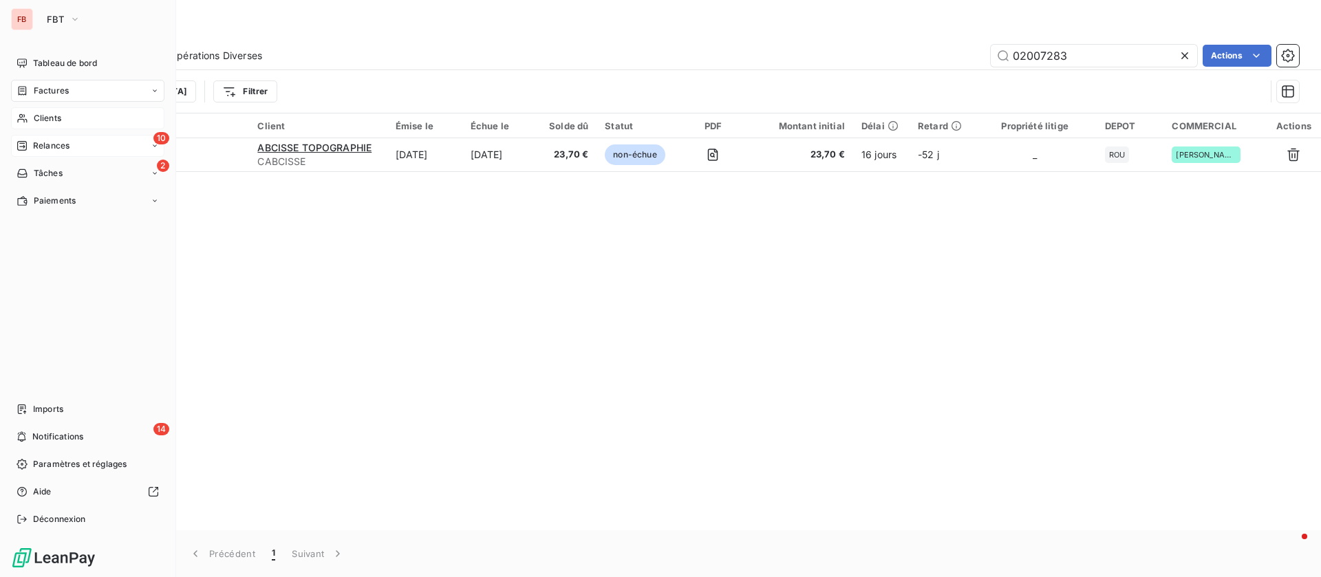
click at [53, 118] on span "Clients" at bounding box center [48, 118] width 28 height 12
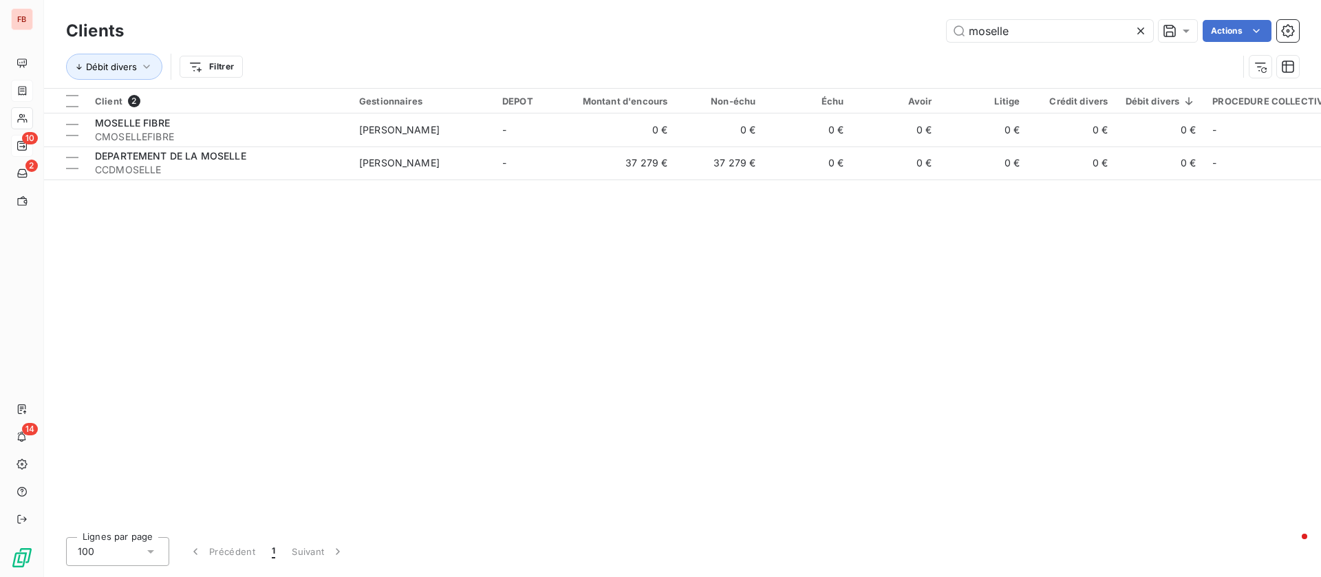
drag, startPoint x: 1039, startPoint y: 30, endPoint x: 702, endPoint y: 25, distance: 336.4
click at [705, 25] on div "moselle Actions" at bounding box center [719, 31] width 1158 height 22
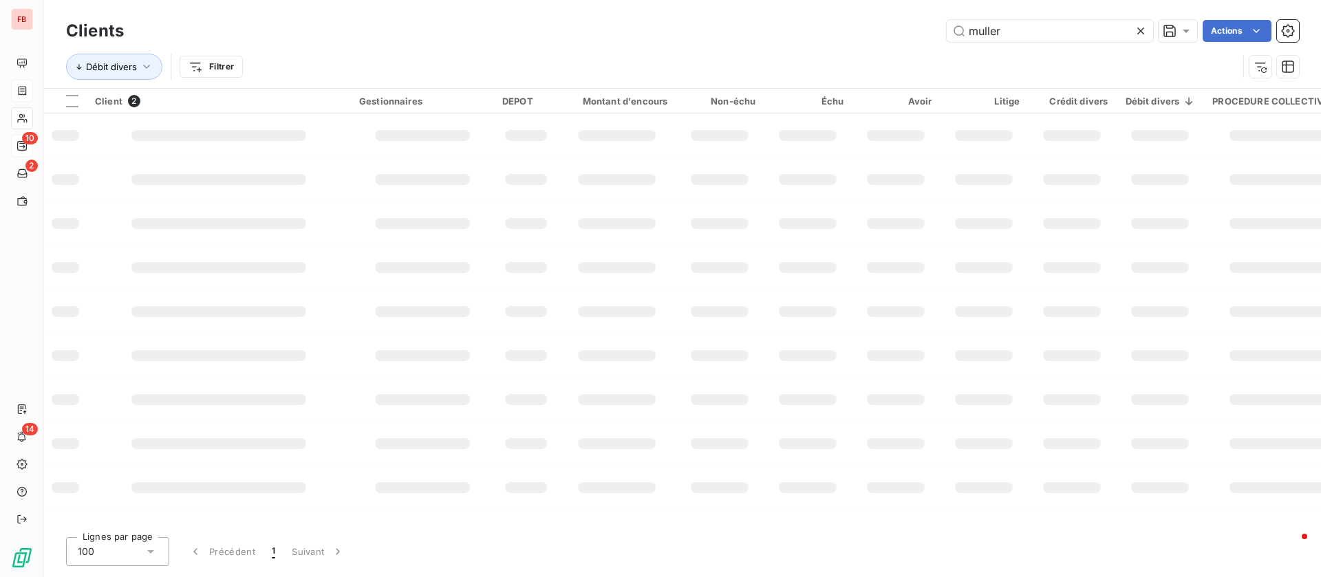
type input "muller"
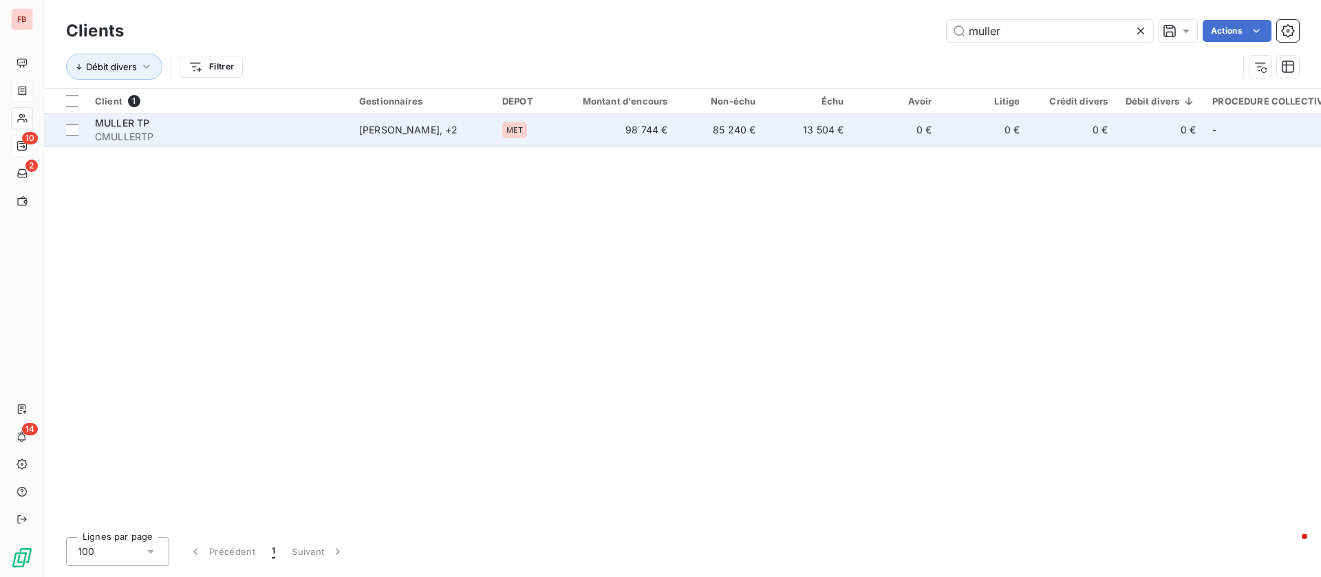
click at [637, 138] on td "98 744 €" at bounding box center [617, 130] width 118 height 33
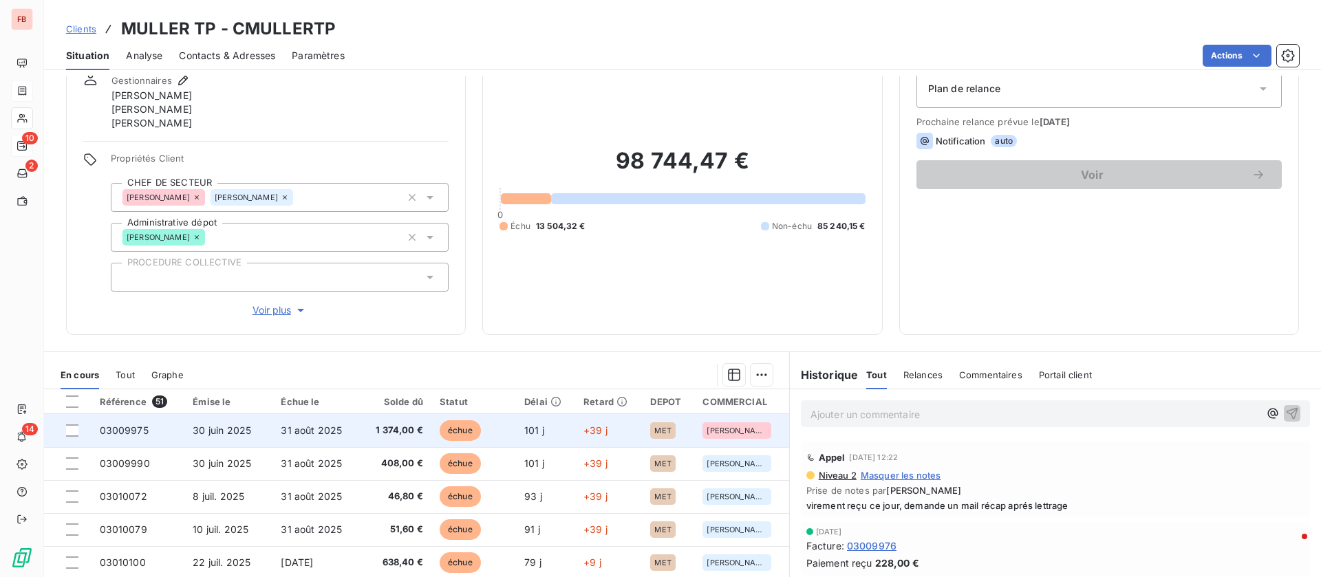
scroll to position [103, 0]
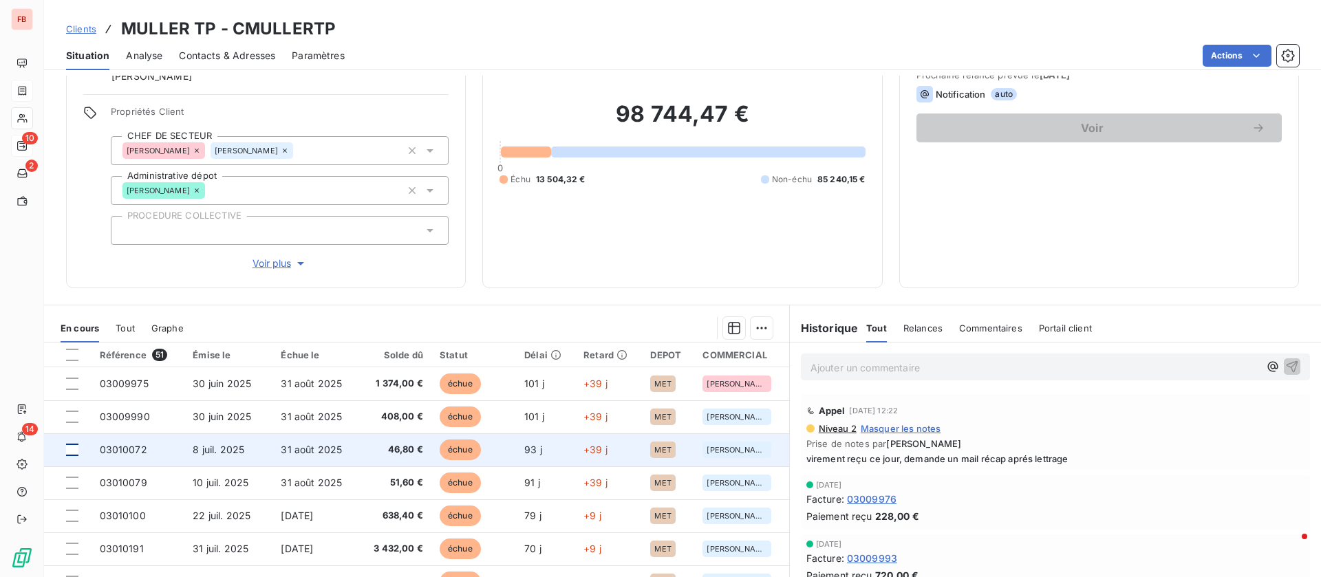
click at [71, 451] on div at bounding box center [72, 450] width 12 height 12
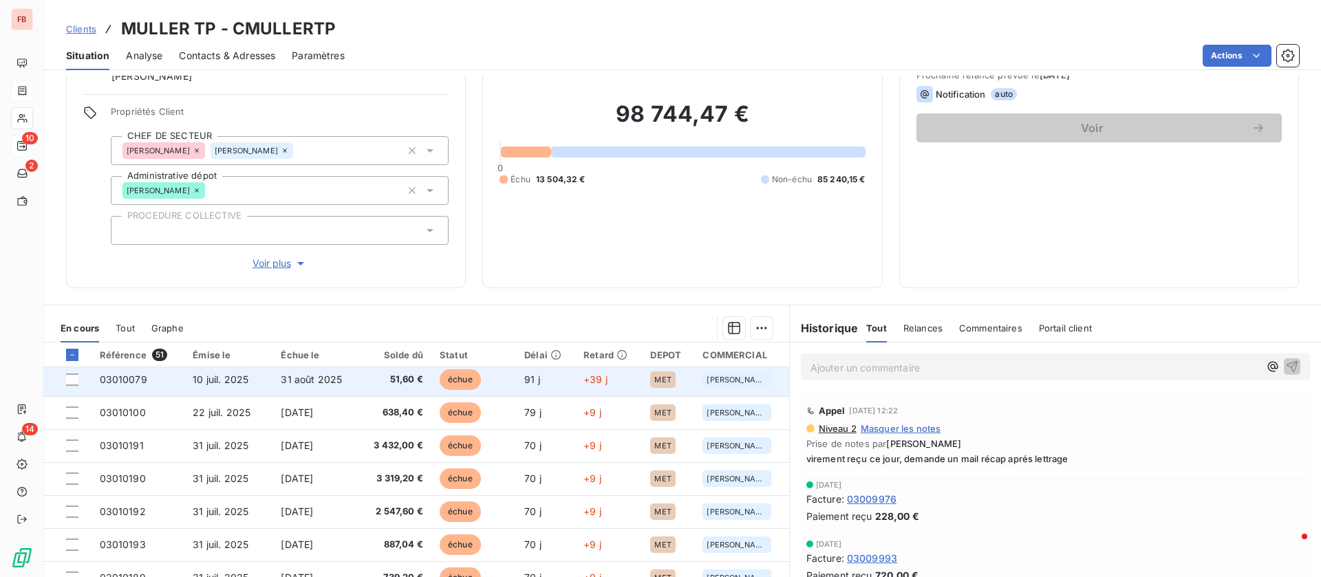
scroll to position [206, 0]
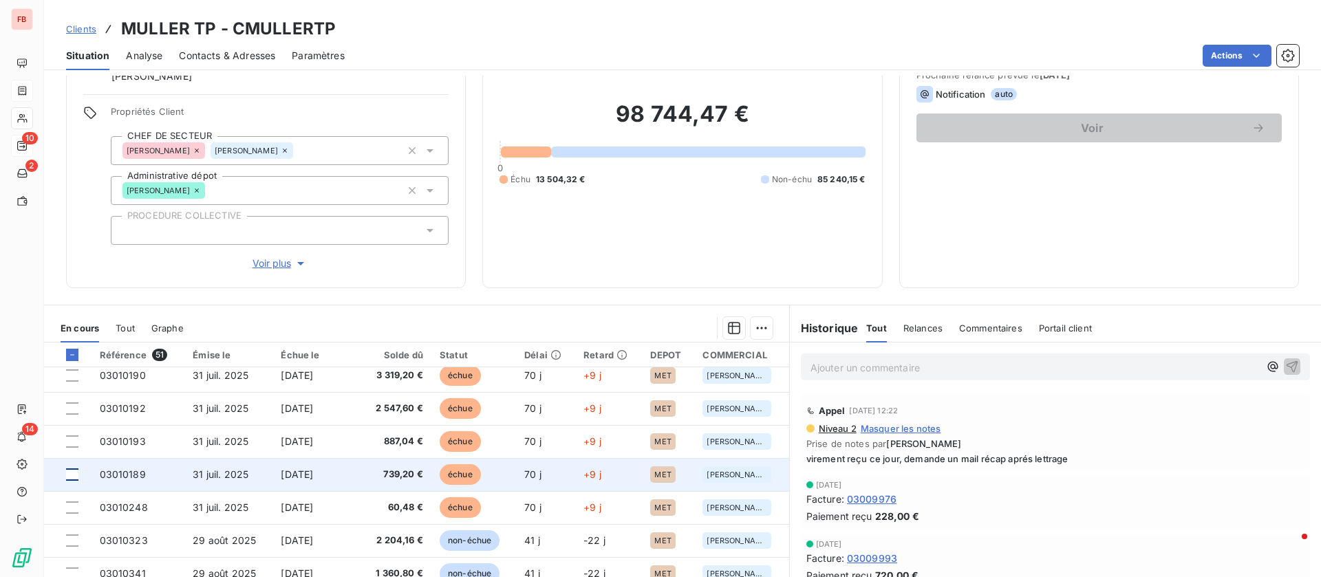
click at [76, 472] on div at bounding box center [72, 474] width 12 height 12
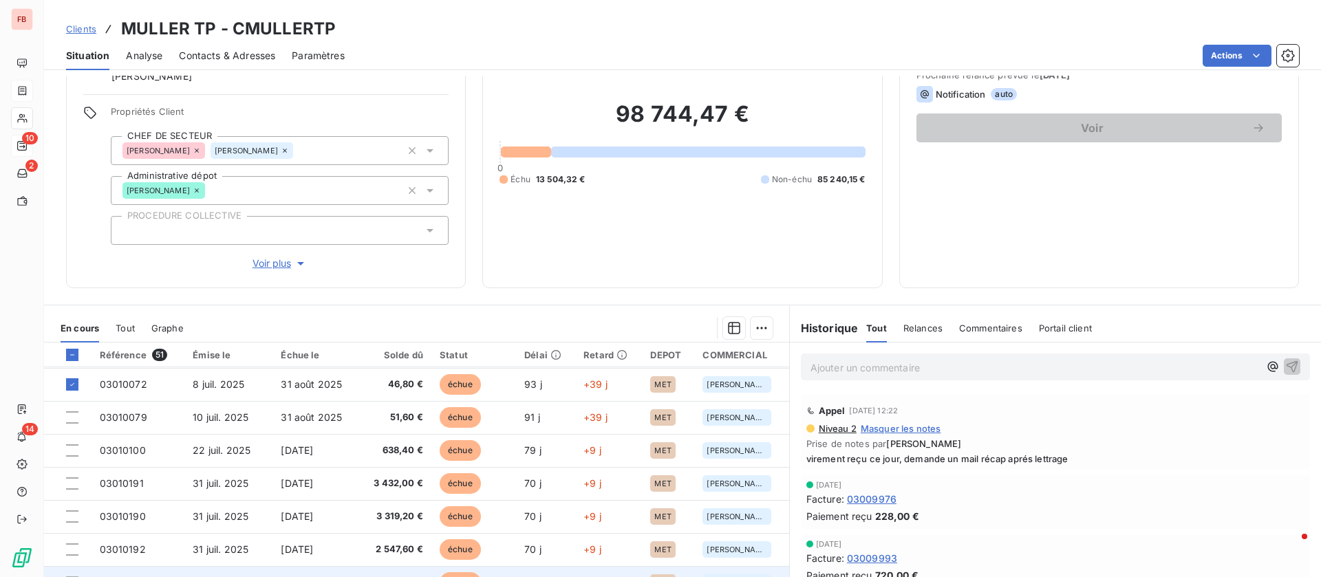
scroll to position [0, 0]
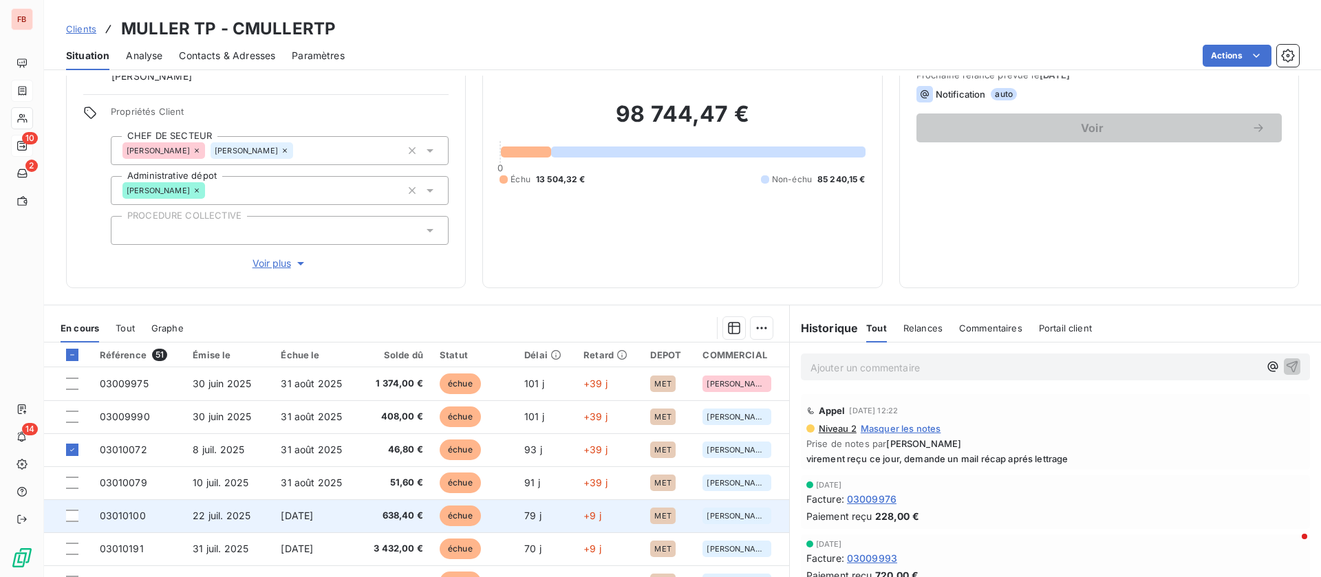
click at [80, 510] on div at bounding box center [74, 516] width 17 height 12
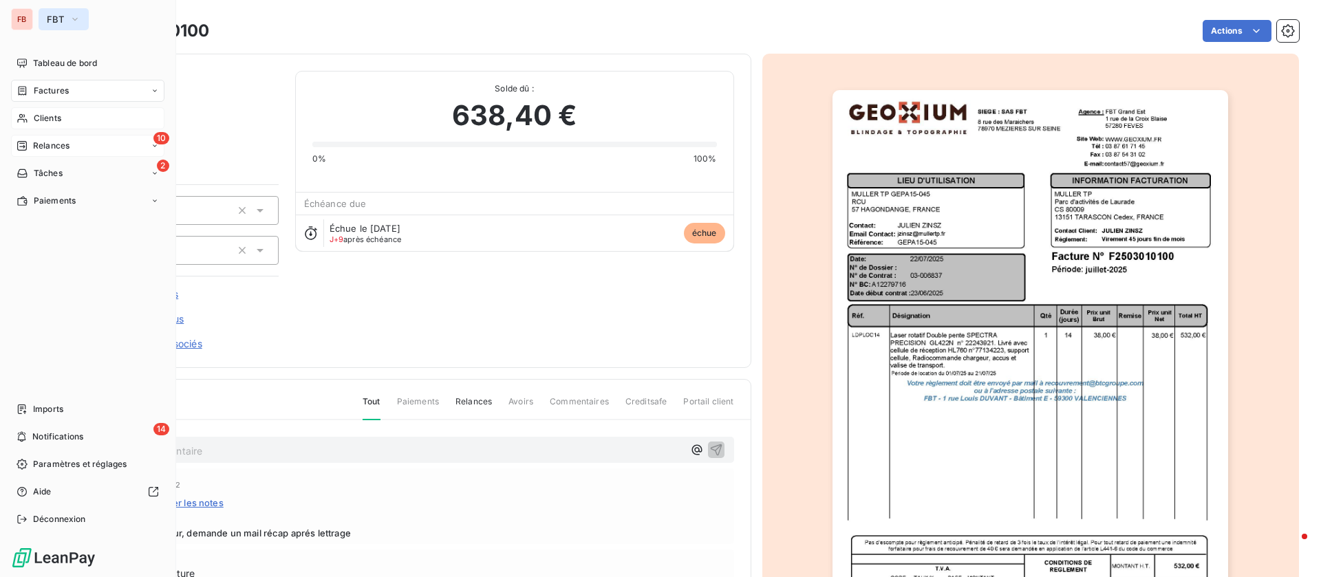
click at [76, 18] on icon "button" at bounding box center [74, 19] width 11 height 14
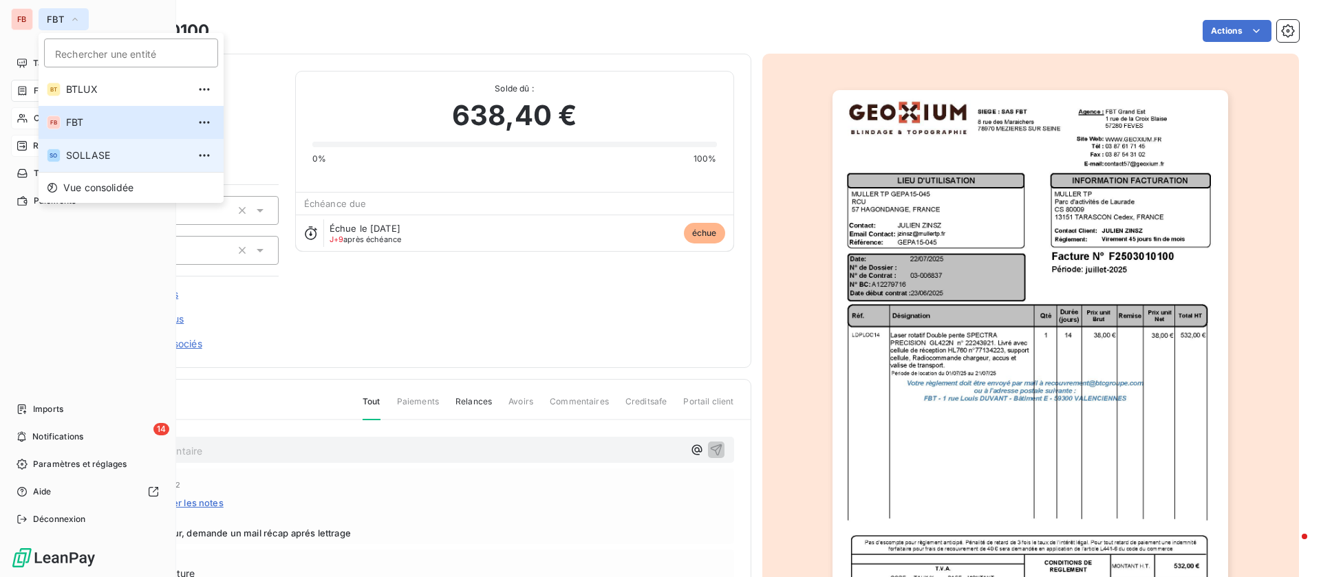
click at [108, 160] on span "SOLLASE" at bounding box center [127, 156] width 122 height 14
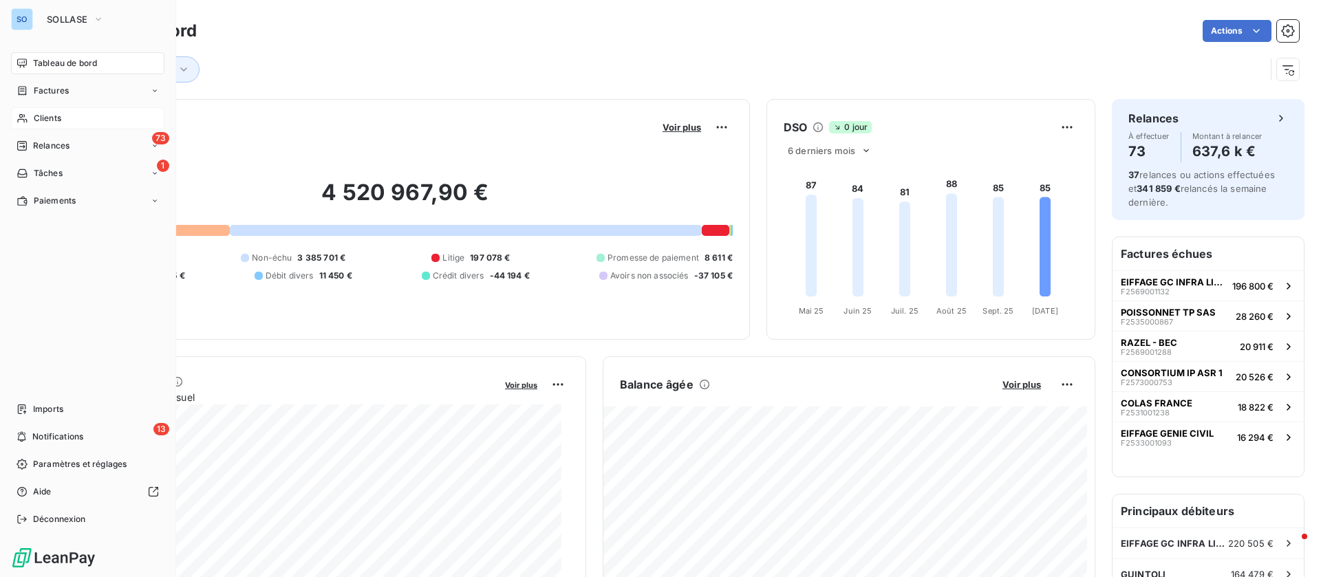
click at [102, 114] on div "Clients" at bounding box center [87, 118] width 153 height 22
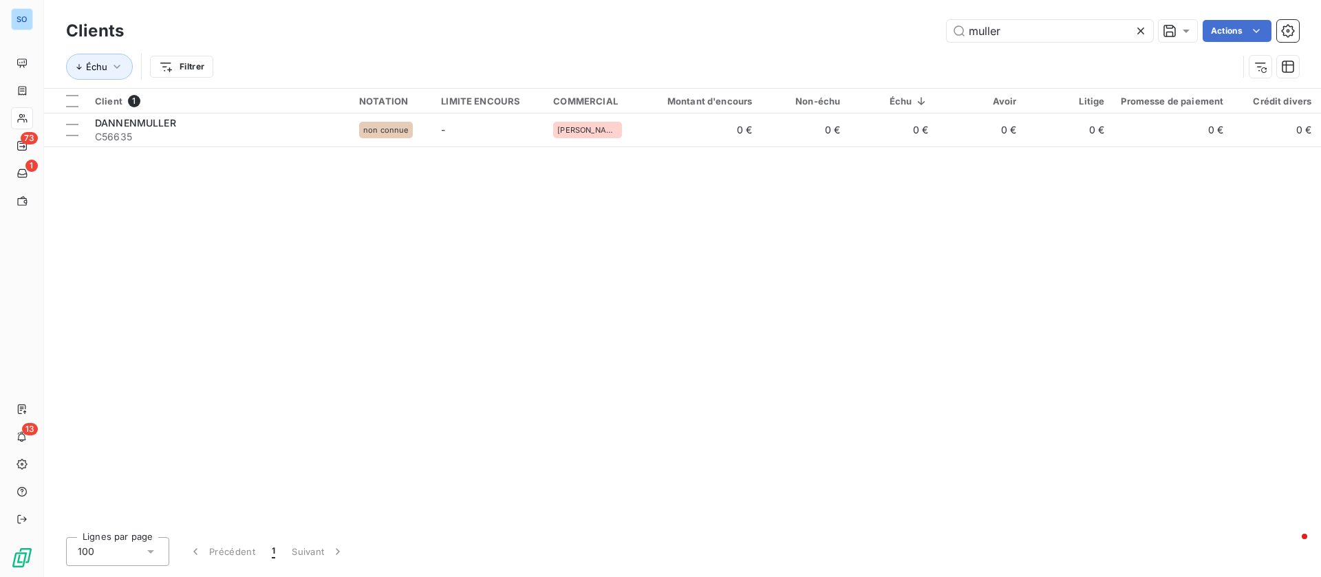
drag, startPoint x: 1016, startPoint y: 34, endPoint x: 773, endPoint y: 33, distance: 243.5
click at [774, 34] on div "muller Actions" at bounding box center [719, 31] width 1158 height 22
drag, startPoint x: 973, startPoint y: 24, endPoint x: 911, endPoint y: 26, distance: 62.6
click at [911, 26] on div "vtm Actions" at bounding box center [719, 31] width 1158 height 22
type input "gbm"
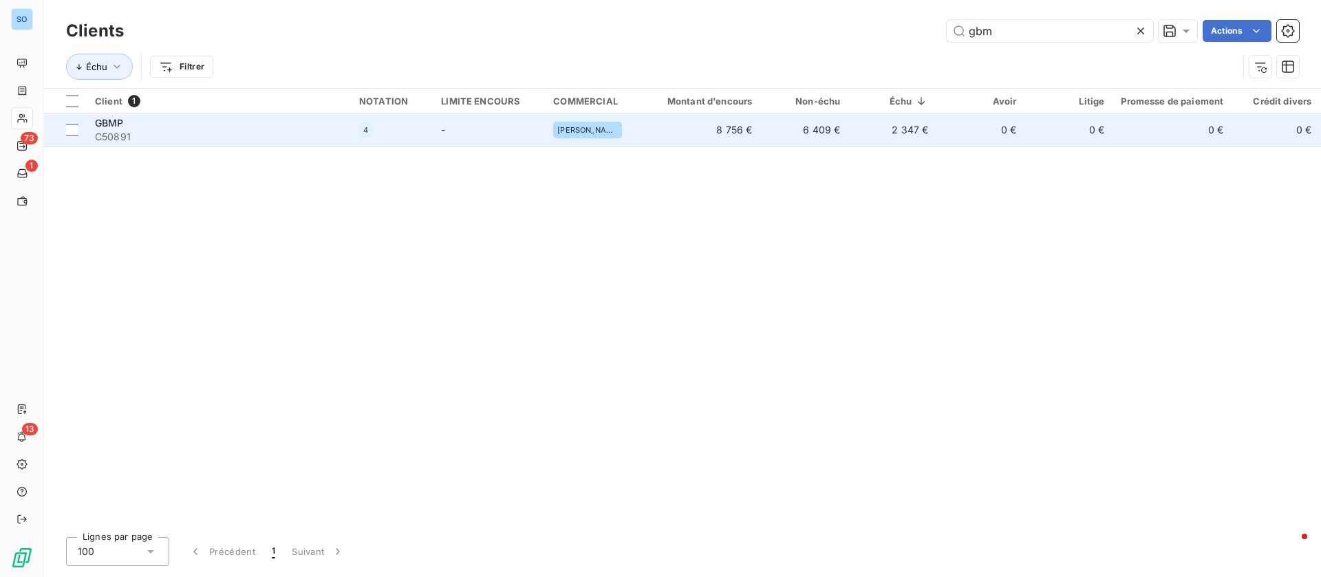
click at [742, 133] on td "8 756 €" at bounding box center [702, 130] width 118 height 33
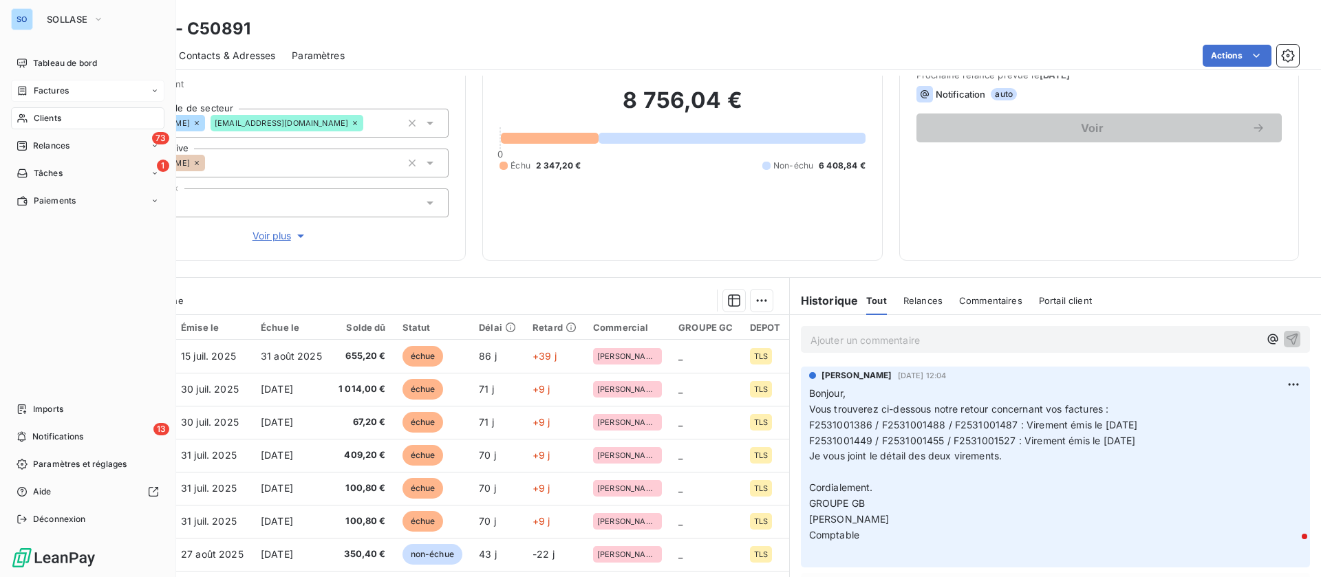
drag, startPoint x: 44, startPoint y: 88, endPoint x: 78, endPoint y: 87, distance: 33.7
click at [44, 88] on span "Factures" at bounding box center [51, 91] width 35 height 12
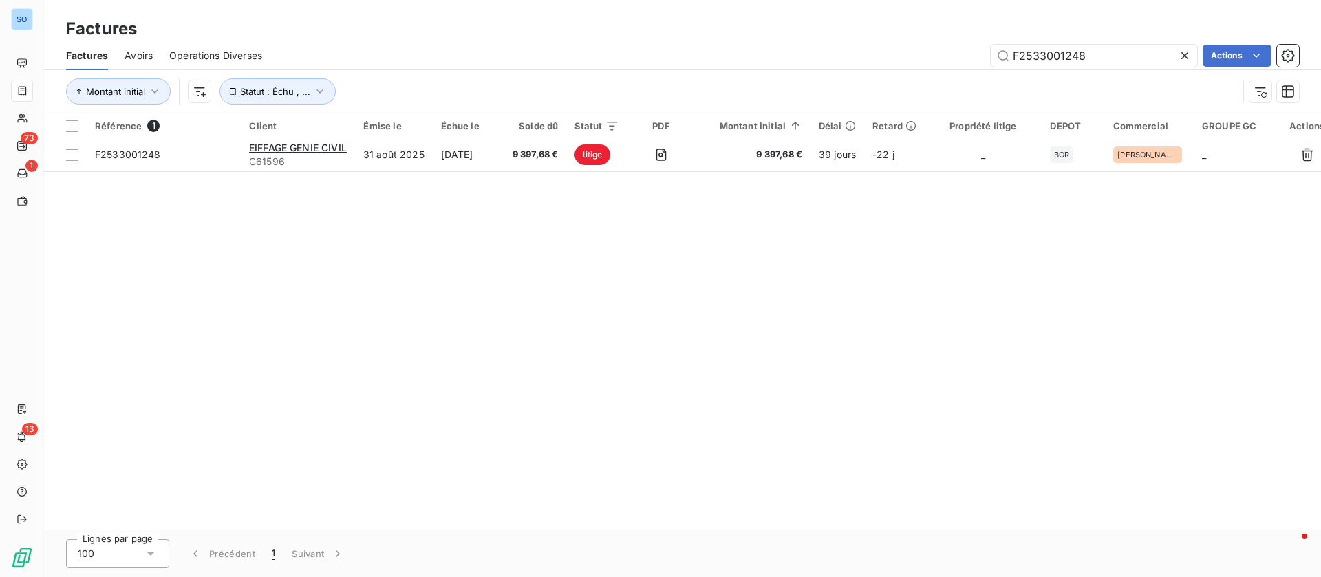
drag, startPoint x: 1127, startPoint y: 53, endPoint x: 748, endPoint y: 59, distance: 379.1
click at [748, 59] on div "F2533001248 Actions" at bounding box center [789, 56] width 1020 height 22
type input "2533001345"
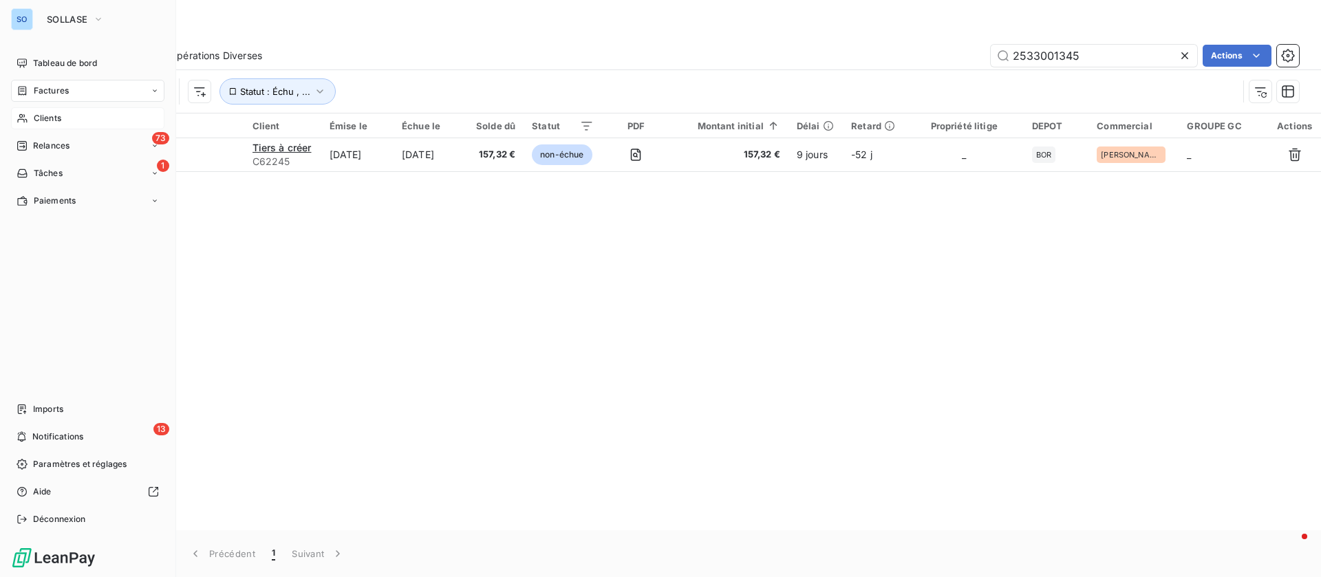
click at [118, 109] on div "Clients" at bounding box center [87, 118] width 153 height 22
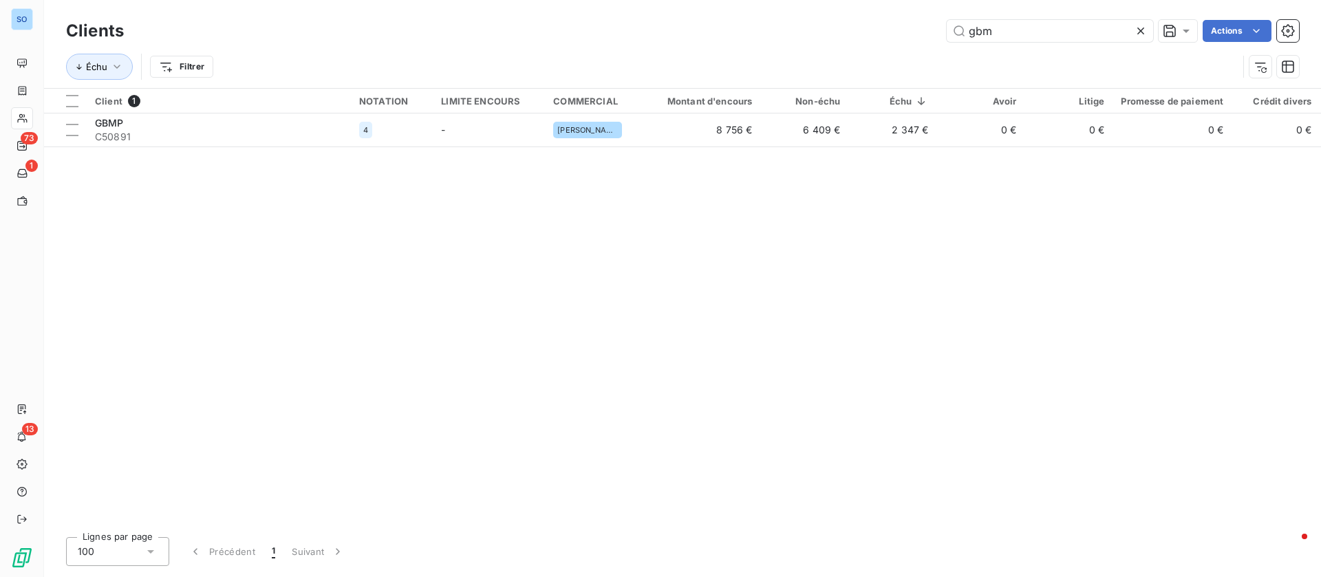
drag, startPoint x: 1022, startPoint y: 35, endPoint x: 879, endPoint y: 25, distance: 142.7
click at [879, 25] on div "gbm Actions" at bounding box center [719, 31] width 1158 height 22
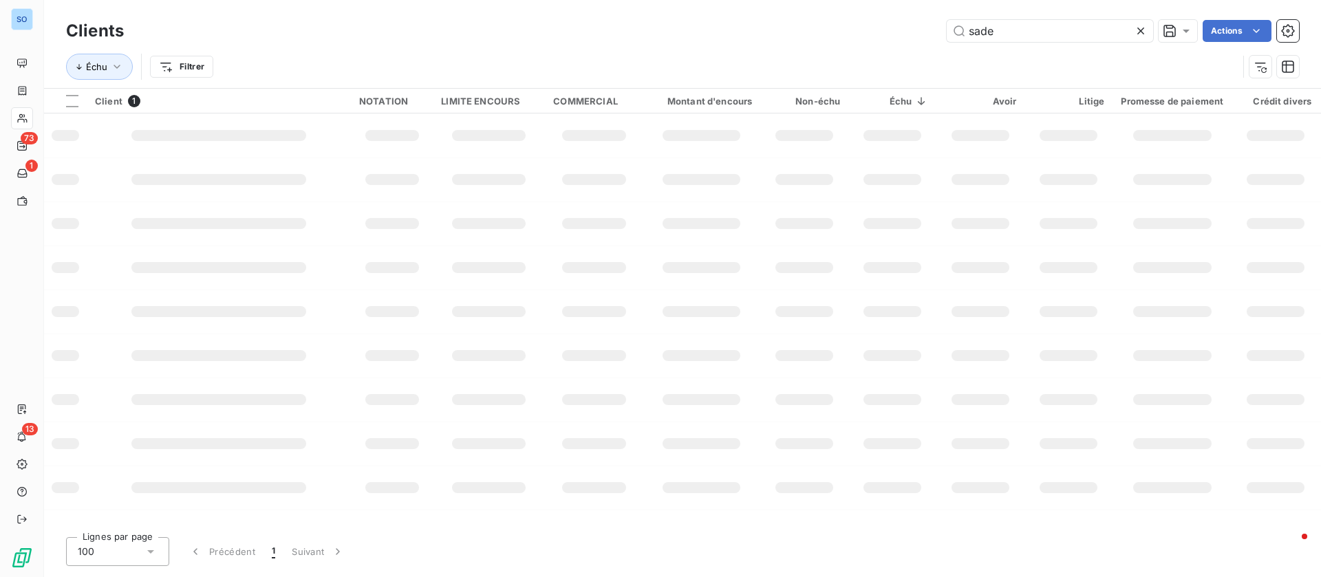
type input "sade"
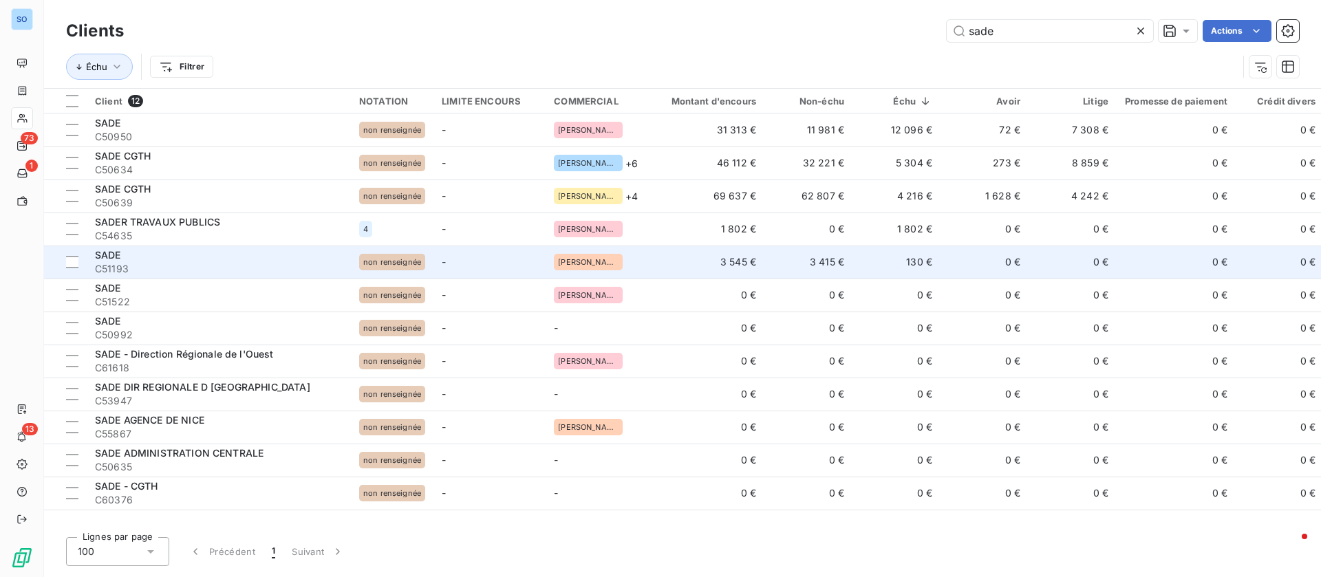
click at [988, 255] on td "0 €" at bounding box center [984, 262] width 88 height 33
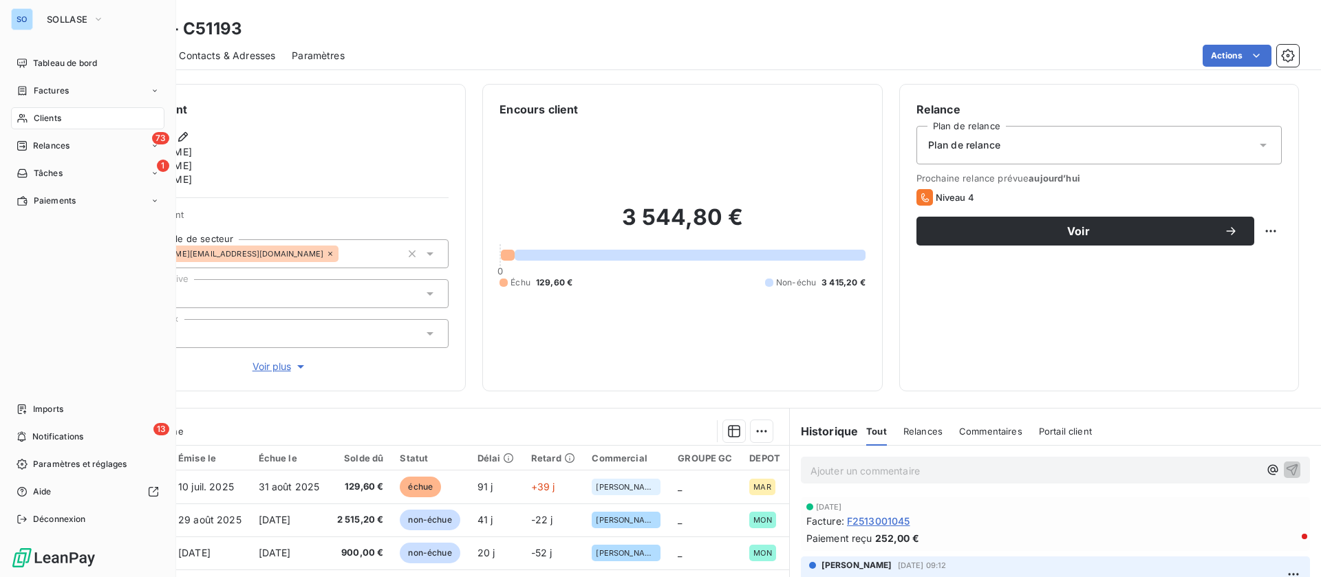
drag, startPoint x: 78, startPoint y: 119, endPoint x: 233, endPoint y: 73, distance: 162.2
click at [78, 119] on div "Clients" at bounding box center [87, 118] width 153 height 22
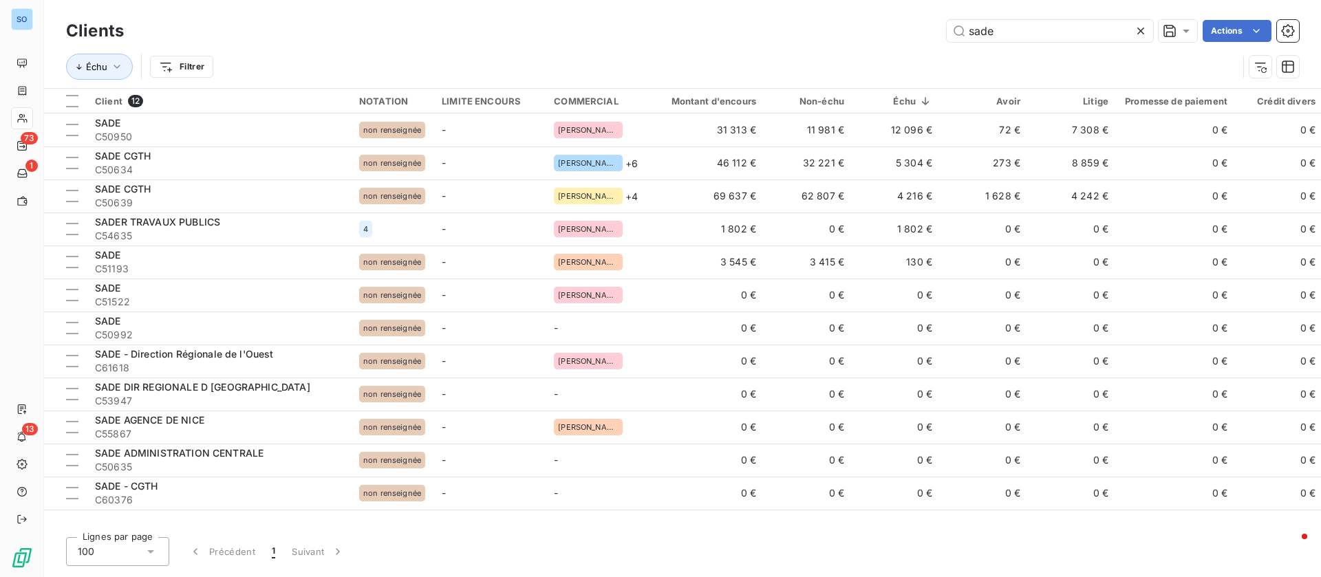
drag, startPoint x: 1045, startPoint y: 32, endPoint x: 735, endPoint y: 27, distance: 310.3
click at [735, 27] on div "sade Actions" at bounding box center [719, 31] width 1158 height 22
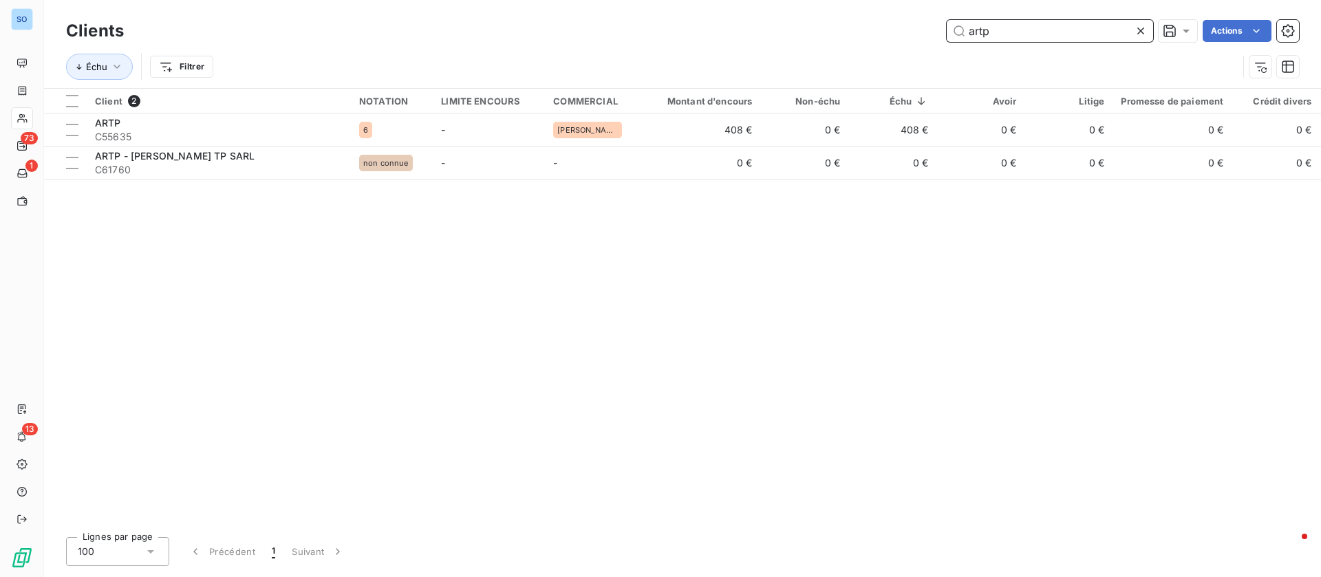
drag, startPoint x: 1068, startPoint y: 40, endPoint x: 704, endPoint y: 32, distance: 364.0
click at [707, 32] on div "artp Actions" at bounding box center [719, 31] width 1158 height 22
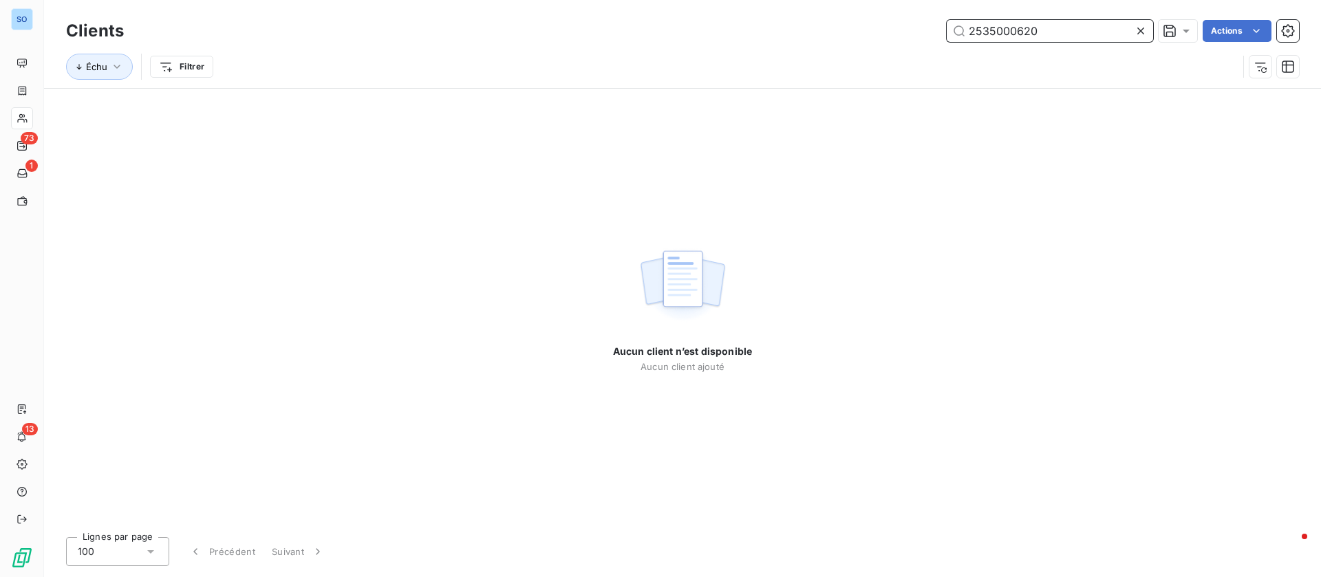
drag, startPoint x: 1065, startPoint y: 31, endPoint x: 794, endPoint y: 36, distance: 271.1
click at [794, 36] on div "2535000620 Actions" at bounding box center [719, 31] width 1158 height 22
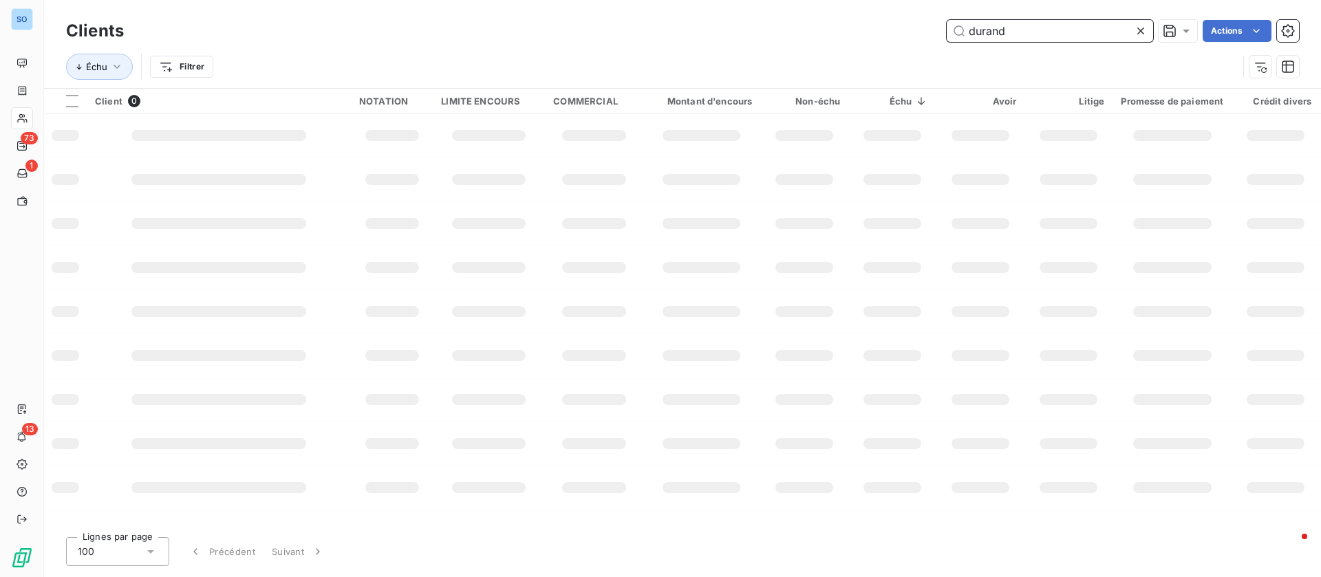
type input "durand"
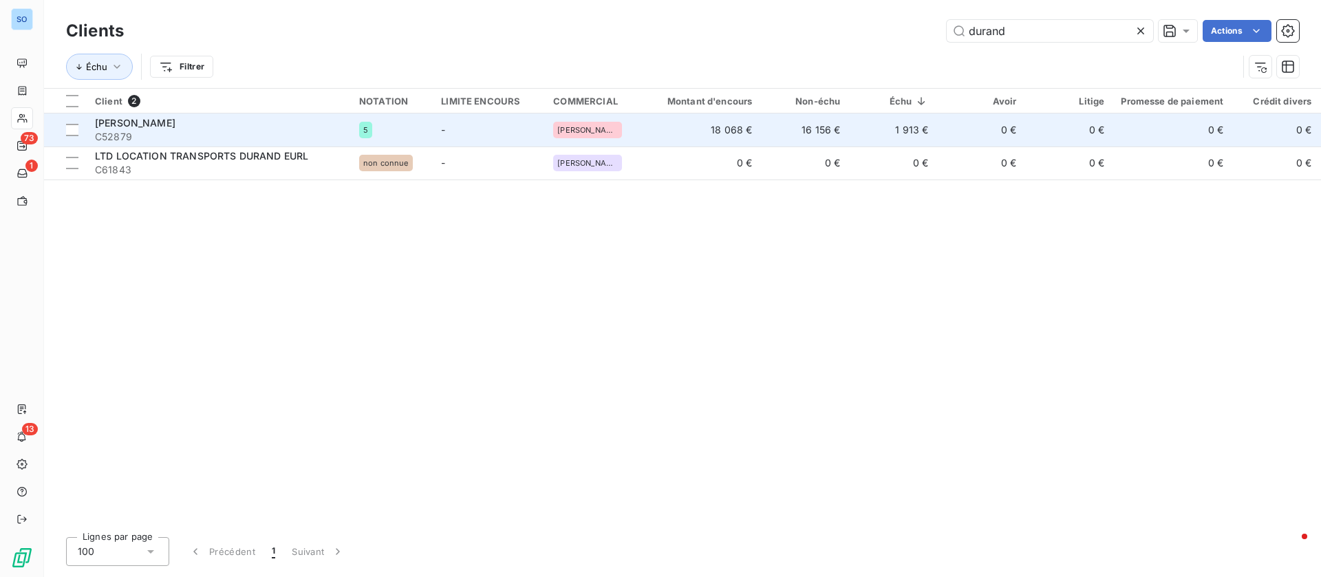
click at [414, 129] on div "5" at bounding box center [391, 130] width 65 height 17
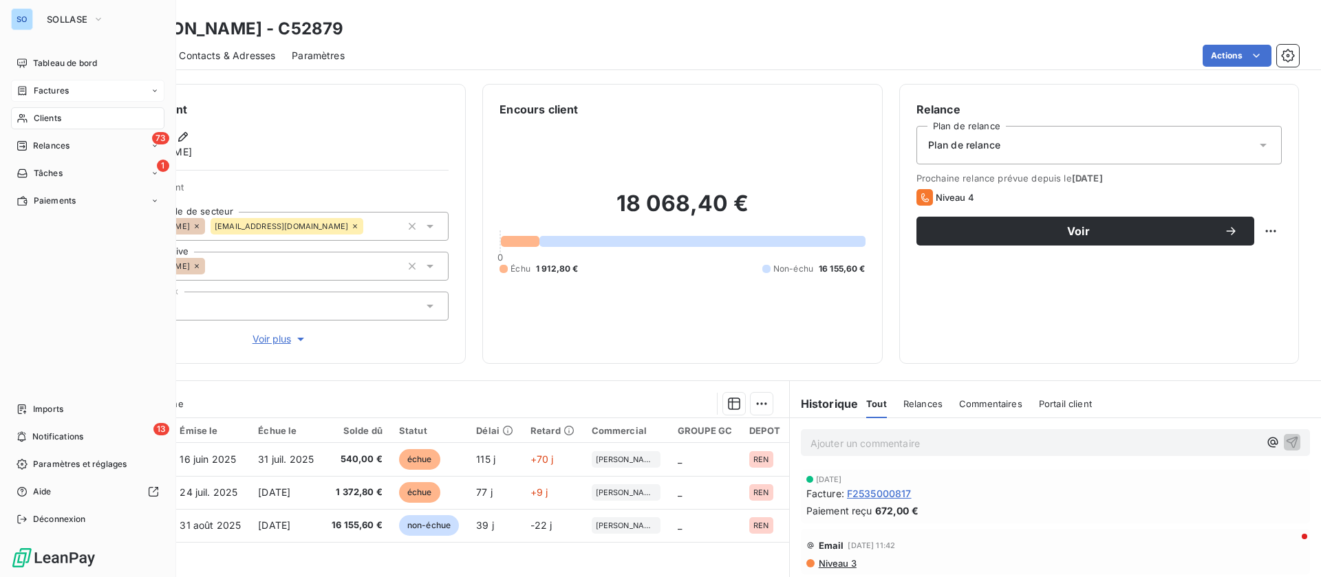
drag, startPoint x: 37, startPoint y: 116, endPoint x: 81, endPoint y: 92, distance: 49.9
click at [37, 116] on span "Clients" at bounding box center [48, 118] width 28 height 12
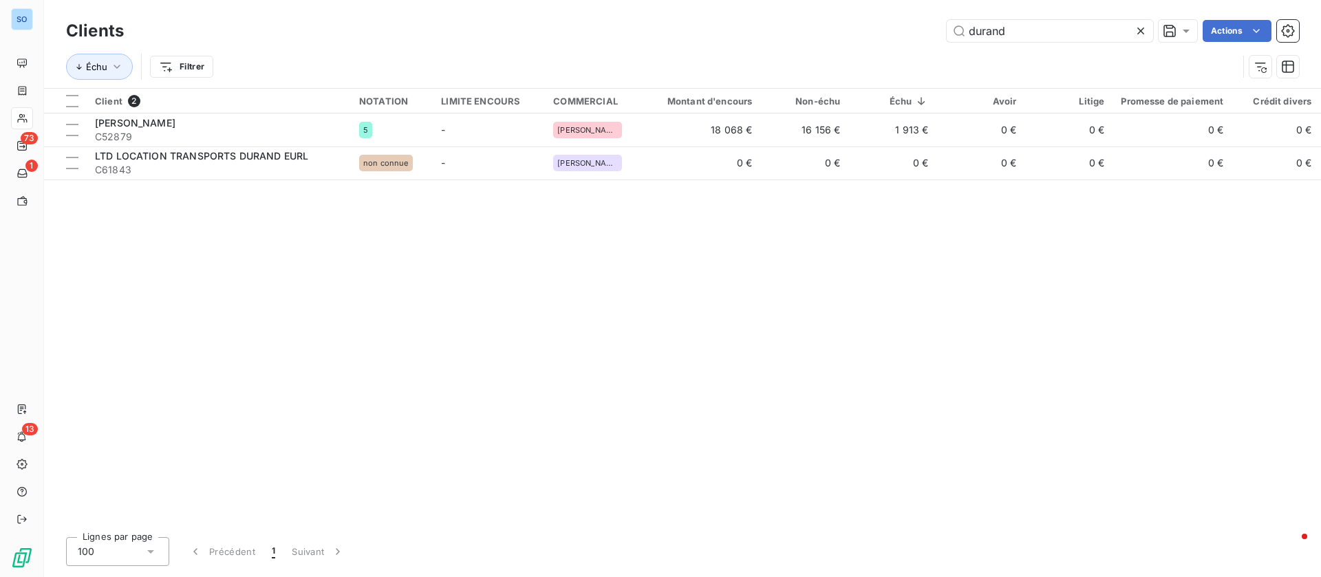
drag, startPoint x: 1013, startPoint y: 26, endPoint x: 834, endPoint y: 33, distance: 179.0
click at [839, 32] on div "durand Actions" at bounding box center [719, 31] width 1158 height 22
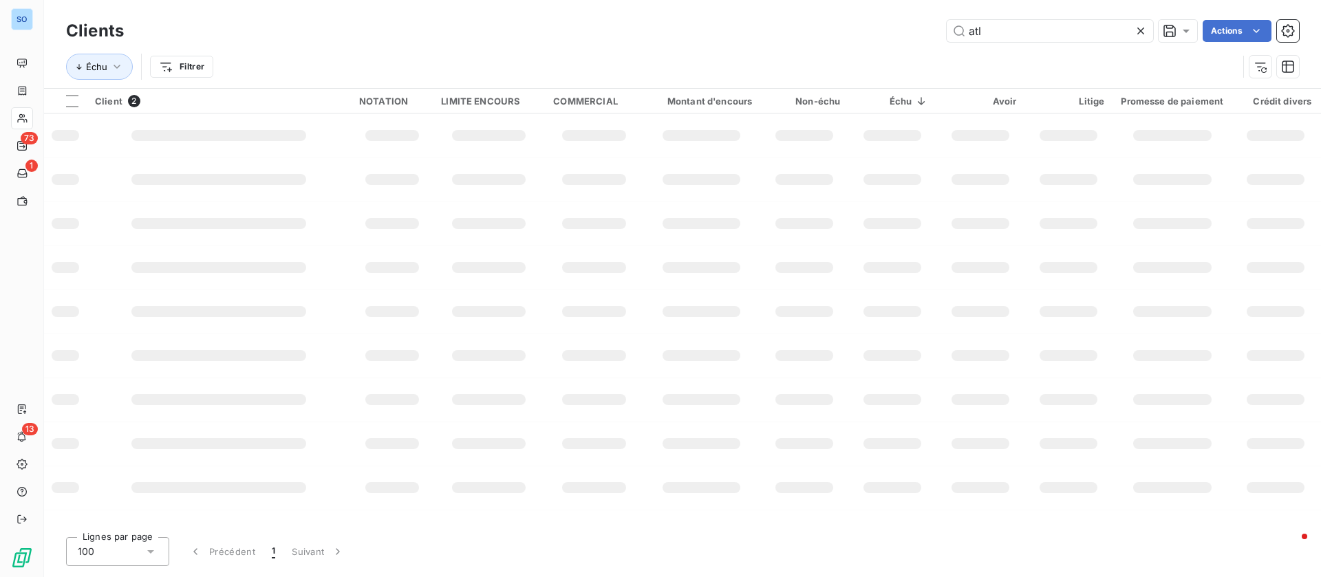
type input "atl"
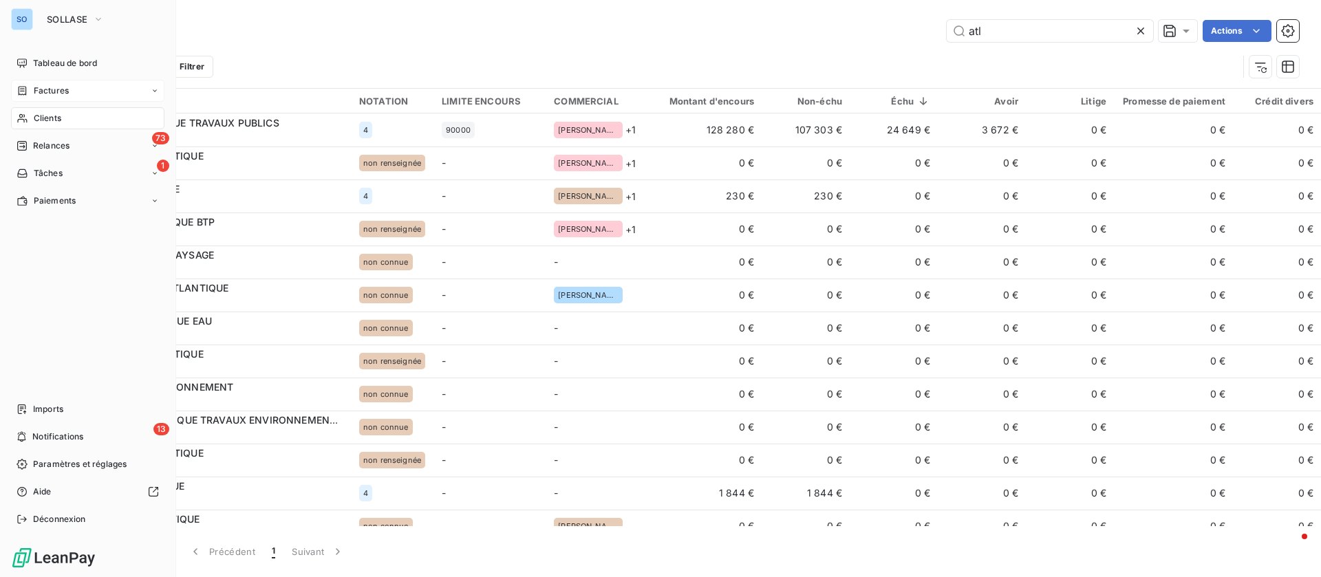
click at [36, 89] on span "Factures" at bounding box center [51, 91] width 35 height 12
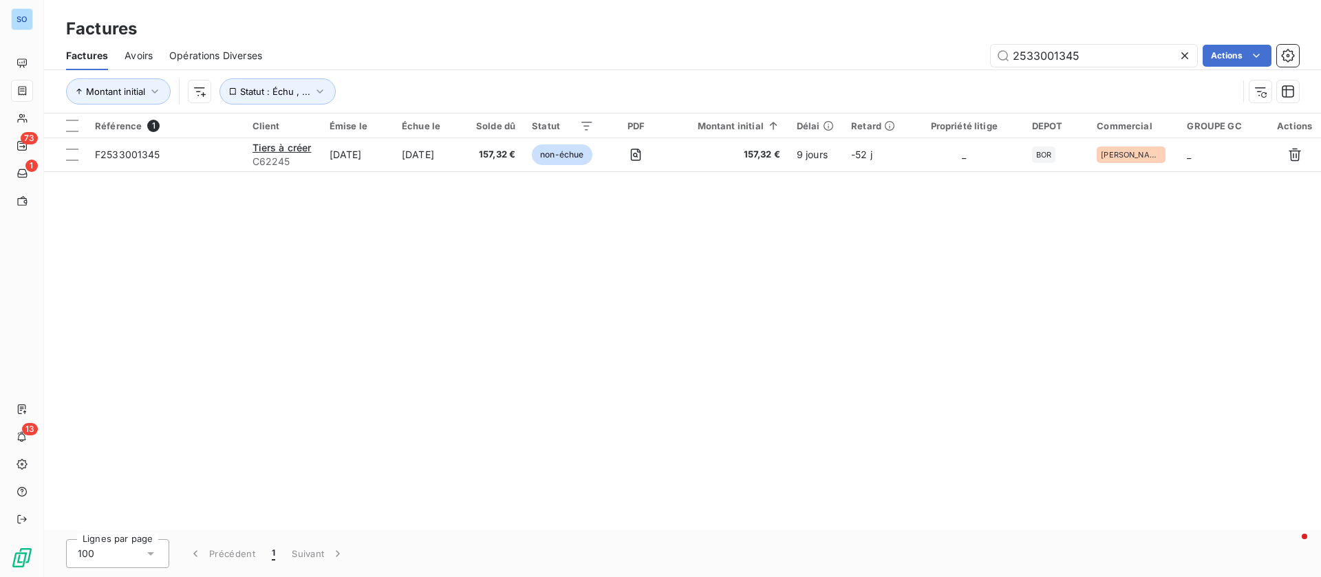
drag, startPoint x: 1111, startPoint y: 47, endPoint x: 891, endPoint y: 52, distance: 220.2
click at [885, 53] on div "2533001345 Actions" at bounding box center [789, 56] width 1020 height 22
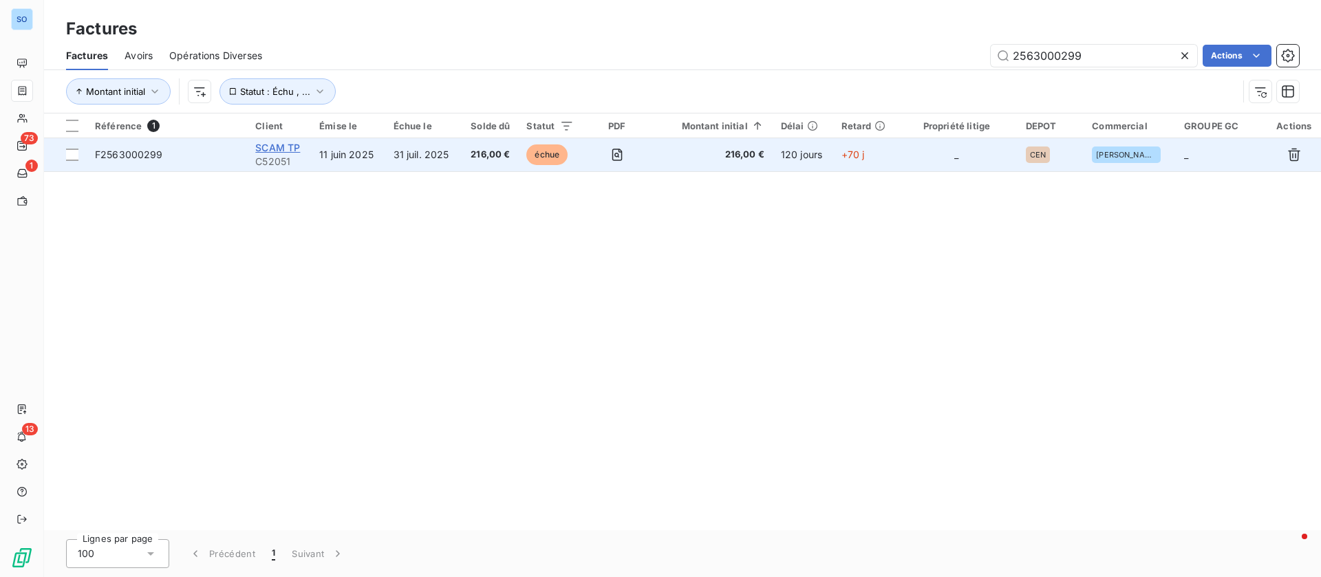
type input "2563000299"
click at [266, 144] on span "SCAM TP" at bounding box center [277, 148] width 45 height 12
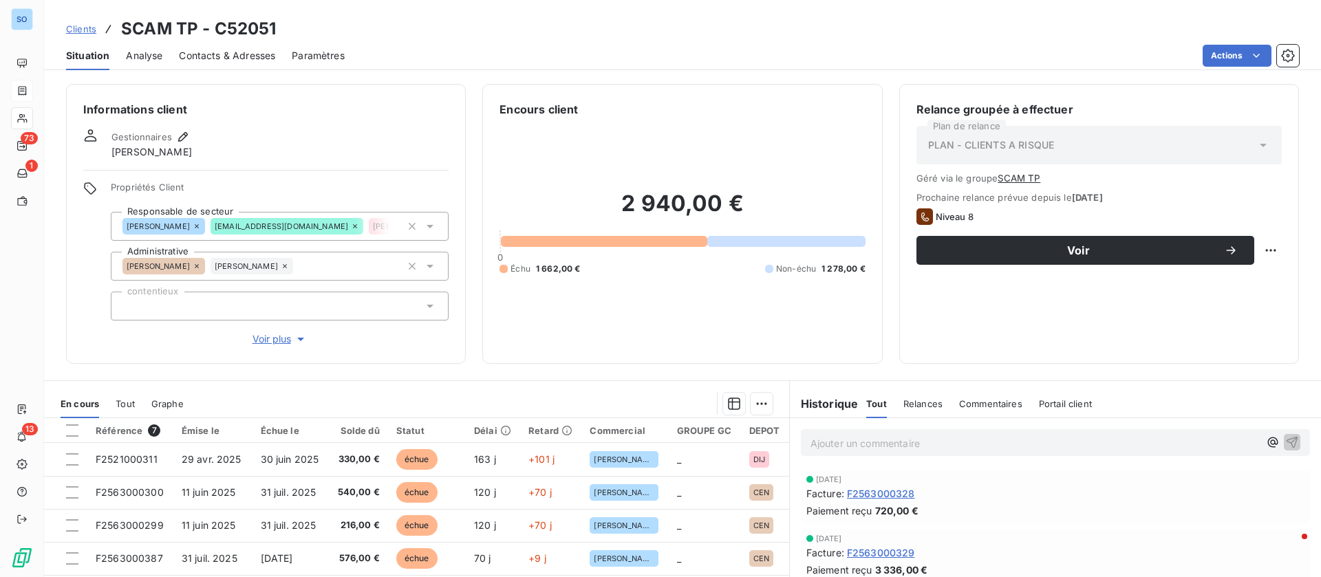
scroll to position [103, 0]
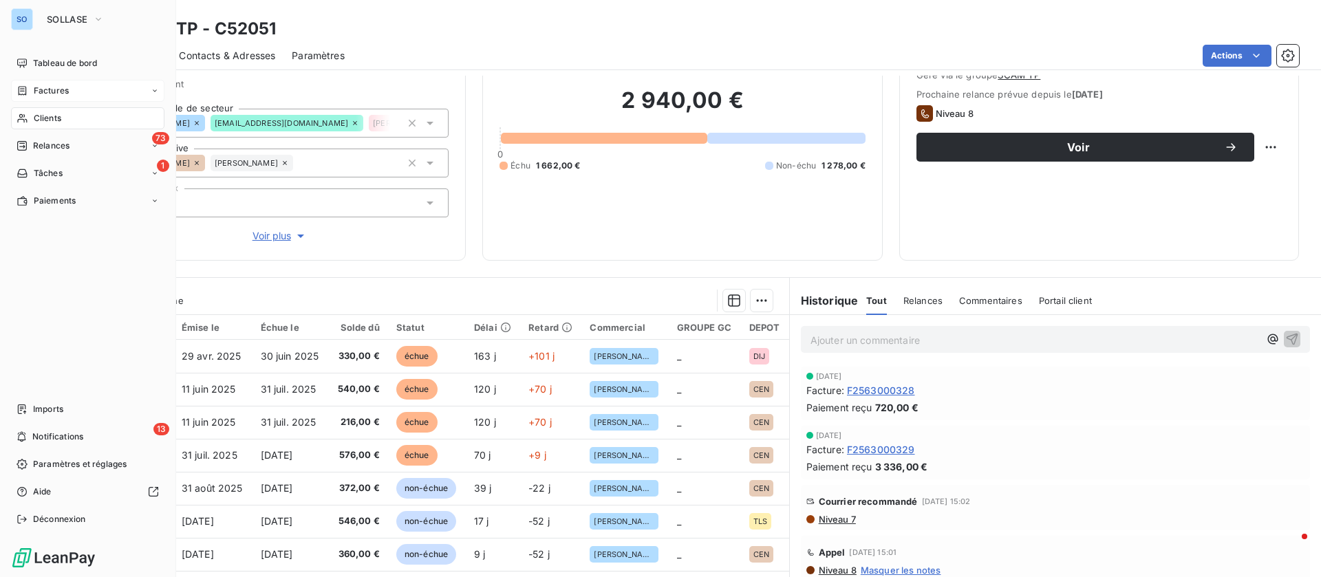
click at [30, 116] on div "Clients" at bounding box center [87, 118] width 153 height 22
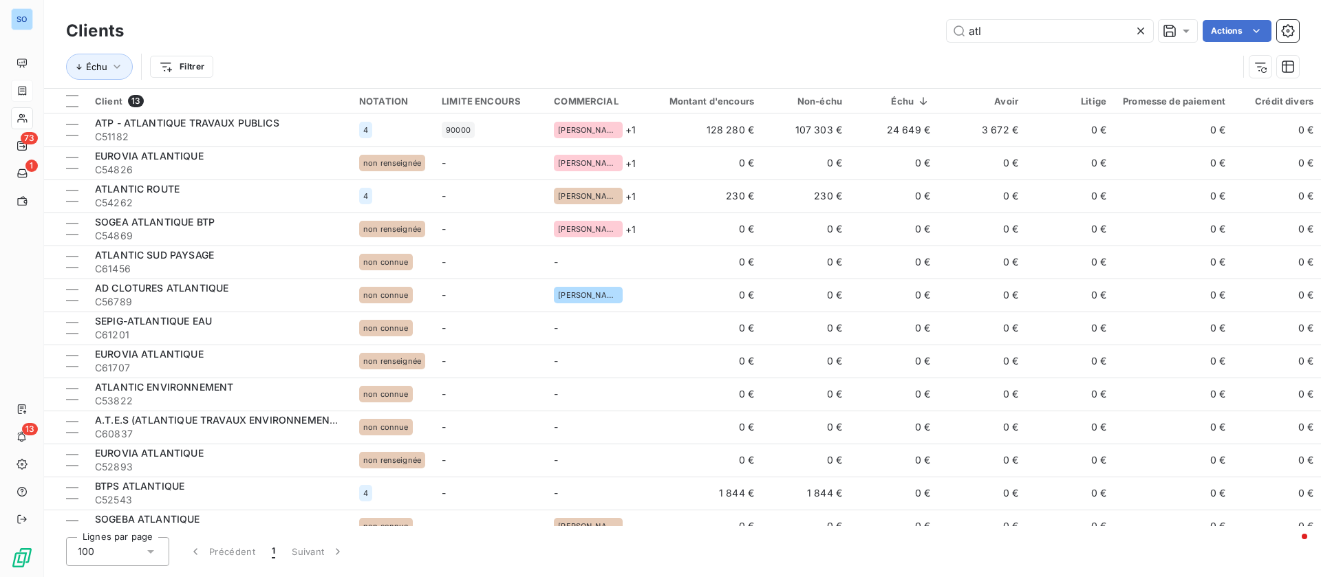
drag, startPoint x: 968, startPoint y: 32, endPoint x: 832, endPoint y: 32, distance: 135.5
click at [834, 32] on div "atl Actions" at bounding box center [719, 31] width 1158 height 22
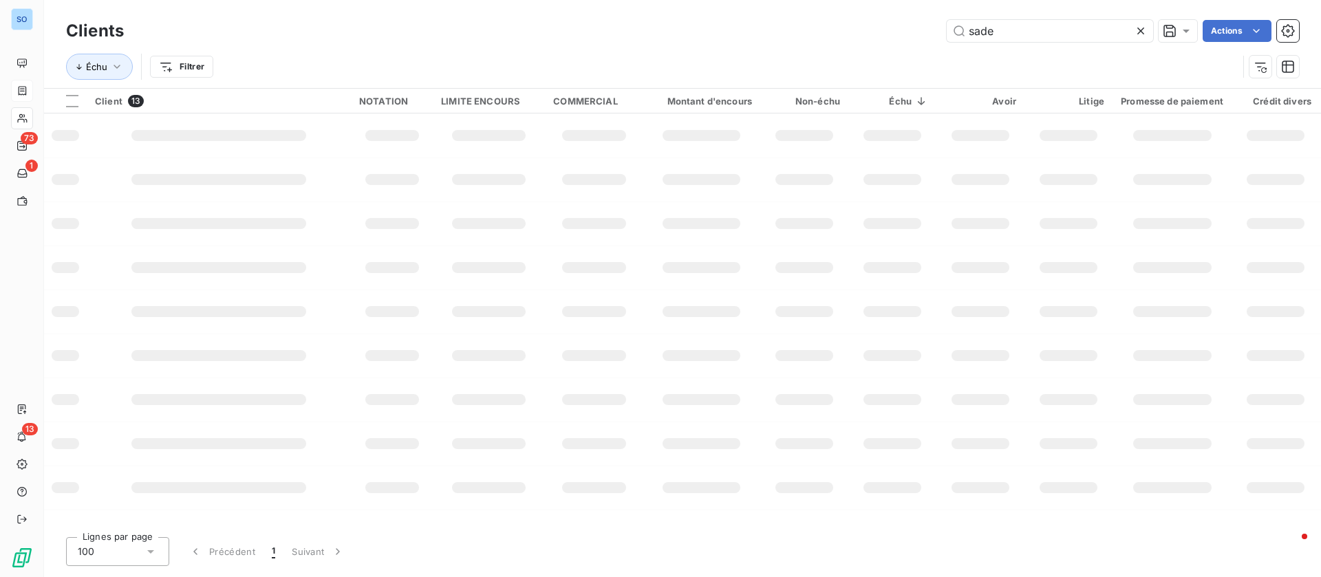
type input "sade"
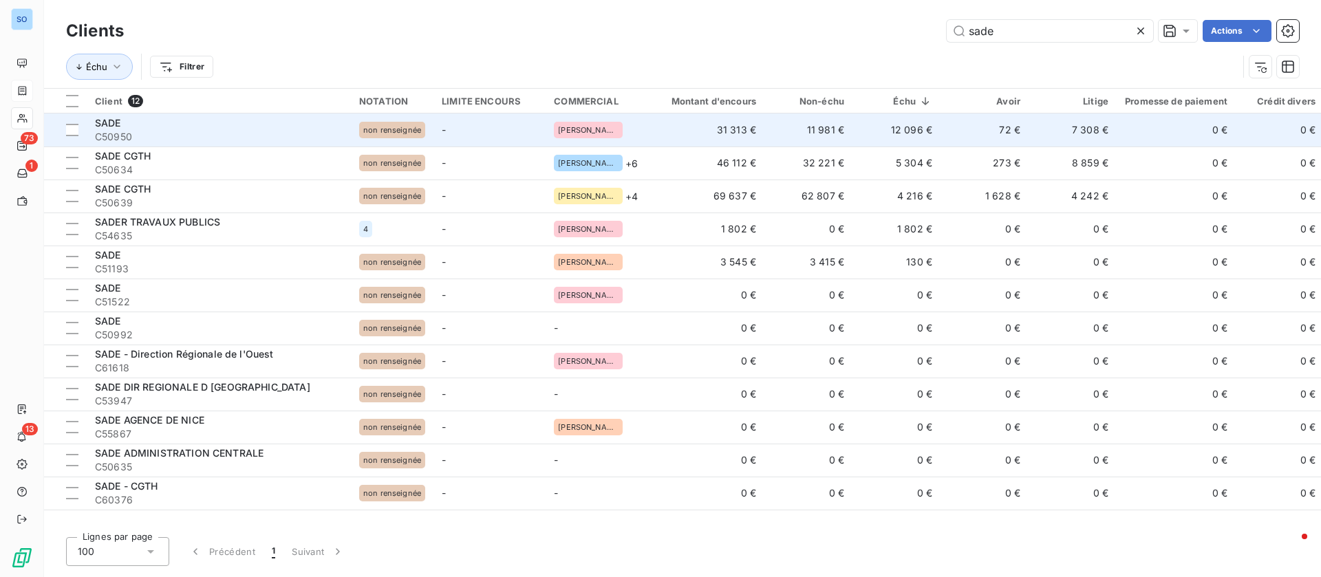
click at [862, 137] on td "12 096 €" at bounding box center [896, 130] width 88 height 33
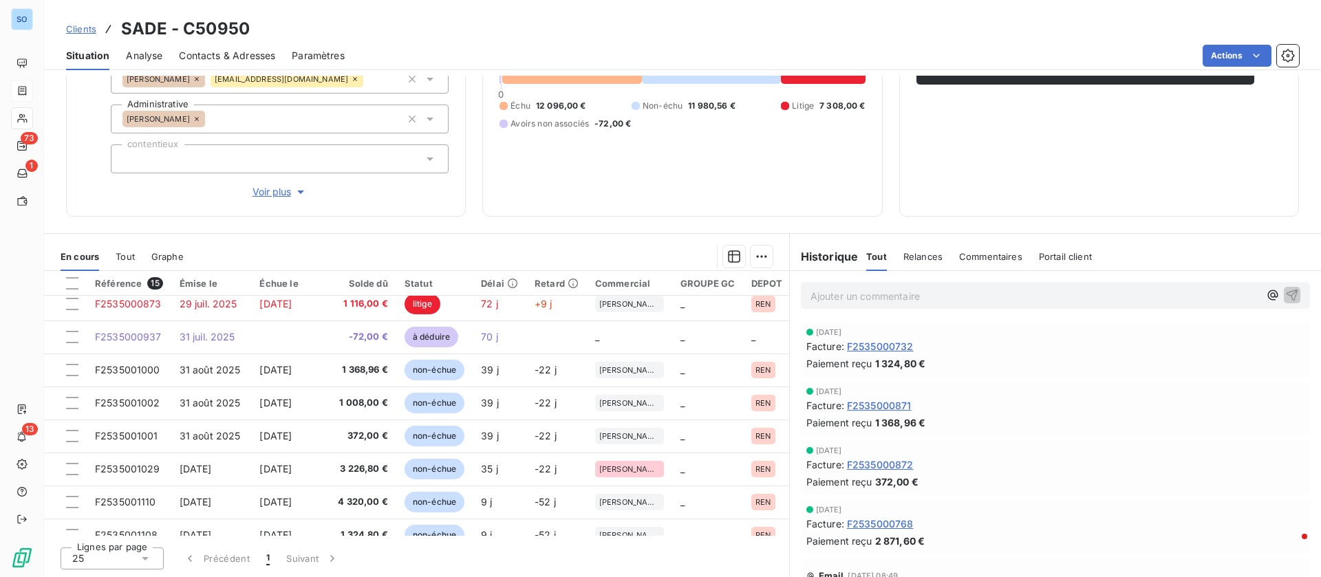
scroll to position [261, 0]
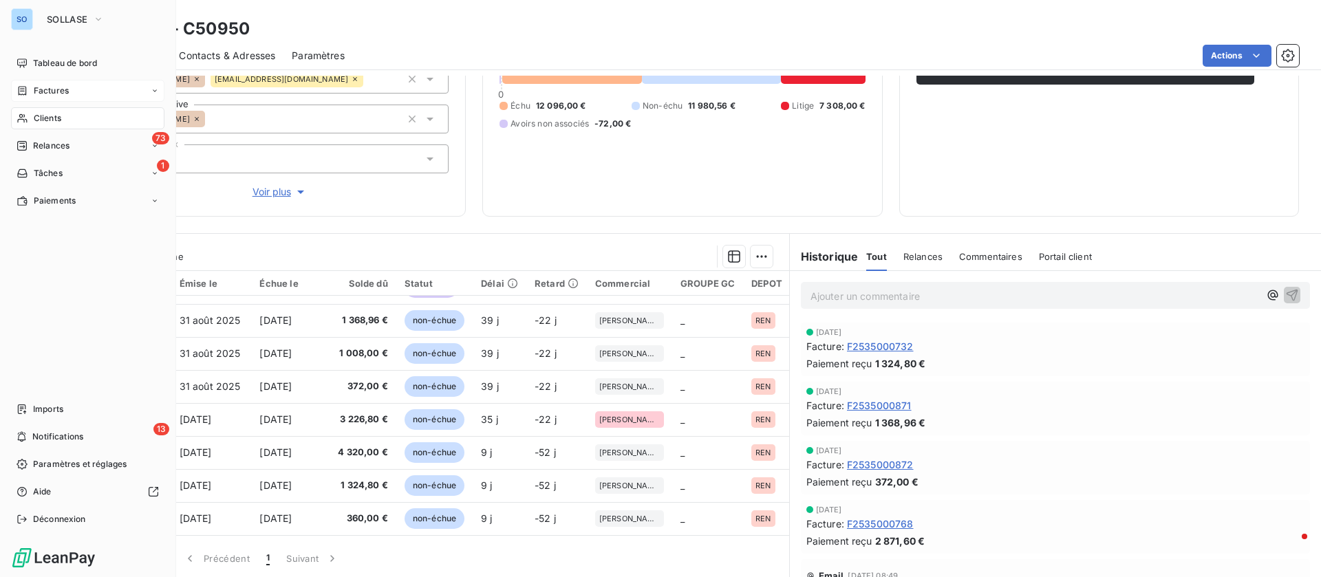
click at [76, 94] on div "Factures" at bounding box center [87, 91] width 153 height 22
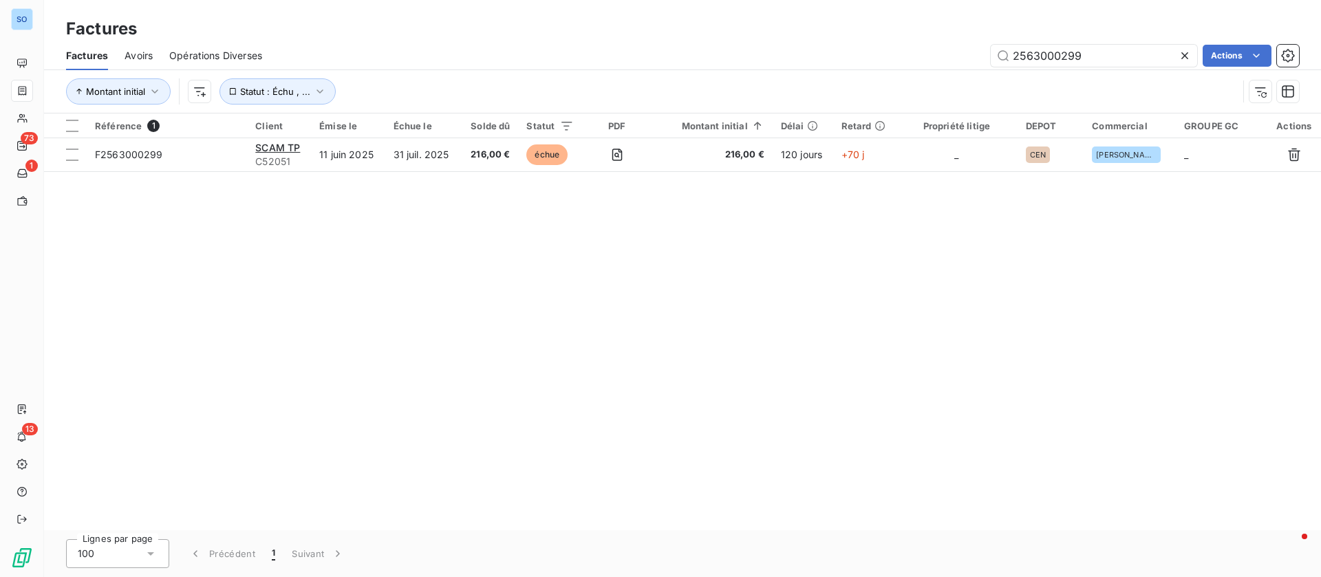
drag, startPoint x: 991, startPoint y: 42, endPoint x: 800, endPoint y: 48, distance: 190.7
click at [802, 46] on div "2563000299 Actions" at bounding box center [789, 56] width 1020 height 22
type input "sade"
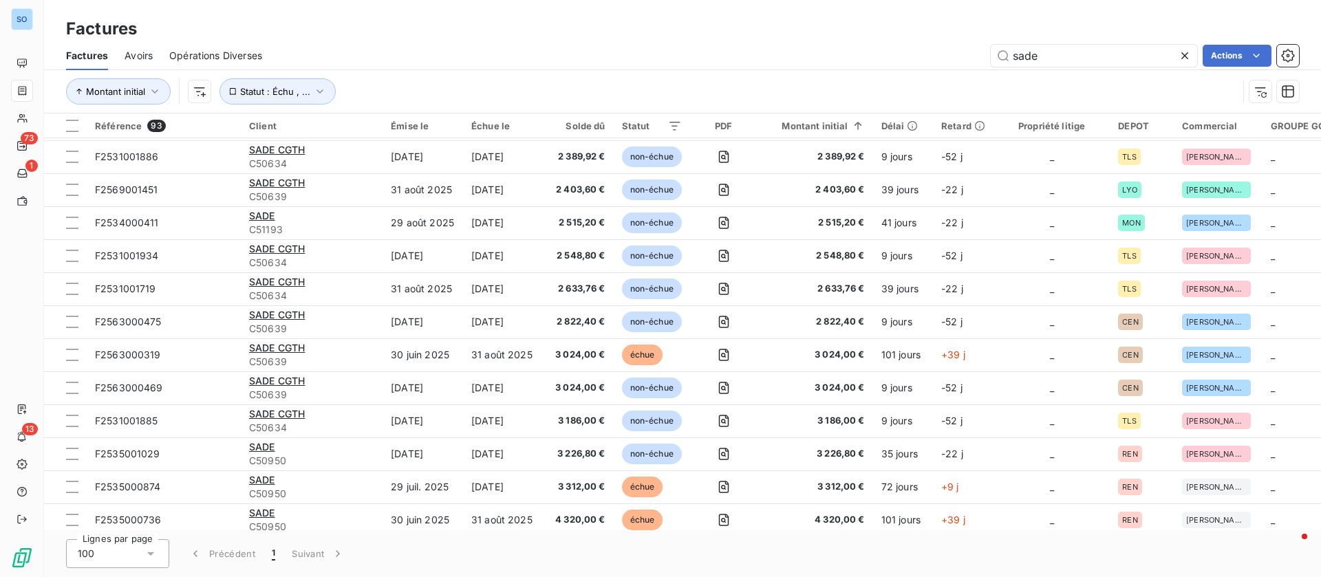
scroll to position [2272, 0]
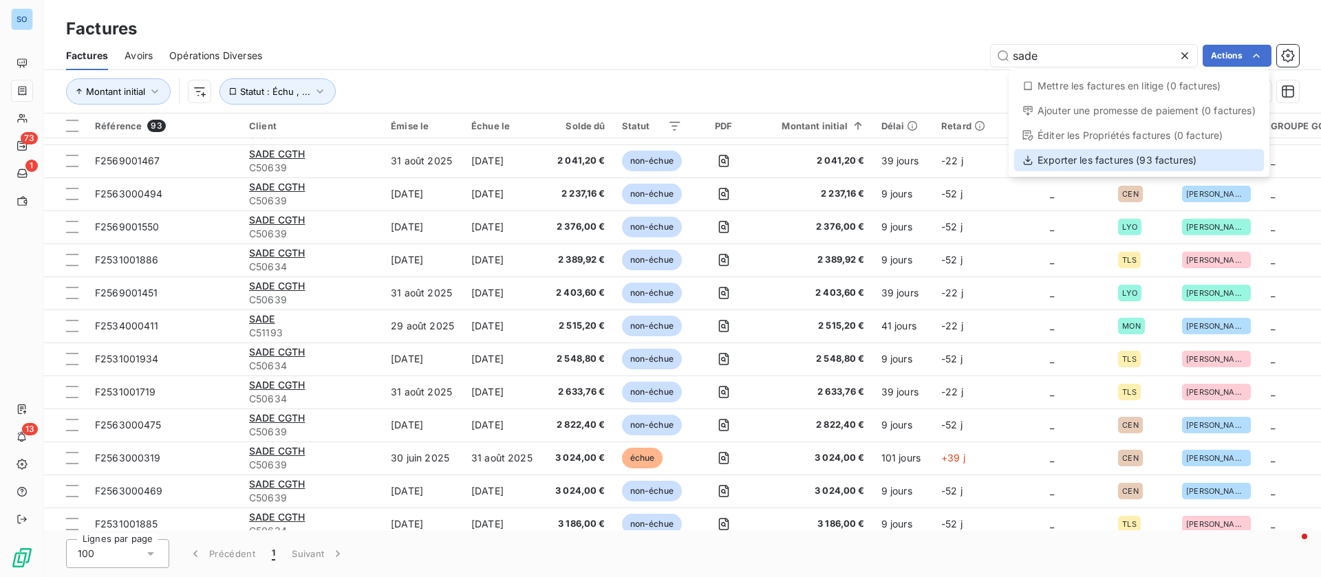
click at [1106, 164] on div "Exporter les factures (93 factures)" at bounding box center [1139, 160] width 250 height 22
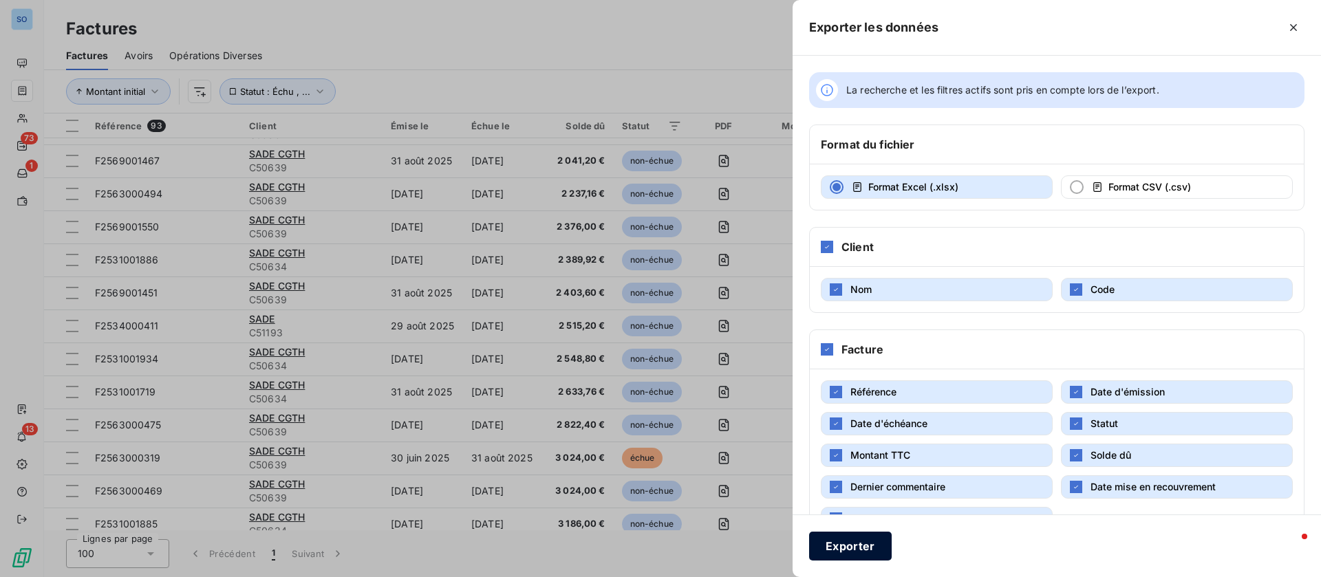
click at [865, 552] on button "Exporter" at bounding box center [850, 546] width 83 height 29
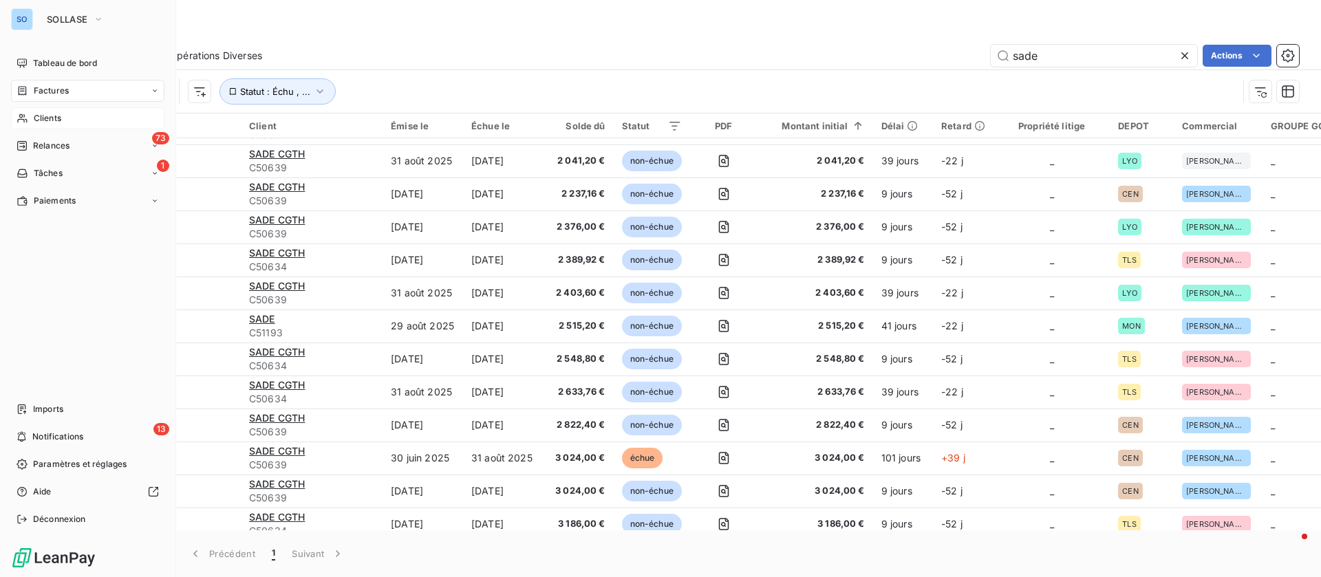
click at [41, 109] on div "Clients" at bounding box center [87, 118] width 153 height 22
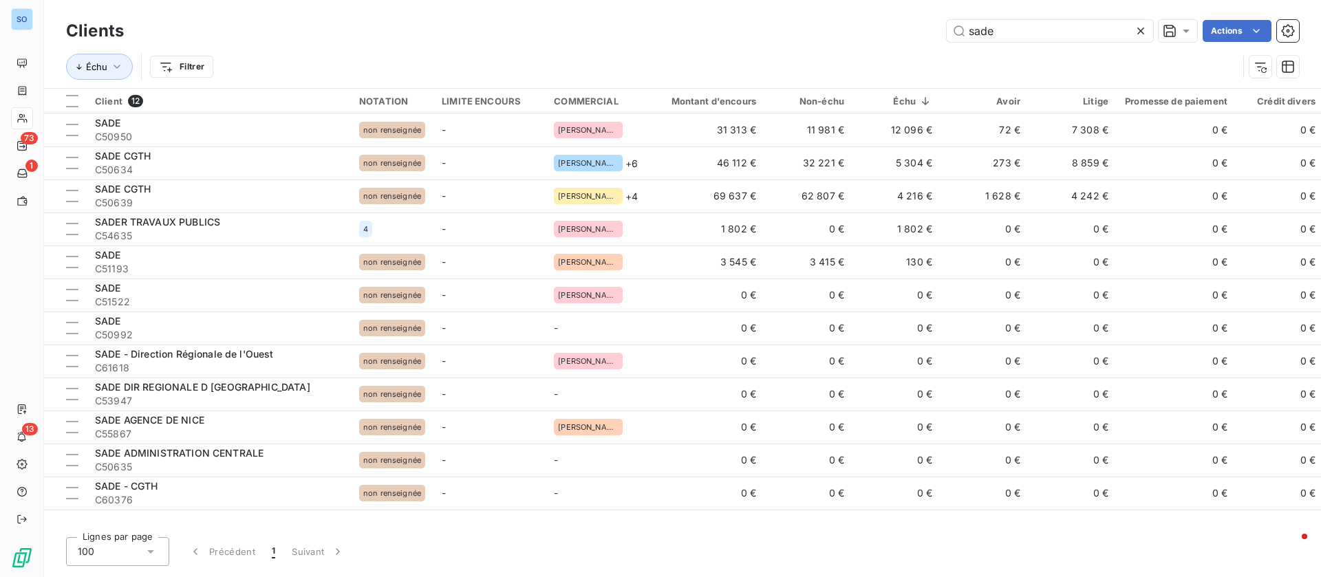
drag, startPoint x: 1013, startPoint y: 25, endPoint x: 853, endPoint y: 39, distance: 160.1
click at [853, 39] on div "sade Actions" at bounding box center [719, 31] width 1158 height 22
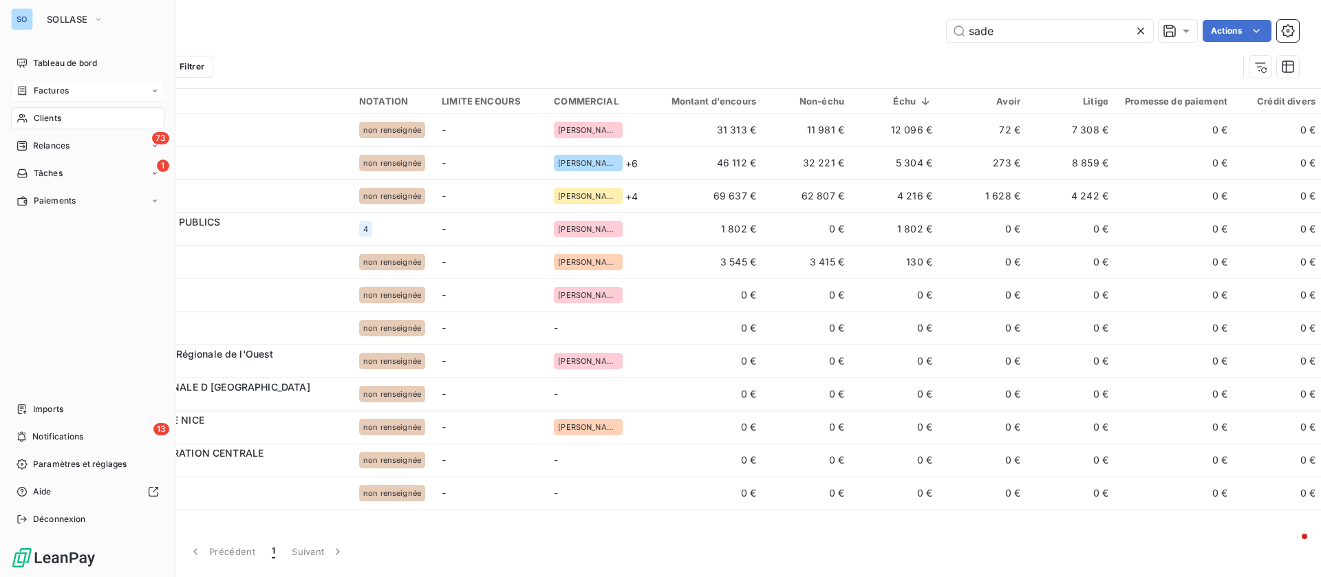
click at [53, 83] on div "Factures" at bounding box center [87, 91] width 153 height 22
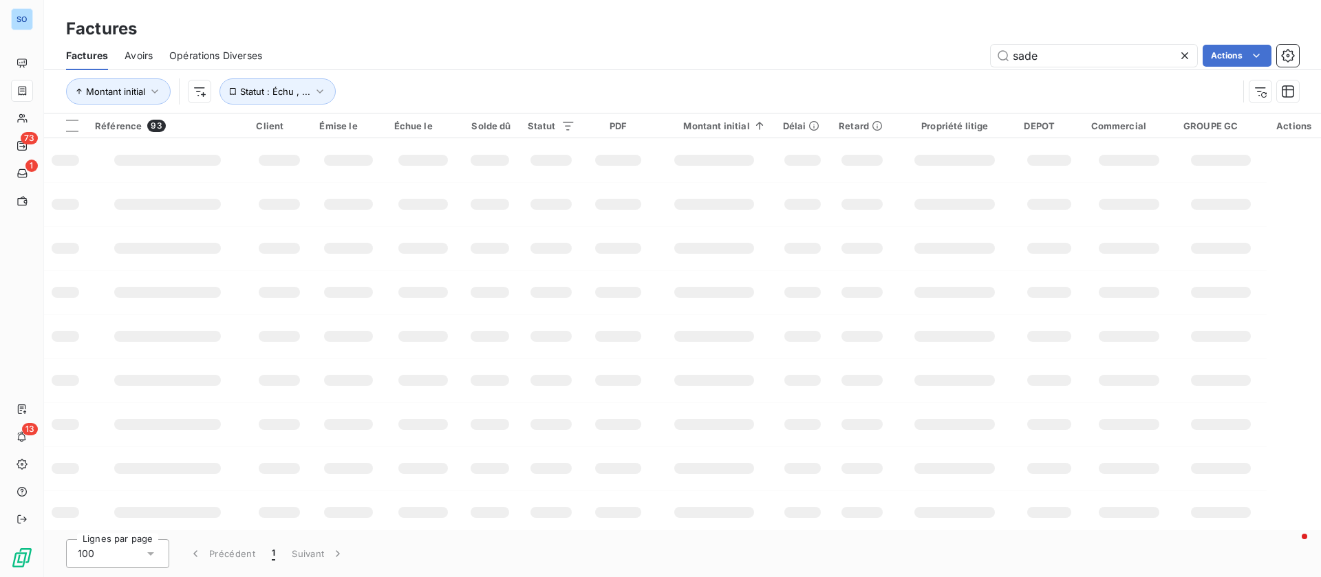
click at [905, 43] on div "Factures Avoirs Opérations Diverses sade Actions" at bounding box center [682, 55] width 1277 height 29
type input "F2535000871"
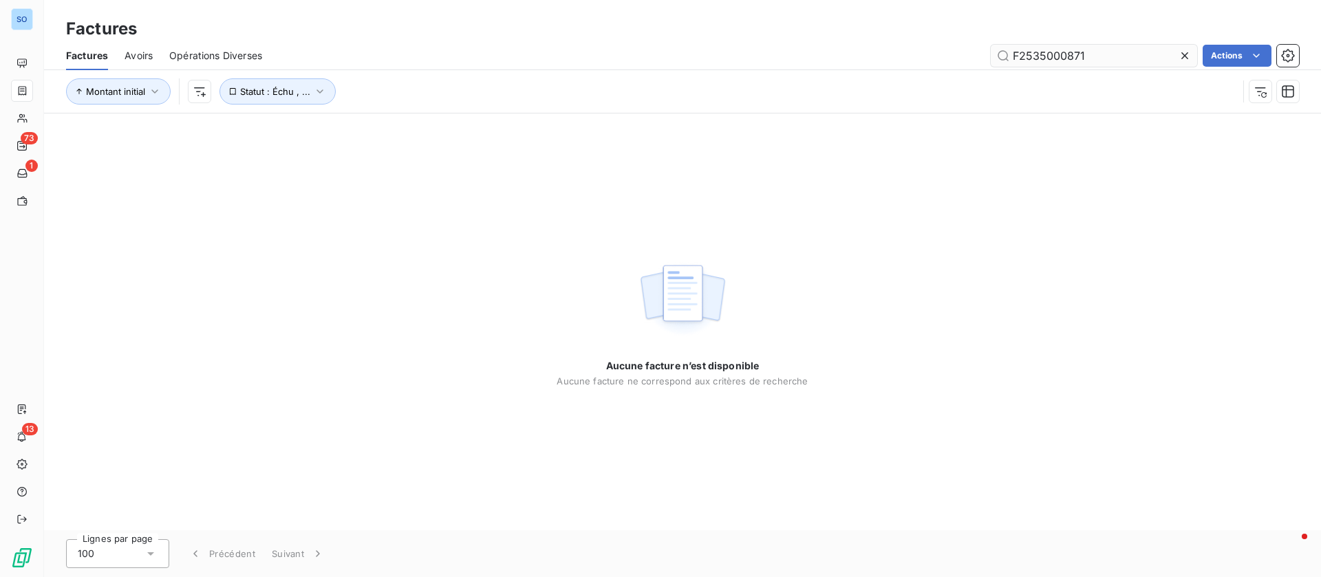
drag, startPoint x: 1110, startPoint y: 58, endPoint x: 1103, endPoint y: 58, distance: 7.6
click at [1105, 58] on input "F2535000871" at bounding box center [1094, 56] width 206 height 22
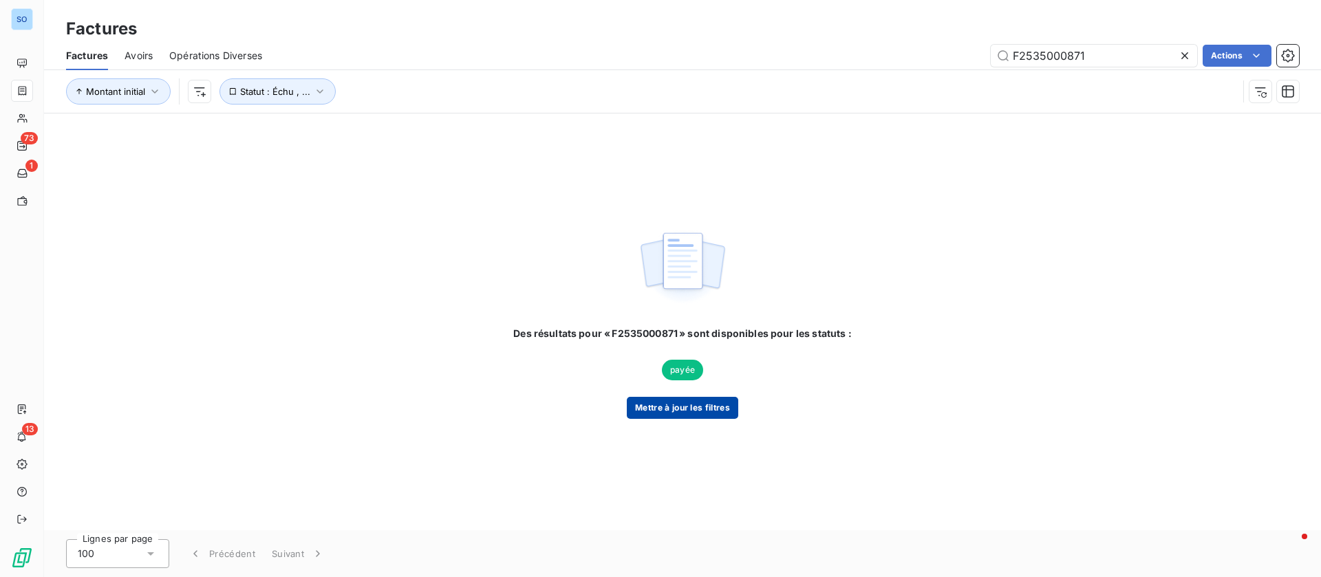
click at [693, 409] on button "Mettre à jour les filtres" at bounding box center [682, 408] width 111 height 22
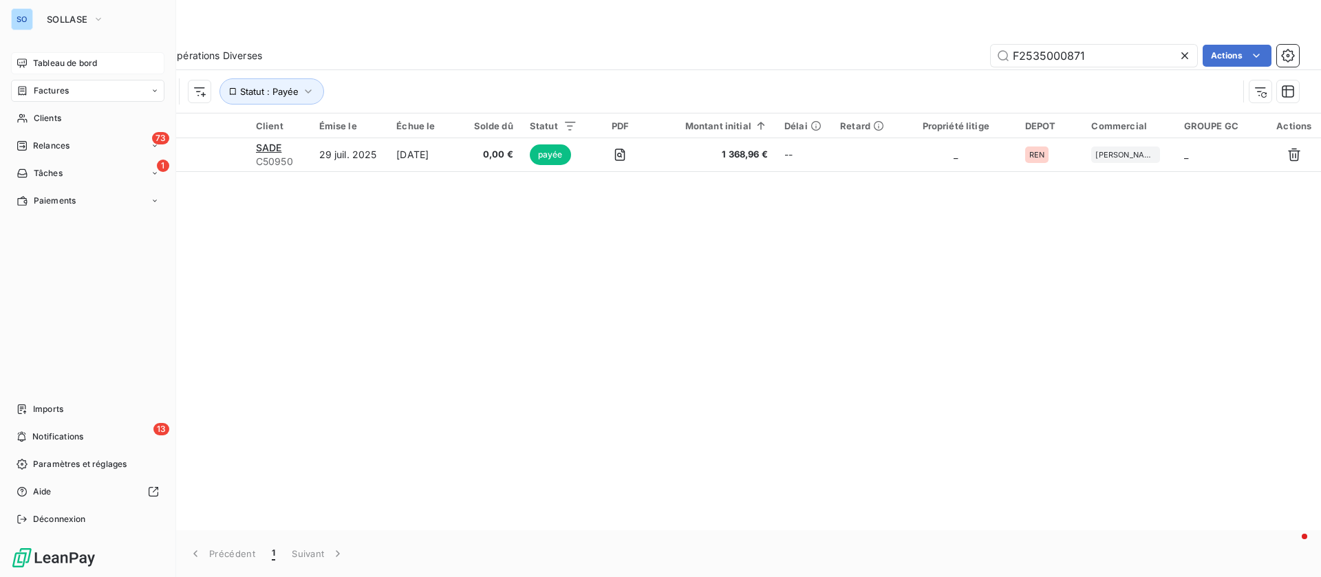
click at [25, 63] on icon at bounding box center [22, 63] width 11 height 11
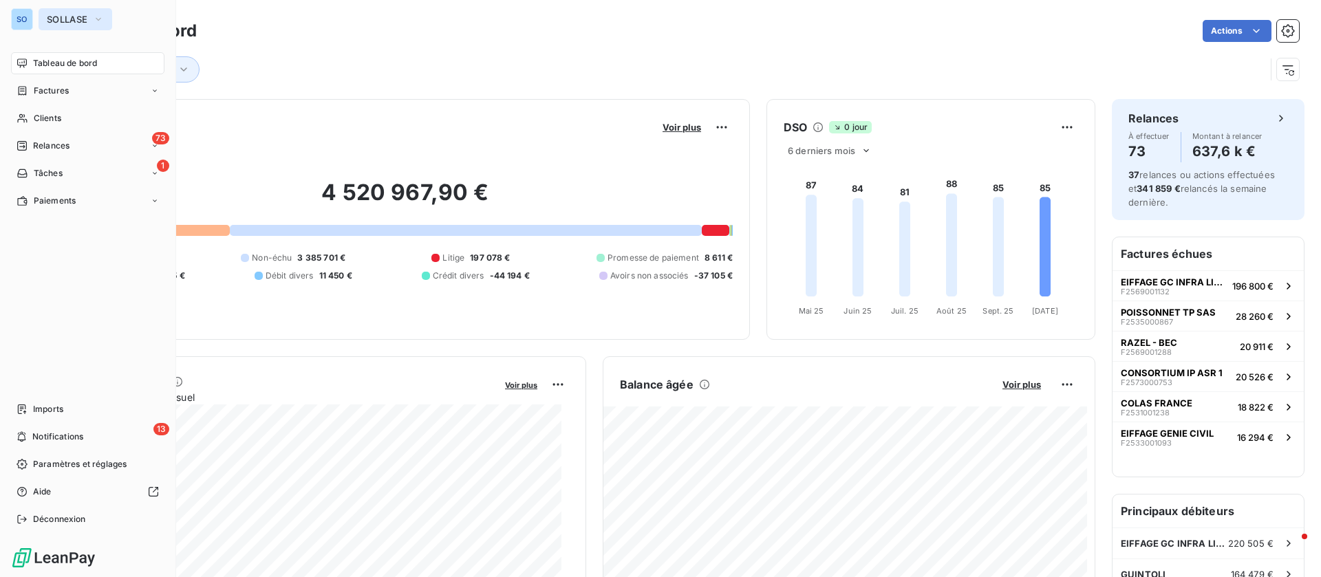
click at [55, 17] on span "SOLLASE" at bounding box center [67, 19] width 41 height 11
click at [95, 87] on div "Factures" at bounding box center [87, 91] width 153 height 22
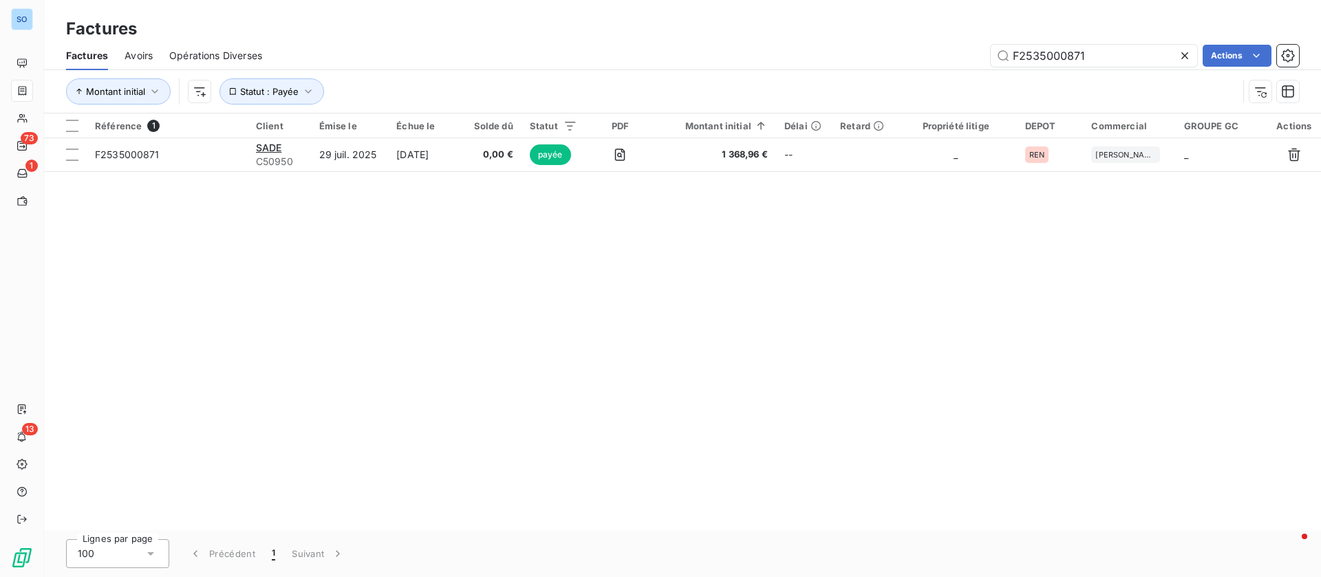
drag, startPoint x: 1106, startPoint y: 57, endPoint x: 872, endPoint y: 28, distance: 235.8
click at [872, 28] on div "Factures Factures Avoirs Opérations Diverses F2535000871 Actions Montant initia…" at bounding box center [682, 57] width 1277 height 114
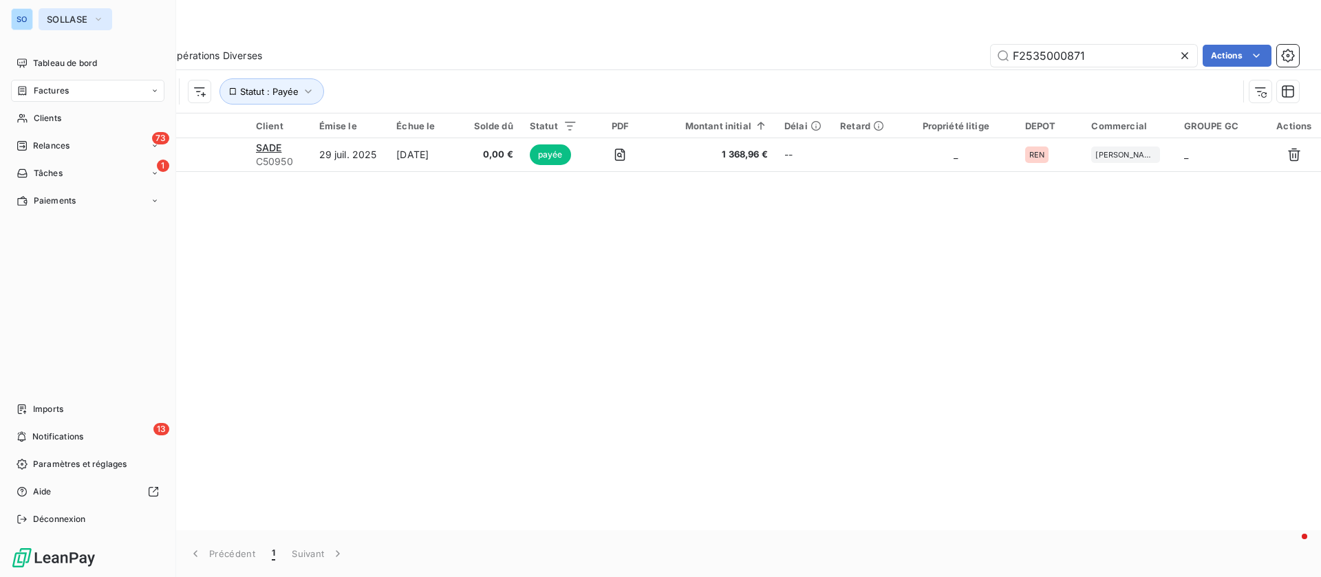
click at [41, 23] on button "SOLLASE" at bounding box center [76, 19] width 74 height 22
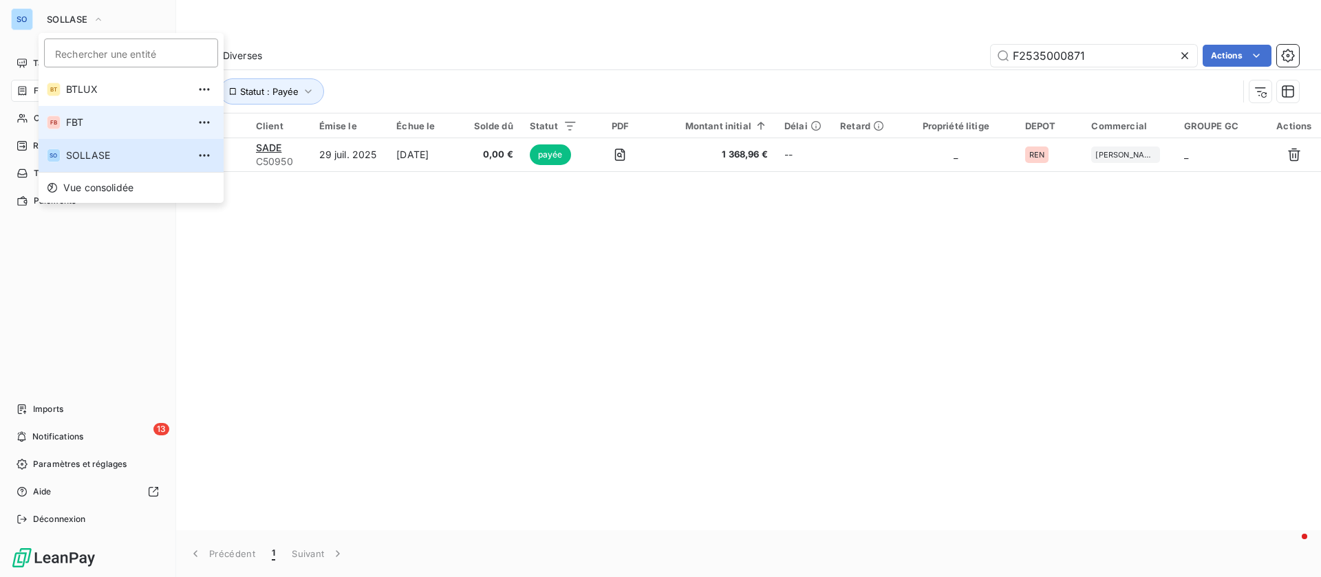
click at [105, 120] on span "FBT" at bounding box center [127, 123] width 122 height 14
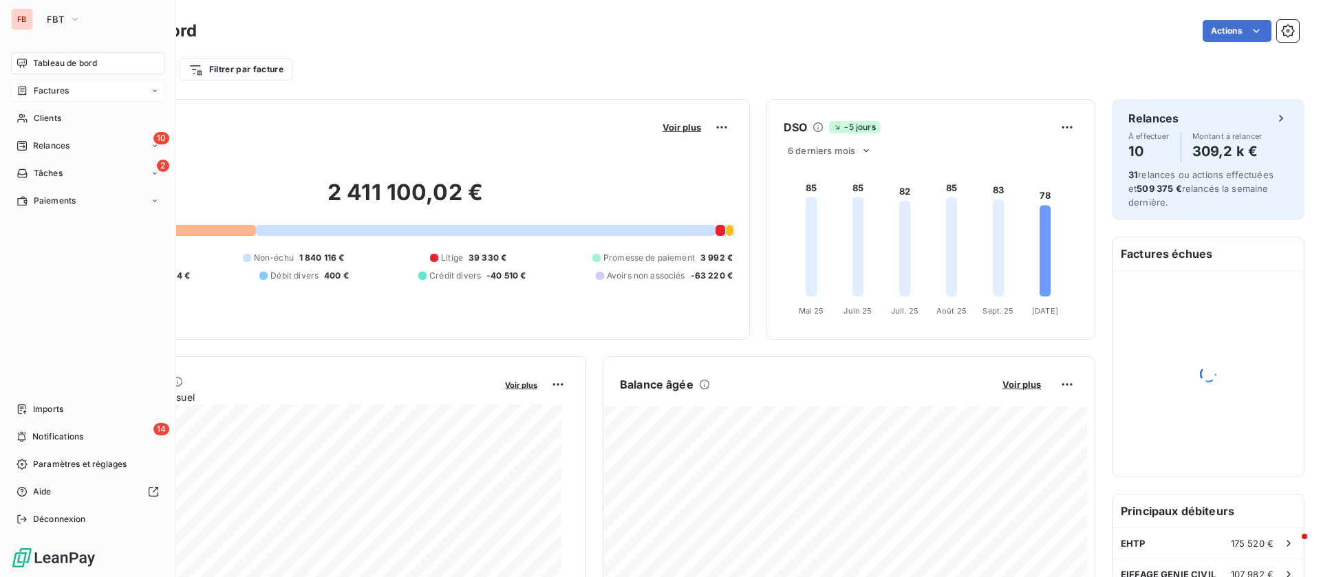
drag, startPoint x: 41, startPoint y: 88, endPoint x: 49, endPoint y: 87, distance: 7.6
click at [42, 87] on span "Factures" at bounding box center [51, 91] width 35 height 12
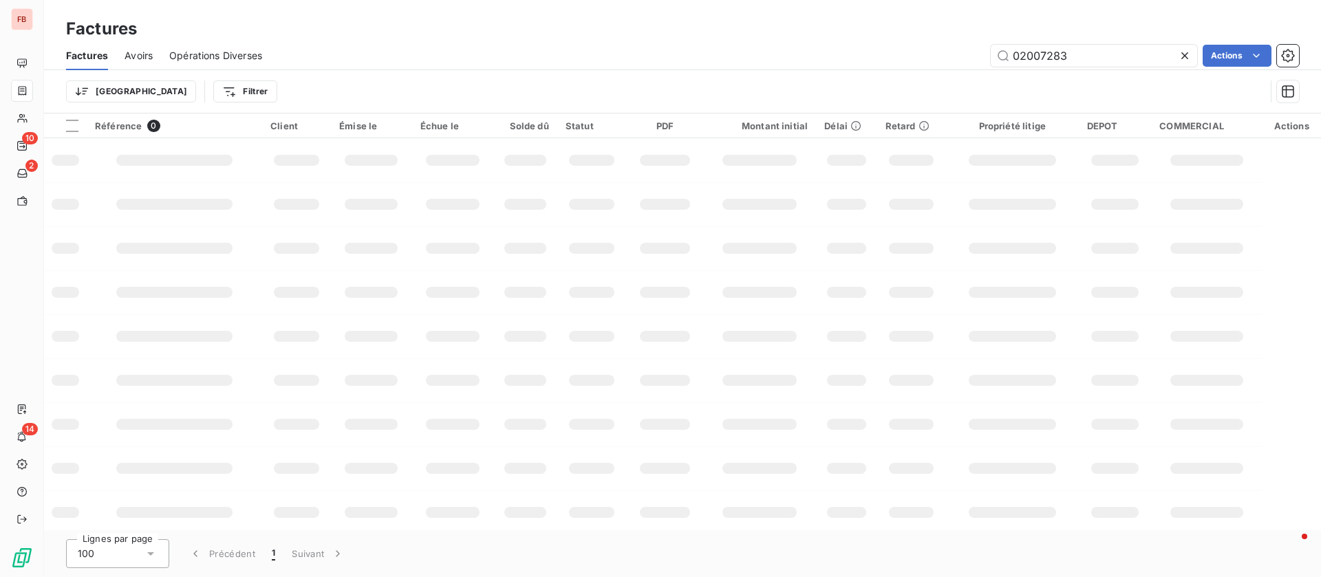
drag, startPoint x: 1096, startPoint y: 52, endPoint x: 936, endPoint y: 51, distance: 159.6
click at [936, 51] on div "02007283 Actions" at bounding box center [789, 56] width 1020 height 22
type input "05003098"
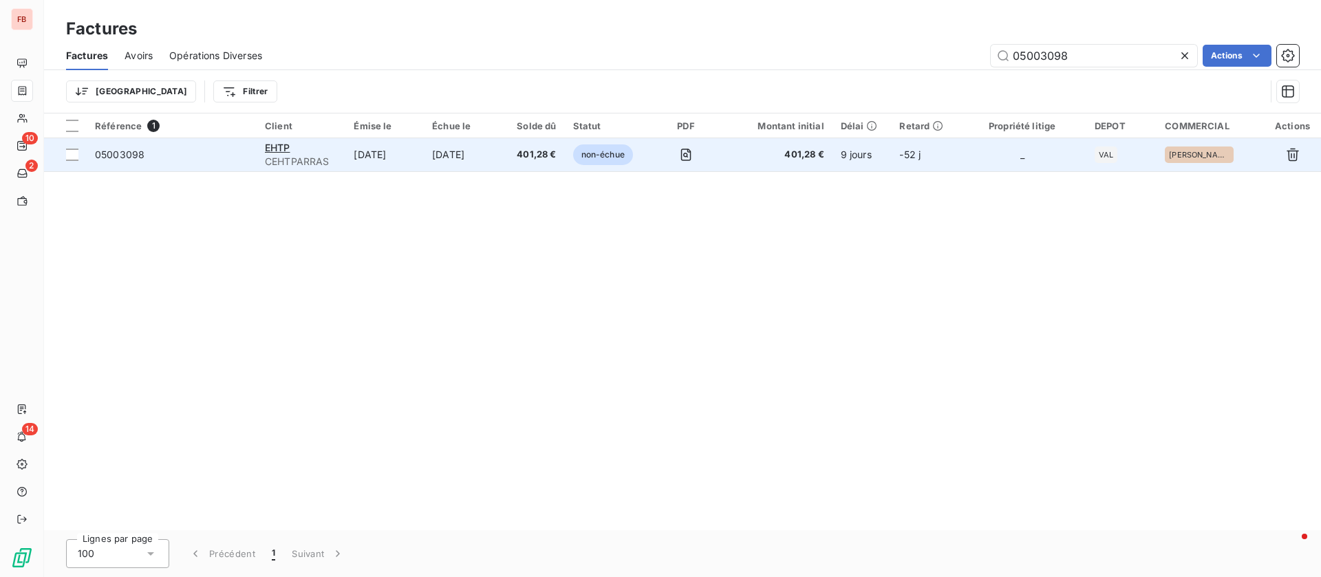
type input "05003098"
click at [374, 157] on td "[DATE]" at bounding box center [384, 154] width 78 height 33
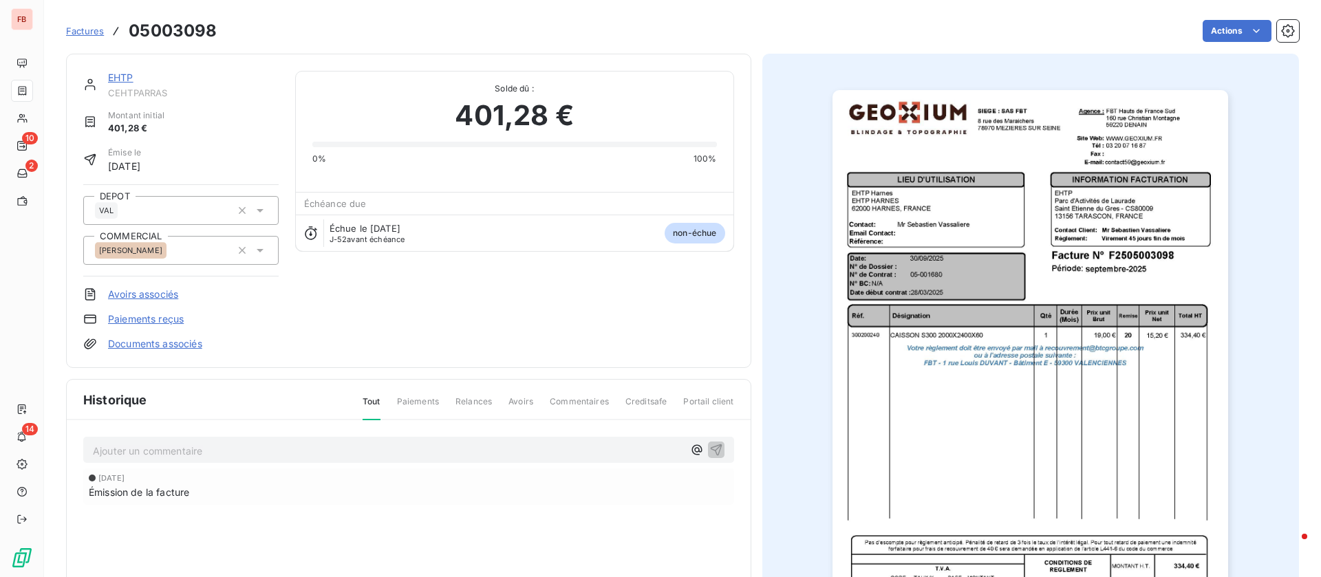
click at [204, 441] on div "Ajouter un commentaire ﻿" at bounding box center [388, 450] width 590 height 19
click at [1225, 35] on html "FB 10 2 14 Factures 05003098 Actions EHTP CEHTPARRAS Montant initial 401,28 € É…" at bounding box center [660, 288] width 1321 height 577
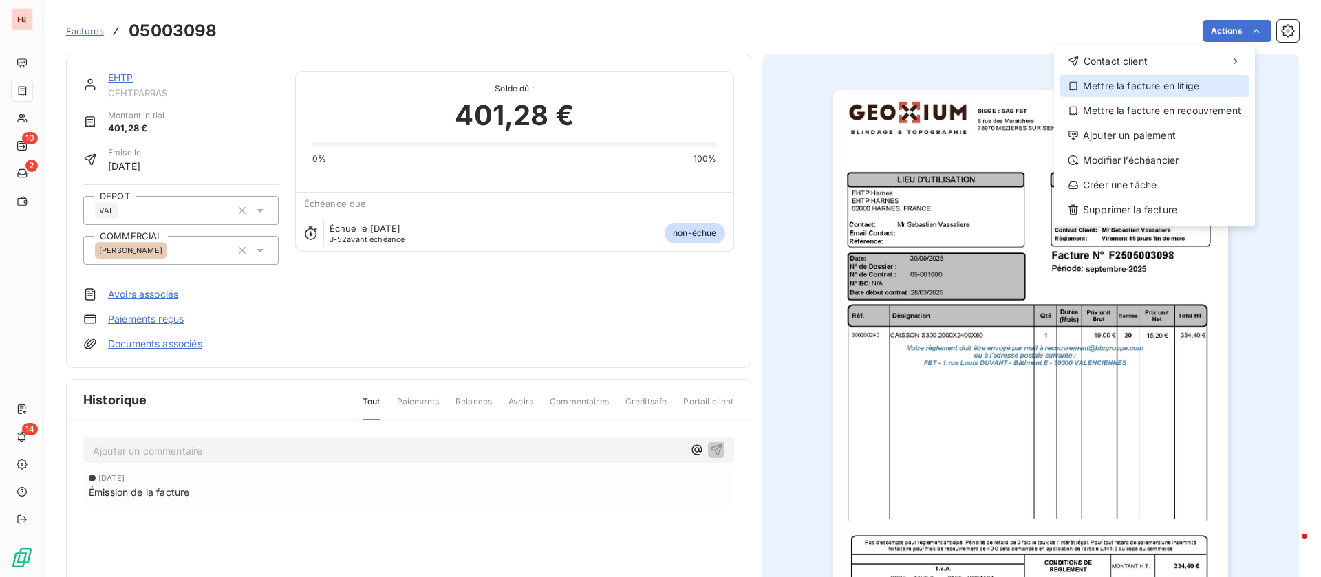
click at [1154, 85] on div "Mettre la facture en litige" at bounding box center [1154, 86] width 190 height 22
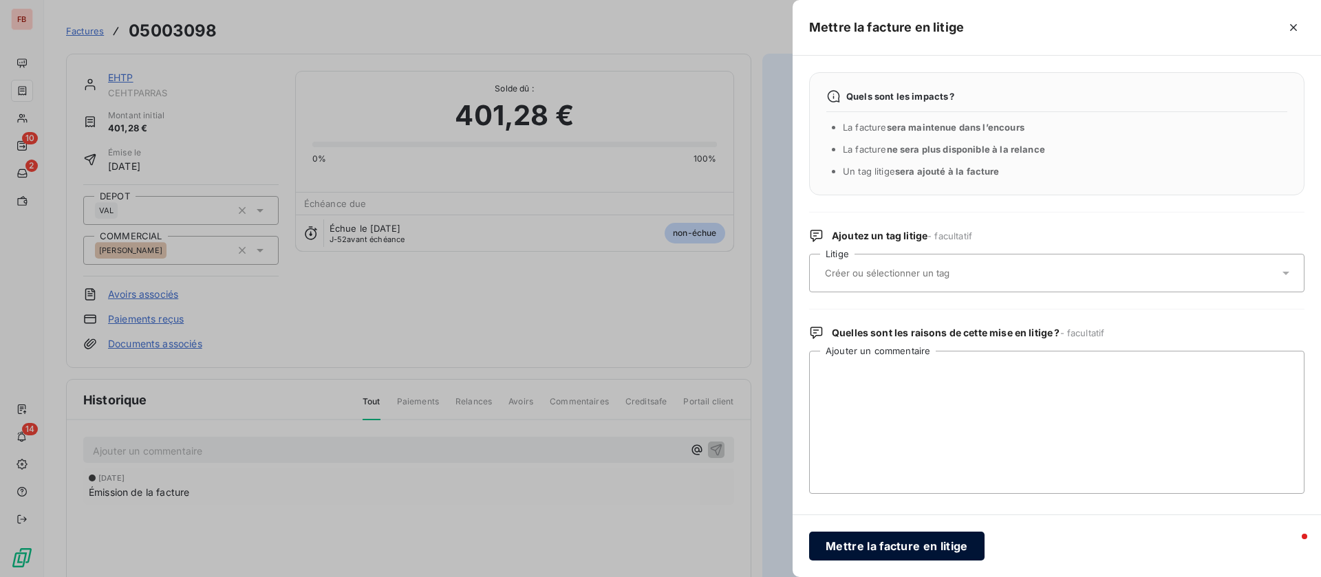
click at [894, 539] on button "Mettre la facture en litige" at bounding box center [896, 546] width 175 height 29
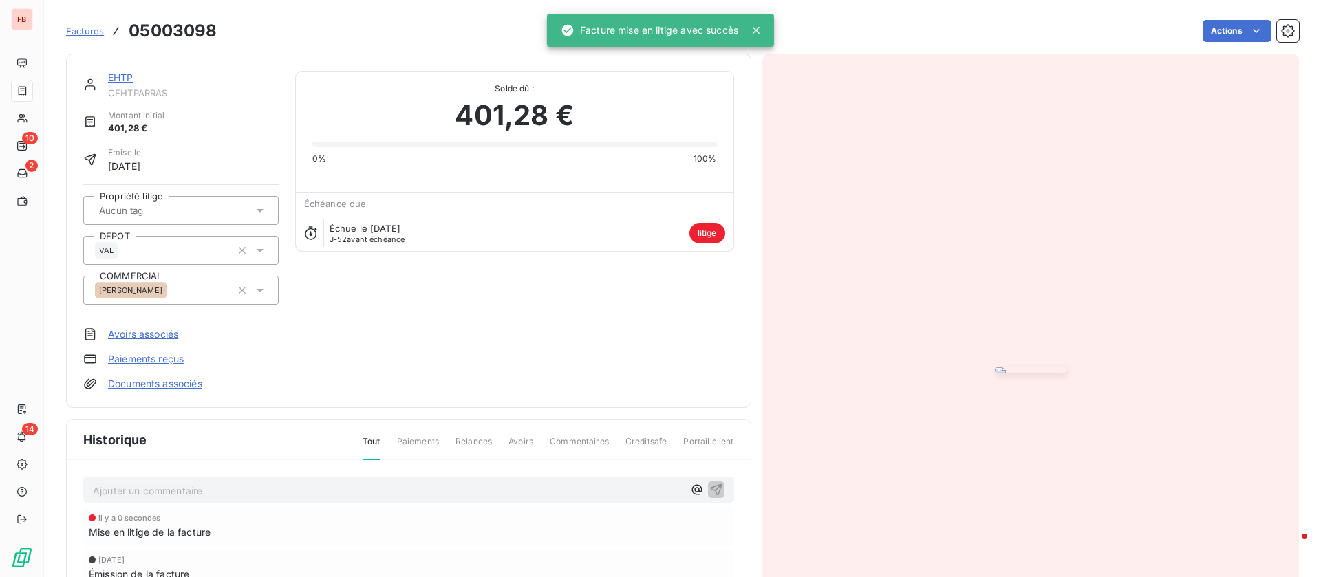
click at [317, 474] on div "Ajouter un commentaire ﻿ il y a 0 secondes Mise en litige de la facture 30 sept…" at bounding box center [409, 551] width 684 height 182
click at [197, 493] on p "Ajouter un commentaire ﻿" at bounding box center [388, 490] width 590 height 17
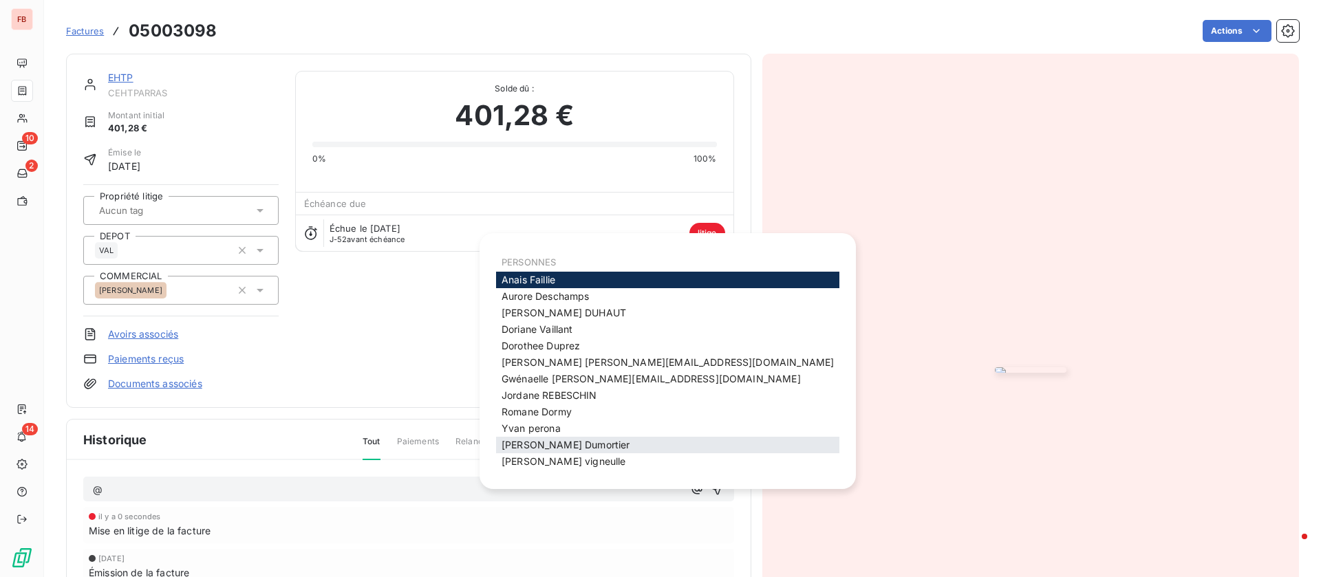
click at [524, 440] on span "jerome Dumortier" at bounding box center [566, 445] width 128 height 12
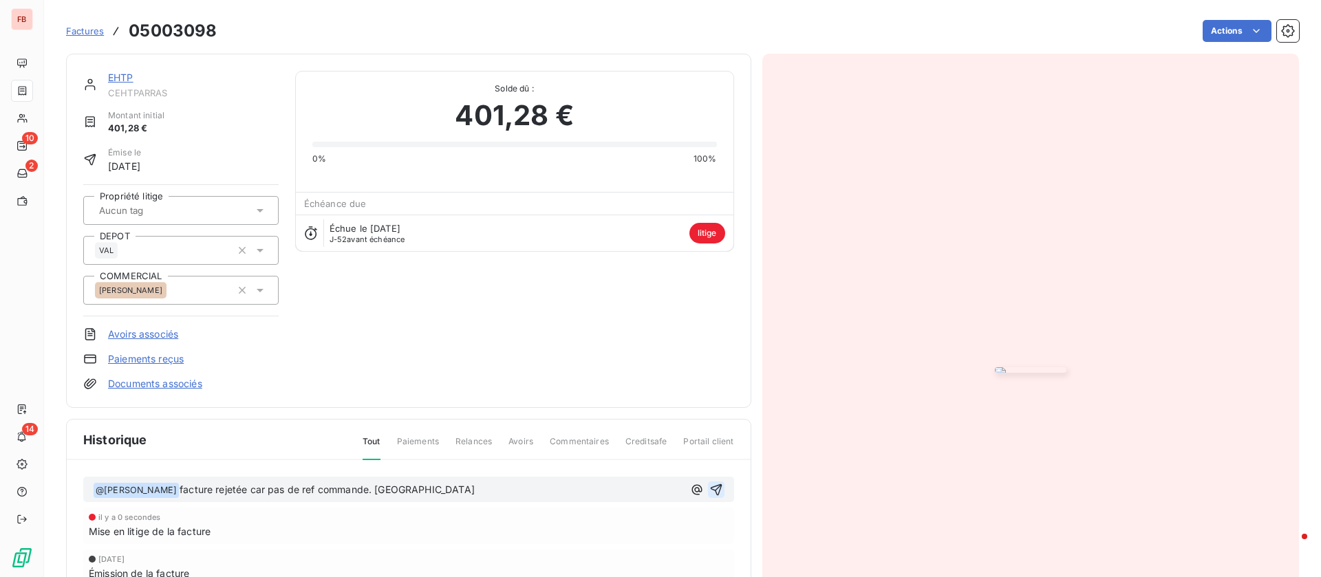
click at [710, 486] on icon "button" at bounding box center [716, 490] width 12 height 12
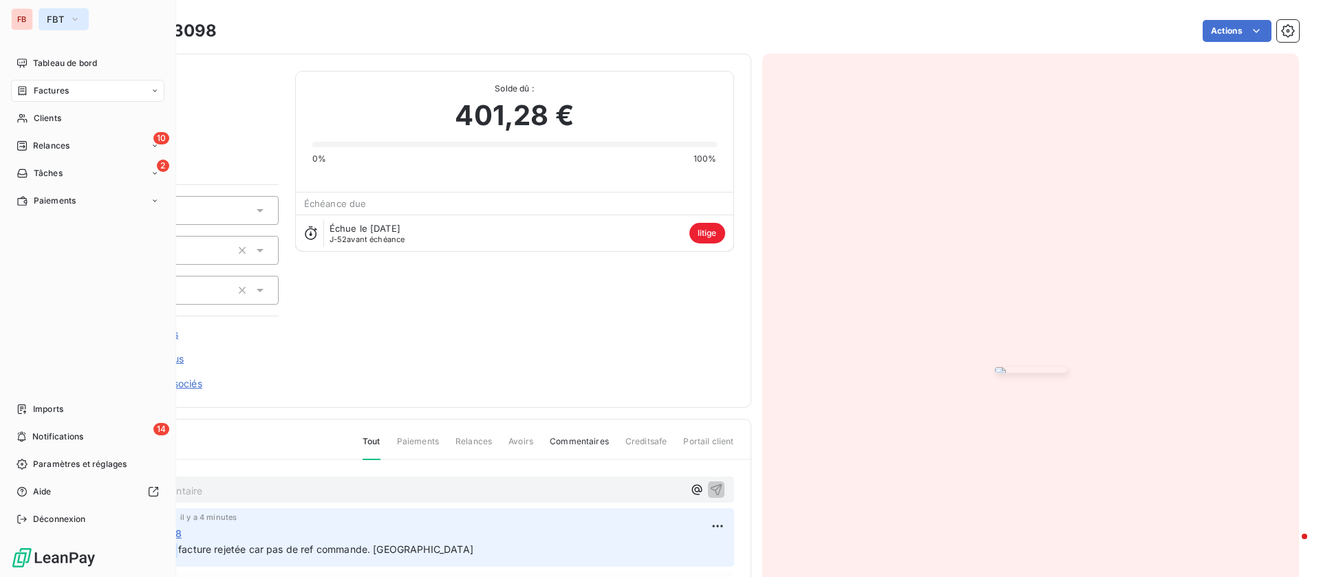
click at [61, 18] on span "FBT" at bounding box center [55, 19] width 17 height 11
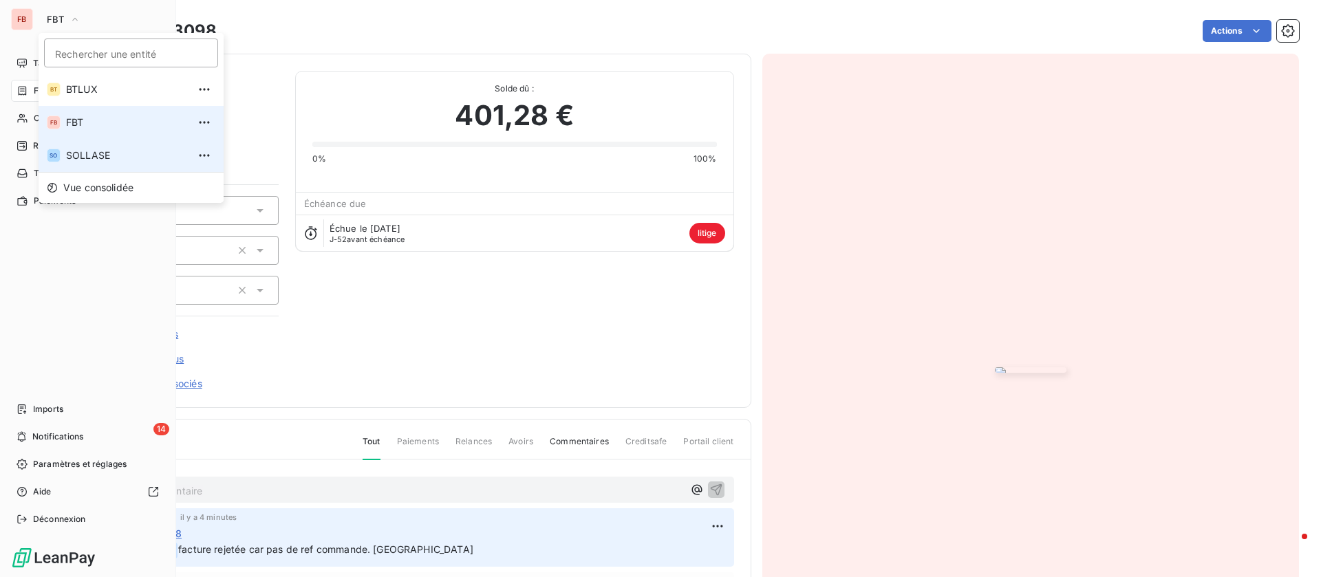
click at [102, 145] on li "SO SOLLASE" at bounding box center [131, 155] width 185 height 33
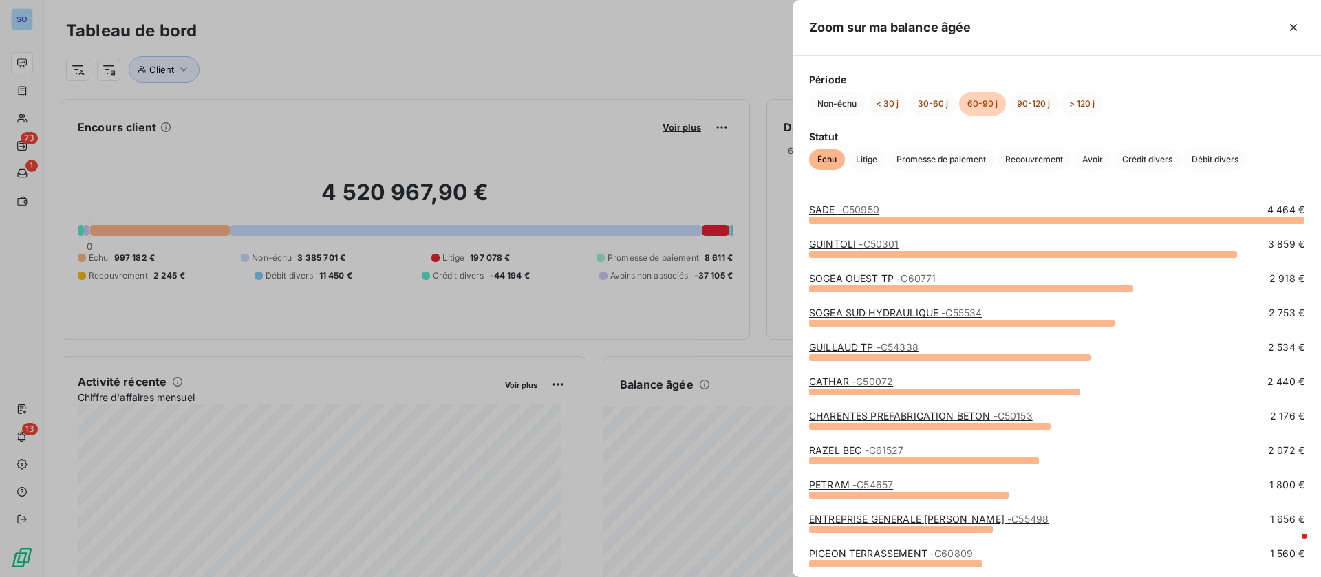
click at [859, 348] on link "GUILLAUD TP - C54338" at bounding box center [863, 347] width 109 height 12
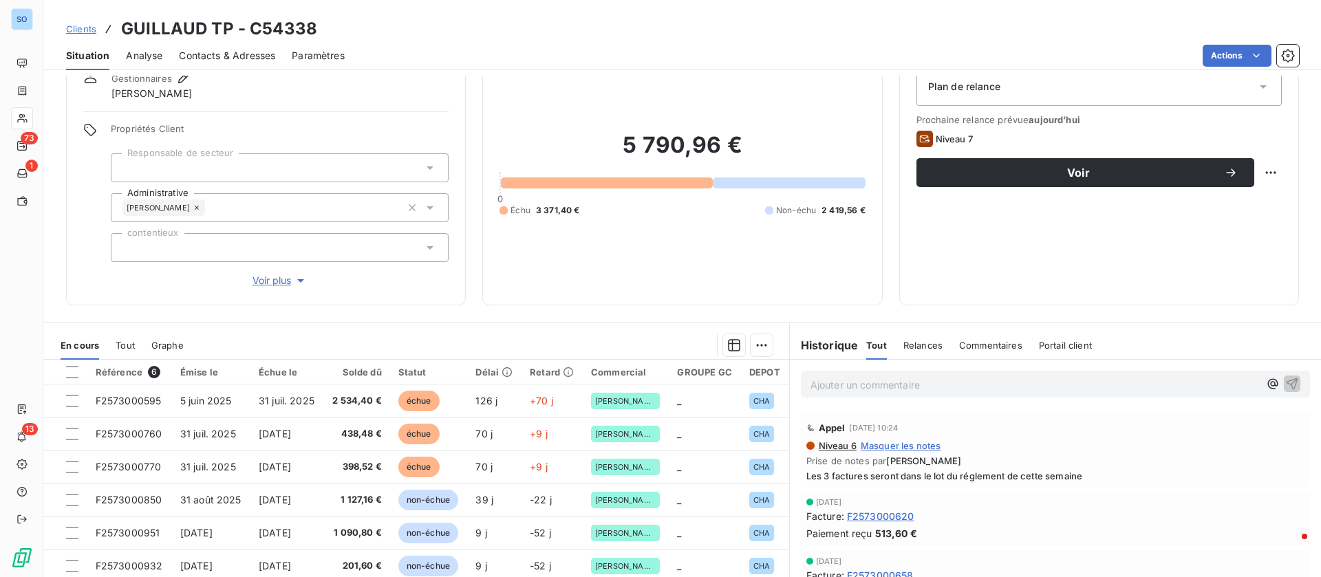
scroll to position [103, 0]
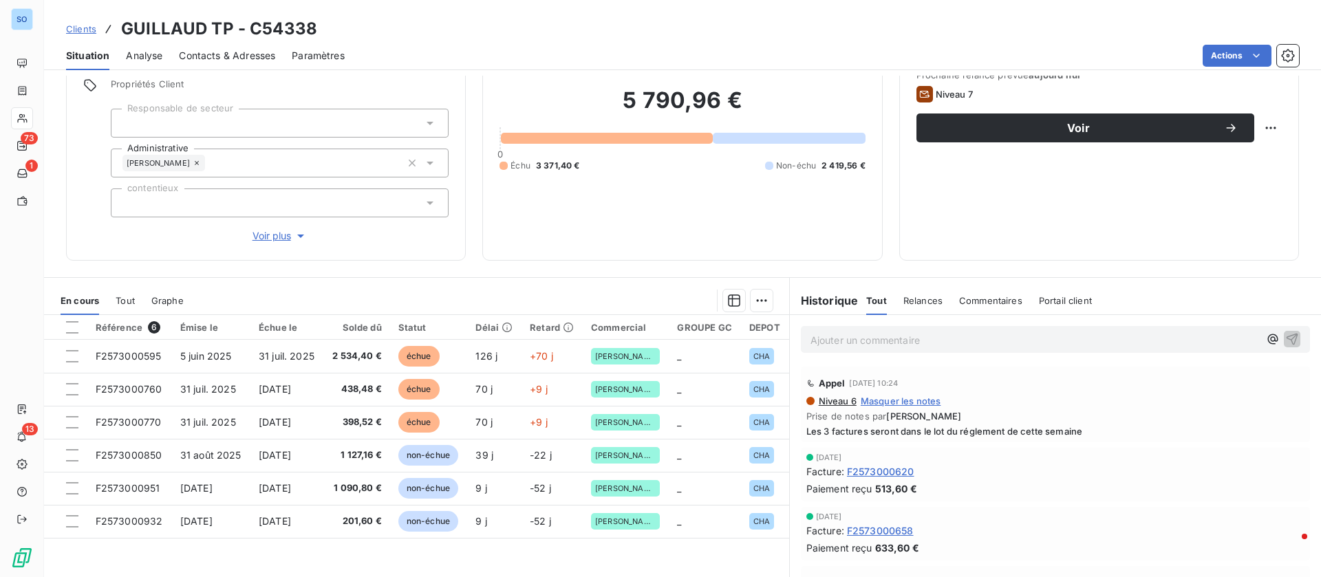
click at [769, 225] on div "5 790,96 € 0 Échu 3 371,40 € Non-échu 2 419,56 €" at bounding box center [681, 128] width 365 height 229
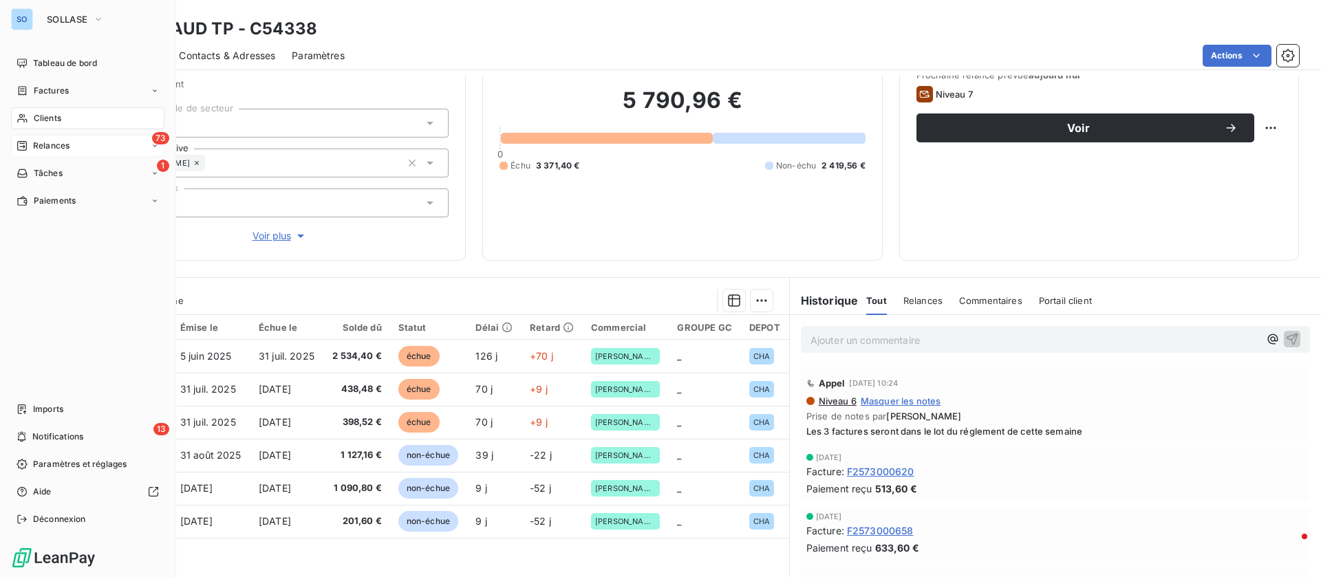
click at [56, 142] on span "Relances" at bounding box center [51, 146] width 36 height 12
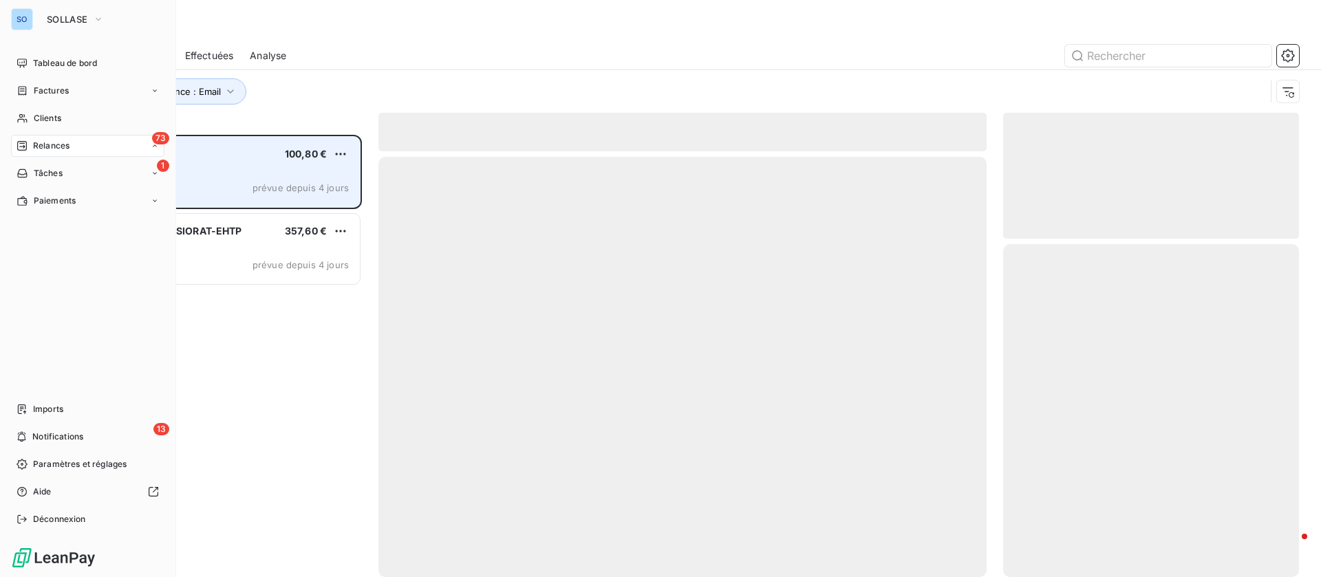
scroll to position [427, 280]
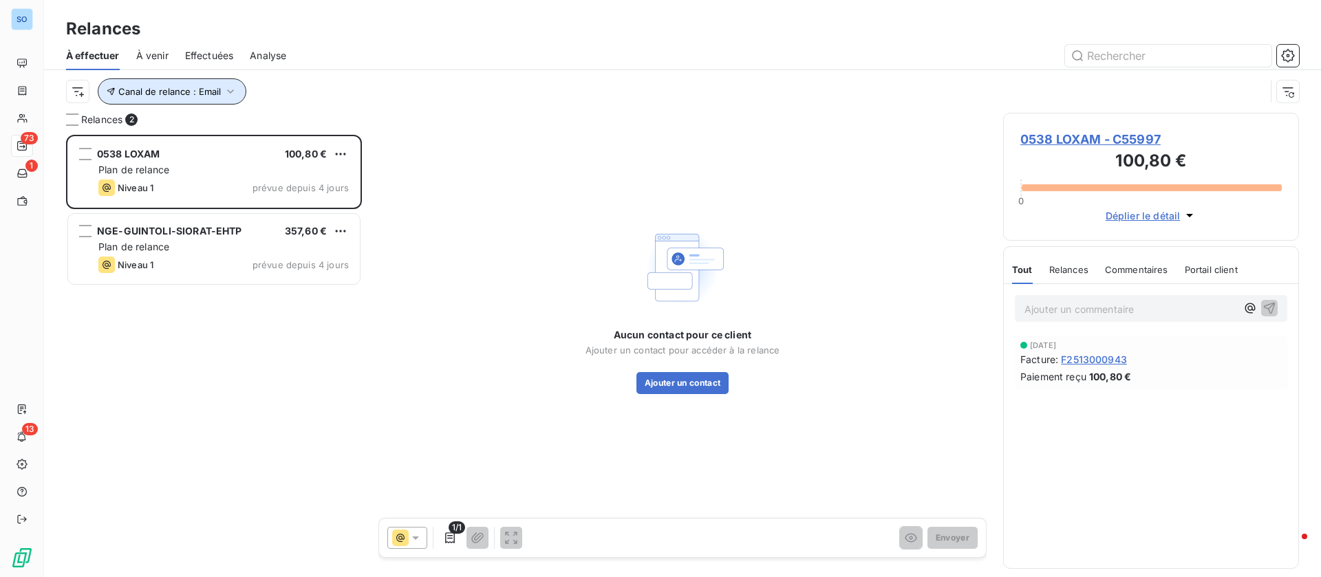
click at [235, 86] on icon "button" at bounding box center [231, 92] width 14 height 14
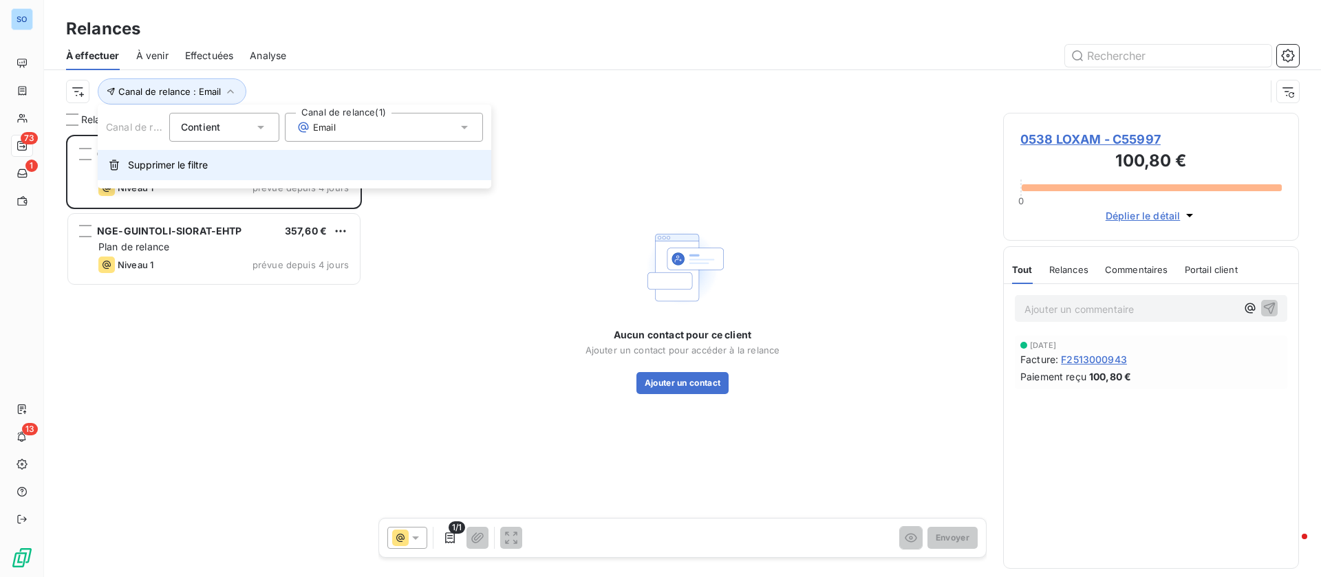
click at [162, 157] on button "Supprimer le filtre" at bounding box center [295, 165] width 394 height 30
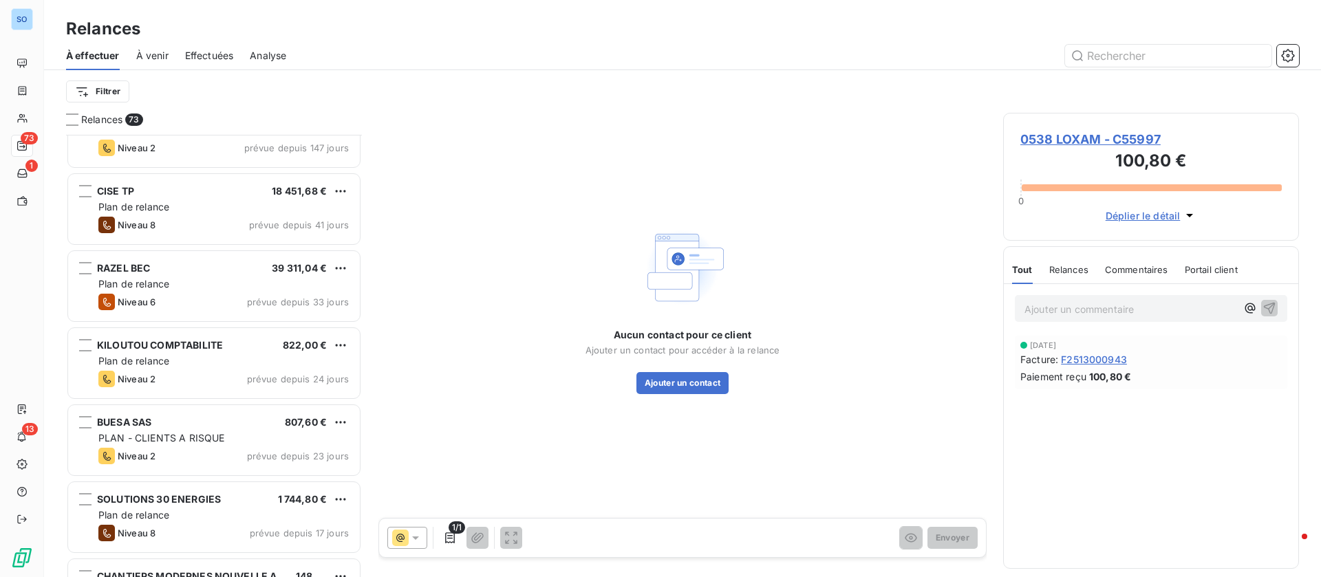
scroll to position [207, 0]
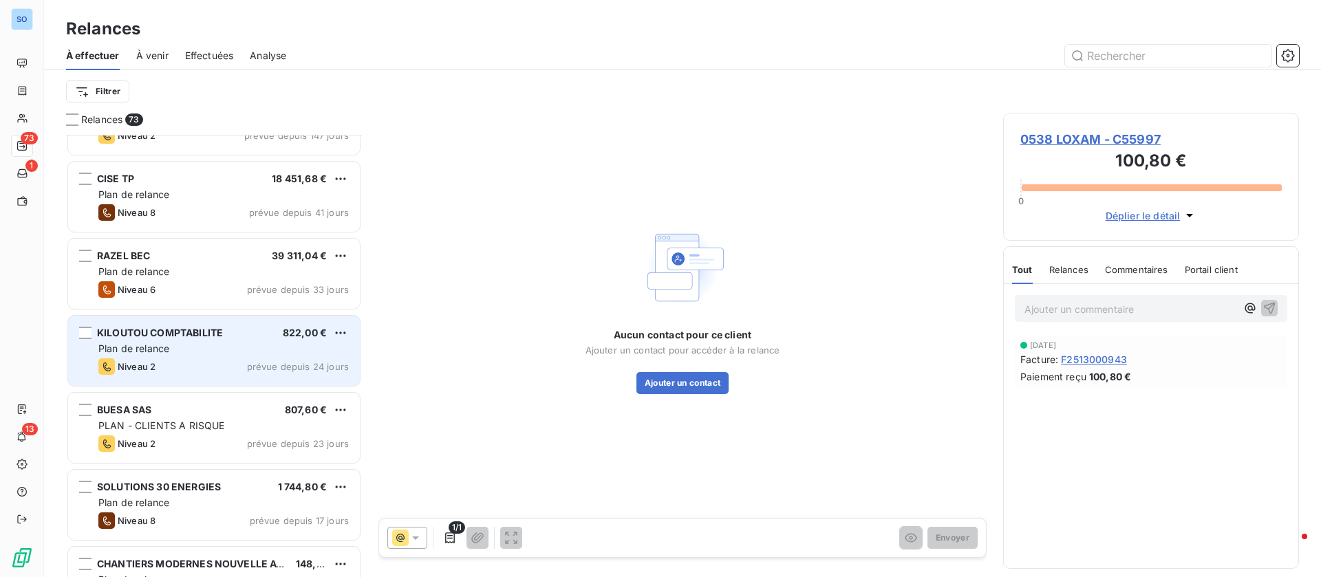
click at [170, 370] on div "Niveau 2 prévue depuis 24 jours" at bounding box center [223, 366] width 250 height 17
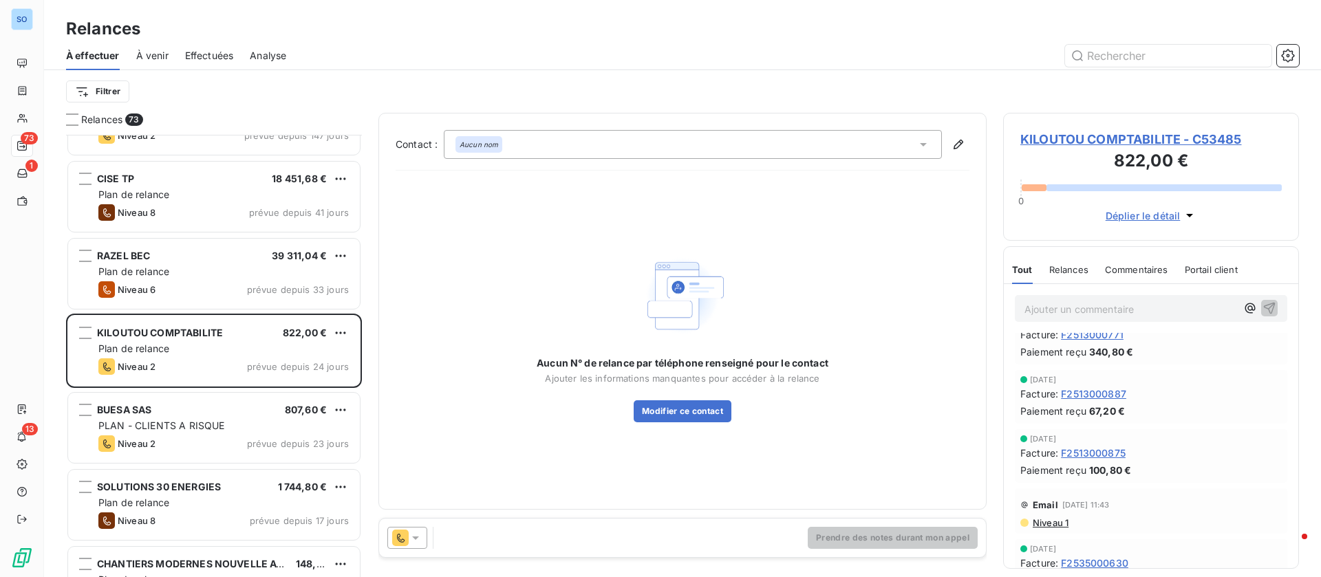
scroll to position [619, 0]
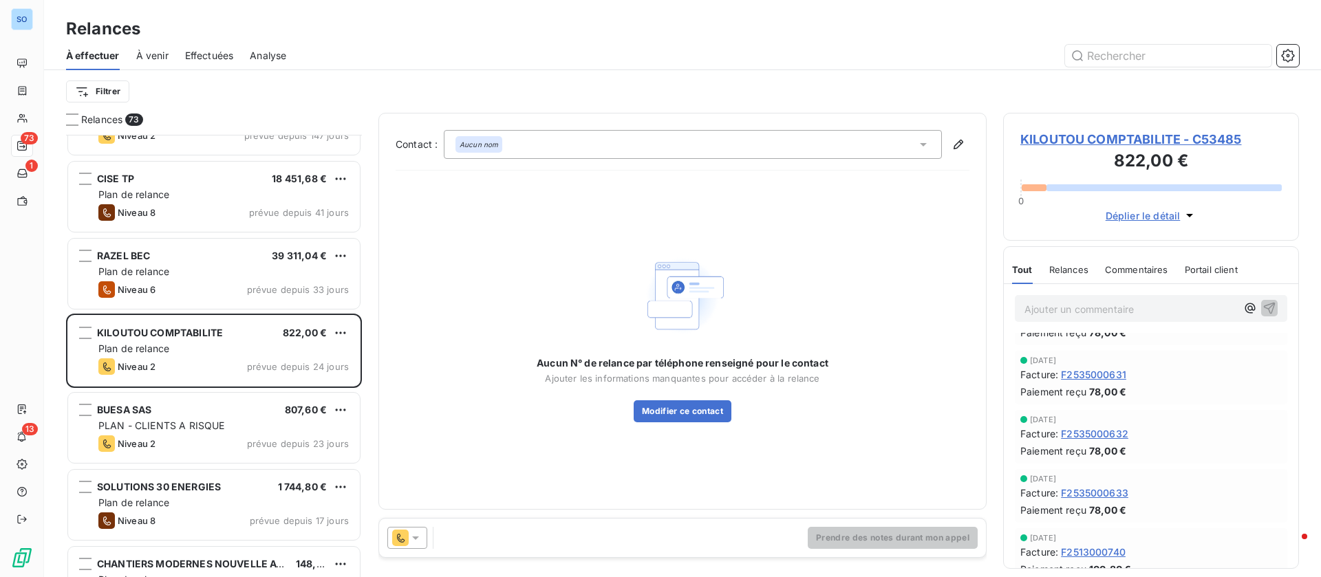
click at [1073, 266] on span "Relances" at bounding box center [1068, 269] width 39 height 11
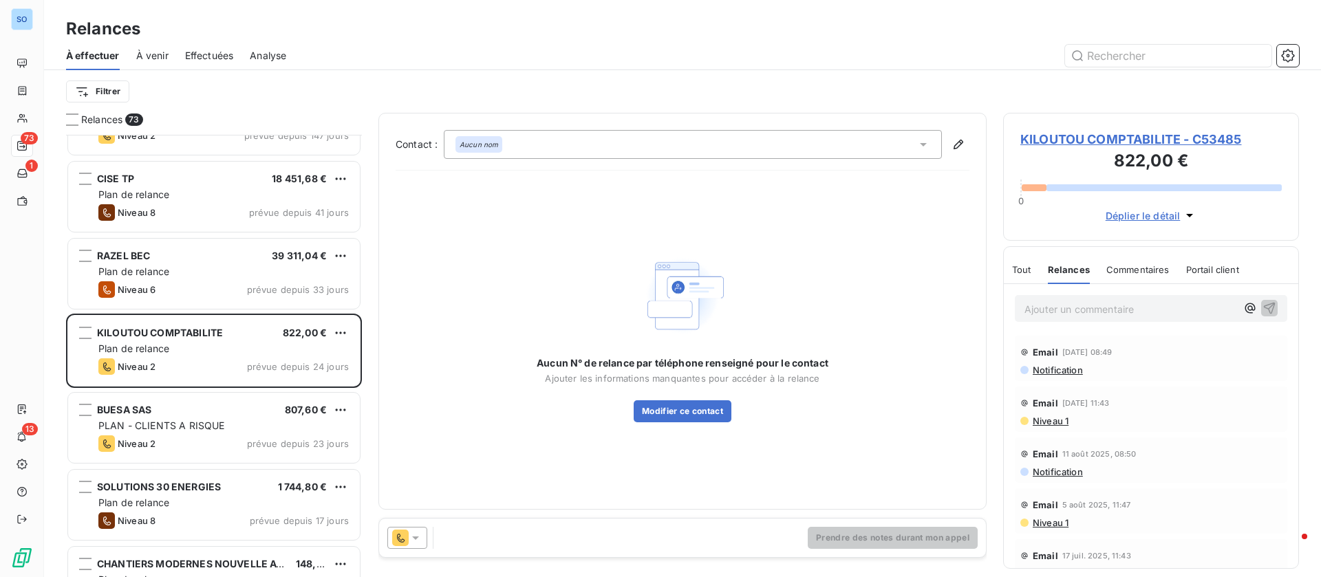
click at [418, 532] on icon at bounding box center [416, 538] width 14 height 14
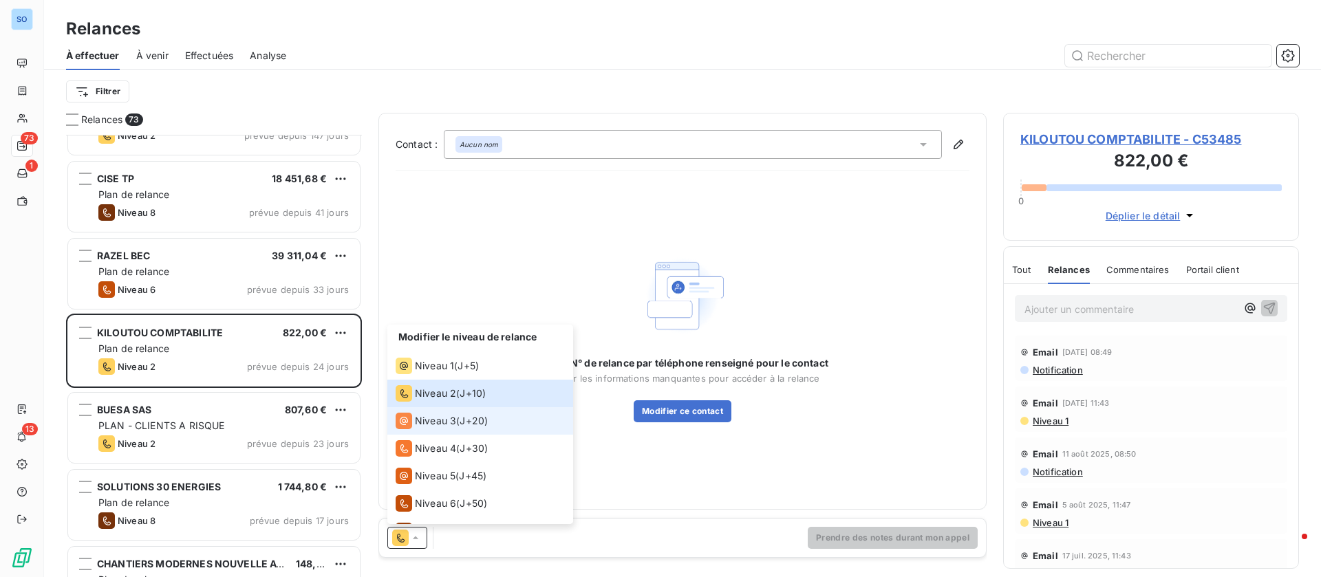
click at [429, 425] on span "Niveau 3" at bounding box center [435, 421] width 41 height 14
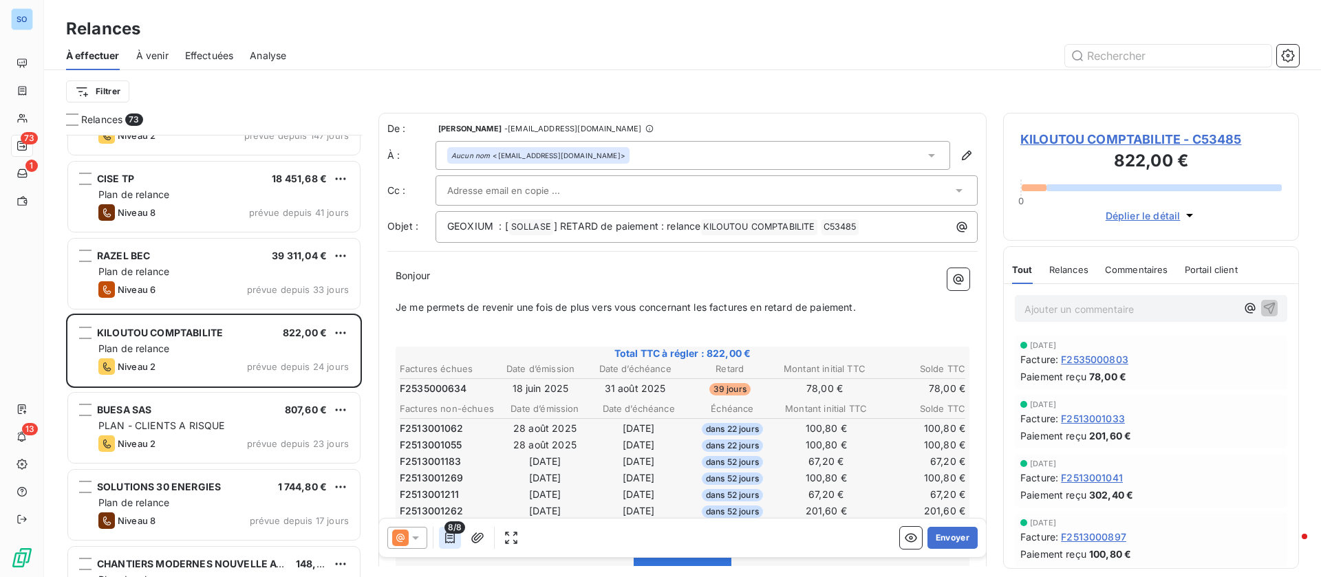
click at [454, 542] on icon "button" at bounding box center [450, 537] width 10 height 11
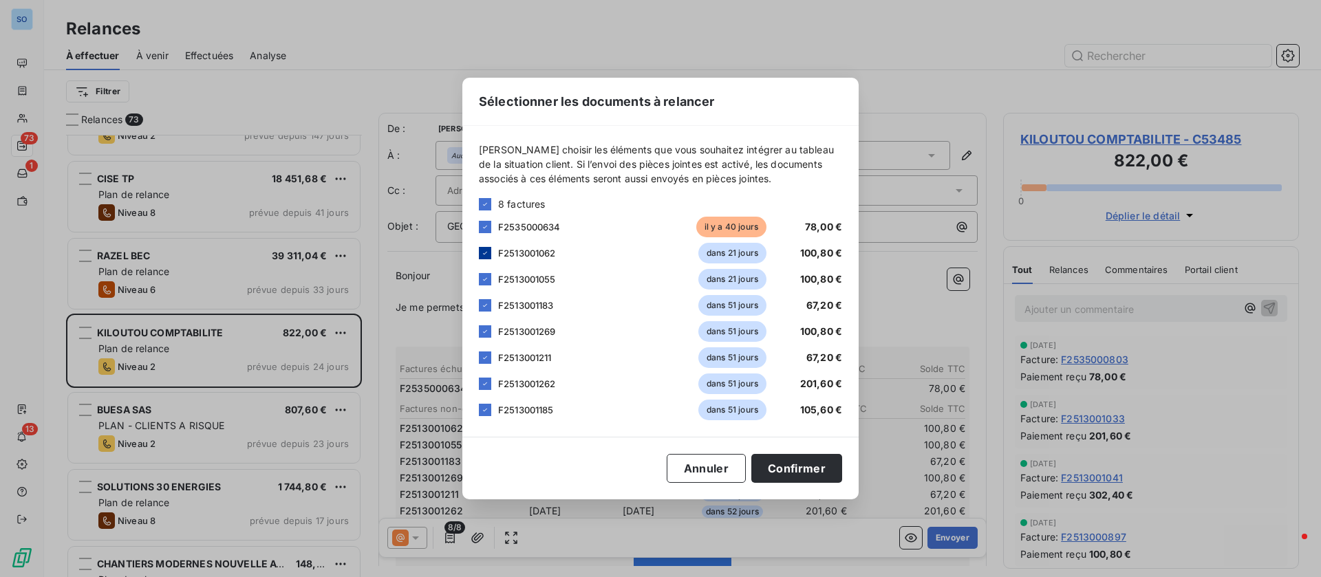
click at [484, 252] on icon at bounding box center [485, 253] width 8 height 8
click at [486, 276] on icon at bounding box center [485, 279] width 8 height 8
click at [487, 304] on icon at bounding box center [485, 305] width 8 height 8
click at [488, 325] on div at bounding box center [485, 331] width 12 height 12
click at [486, 356] on icon at bounding box center [485, 358] width 8 height 8
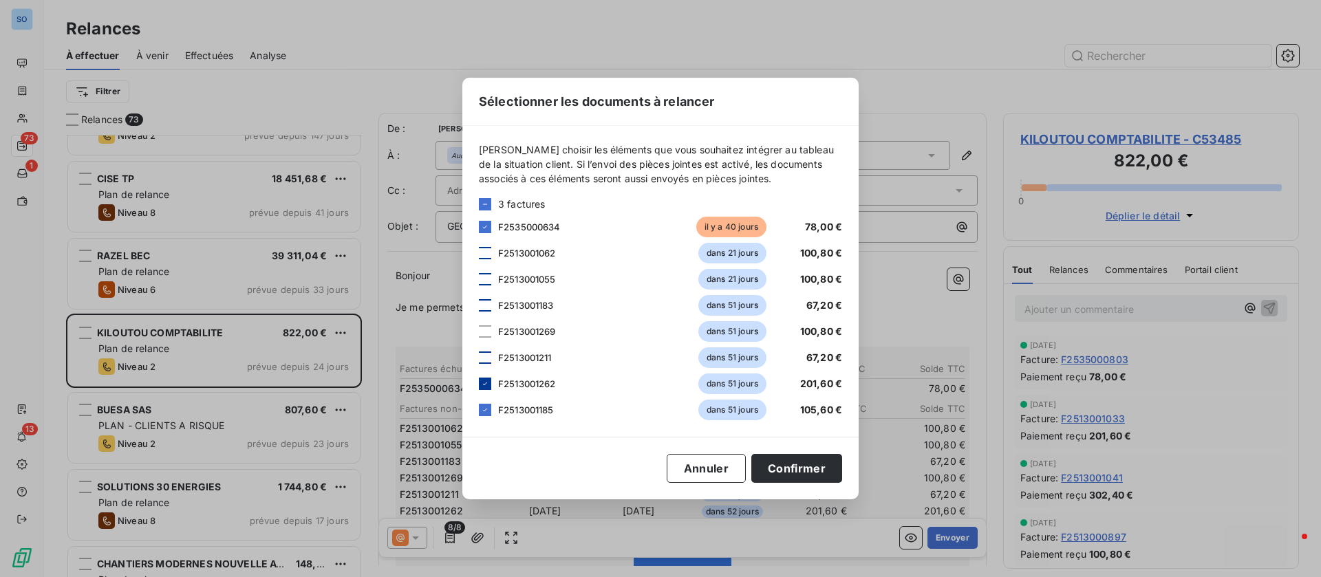
click at [484, 378] on div at bounding box center [485, 384] width 12 height 12
click at [482, 411] on icon at bounding box center [485, 410] width 8 height 8
click at [806, 465] on button "Confirmer" at bounding box center [796, 468] width 91 height 29
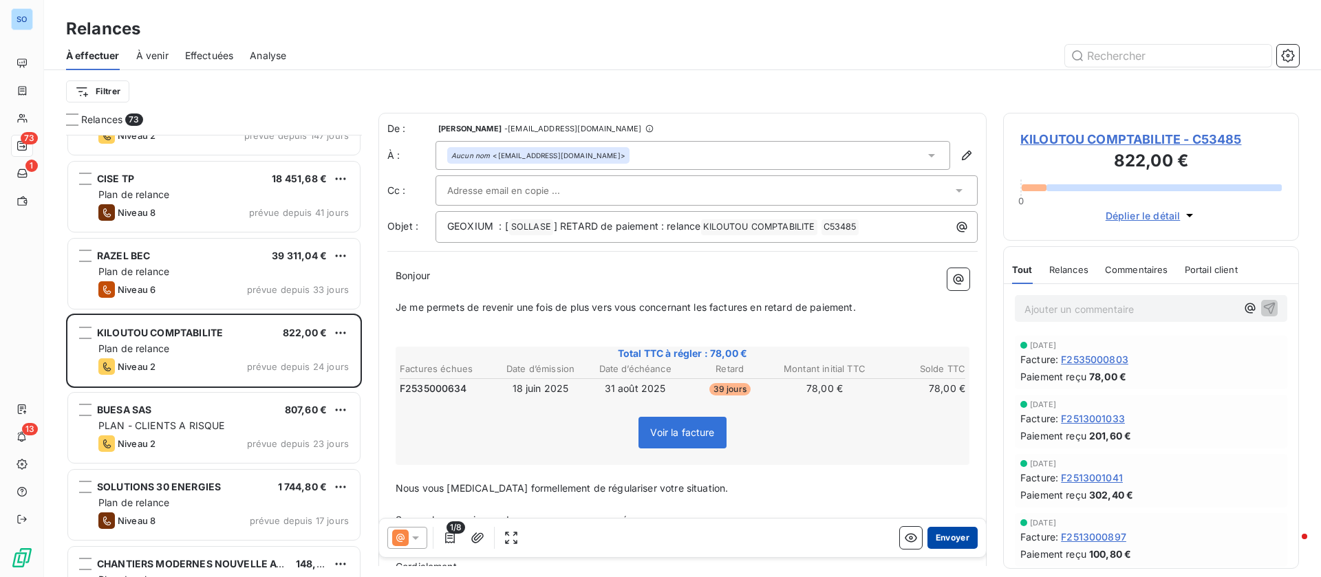
click at [945, 535] on button "Envoyer" at bounding box center [952, 538] width 50 height 22
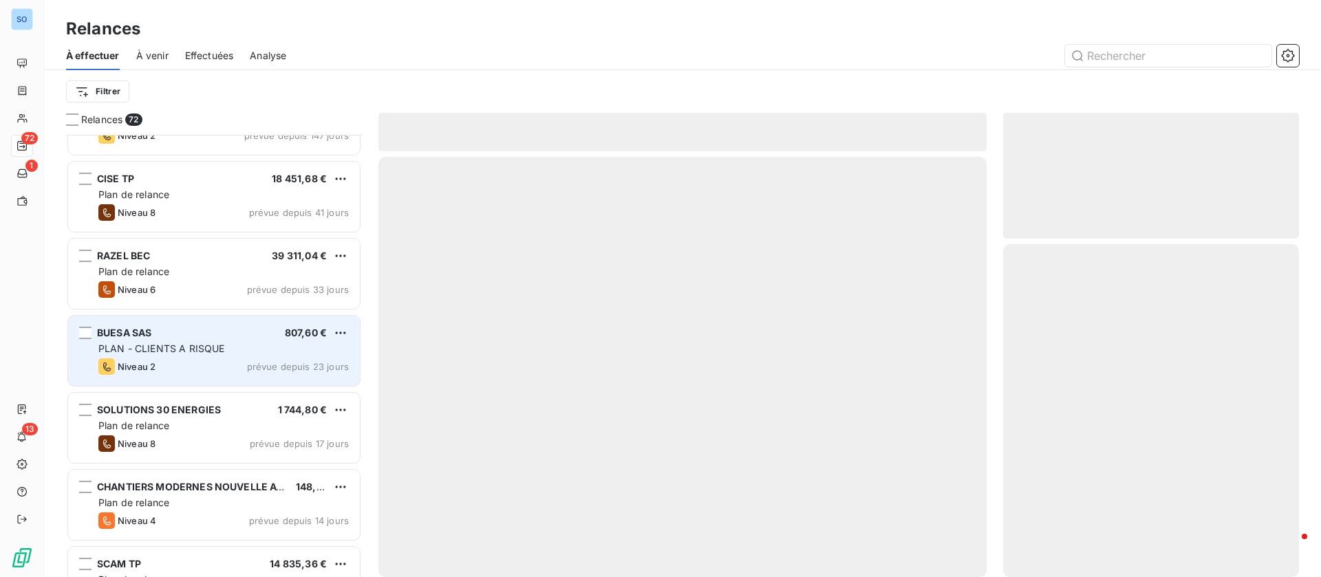
click at [211, 360] on div "Niveau 2 prévue depuis 23 jours" at bounding box center [223, 366] width 250 height 17
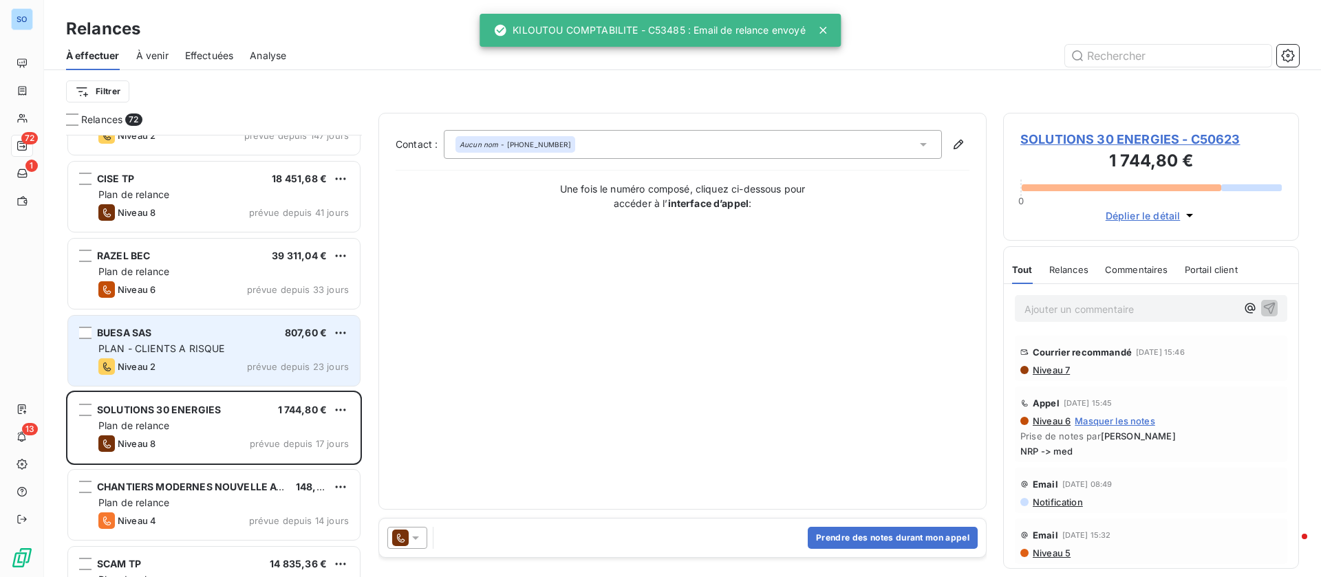
click at [219, 356] on div "BUESA SAS 807,60 € PLAN - CLIENTS A RISQUE Niveau 2 prévue depuis 23 jours" at bounding box center [214, 351] width 292 height 70
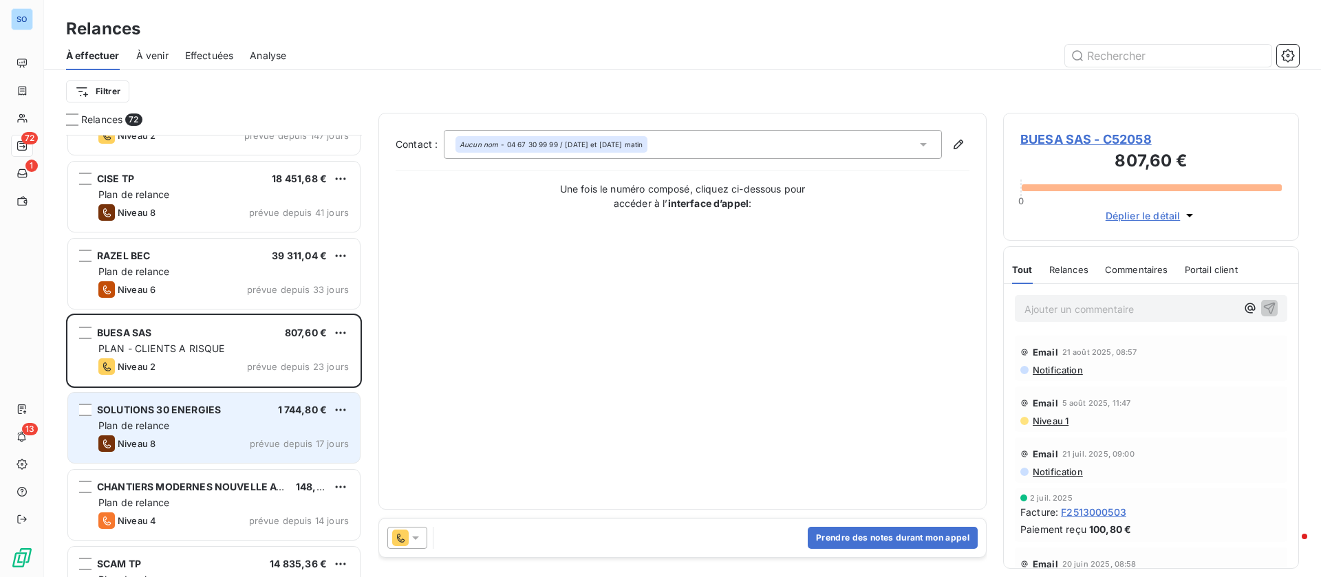
click at [188, 416] on div "SOLUTIONS 30 ENERGIES" at bounding box center [159, 410] width 124 height 14
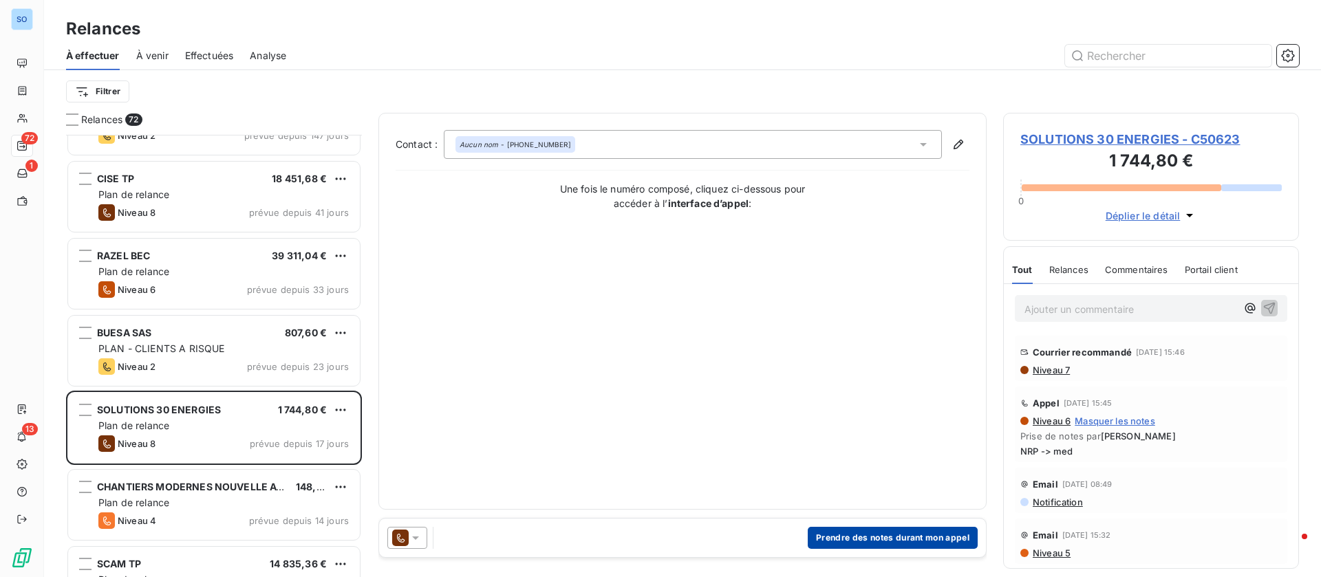
click at [872, 531] on button "Prendre des notes durant mon appel" at bounding box center [893, 538] width 170 height 22
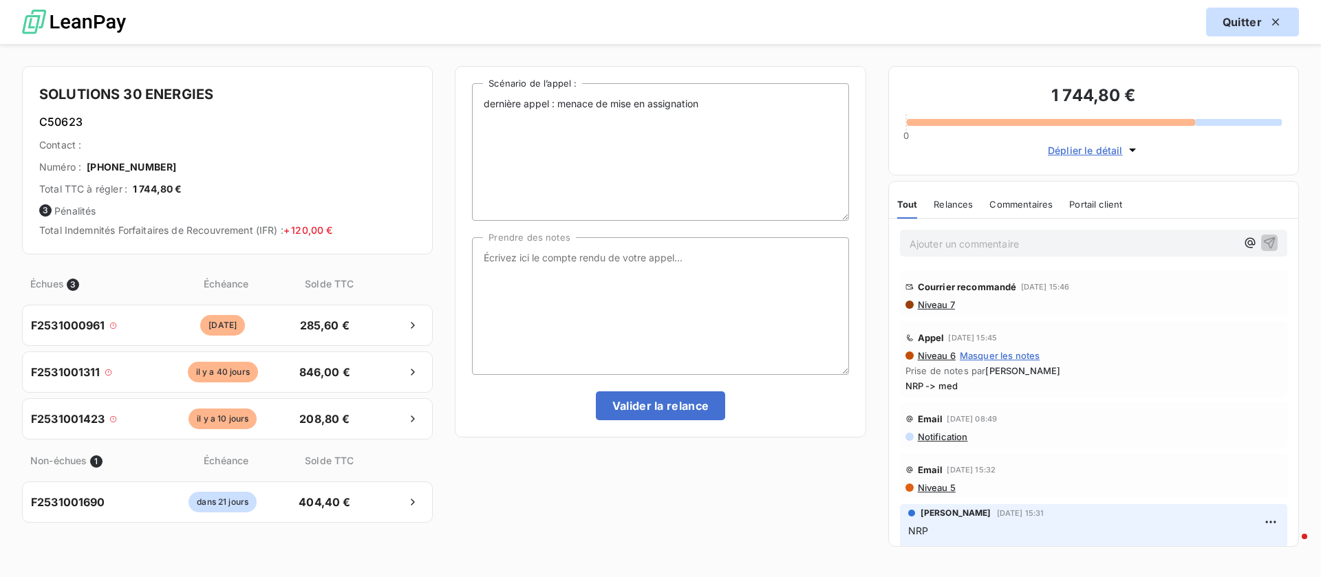
click at [1249, 12] on button "Quitter" at bounding box center [1252, 22] width 93 height 29
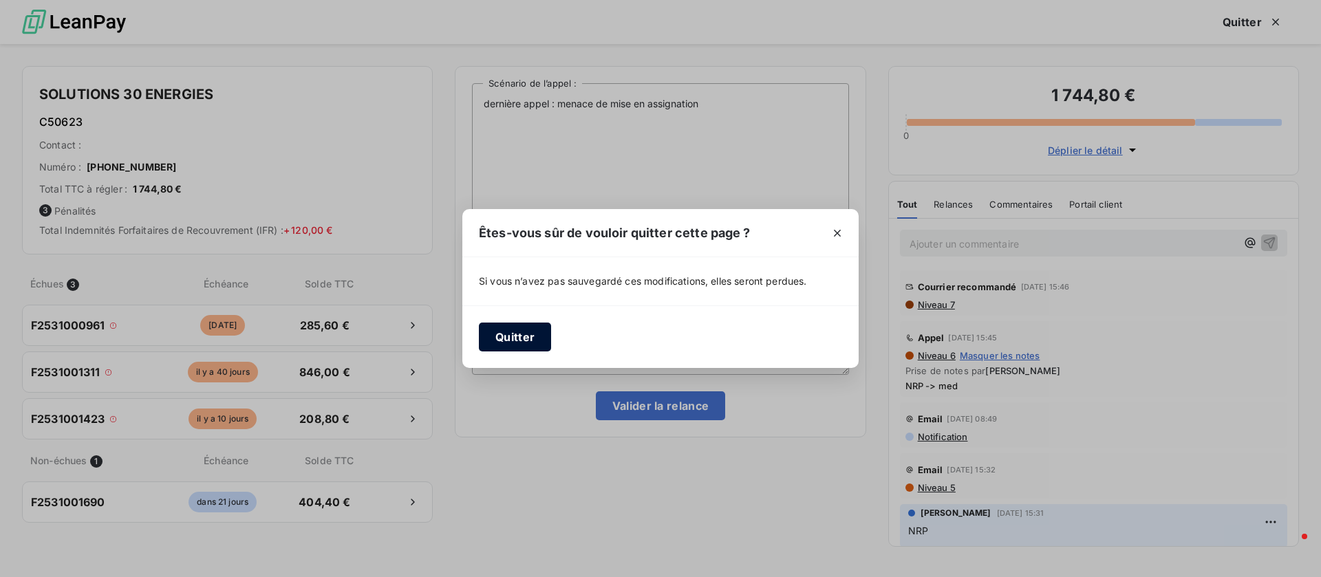
click at [512, 331] on button "Quitter" at bounding box center [515, 337] width 72 height 29
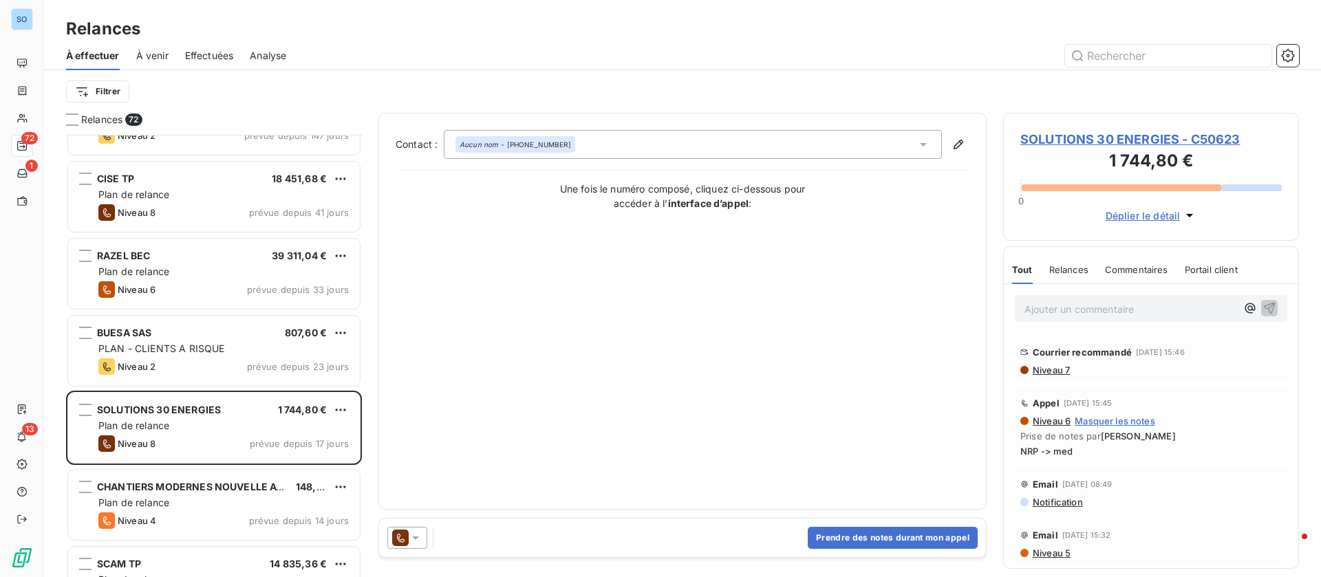
click at [1077, 136] on span "SOLUTIONS 30 ENERGIES - C50623" at bounding box center [1150, 139] width 261 height 19
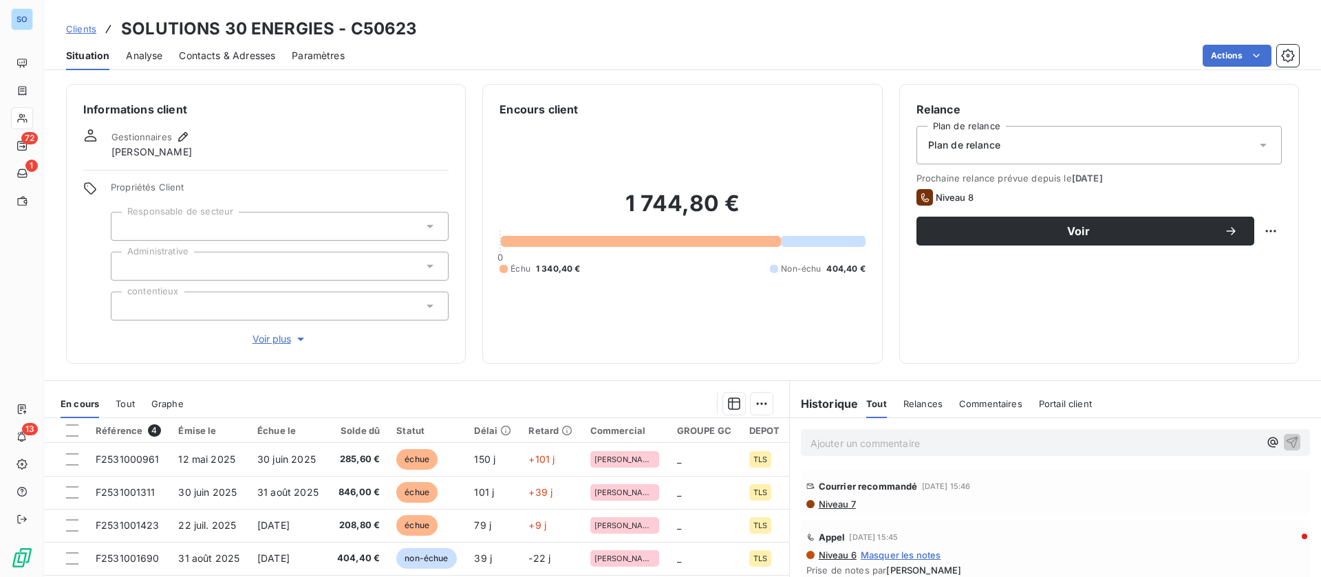
click at [247, 45] on div "Contacts & Adresses" at bounding box center [227, 55] width 96 height 29
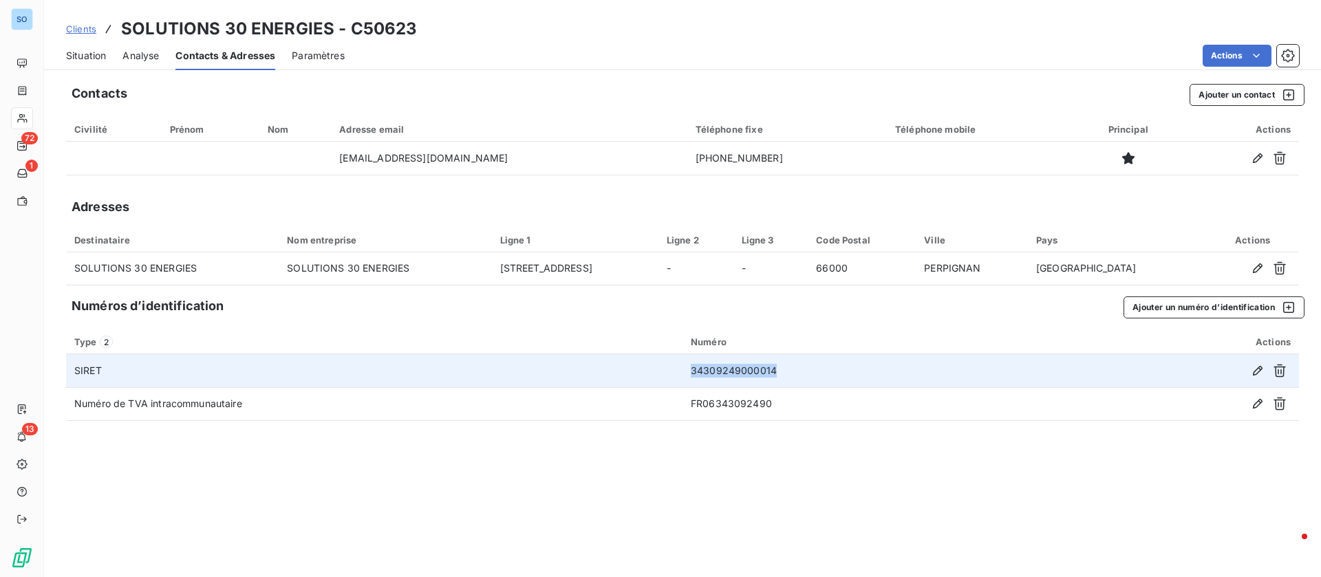
drag, startPoint x: 740, startPoint y: 371, endPoint x: 656, endPoint y: 371, distance: 83.9
click at [656, 371] on tr "SIRET 34309249000014" at bounding box center [682, 370] width 1233 height 33
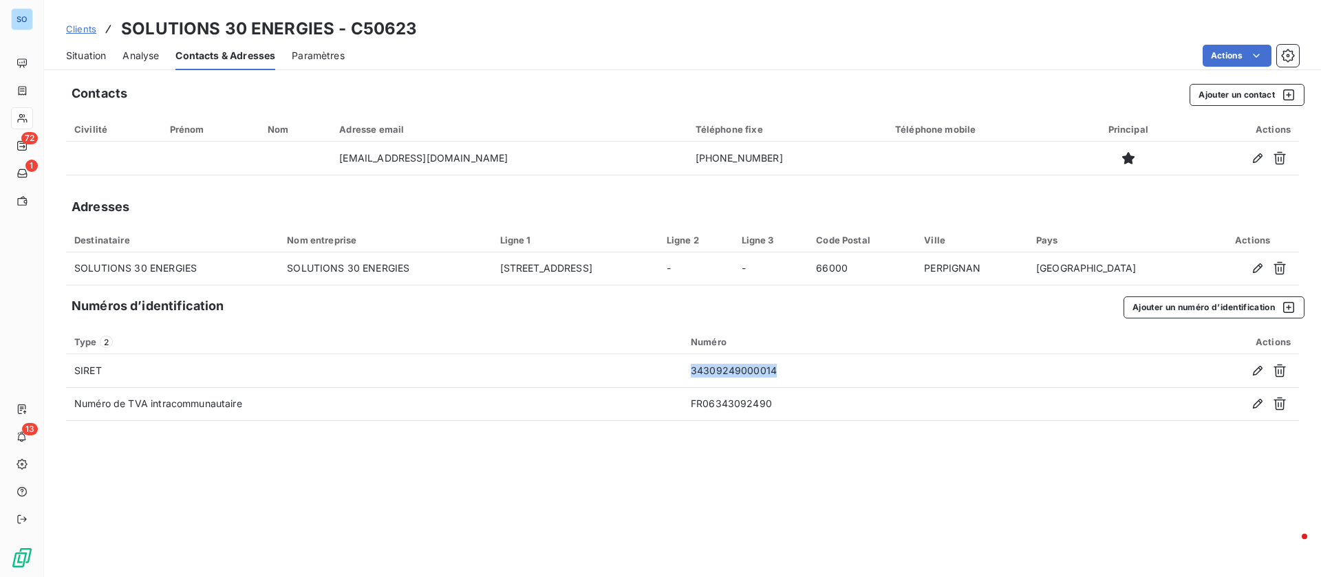
copy tr "34309249000014"
drag, startPoint x: 122, startPoint y: 26, endPoint x: 328, endPoint y: 20, distance: 205.8
click at [328, 20] on h3 "SOLUTIONS 30 ENERGIES - C50623" at bounding box center [269, 29] width 297 height 25
copy h3 "SOLUTIONS 30 ENERGIES"
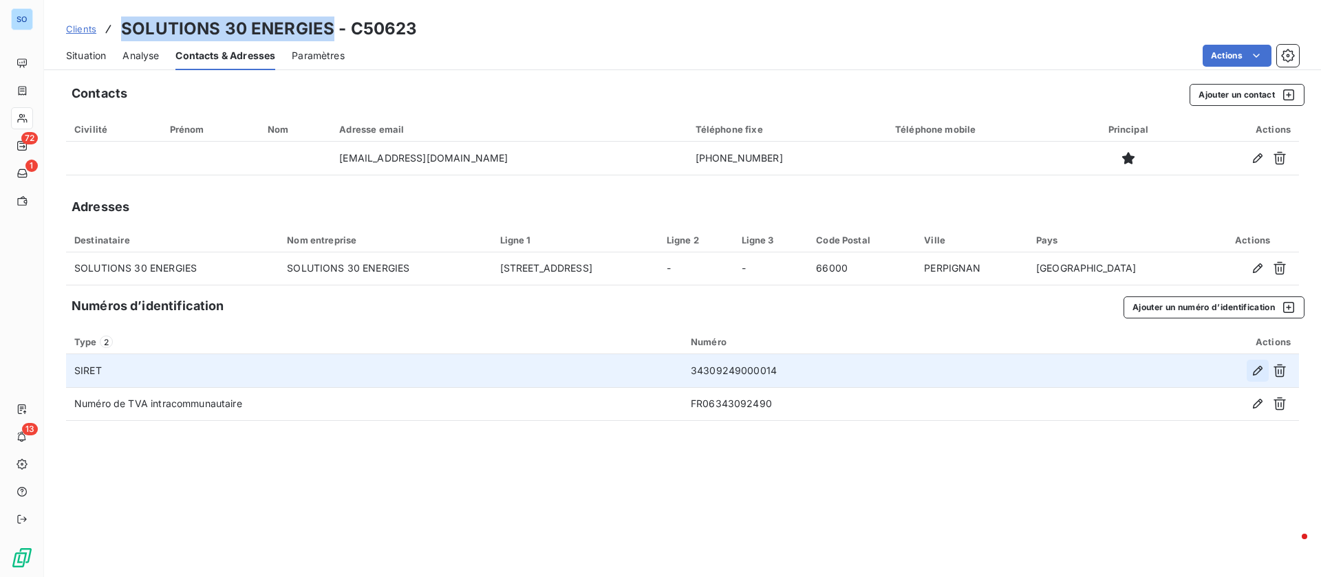
click at [1253, 366] on icon "button" at bounding box center [1258, 371] width 14 height 14
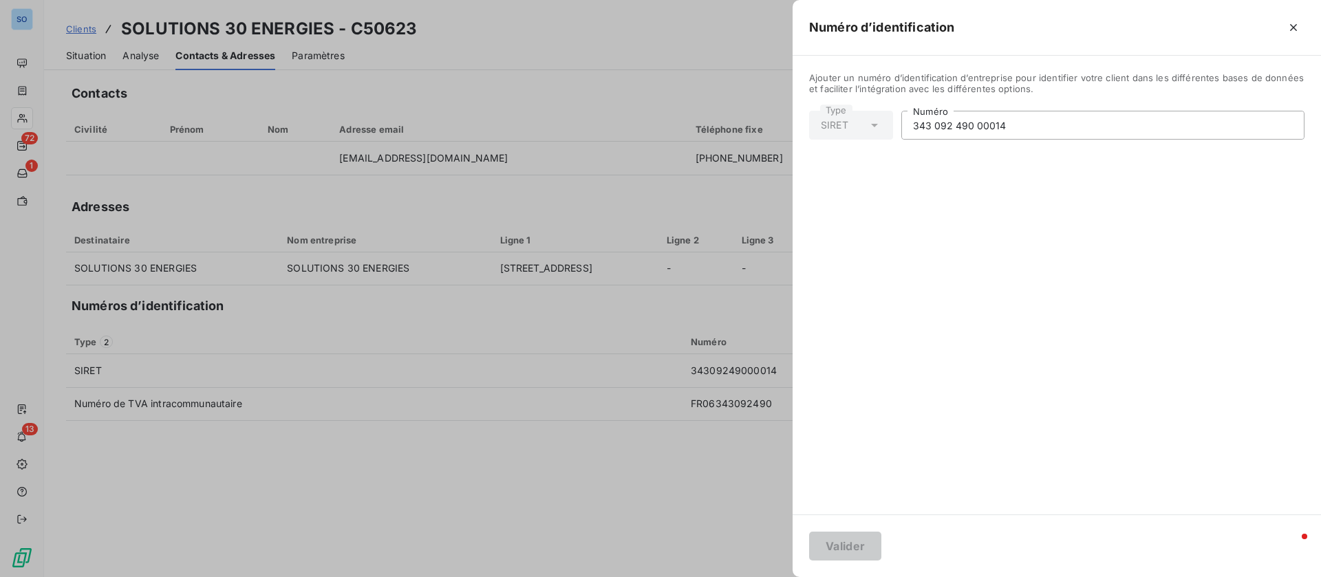
drag, startPoint x: 1045, startPoint y: 129, endPoint x: 883, endPoint y: 116, distance: 162.8
click at [883, 116] on div "Type SIRET 343 092 490 00014 Numéro" at bounding box center [1056, 125] width 495 height 29
paste input "847 647 096 00019"
type input "847 647 096 00019"
click at [839, 554] on button "Valider" at bounding box center [845, 546] width 72 height 29
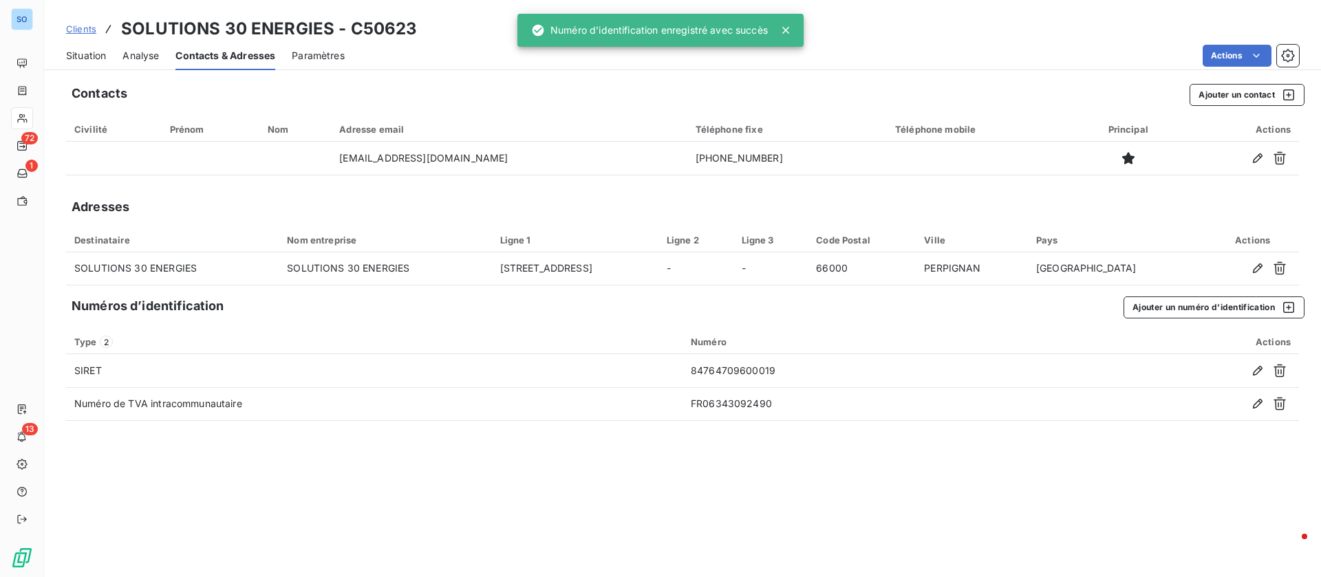
click at [88, 56] on span "Situation" at bounding box center [86, 56] width 40 height 14
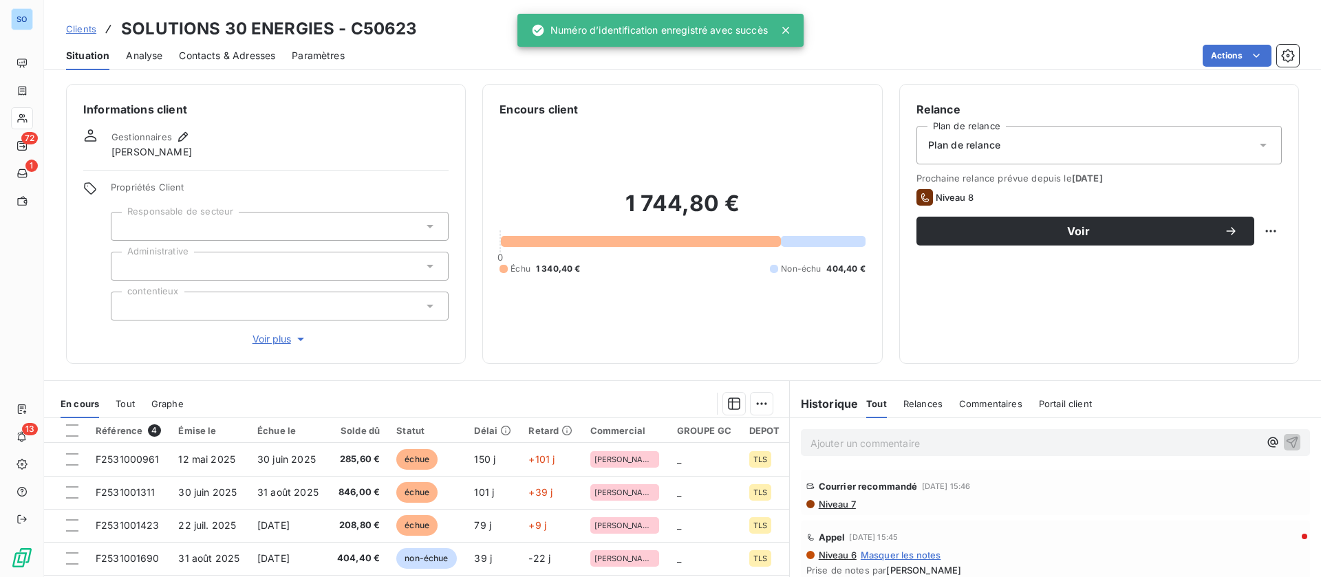
click at [251, 61] on span "Contacts & Adresses" at bounding box center [227, 56] width 96 height 14
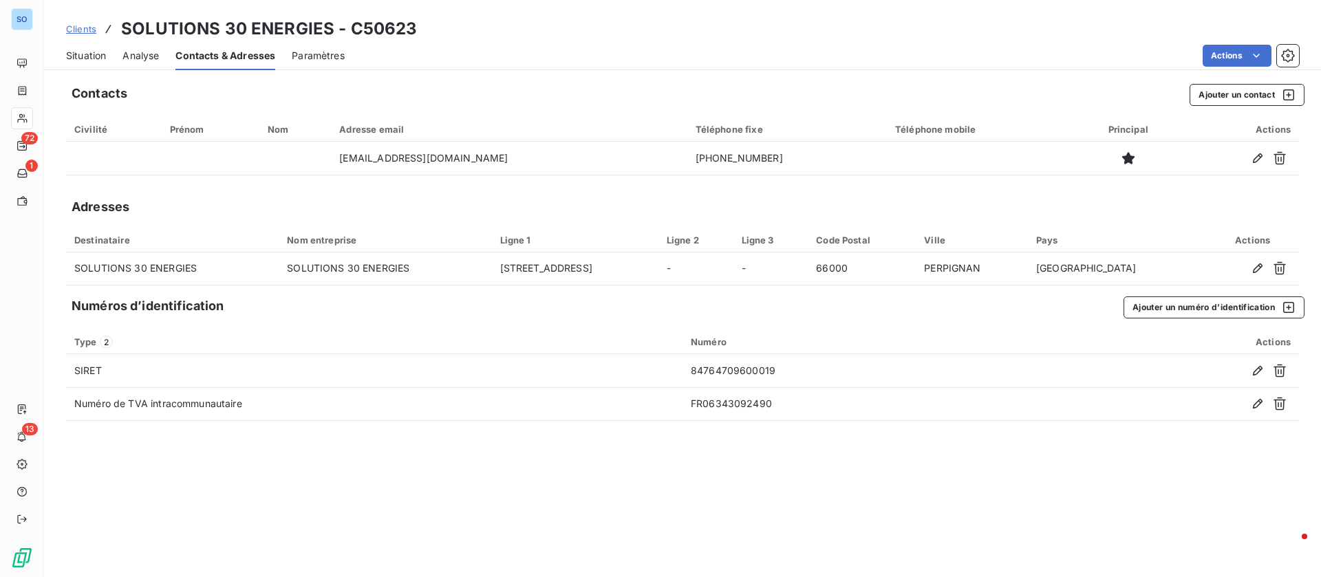
click at [93, 52] on span "Situation" at bounding box center [86, 56] width 40 height 14
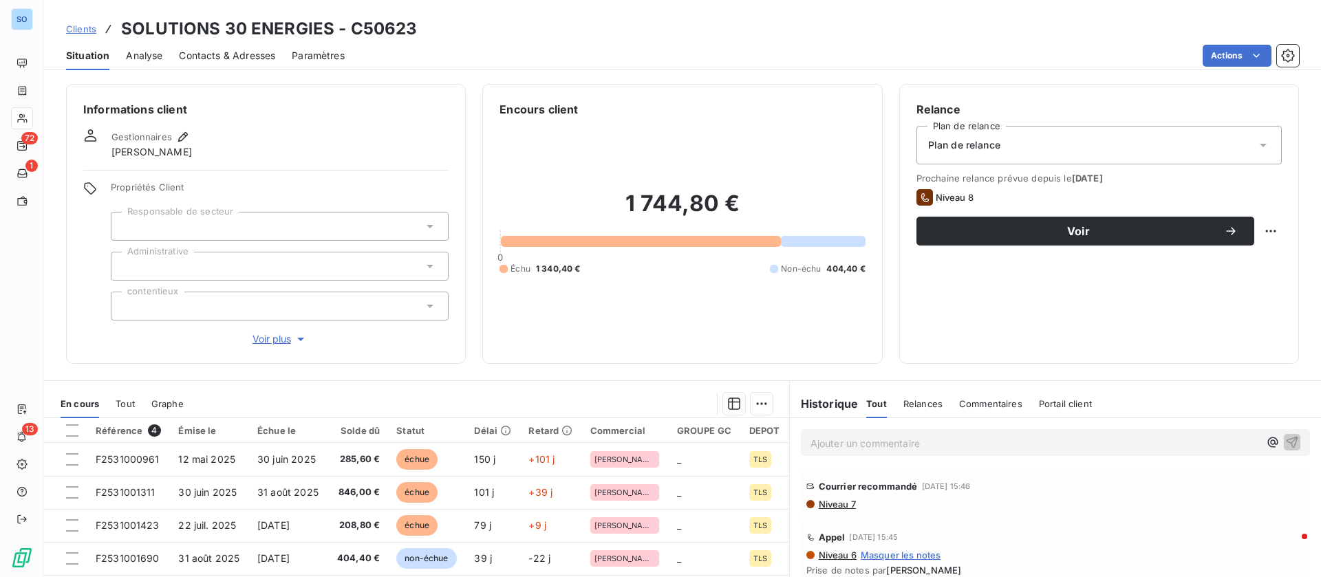
click at [818, 504] on span "Niveau 7" at bounding box center [836, 504] width 39 height 11
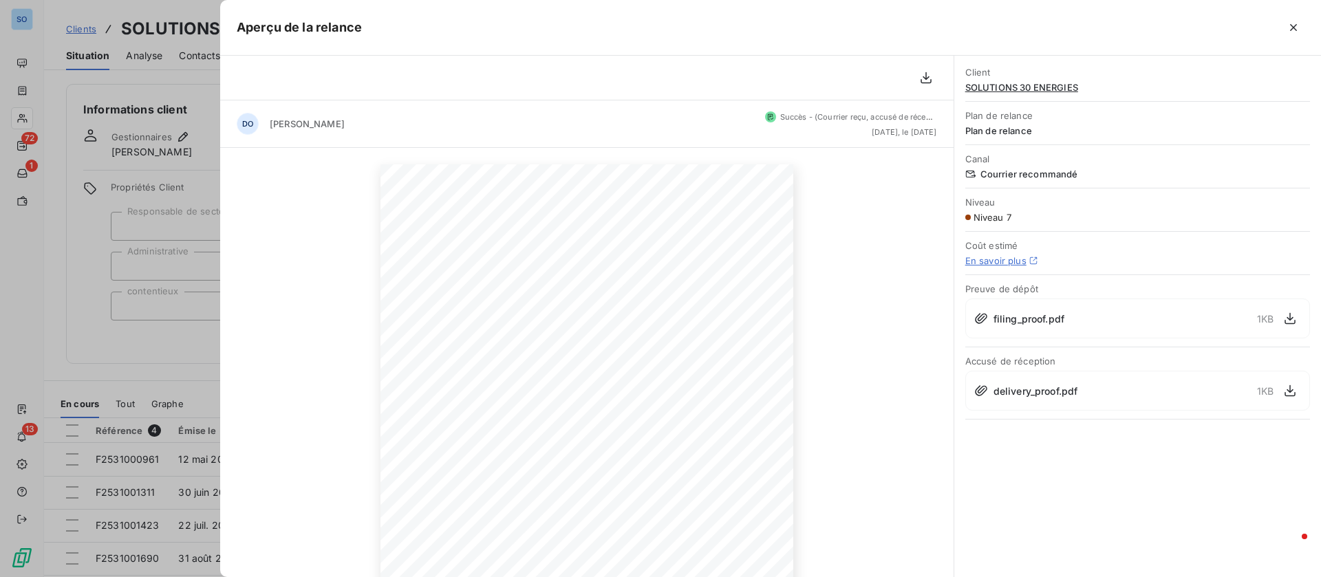
click at [39, 138] on div at bounding box center [660, 288] width 1321 height 577
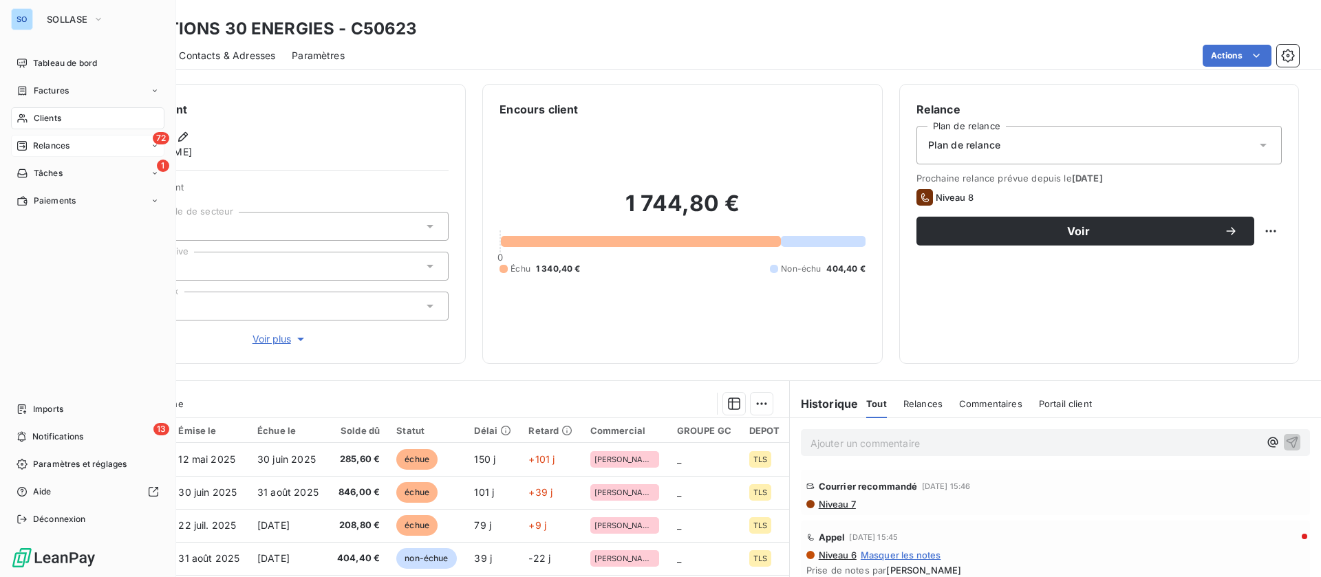
click at [33, 136] on div "72 Relances" at bounding box center [87, 146] width 153 height 22
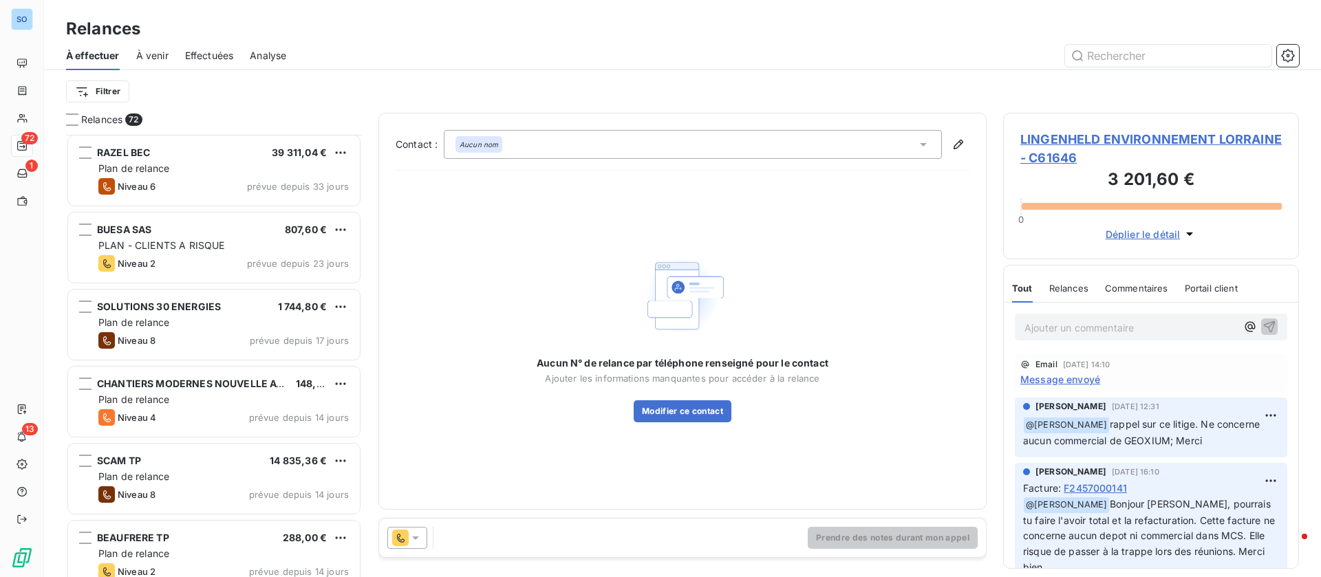
scroll to position [413, 0]
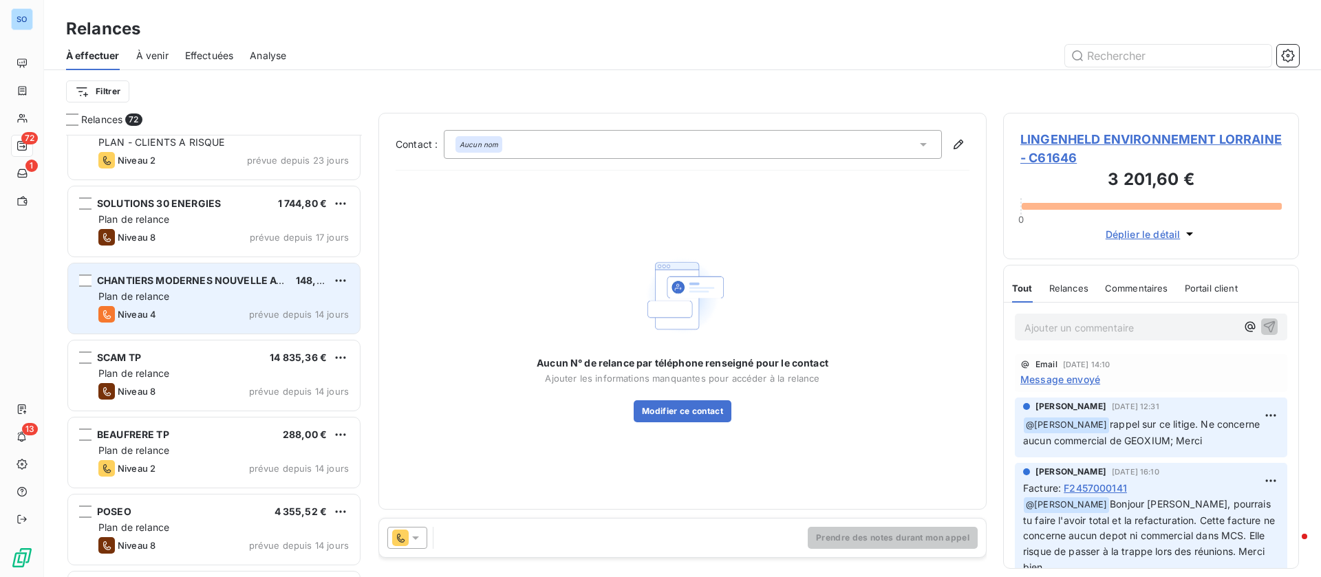
click at [187, 297] on div "Plan de relance" at bounding box center [223, 297] width 250 height 14
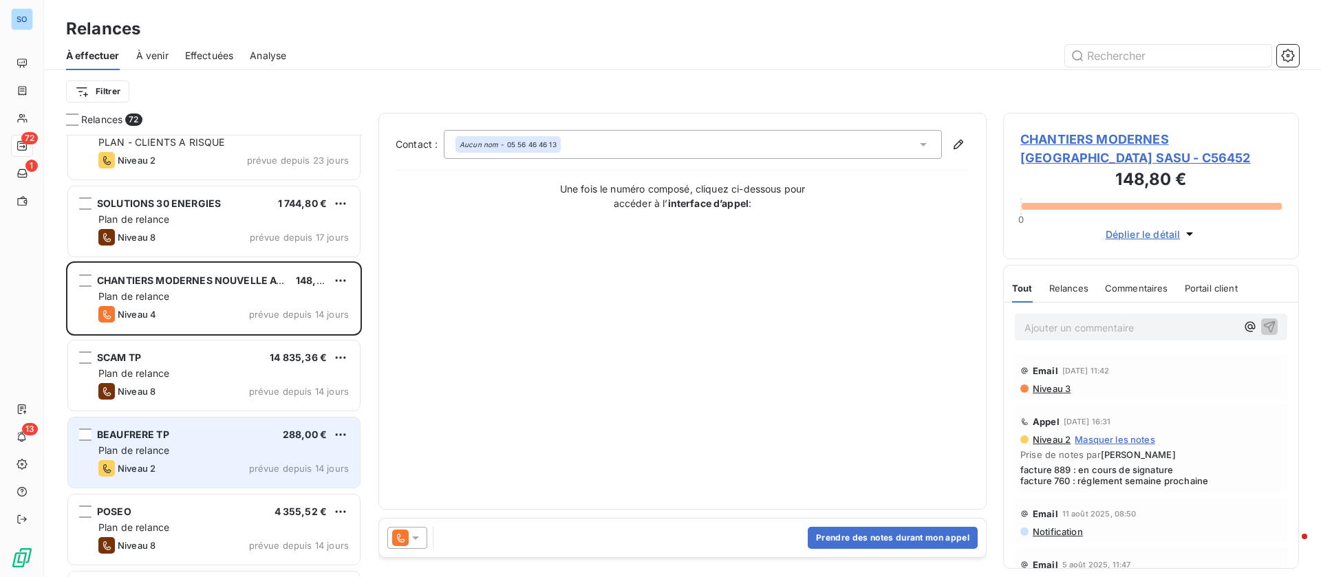
click at [202, 436] on div "BEAUFRERE TP 288,00 €" at bounding box center [223, 435] width 250 height 12
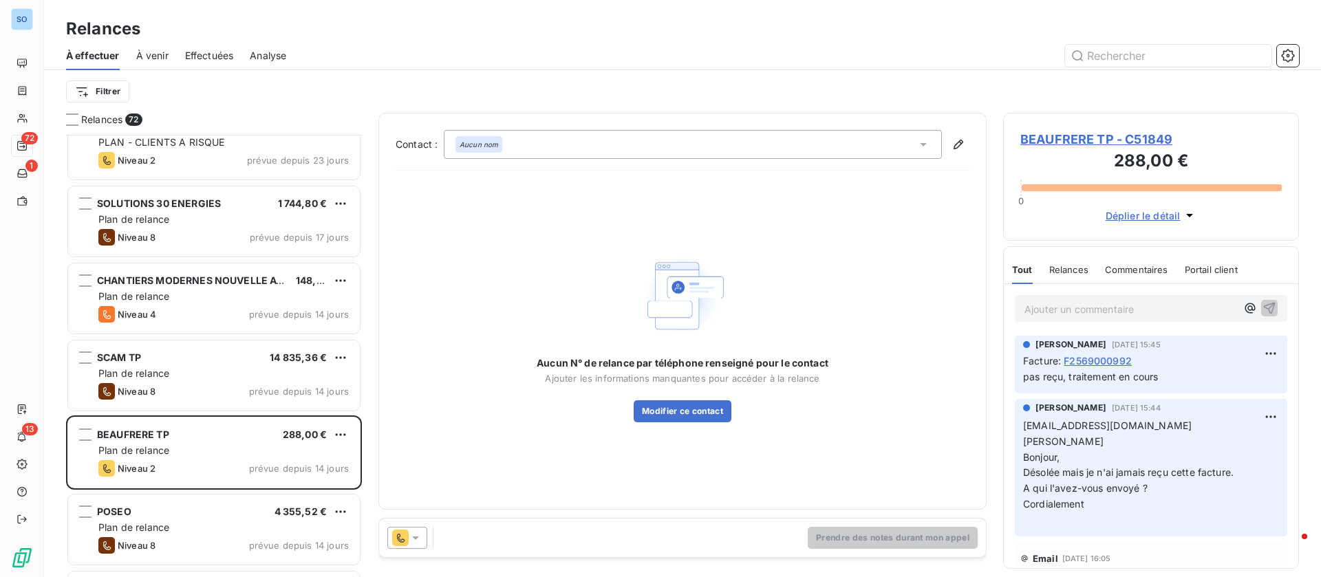
click at [928, 144] on icon at bounding box center [923, 145] width 14 height 14
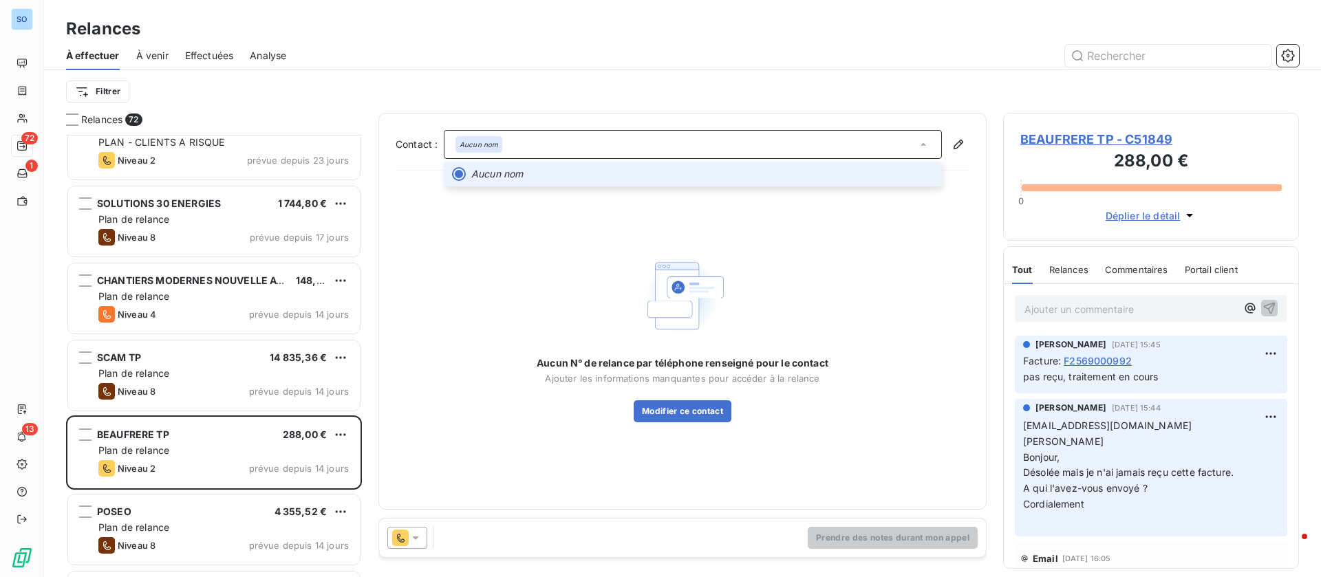
click at [923, 146] on icon at bounding box center [923, 145] width 14 height 14
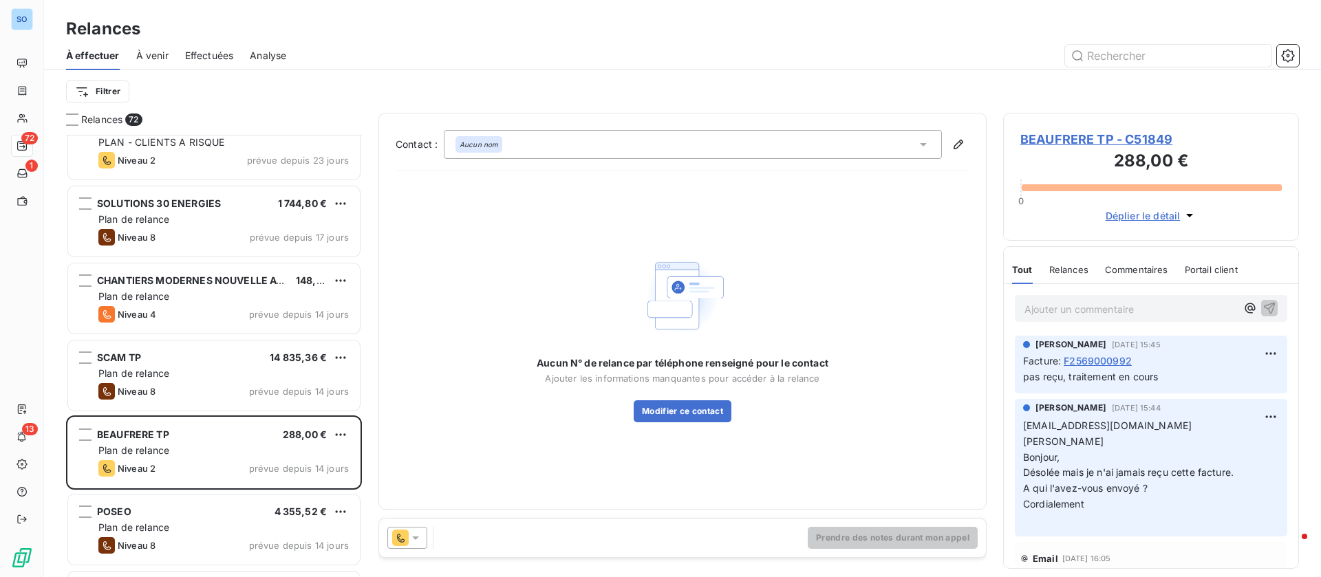
click at [920, 136] on div "Aucun nom" at bounding box center [693, 144] width 498 height 29
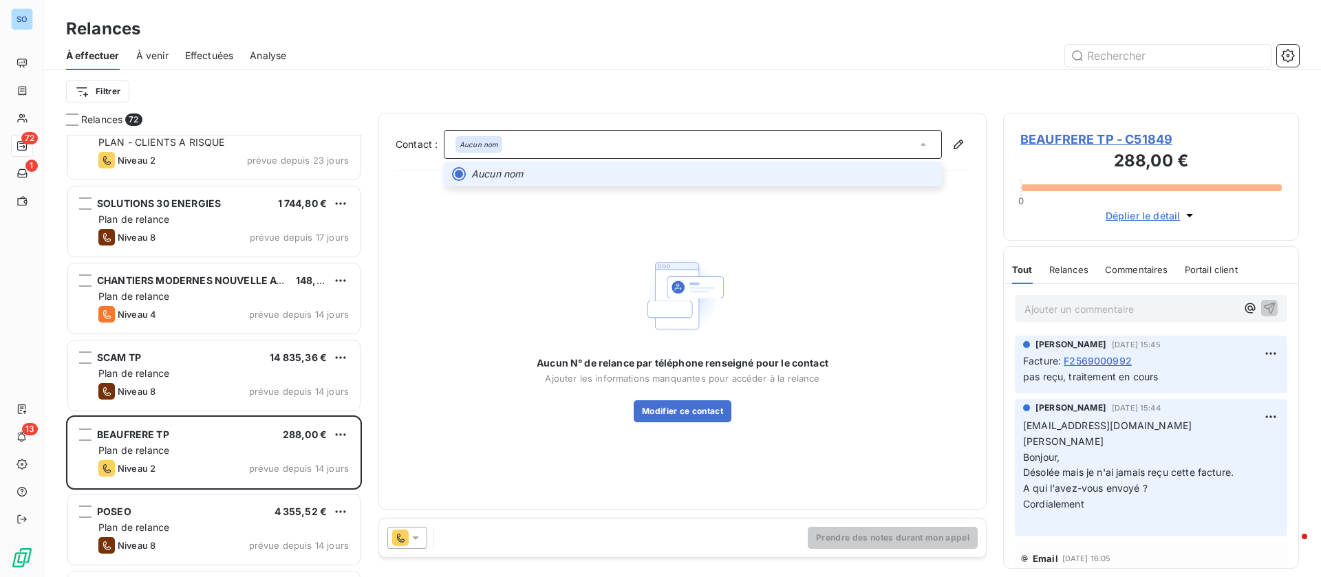
click at [920, 136] on div "Aucun nom" at bounding box center [693, 144] width 498 height 29
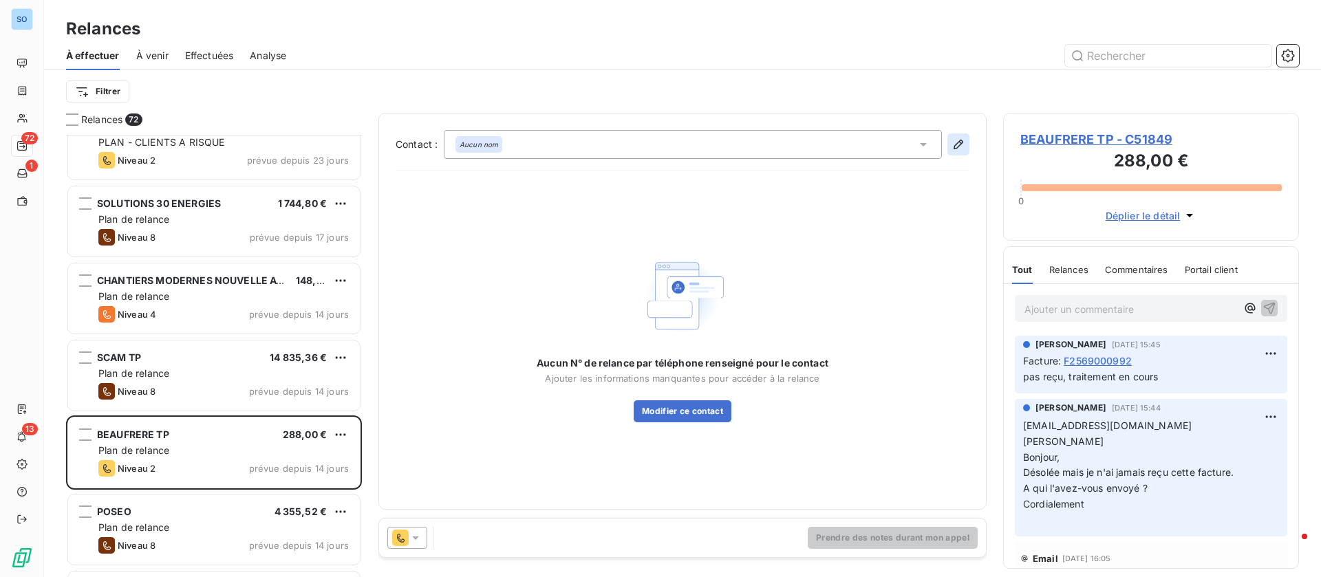
click at [964, 149] on icon "button" at bounding box center [958, 145] width 14 height 14
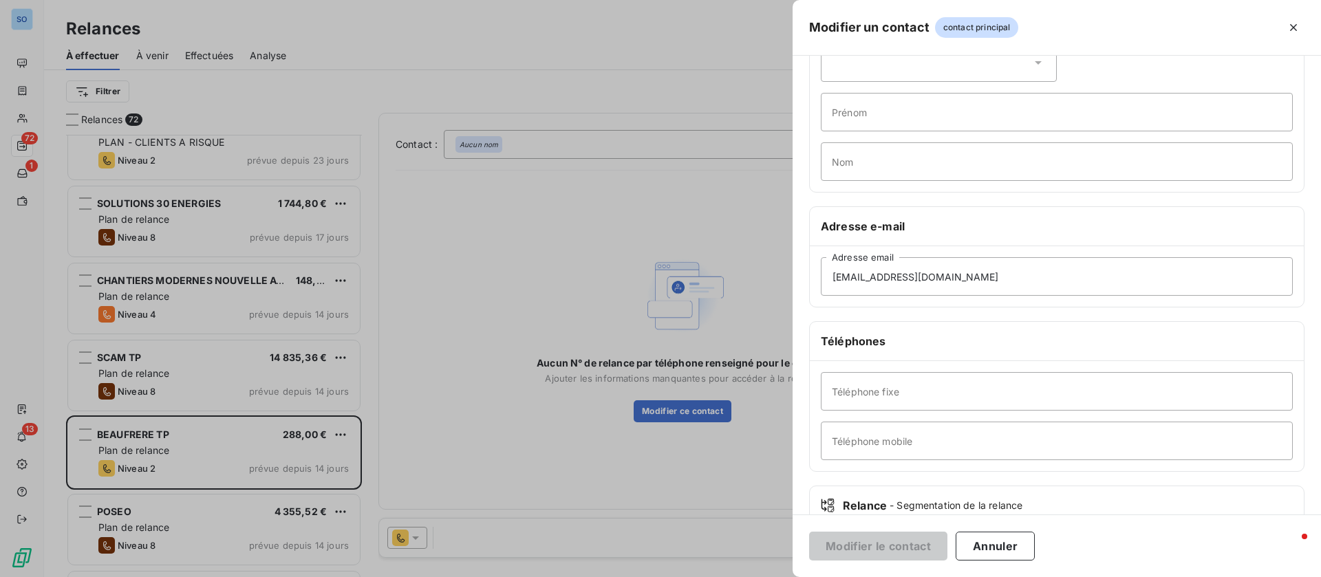
scroll to position [169, 0]
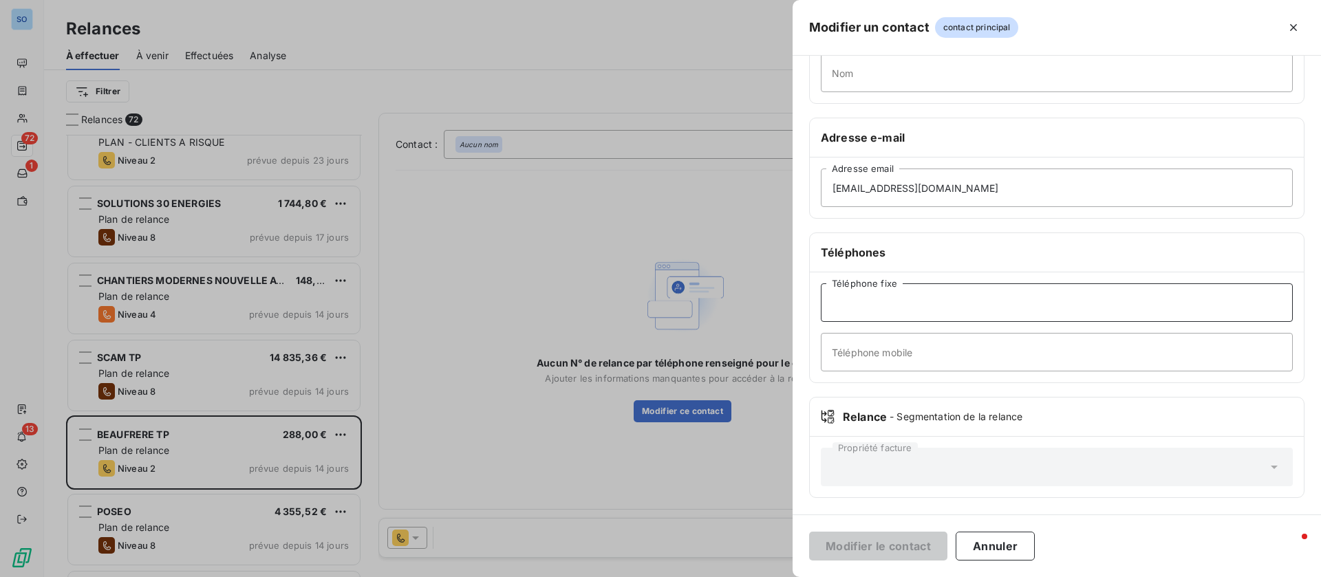
click at [924, 308] on input "Téléphone fixe" at bounding box center [1057, 302] width 472 height 39
type input "04 78 02 49 92"
click at [864, 539] on button "Modifier le contact" at bounding box center [878, 546] width 138 height 29
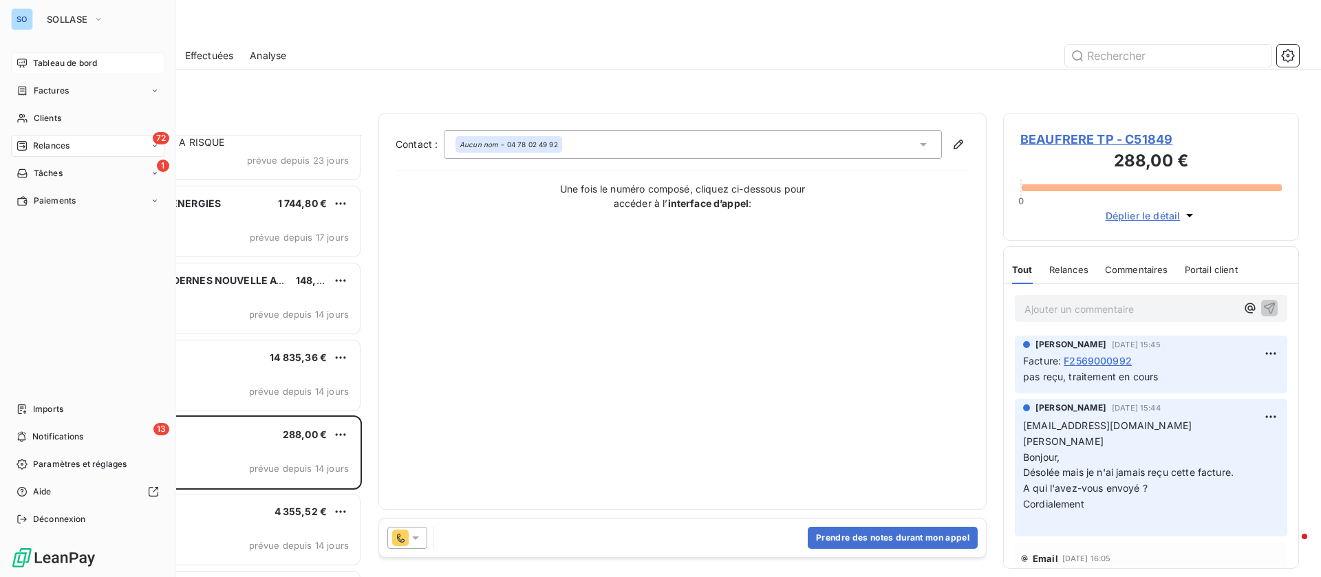
click at [38, 63] on span "Tableau de bord" at bounding box center [65, 63] width 64 height 12
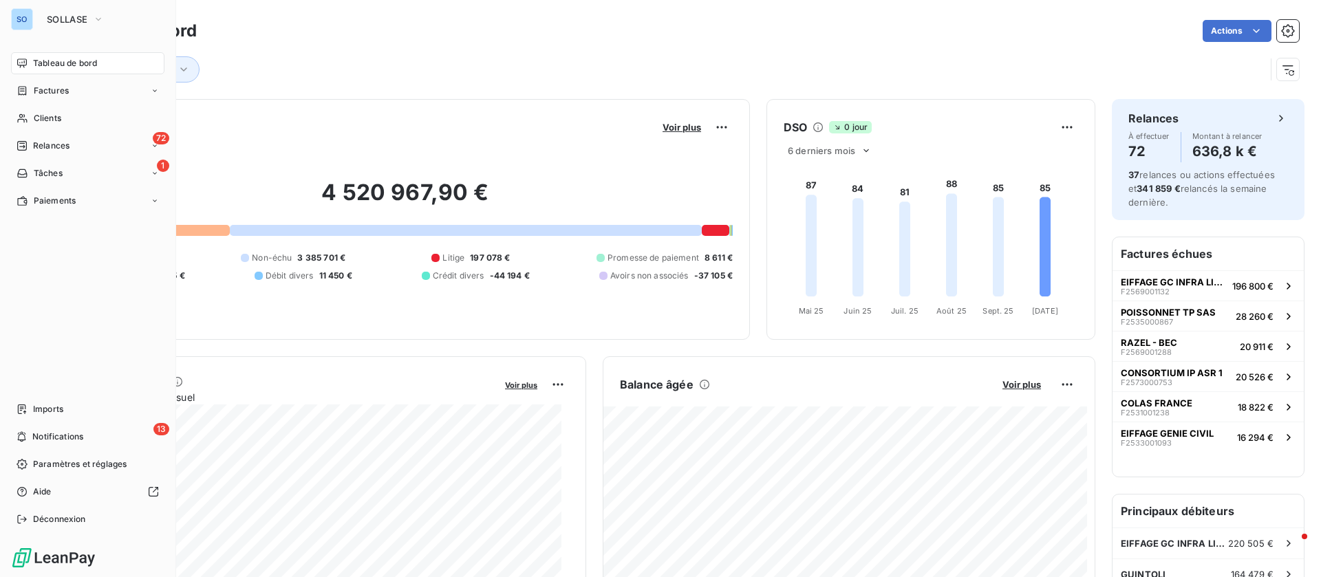
drag, startPoint x: 29, startPoint y: 86, endPoint x: 224, endPoint y: 75, distance: 195.7
click at [30, 85] on div "Factures" at bounding box center [43, 91] width 52 height 12
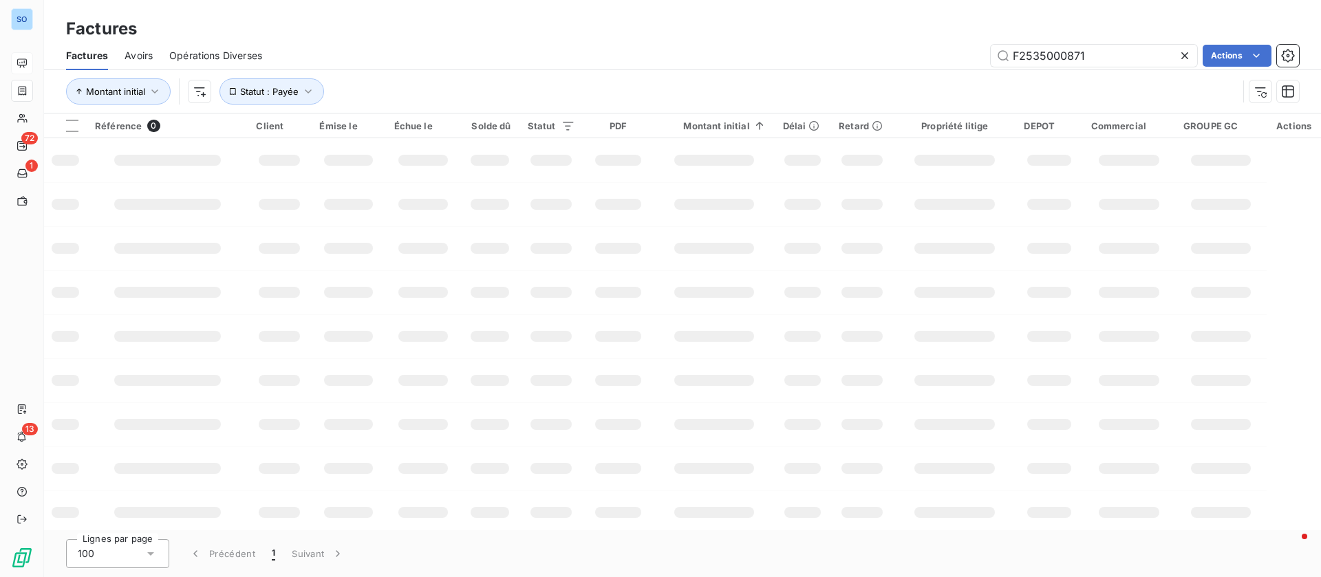
drag, startPoint x: 1097, startPoint y: 47, endPoint x: 909, endPoint y: 52, distance: 188.6
click at [909, 52] on div "F2535000871 Actions" at bounding box center [789, 56] width 1020 height 22
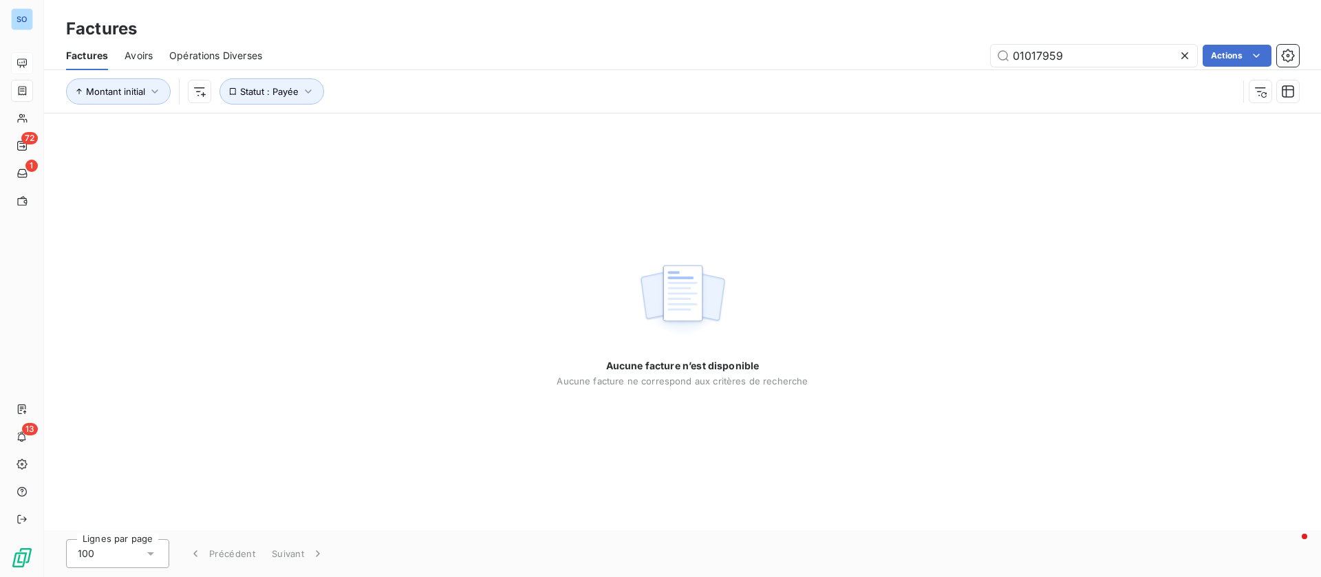
type input "01017959"
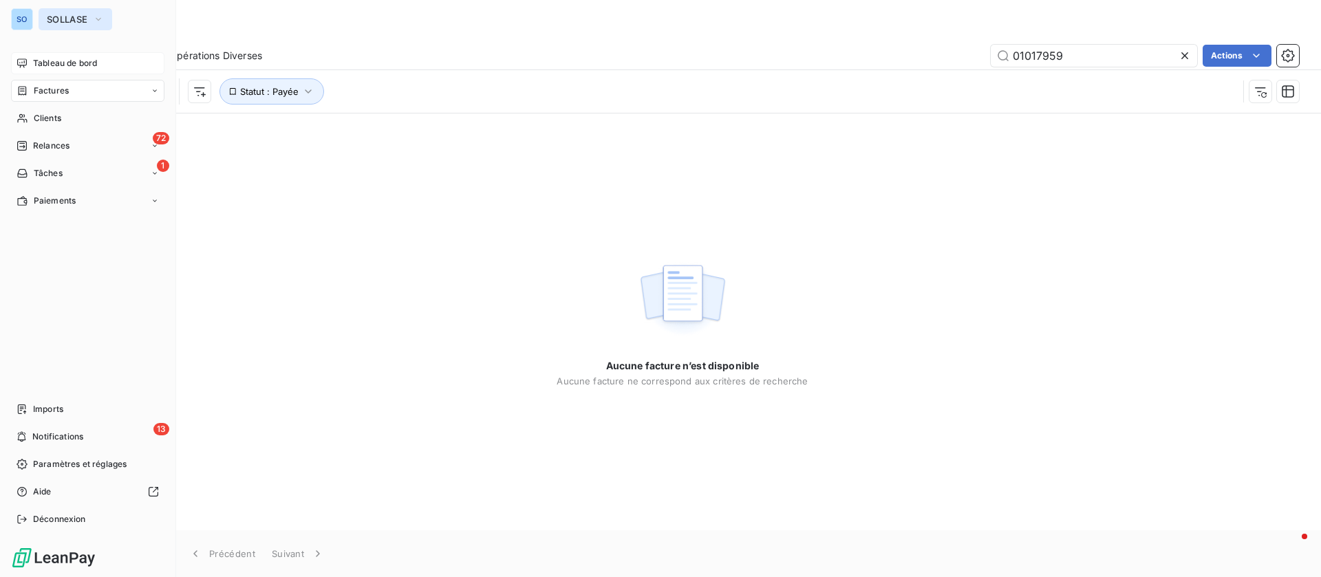
click at [72, 16] on span "SOLLASE" at bounding box center [67, 19] width 41 height 11
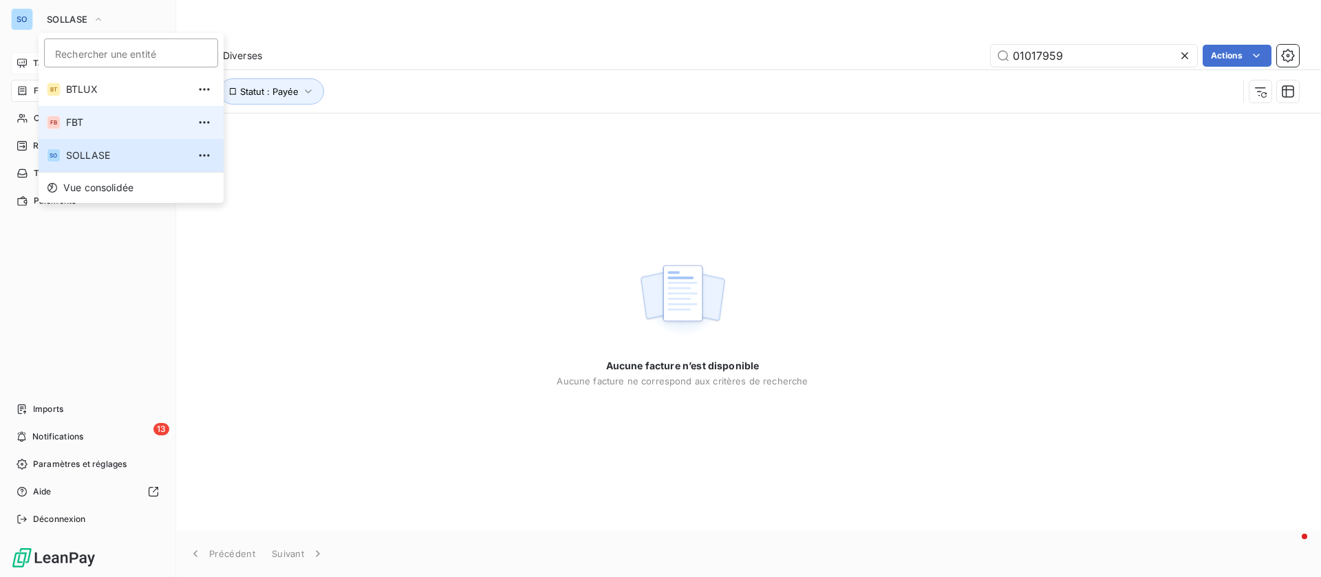
click at [87, 116] on span "FBT" at bounding box center [127, 123] width 122 height 14
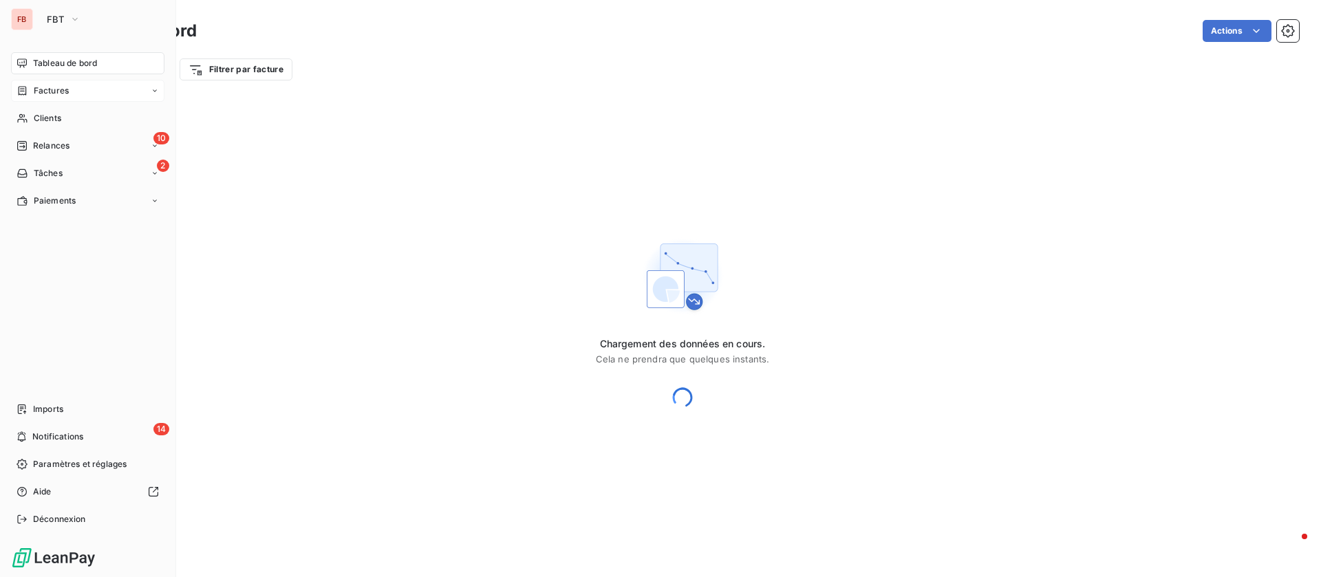
click at [72, 98] on div "Factures" at bounding box center [87, 91] width 153 height 22
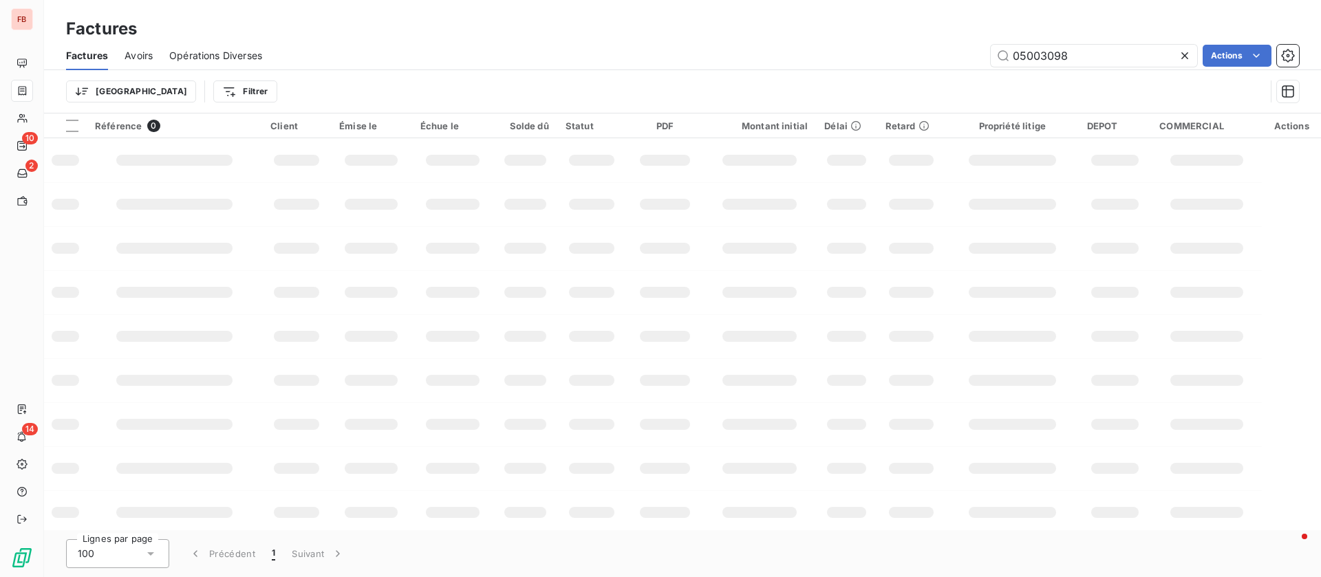
drag, startPoint x: 995, startPoint y: 48, endPoint x: 874, endPoint y: 47, distance: 120.4
click at [876, 47] on div "05003098 Actions" at bounding box center [789, 56] width 1020 height 22
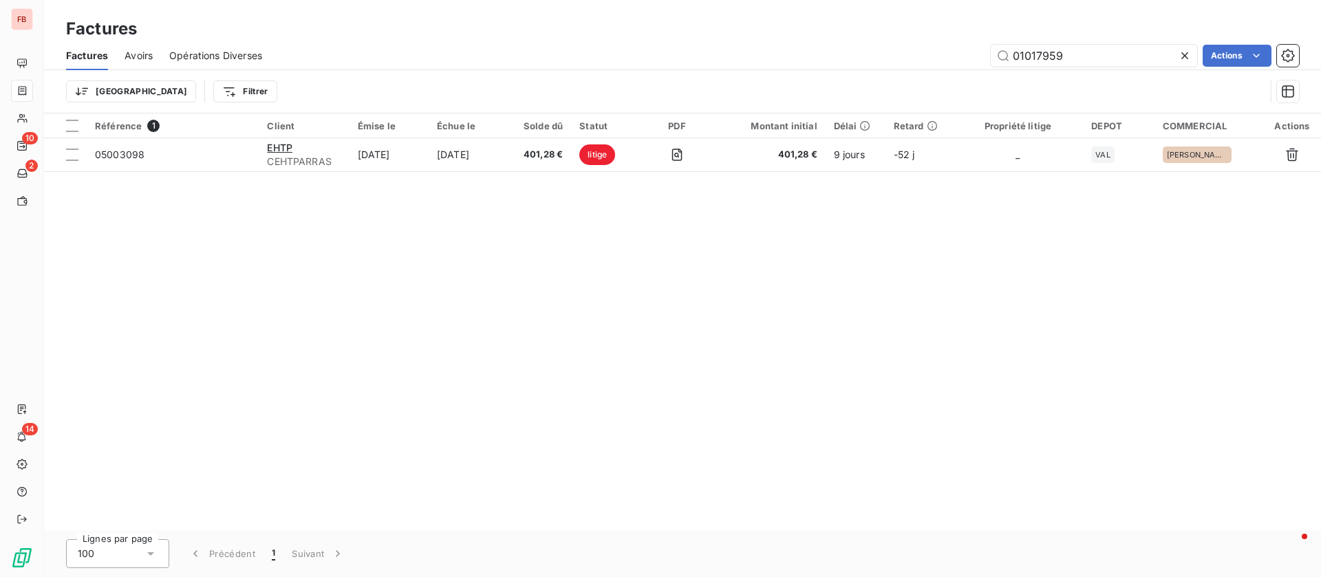
type input "01017959"
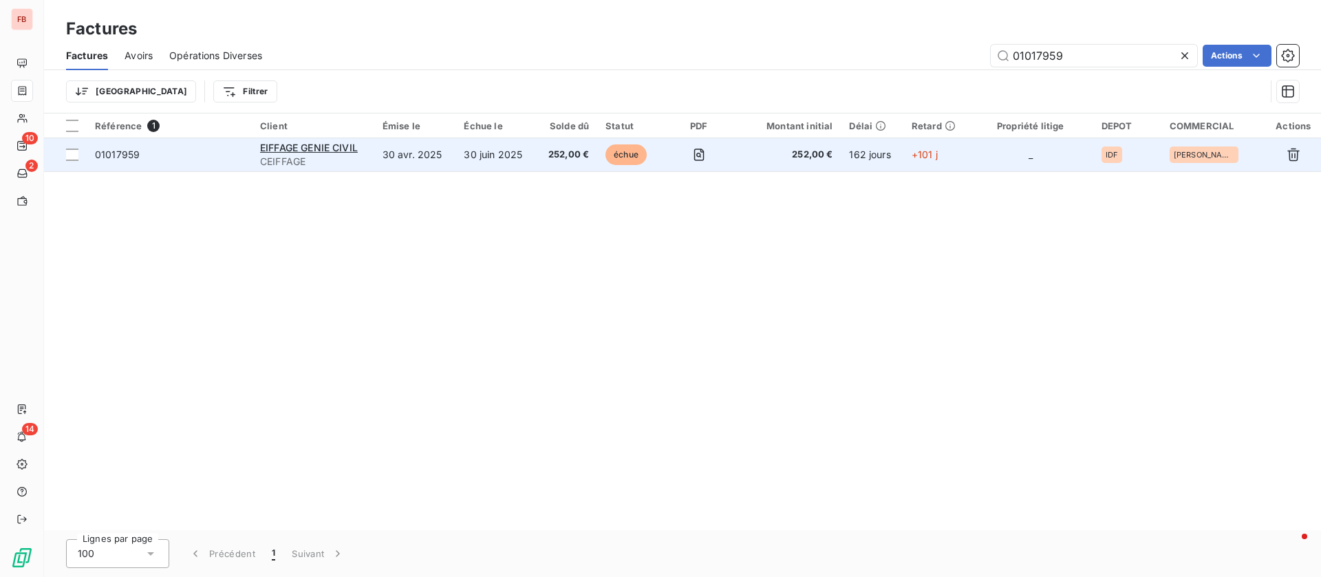
click at [722, 156] on td at bounding box center [698, 154] width 72 height 33
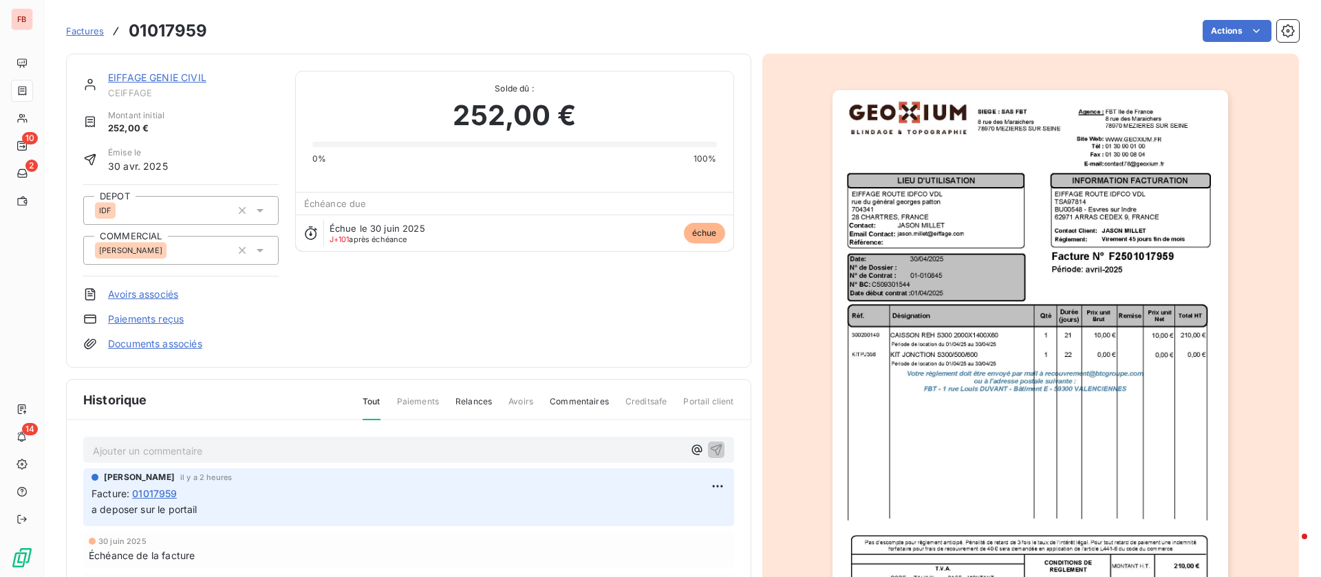
click at [1007, 308] on img "button" at bounding box center [1030, 370] width 396 height 560
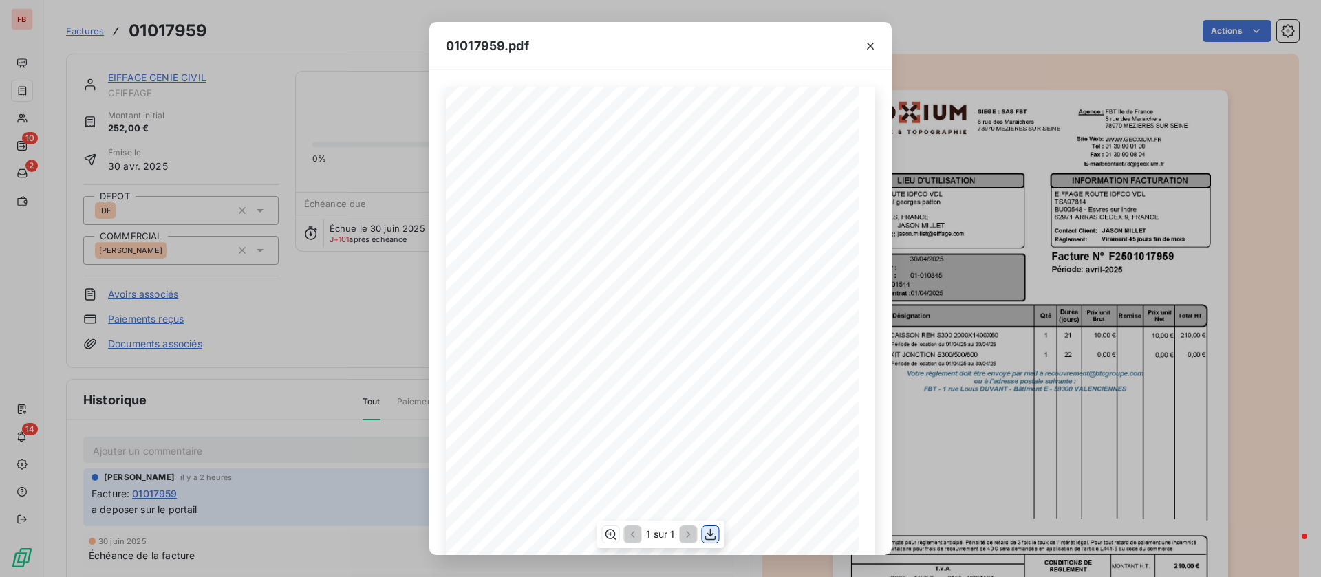
click at [714, 535] on icon "button" at bounding box center [711, 535] width 14 height 14
click at [870, 42] on icon "button" at bounding box center [870, 46] width 14 height 14
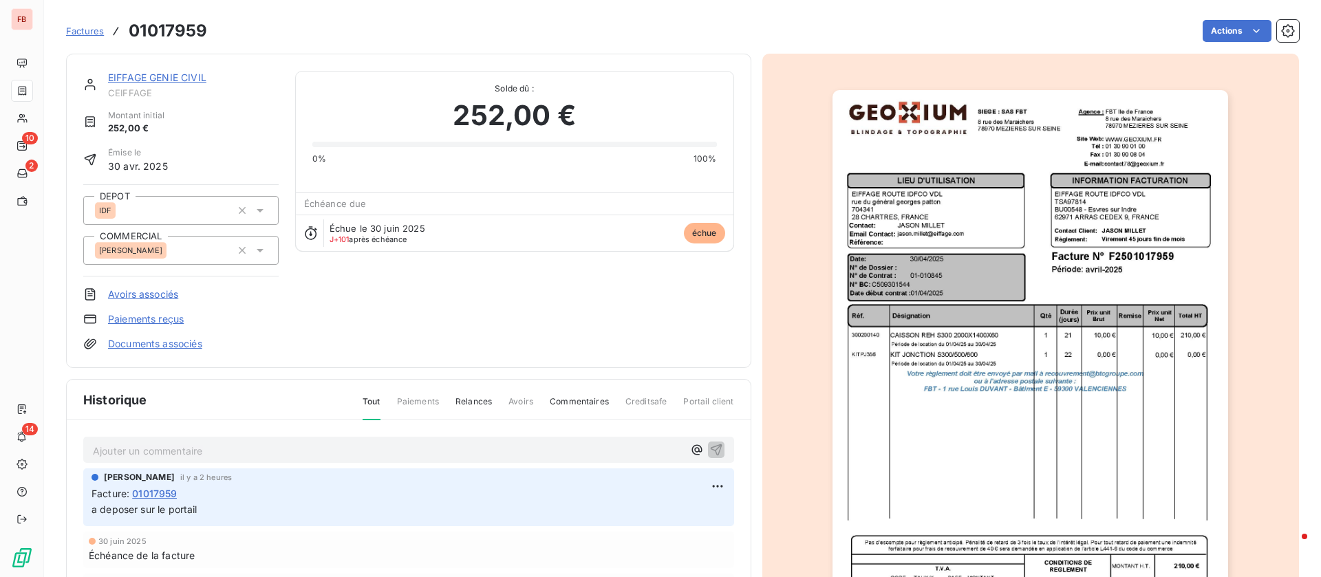
click at [135, 79] on link "EIFFAGE GENIE CIVIL" at bounding box center [157, 78] width 98 height 12
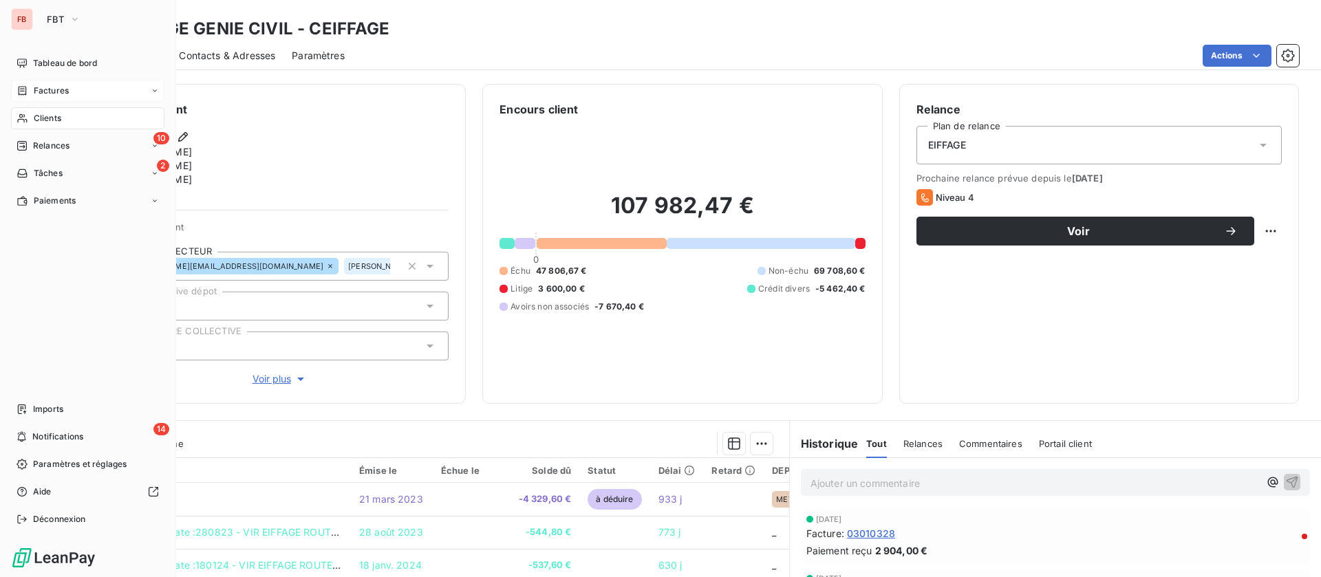
click at [54, 89] on span "Factures" at bounding box center [51, 91] width 35 height 12
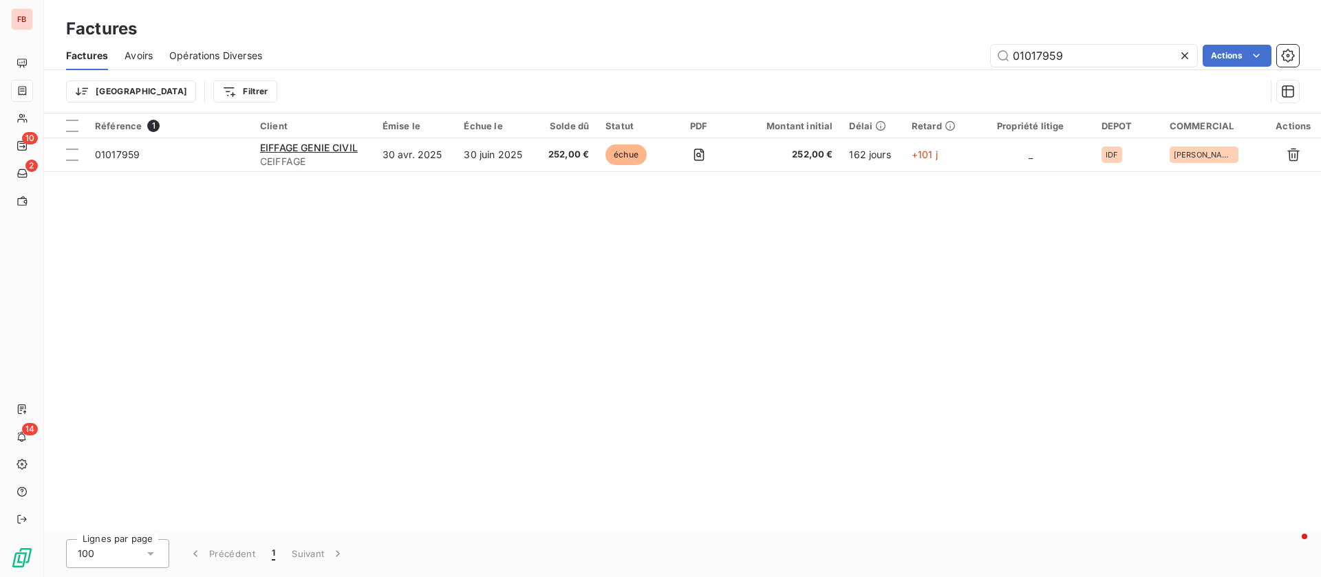
click at [914, 50] on div "01017959 Actions" at bounding box center [789, 56] width 1020 height 22
type input "02006908"
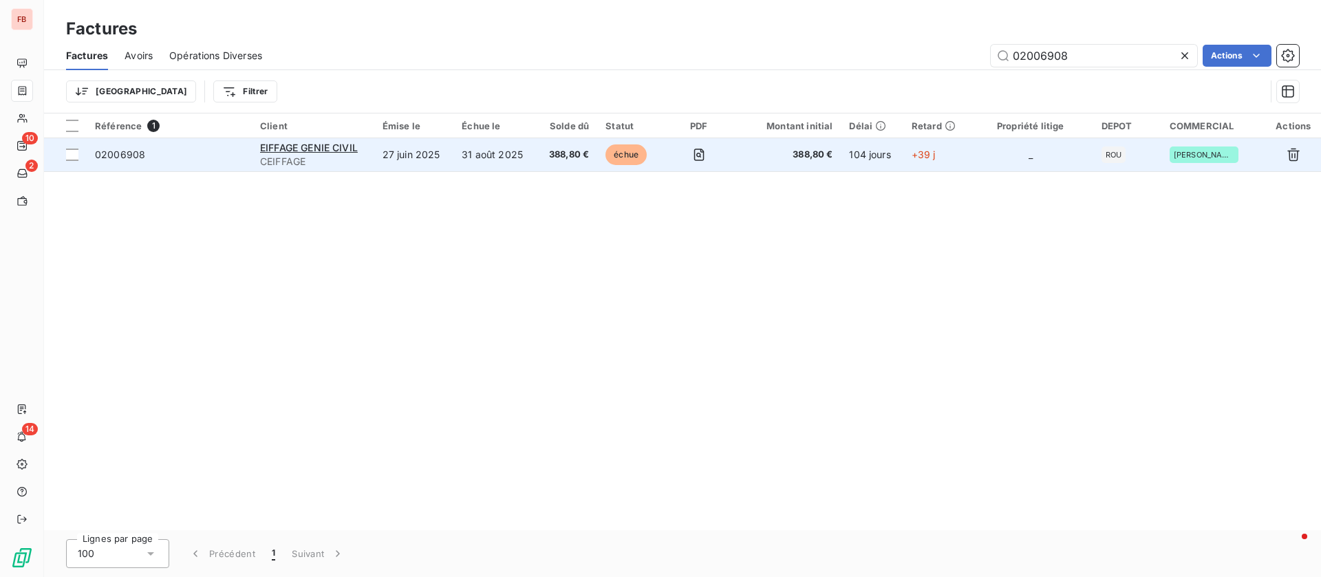
click at [546, 166] on td "388,80 €" at bounding box center [567, 154] width 61 height 33
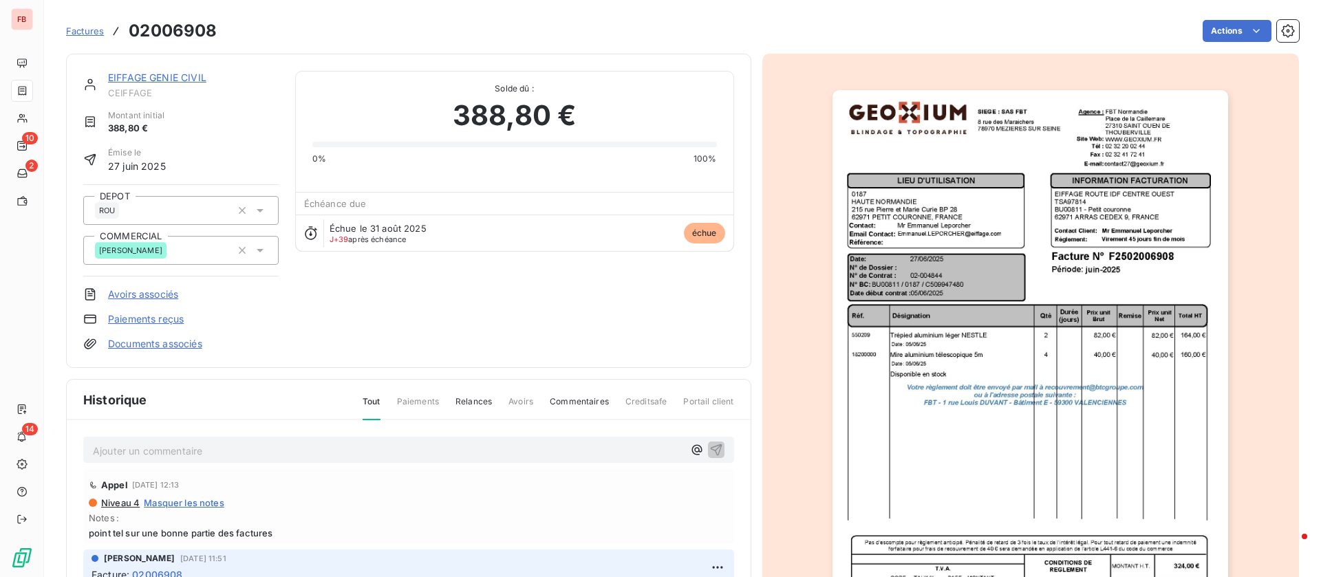
click at [1040, 312] on img "button" at bounding box center [1030, 370] width 396 height 560
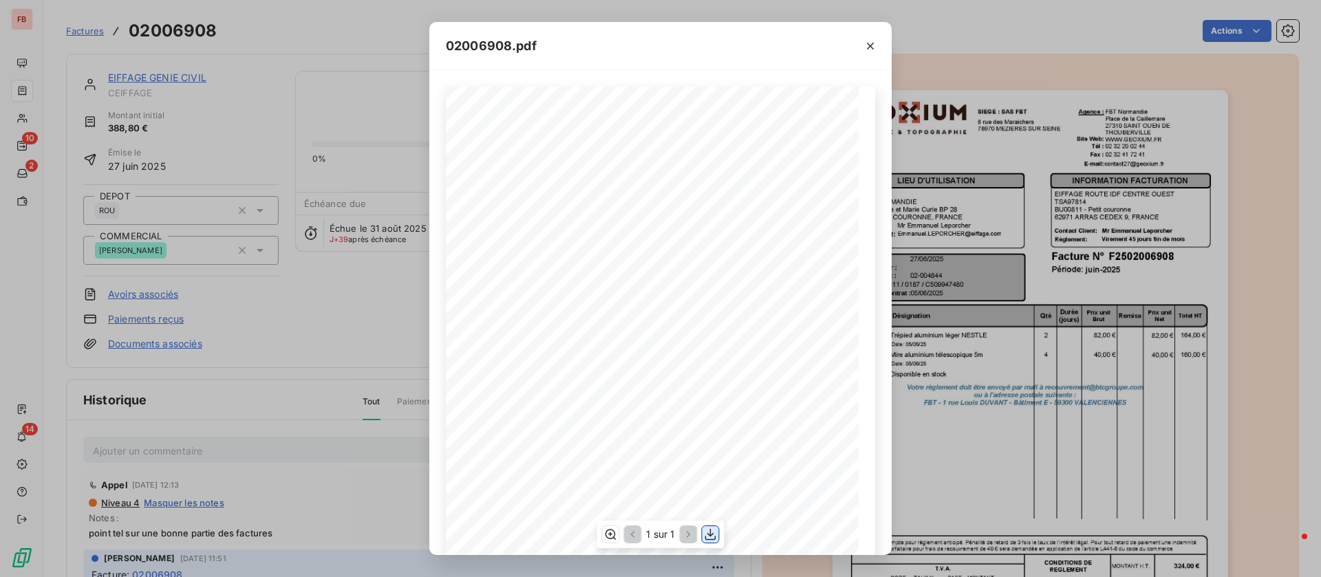
click at [708, 537] on icon "button" at bounding box center [711, 535] width 14 height 14
click at [23, 91] on div "02006908.pdf Qté Prix unit Brut Durée (jours) Désignation Remise Total HT Prix …" at bounding box center [660, 288] width 1321 height 577
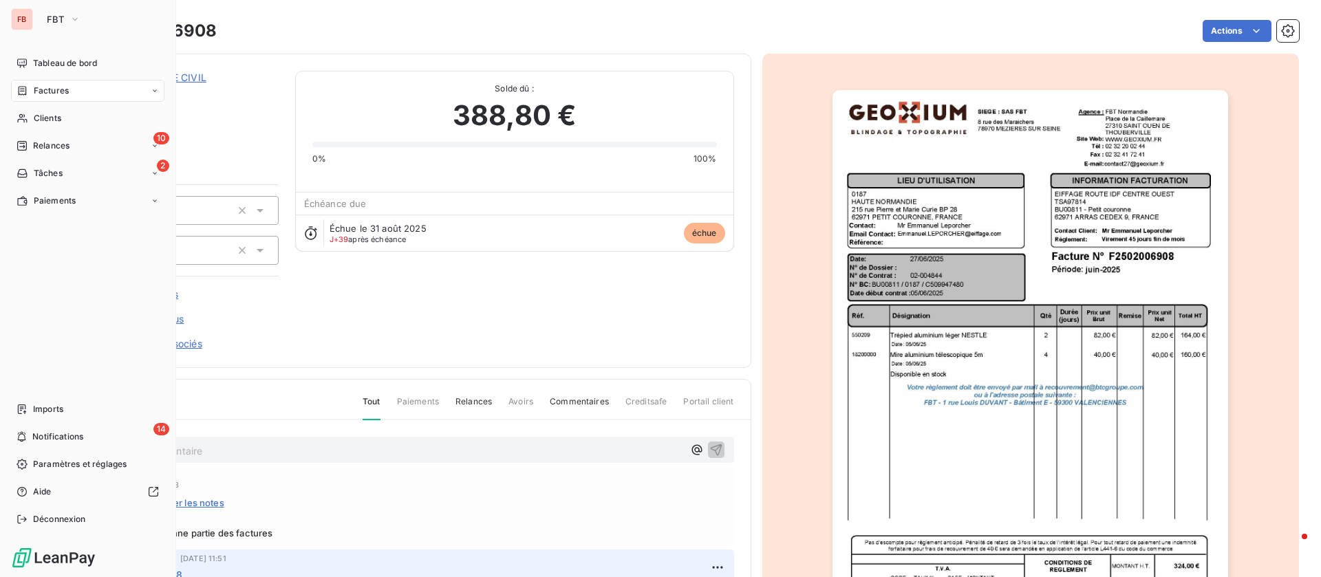
click at [21, 91] on icon at bounding box center [23, 90] width 8 height 9
click at [39, 87] on span "Factures" at bounding box center [51, 91] width 35 height 12
click at [51, 111] on div "Clients" at bounding box center [87, 118] width 153 height 22
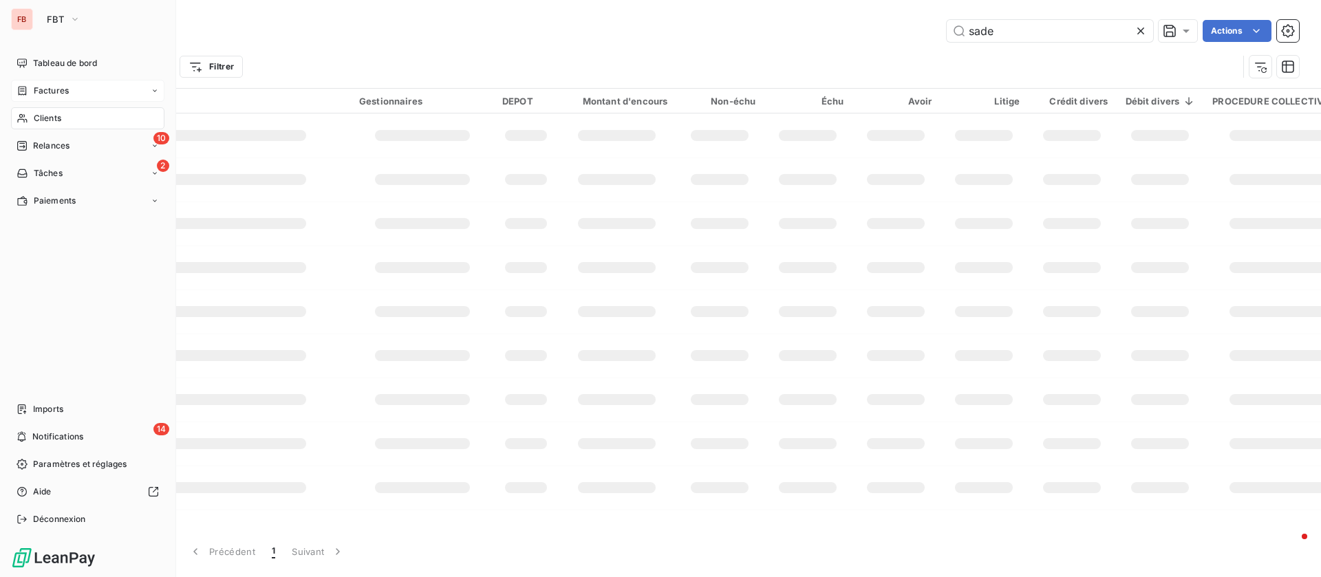
click at [65, 89] on span "Factures" at bounding box center [51, 91] width 35 height 12
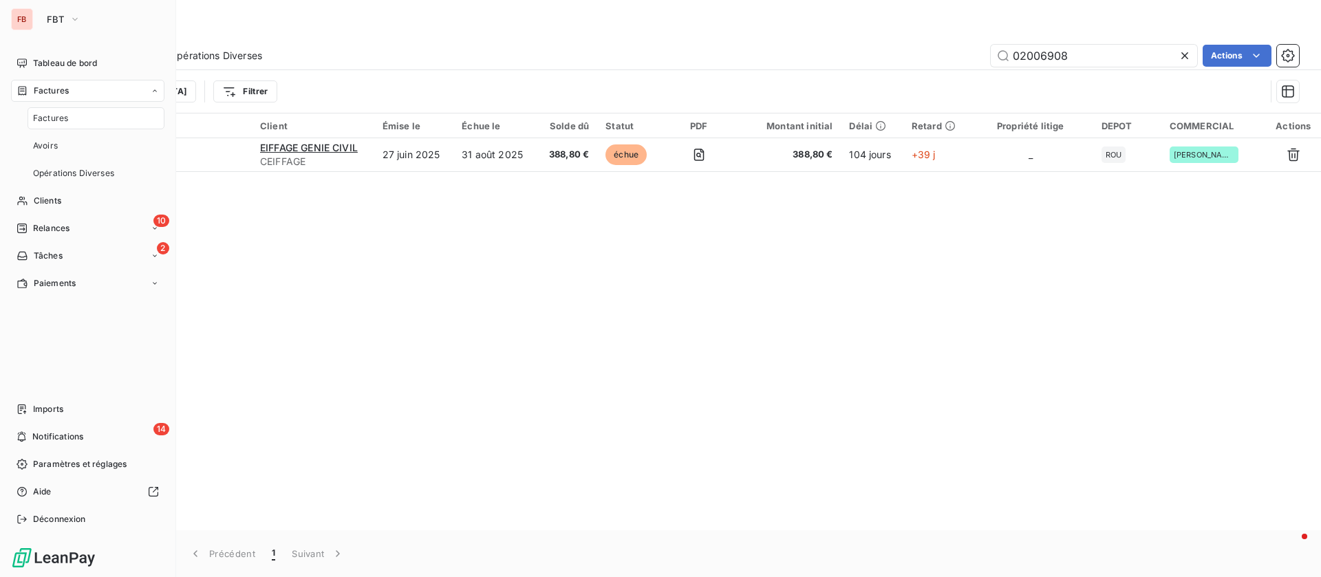
drag, startPoint x: 69, startPoint y: 111, endPoint x: 125, endPoint y: 108, distance: 55.8
click at [71, 111] on div "Factures" at bounding box center [96, 118] width 137 height 22
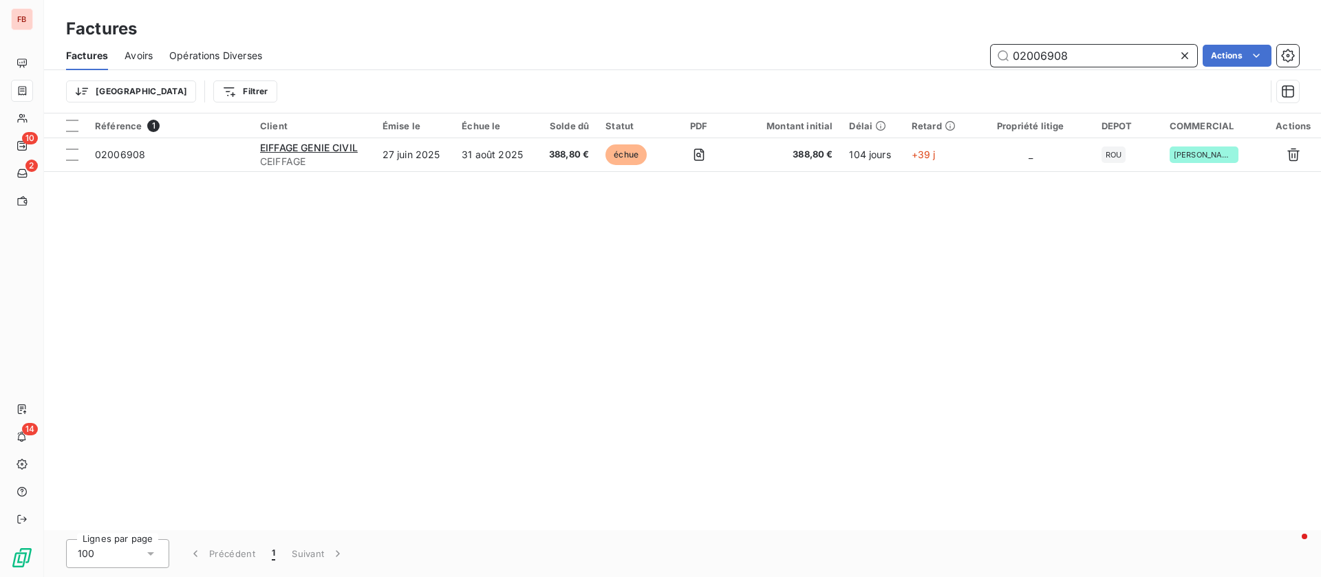
drag, startPoint x: 1088, startPoint y: 58, endPoint x: 893, endPoint y: 57, distance: 194.7
click at [895, 55] on div "02006908 Actions" at bounding box center [789, 56] width 1020 height 22
type input "05002861"
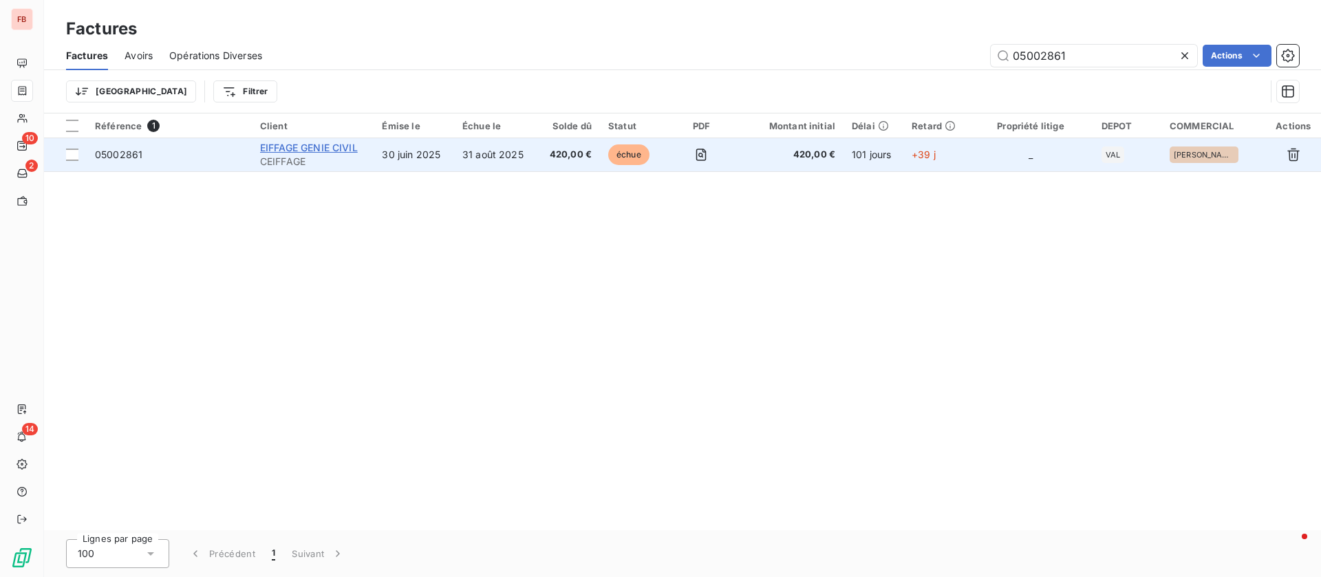
click at [341, 148] on span "EIFFAGE GENIE CIVIL" at bounding box center [309, 148] width 98 height 12
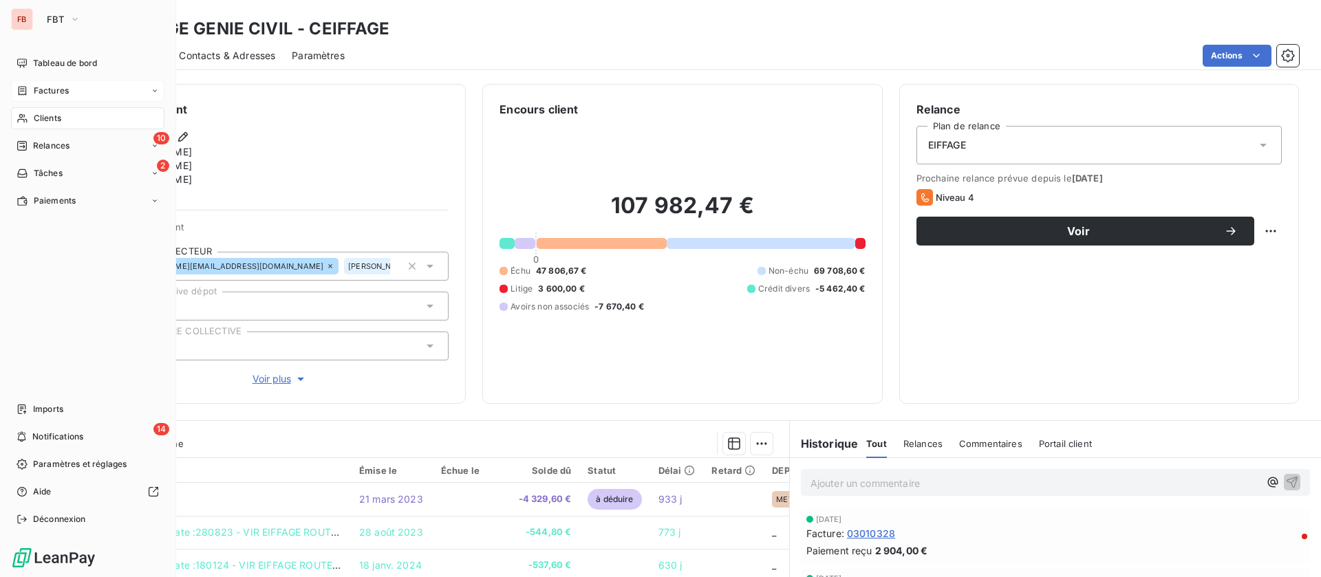
click at [23, 89] on icon at bounding box center [23, 90] width 12 height 11
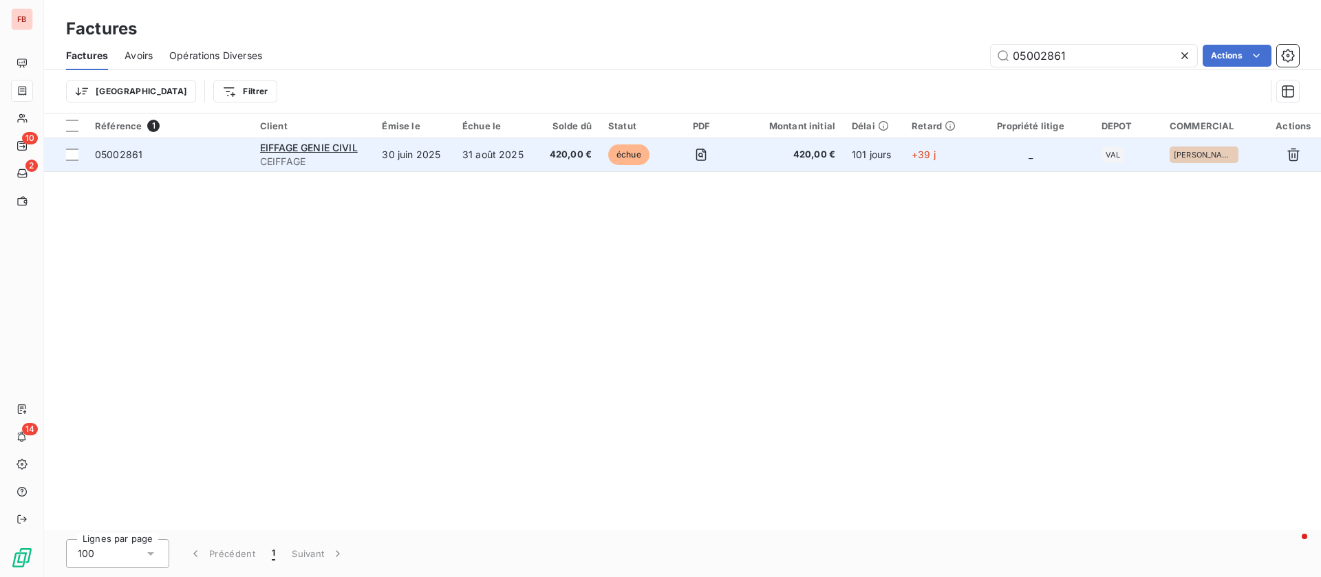
click at [413, 147] on td "30 juin 2025" at bounding box center [414, 154] width 80 height 33
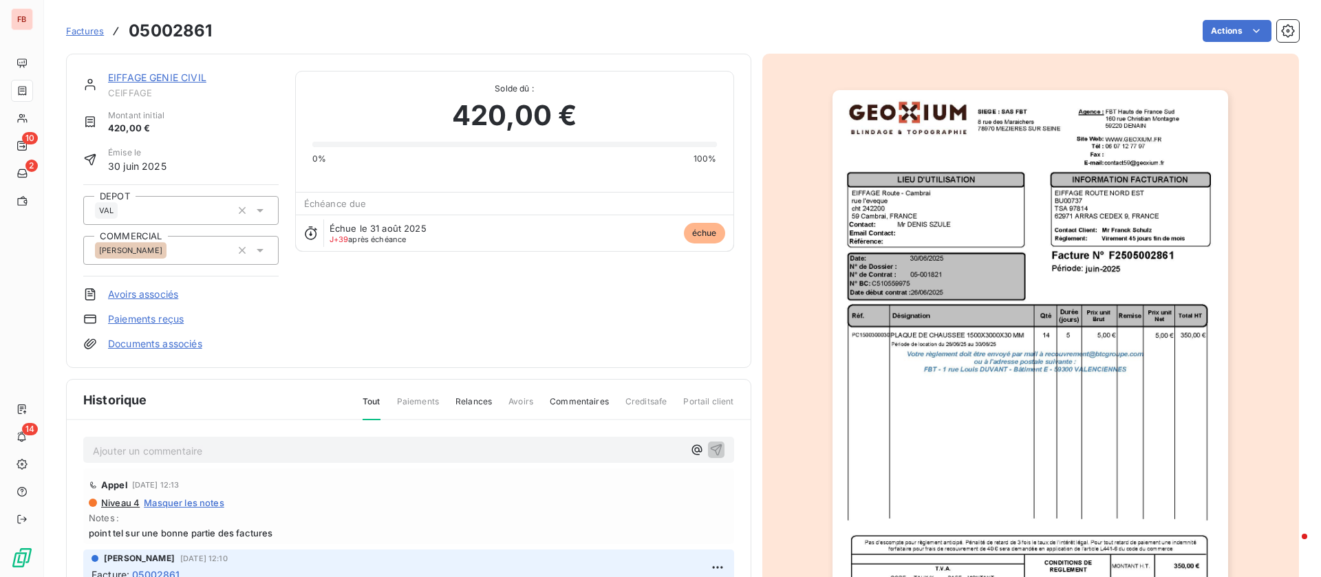
click at [1092, 325] on img "button" at bounding box center [1030, 370] width 396 height 560
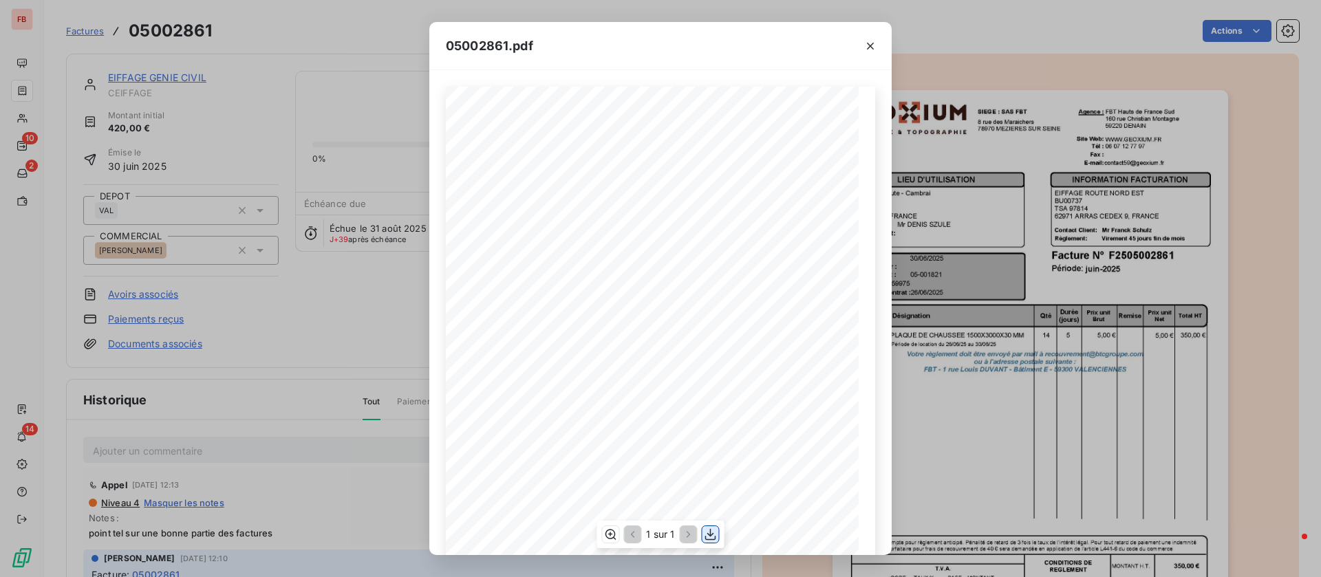
click at [713, 535] on icon "button" at bounding box center [711, 535] width 14 height 14
click at [30, 83] on div "05002861.pdf Qté Prix unit Brut Durée (jours) Désignation Remise Total HT Prix …" at bounding box center [660, 288] width 1321 height 577
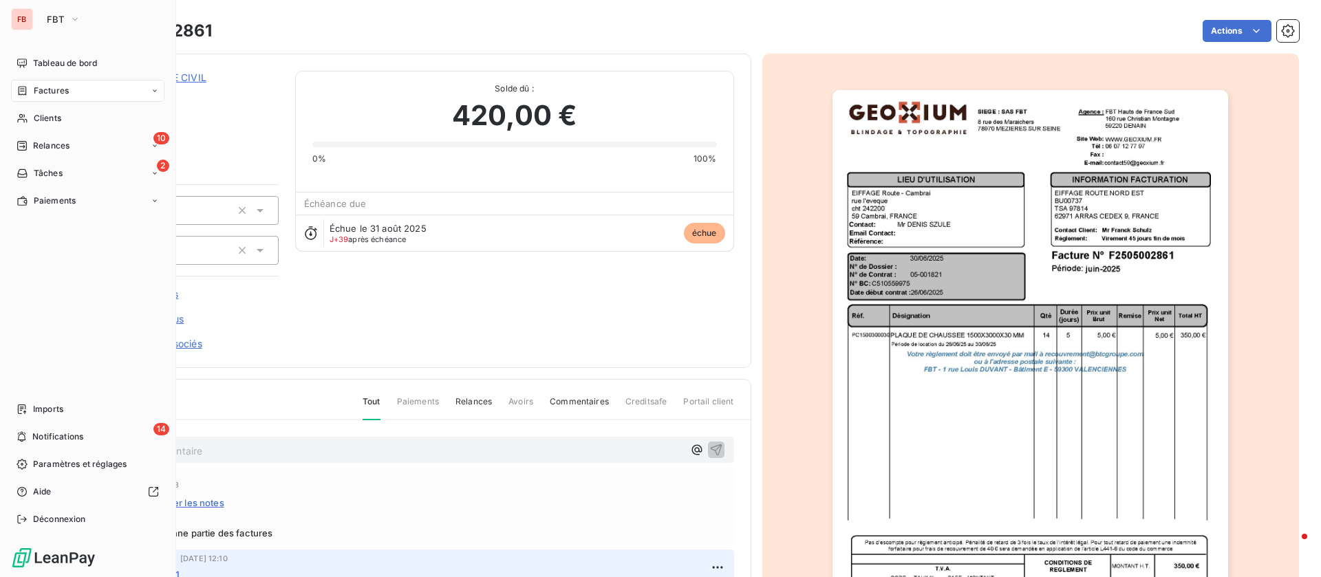
click at [74, 87] on div "Factures" at bounding box center [87, 91] width 153 height 22
click at [54, 114] on span "Factures" at bounding box center [50, 118] width 35 height 12
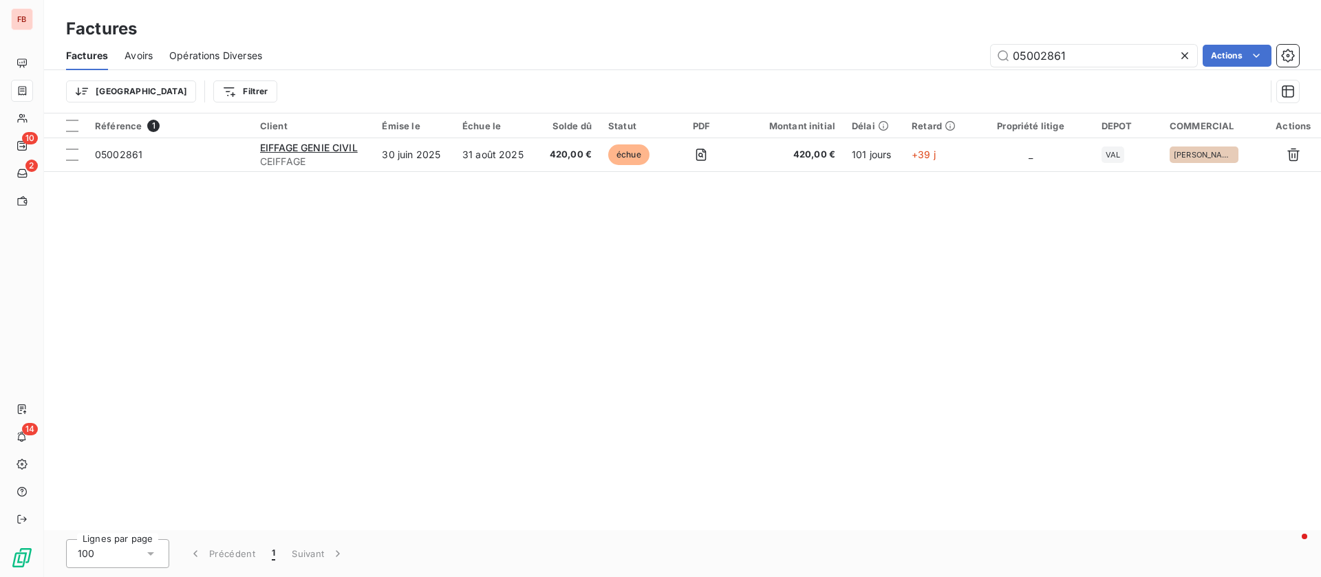
drag, startPoint x: 1092, startPoint y: 51, endPoint x: 828, endPoint y: 45, distance: 264.2
click at [834, 43] on div "Factures Avoirs Opérations Diverses 05002861 Actions" at bounding box center [682, 55] width 1277 height 29
type input "05002962"
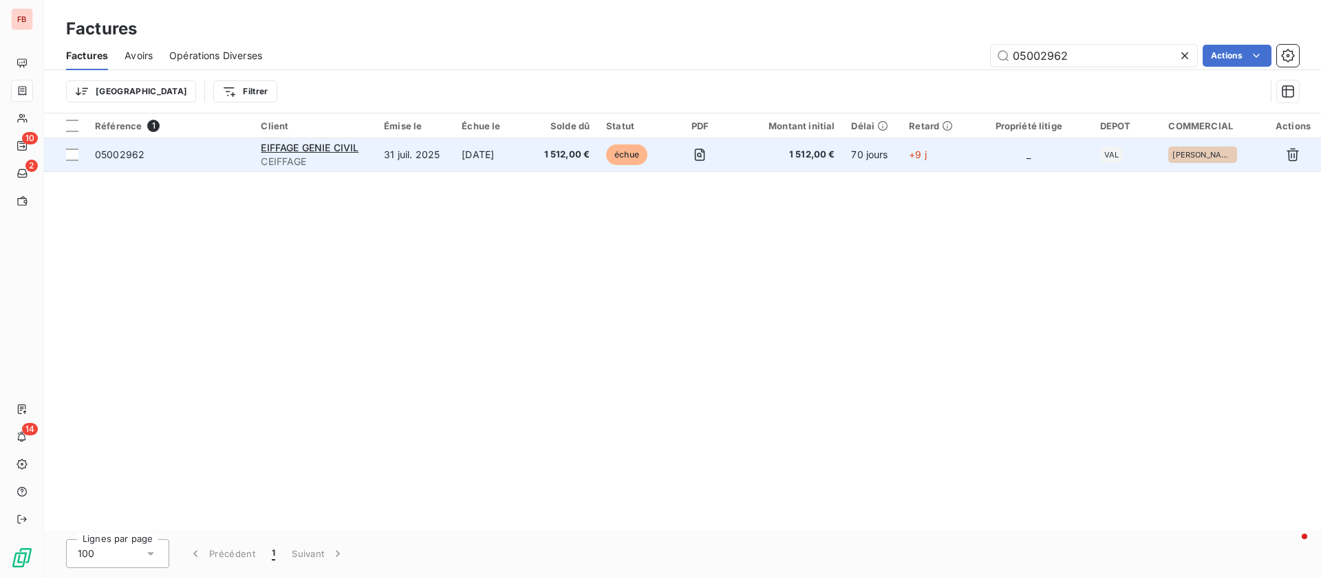
click at [430, 160] on td "31 juil. 2025" at bounding box center [415, 154] width 78 height 33
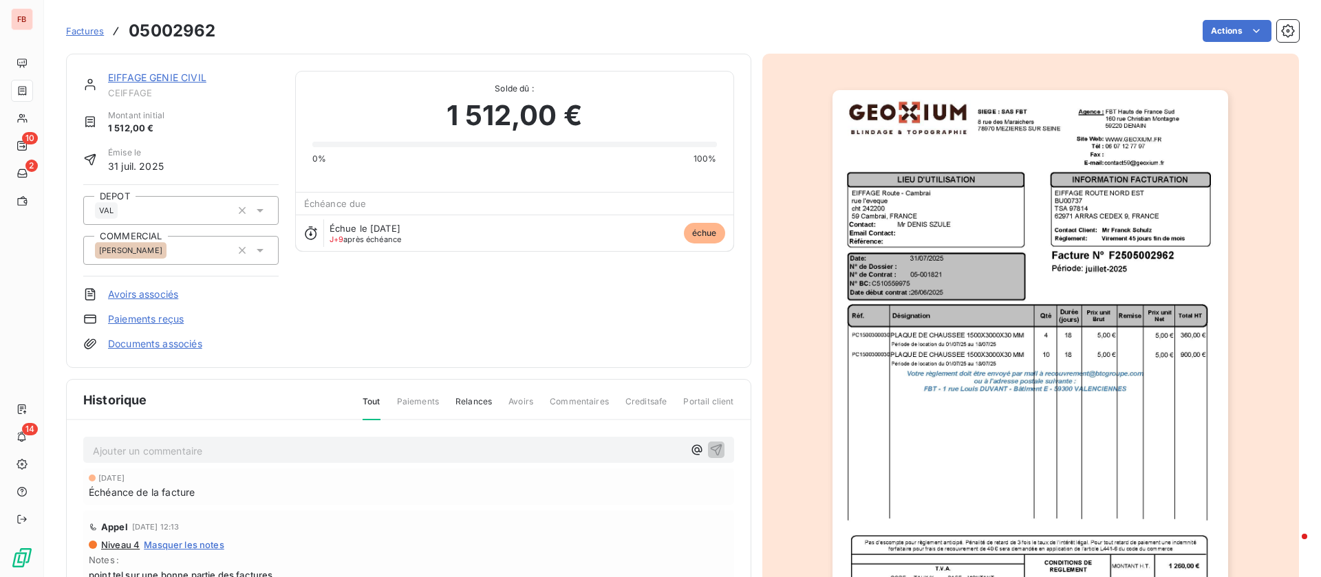
click at [1043, 301] on img "button" at bounding box center [1030, 370] width 396 height 560
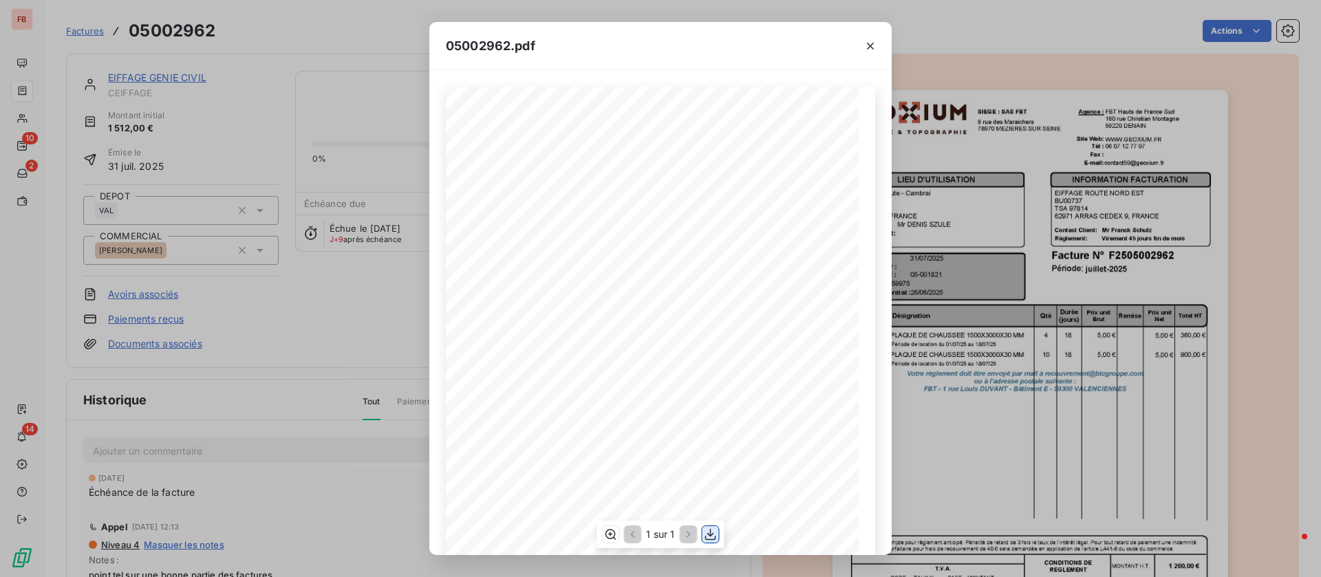
click at [710, 539] on icon "button" at bounding box center [711, 535] width 14 height 14
click at [713, 535] on icon "button" at bounding box center [711, 535] width 14 height 14
click at [874, 44] on icon "button" at bounding box center [870, 46] width 14 height 14
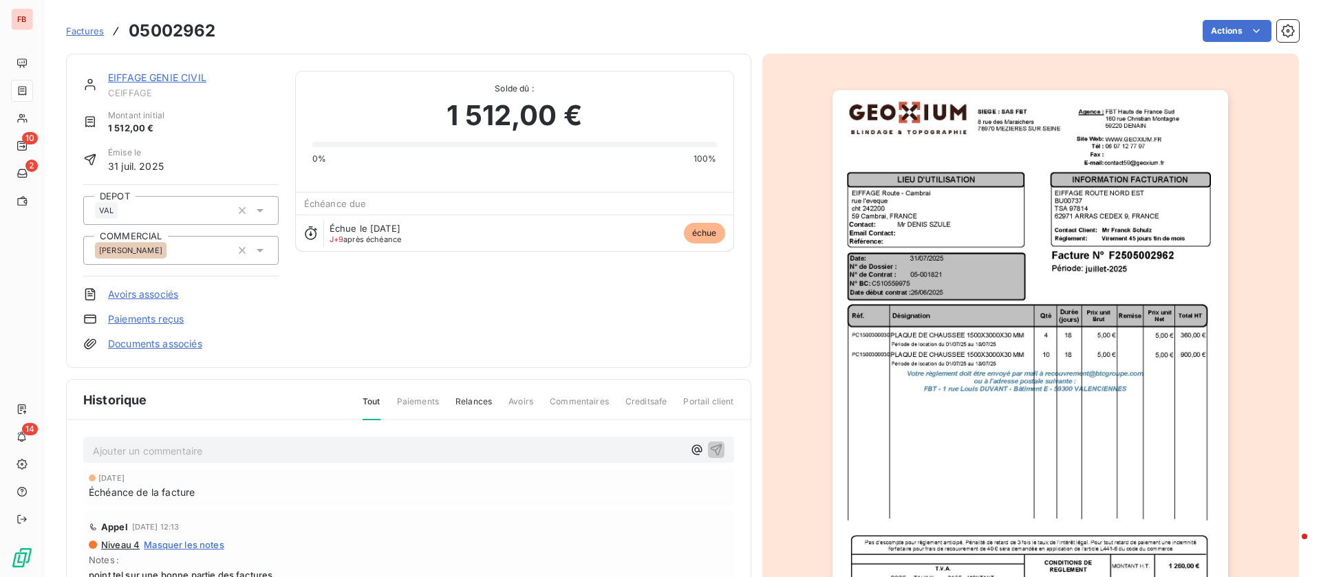
click at [226, 453] on p "Ajouter un commentaire ﻿" at bounding box center [388, 450] width 590 height 17
drag, startPoint x: 239, startPoint y: 446, endPoint x: 76, endPoint y: 442, distance: 163.8
click at [76, 442] on div "depot sur le portail ce jour 30 sept. 2025 Échéance de la facture Appel 10 sept…" at bounding box center [409, 579] width 684 height 319
copy span "depot sur le portail ce jour"
click at [709, 444] on icon "button" at bounding box center [716, 449] width 14 height 14
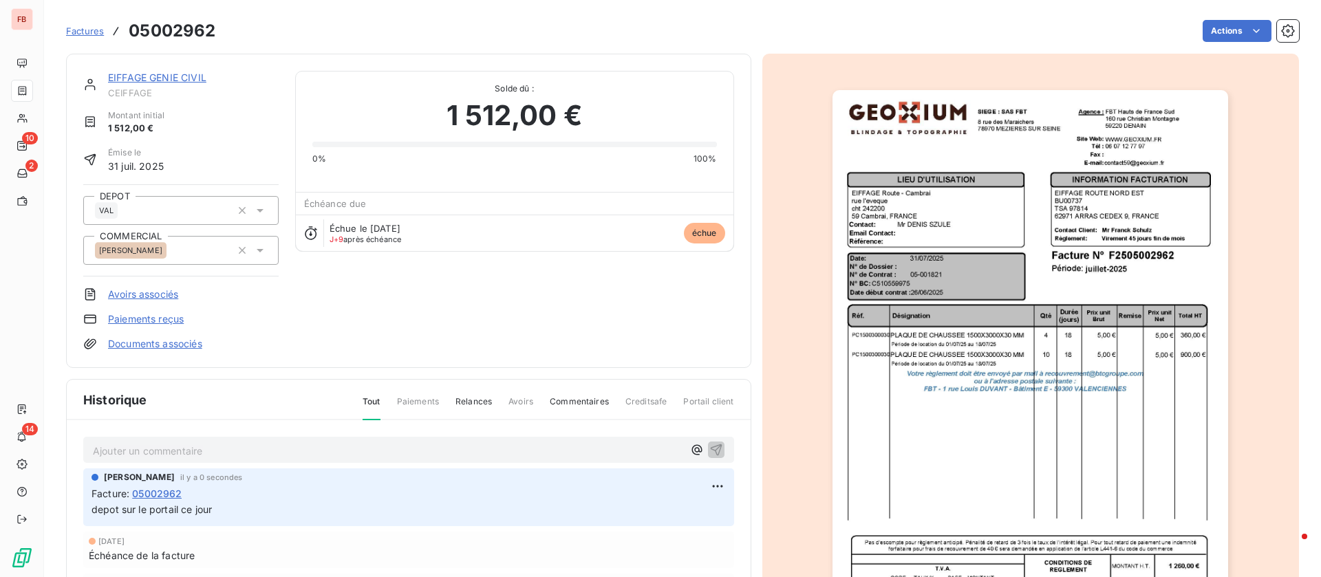
click at [176, 72] on link "EIFFAGE GENIE CIVIL" at bounding box center [157, 78] width 98 height 12
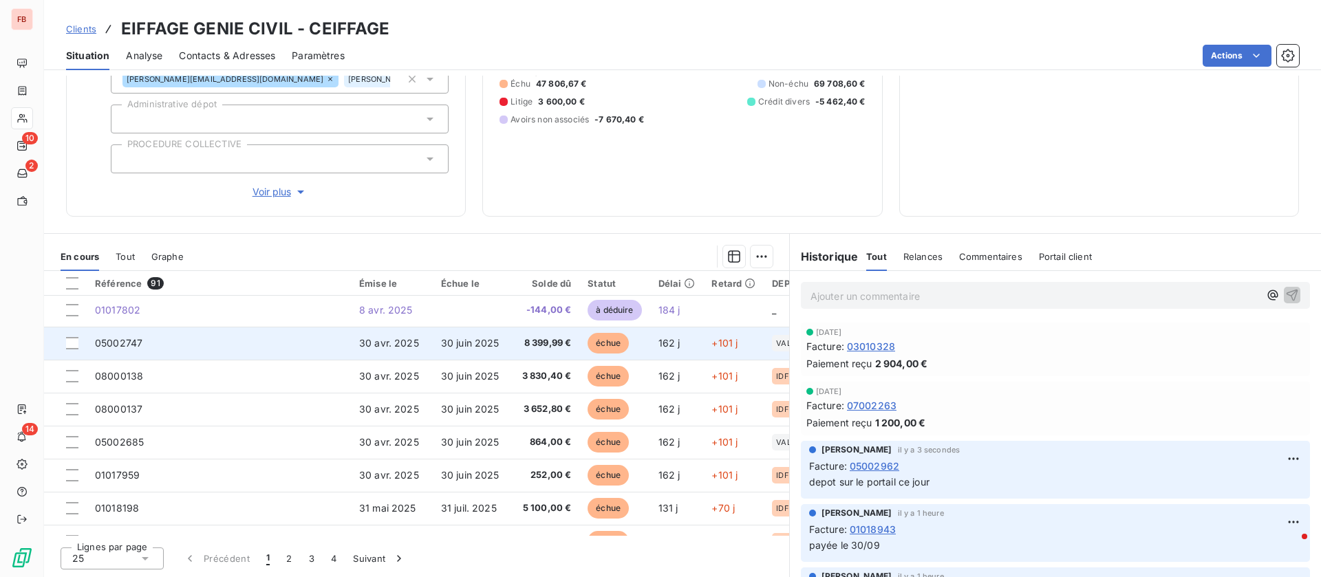
scroll to position [310, 0]
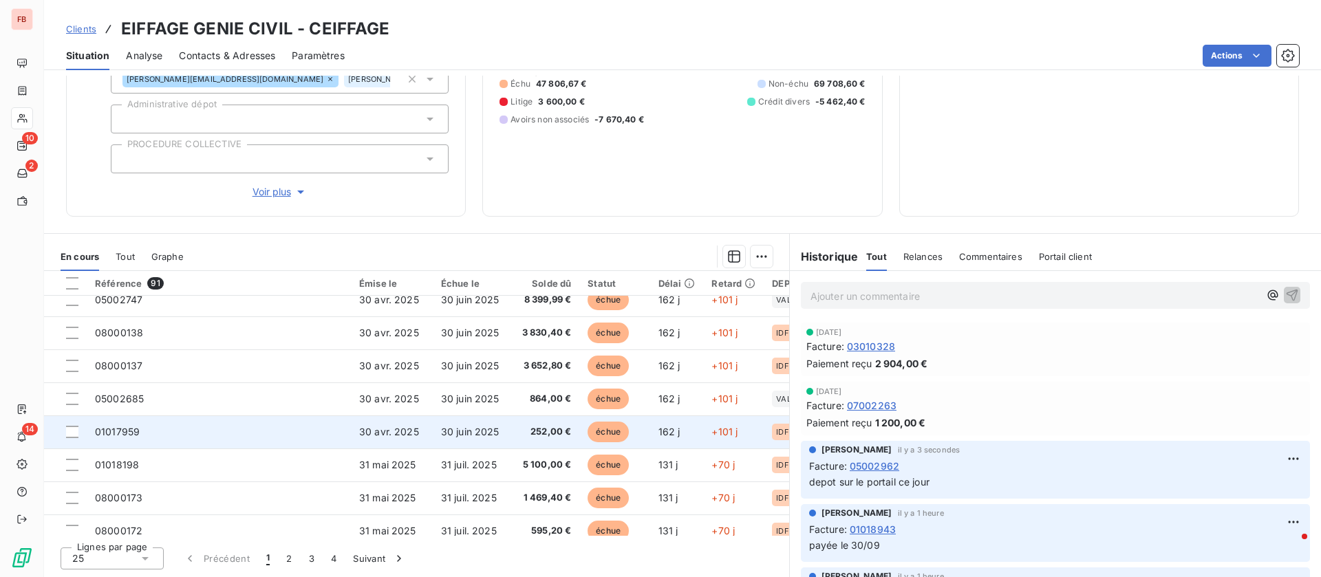
click at [358, 430] on td "30 avr. 2025" at bounding box center [392, 432] width 82 height 33
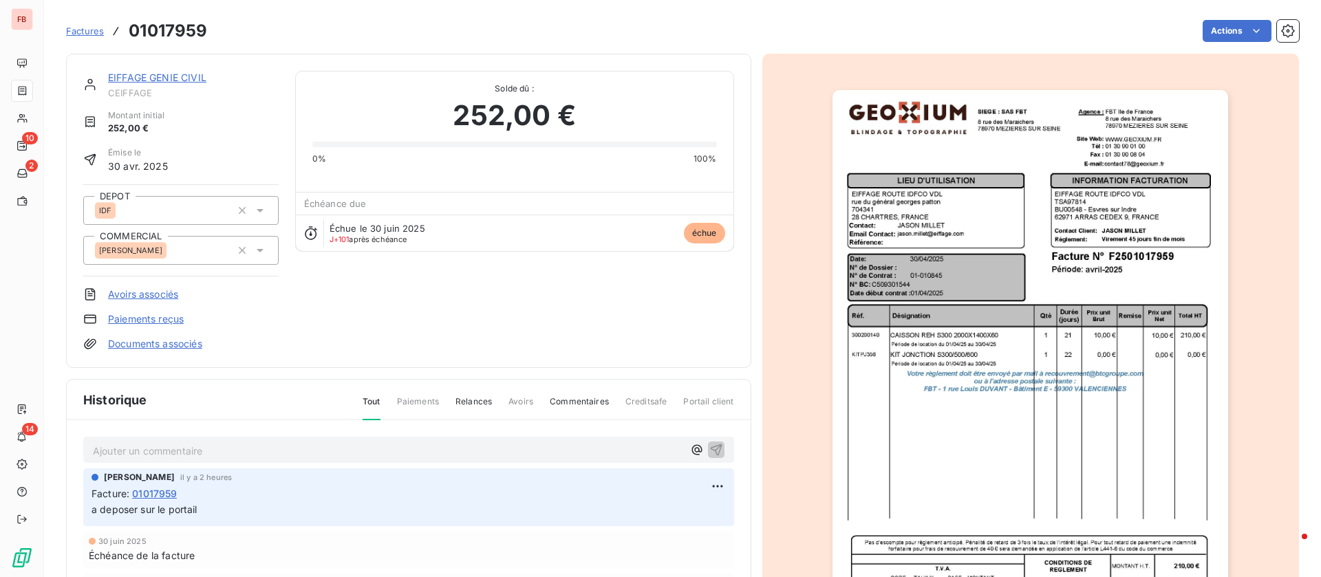
click at [282, 446] on p "Ajouter un commentaire ﻿" at bounding box center [388, 450] width 590 height 17
click at [710, 444] on icon "button" at bounding box center [716, 450] width 12 height 12
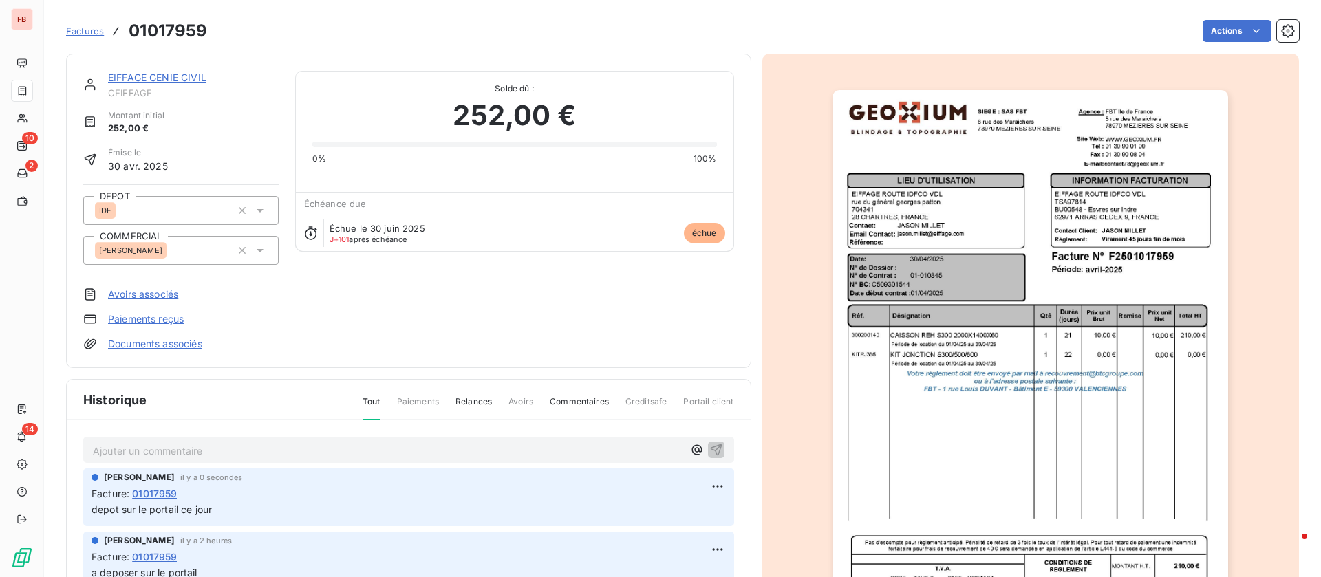
click at [160, 73] on link "EIFFAGE GENIE CIVIL" at bounding box center [157, 78] width 98 height 12
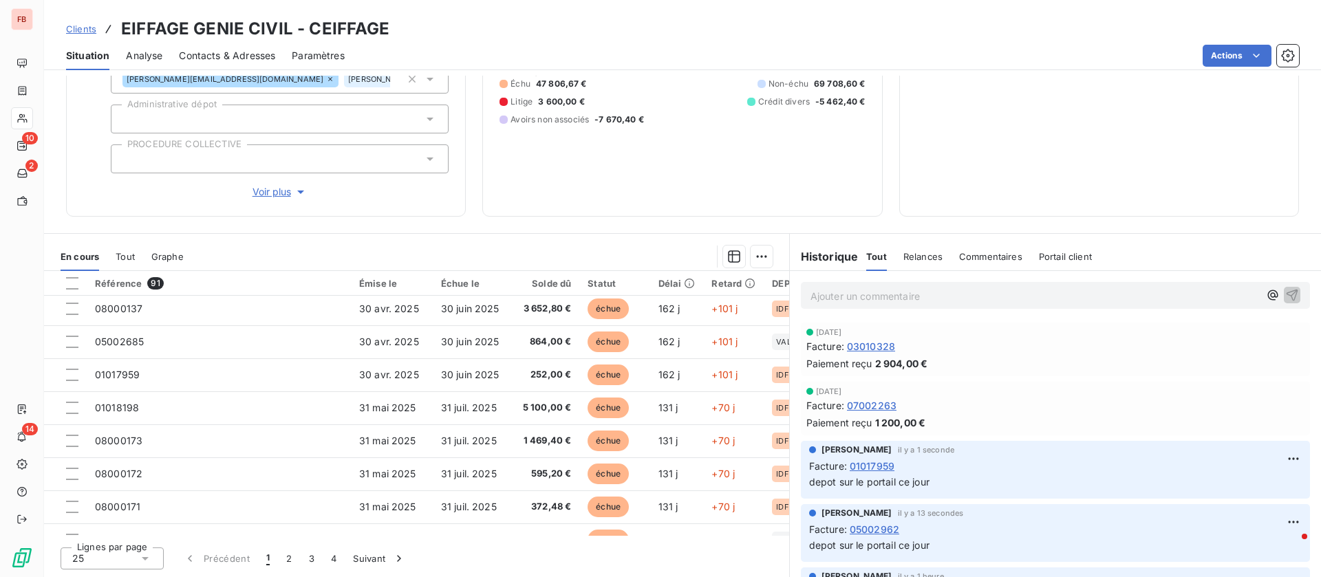
scroll to position [413, 0]
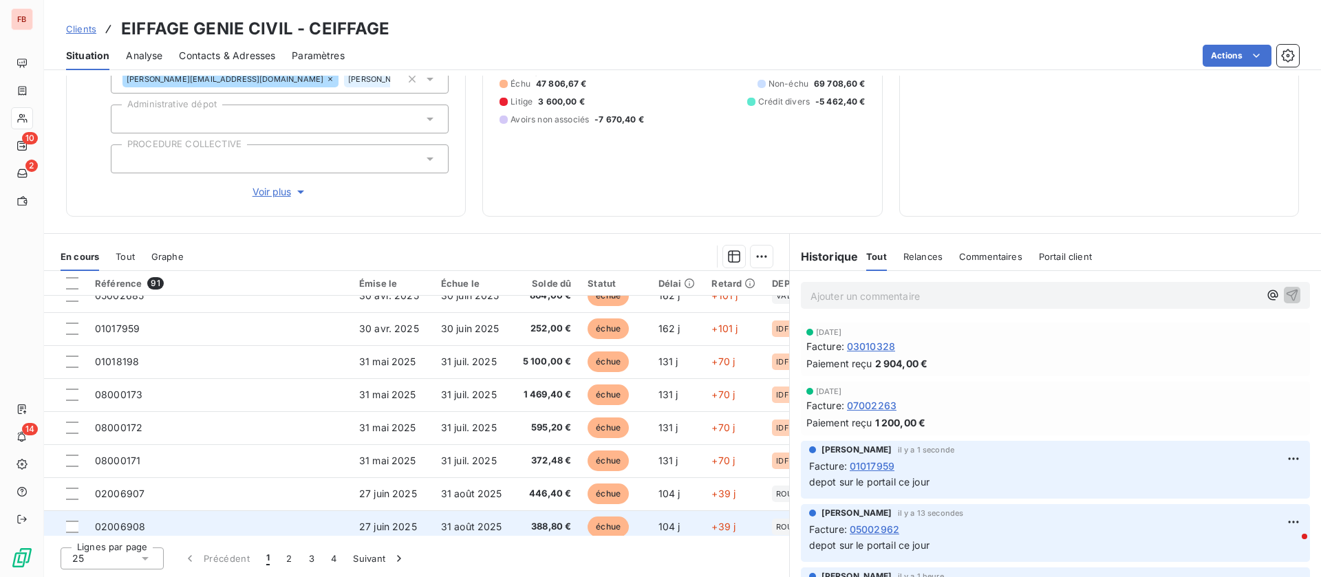
click at [219, 516] on td "02006908" at bounding box center [219, 526] width 264 height 33
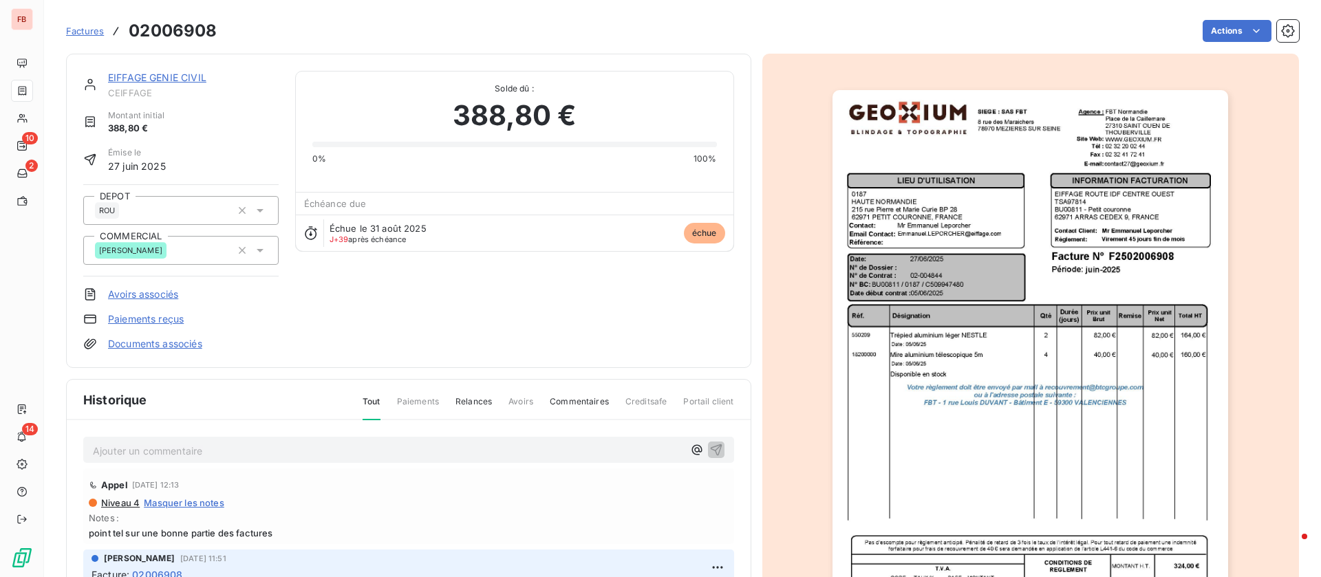
click at [266, 446] on p "Ajouter un commentaire ﻿" at bounding box center [388, 450] width 590 height 17
click at [708, 441] on button "button" at bounding box center [716, 449] width 17 height 17
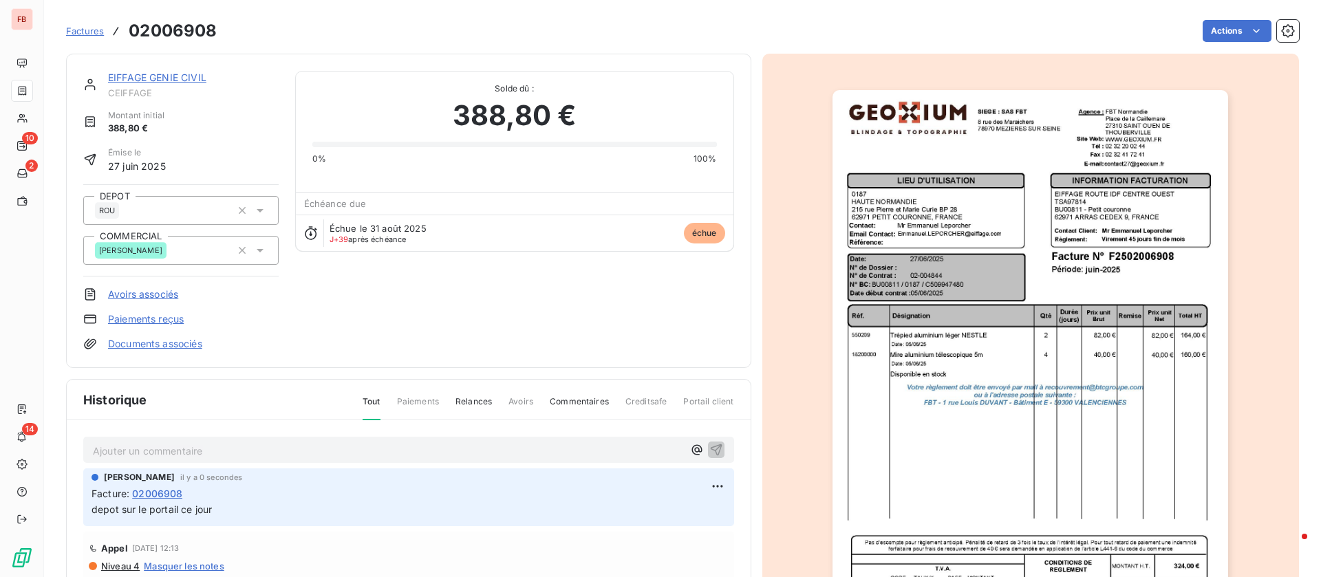
click at [133, 73] on link "EIFFAGE GENIE CIVIL" at bounding box center [157, 78] width 98 height 12
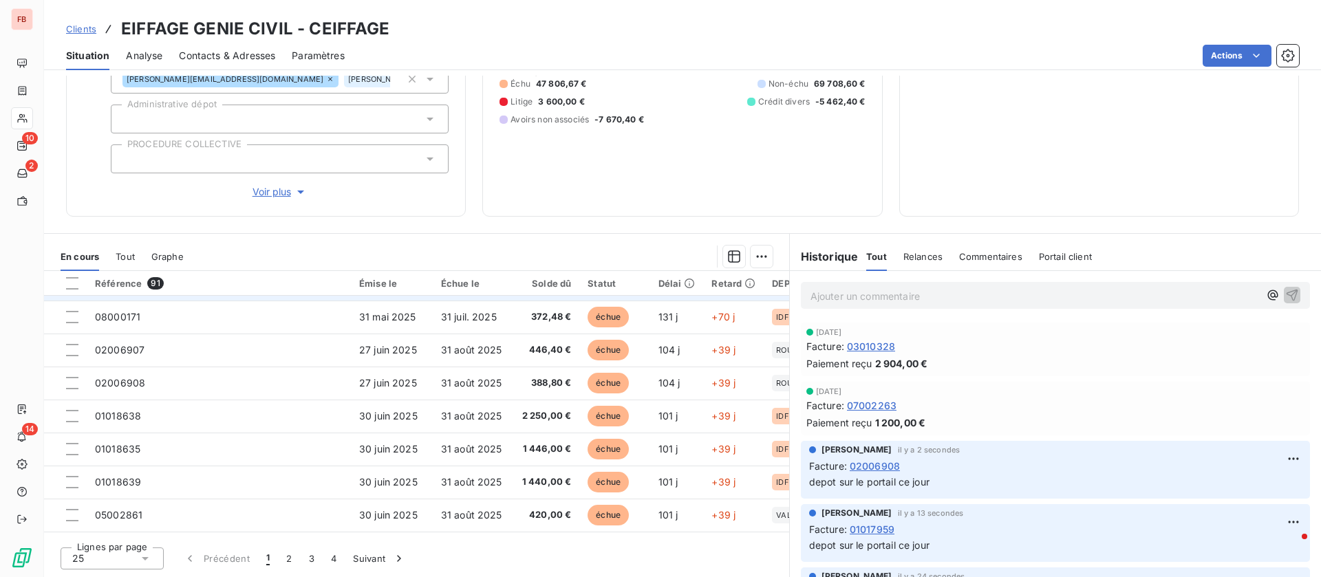
scroll to position [592, 0]
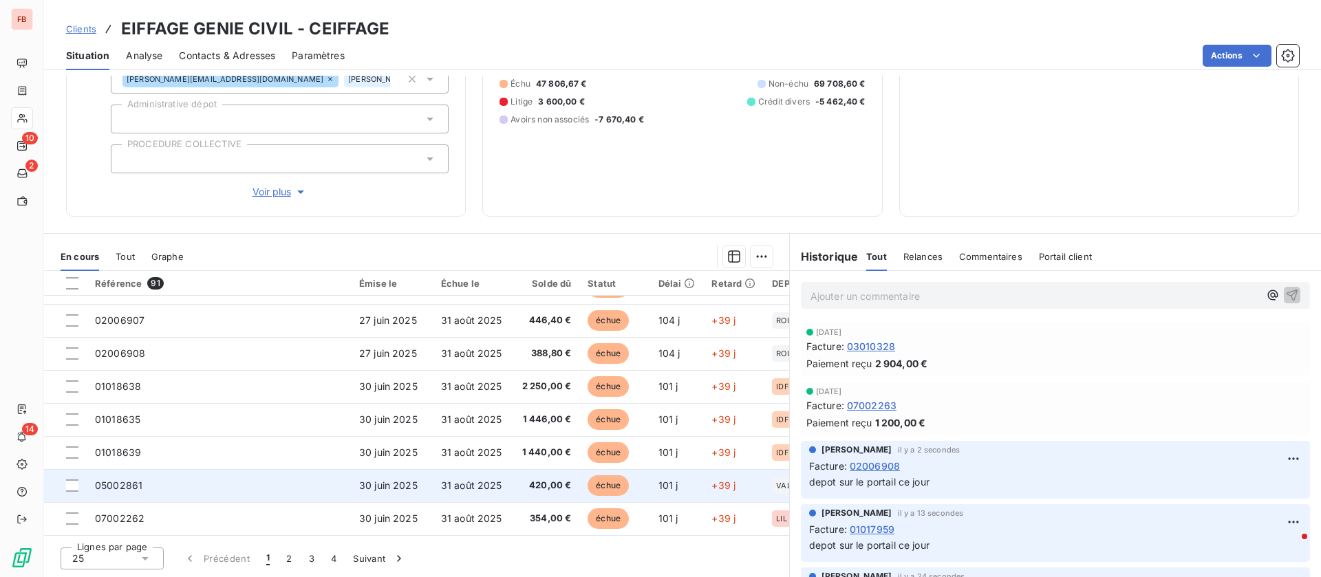
click at [197, 486] on td "05002861" at bounding box center [219, 485] width 264 height 33
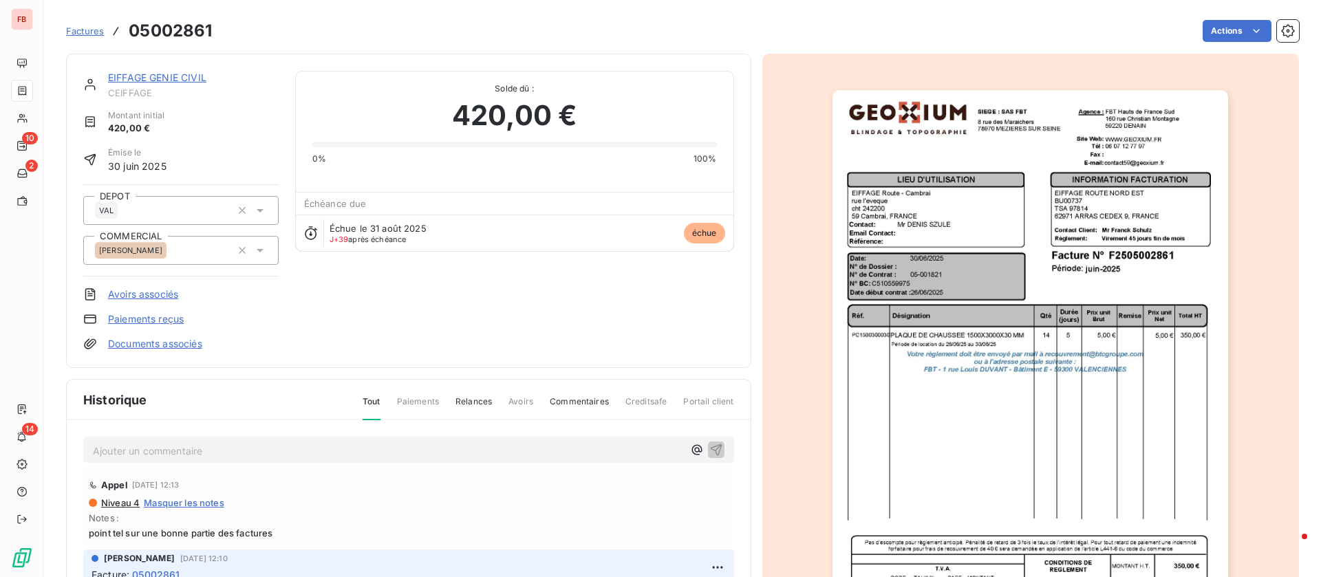
click at [211, 453] on p "Ajouter un commentaire ﻿" at bounding box center [388, 450] width 590 height 17
click at [710, 445] on icon "button" at bounding box center [716, 450] width 12 height 12
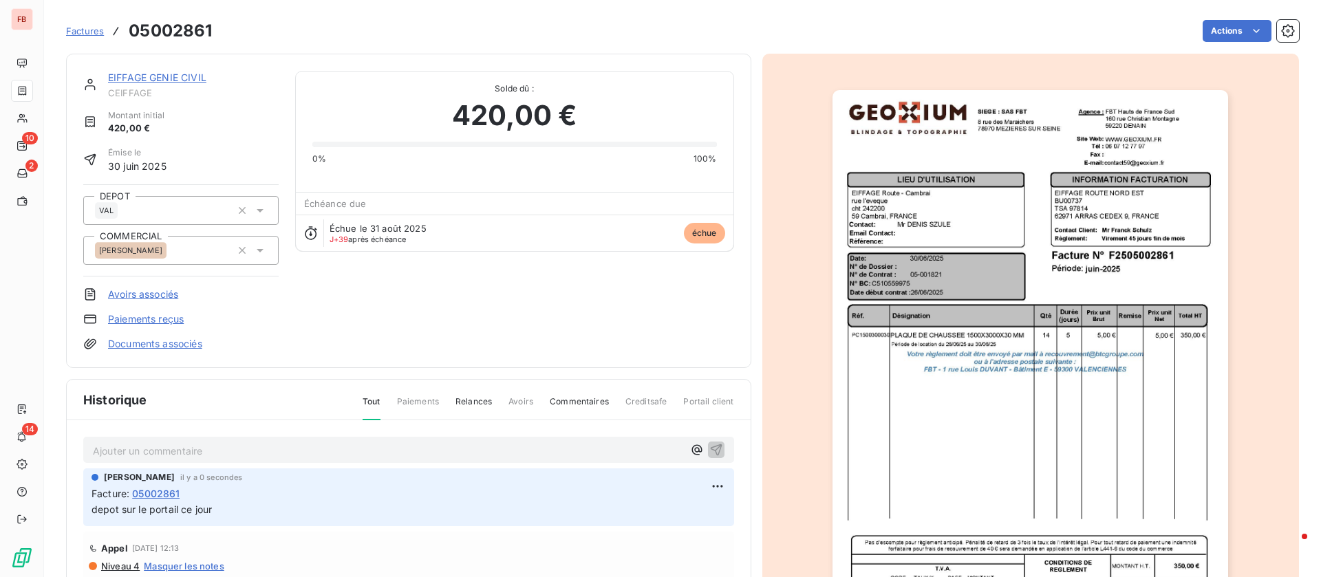
click at [185, 76] on link "EIFFAGE GENIE CIVIL" at bounding box center [157, 78] width 98 height 12
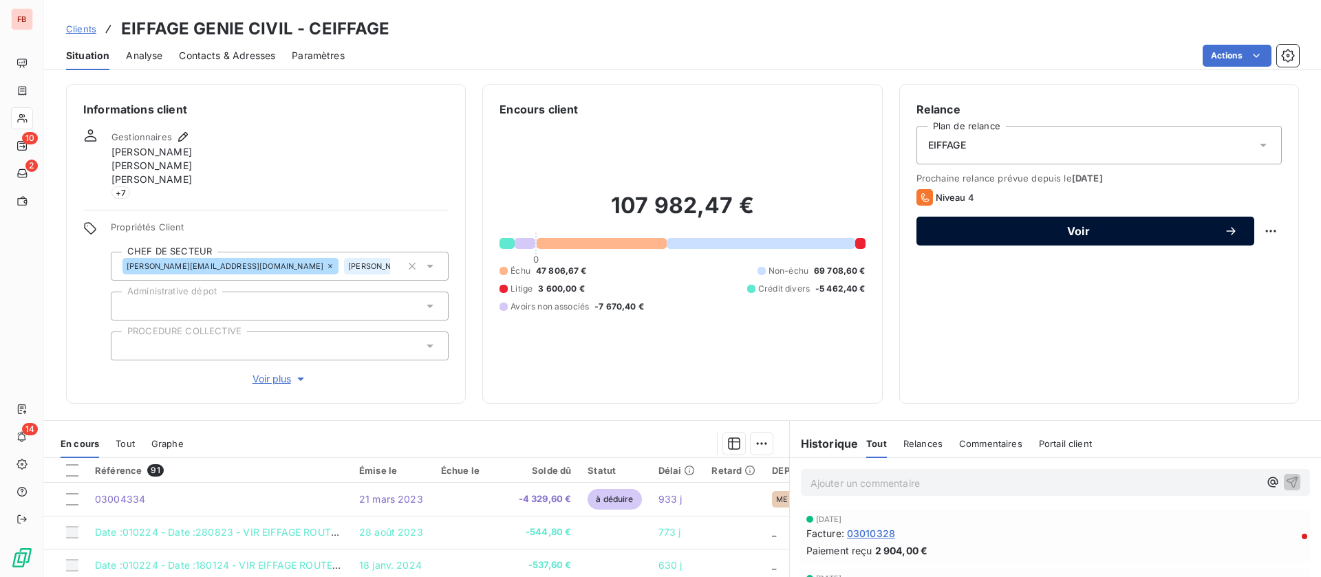
click at [1081, 226] on span "Voir" at bounding box center [1078, 231] width 291 height 11
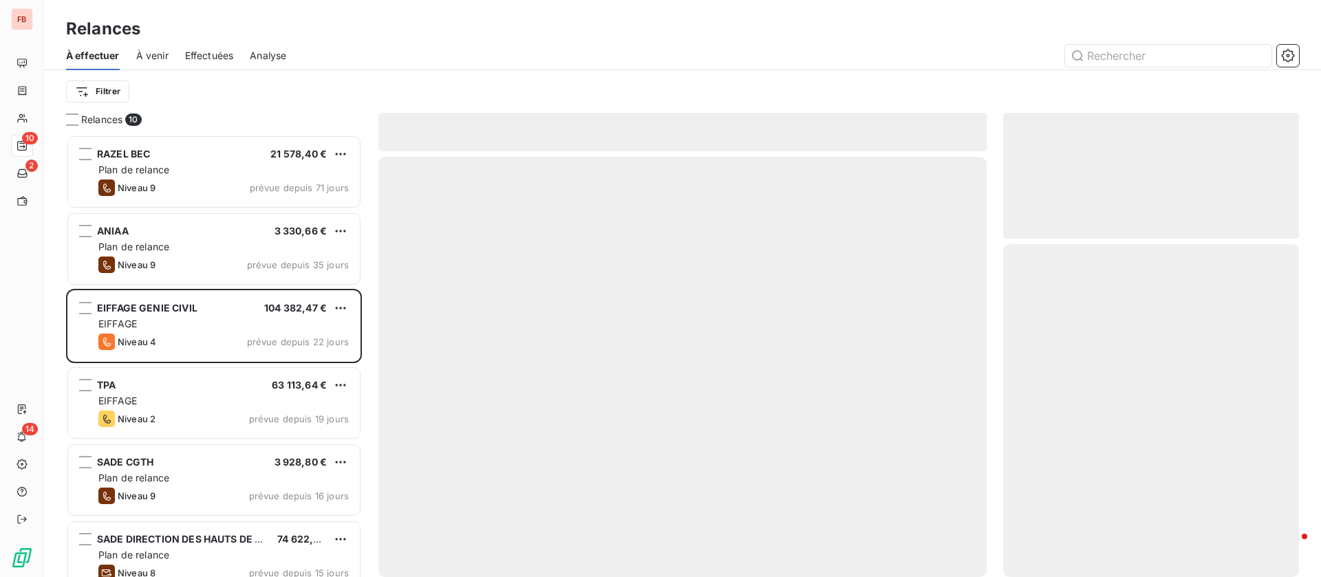
scroll to position [427, 280]
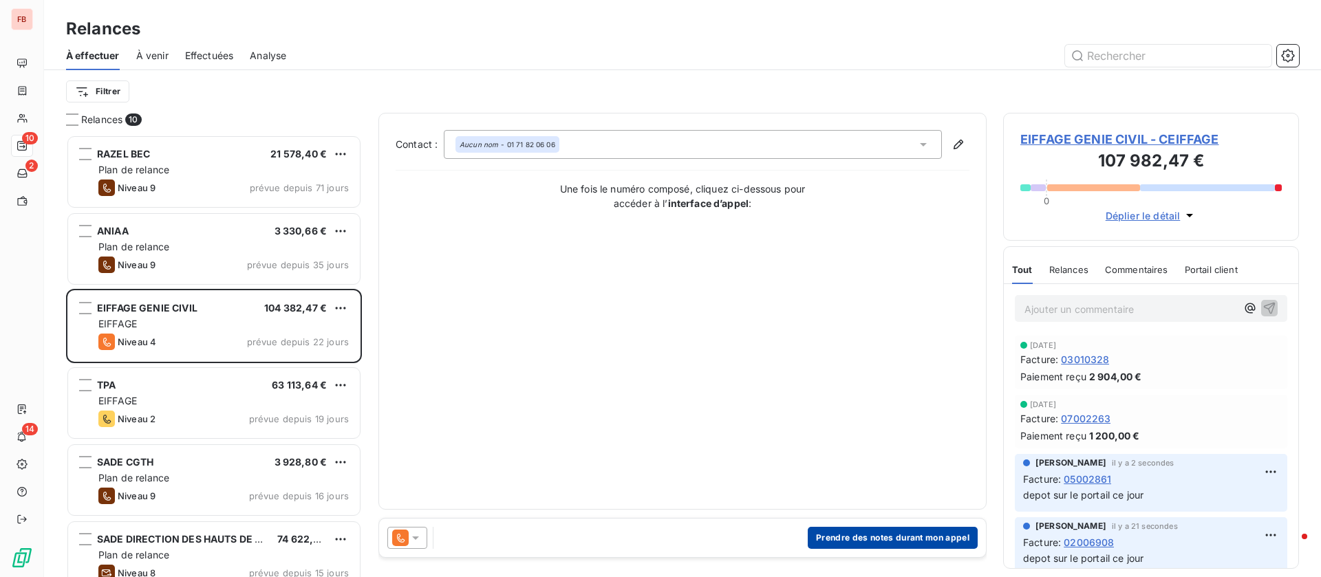
click at [890, 535] on button "Prendre des notes durant mon appel" at bounding box center [893, 538] width 170 height 22
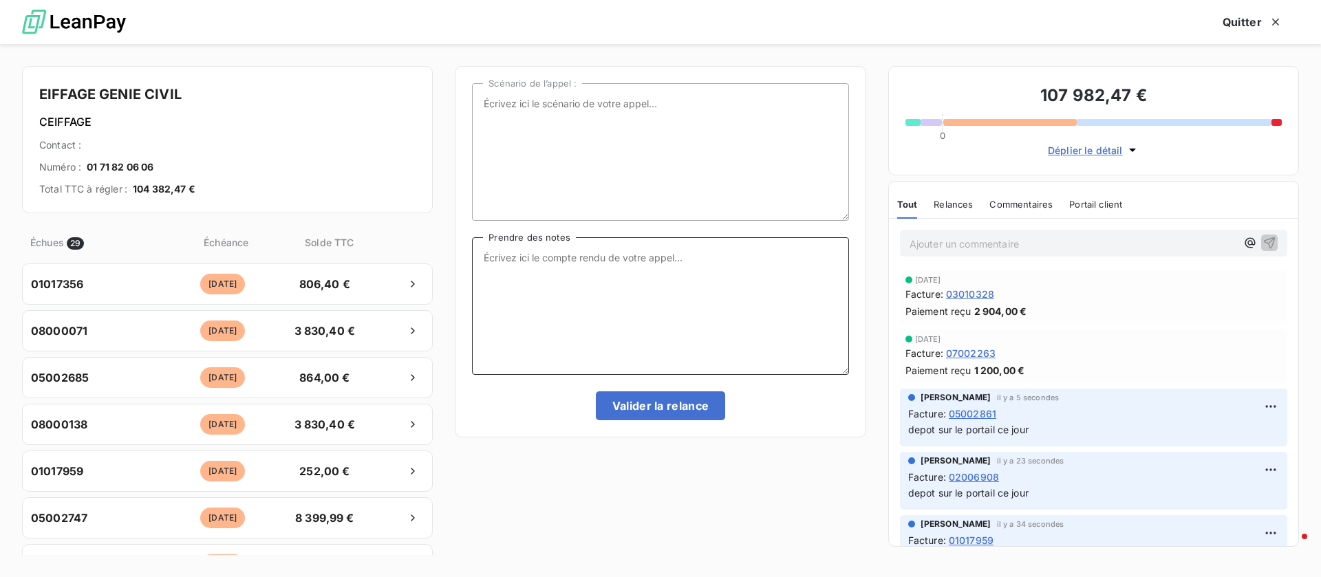
click at [644, 292] on textarea "Prendre des notes" at bounding box center [660, 306] width 376 height 138
type textarea "point fait sur les factures"
click at [652, 403] on button "Valider la relance" at bounding box center [661, 405] width 130 height 29
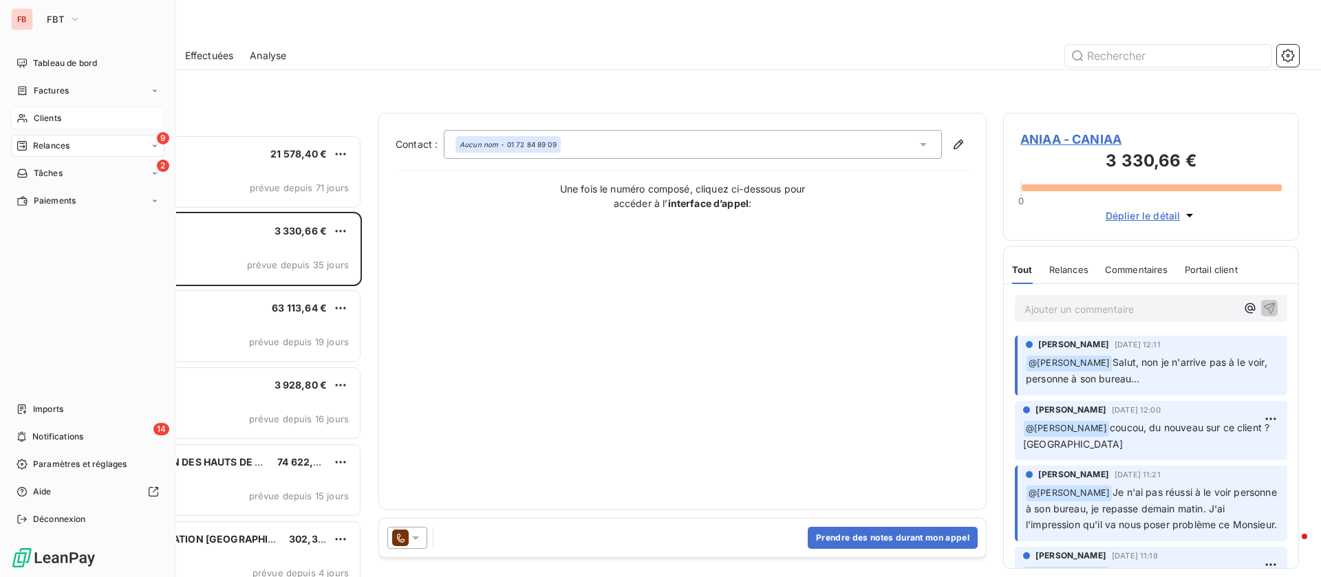
click at [31, 114] on div "Clients" at bounding box center [87, 118] width 153 height 22
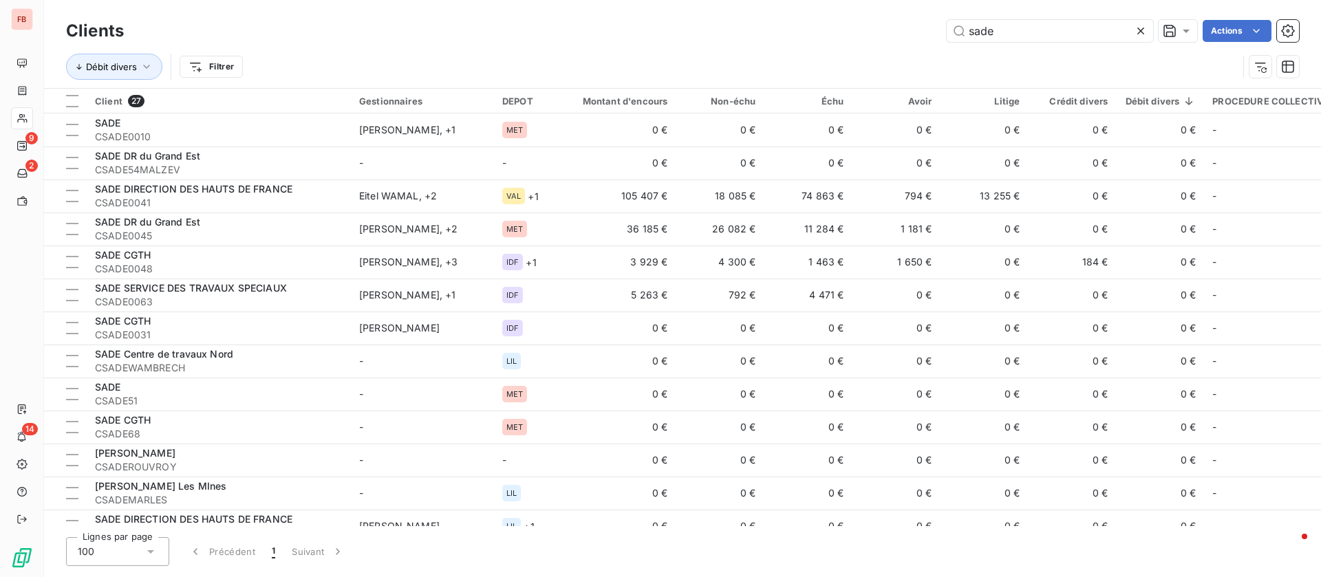
drag, startPoint x: 1036, startPoint y: 39, endPoint x: 854, endPoint y: 28, distance: 181.9
click at [853, 31] on div "sade Actions" at bounding box center [719, 31] width 1158 height 22
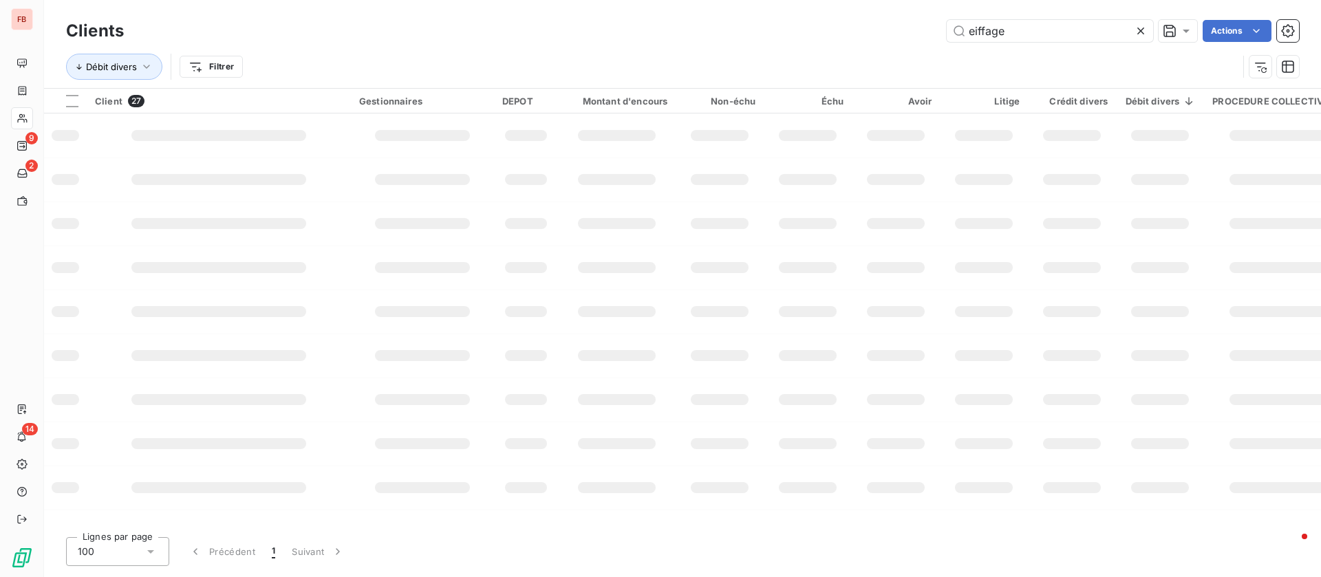
type input "eiffage"
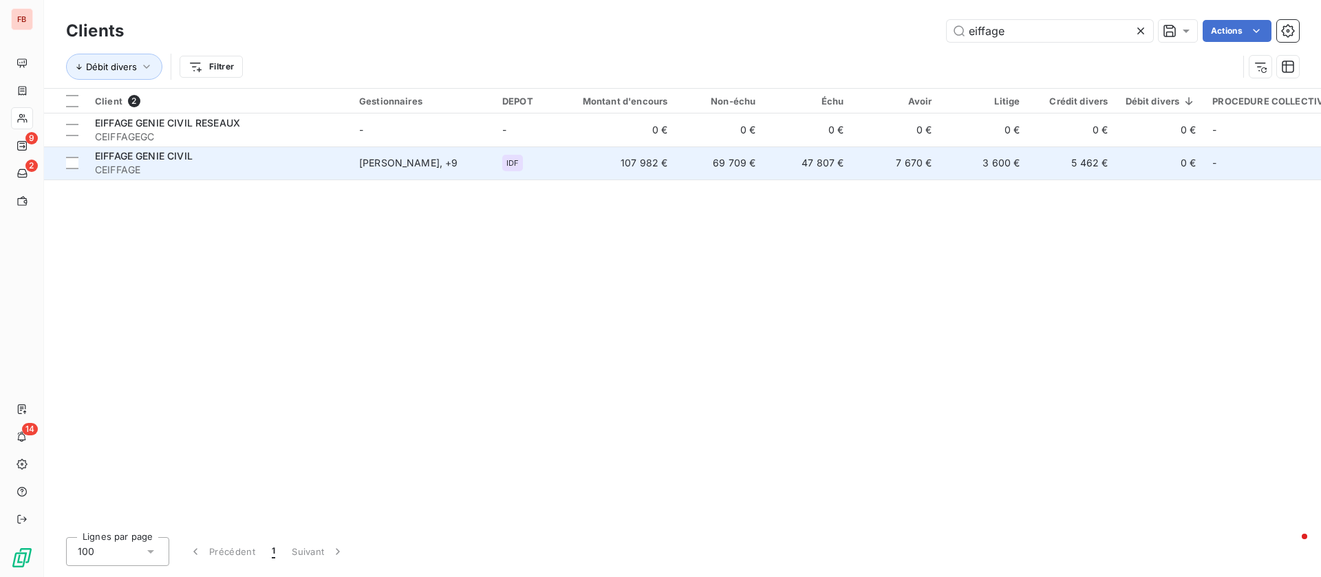
click at [237, 174] on span "CEIFFAGE" at bounding box center [219, 170] width 248 height 14
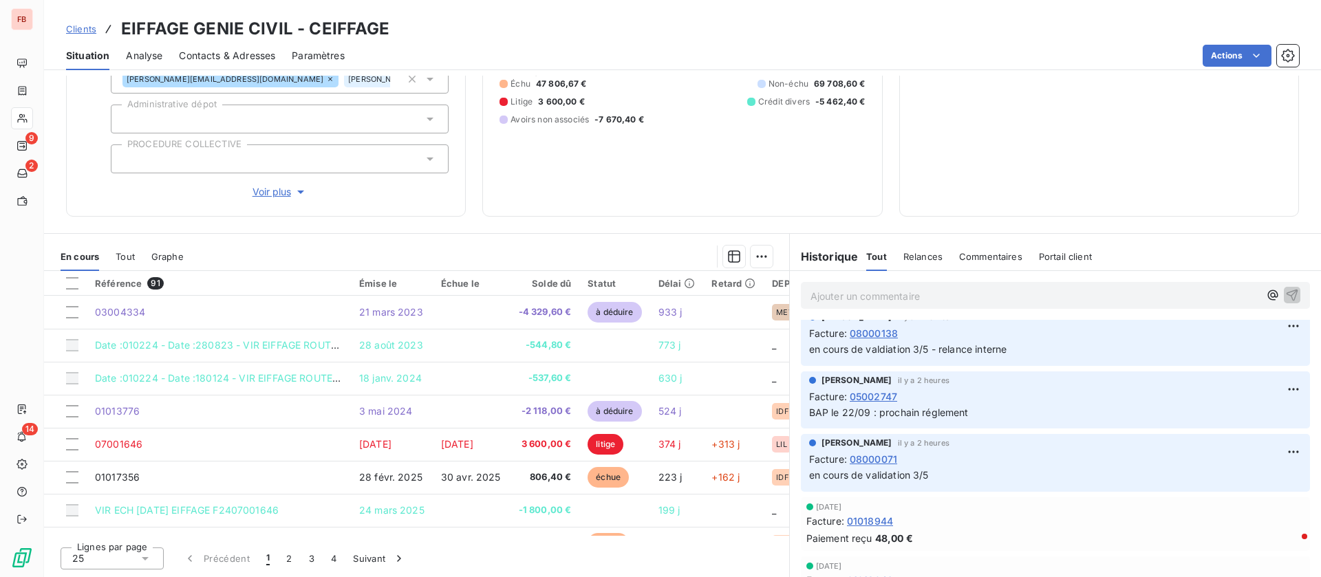
scroll to position [1754, 0]
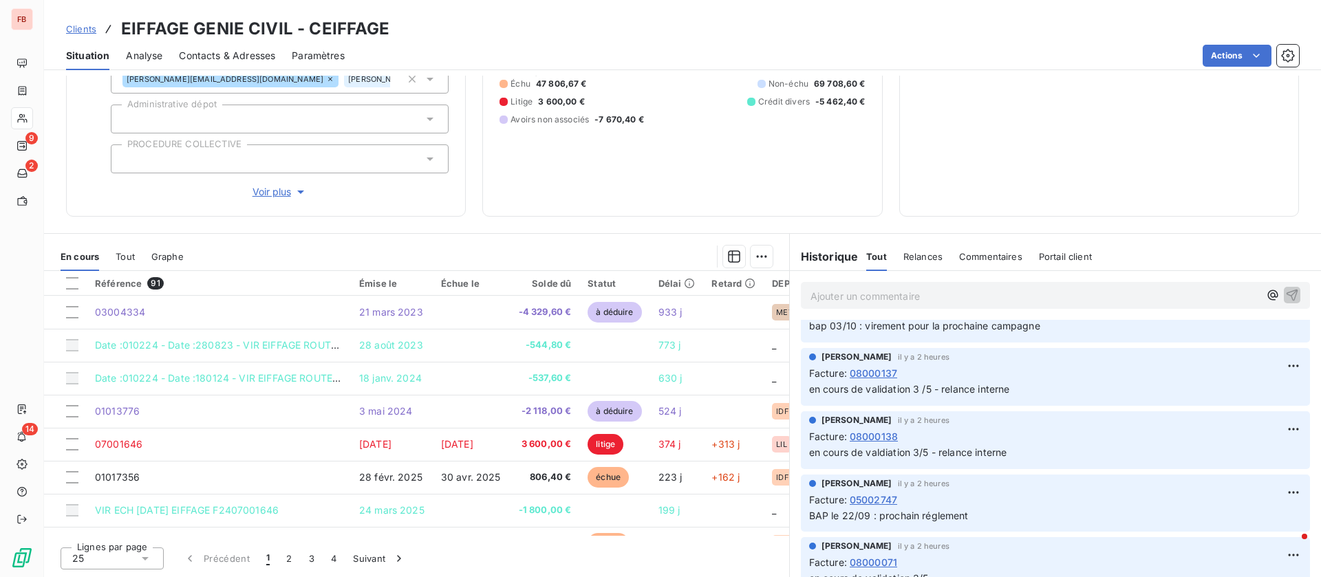
click at [882, 296] on p "Ajouter un commentaire ﻿" at bounding box center [1034, 296] width 449 height 17
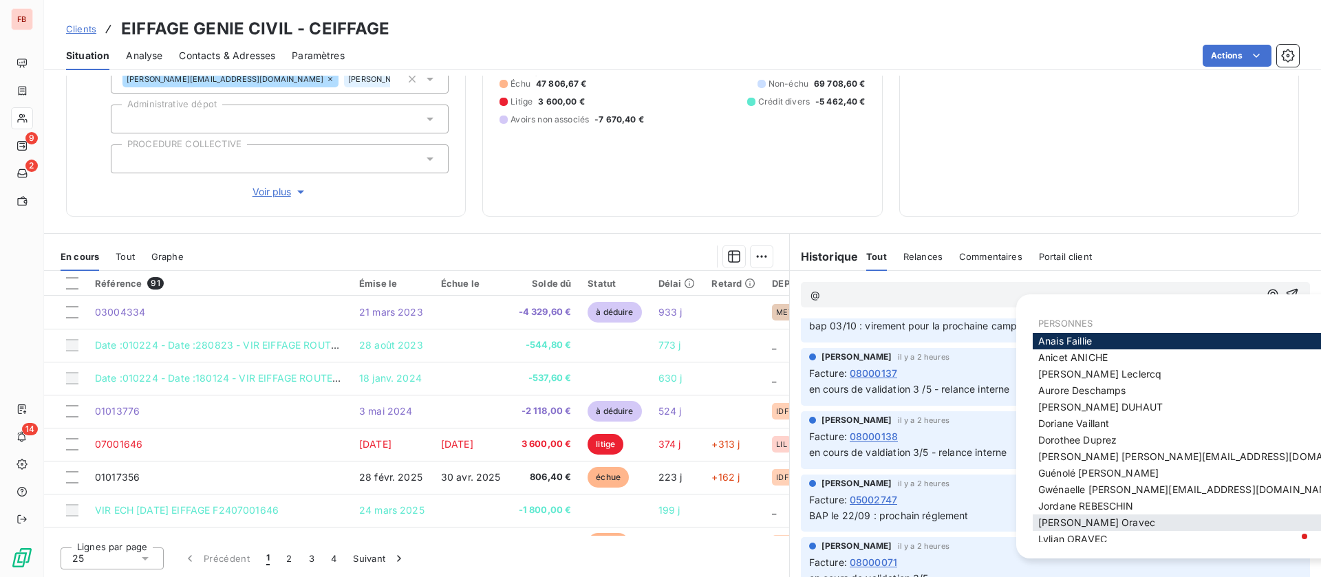
click at [1103, 520] on div "Kevin Oravec" at bounding box center [1204, 523] width 343 height 17
click at [1103, 517] on div "Kevin Oravec" at bounding box center [1204, 523] width 343 height 17
click at [1070, 529] on div "Kevin Oravec" at bounding box center [1204, 523] width 343 height 17
click at [1055, 521] on span "Kevin Oravec" at bounding box center [1096, 523] width 117 height 12
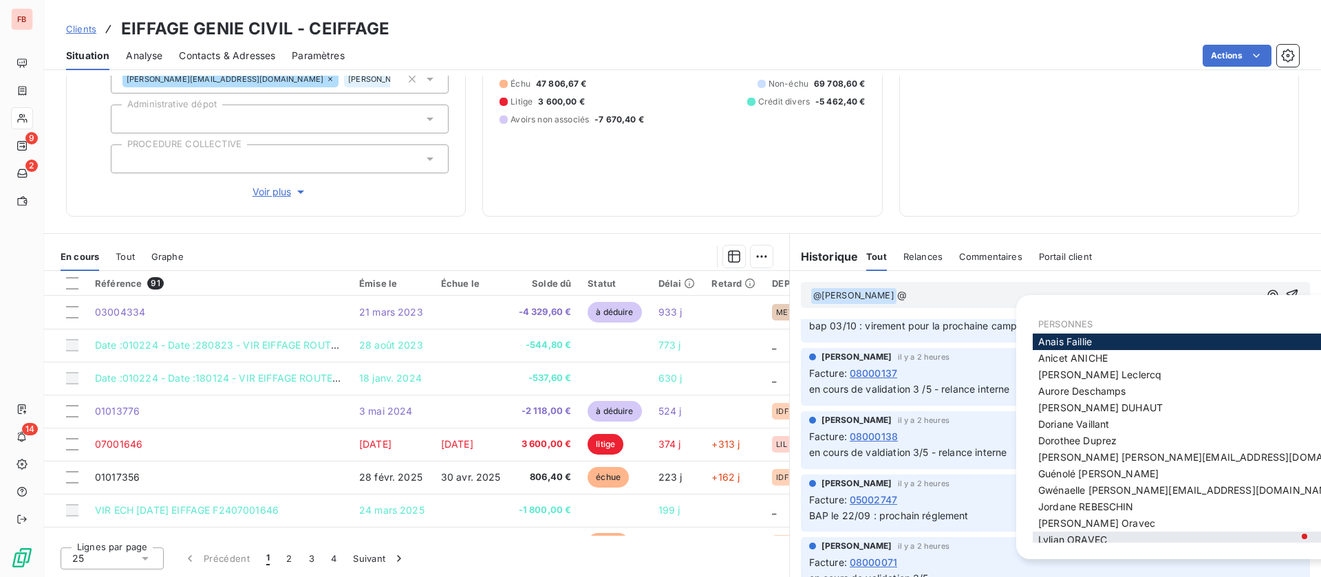
click at [1103, 532] on div "Lylian ORAVEC" at bounding box center [1204, 540] width 343 height 17
click at [1068, 532] on div "Lylian ORAVEC" at bounding box center [1204, 540] width 343 height 17
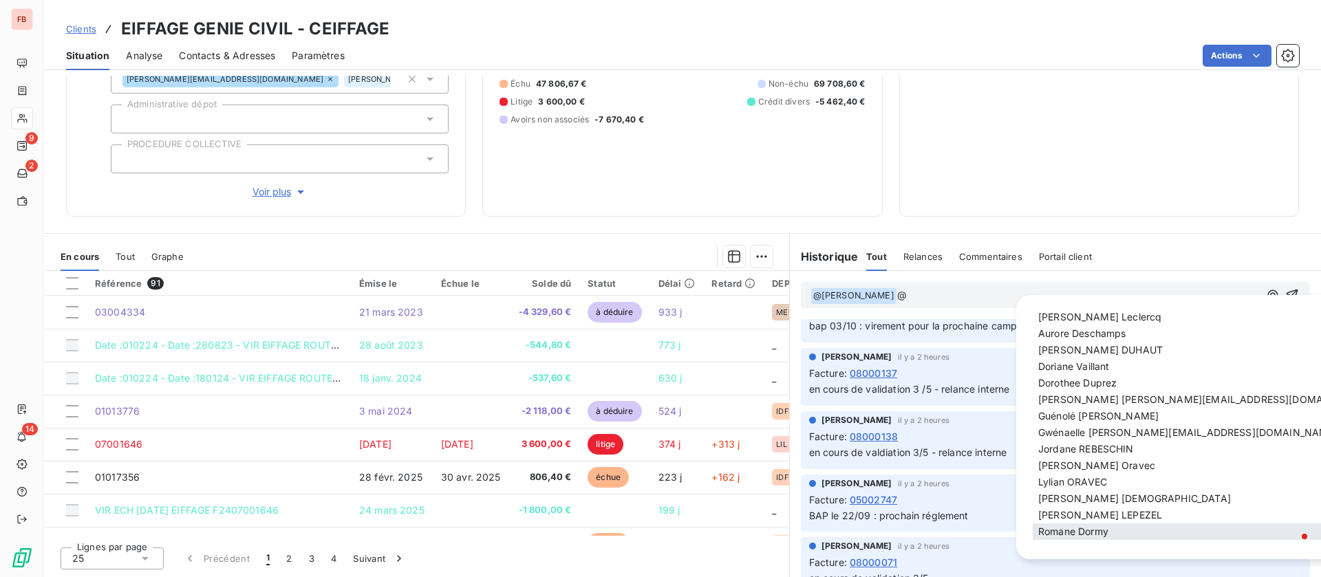
scroll to position [103, 0]
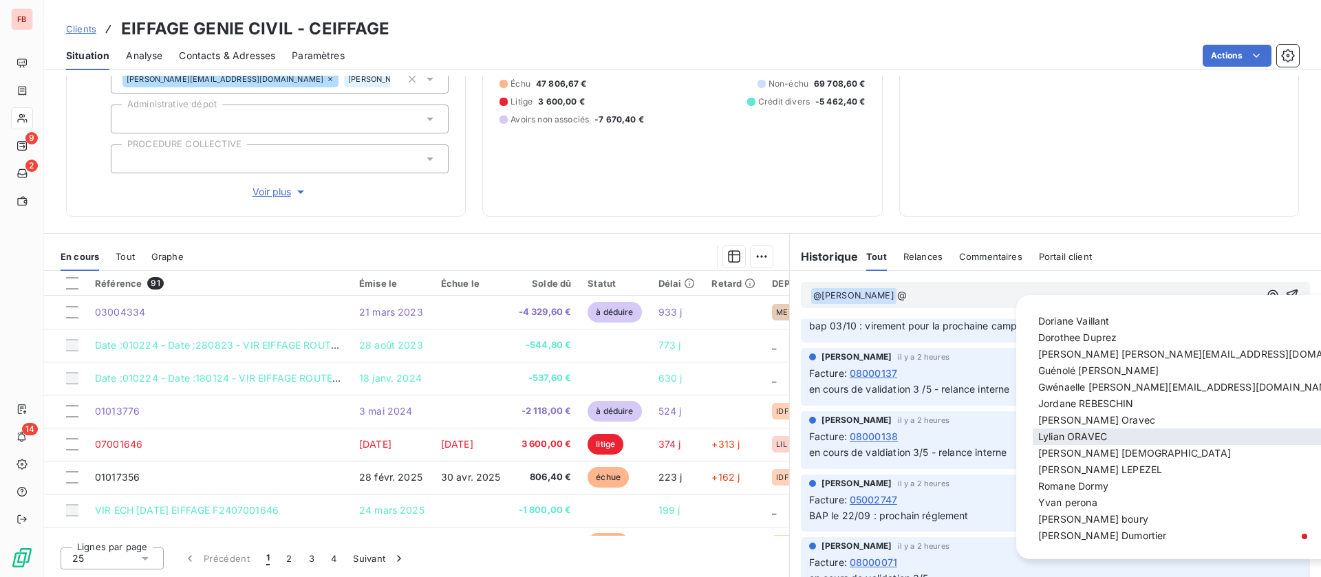
click at [1086, 433] on span "Lylian ORAVEC" at bounding box center [1072, 437] width 69 height 12
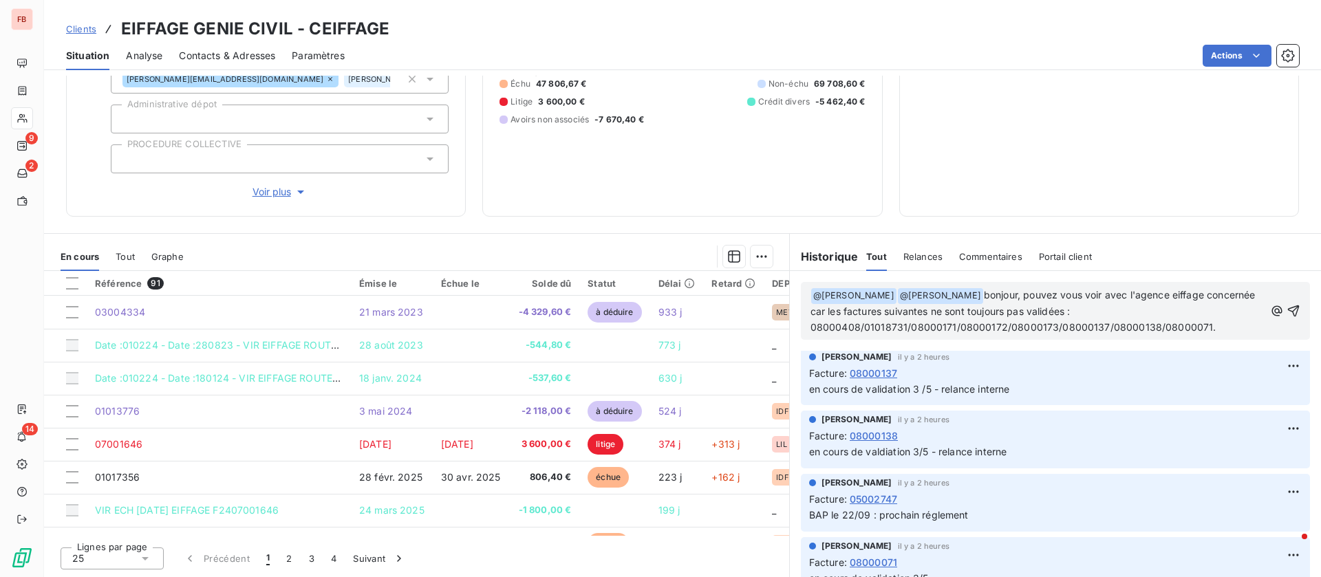
scroll to position [1801, 0]
click at [1286, 316] on icon "button" at bounding box center [1293, 319] width 14 height 14
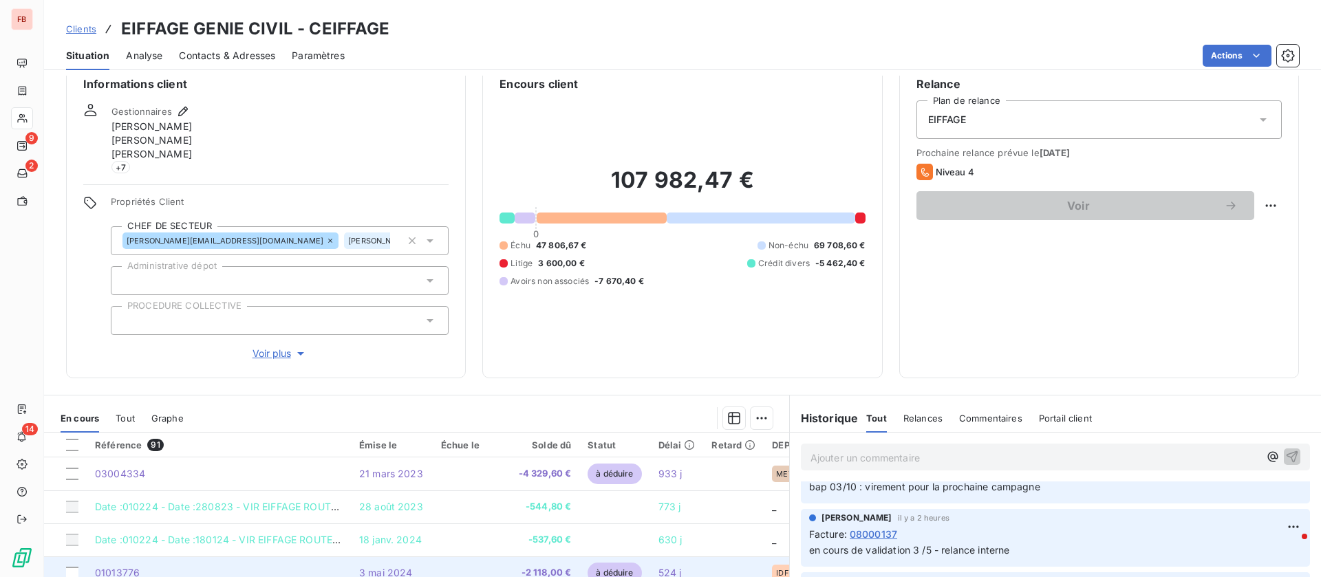
scroll to position [0, 0]
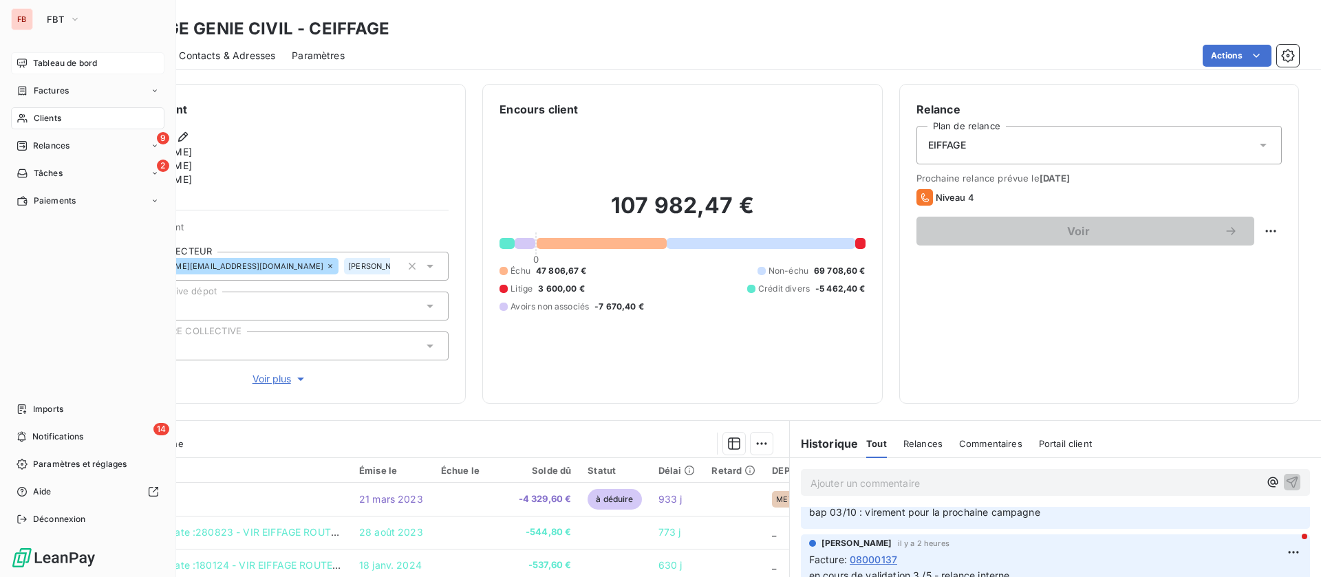
click at [41, 57] on span "Tableau de bord" at bounding box center [65, 63] width 64 height 12
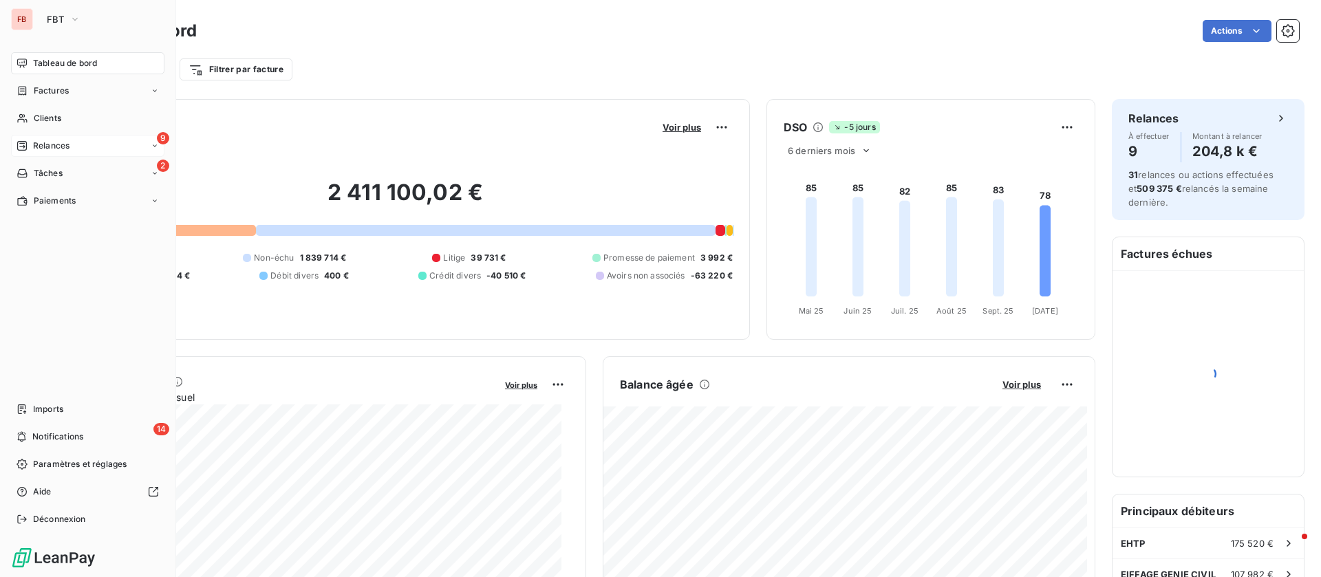
click at [75, 149] on div "9 Relances" at bounding box center [87, 146] width 153 height 22
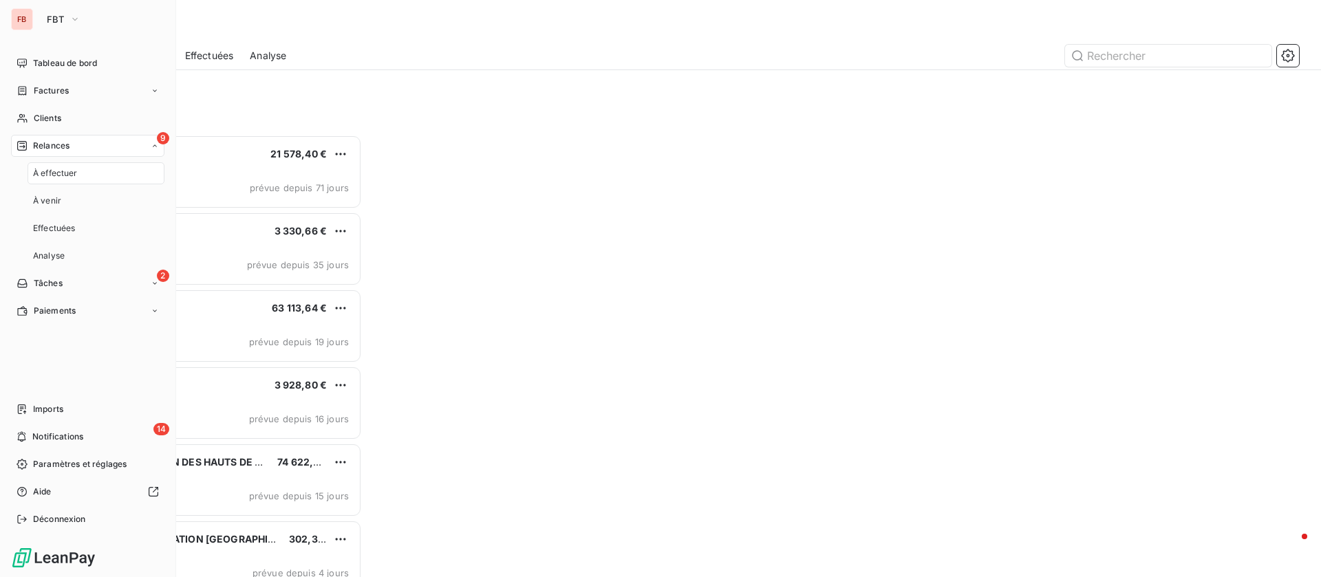
scroll to position [427, 280]
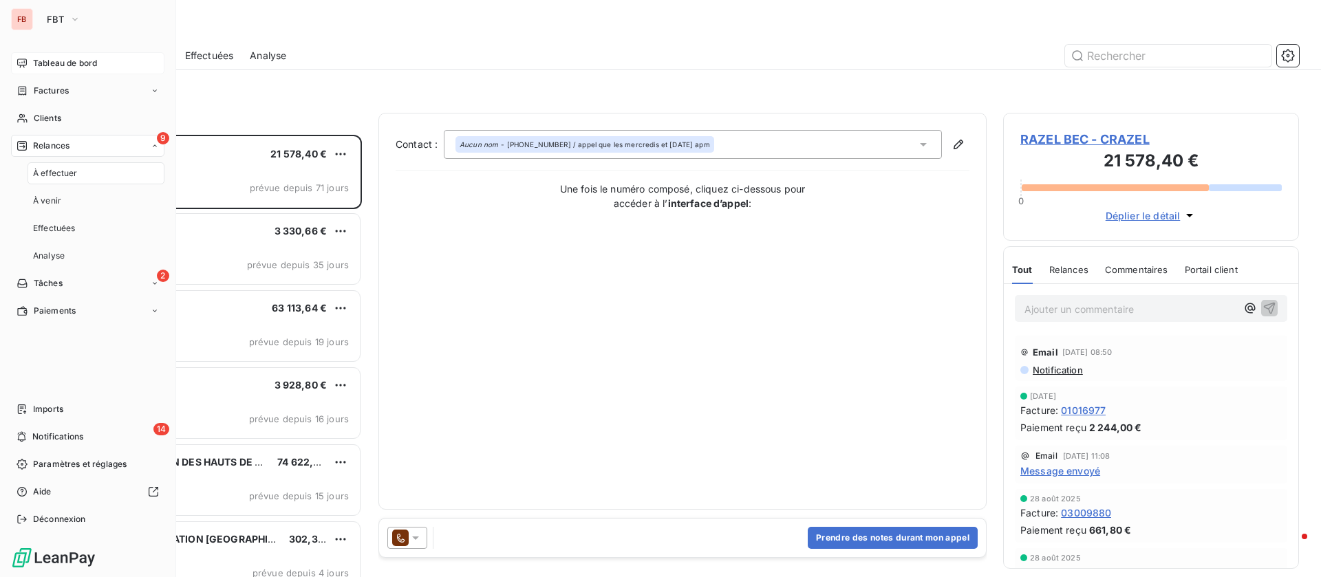
click at [90, 58] on span "Tableau de bord" at bounding box center [65, 63] width 64 height 12
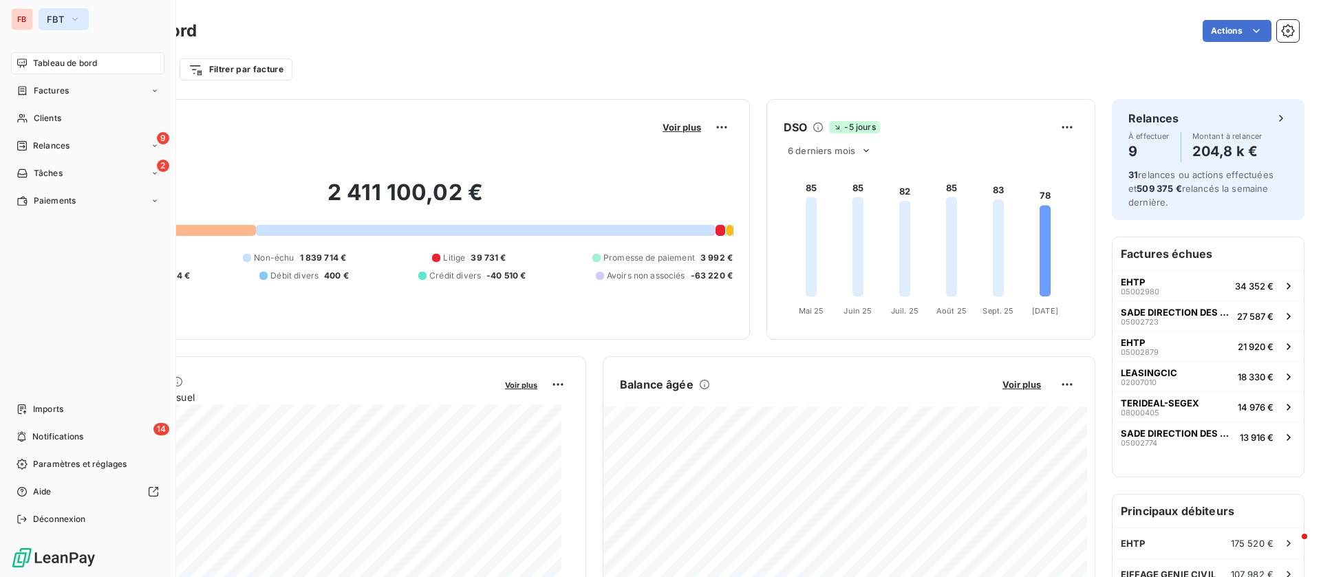
click at [64, 17] on button "FBT" at bounding box center [64, 19] width 50 height 22
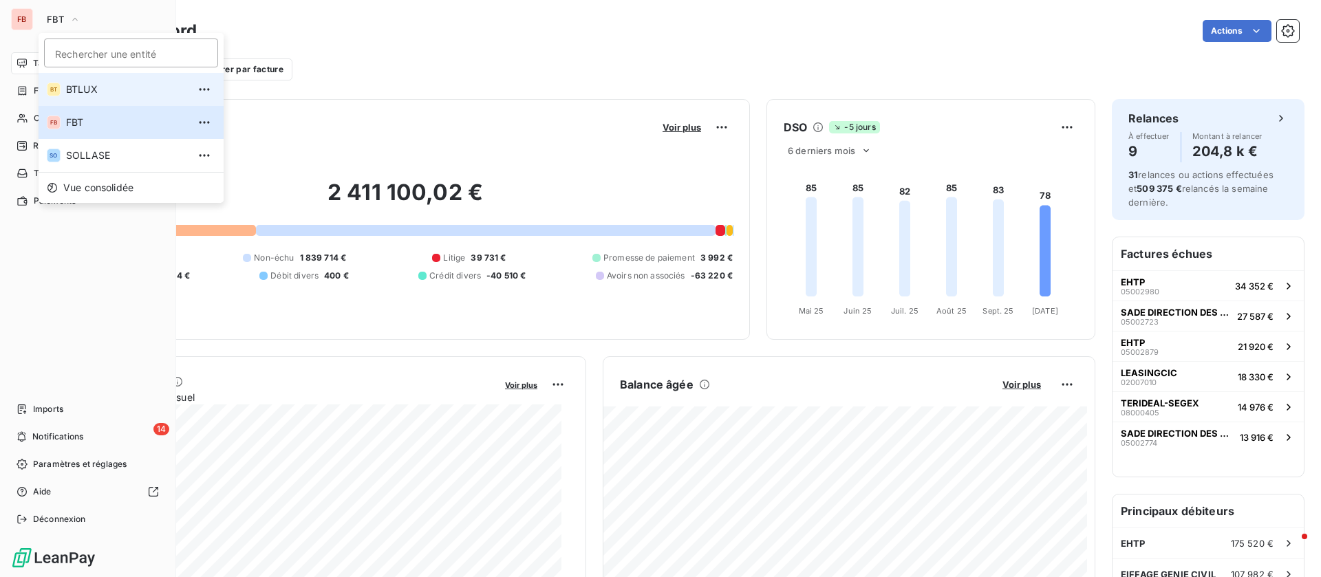
click at [87, 91] on span "BTLUX" at bounding box center [127, 90] width 122 height 14
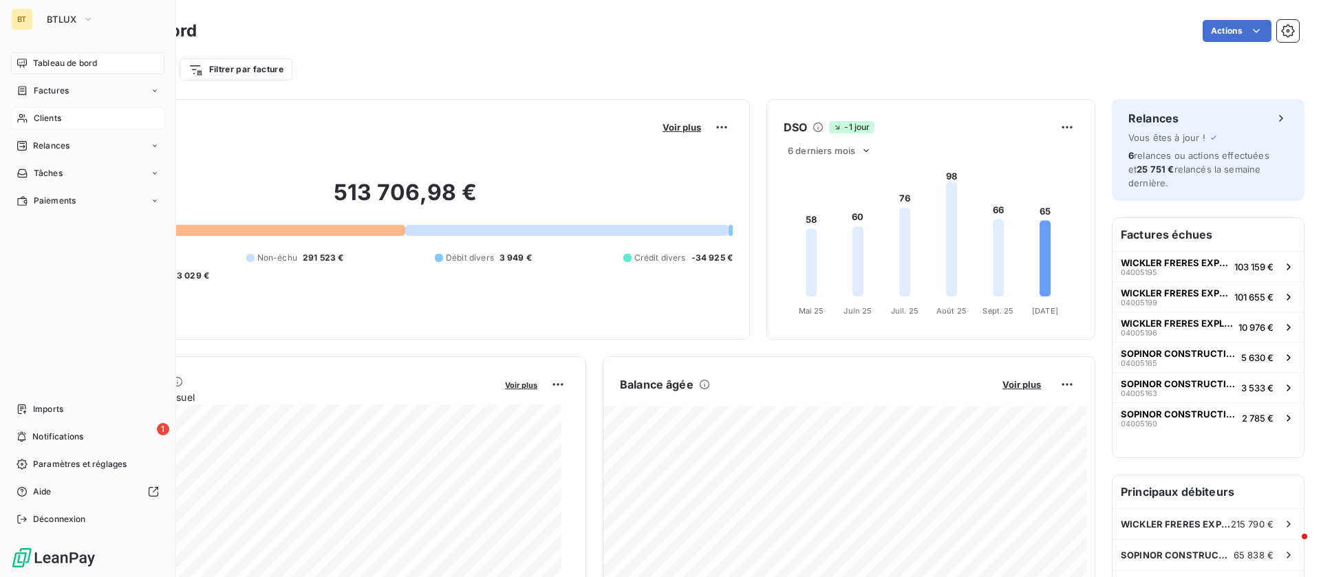
click at [78, 123] on div "Clients" at bounding box center [87, 118] width 153 height 22
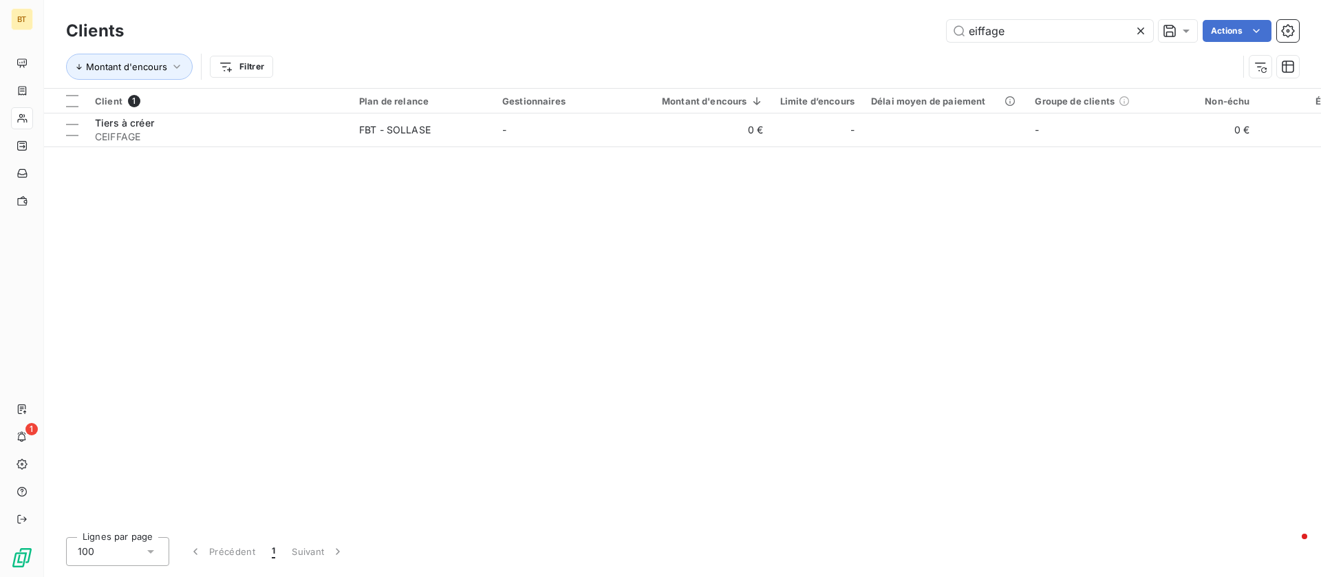
drag, startPoint x: 1040, startPoint y: 25, endPoint x: 849, endPoint y: 13, distance: 191.6
click at [849, 13] on div "Clients eiffage Actions Montant d'encours Filtrer" at bounding box center [682, 44] width 1277 height 88
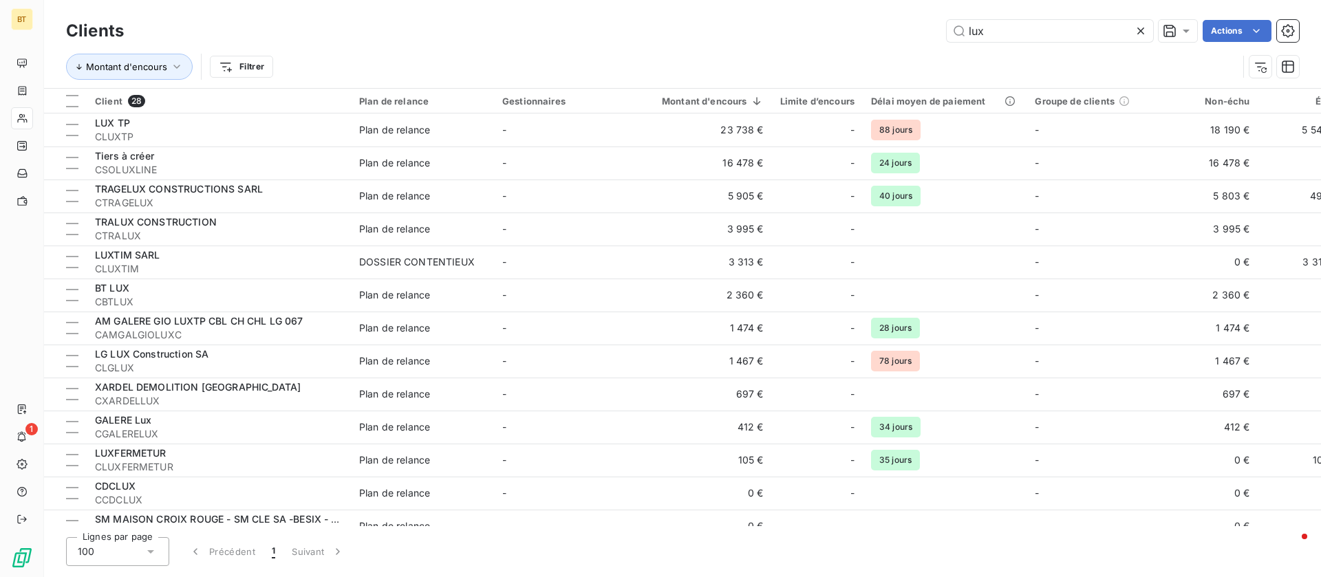
scroll to position [103, 0]
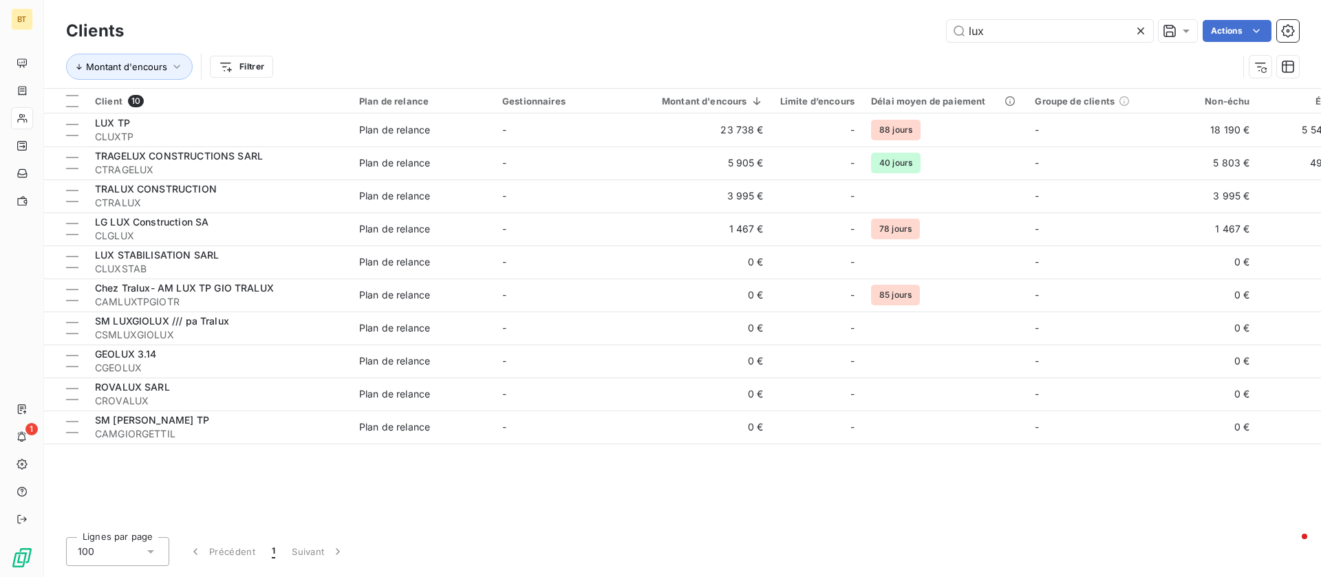
type input "lux"
drag, startPoint x: 568, startPoint y: 519, endPoint x: 680, endPoint y: 521, distance: 112.1
click at [680, 521] on div "Client 10 Plan de relance Gestionnaires Montant d'encours Limite d’encours Déla…" at bounding box center [682, 308] width 1277 height 438
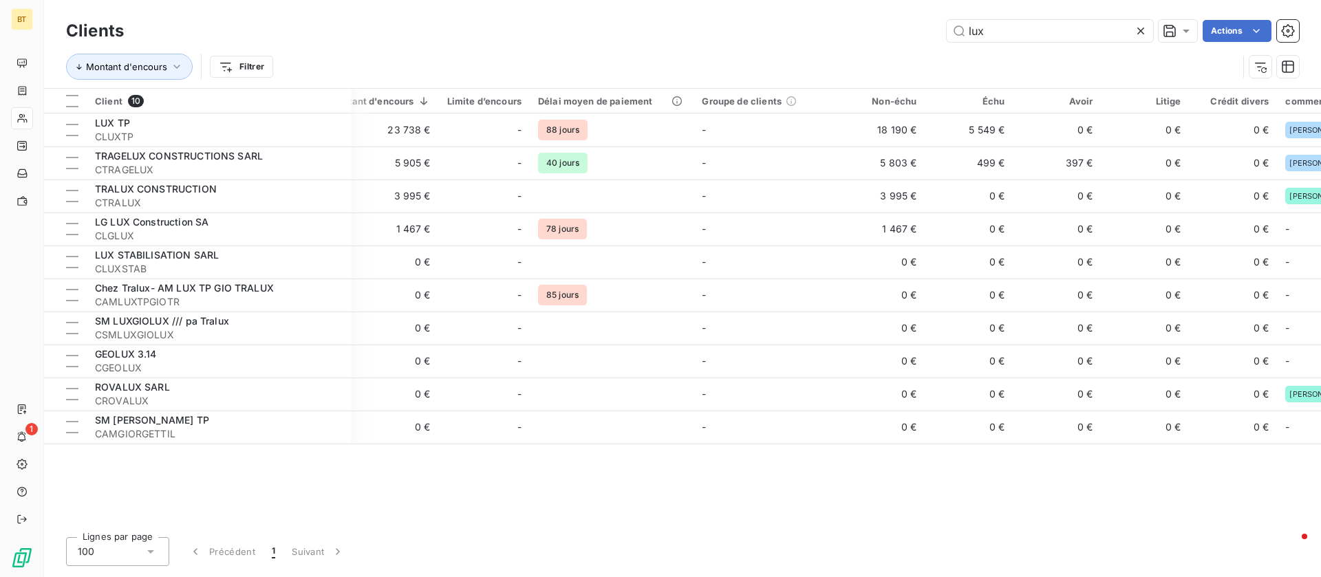
scroll to position [0, 380]
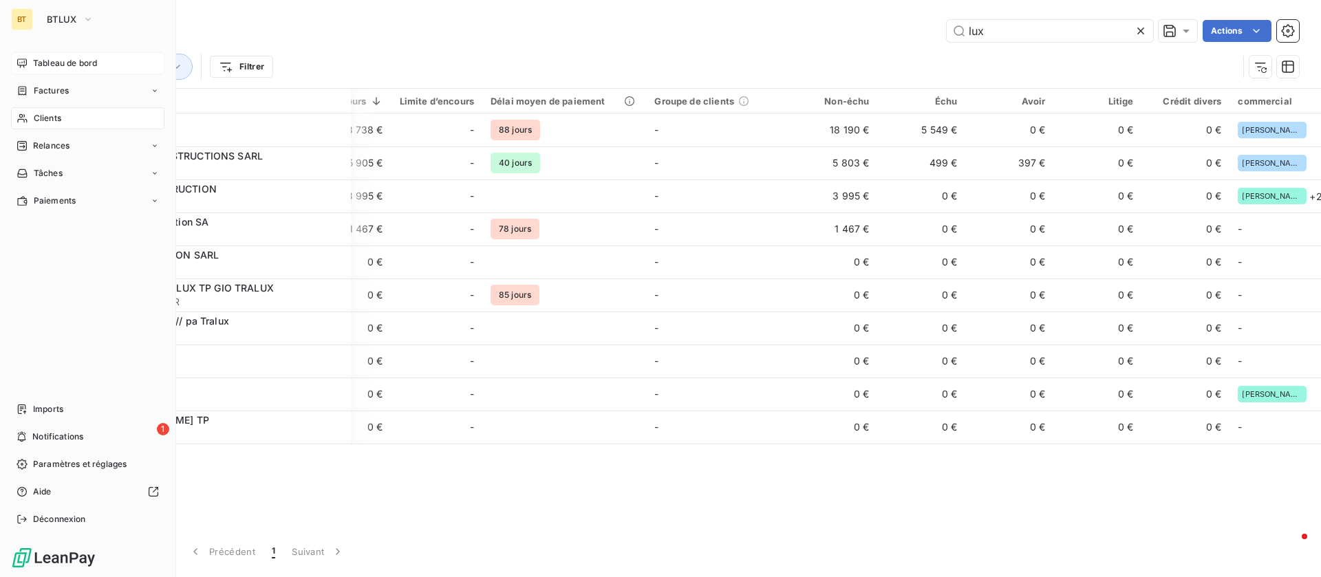
click at [53, 57] on span "Tableau de bord" at bounding box center [65, 63] width 64 height 12
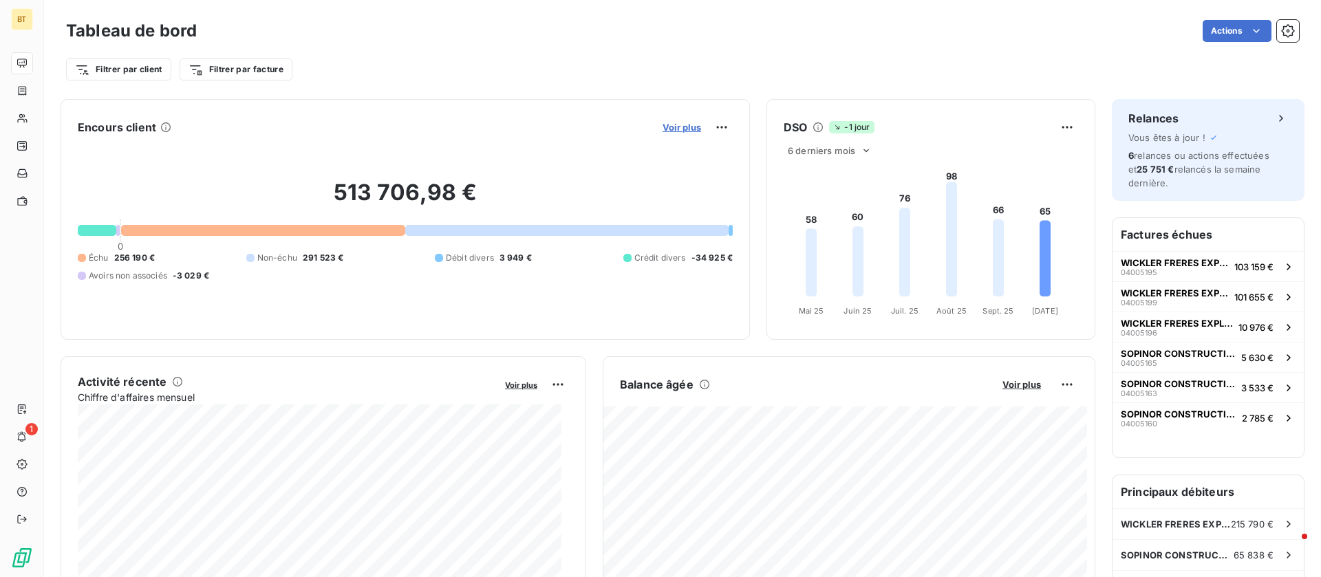
click at [680, 129] on span "Voir plus" at bounding box center [681, 127] width 39 height 11
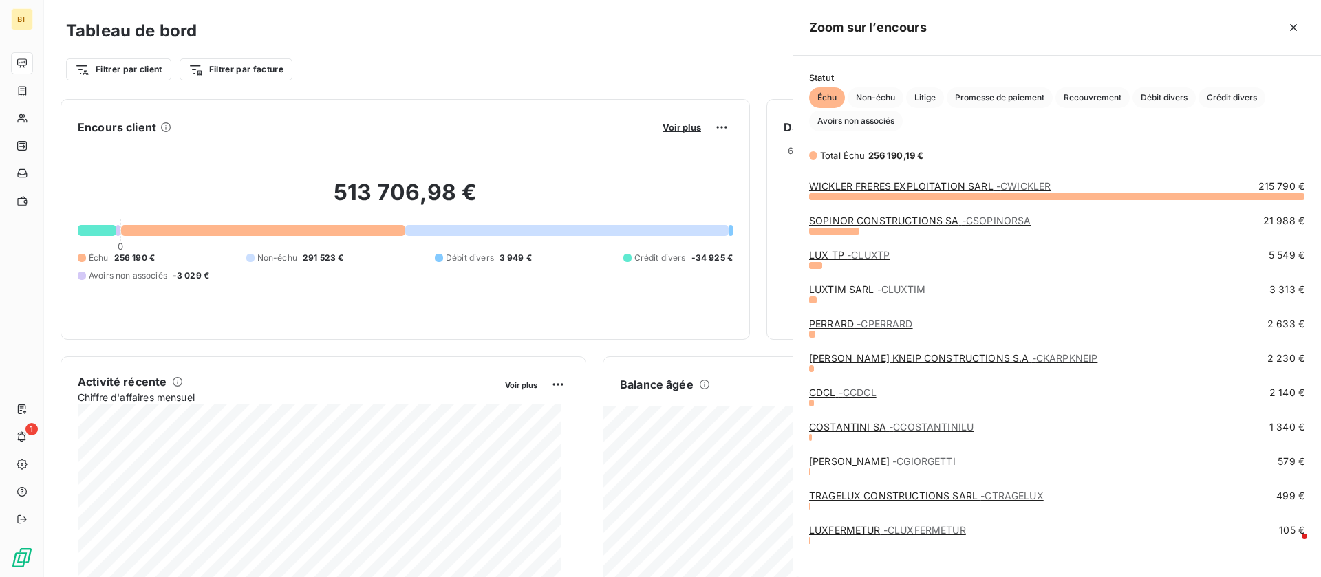
scroll to position [365, 513]
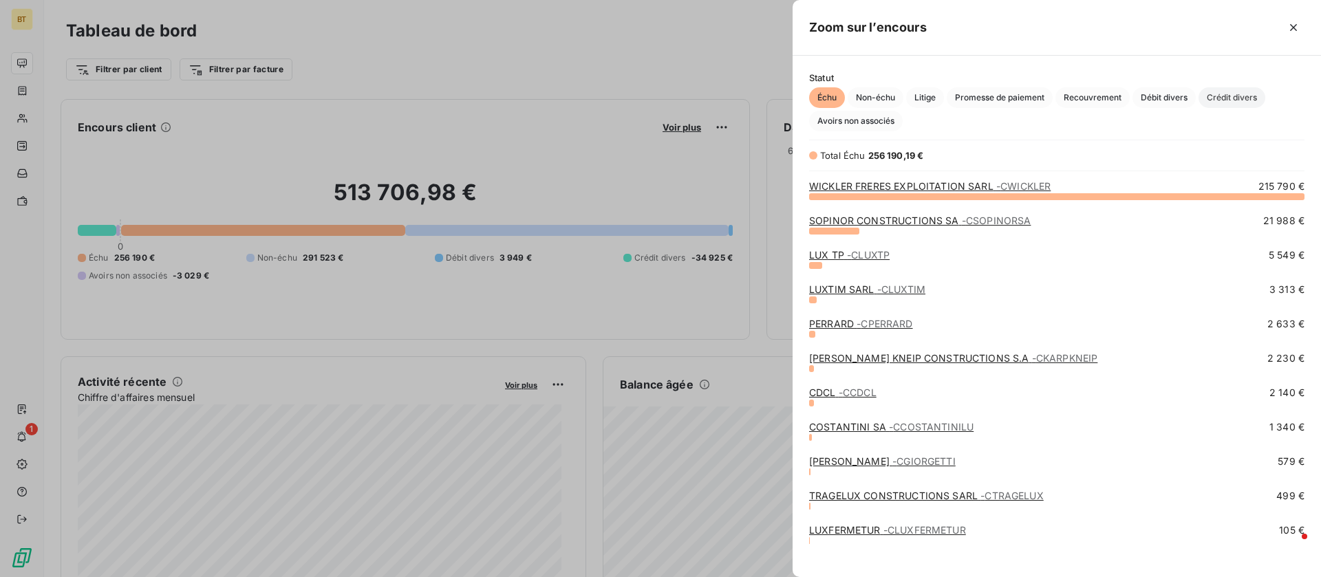
click at [1223, 102] on span "Crédit divers" at bounding box center [1231, 97] width 67 height 21
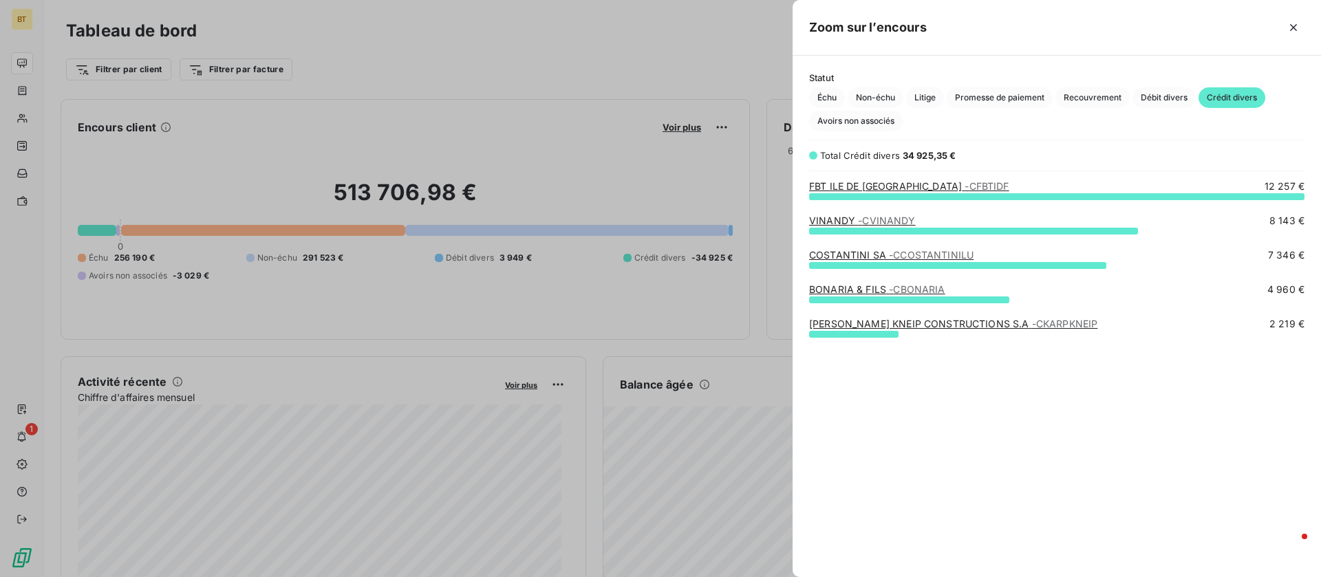
click at [473, 324] on div at bounding box center [660, 288] width 1321 height 577
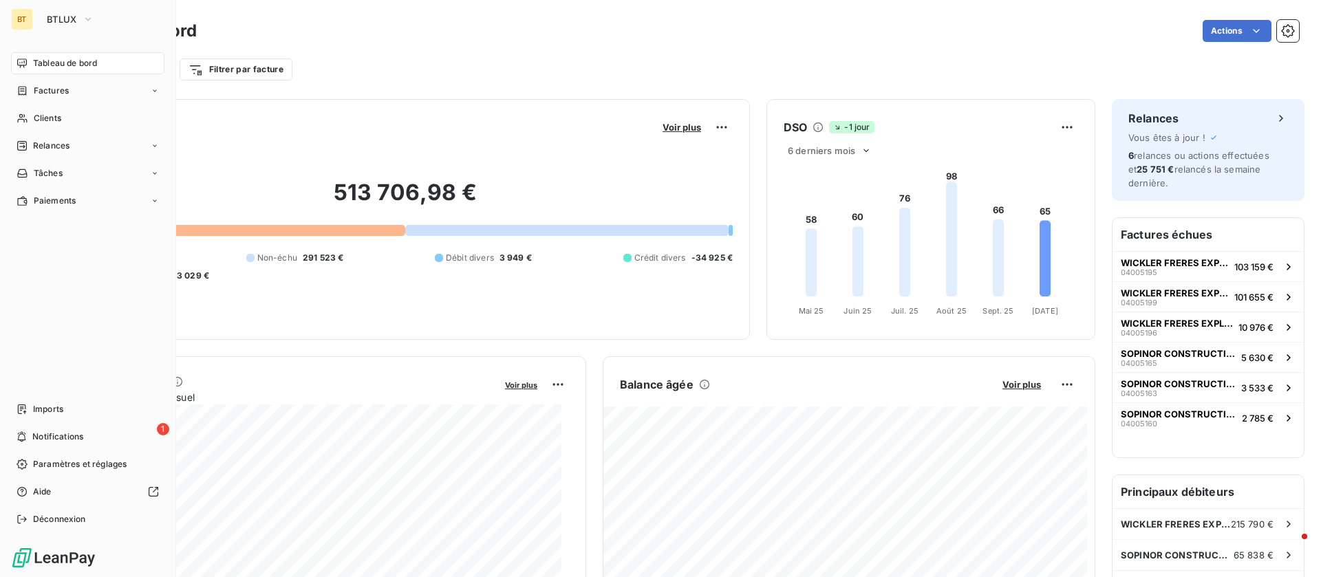
click at [23, 67] on icon at bounding box center [22, 63] width 11 height 11
click at [32, 62] on div "Tableau de bord" at bounding box center [87, 63] width 153 height 22
click at [63, 437] on span "Notifications" at bounding box center [57, 437] width 51 height 12
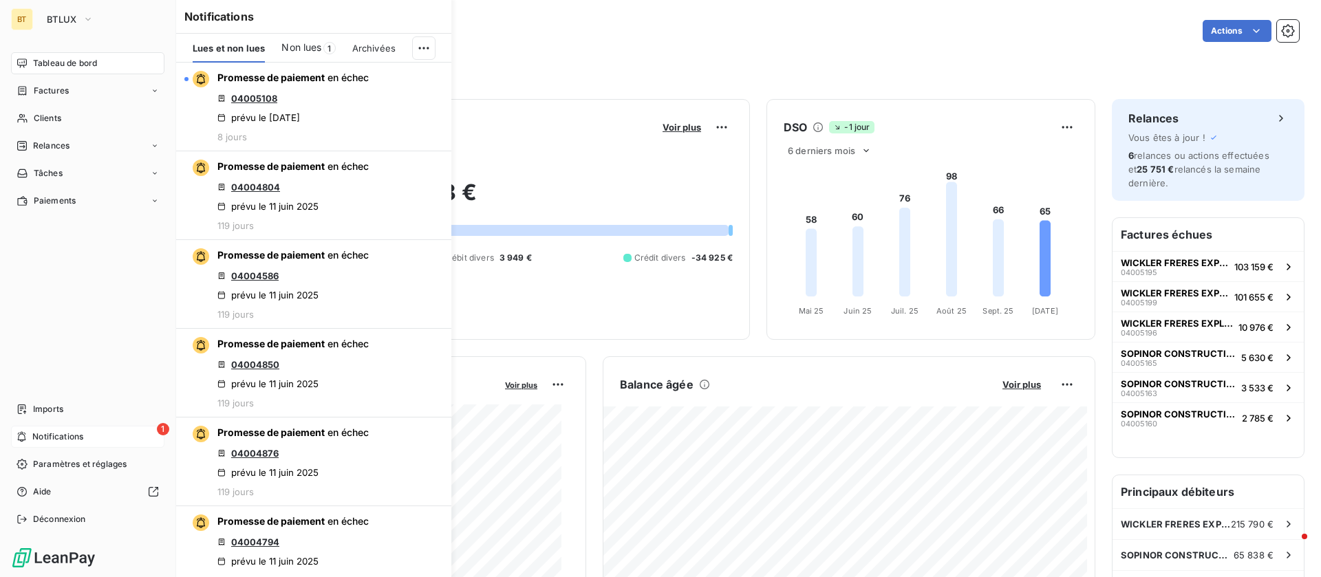
click at [43, 60] on span "Tableau de bord" at bounding box center [65, 63] width 64 height 12
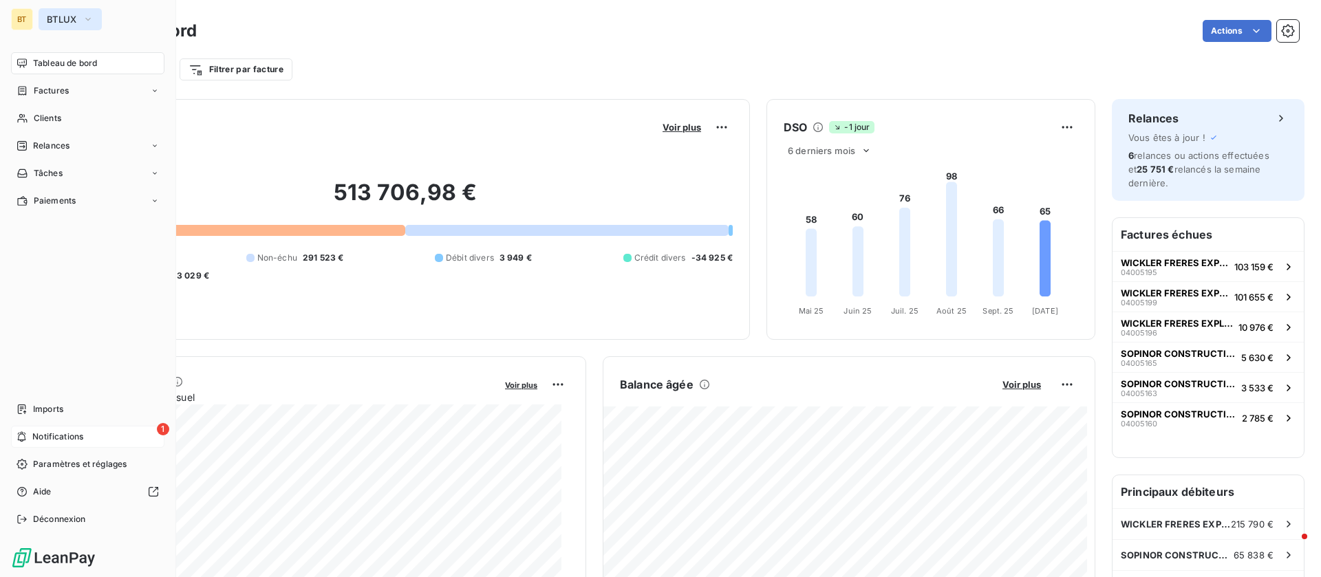
click at [78, 13] on button "BTLUX" at bounding box center [70, 19] width 63 height 22
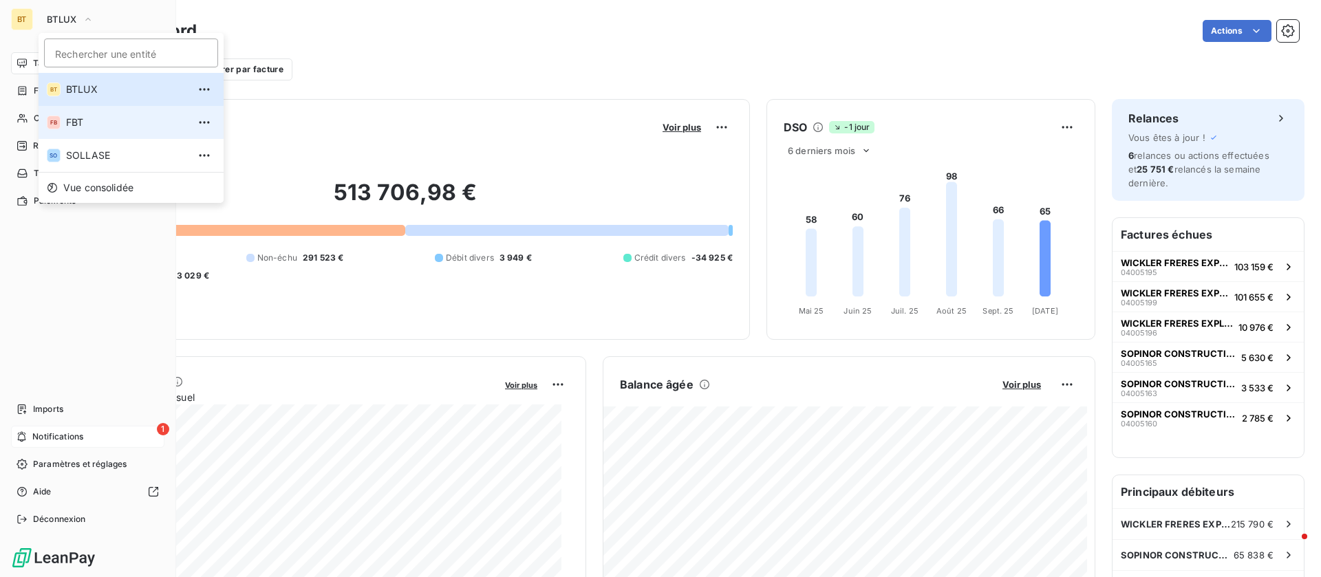
click at [106, 116] on span "FBT" at bounding box center [127, 123] width 122 height 14
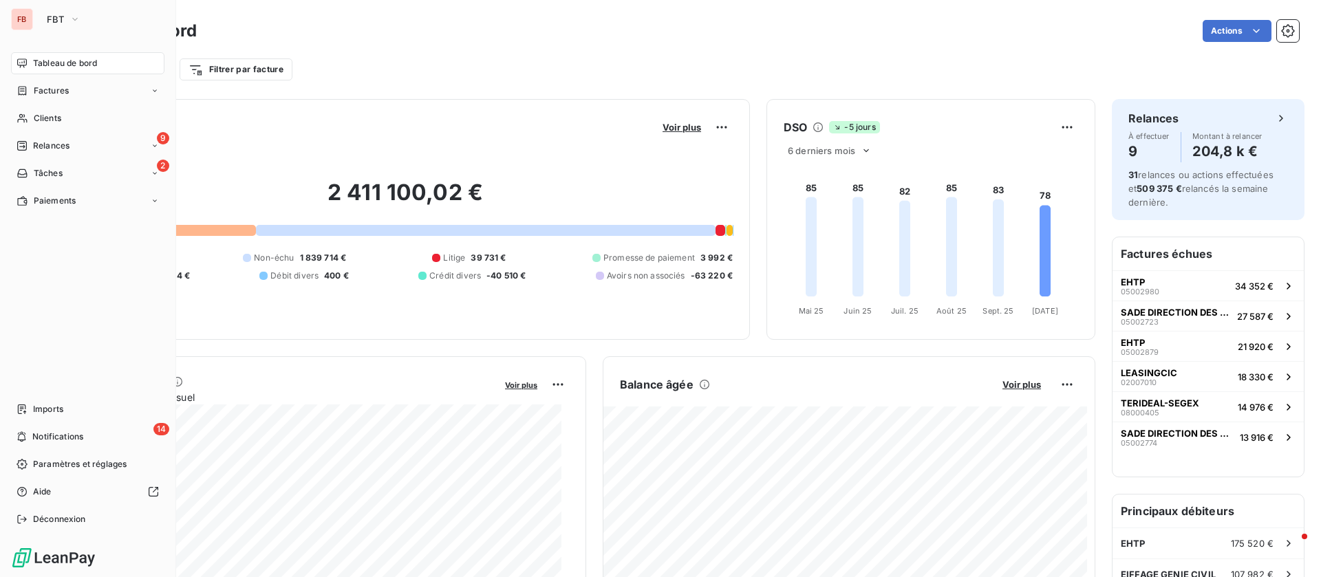
click at [511, 69] on div "Filtrer par client Filtrer par facture" at bounding box center [682, 69] width 1233 height 26
click at [534, 114] on div "Encours client Voir plus 2 411 100,02 € 0 Échu 605 449 € Non-échu 1 839 714 € L…" at bounding box center [405, 219] width 689 height 241
click at [72, 17] on icon "button" at bounding box center [74, 19] width 11 height 14
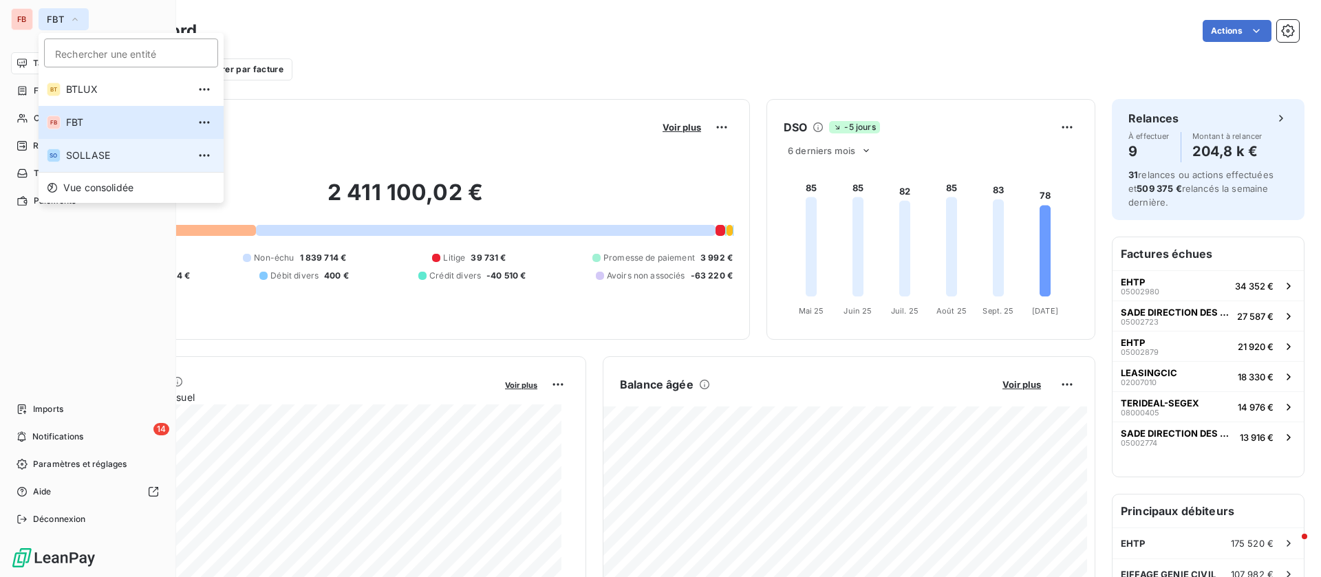
click at [134, 156] on span "SOLLASE" at bounding box center [127, 156] width 122 height 14
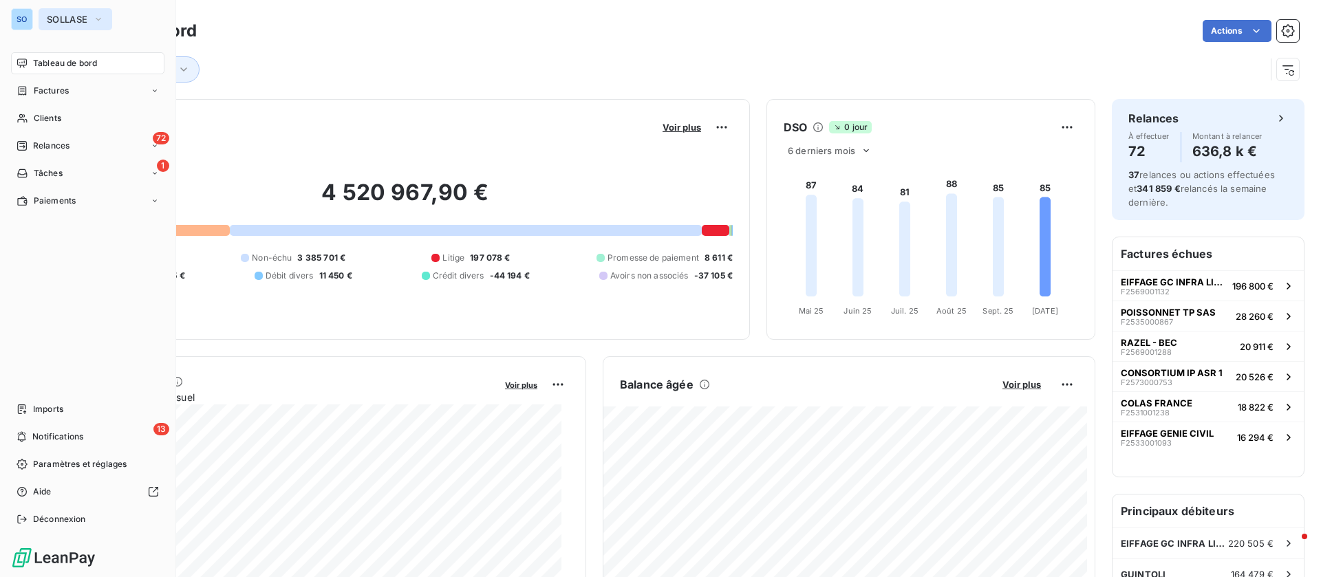
click at [98, 16] on icon "button" at bounding box center [98, 19] width 11 height 14
click at [92, 22] on button "SOLLASE" at bounding box center [76, 19] width 74 height 22
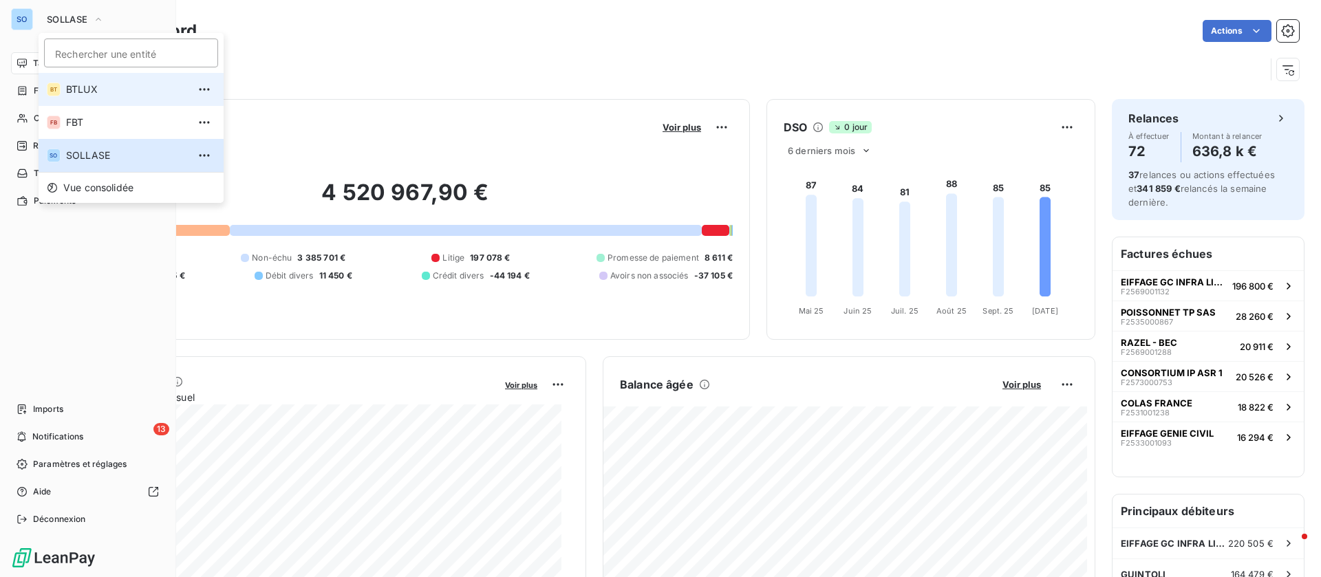
click at [85, 85] on span "BTLUX" at bounding box center [127, 90] width 122 height 14
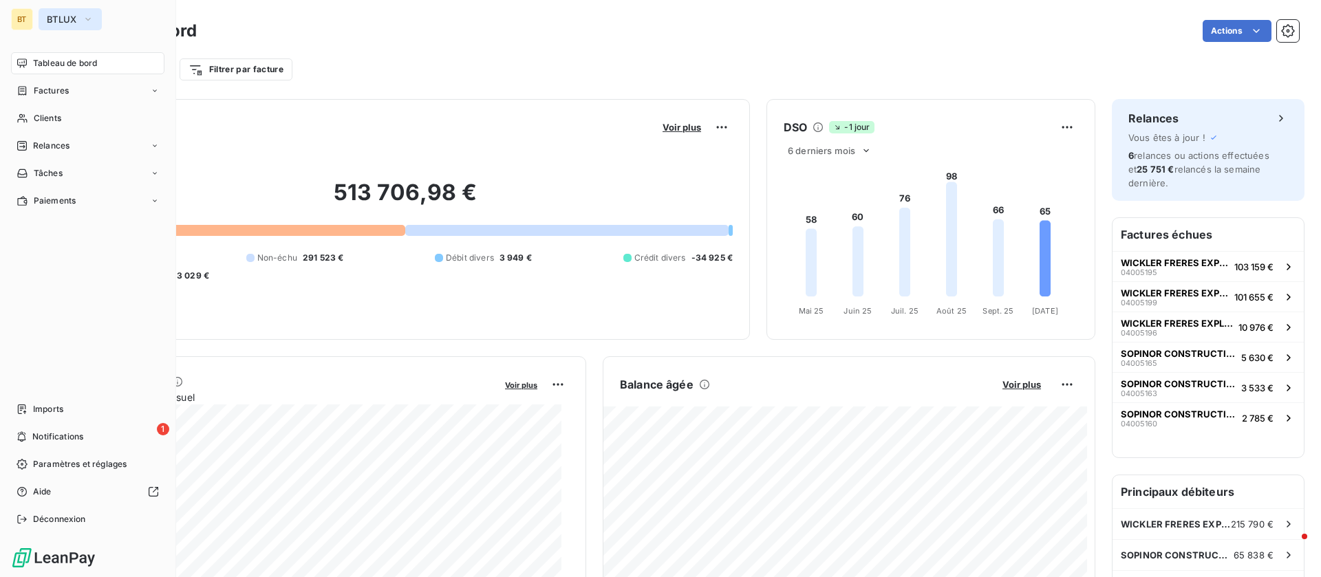
click at [64, 14] on span "BTLUX" at bounding box center [62, 19] width 30 height 11
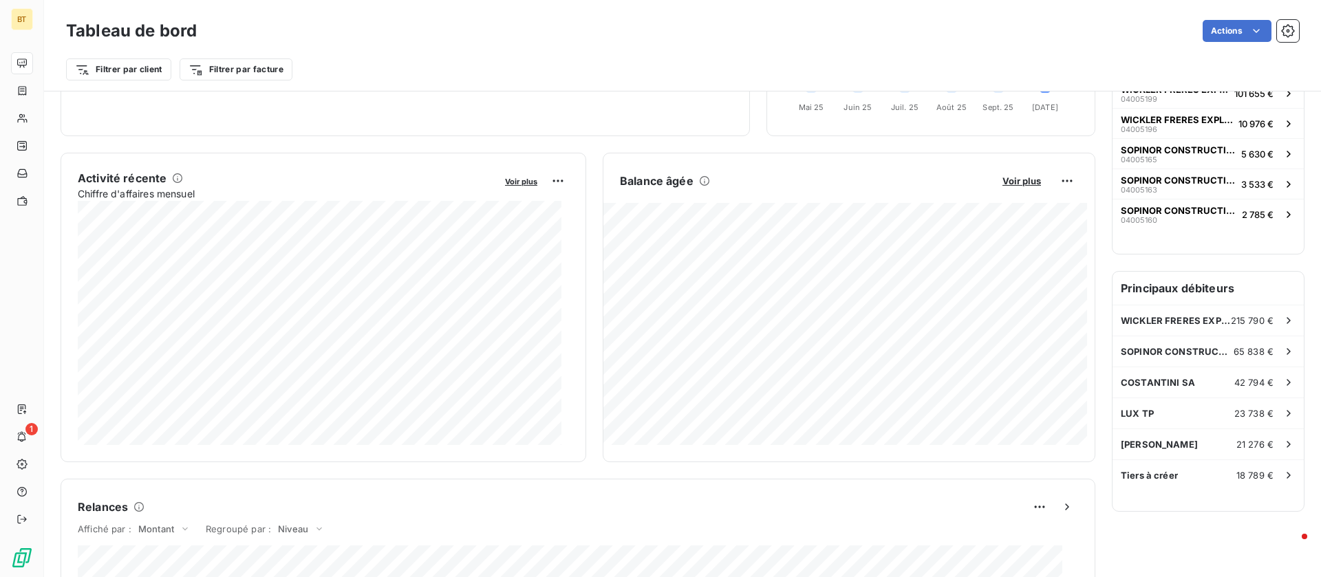
scroll to position [207, 0]
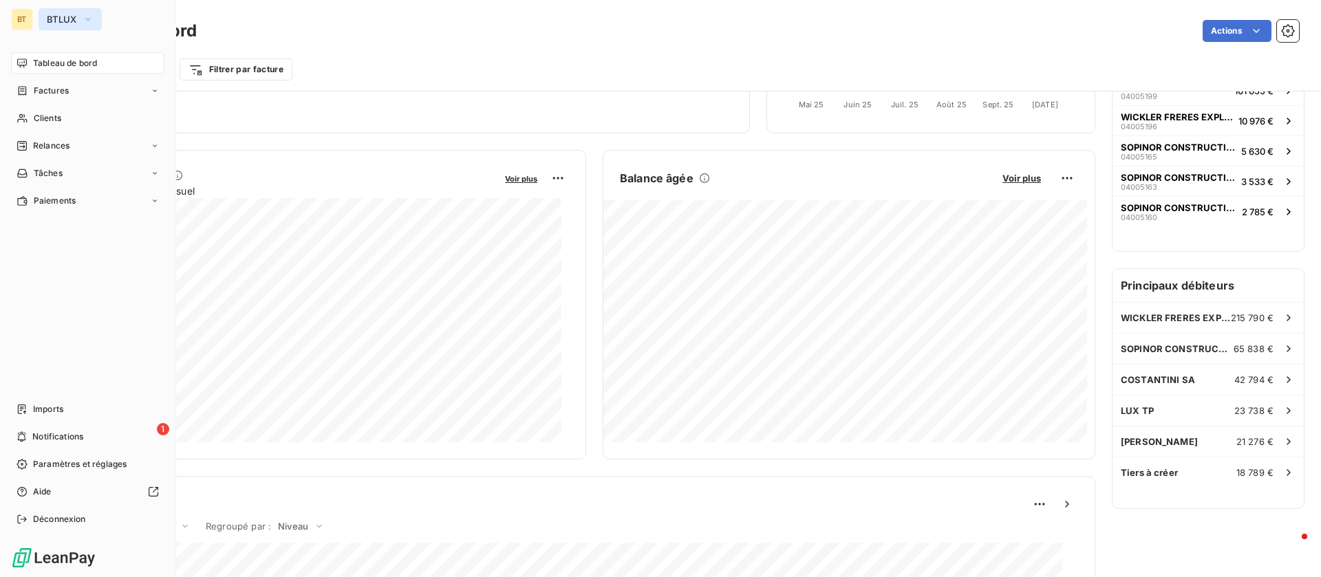
click at [63, 21] on span "BTLUX" at bounding box center [62, 19] width 30 height 11
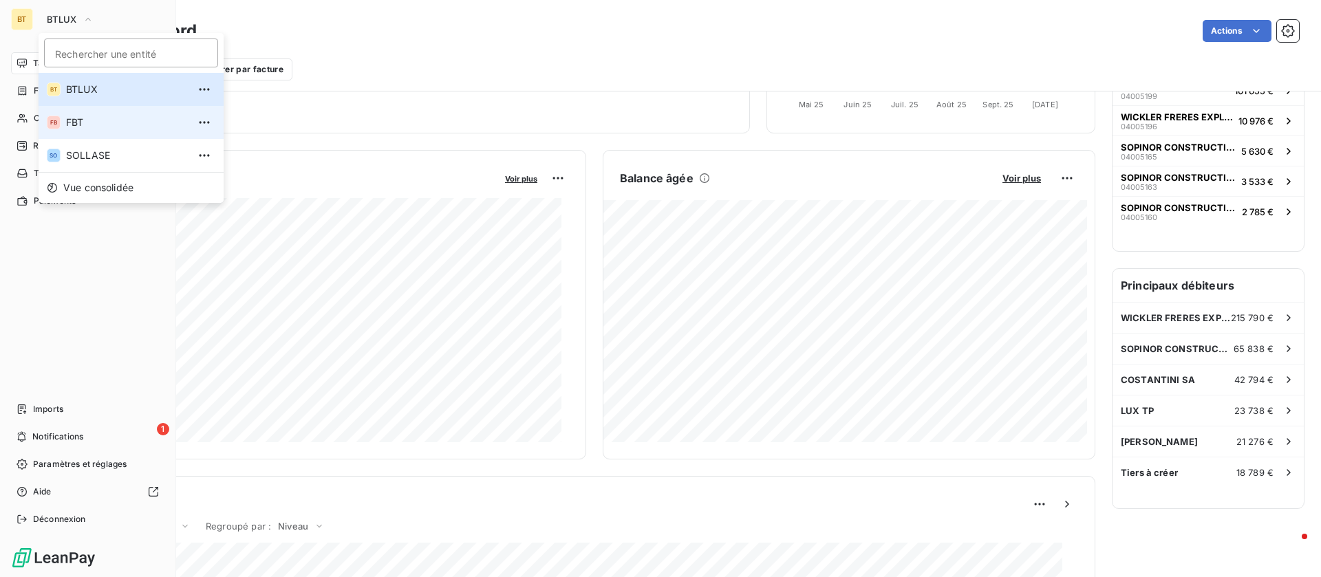
click at [74, 123] on span "FBT" at bounding box center [127, 123] width 122 height 14
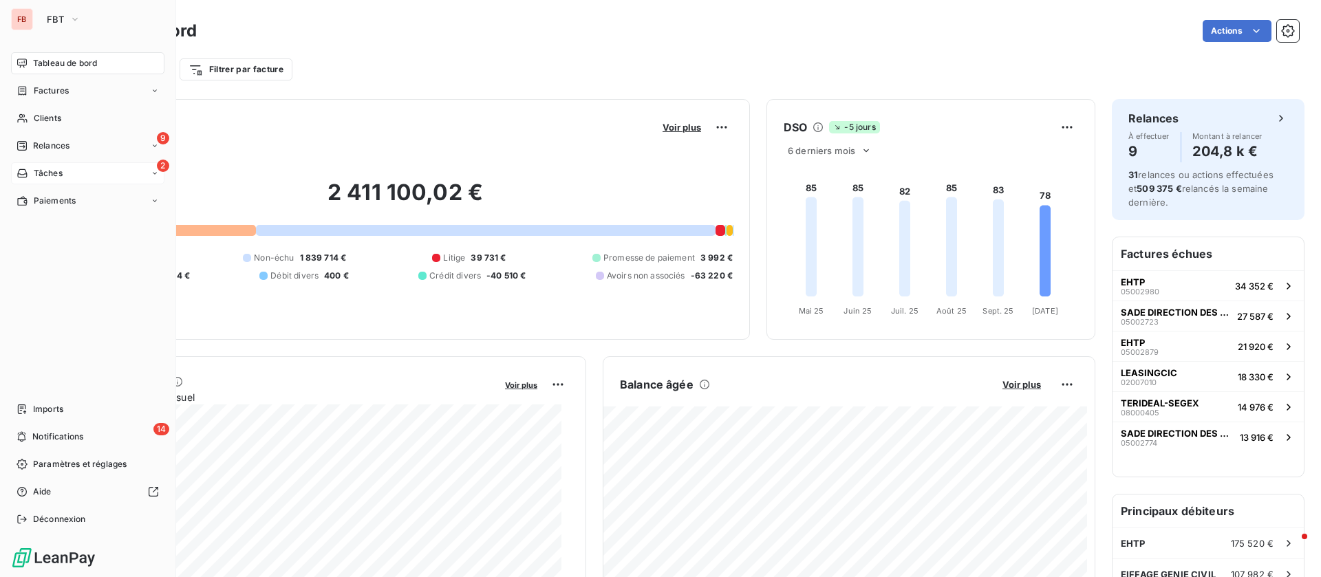
click at [109, 166] on div "2 Tâches" at bounding box center [87, 173] width 153 height 22
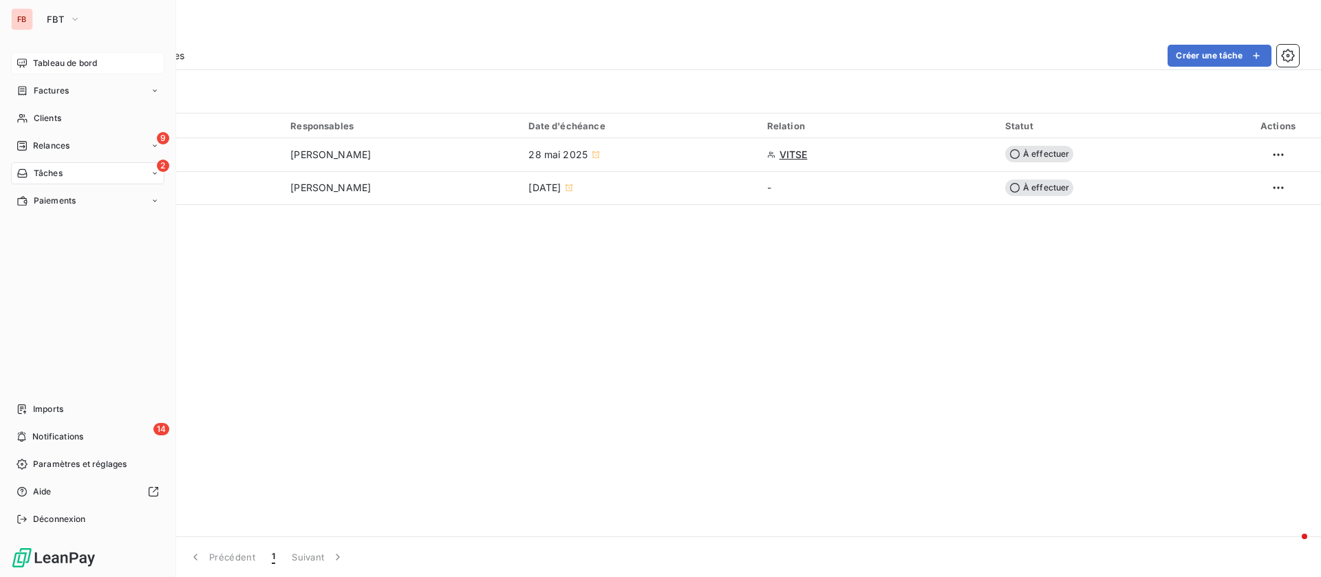
click at [59, 66] on span "Tableau de bord" at bounding box center [65, 63] width 64 height 12
